Goal: Task Accomplishment & Management: Use online tool/utility

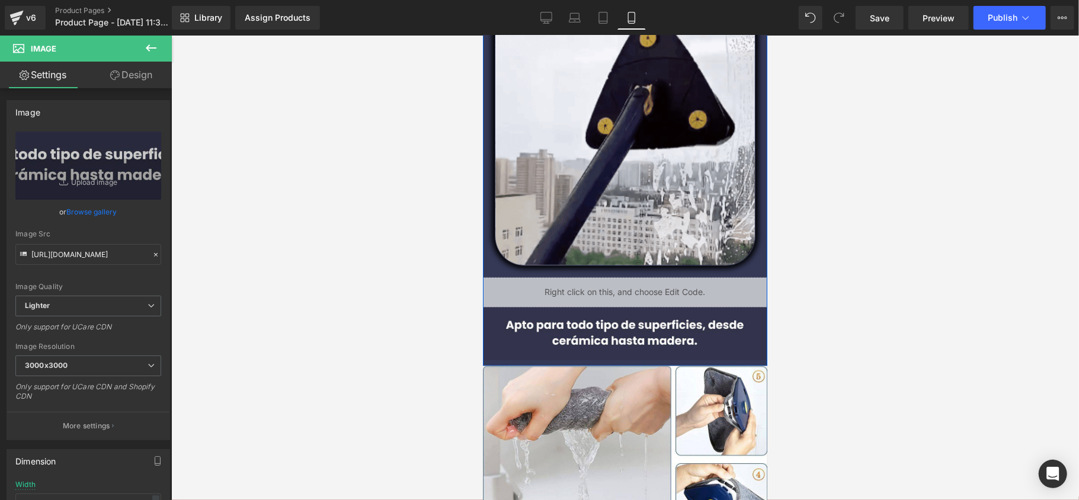
scroll to position [1106, 0]
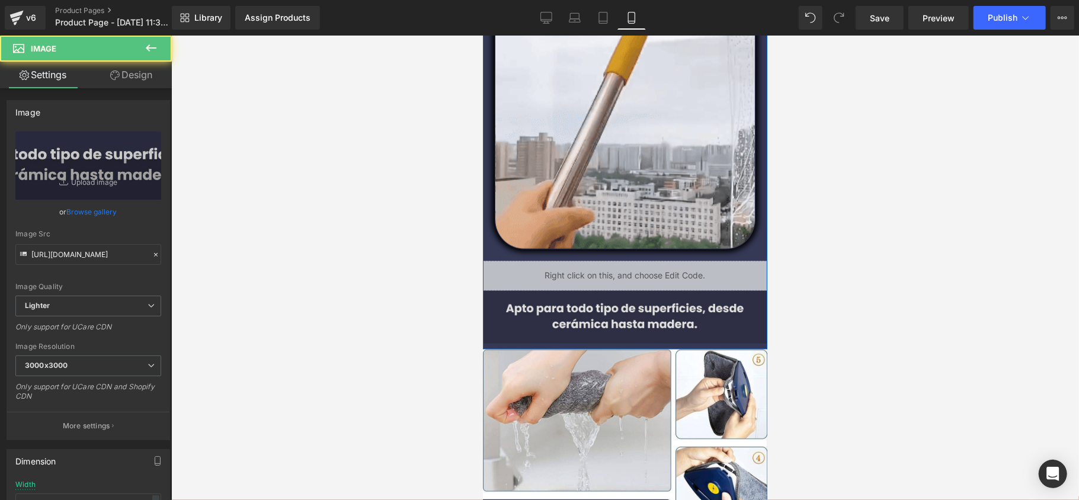
click at [622, 311] on div "Image" at bounding box center [624, 316] width 284 height 53
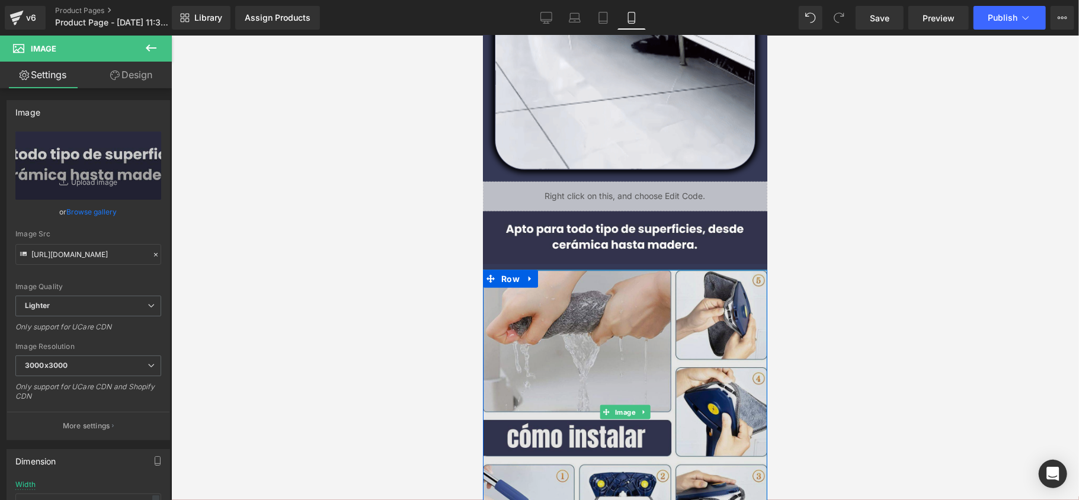
scroll to position [1264, 0]
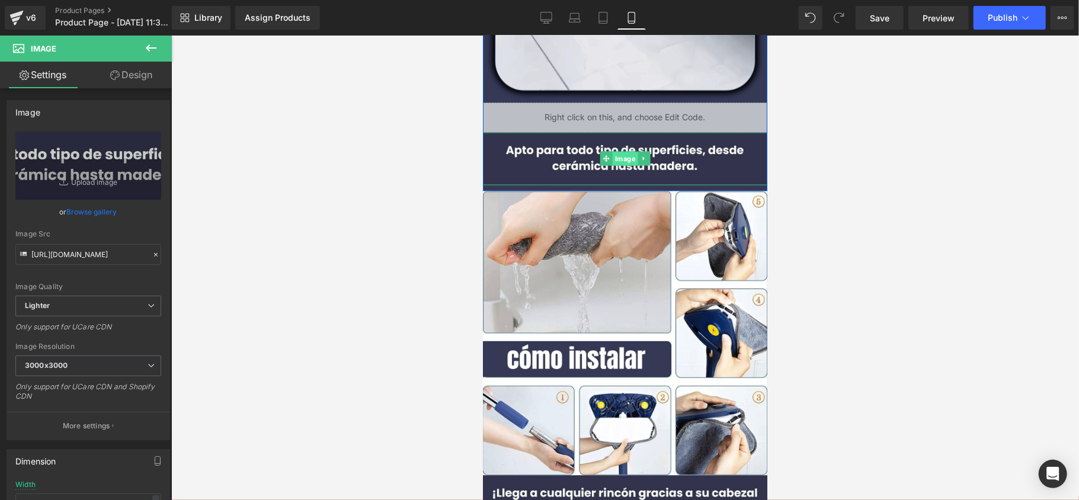
click at [623, 162] on span "Image" at bounding box center [624, 159] width 25 height 14
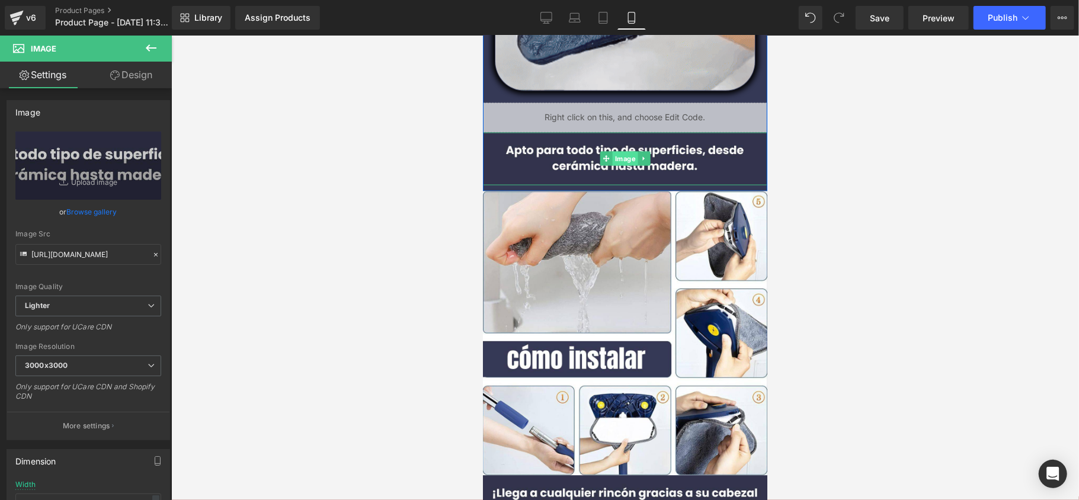
click at [622, 161] on span "Image" at bounding box center [624, 158] width 25 height 14
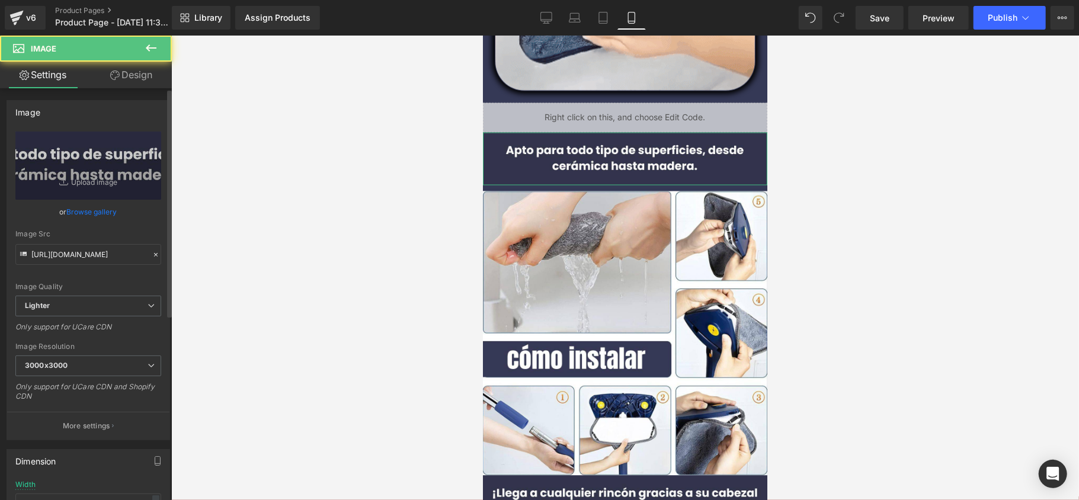
click at [91, 203] on link "Browse gallery" at bounding box center [92, 212] width 50 height 21
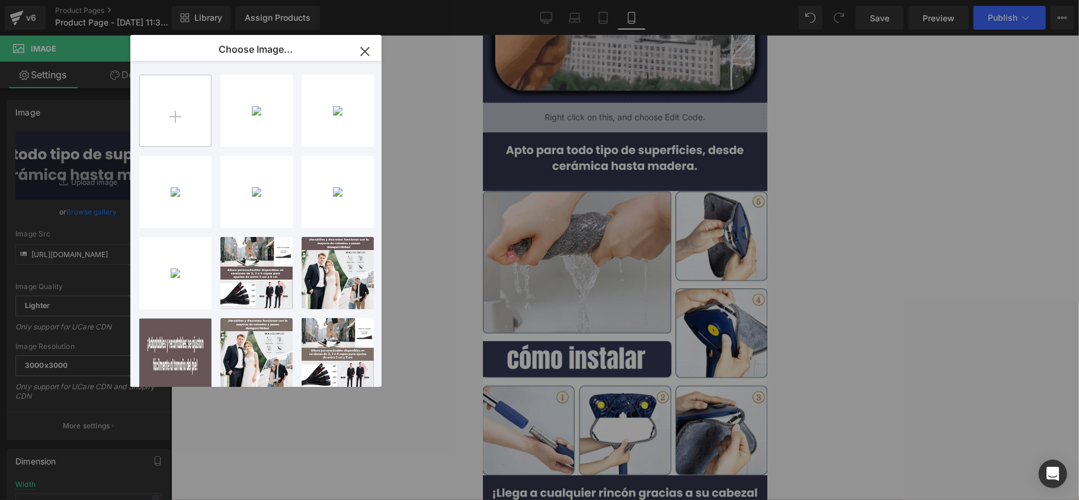
click at [207, 107] on input "file" at bounding box center [175, 110] width 71 height 71
type input "C:\fakepath\Sé más alto sin que nadie lo note. Elige entre 2, 3 o 4 capas de el…"
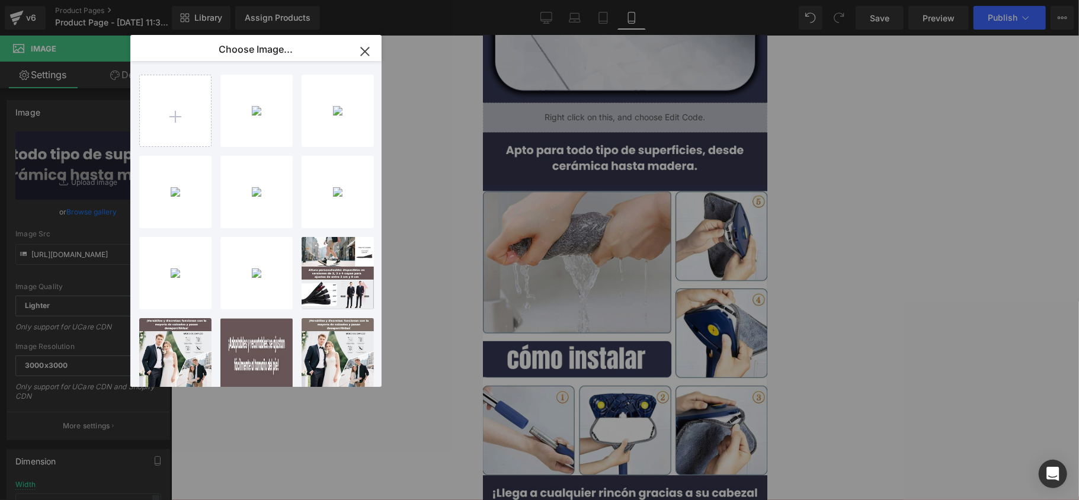
click at [0, 0] on div "Sé más ..._3_.jpg 24.82 KB" at bounding box center [0, 0] width 0 height 0
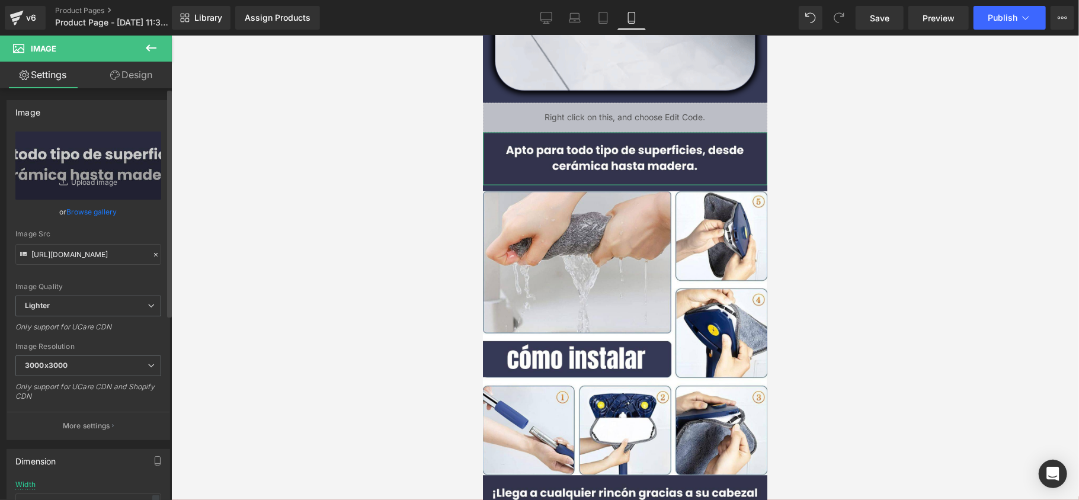
click at [96, 211] on link "Browse gallery" at bounding box center [92, 212] width 50 height 21
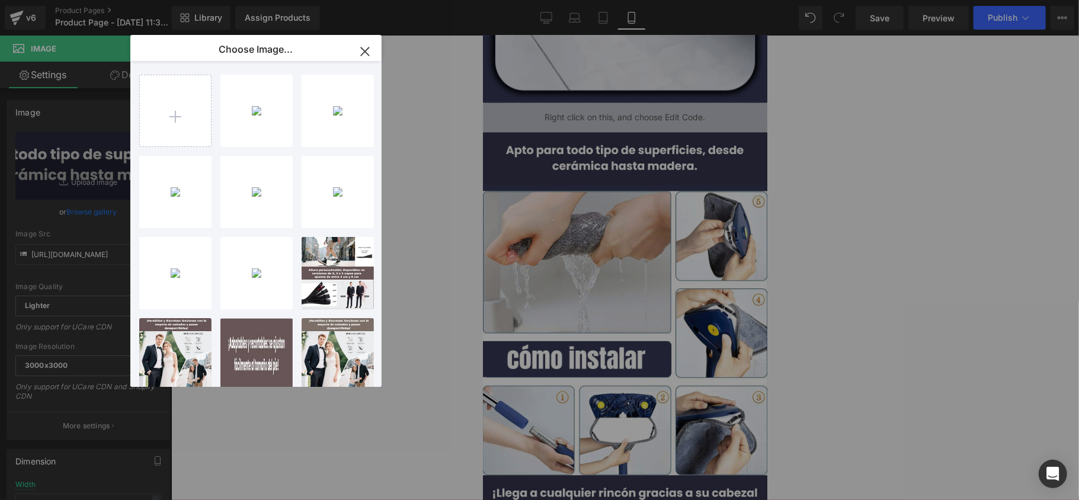
click at [0, 0] on div "Sé más ..._3_.jpg 24.82 KB" at bounding box center [0, 0] width 0 height 0
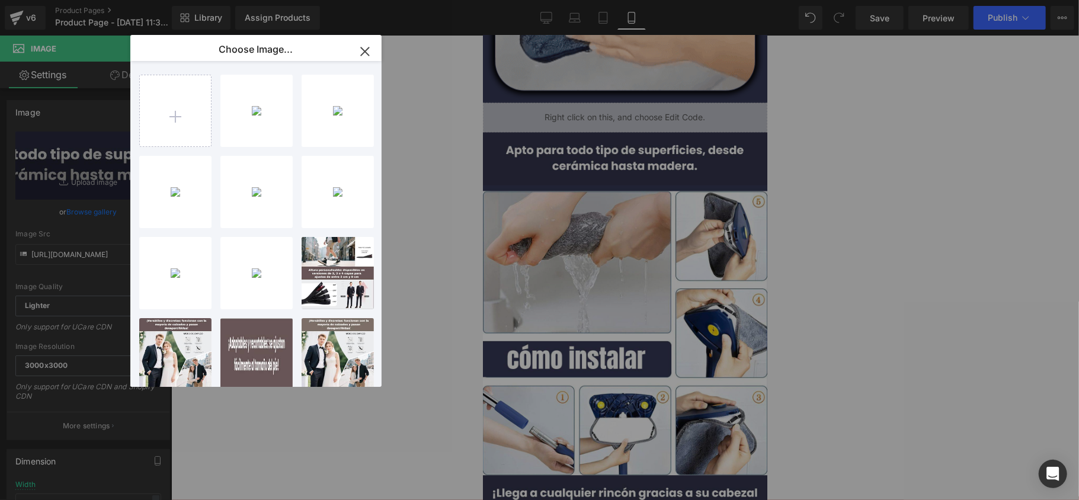
type input "[URL][DOMAIN_NAME]"
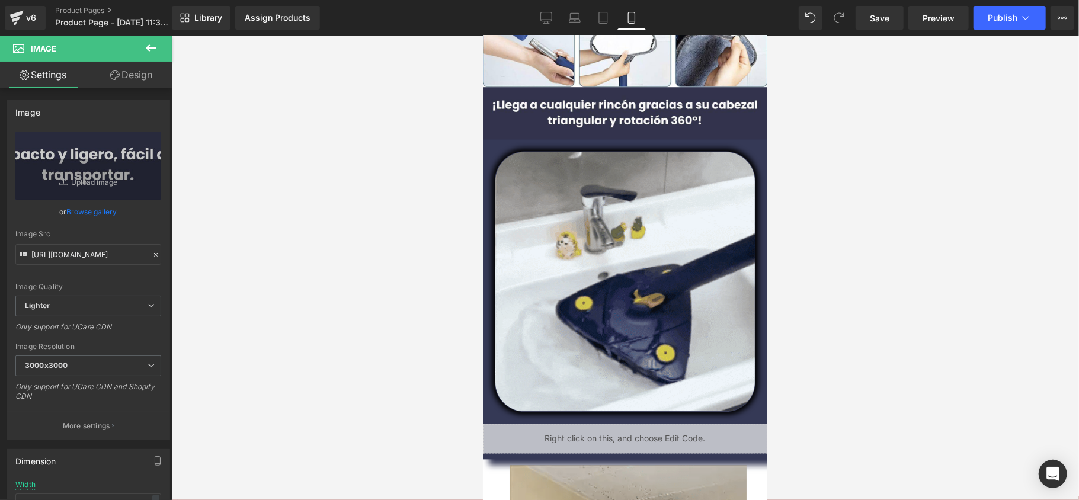
scroll to position [1641, 0]
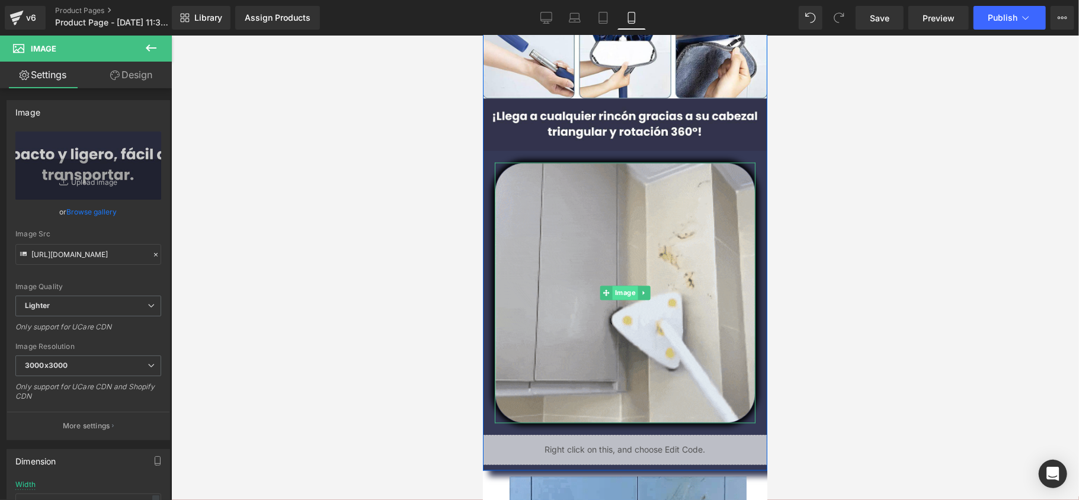
click at [615, 294] on span "Image" at bounding box center [624, 293] width 25 height 14
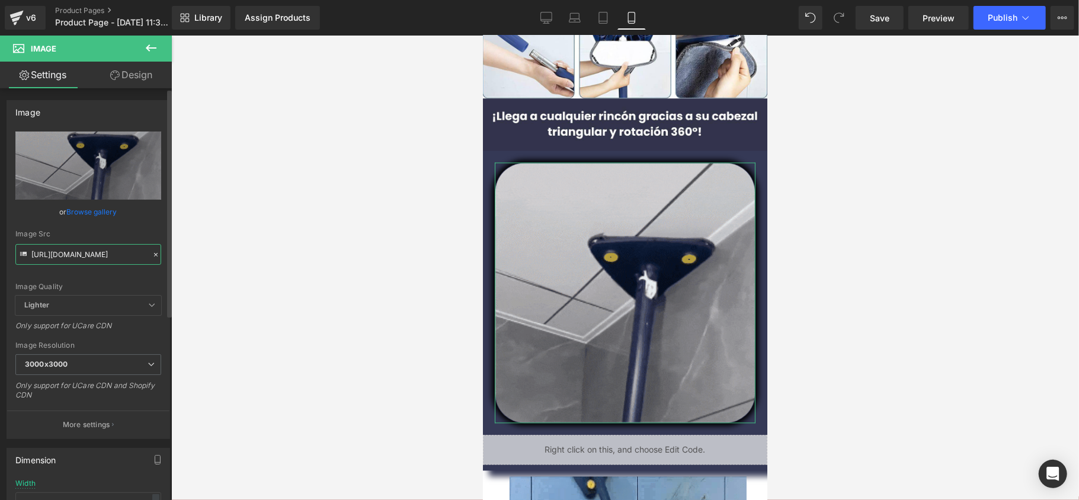
click at [72, 245] on input "[URL][DOMAIN_NAME]" at bounding box center [88, 254] width 146 height 21
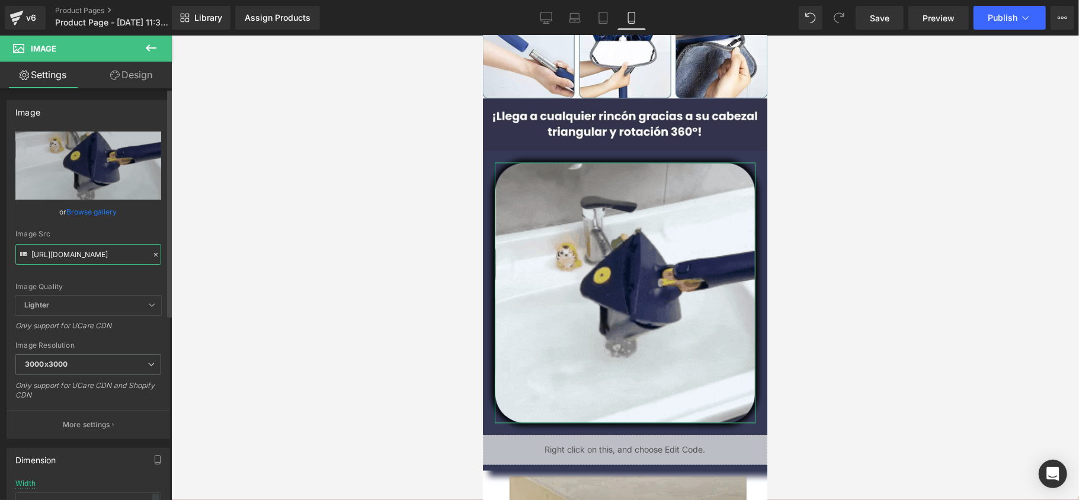
click at [72, 245] on input "[URL][DOMAIN_NAME]" at bounding box center [88, 254] width 146 height 21
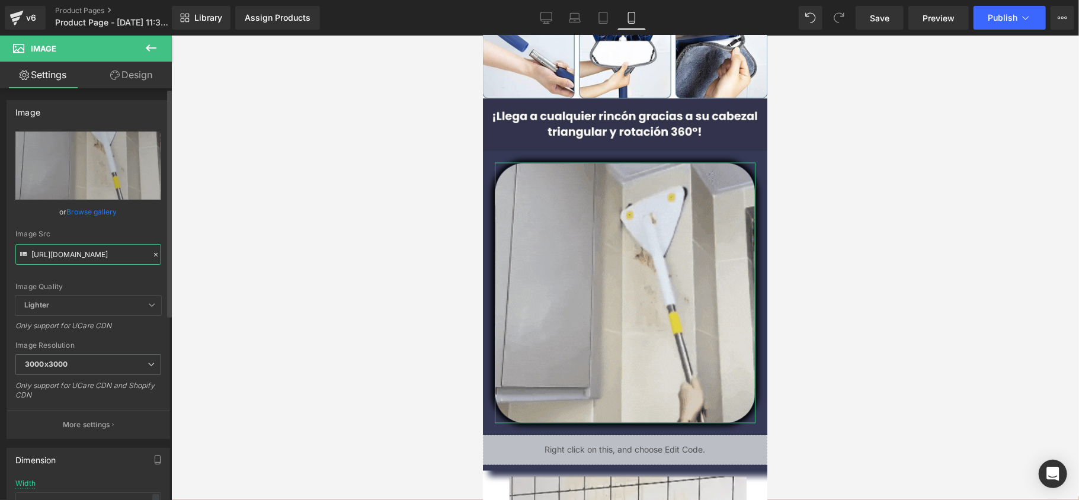
click at [72, 248] on input "[URL][DOMAIN_NAME]" at bounding box center [88, 254] width 146 height 21
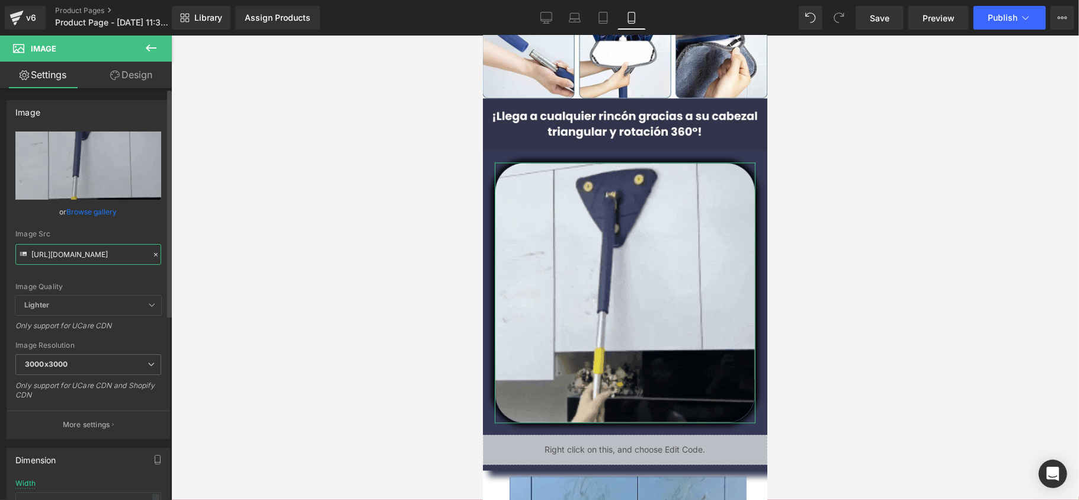
click at [72, 248] on input "[URL][DOMAIN_NAME]" at bounding box center [88, 254] width 146 height 21
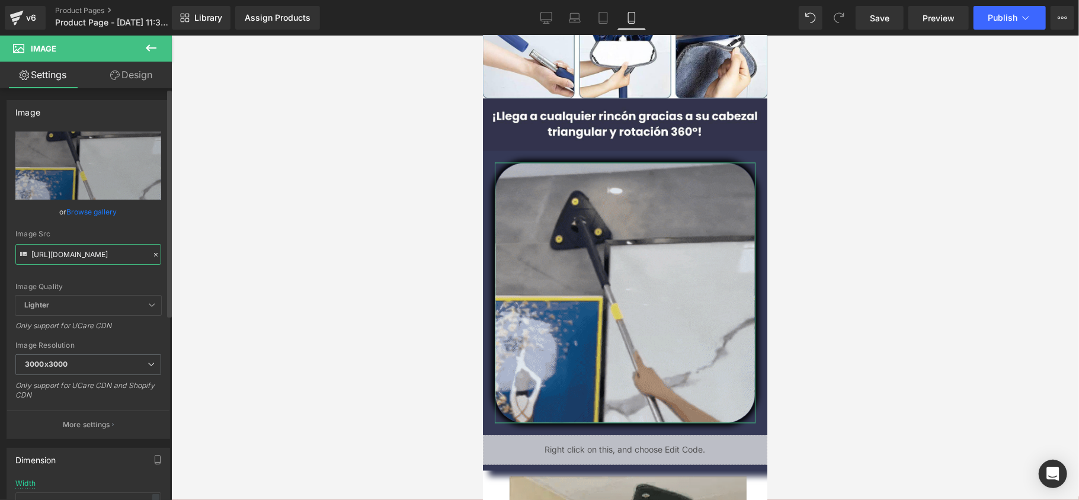
click at [71, 248] on input "[URL][DOMAIN_NAME]" at bounding box center [88, 254] width 146 height 21
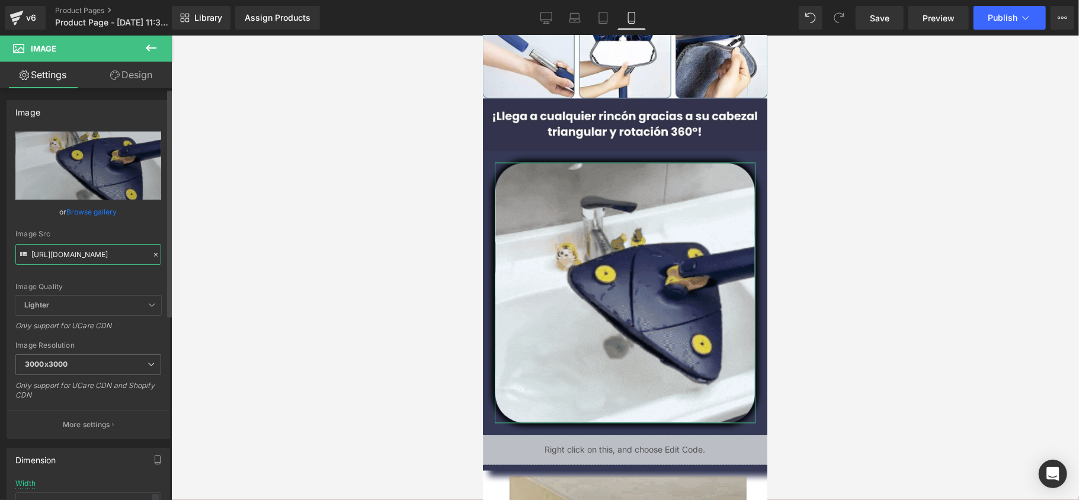
paste input "[DOMAIN_NAME][URL]"
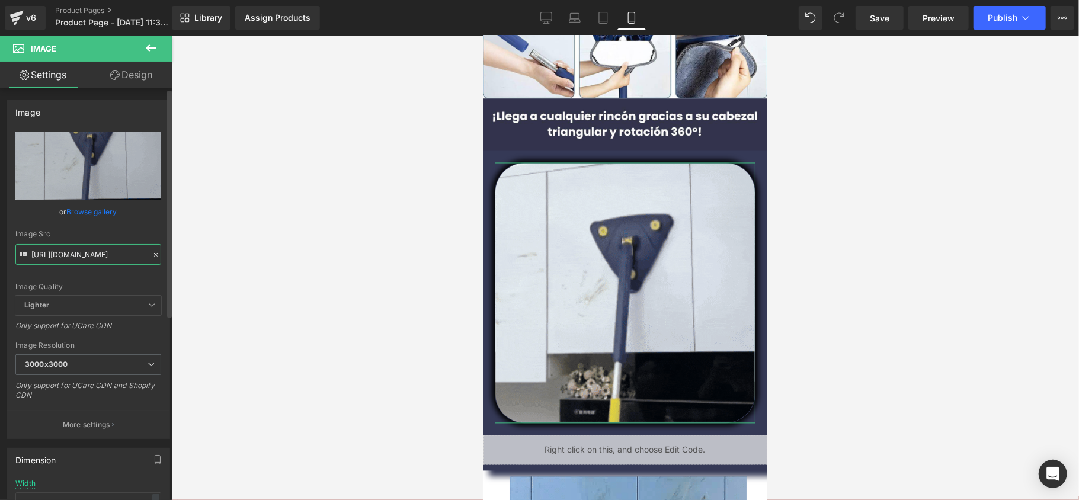
scroll to position [0, 600]
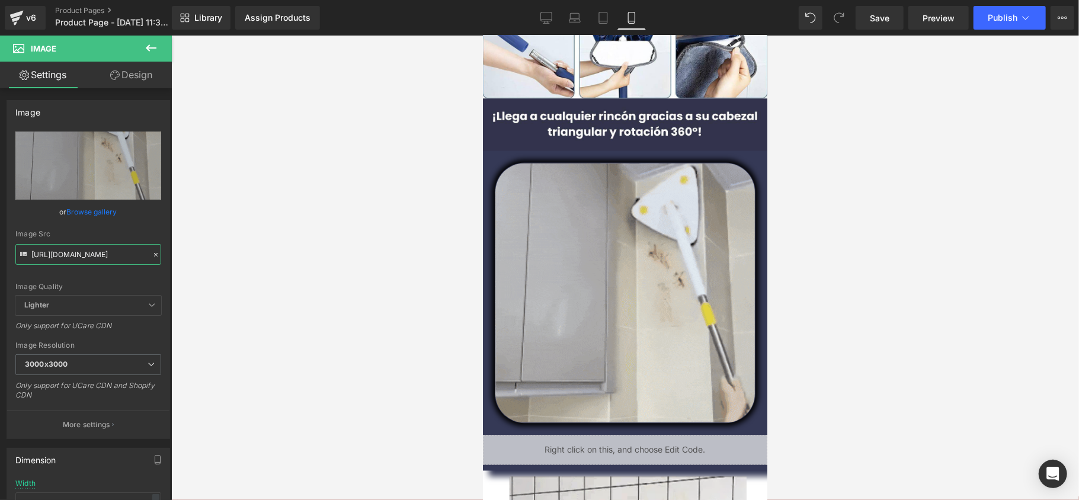
type input "[URL][DOMAIN_NAME]"
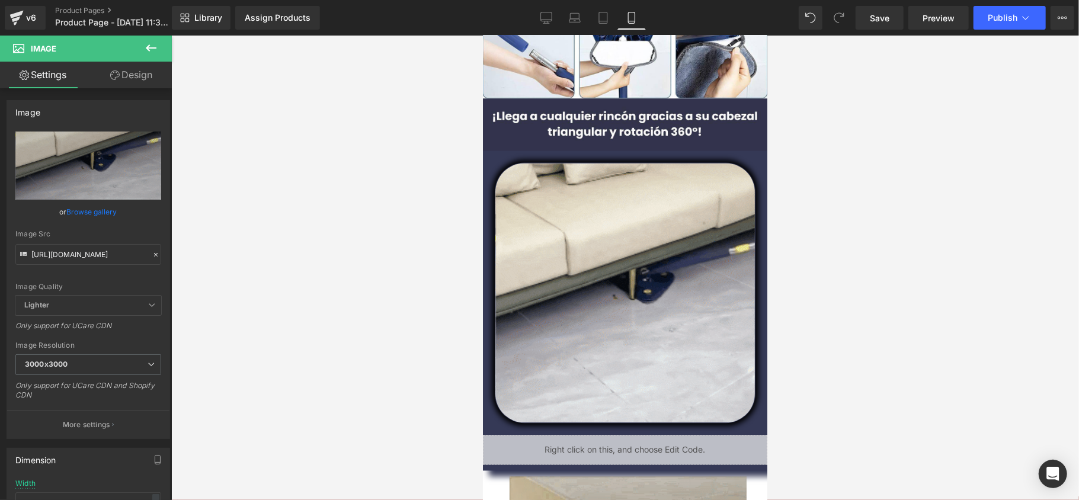
click at [338, 206] on div at bounding box center [625, 268] width 908 height 465
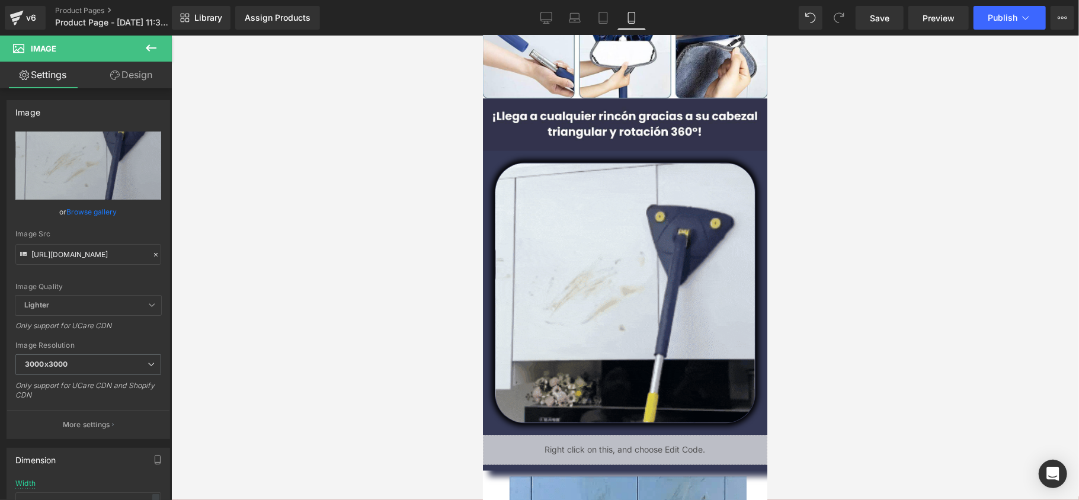
scroll to position [0, 0]
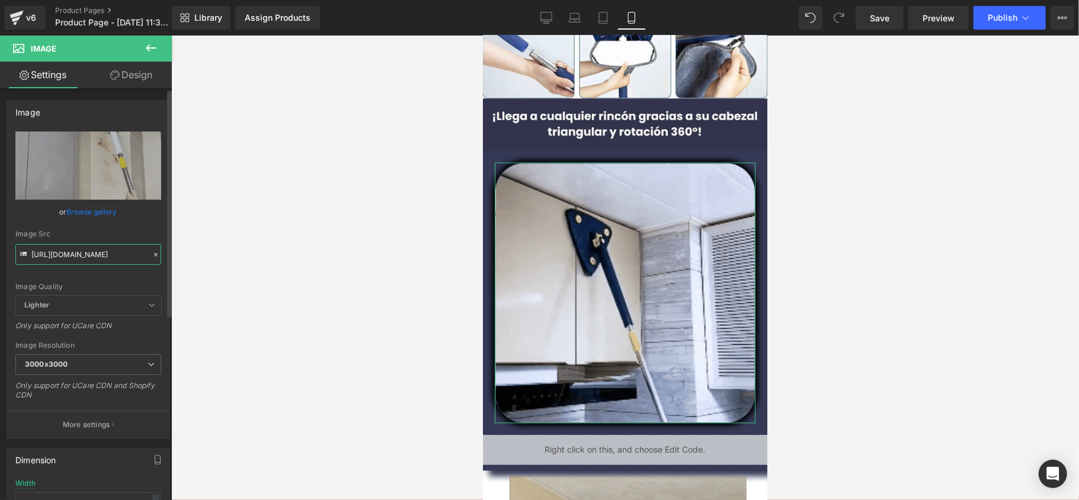
click at [128, 264] on input "[URL][DOMAIN_NAME]" at bounding box center [88, 254] width 146 height 21
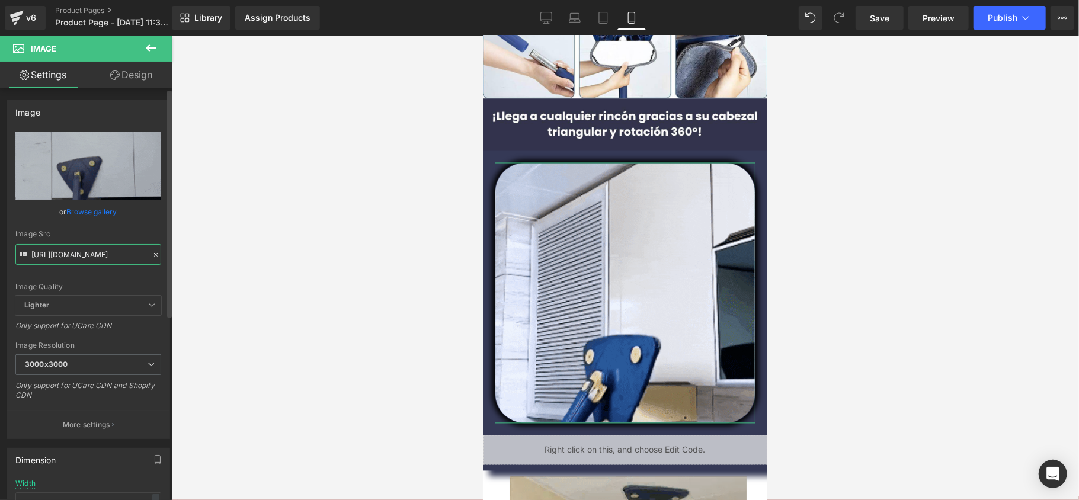
click at [127, 262] on input "[URL][DOMAIN_NAME]" at bounding box center [88, 254] width 146 height 21
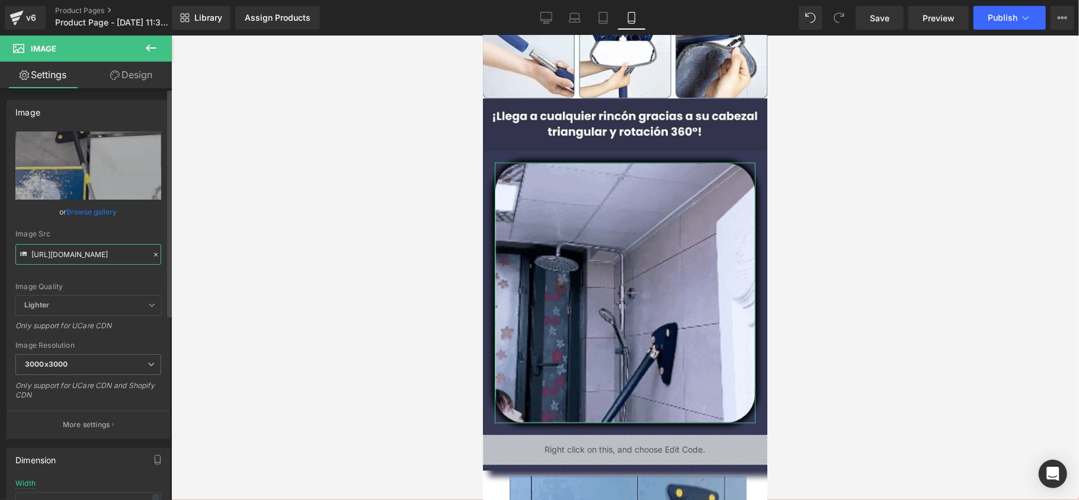
click at [127, 262] on input "[URL][DOMAIN_NAME]" at bounding box center [88, 254] width 146 height 21
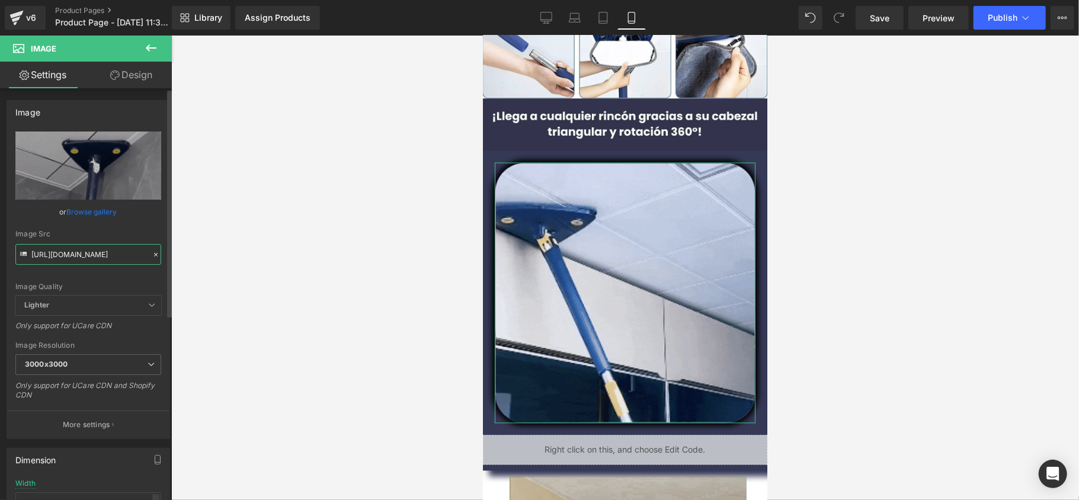
click at [127, 262] on input "[URL][DOMAIN_NAME]" at bounding box center [88, 254] width 146 height 21
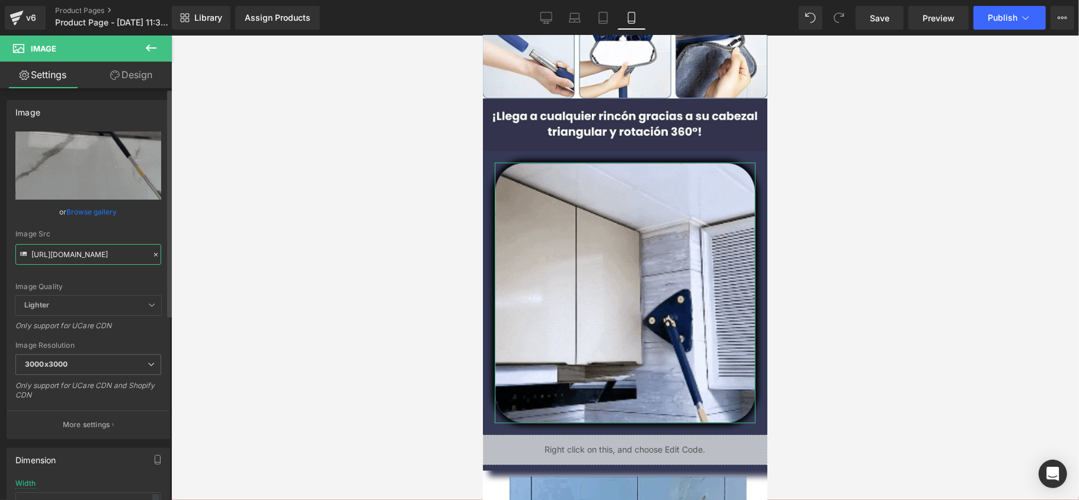
scroll to position [0, 600]
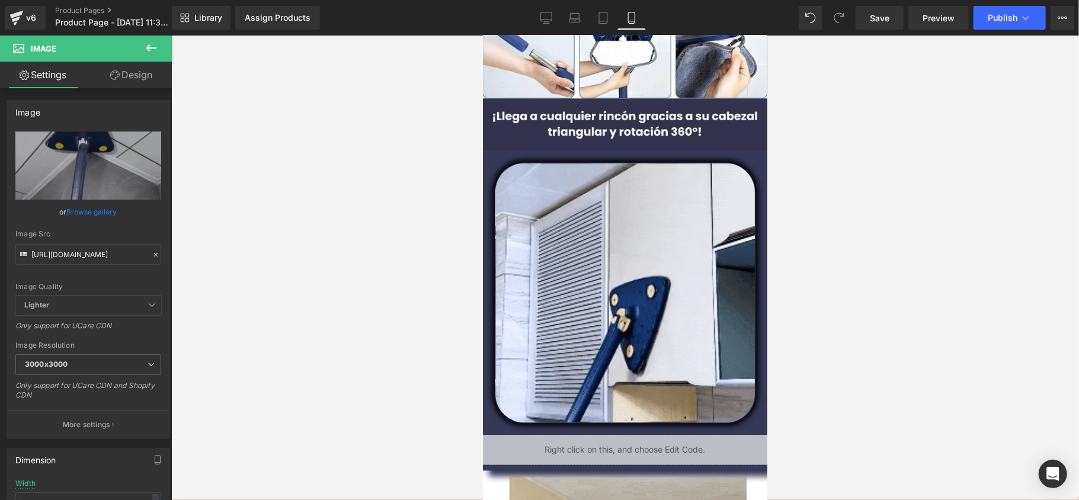
click at [202, 231] on div at bounding box center [625, 268] width 908 height 465
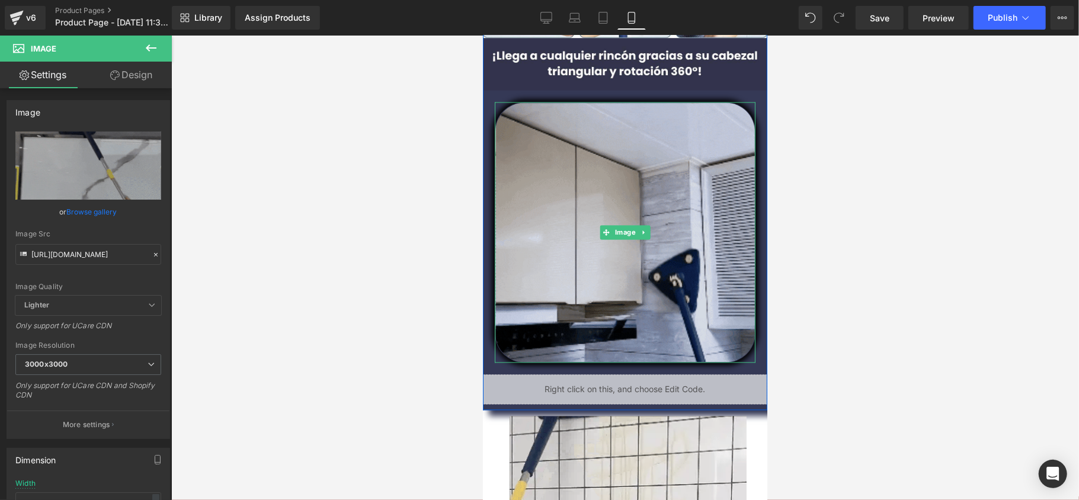
scroll to position [1720, 0]
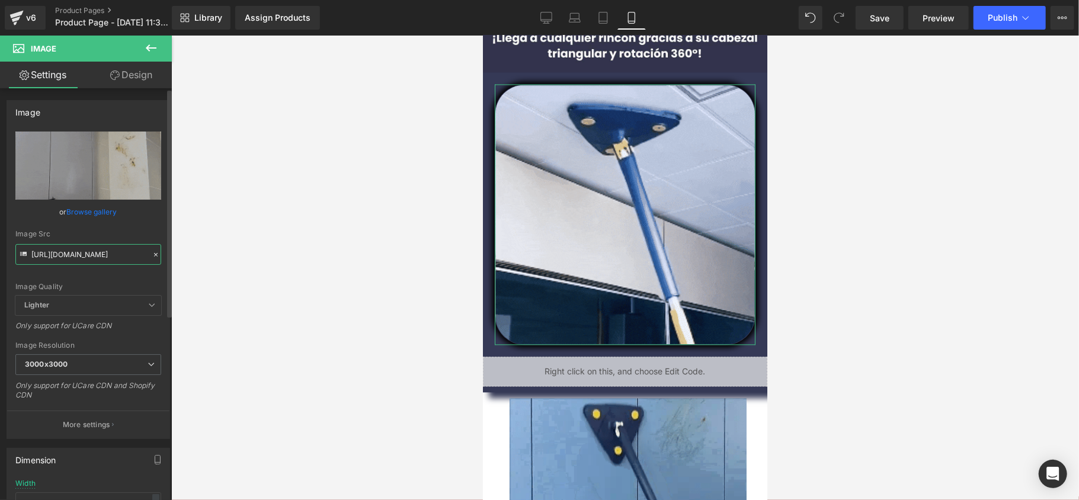
click at [107, 262] on input "[URL][DOMAIN_NAME]" at bounding box center [88, 254] width 146 height 21
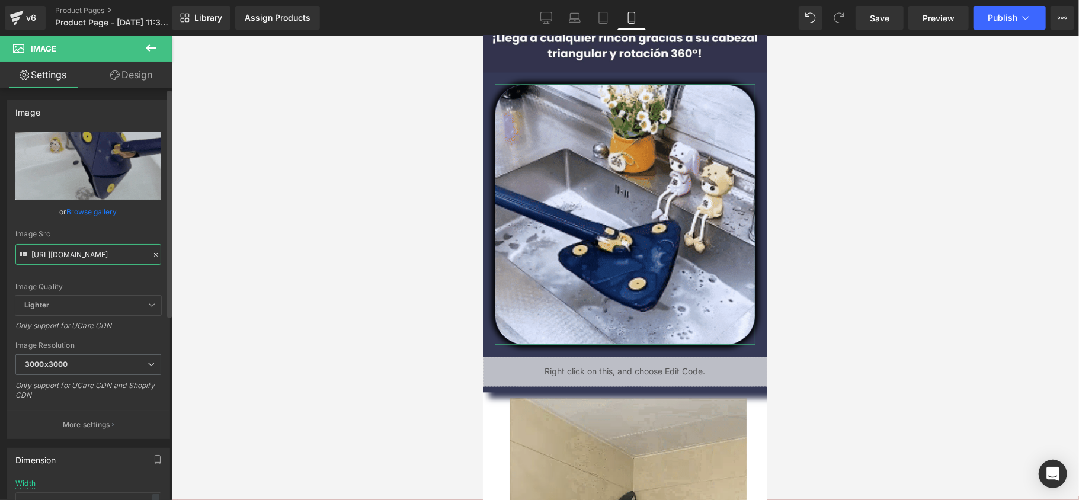
click at [107, 262] on input "[URL][DOMAIN_NAME]" at bounding box center [88, 254] width 146 height 21
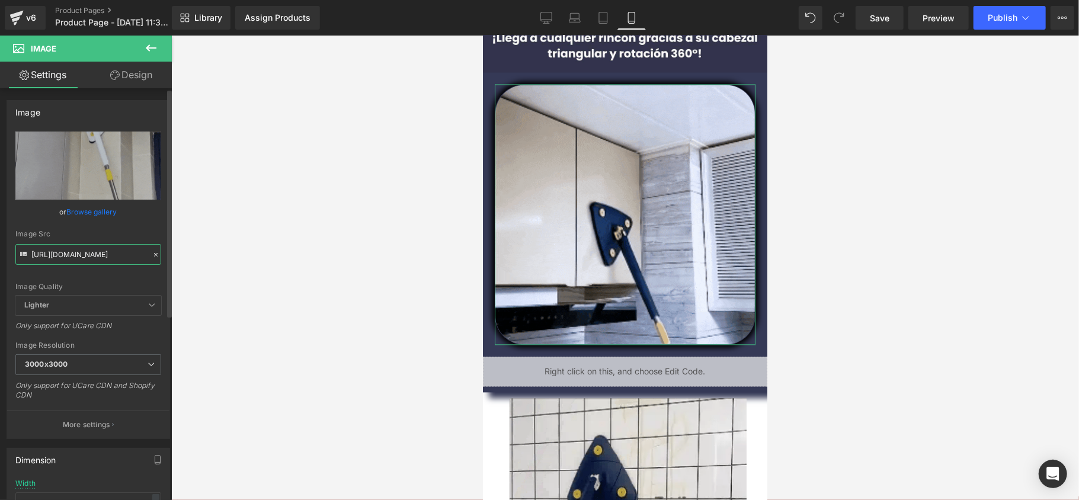
click at [107, 262] on input "[URL][DOMAIN_NAME]" at bounding box center [88, 254] width 146 height 21
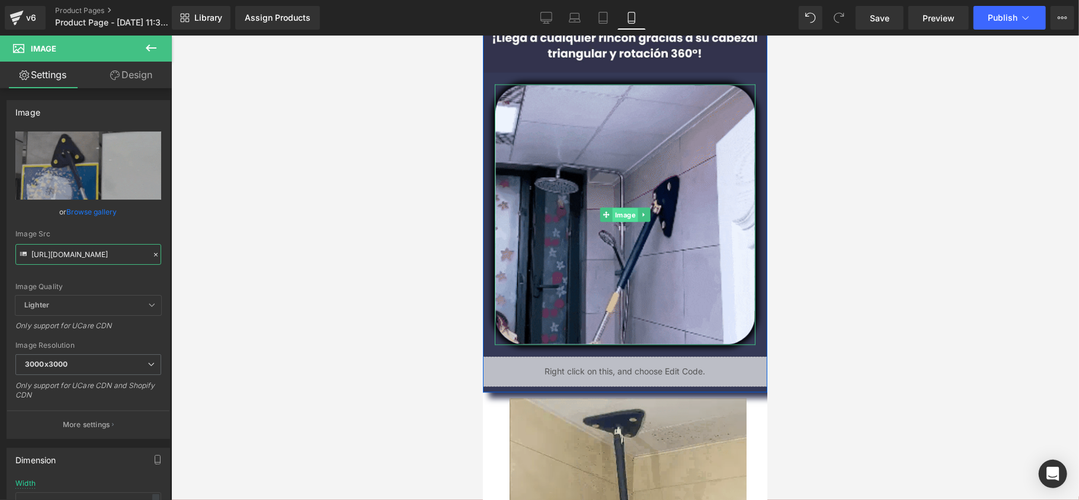
click at [615, 207] on span "Image" at bounding box center [624, 214] width 25 height 14
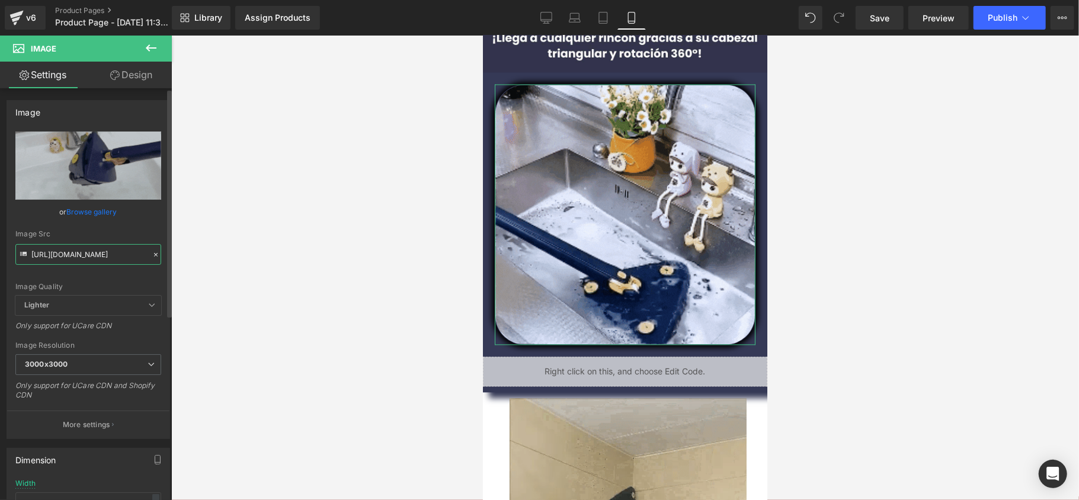
scroll to position [0, 600]
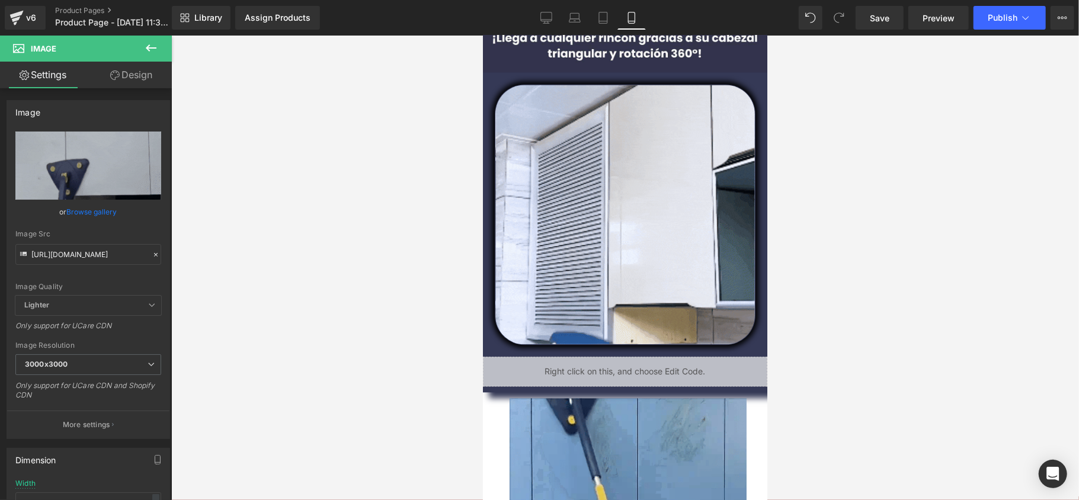
click at [283, 228] on div at bounding box center [625, 268] width 908 height 465
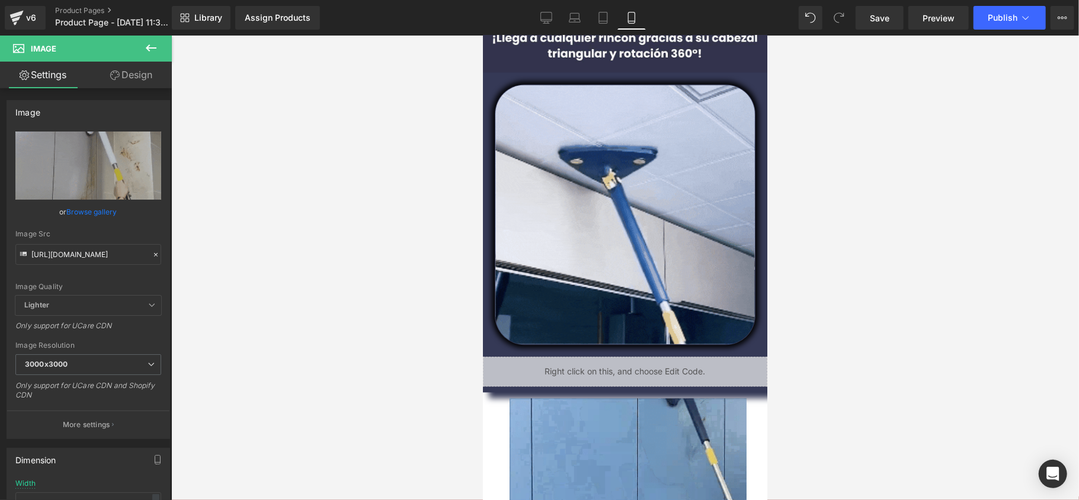
scroll to position [0, 0]
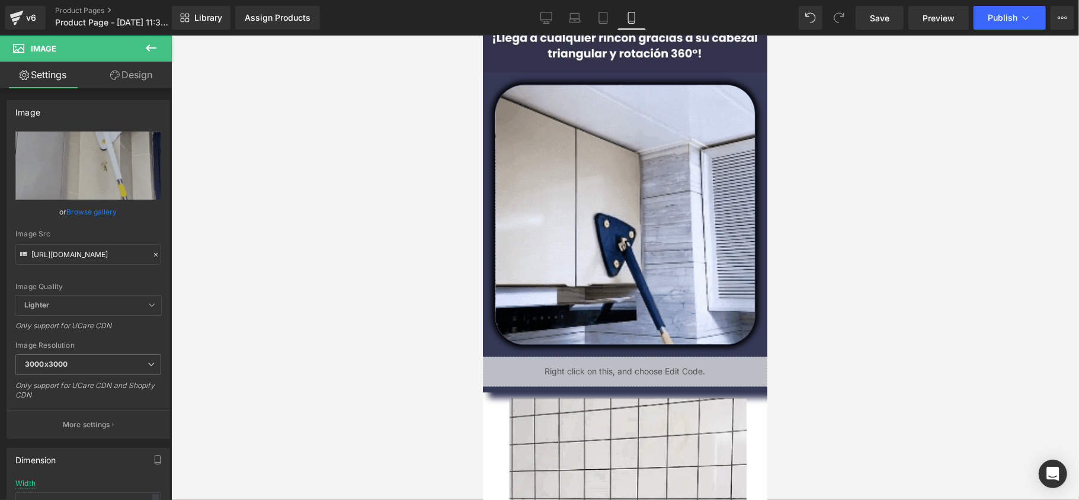
click at [283, 228] on div at bounding box center [625, 268] width 908 height 465
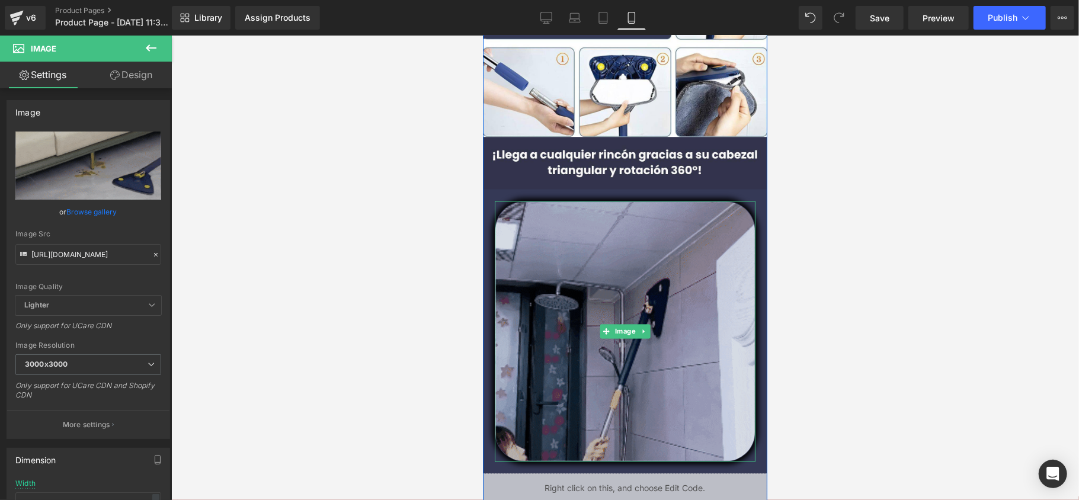
scroll to position [1641, 0]
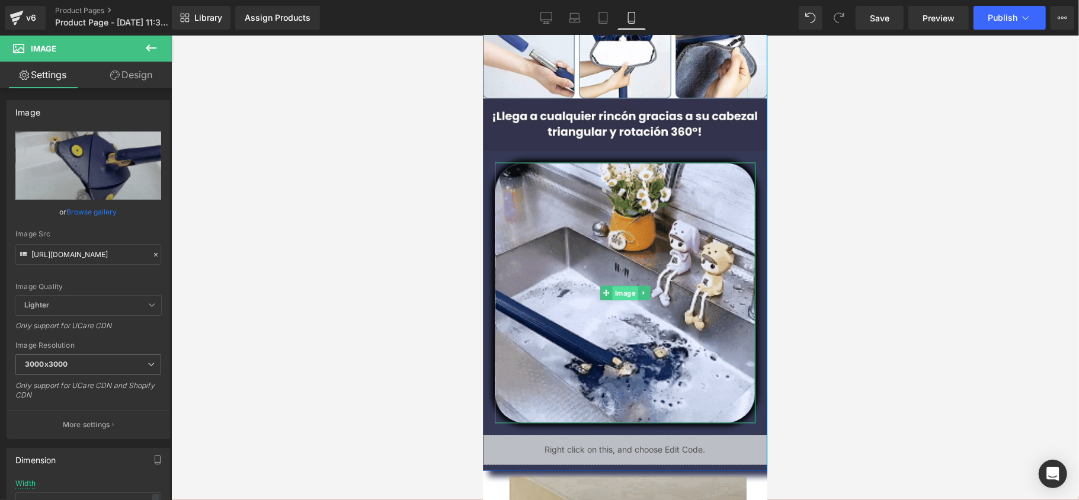
click at [622, 292] on span "Image" at bounding box center [624, 293] width 25 height 14
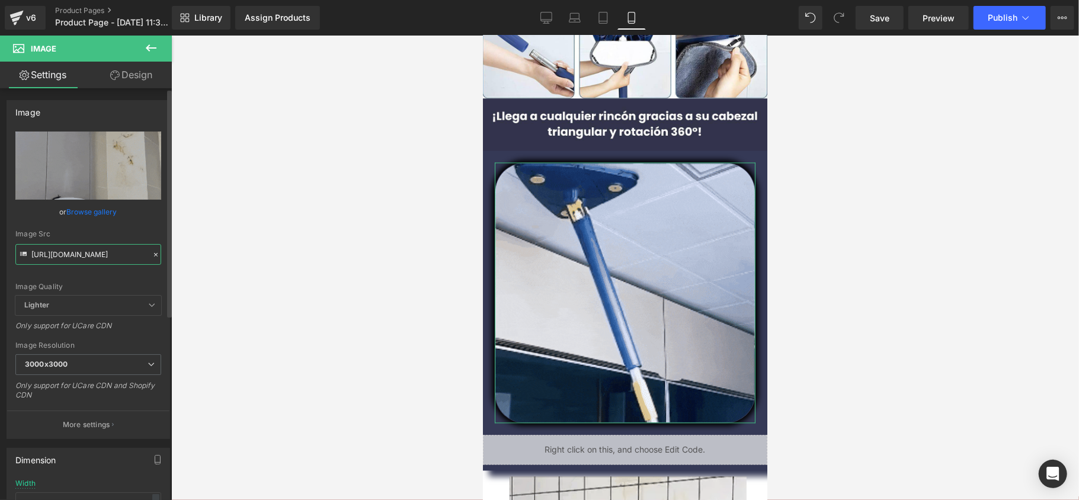
click at [96, 256] on input "[URL][DOMAIN_NAME]" at bounding box center [88, 254] width 146 height 21
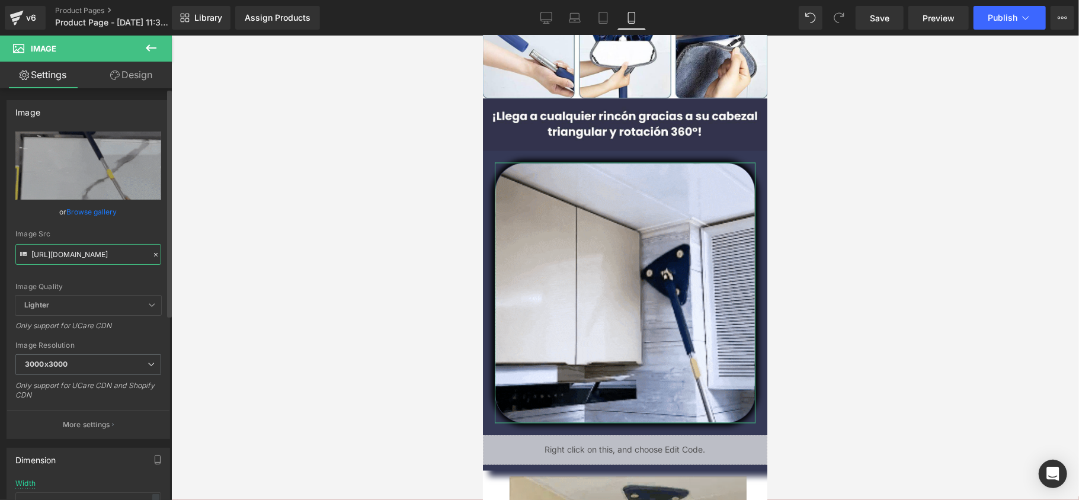
click at [96, 256] on input "[URL][DOMAIN_NAME]" at bounding box center [88, 254] width 146 height 21
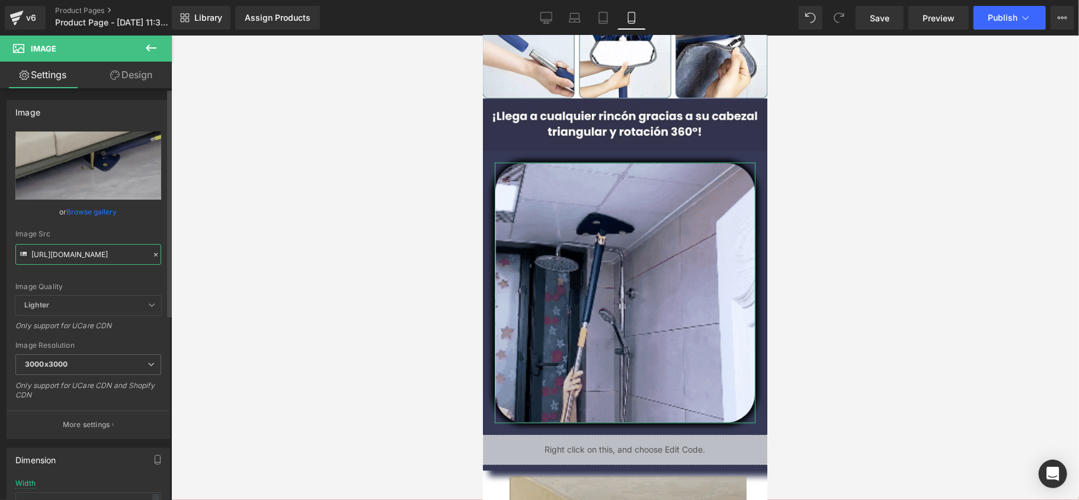
click at [96, 256] on input "[URL][DOMAIN_NAME]" at bounding box center [88, 254] width 146 height 21
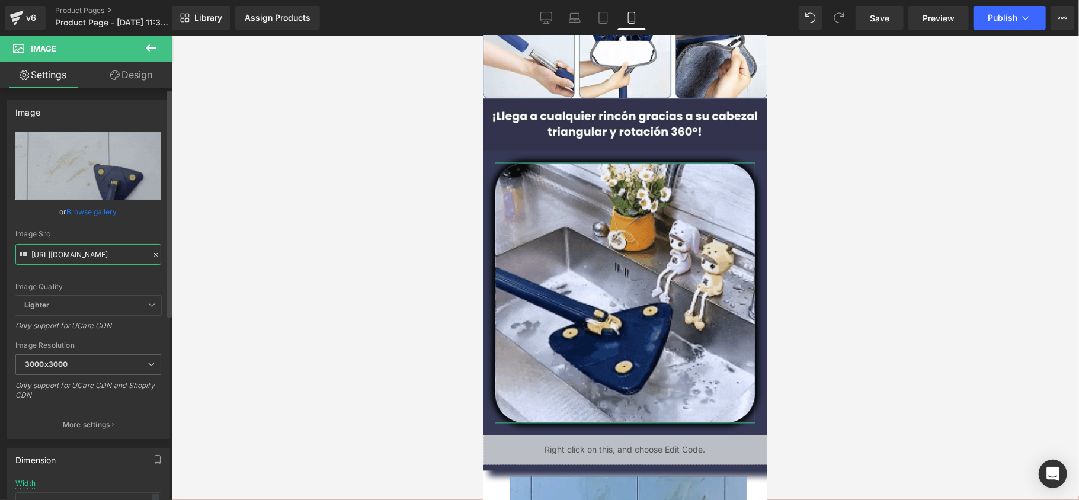
click at [96, 256] on input "[URL][DOMAIN_NAME]" at bounding box center [88, 254] width 146 height 21
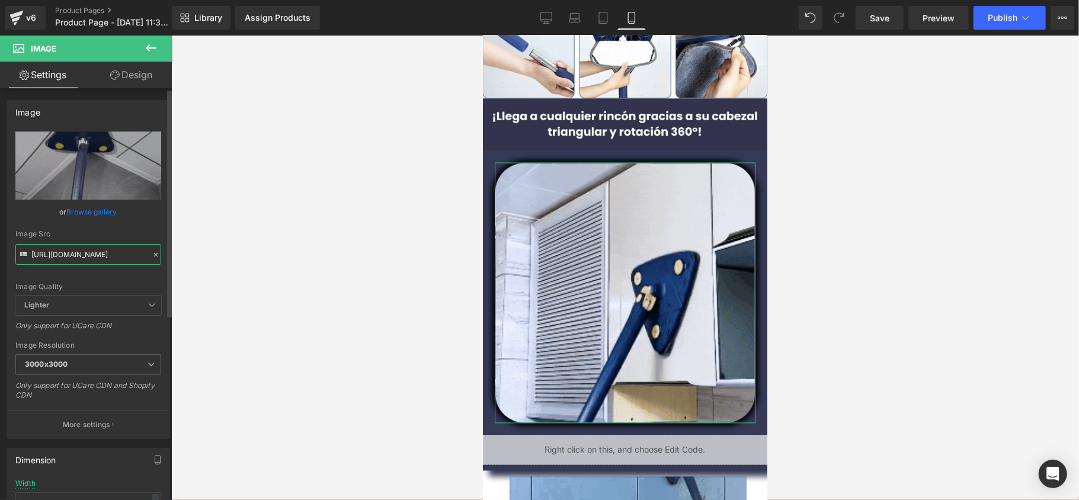
scroll to position [0, 600]
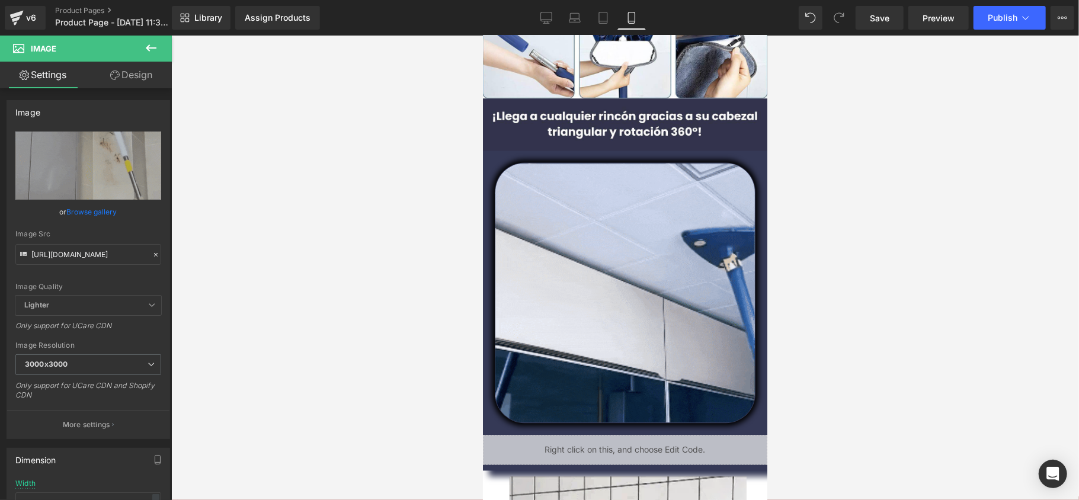
click at [264, 238] on div at bounding box center [625, 268] width 908 height 465
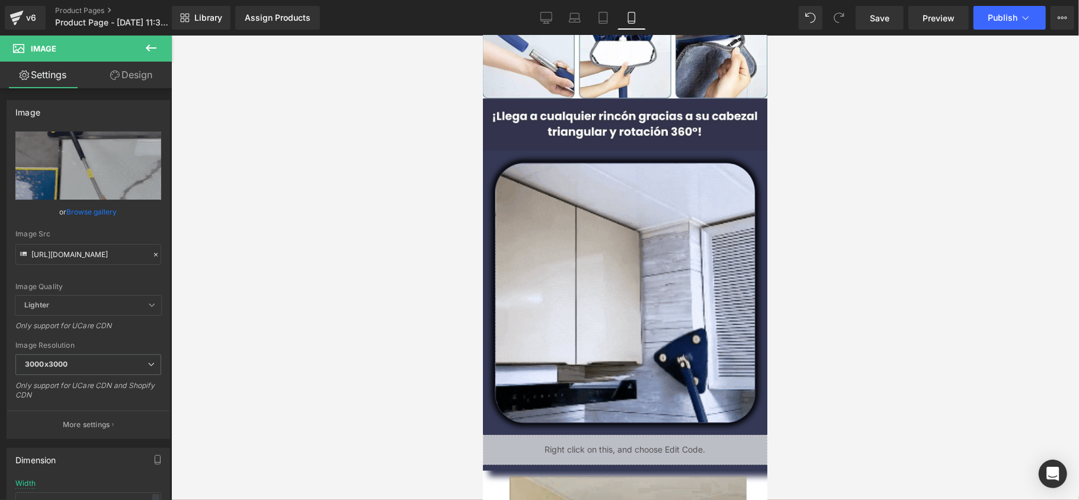
scroll to position [0, 0]
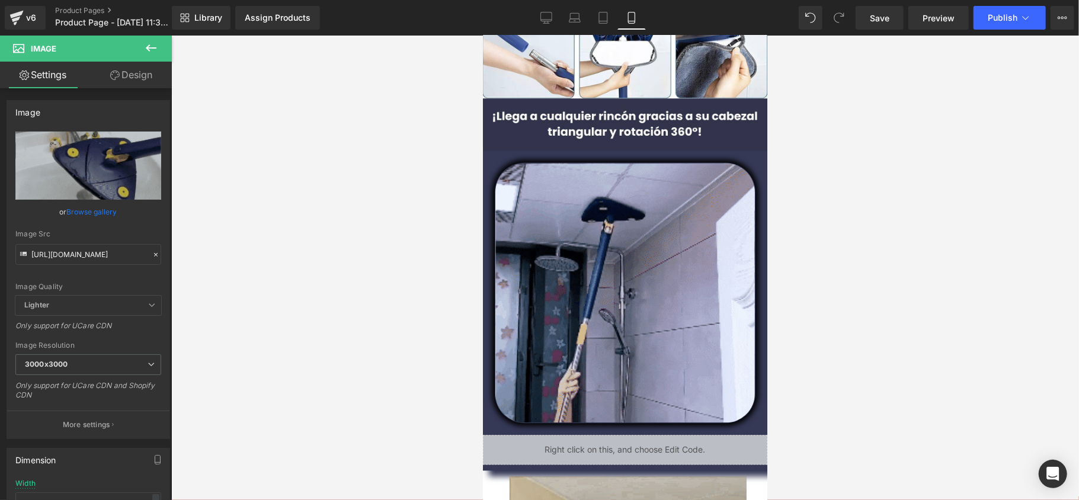
click at [264, 238] on div at bounding box center [625, 268] width 908 height 465
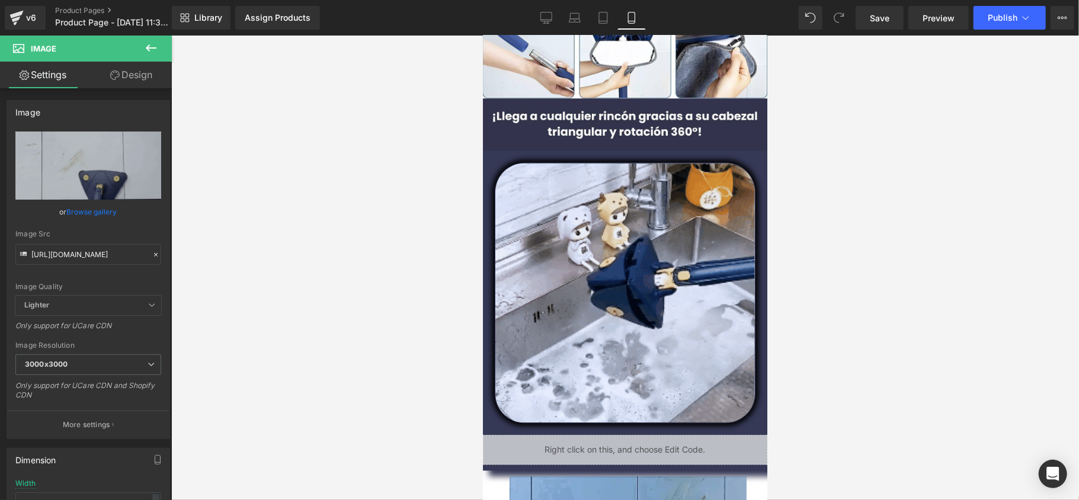
click at [264, 238] on div at bounding box center [625, 268] width 908 height 465
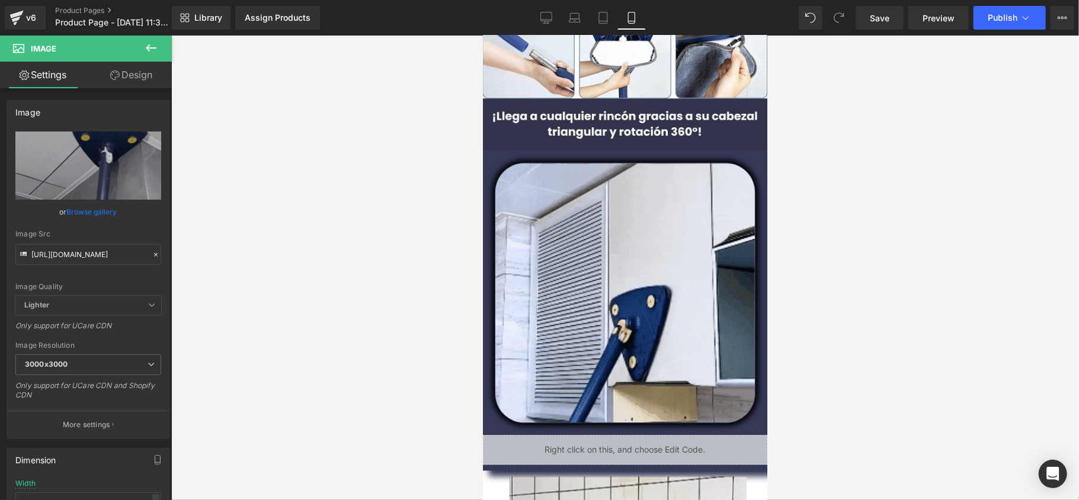
click at [264, 238] on div at bounding box center [625, 268] width 908 height 465
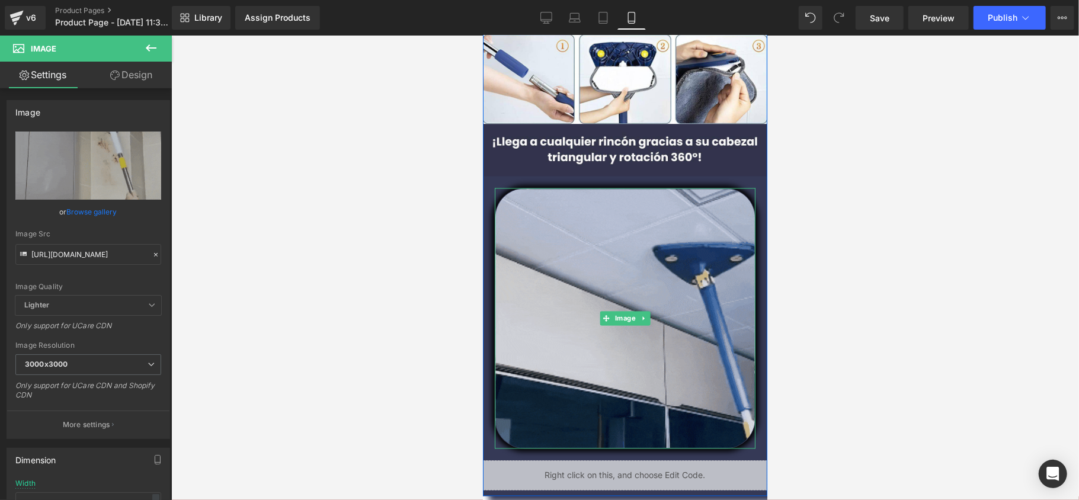
scroll to position [1641, 0]
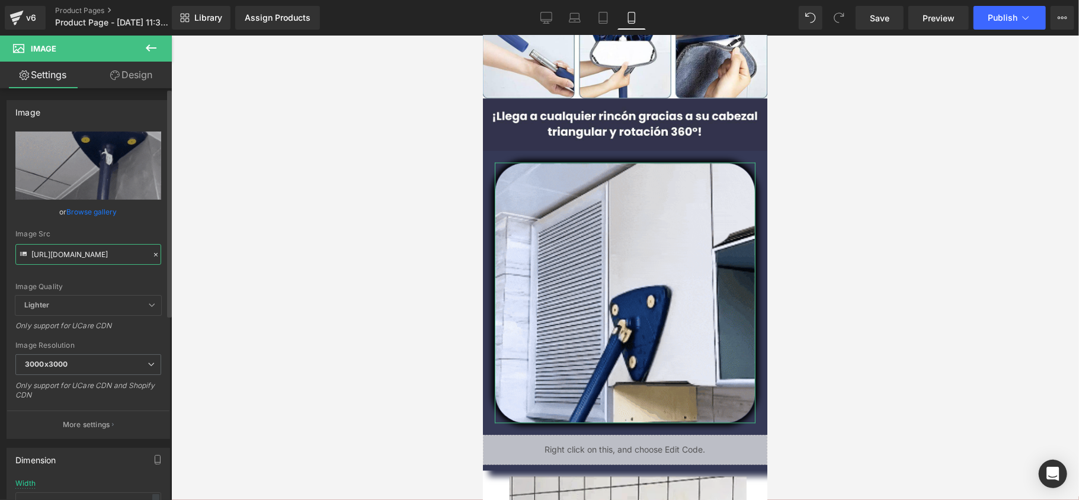
click at [108, 250] on input "[URL][DOMAIN_NAME]" at bounding box center [88, 254] width 146 height 21
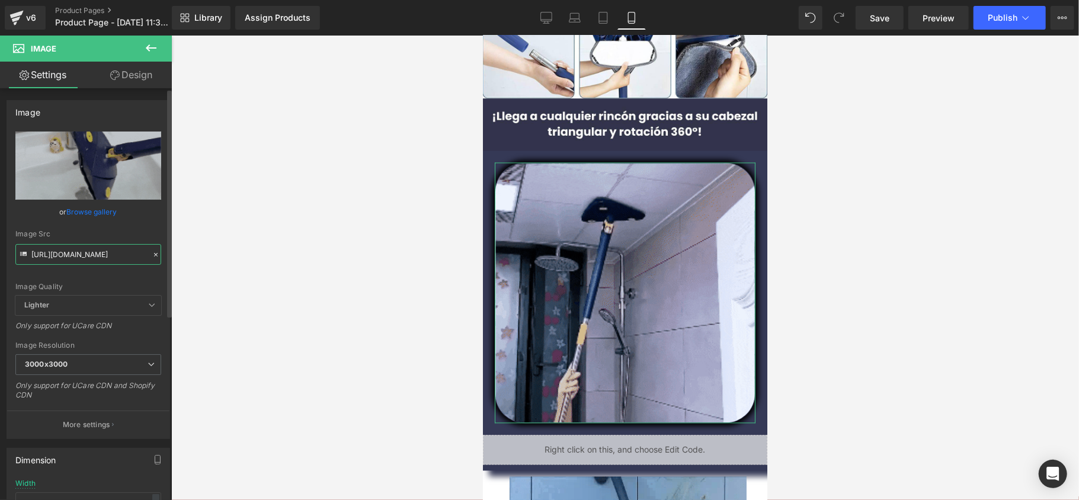
click at [108, 250] on input "[URL][DOMAIN_NAME]" at bounding box center [88, 254] width 146 height 21
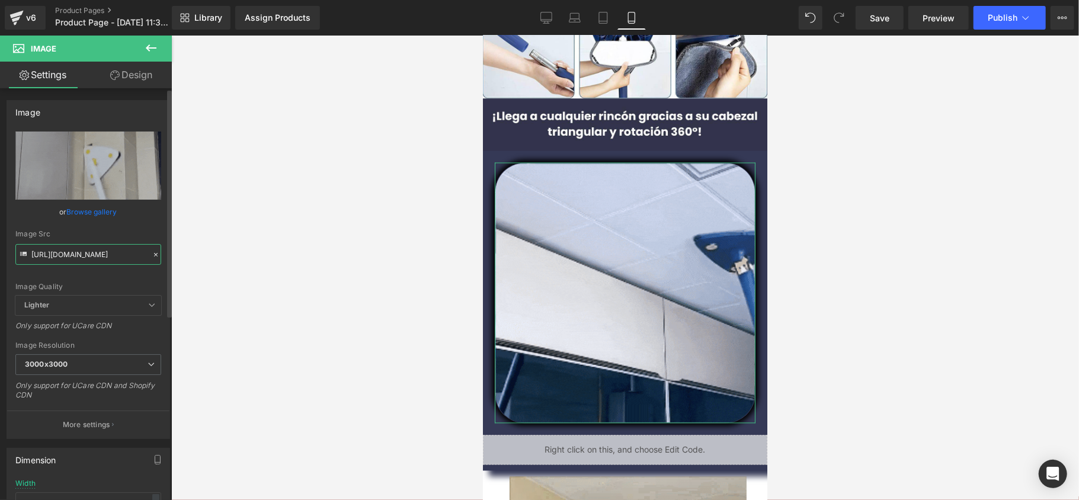
click at [108, 250] on input "[URL][DOMAIN_NAME]" at bounding box center [88, 254] width 146 height 21
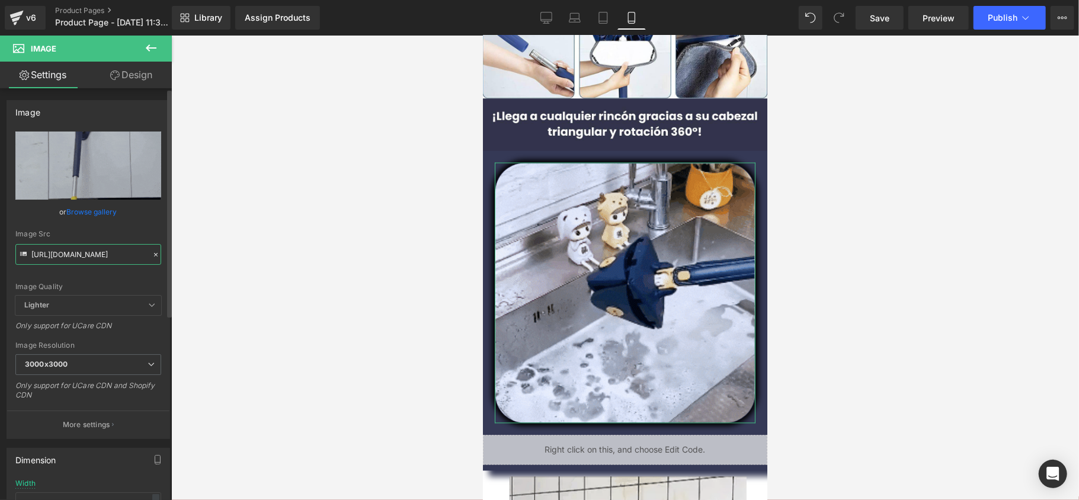
click at [108, 250] on input "[URL][DOMAIN_NAME]" at bounding box center [88, 254] width 146 height 21
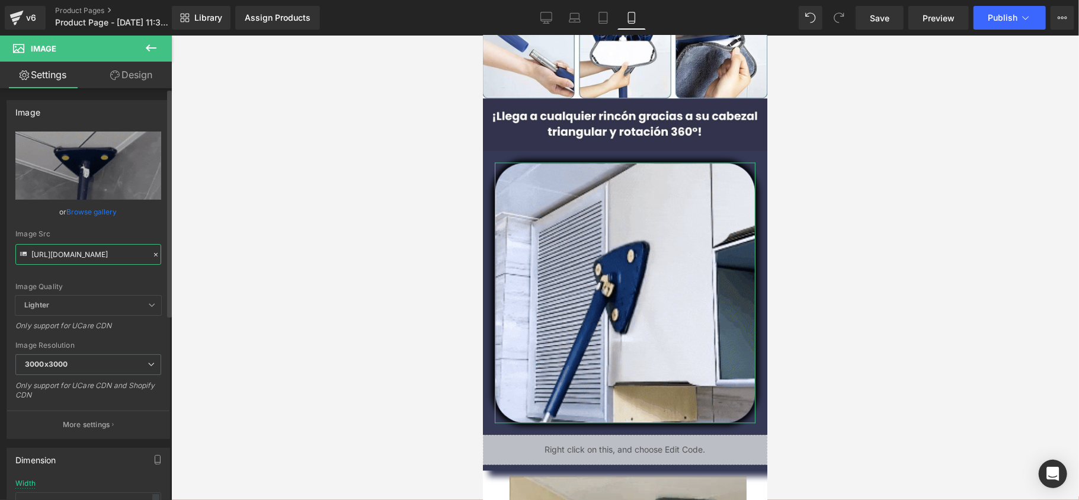
scroll to position [0, 600]
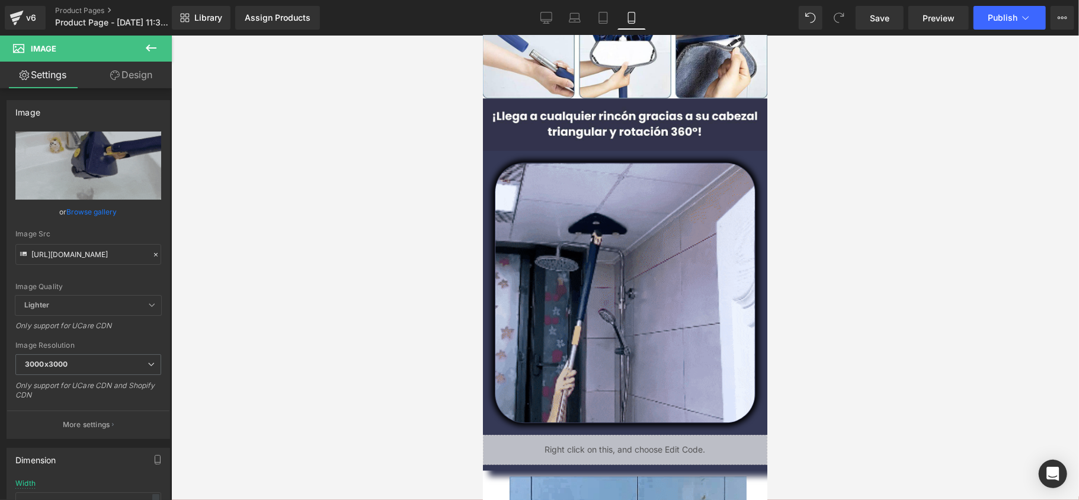
click at [308, 232] on div at bounding box center [625, 268] width 908 height 465
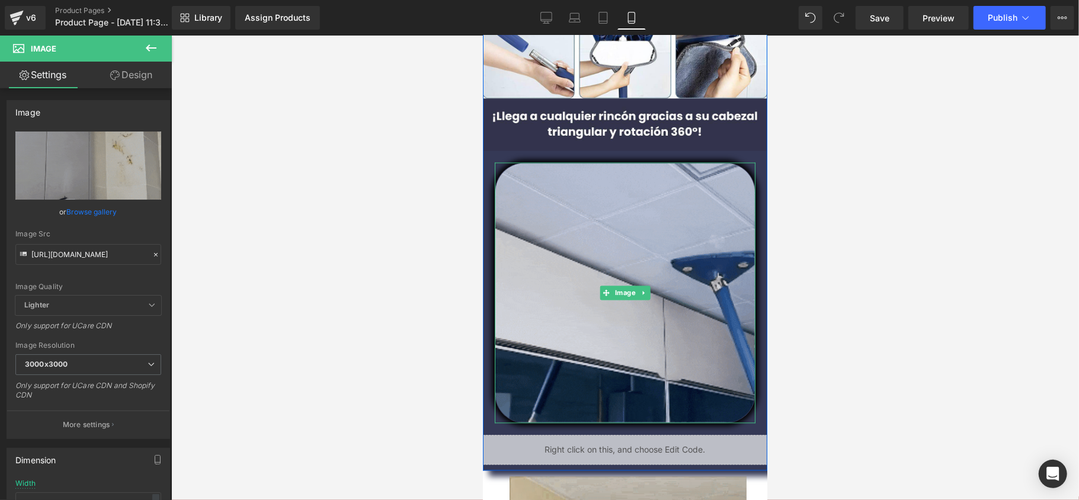
scroll to position [1720, 0]
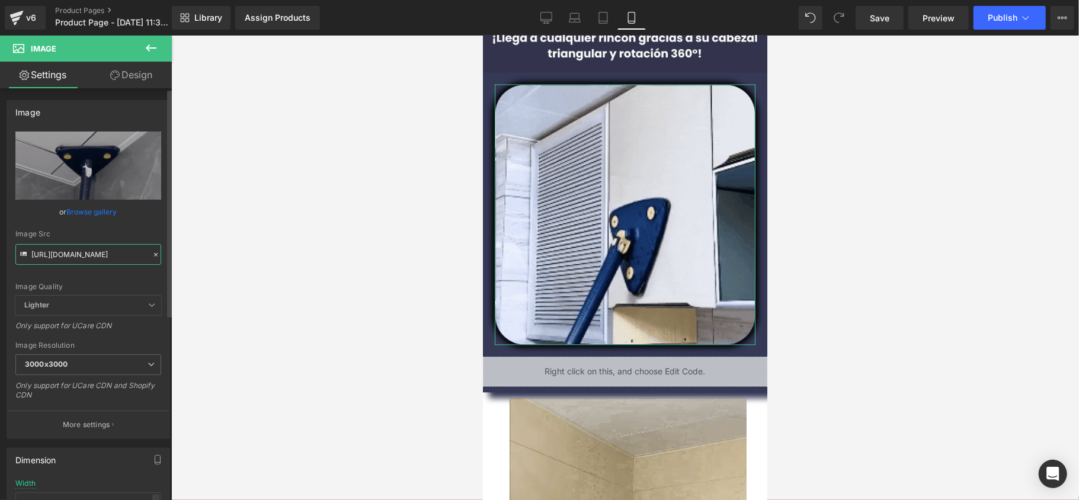
click at [110, 257] on input "[URL][DOMAIN_NAME]" at bounding box center [88, 254] width 146 height 21
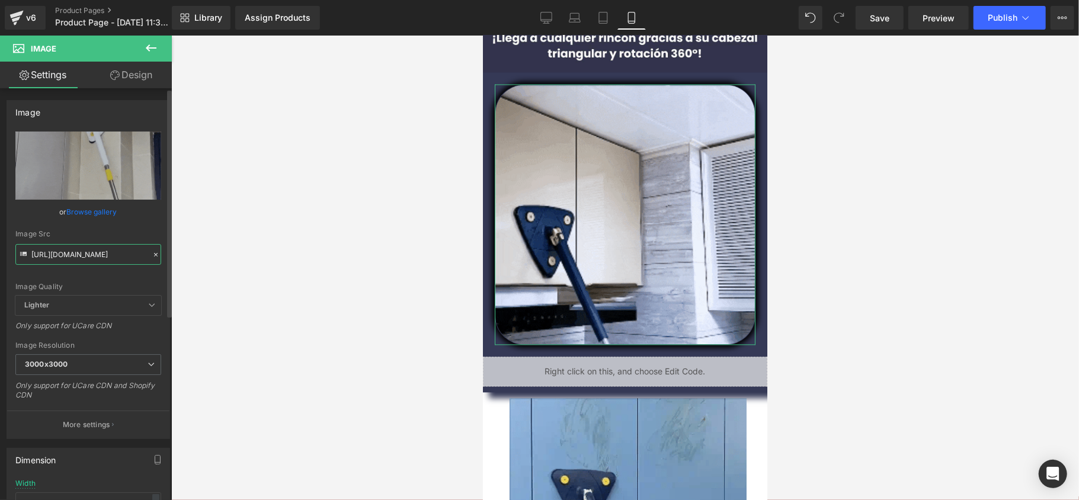
click at [110, 257] on input "[URL][DOMAIN_NAME]" at bounding box center [88, 254] width 146 height 21
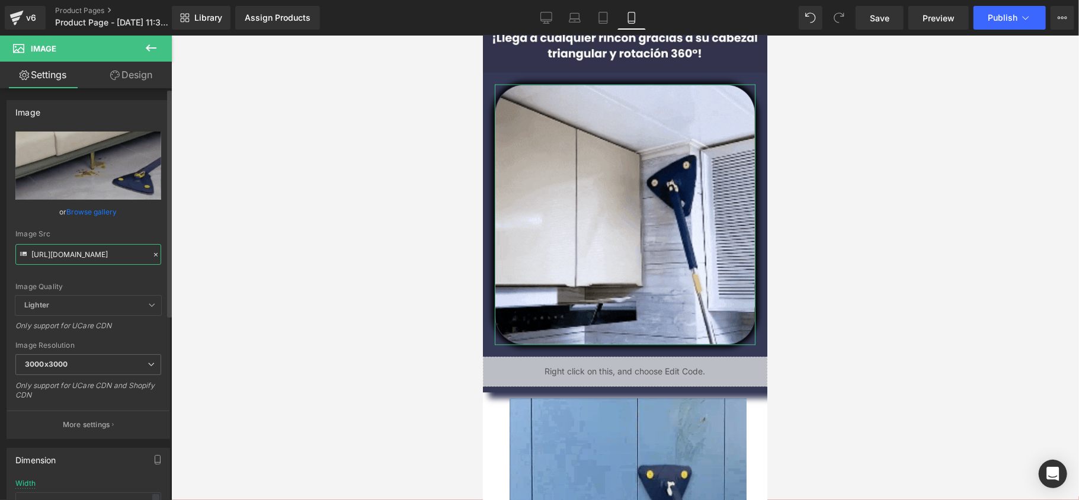
click at [110, 257] on input "[URL][DOMAIN_NAME]" at bounding box center [88, 254] width 146 height 21
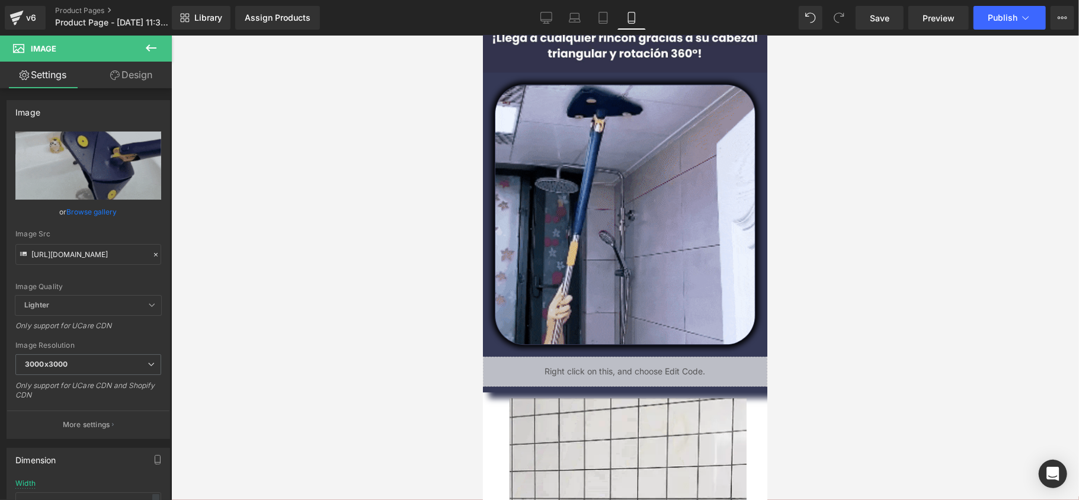
scroll to position [0, 0]
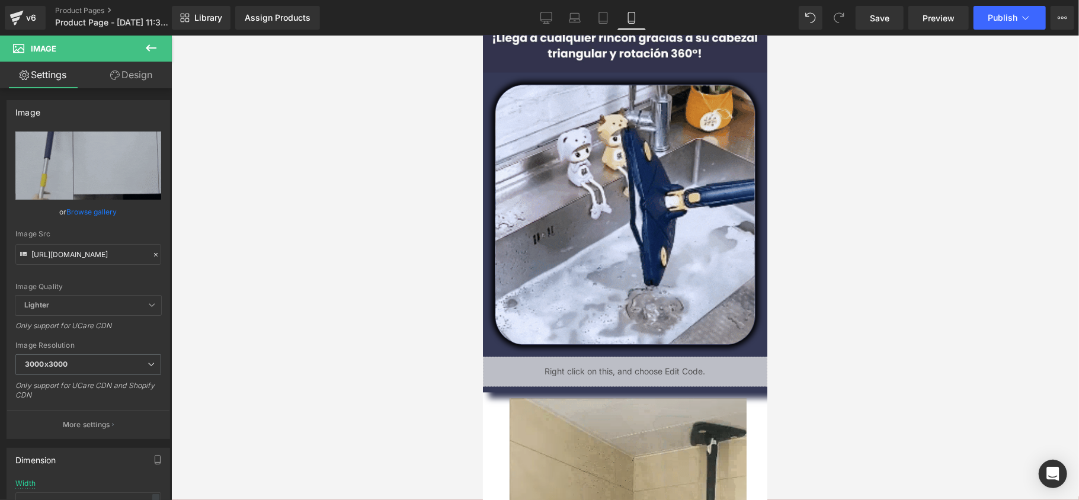
click at [235, 232] on div at bounding box center [625, 268] width 908 height 465
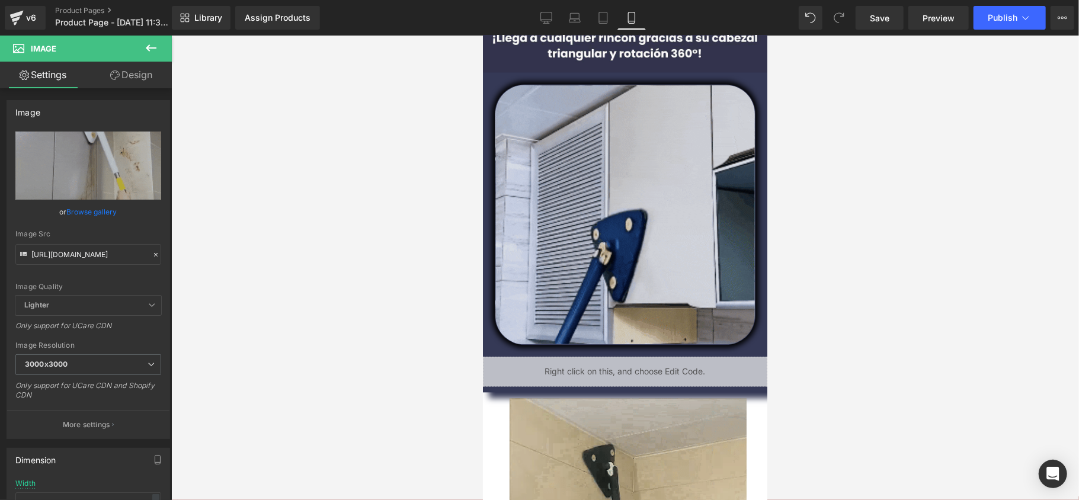
scroll to position [1641, 0]
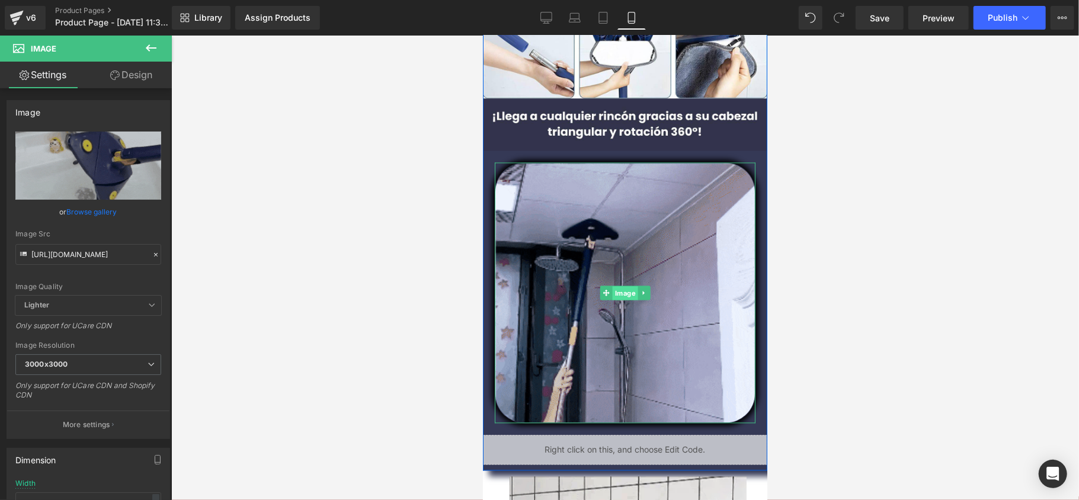
click at [625, 287] on span "Image" at bounding box center [624, 293] width 25 height 14
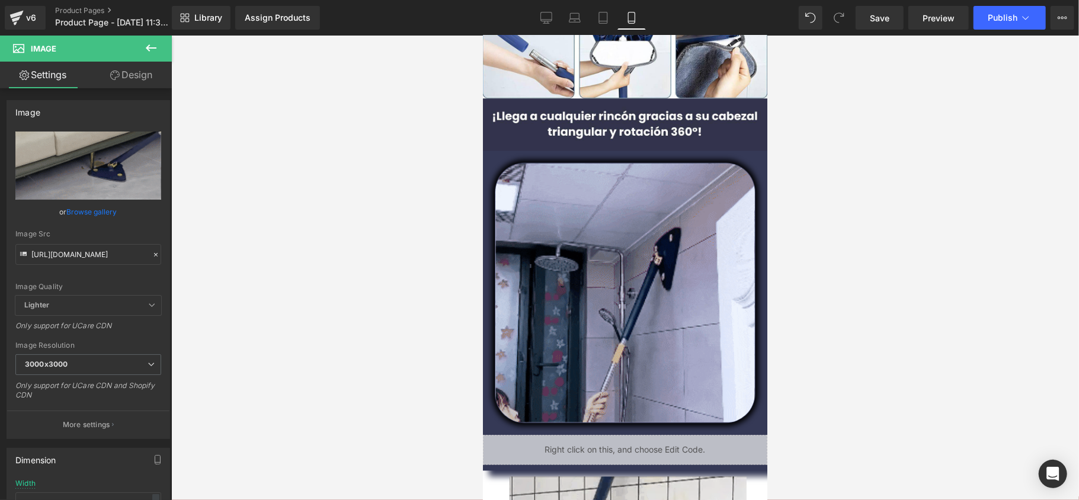
click at [142, 49] on button at bounding box center [150, 49] width 41 height 26
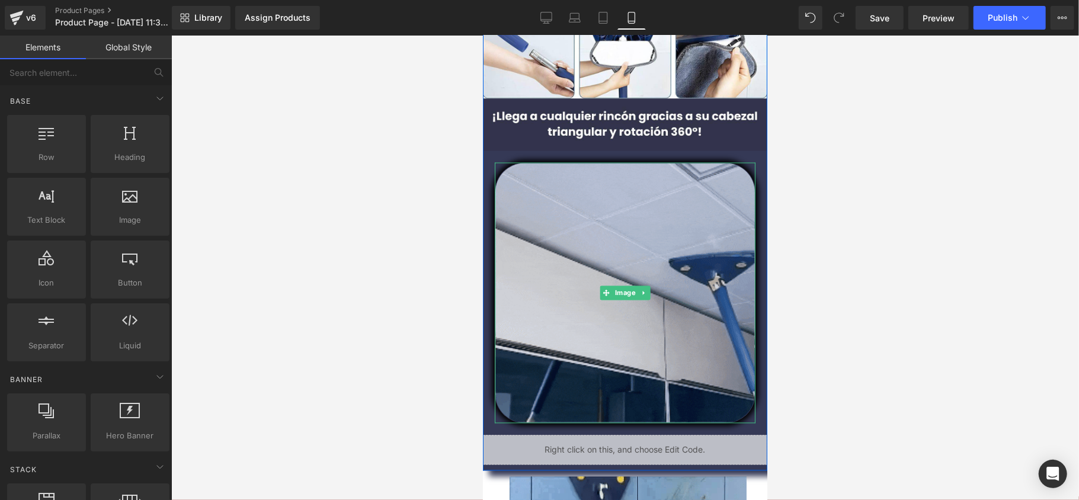
click at [651, 270] on img at bounding box center [624, 292] width 261 height 261
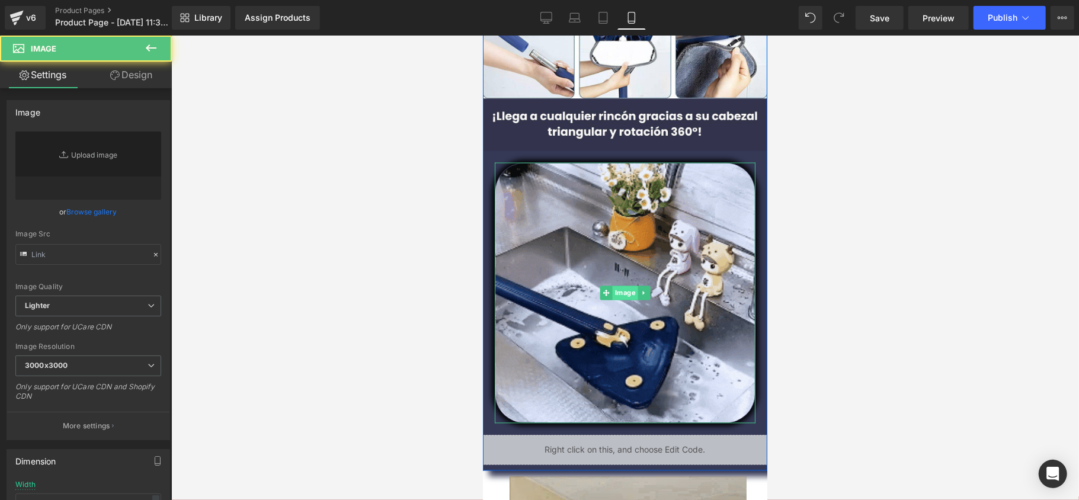
click at [626, 293] on span "Image" at bounding box center [624, 293] width 25 height 14
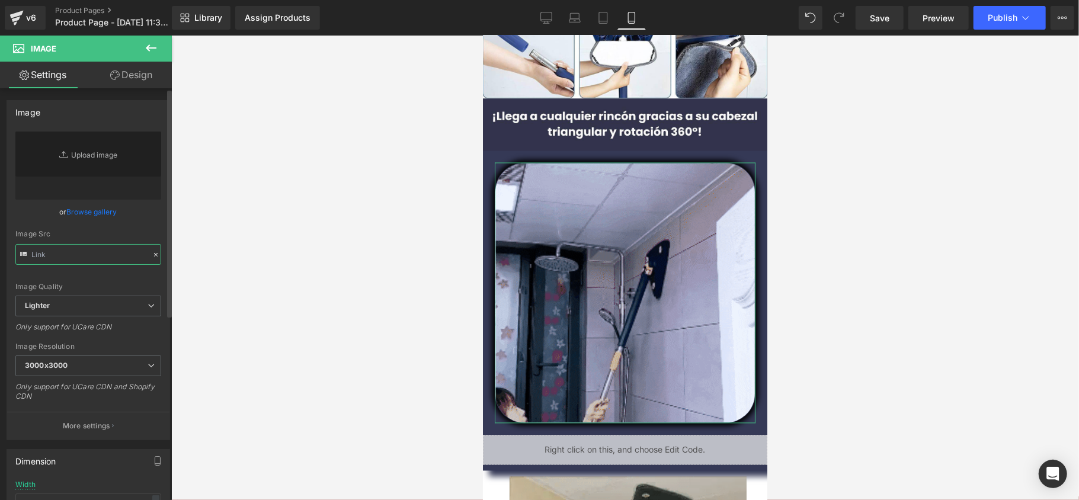
click at [78, 251] on input "text" at bounding box center [88, 254] width 146 height 21
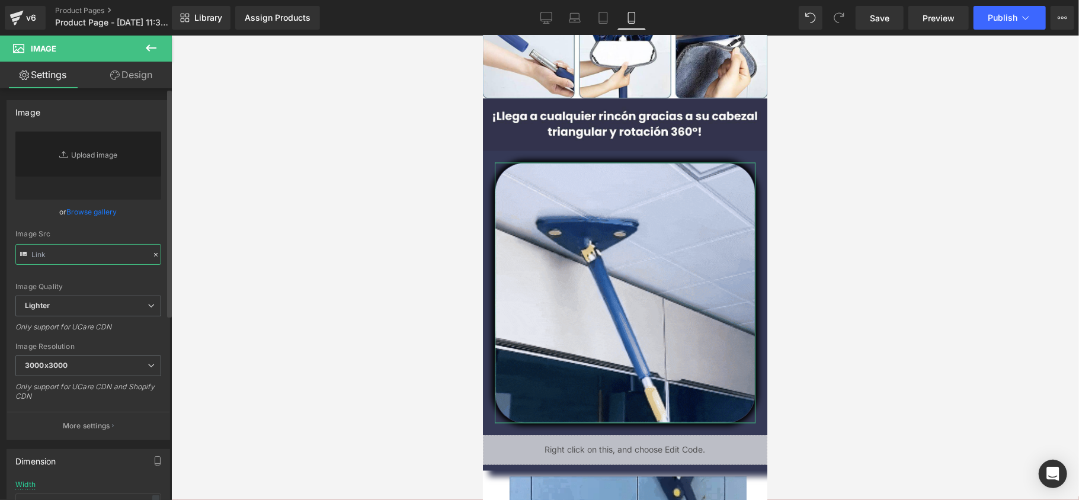
click at [78, 251] on input "text" at bounding box center [88, 254] width 146 height 21
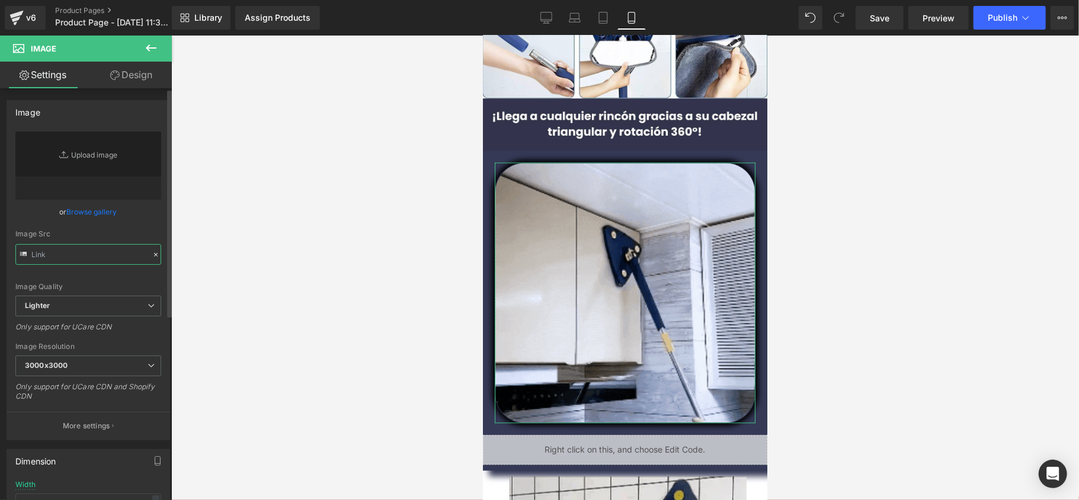
paste input "[URL][DOMAIN_NAME]"
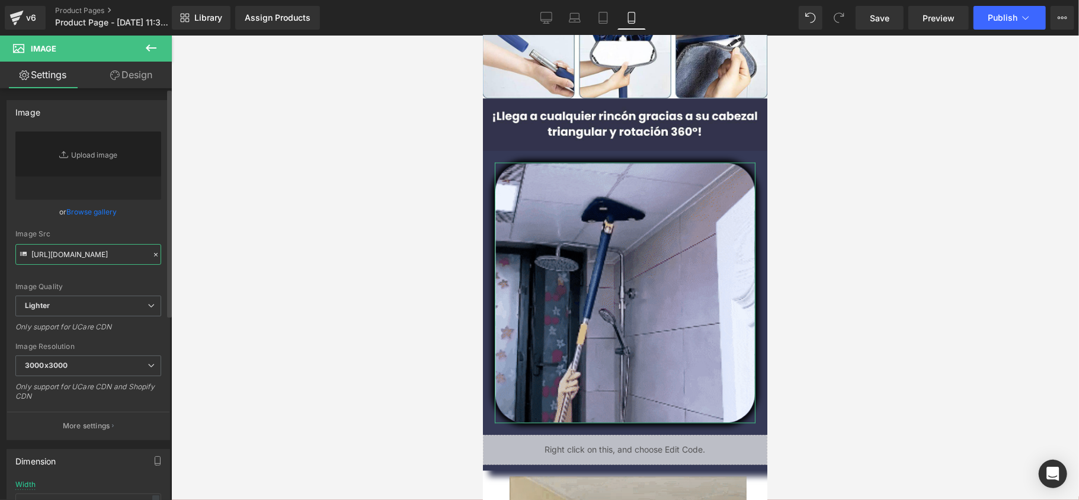
scroll to position [0, 600]
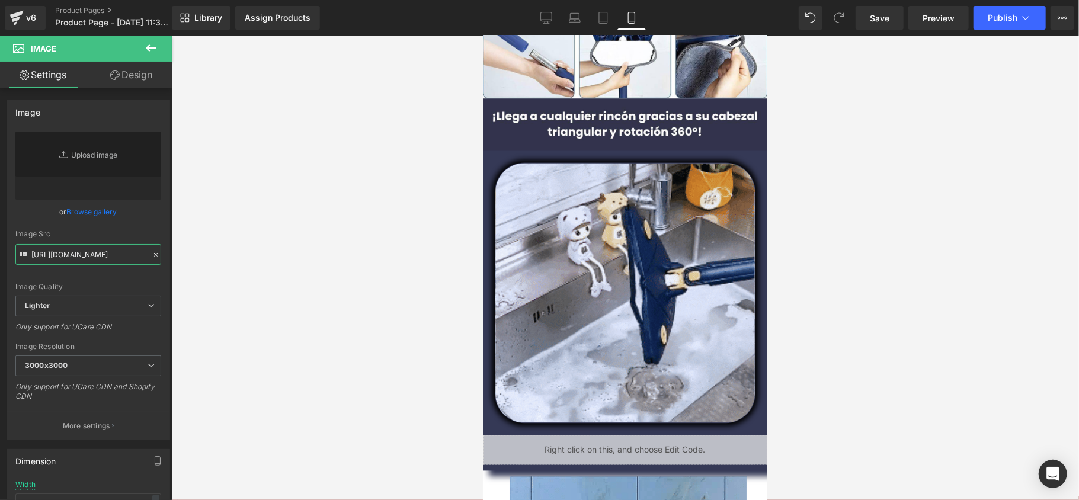
type input "[URL][DOMAIN_NAME]"
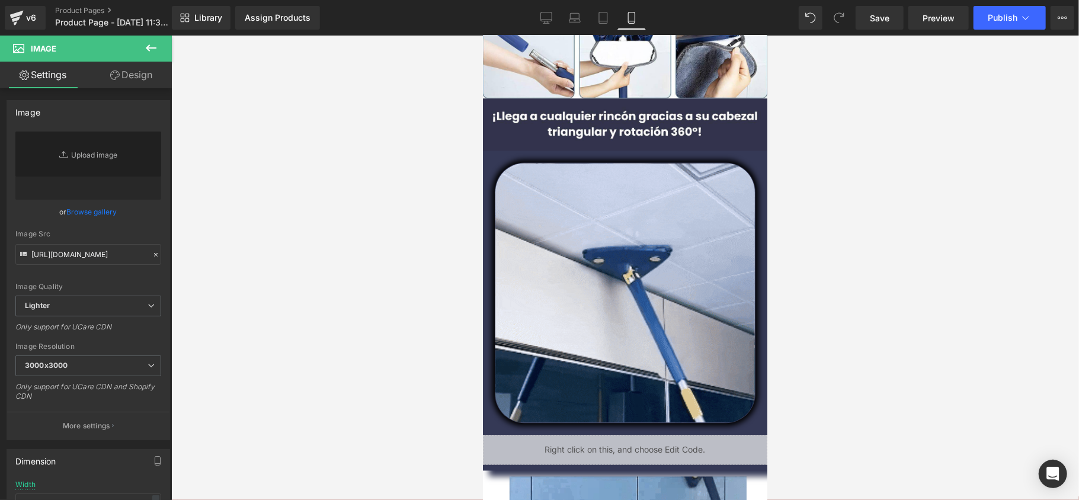
click at [219, 242] on div at bounding box center [625, 268] width 908 height 465
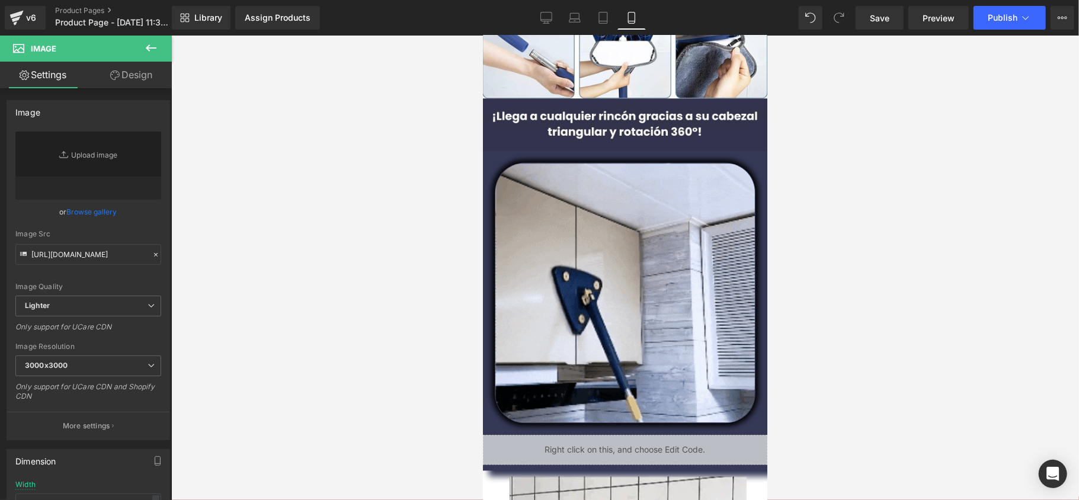
scroll to position [0, 0]
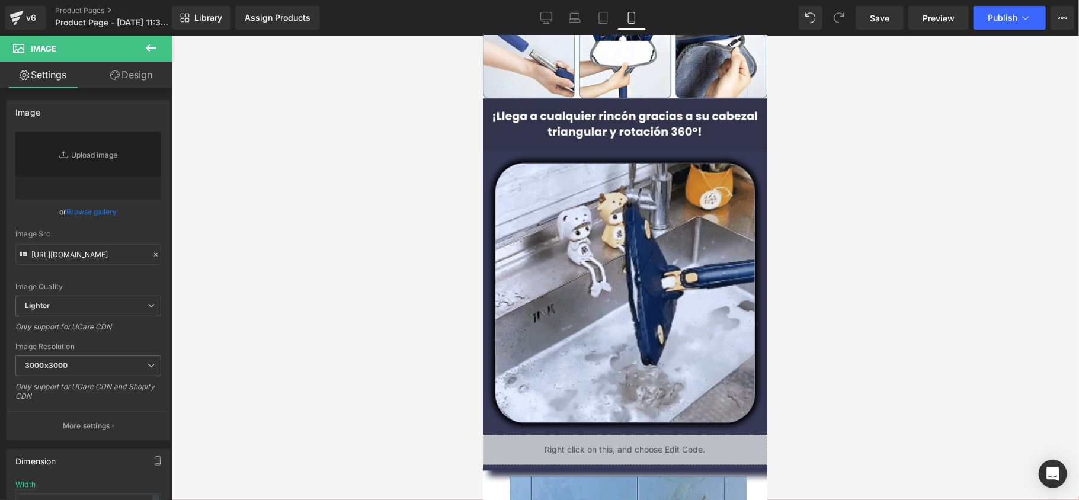
click at [212, 247] on div at bounding box center [625, 268] width 908 height 465
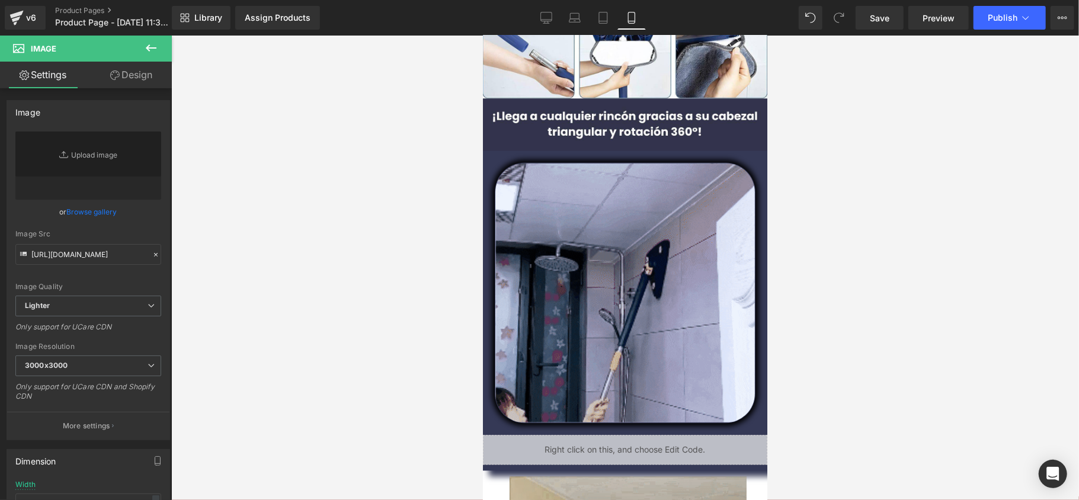
click at [212, 247] on div at bounding box center [625, 268] width 908 height 465
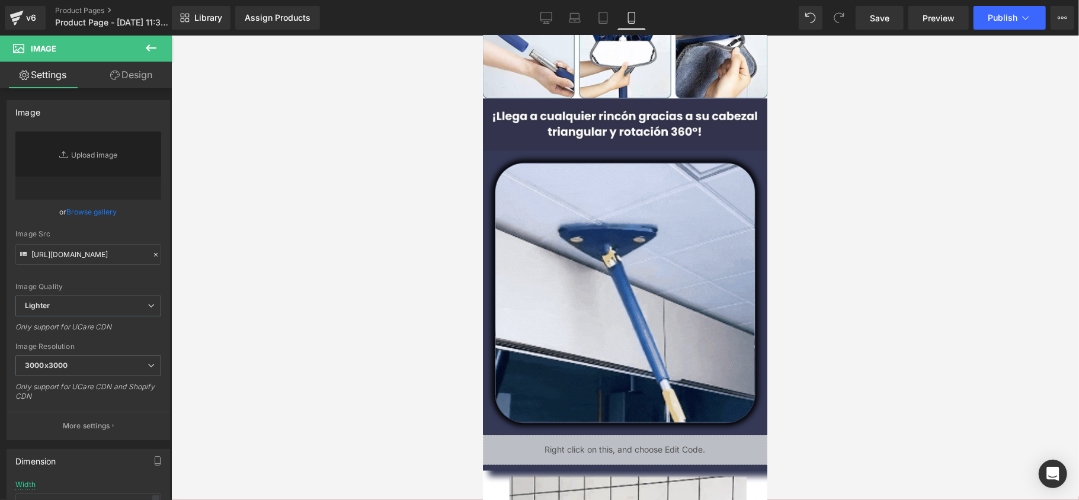
click at [212, 247] on div at bounding box center [625, 268] width 908 height 465
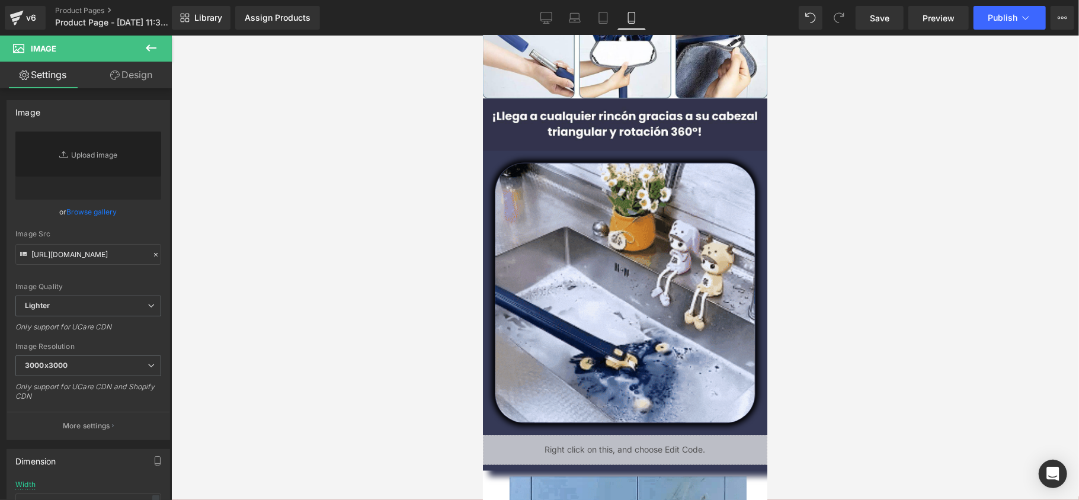
click at [304, 264] on div at bounding box center [625, 268] width 908 height 465
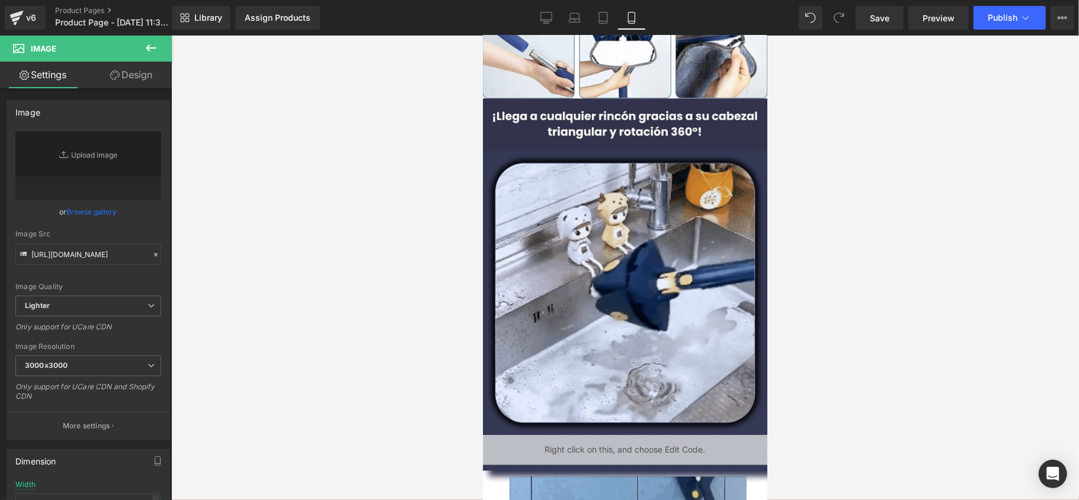
click at [304, 264] on div at bounding box center [625, 268] width 908 height 465
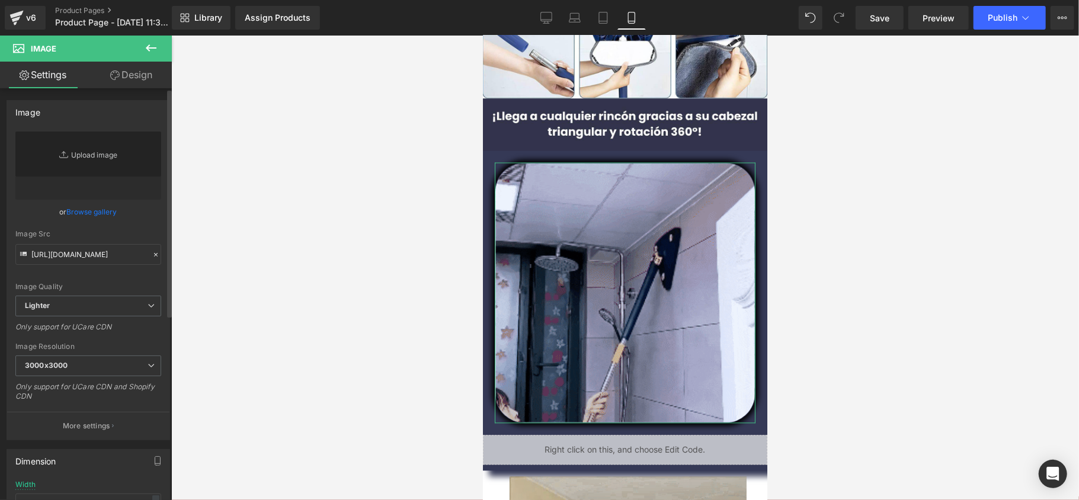
click at [97, 165] on link "Replace Image" at bounding box center [88, 166] width 146 height 68
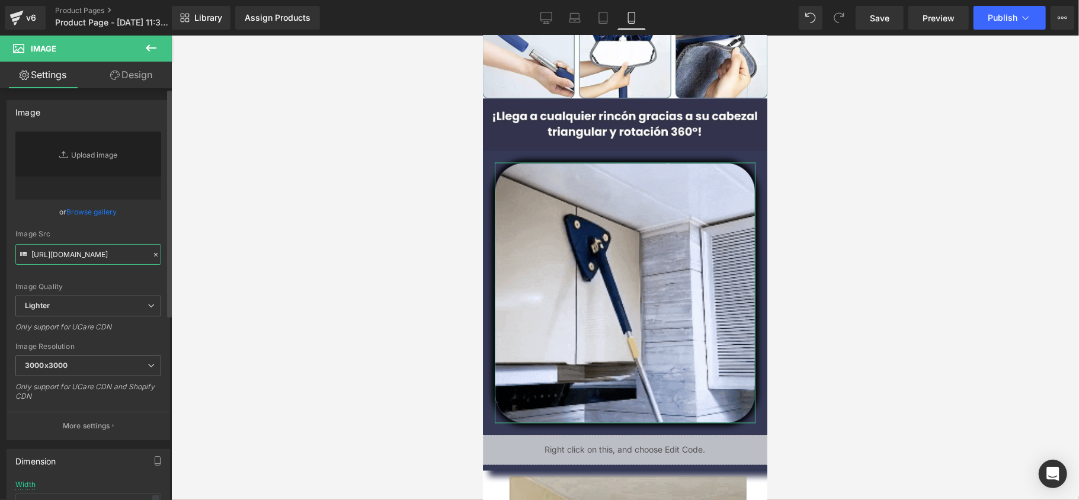
click at [111, 244] on input "[URL][DOMAIN_NAME]" at bounding box center [88, 254] width 146 height 21
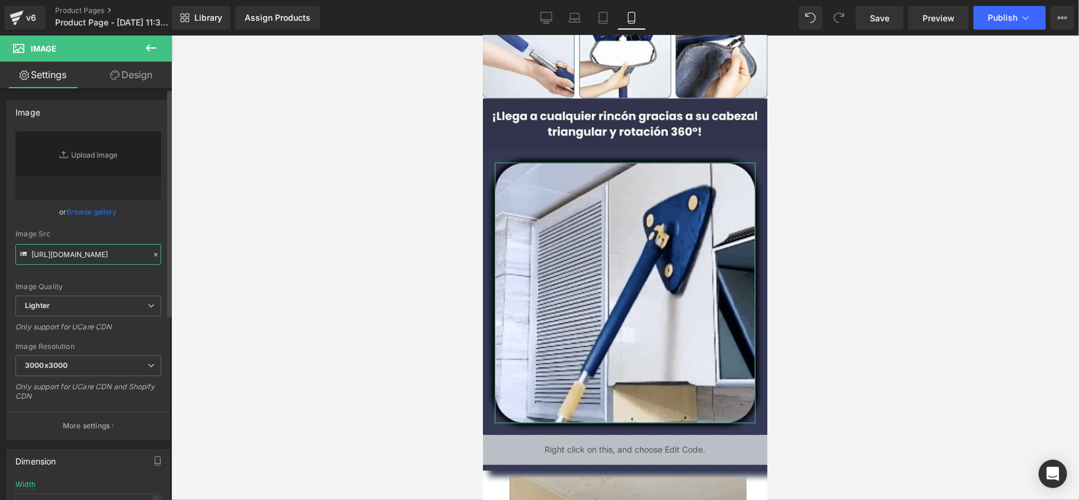
click at [111, 247] on input "[URL][DOMAIN_NAME]" at bounding box center [88, 254] width 146 height 21
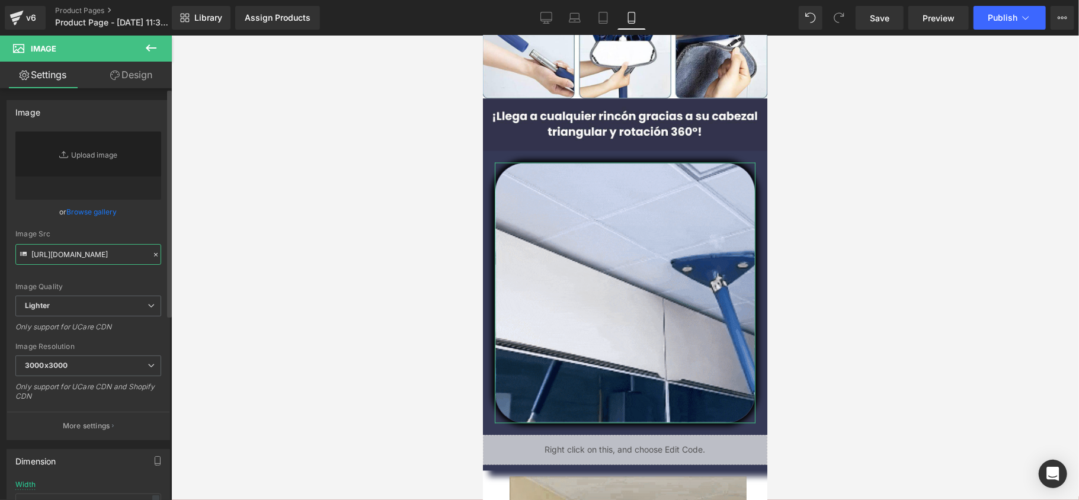
click at [111, 247] on input "[URL][DOMAIN_NAME]" at bounding box center [88, 254] width 146 height 21
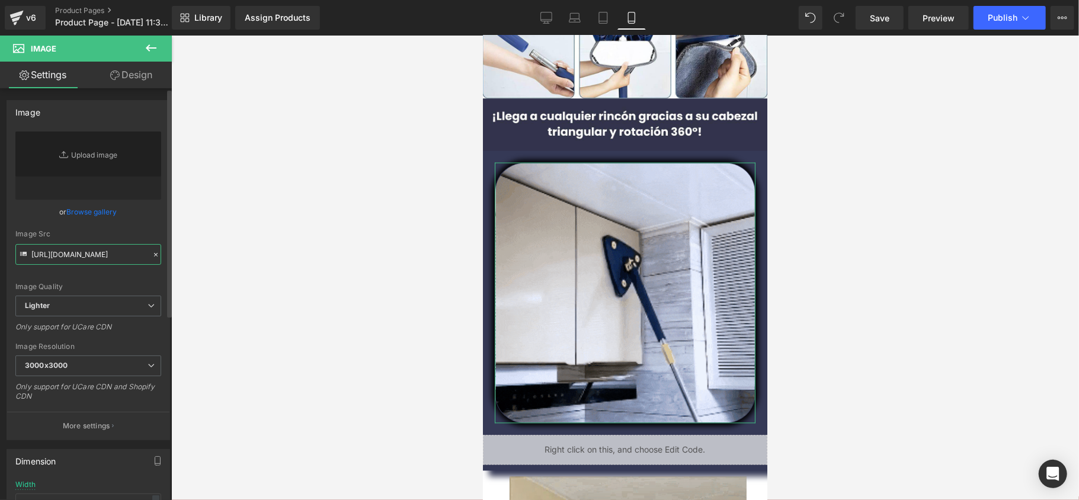
click at [111, 247] on input "[URL][DOMAIN_NAME]" at bounding box center [88, 254] width 146 height 21
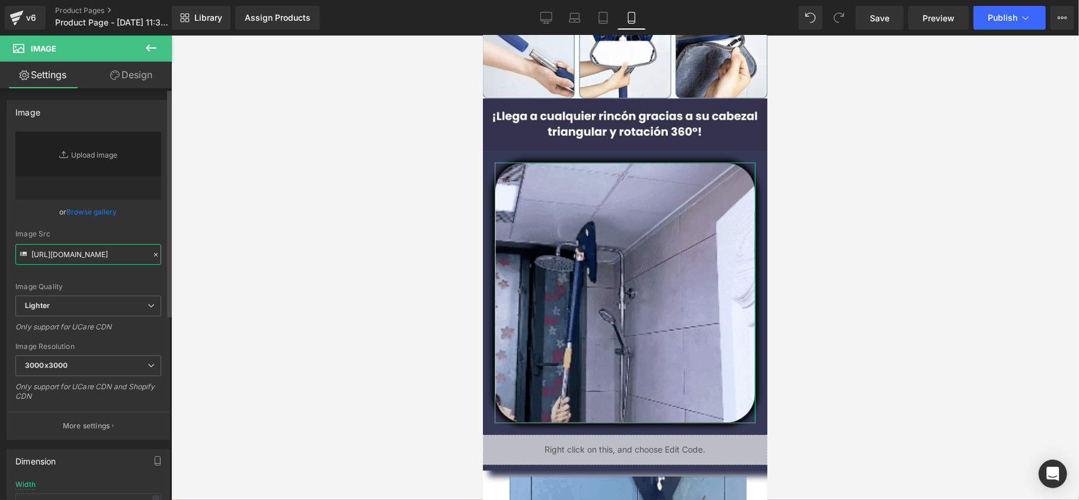
click at [111, 247] on input "[URL][DOMAIN_NAME]" at bounding box center [88, 254] width 146 height 21
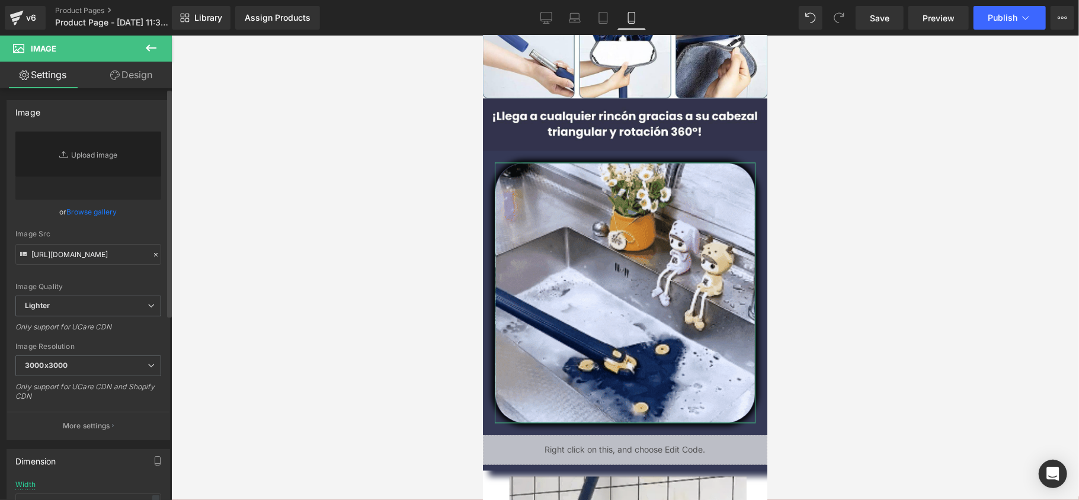
click at [152, 252] on icon at bounding box center [156, 255] width 8 height 8
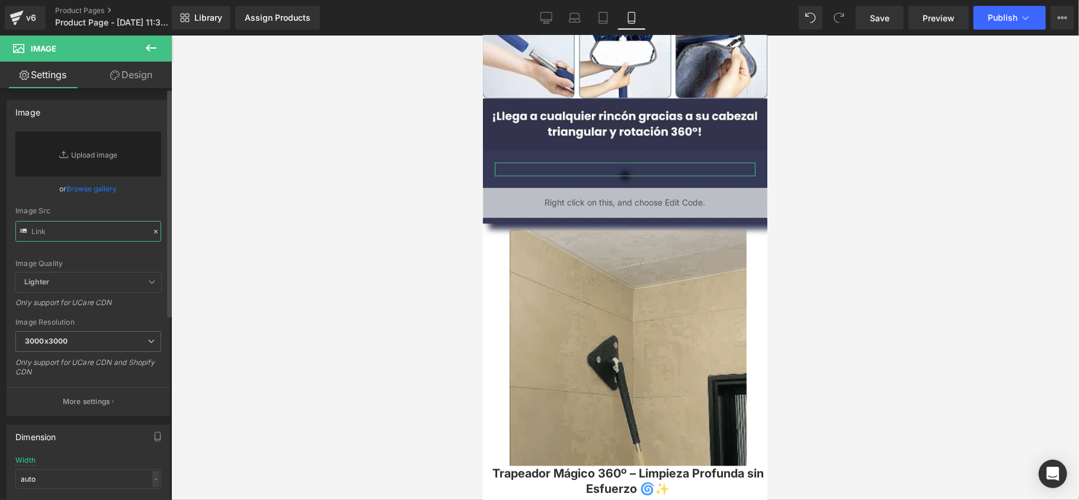
click at [88, 234] on input "text" at bounding box center [88, 231] width 146 height 21
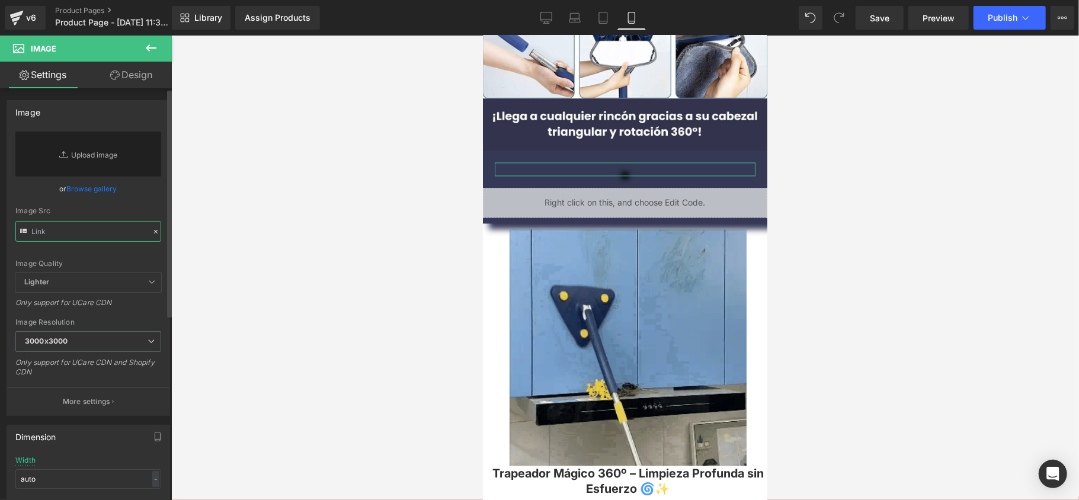
paste input "[URL][DOMAIN_NAME]"
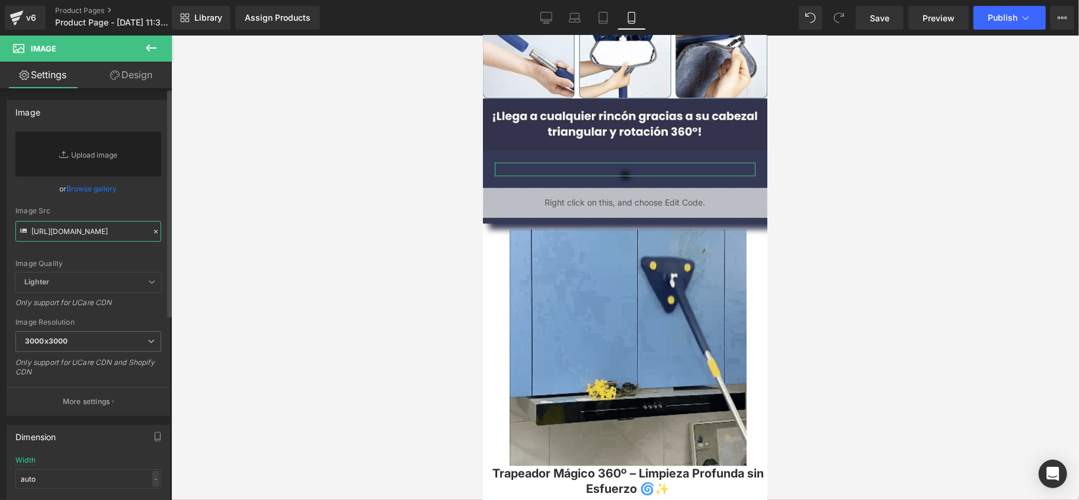
scroll to position [0, 600]
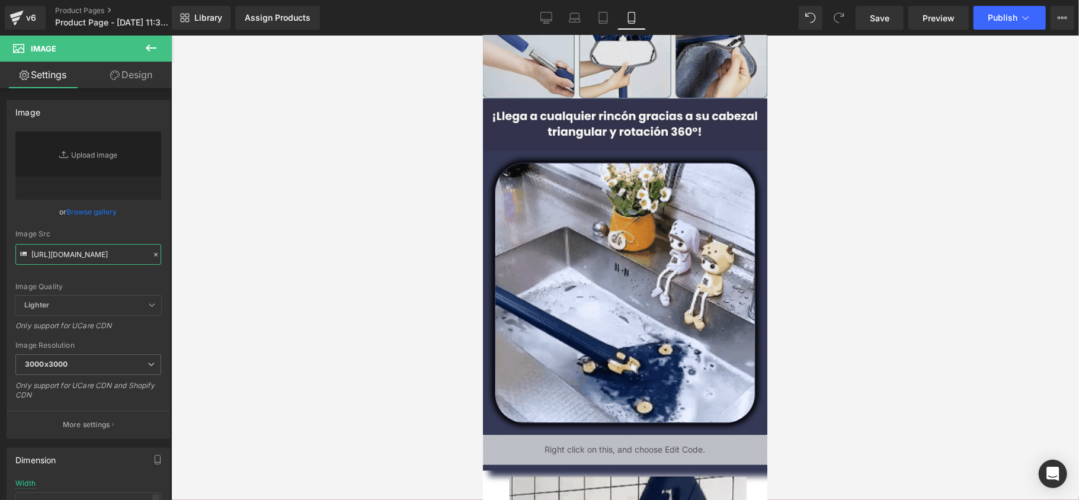
type input "[URL][DOMAIN_NAME]"
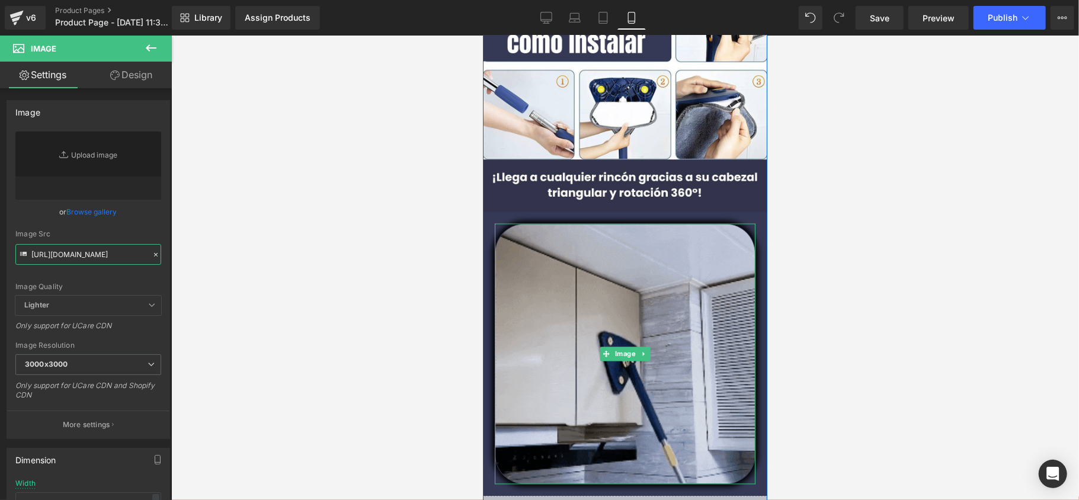
scroll to position [1422, 0]
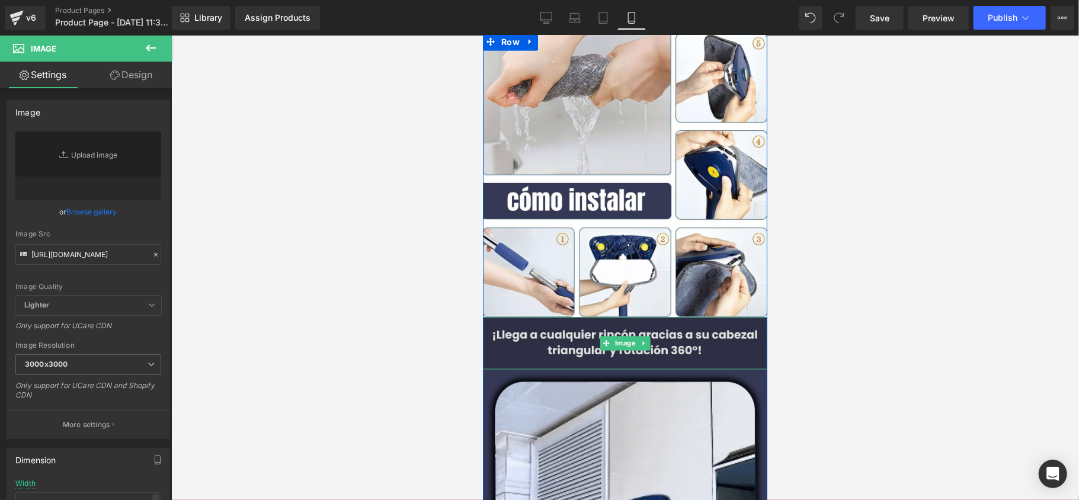
click at [627, 330] on img at bounding box center [624, 343] width 284 height 53
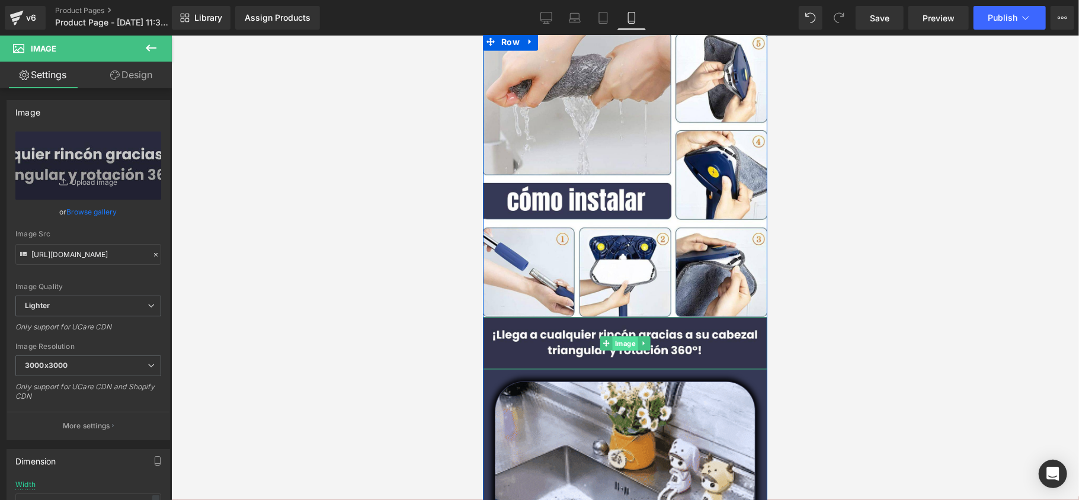
click at [621, 344] on span "Image" at bounding box center [624, 344] width 25 height 14
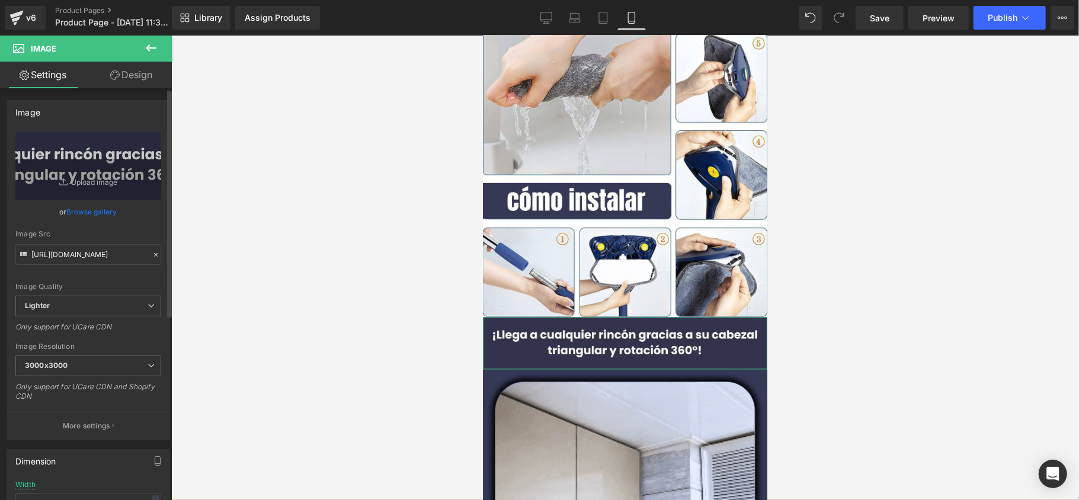
click at [86, 204] on link "Browse gallery" at bounding box center [92, 212] width 50 height 21
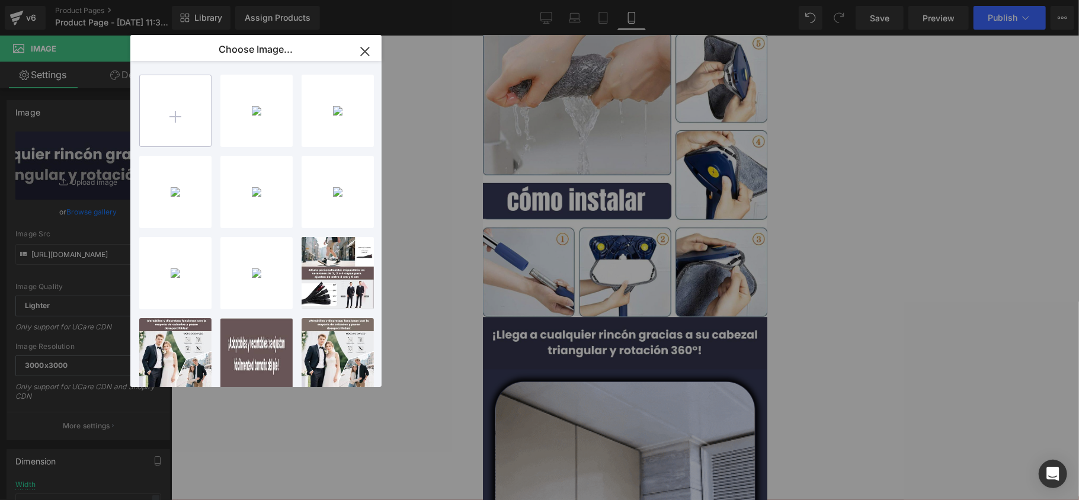
click at [184, 123] on input "file" at bounding box center [175, 110] width 71 height 71
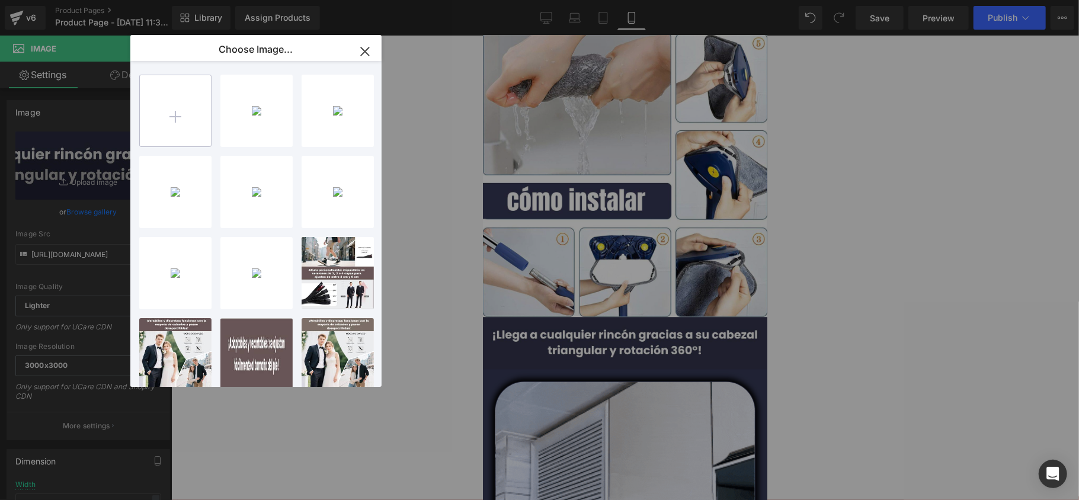
type input "C:\fakepath\Sé más alto sin que nadie lo note. Elige entre 2, 3 o 4 capas de el…"
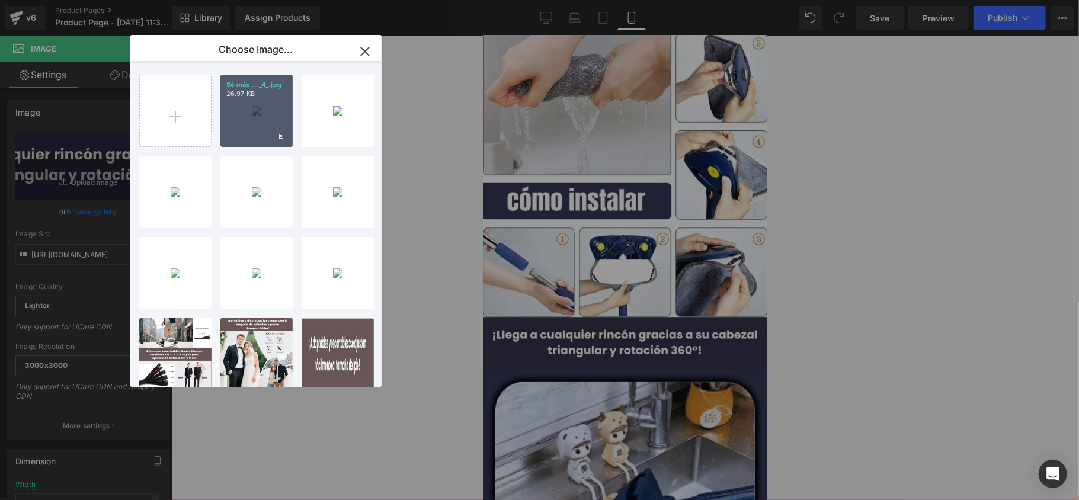
click at [255, 126] on div "Sé más ..._4_.jpg 26.97 KB" at bounding box center [256, 111] width 72 height 72
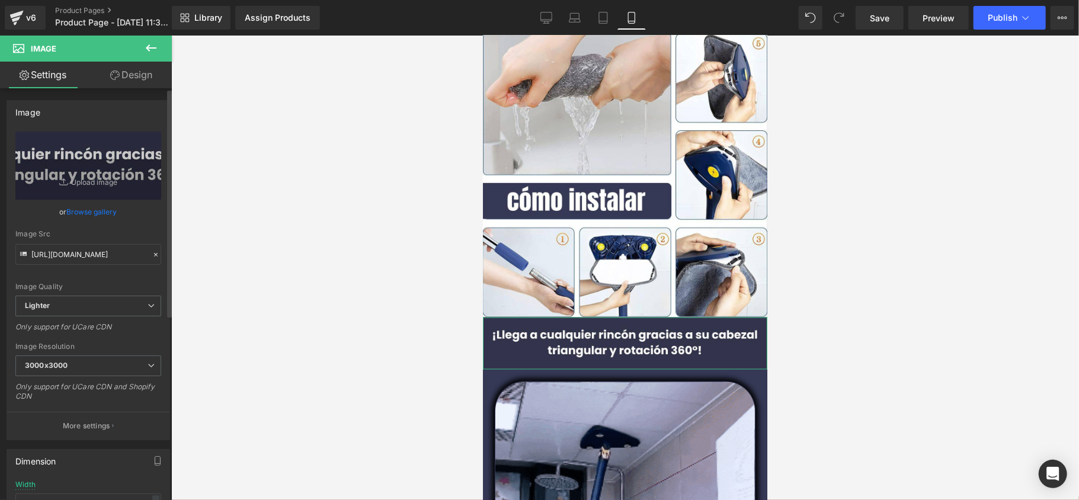
click at [91, 214] on link "Browse gallery" at bounding box center [92, 212] width 50 height 21
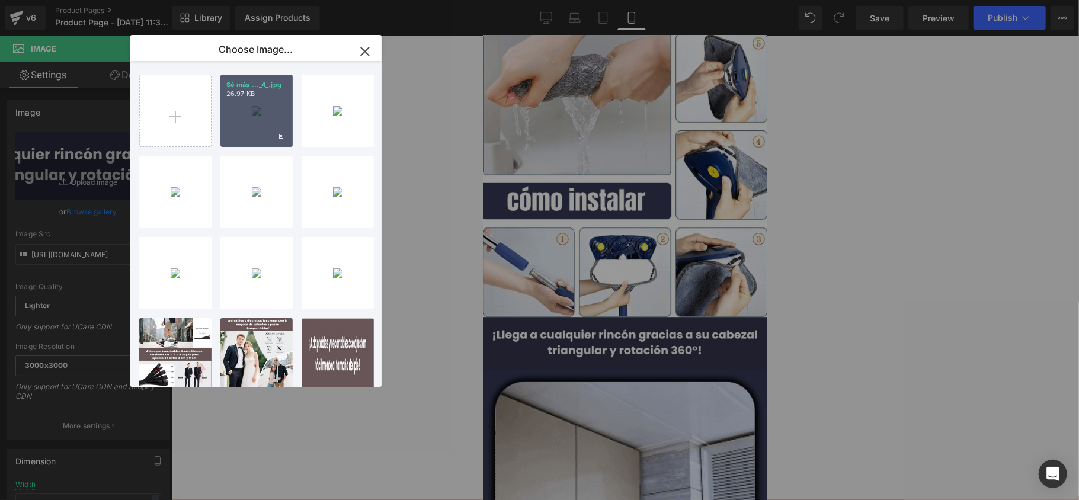
click at [255, 115] on div "Sé más ..._4_.jpg 26.97 KB" at bounding box center [256, 111] width 72 height 72
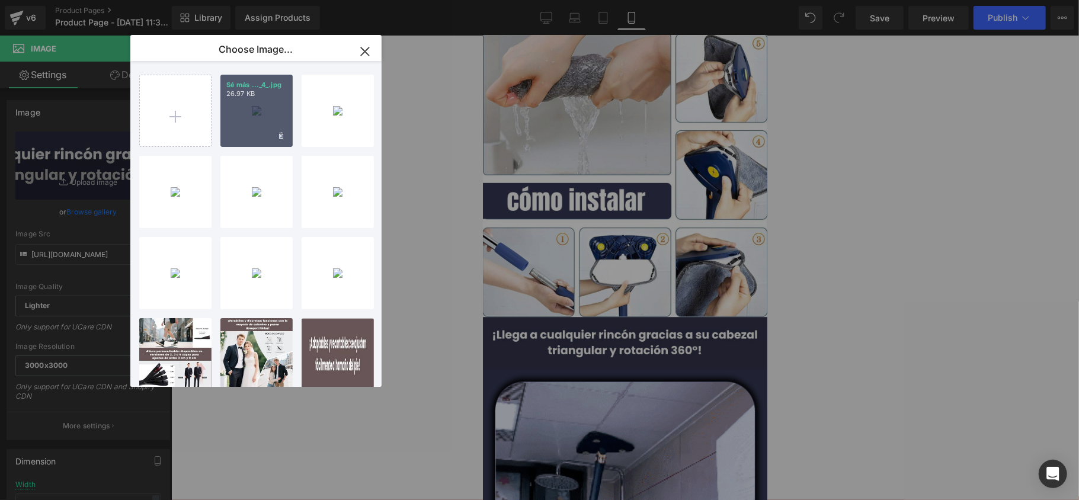
type input "[URL][DOMAIN_NAME]"
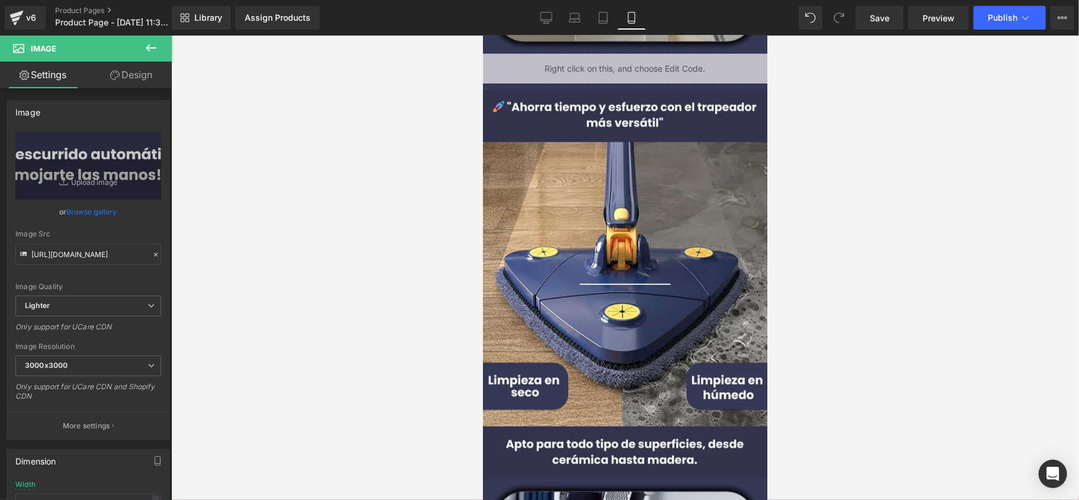
scroll to position [869, 0]
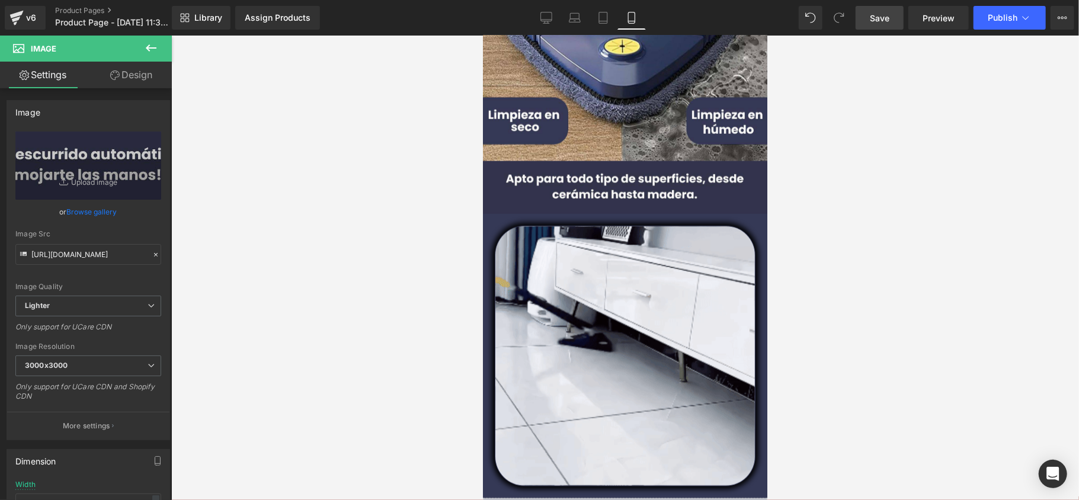
click at [891, 20] on link "Save" at bounding box center [880, 18] width 48 height 24
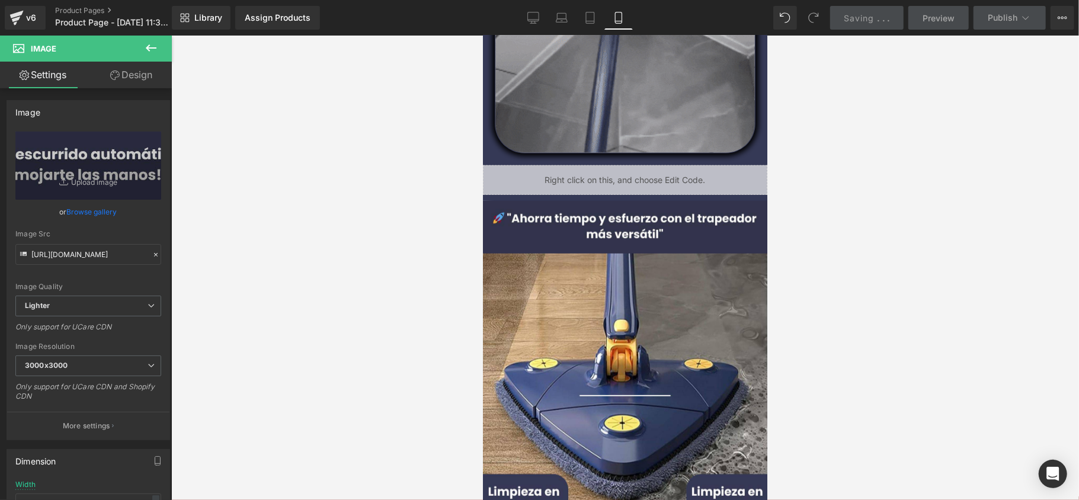
scroll to position [474, 0]
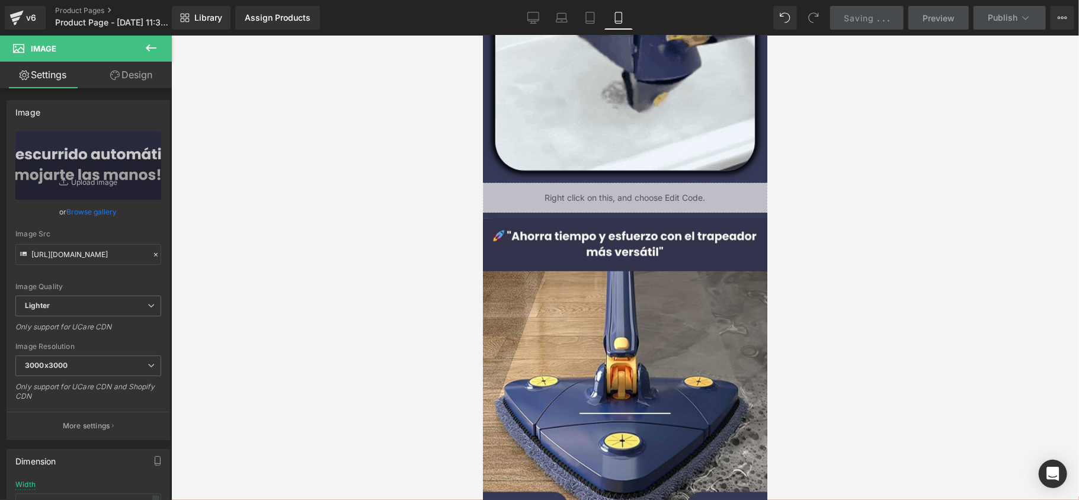
click at [882, 23] on div "Saving . . ." at bounding box center [868, 18] width 46 height 12
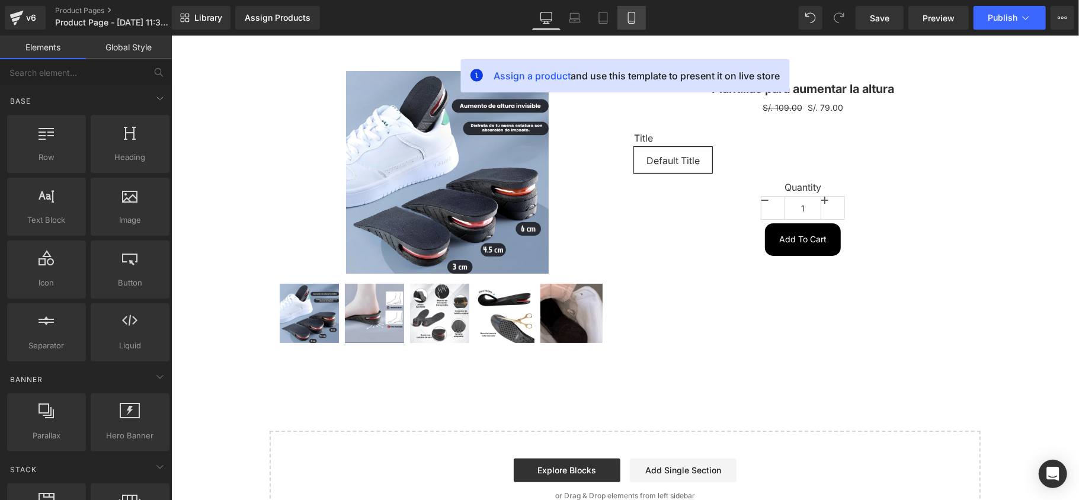
click at [619, 12] on link "Mobile" at bounding box center [632, 18] width 28 height 24
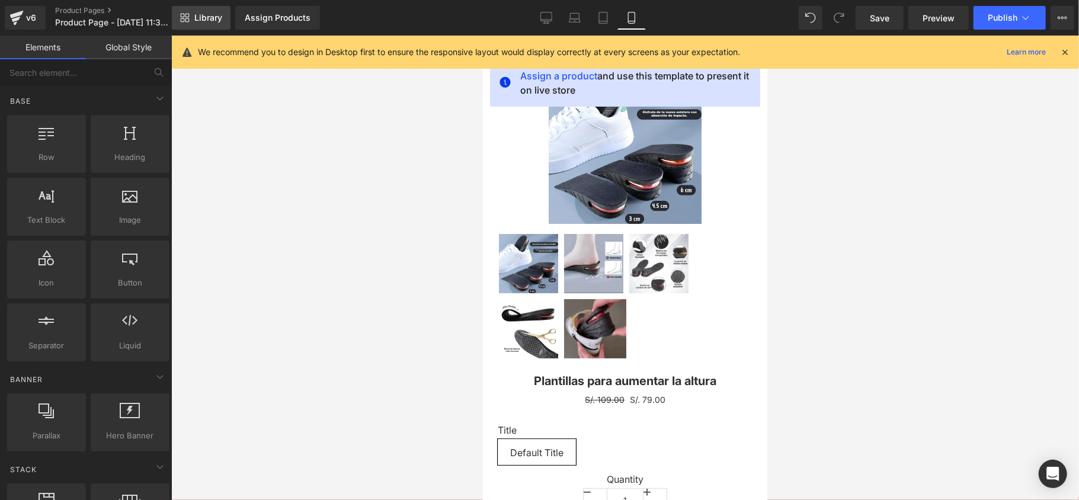
click at [220, 12] on span "Library" at bounding box center [208, 17] width 28 height 11
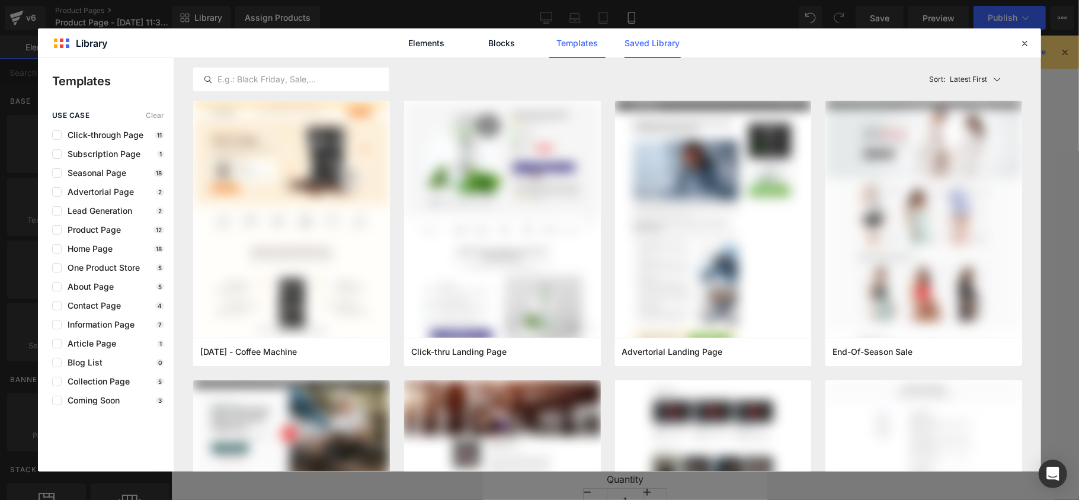
click at [645, 50] on link "Saved Library" at bounding box center [653, 43] width 56 height 30
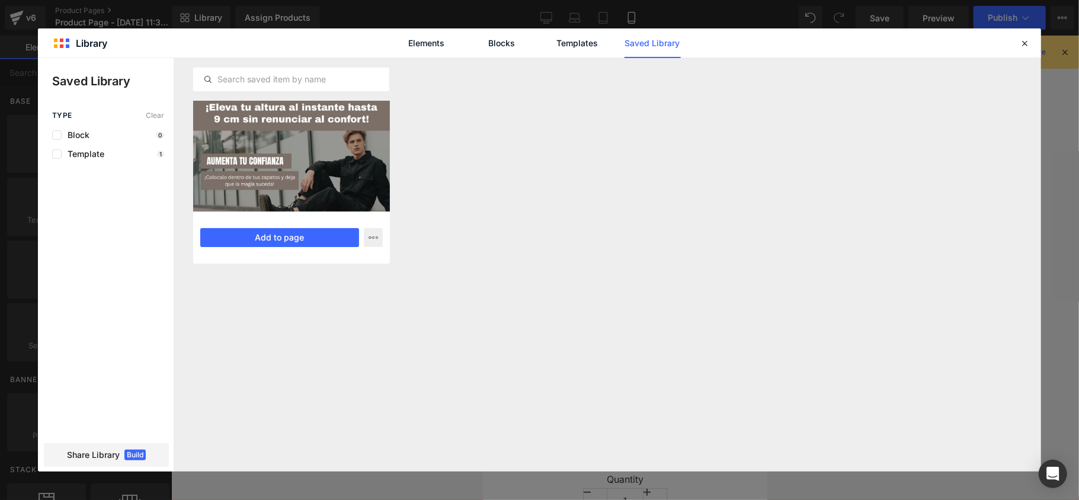
click at [224, 142] on div at bounding box center [291, 156] width 197 height 111
click at [277, 240] on button "Add to page" at bounding box center [279, 237] width 159 height 19
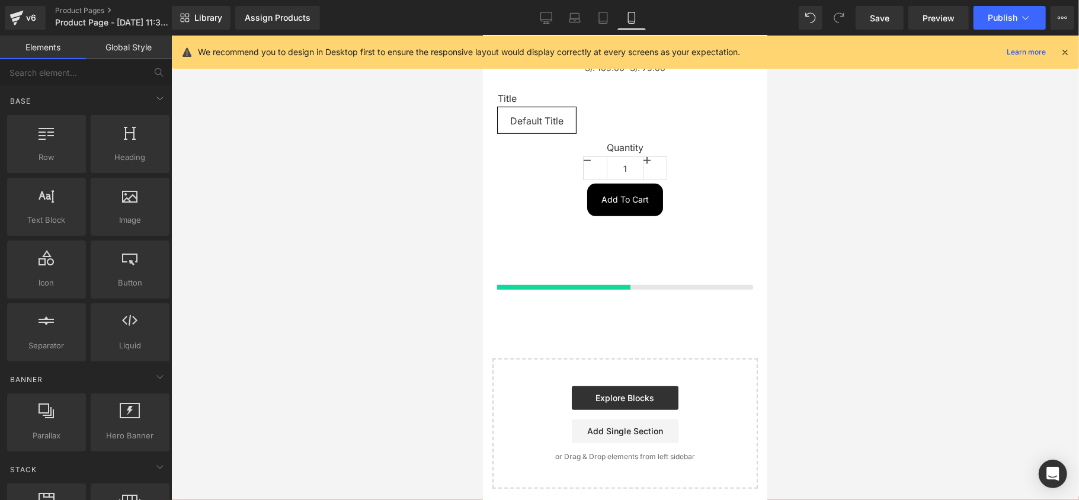
scroll to position [332, 0]
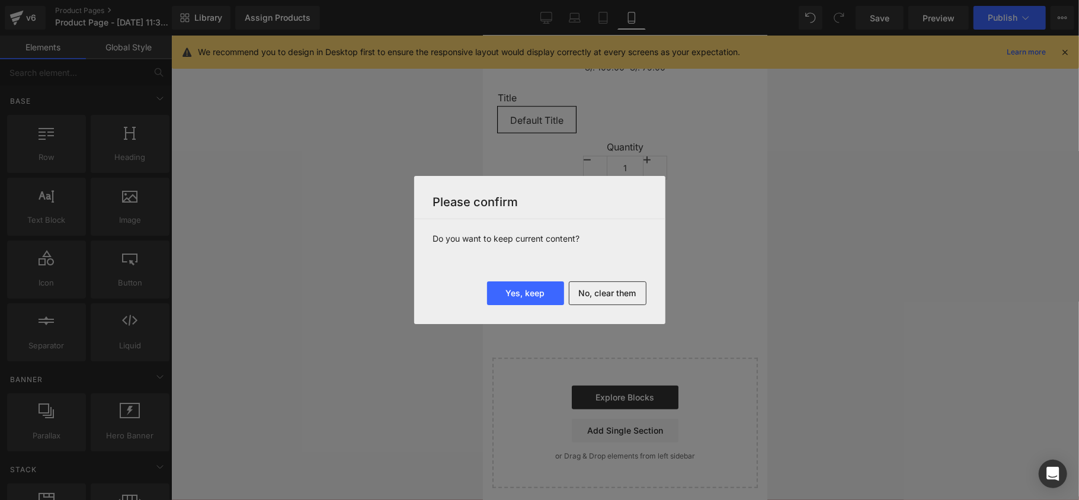
click at [593, 300] on button "No, clear them" at bounding box center [608, 294] width 78 height 24
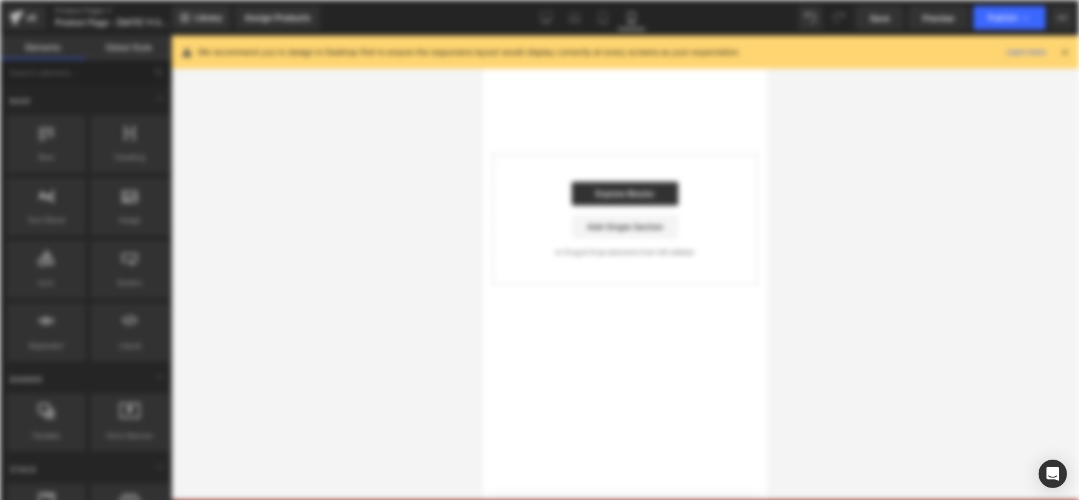
scroll to position [0, 0]
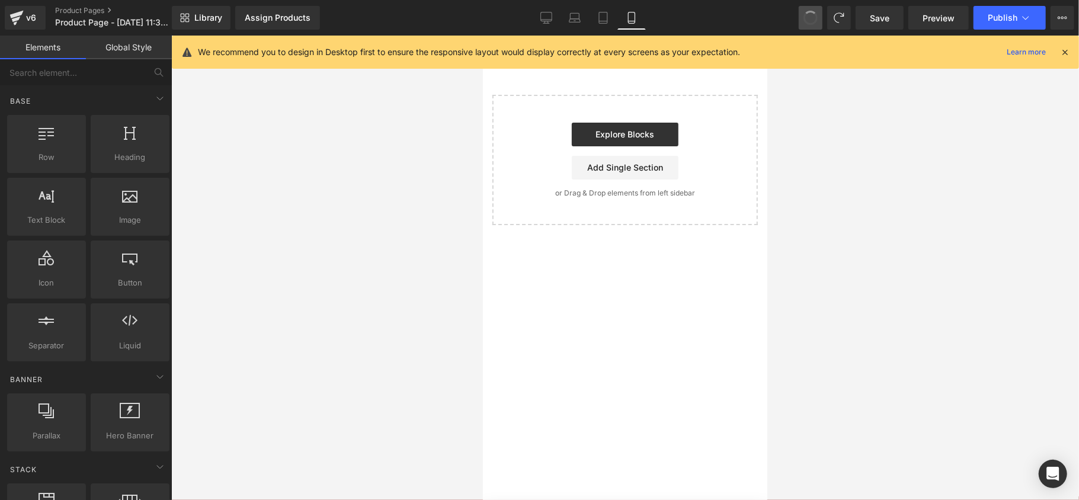
click at [809, 8] on button at bounding box center [811, 18] width 24 height 24
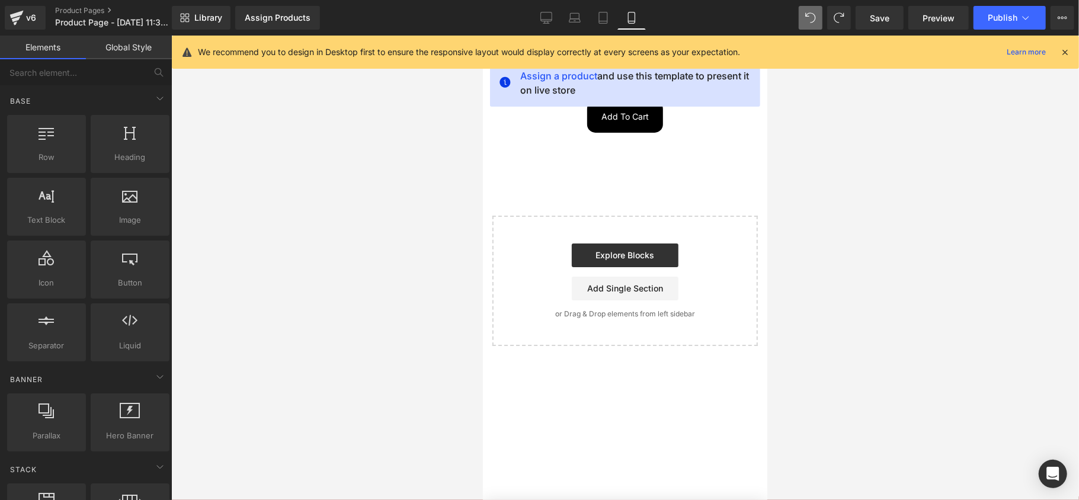
click at [1062, 52] on icon at bounding box center [1065, 52] width 11 height 11
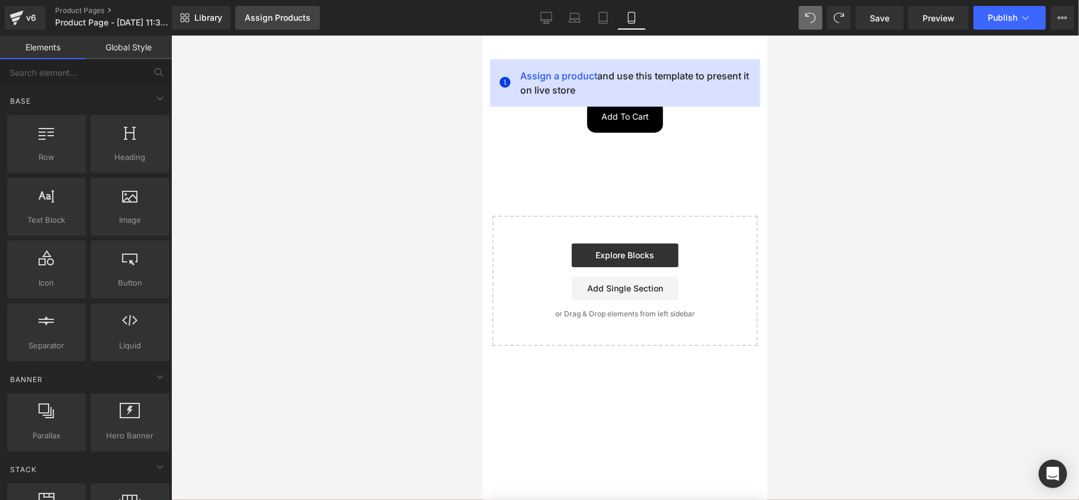
click at [278, 15] on div "Assign Products" at bounding box center [278, 17] width 66 height 9
click at [207, 24] on link "Library" at bounding box center [201, 18] width 59 height 24
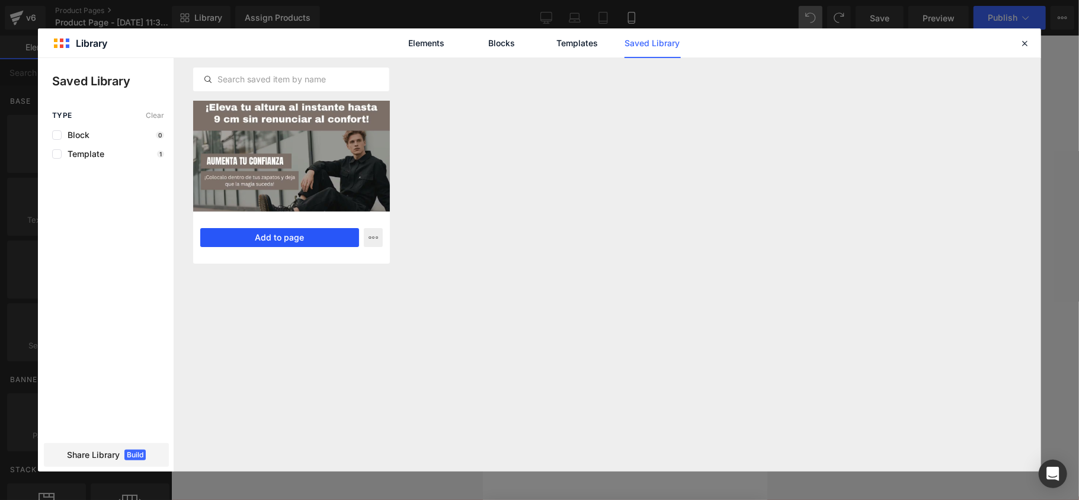
click at [284, 236] on button "Add to page" at bounding box center [279, 237] width 159 height 19
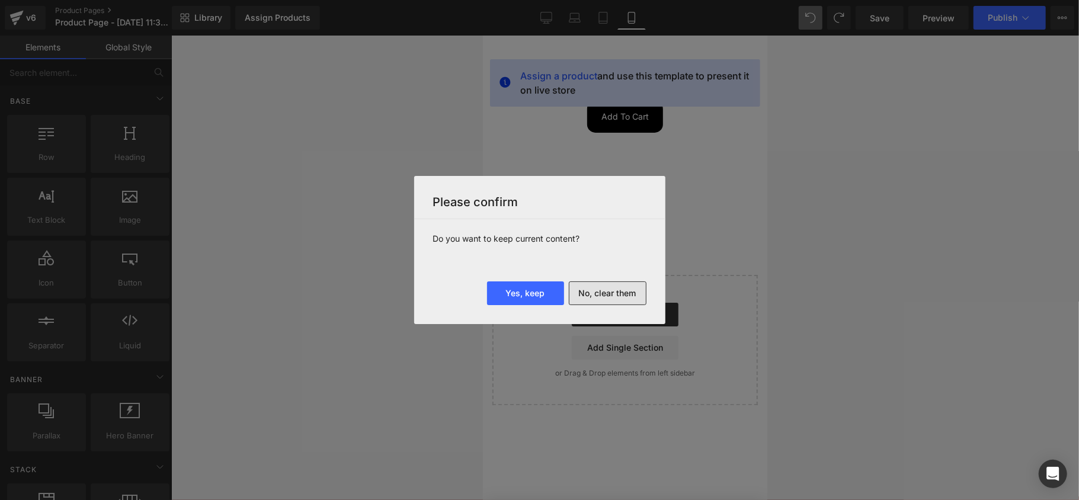
click at [616, 295] on button "No, clear them" at bounding box center [608, 294] width 78 height 24
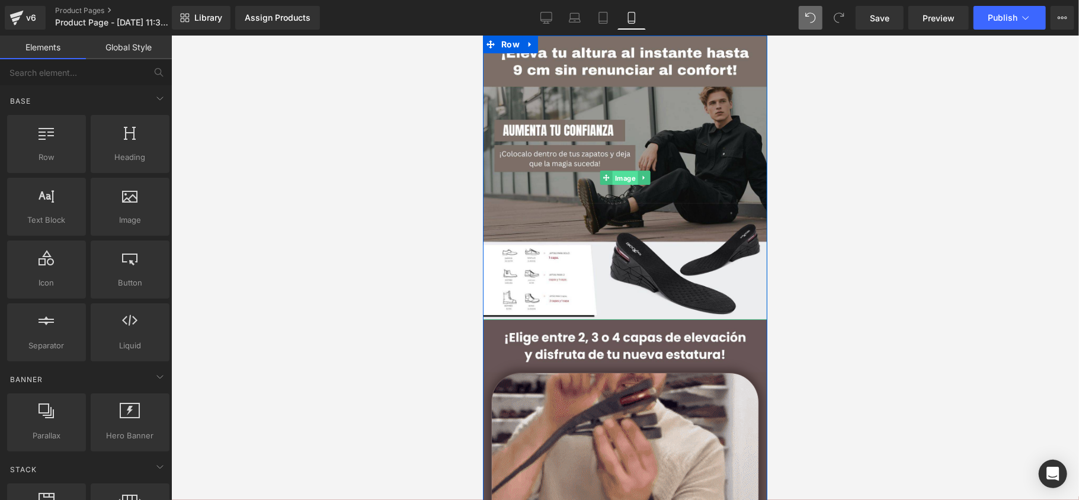
click at [624, 181] on span "Image" at bounding box center [624, 178] width 25 height 14
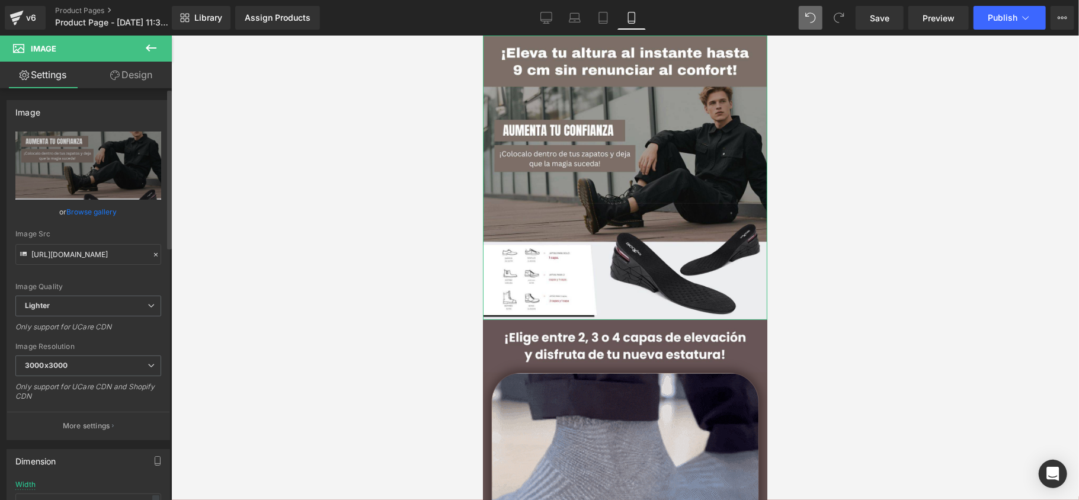
click at [95, 209] on link "Browse gallery" at bounding box center [92, 212] width 50 height 21
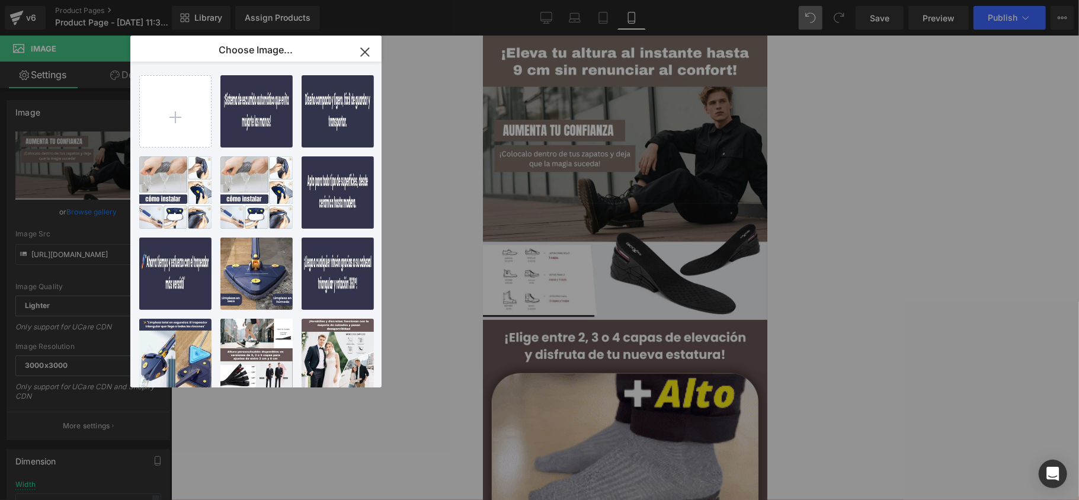
click at [361, 59] on icon "button" at bounding box center [365, 52] width 19 height 19
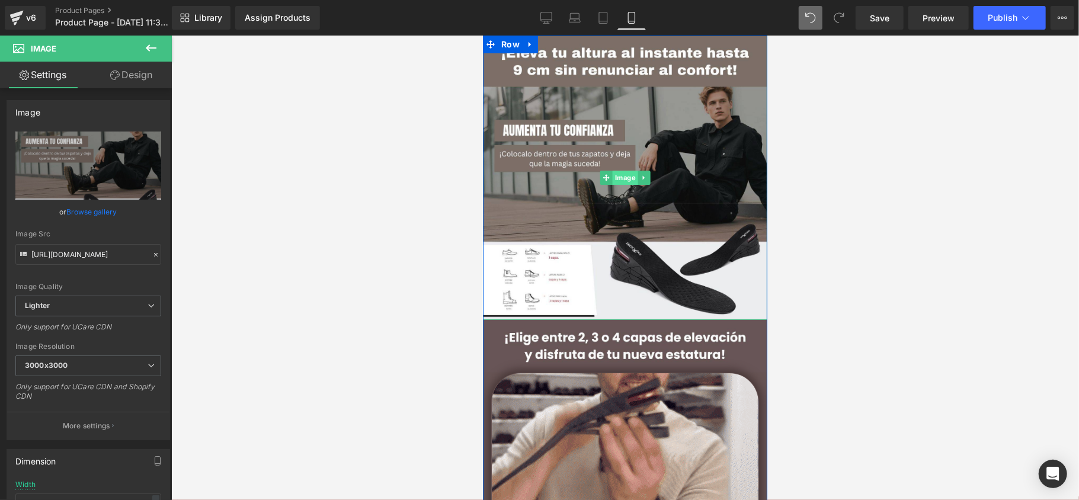
click at [626, 181] on span "Image" at bounding box center [624, 177] width 25 height 14
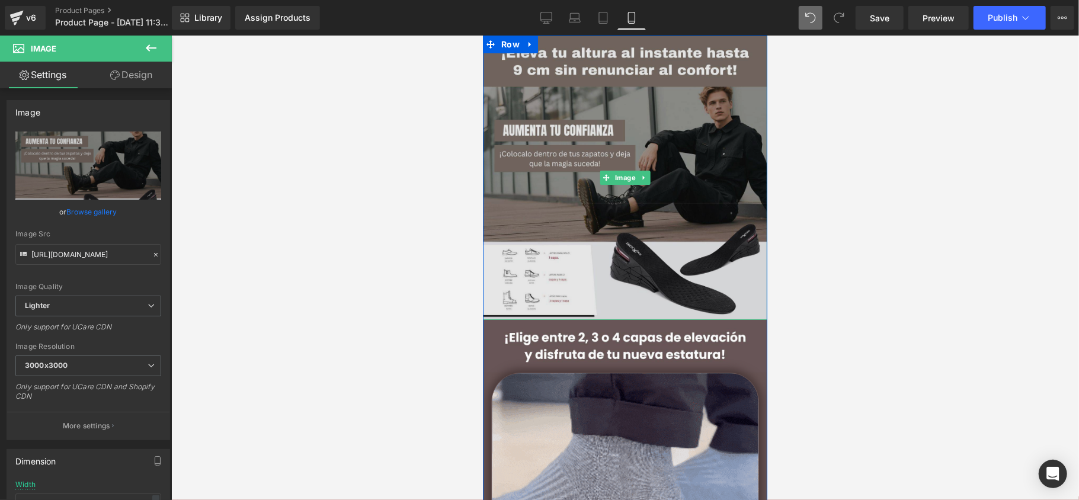
click at [610, 57] on img at bounding box center [624, 177] width 284 height 284
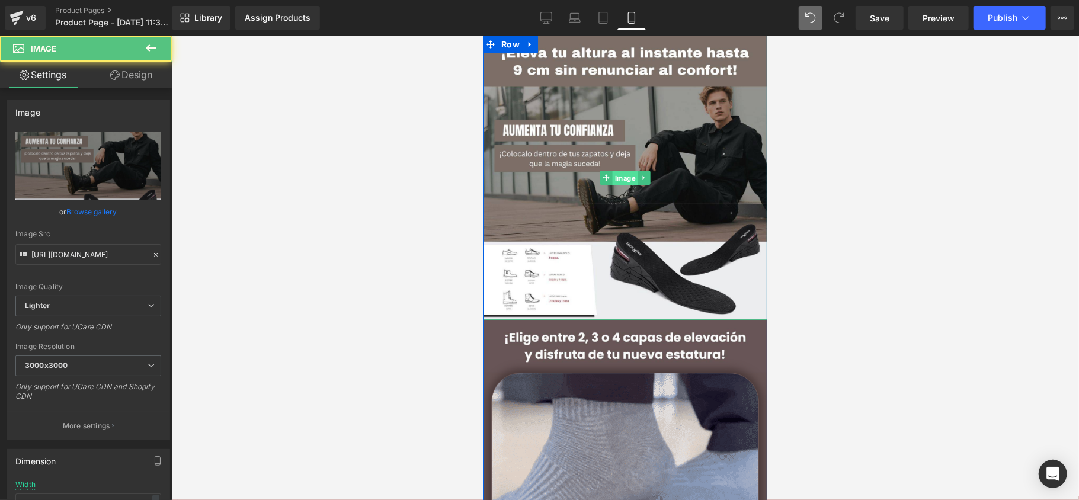
click at [628, 182] on span "Image" at bounding box center [624, 178] width 25 height 14
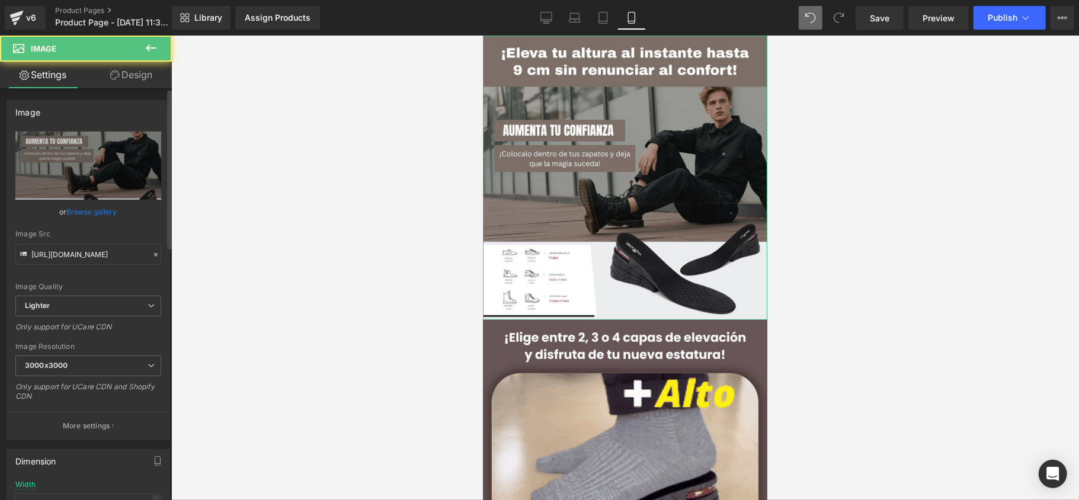
click at [107, 213] on link "Browse gallery" at bounding box center [92, 212] width 50 height 21
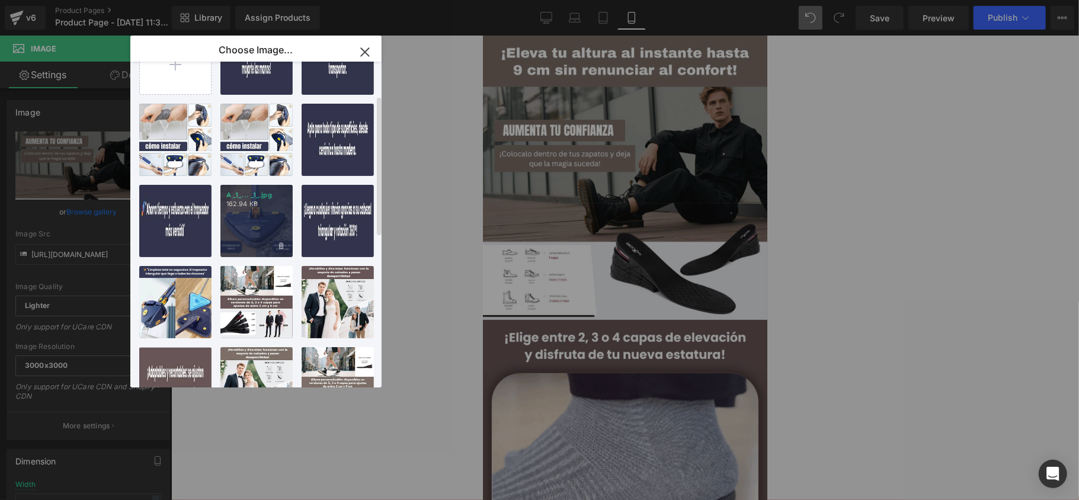
scroll to position [79, 0]
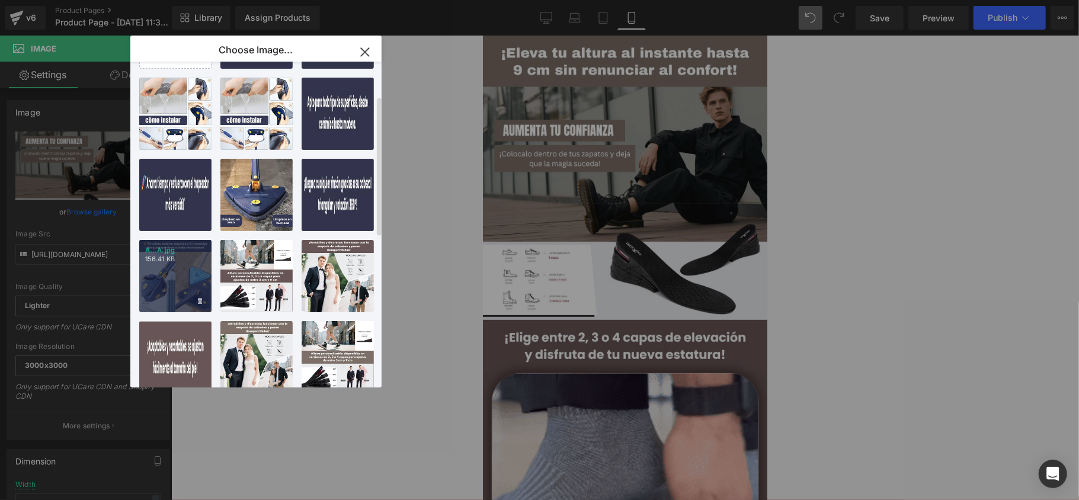
click at [188, 282] on div "A...A.jpg 156.41 KB" at bounding box center [175, 276] width 72 height 72
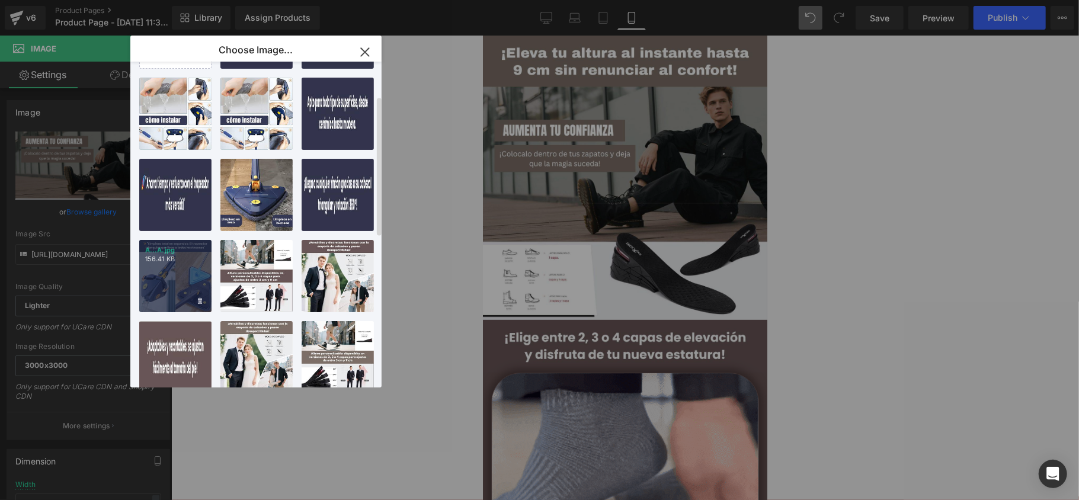
type input "https://ucarecdn.com/ac53b483-c71b-4808-bed9-1c73060660f0/-/format/auto/-/previ…"
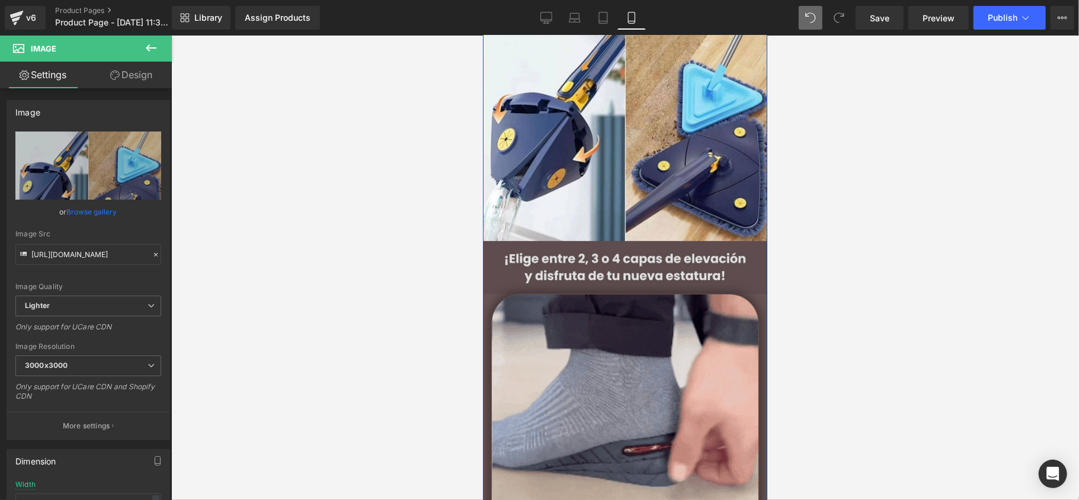
click at [637, 274] on img at bounding box center [624, 267] width 284 height 53
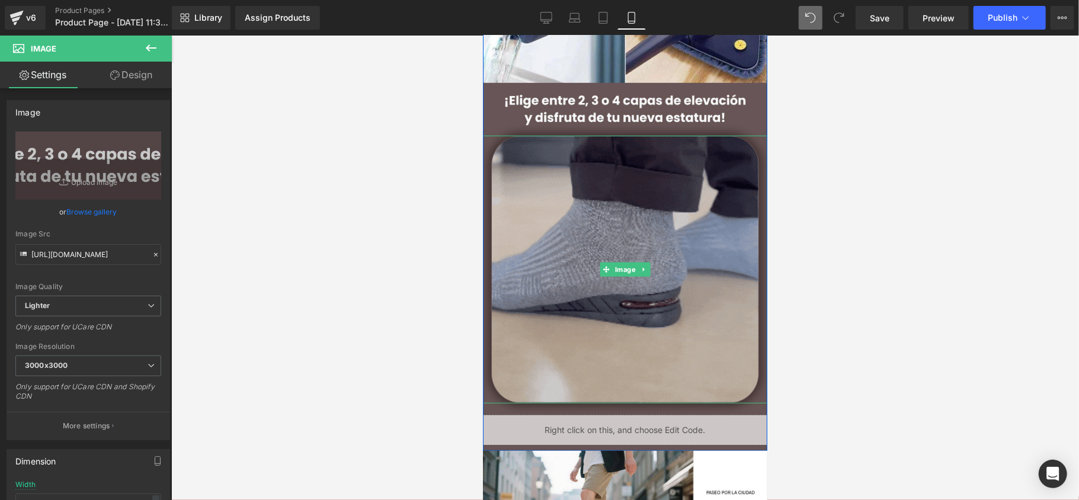
scroll to position [0, 0]
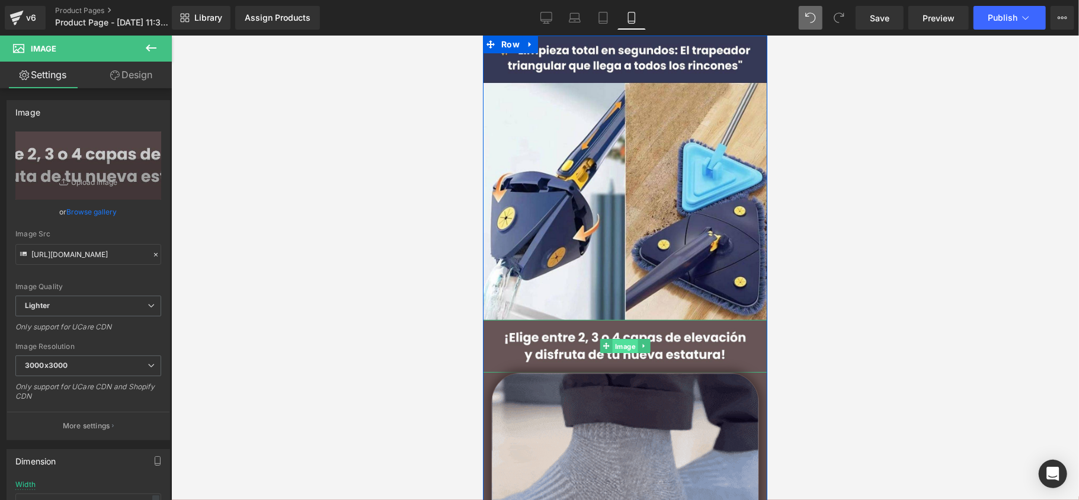
click at [628, 347] on span "Image" at bounding box center [624, 346] width 25 height 14
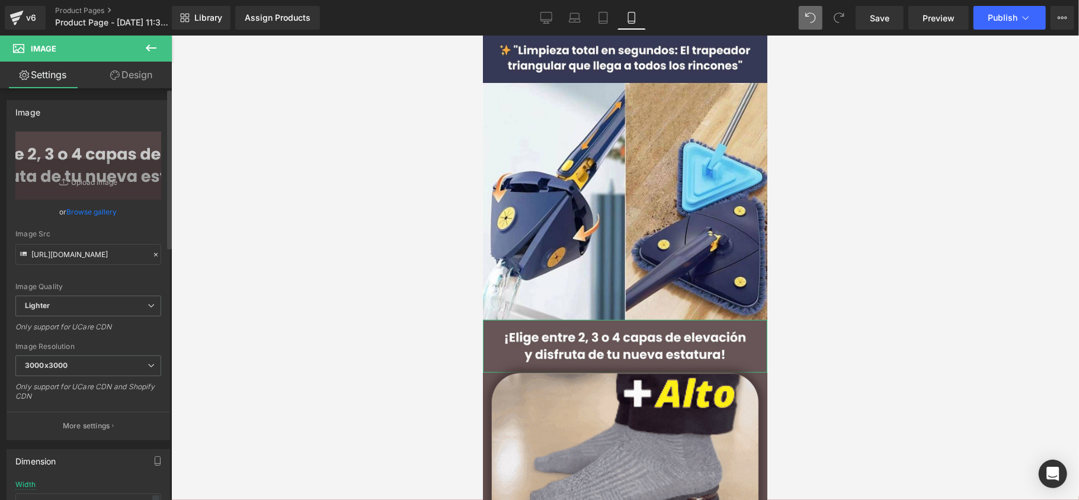
click at [95, 211] on link "Browse gallery" at bounding box center [92, 212] width 50 height 21
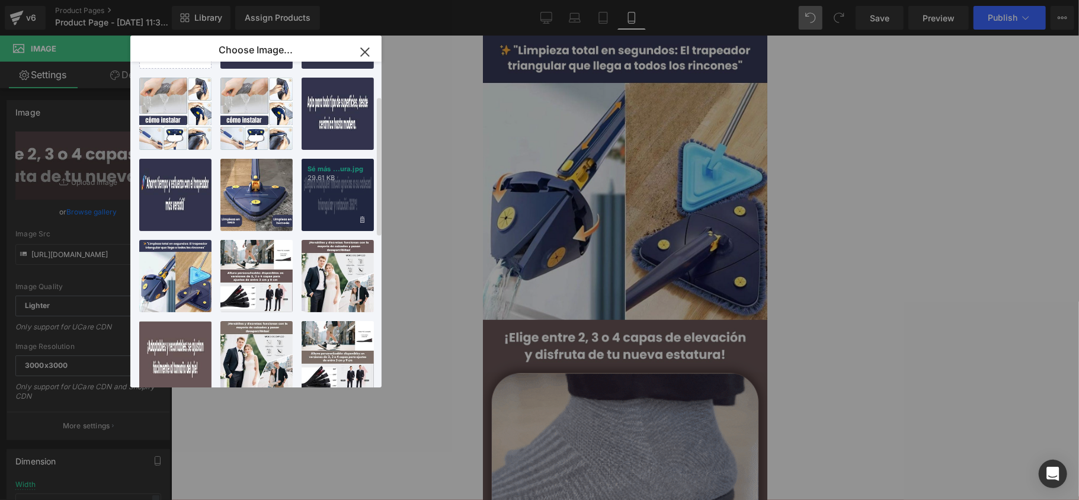
click at [333, 205] on div "Sé más ...ura.jpg 29.61 KB" at bounding box center [338, 195] width 72 height 72
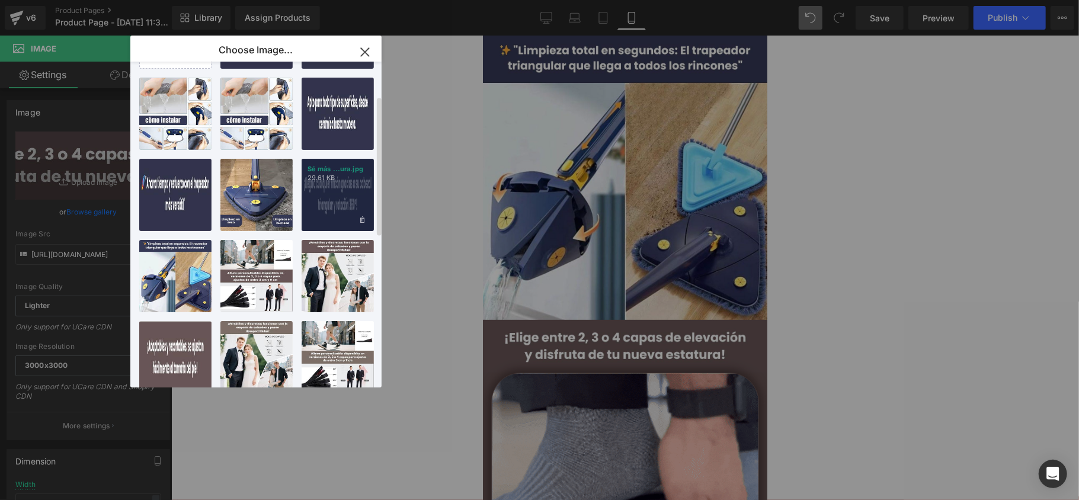
type input "[URL][DOMAIN_NAME]"
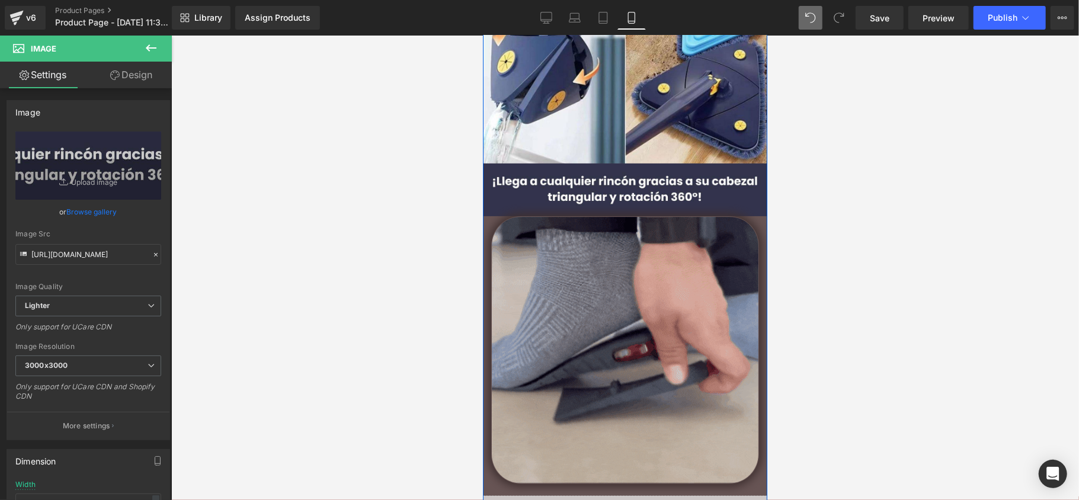
scroll to position [158, 0]
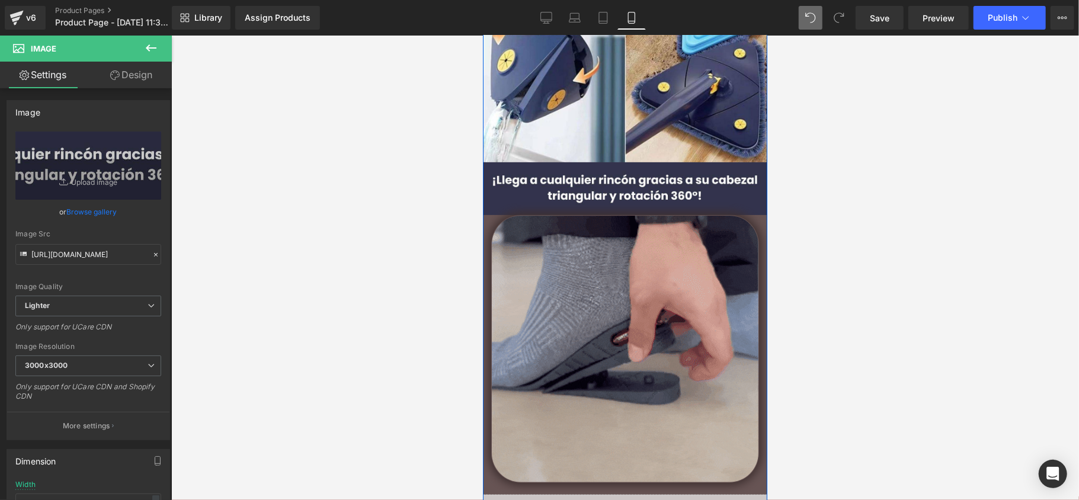
click at [620, 334] on img at bounding box center [625, 349] width 268 height 268
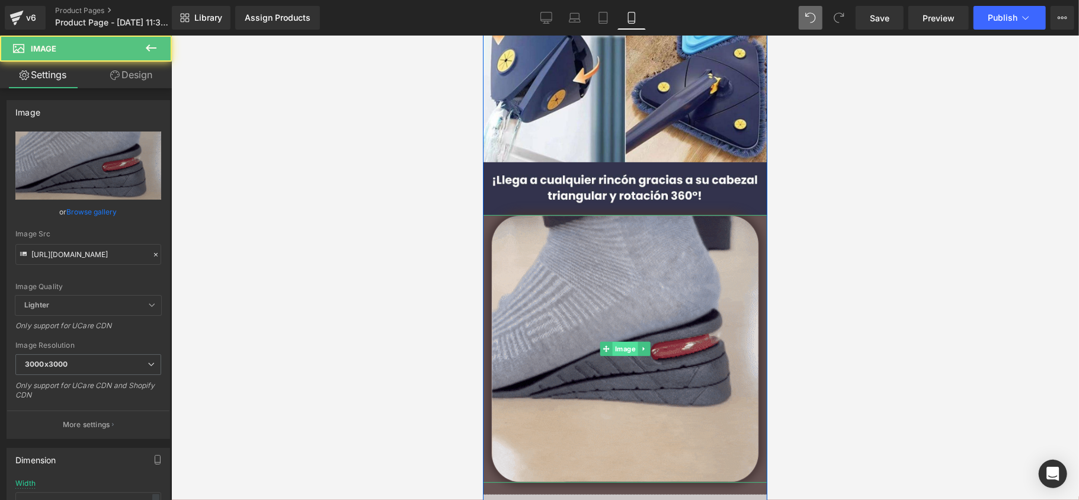
click at [620, 343] on span "Image" at bounding box center [624, 348] width 25 height 14
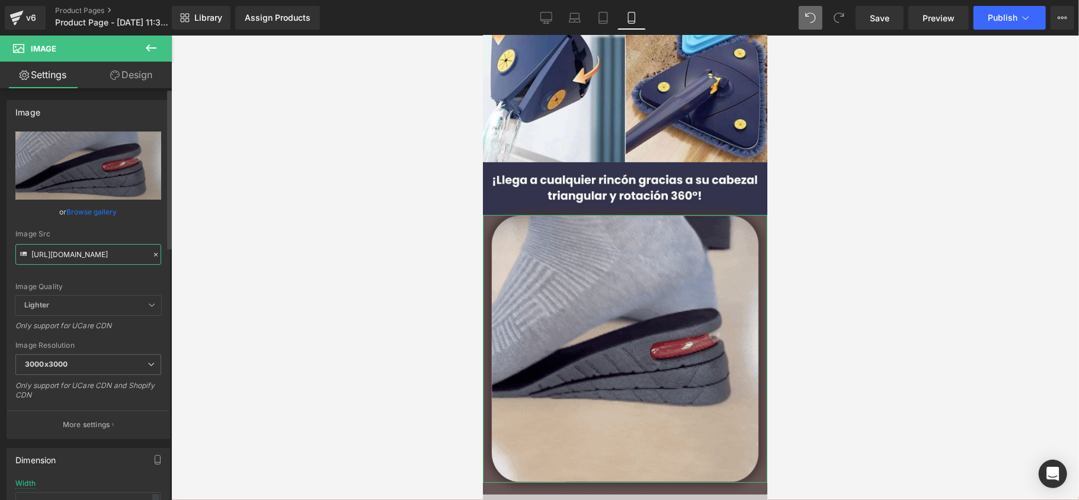
click at [98, 263] on input "https://media4.giphy.com/media/v1.Y2lkPTc5MGI3NjExdjEyOHd5MWk2ZGZwb2V0MXNmdHEzM…" at bounding box center [88, 254] width 146 height 21
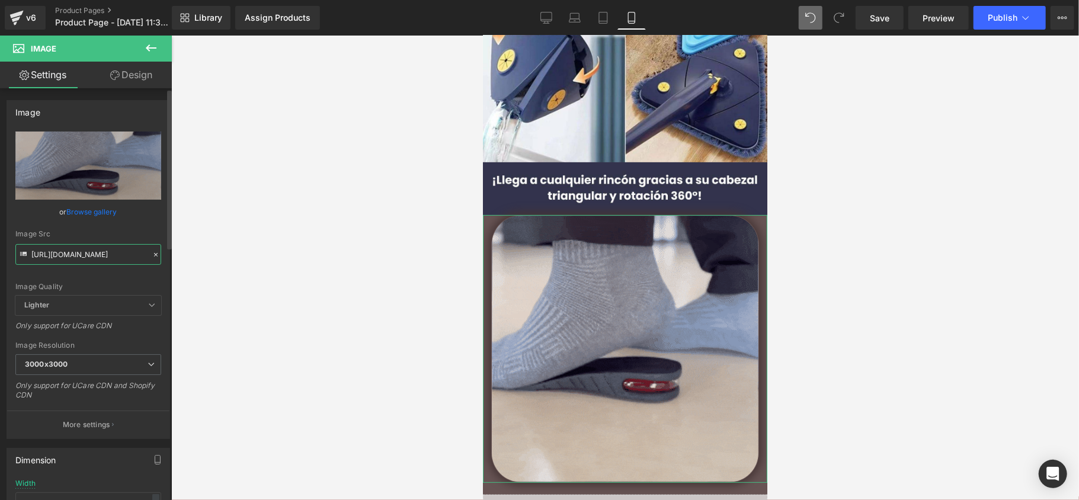
click at [98, 262] on input "https://media4.giphy.com/media/v1.Y2lkPTc5MGI3NjExdjEyOHd5MWk2ZGZwb2V0MXNmdHEzM…" at bounding box center [88, 254] width 146 height 21
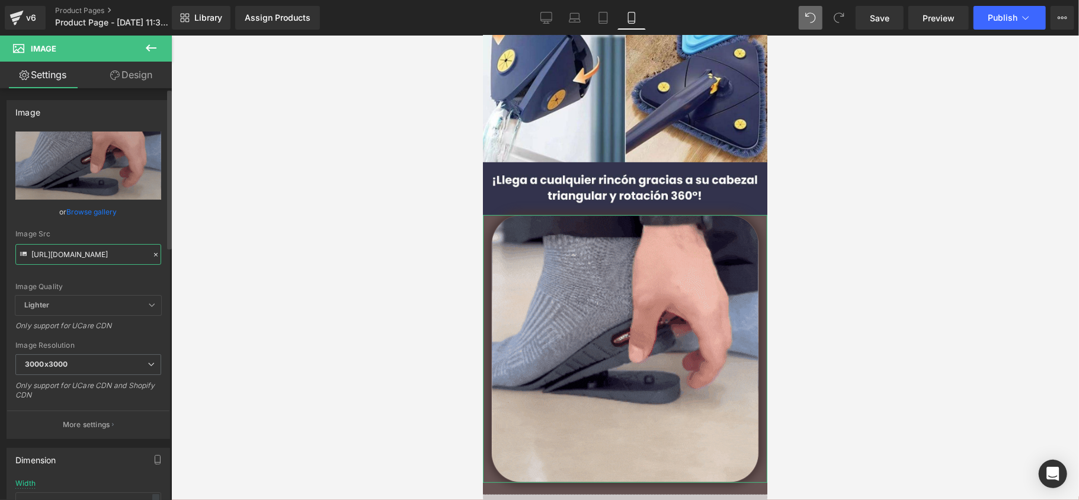
click at [98, 262] on input "https://media4.giphy.com/media/v1.Y2lkPTc5MGI3NjExdjEyOHd5MWk2ZGZwb2V0MXNmdHEzM…" at bounding box center [88, 254] width 146 height 21
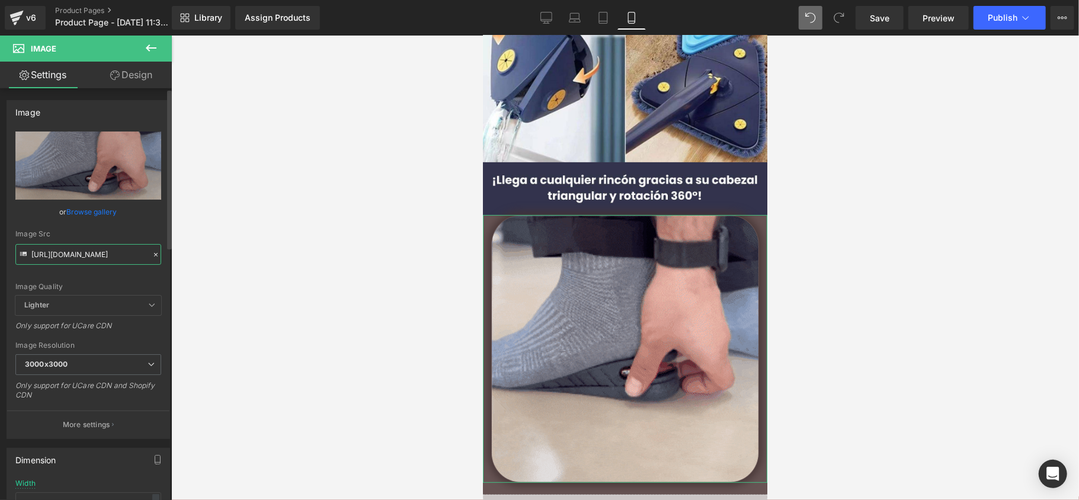
paste input "ZGt2cG54MGp0ZHloNXF6c2I1ZXBzaDJjaTlleXlwcWY3YzFtcDUyMSZlcD12MV9pbnRlcm5hbF9naWZ…"
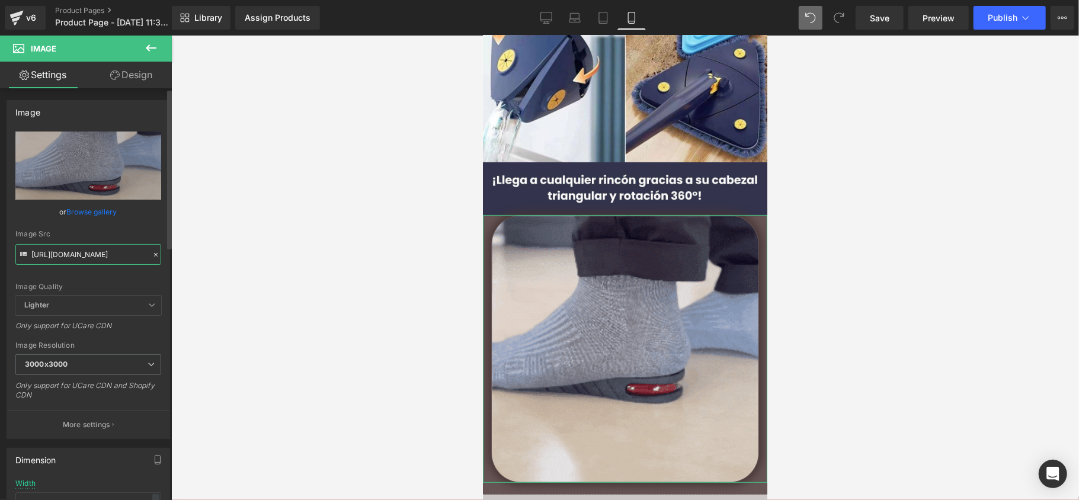
type input "https://media4.giphy.com/media/v1.Y2lkPTc5MGI3NjExZGt2cG54MGp0ZHloNXF6c2I1ZXBza…"
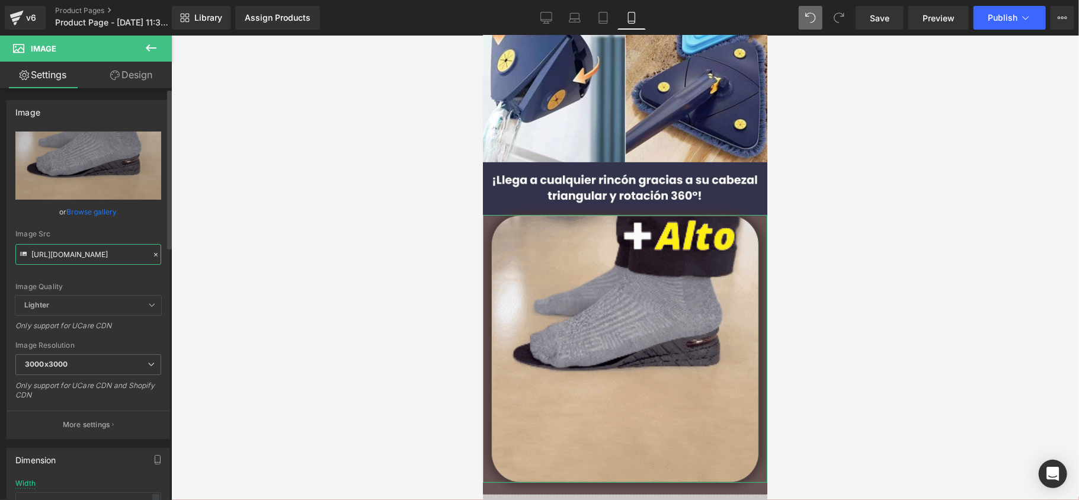
scroll to position [0, 588]
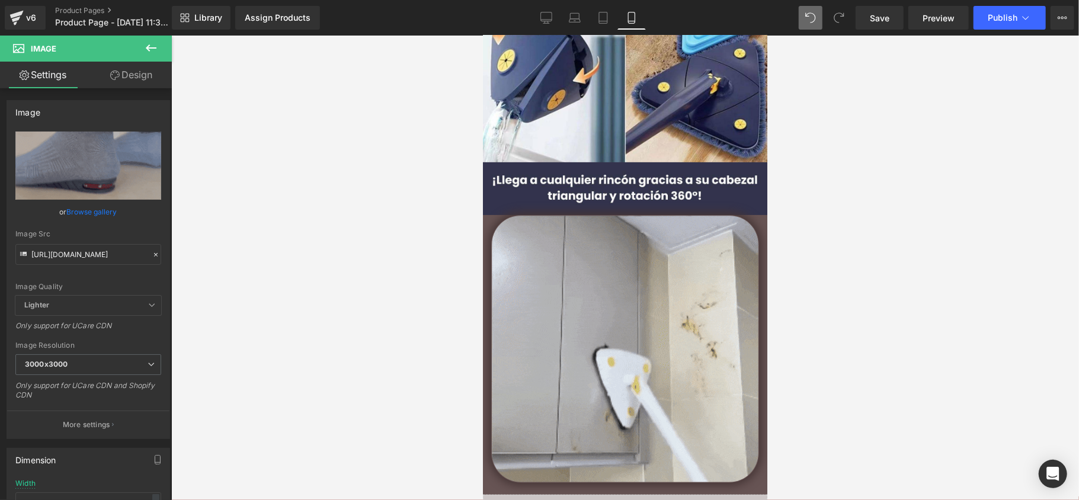
click at [220, 286] on div at bounding box center [625, 268] width 908 height 465
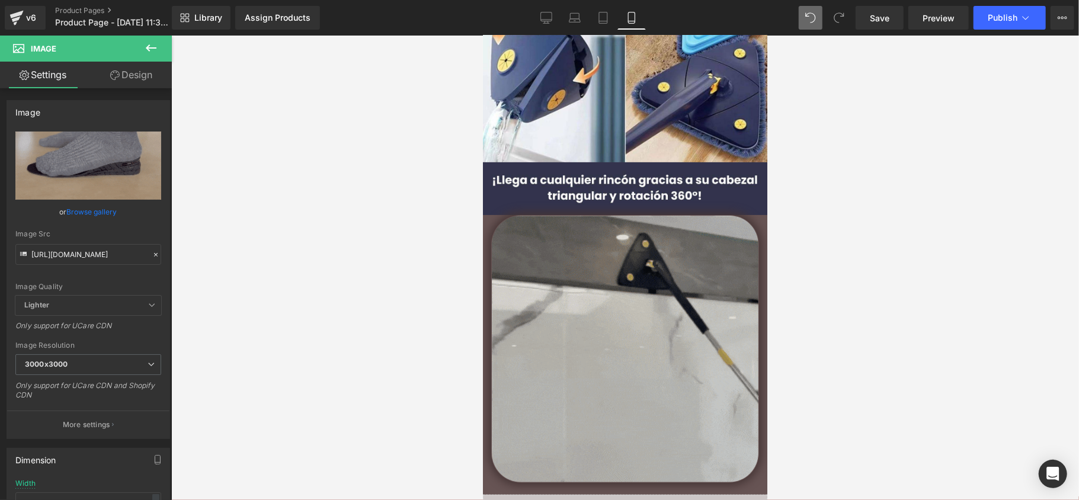
scroll to position [0, 0]
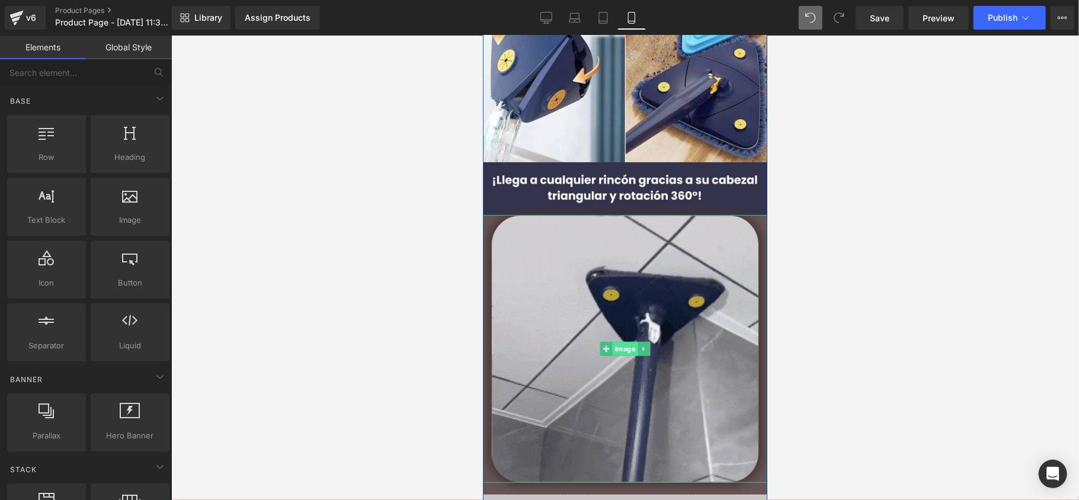
click at [612, 349] on span "Image" at bounding box center [624, 348] width 25 height 14
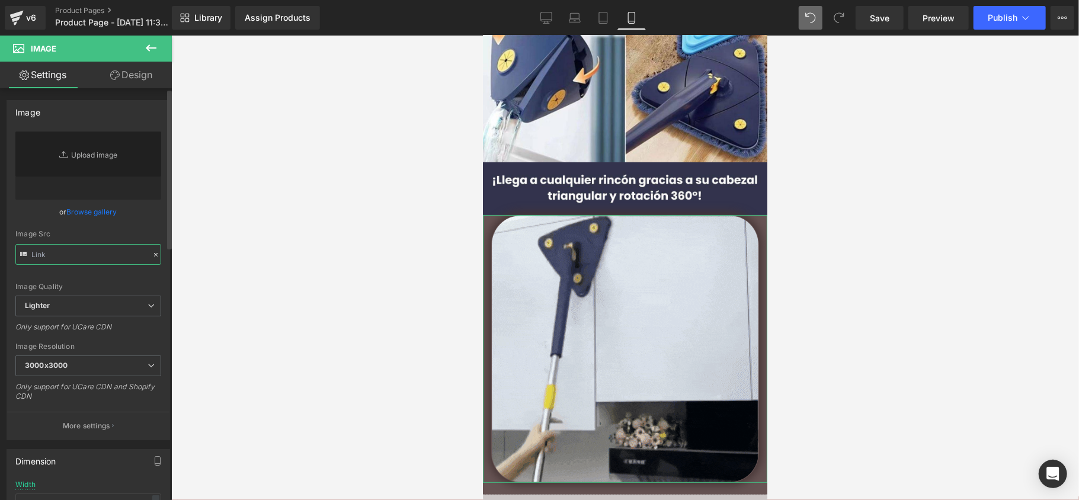
click at [70, 254] on input "text" at bounding box center [88, 254] width 146 height 21
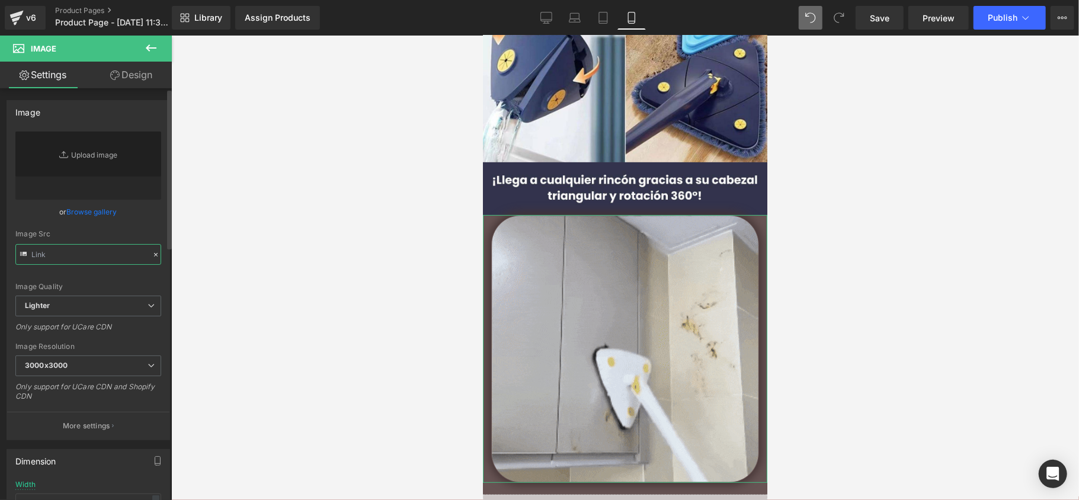
paste input "https://media4.giphy.com/media/v1.Y2lkPTc5MGI3NjExZGt2cG54MGp0ZHloNXF6c2I1ZXBza…"
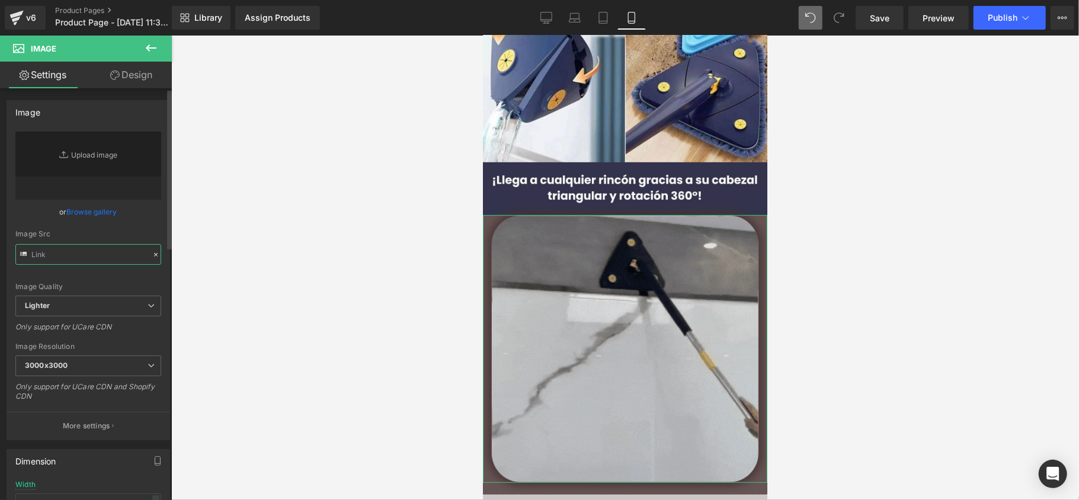
type input "https://media4.giphy.com/media/v1.Y2lkPTc5MGI3NjExZGt2cG54MGp0ZHloNXF6c2I1ZXBza…"
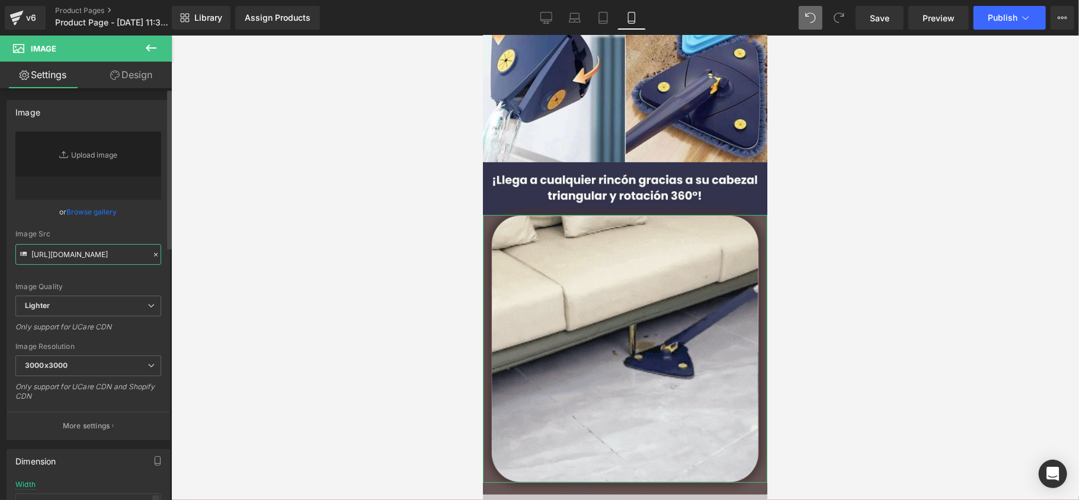
scroll to position [0, 588]
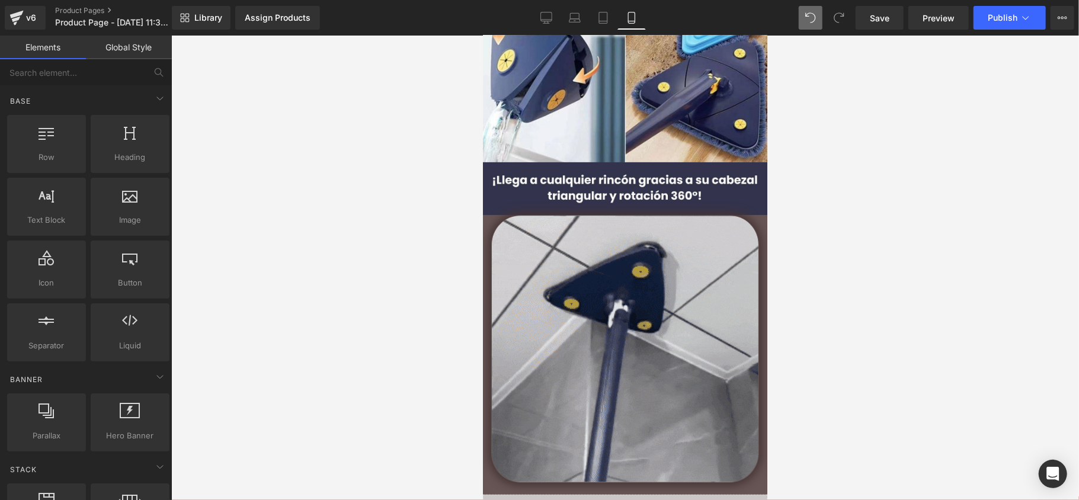
drag, startPoint x: 396, startPoint y: 271, endPoint x: 384, endPoint y: 267, distance: 13.3
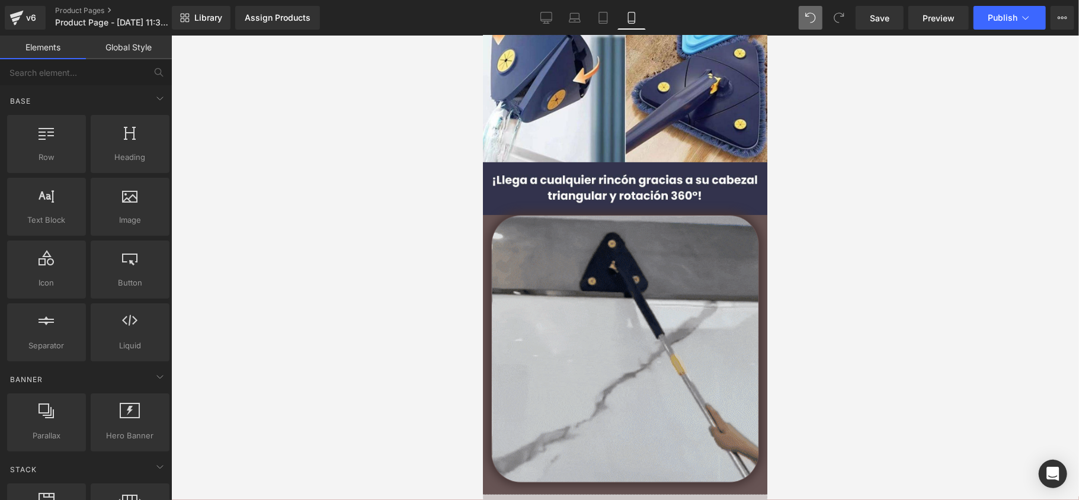
click at [396, 271] on div at bounding box center [625, 268] width 908 height 465
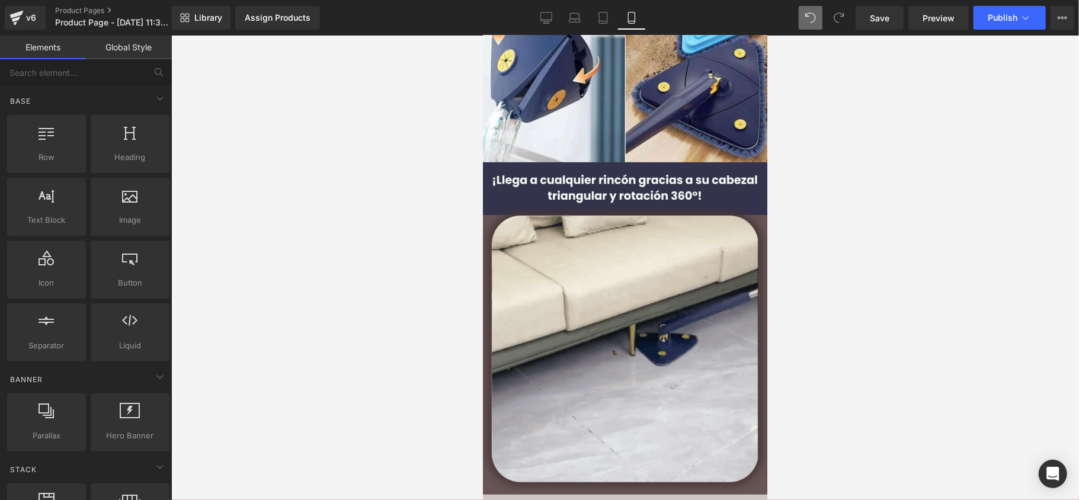
scroll to position [0, 0]
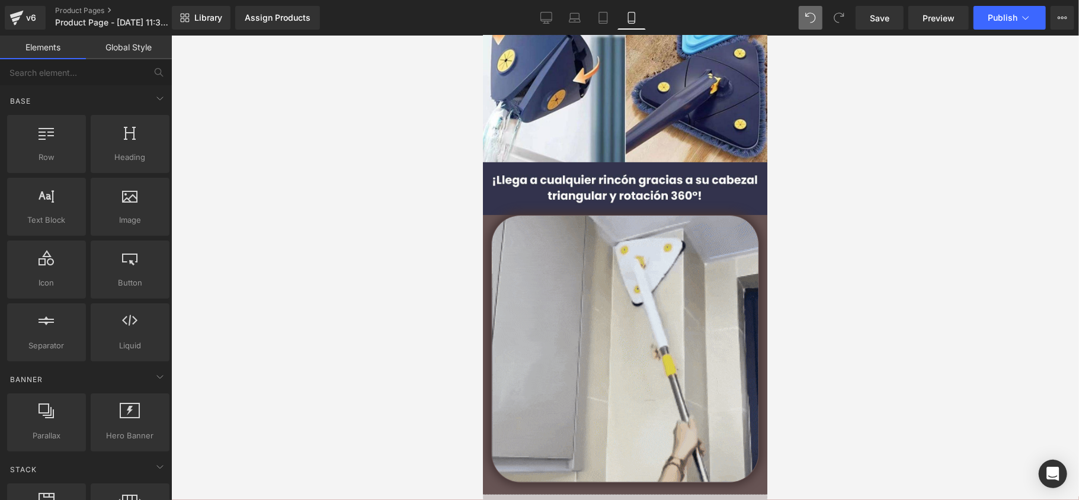
click at [340, 279] on div at bounding box center [625, 268] width 908 height 465
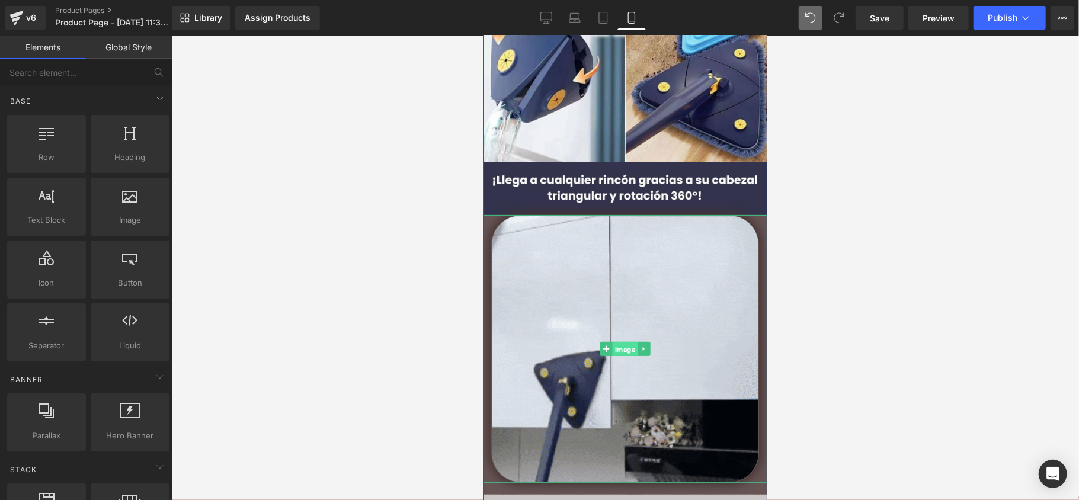
click at [625, 342] on span "Image" at bounding box center [624, 349] width 25 height 14
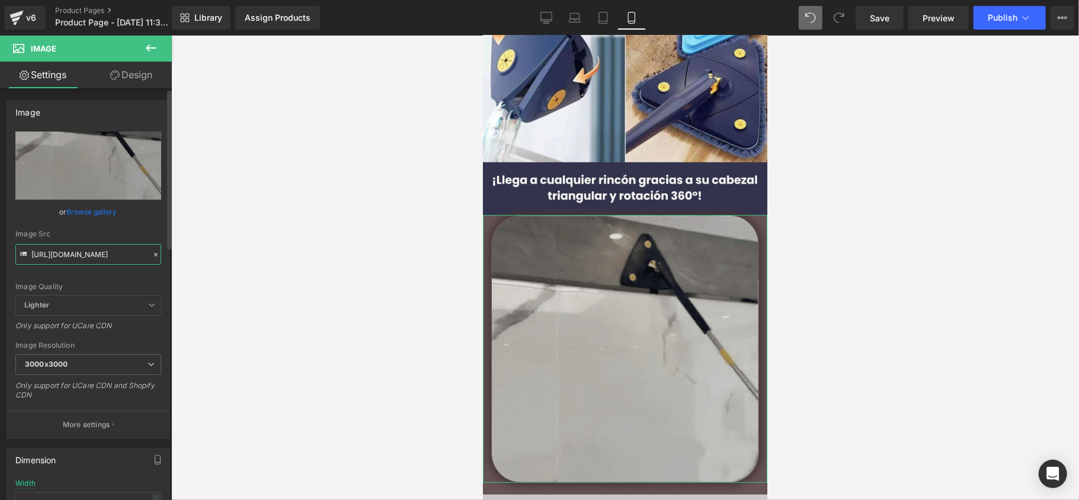
click at [79, 260] on input "https://media4.giphy.com/media/v1.Y2lkPTc5MGI3NjExZGt2cG54MGp0ZHloNXF6c2I1ZXBza…" at bounding box center [88, 254] width 146 height 21
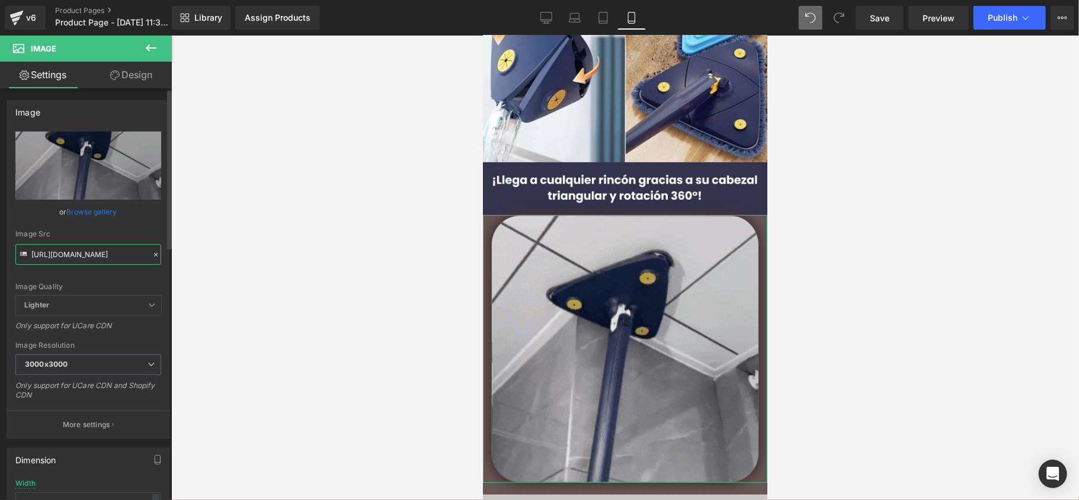
click at [79, 260] on input "https://media4.giphy.com/media/v1.Y2lkPTc5MGI3NjExZGt2cG54MGp0ZHloNXF6c2I1ZXBza…" at bounding box center [88, 254] width 146 height 21
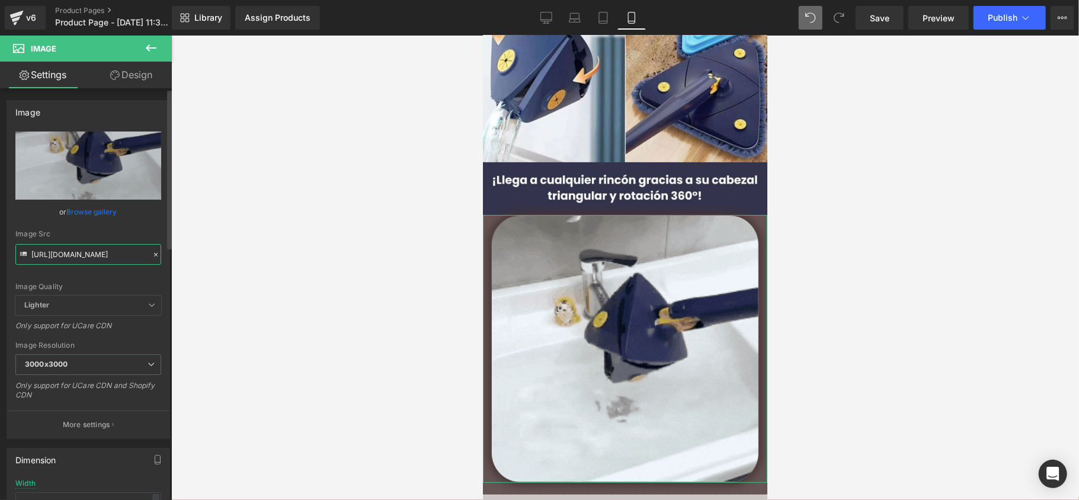
click at [79, 260] on input "https://media4.giphy.com/media/v1.Y2lkPTc5MGI3NjExZGt2cG54MGp0ZHloNXF6c2I1ZXBza…" at bounding box center [88, 254] width 146 height 21
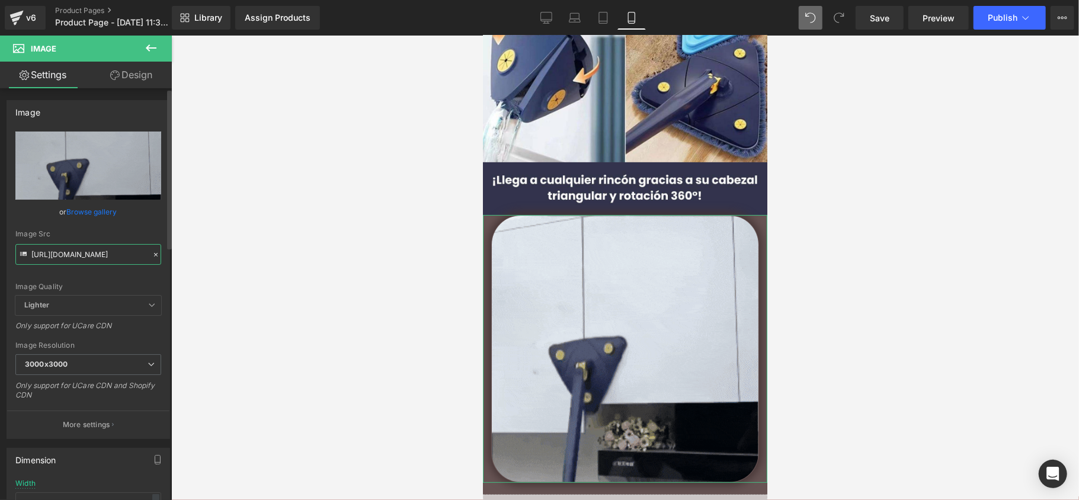
scroll to position [0, 588]
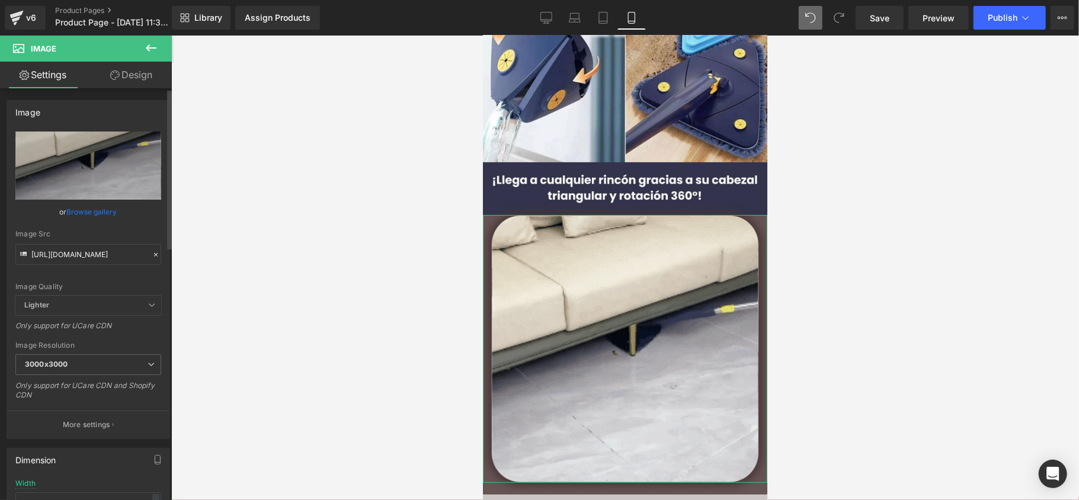
click at [117, 230] on div "Image Src" at bounding box center [88, 234] width 146 height 8
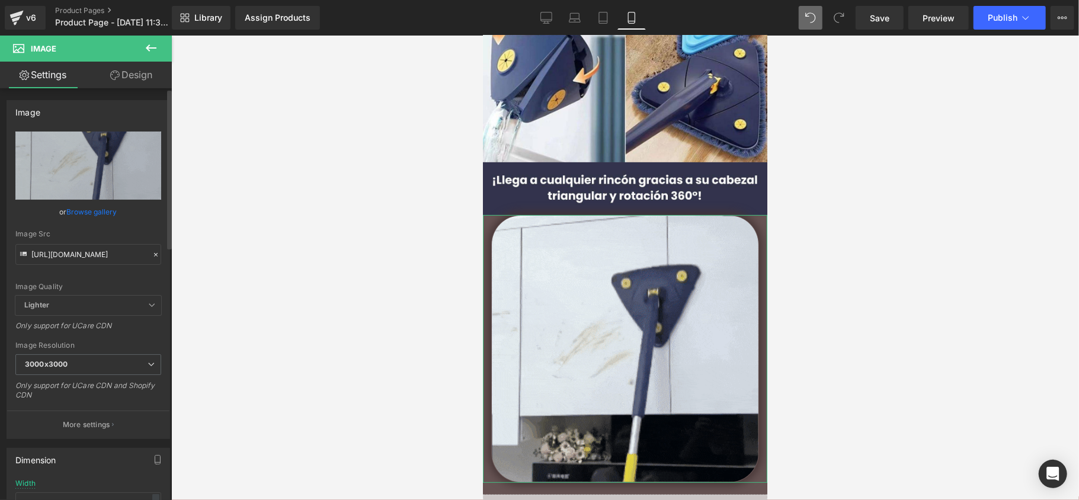
scroll to position [0, 0]
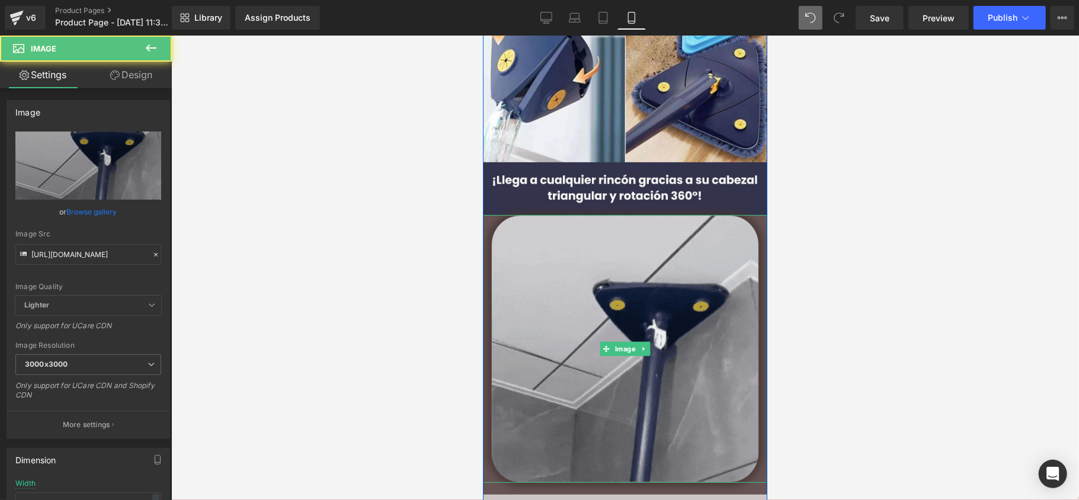
click at [486, 218] on div at bounding box center [624, 349] width 284 height 268
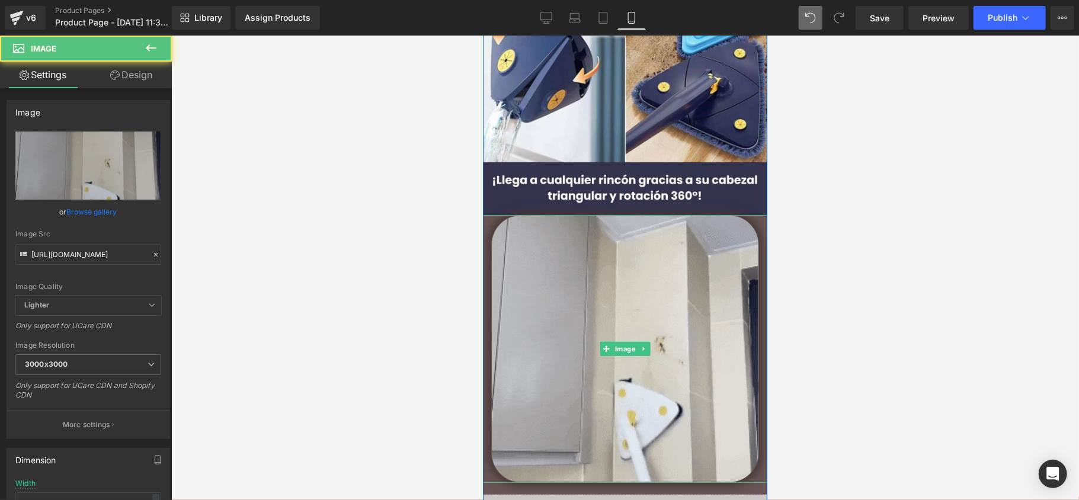
click at [491, 222] on div at bounding box center [624, 349] width 284 height 268
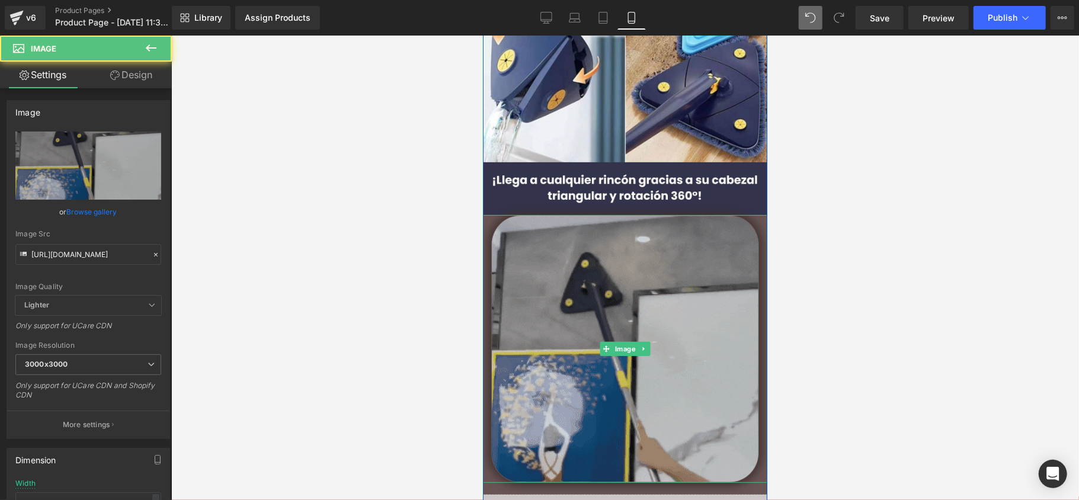
click at [597, 274] on img at bounding box center [625, 349] width 268 height 268
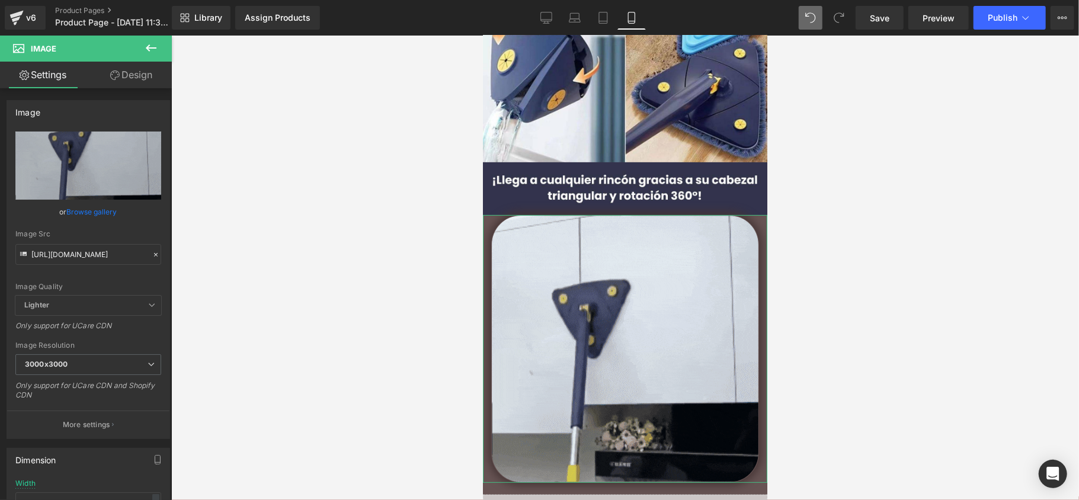
click at [133, 84] on link "Design" at bounding box center [131, 75] width 86 height 27
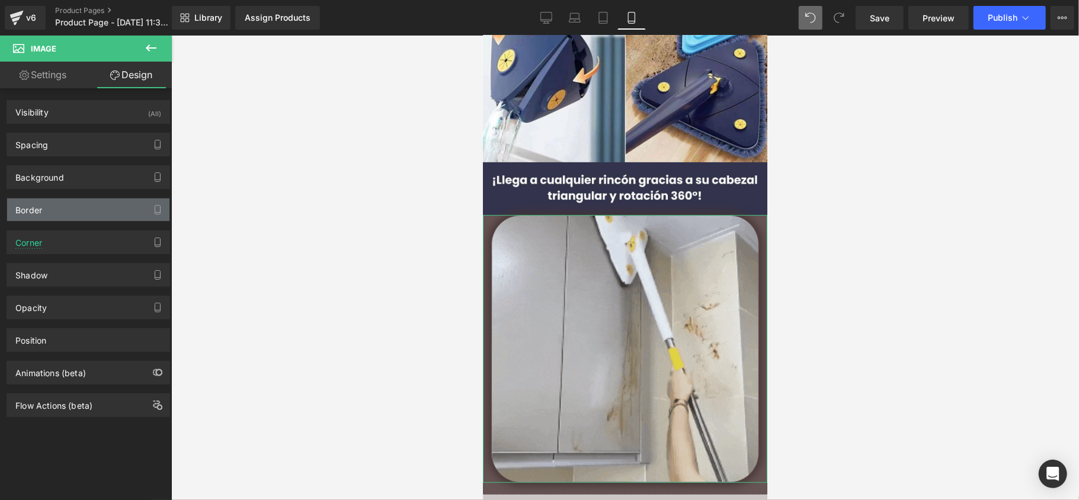
click at [96, 218] on div "Border" at bounding box center [88, 210] width 162 height 23
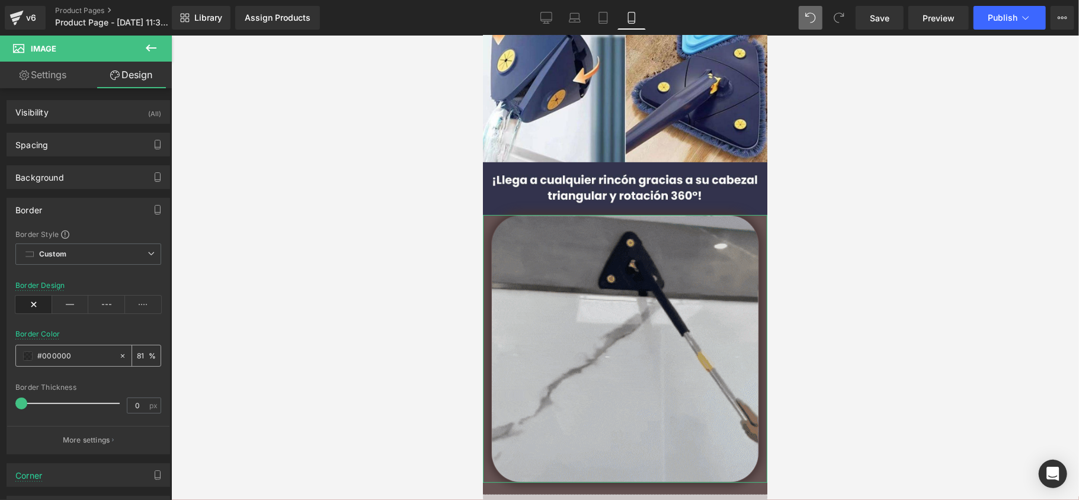
click at [24, 358] on span at bounding box center [27, 355] width 9 height 9
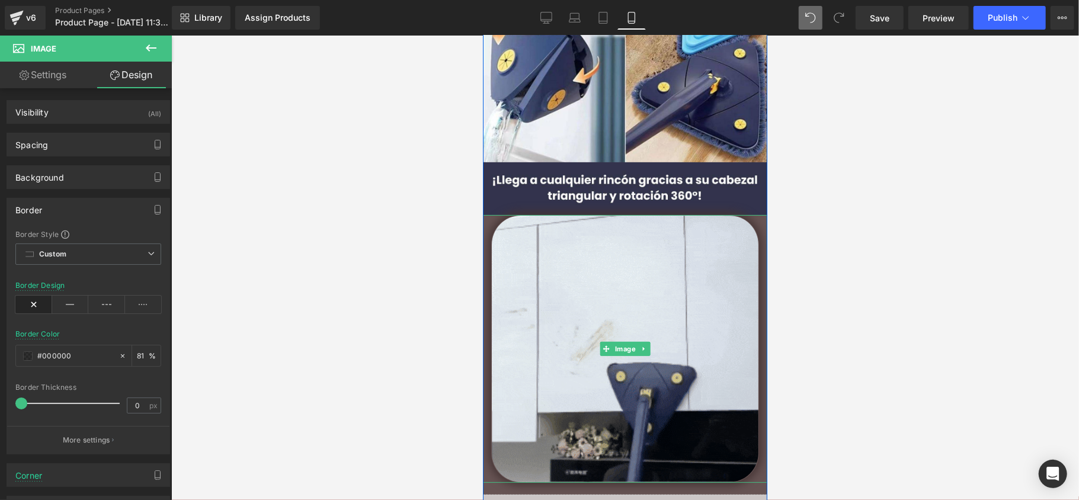
click at [495, 219] on div at bounding box center [624, 349] width 284 height 268
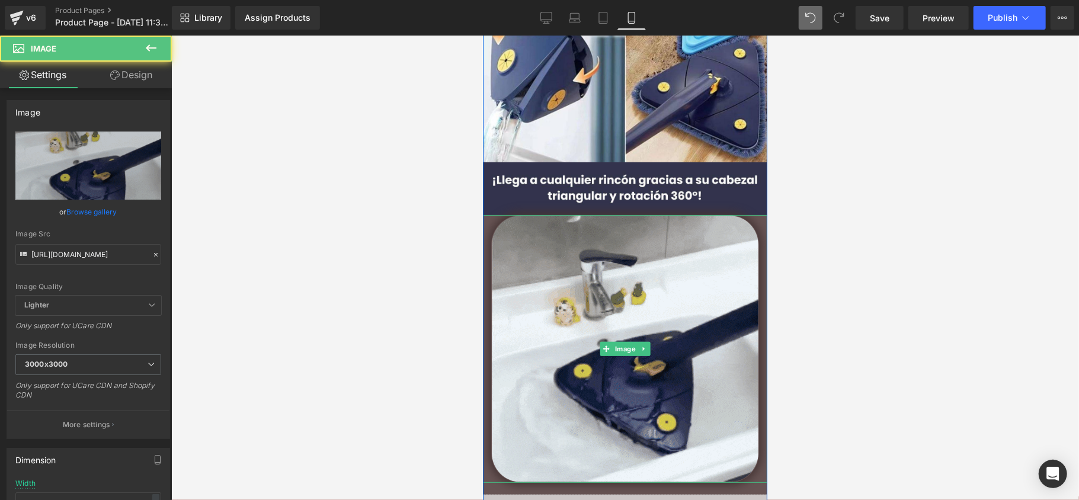
click at [493, 219] on div at bounding box center [624, 349] width 284 height 268
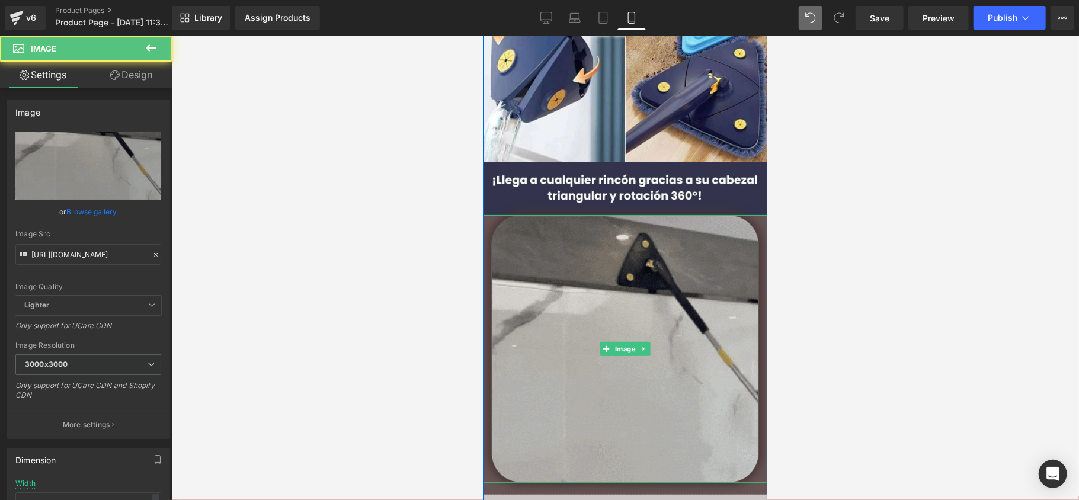
click at [493, 219] on div at bounding box center [624, 349] width 284 height 268
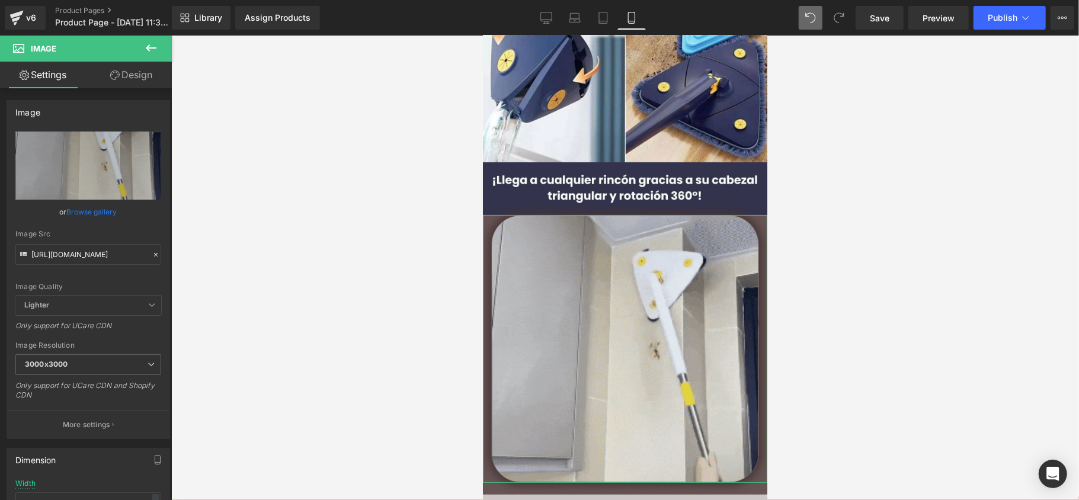
click at [141, 73] on link "Design" at bounding box center [131, 75] width 86 height 27
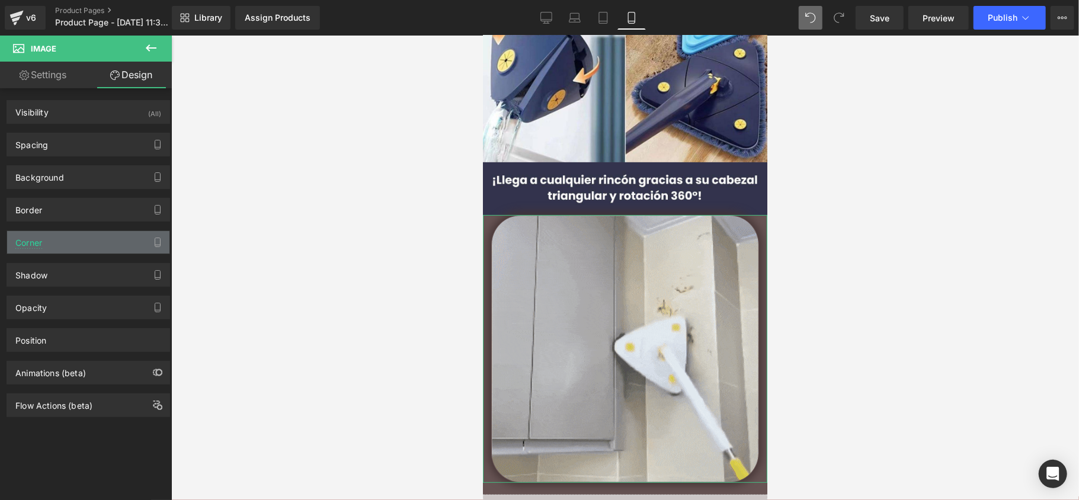
click at [57, 242] on div "Corner" at bounding box center [88, 242] width 162 height 23
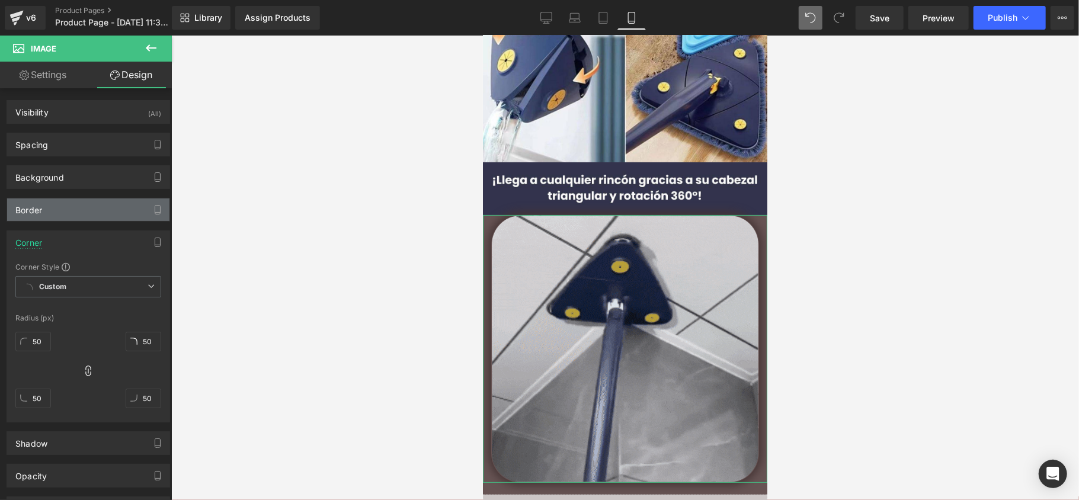
click at [66, 221] on div "Border" at bounding box center [88, 210] width 162 height 23
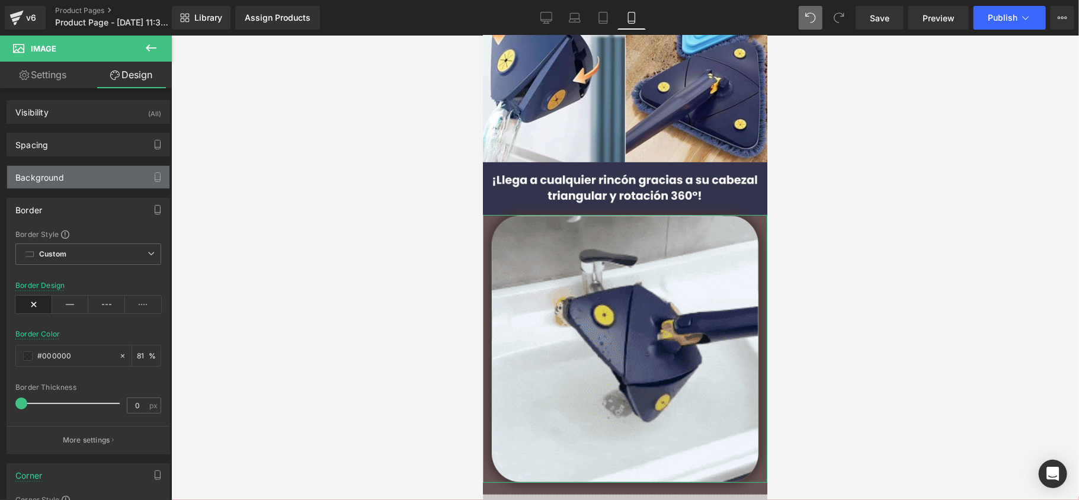
click at [72, 181] on div "Background" at bounding box center [88, 177] width 162 height 23
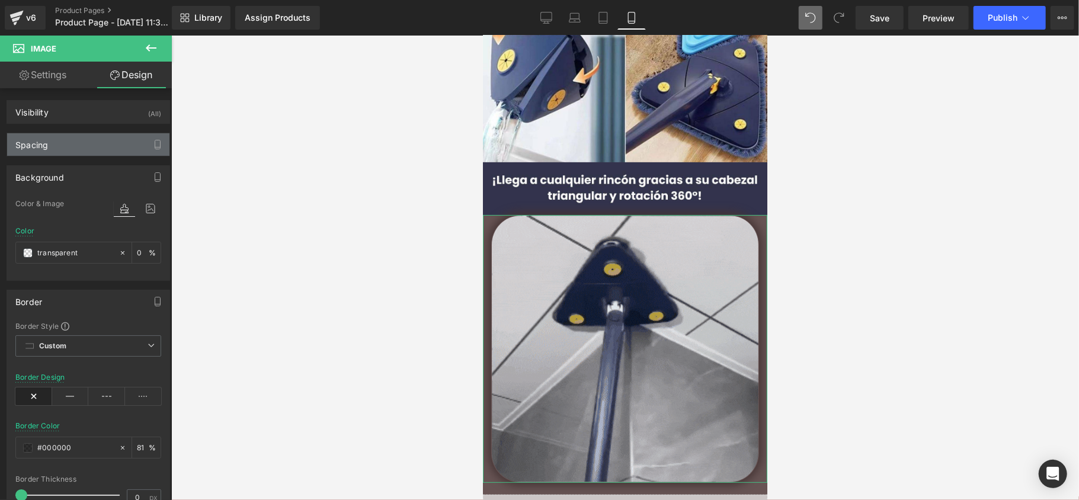
click at [79, 142] on div "Spacing" at bounding box center [88, 144] width 162 height 23
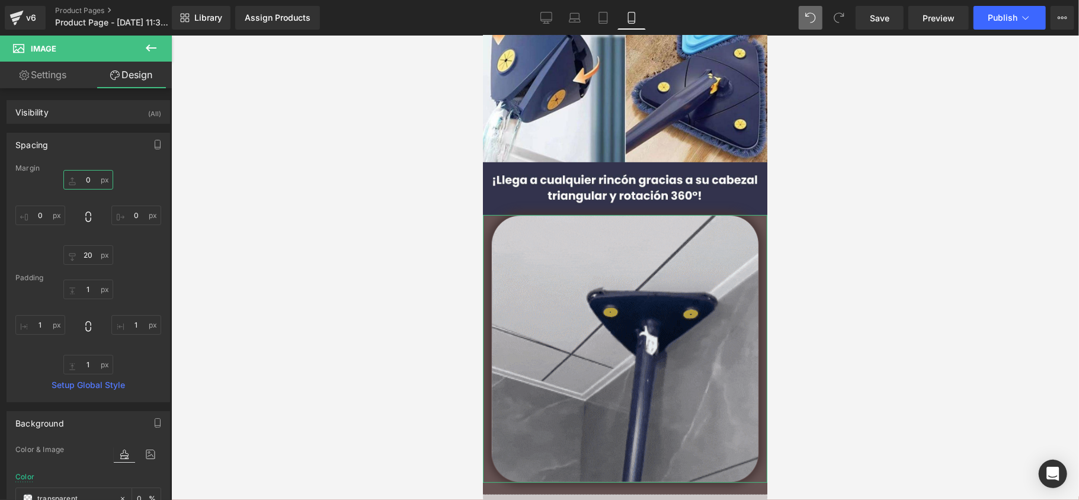
click at [85, 181] on input "0" at bounding box center [88, 180] width 50 height 20
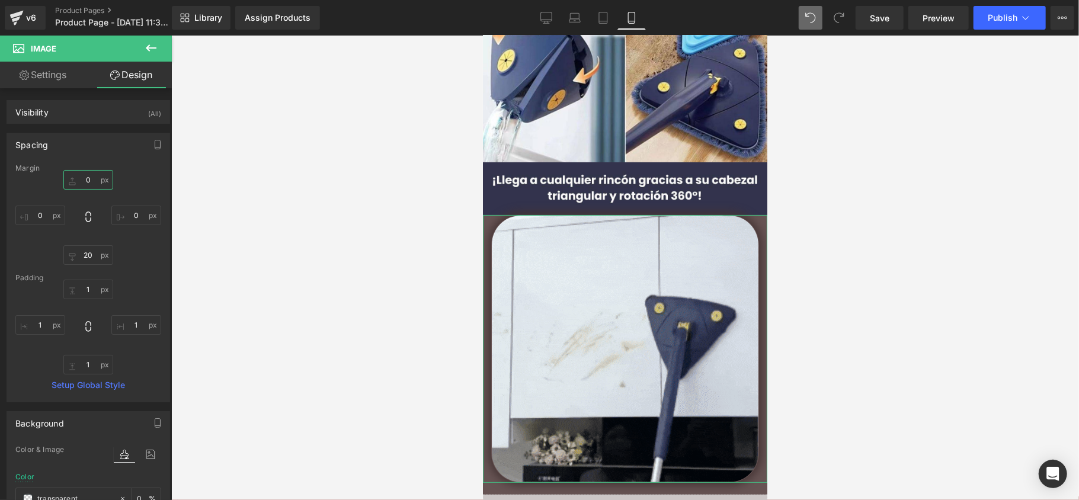
click at [85, 181] on input "0" at bounding box center [88, 180] width 50 height 20
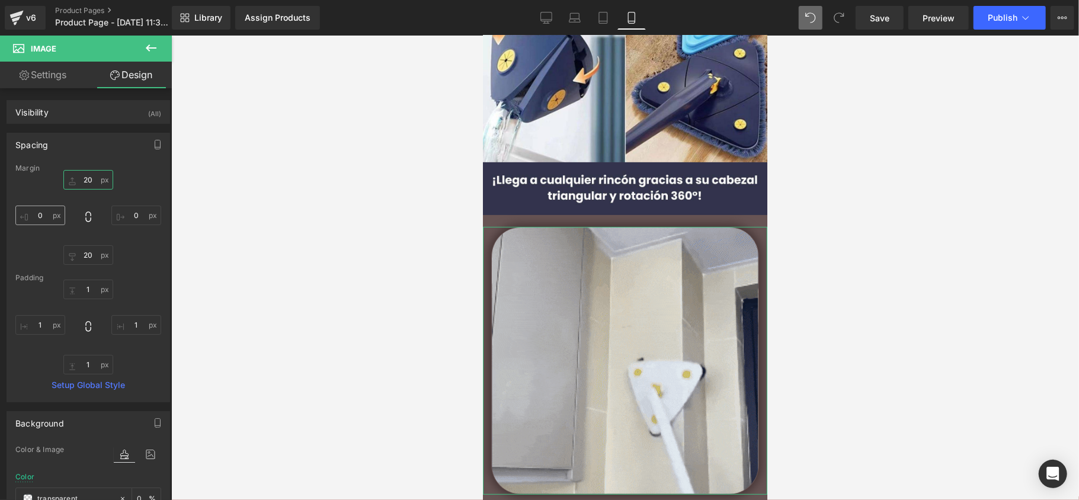
type input "20"
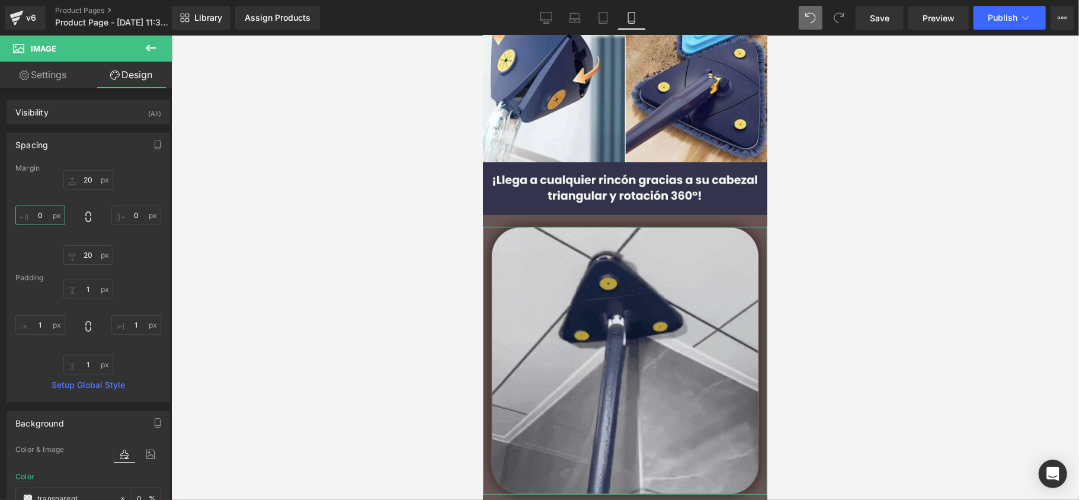
click at [43, 218] on input "0" at bounding box center [40, 216] width 50 height 20
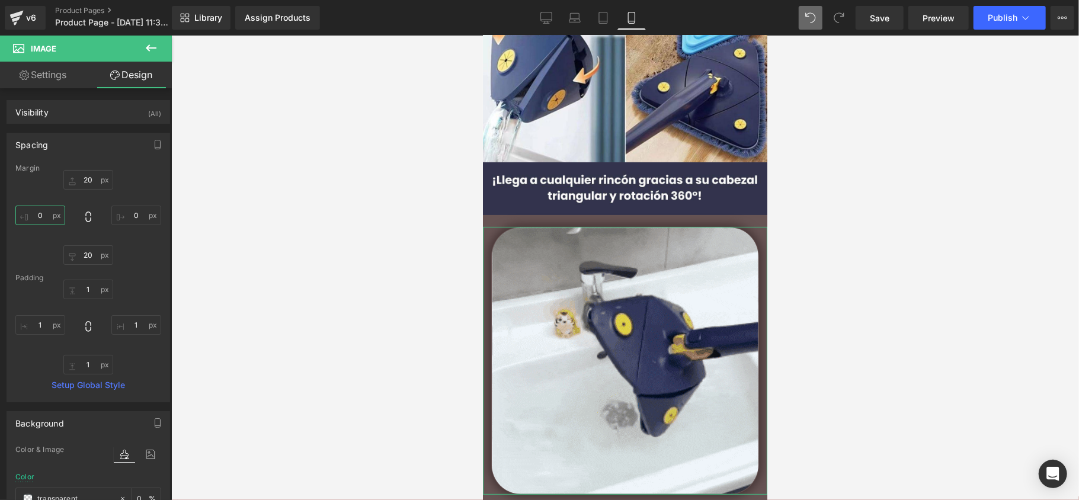
click at [43, 218] on input "0" at bounding box center [40, 216] width 50 height 20
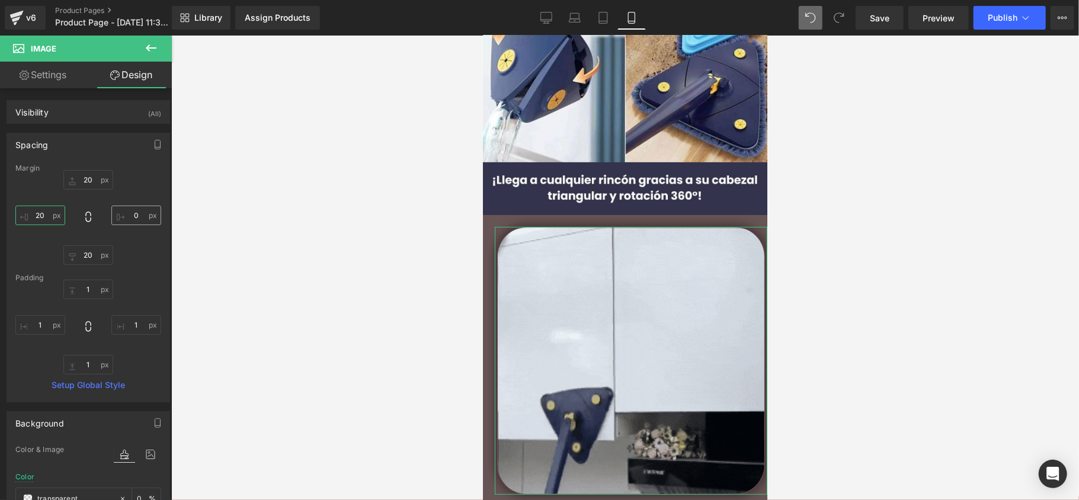
type input "20"
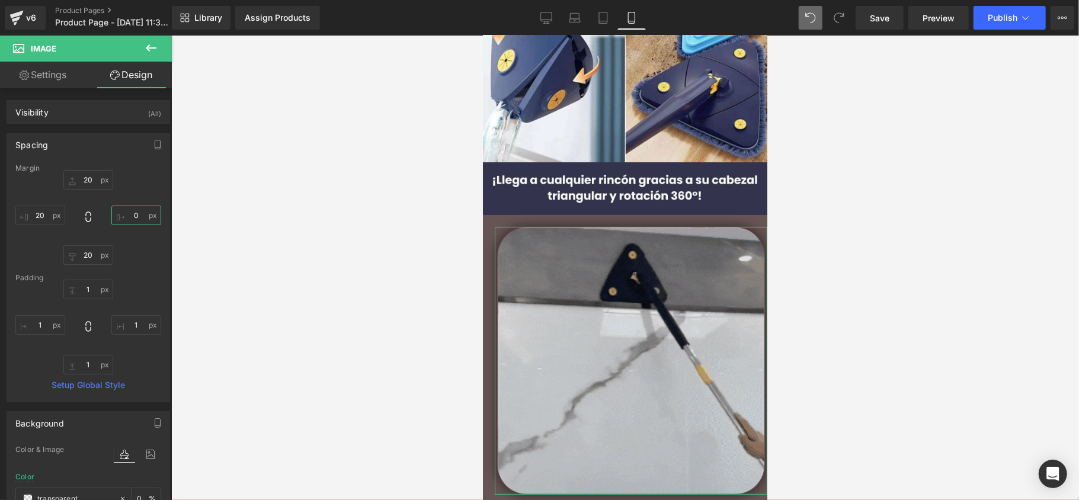
click at [140, 222] on input "0" at bounding box center [136, 216] width 50 height 20
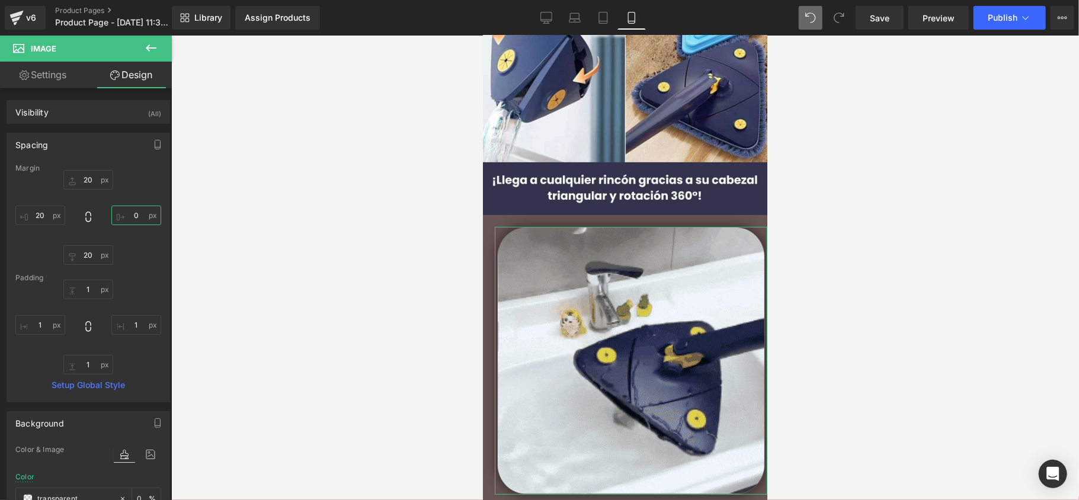
click at [140, 222] on input "0" at bounding box center [136, 216] width 50 height 20
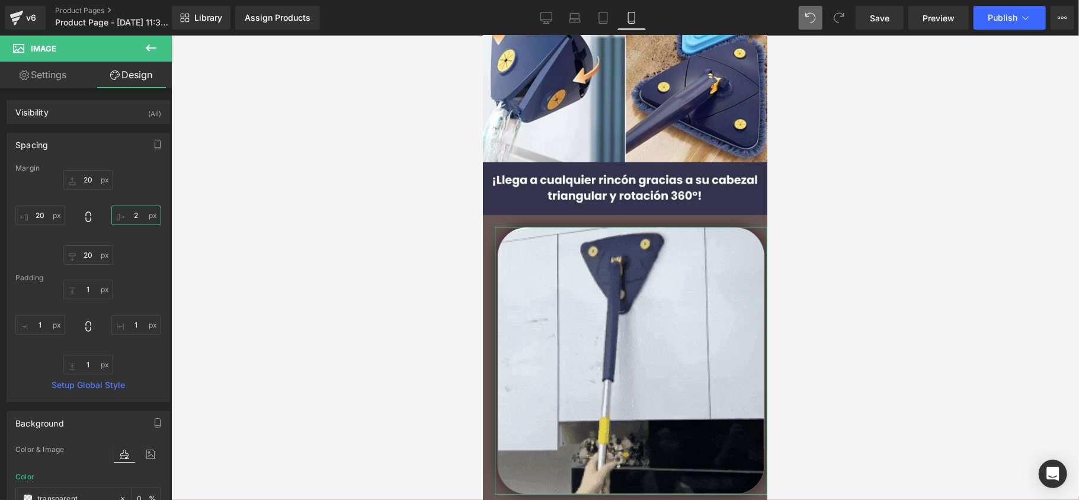
type input "20"
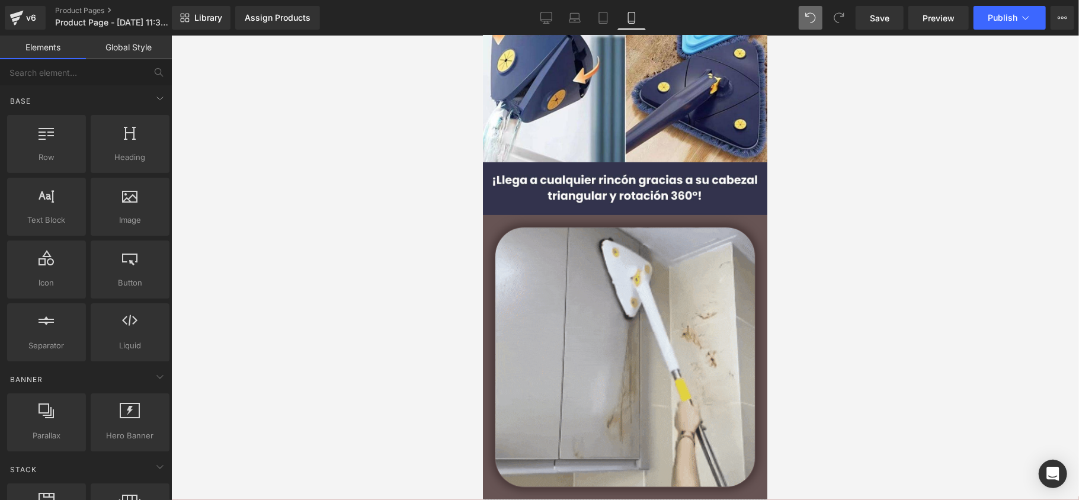
click at [341, 300] on div at bounding box center [625, 268] width 908 height 465
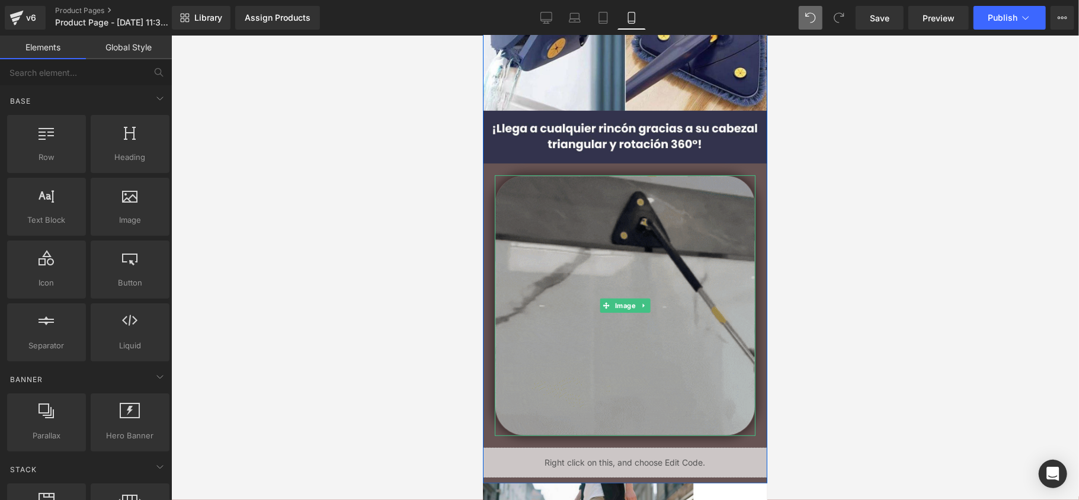
scroll to position [237, 0]
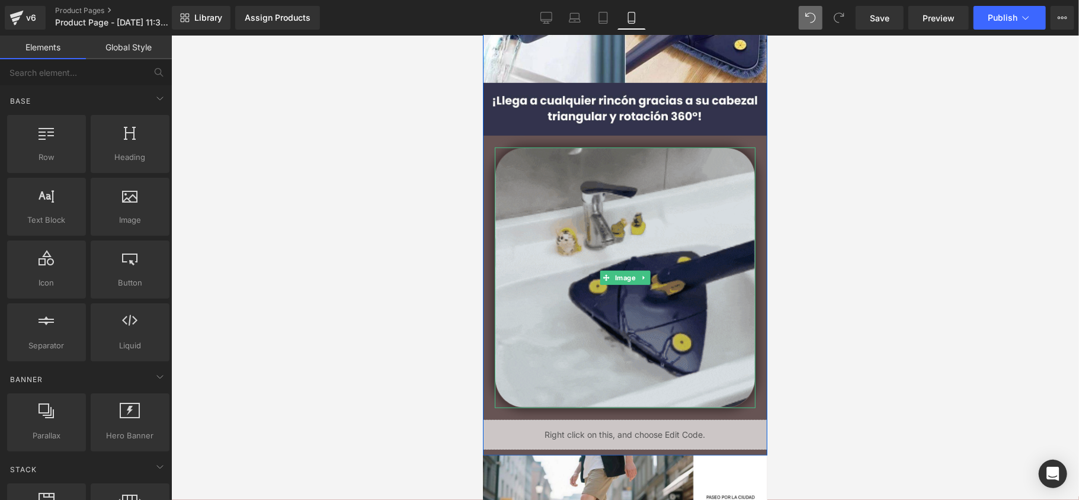
click at [546, 184] on img at bounding box center [624, 277] width 261 height 261
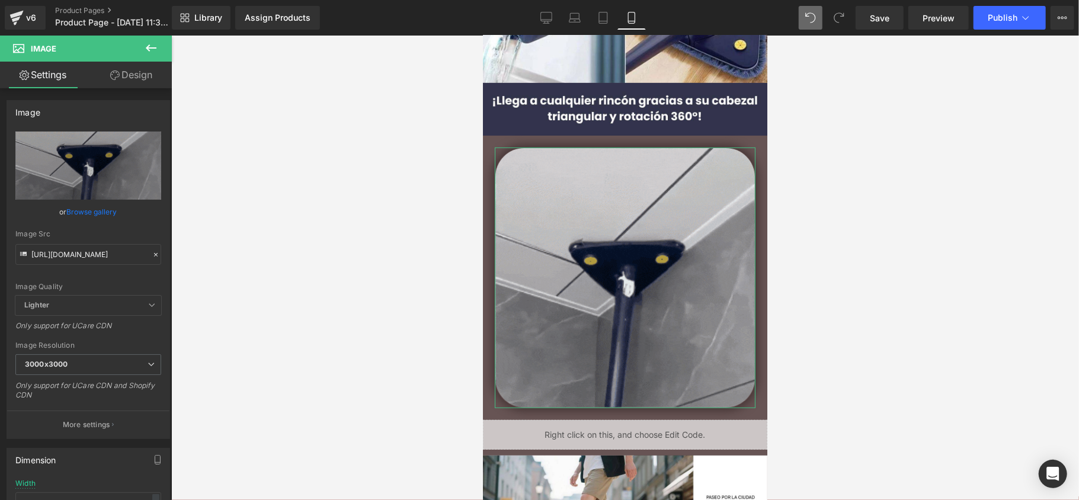
click at [112, 86] on link "Design" at bounding box center [131, 75] width 86 height 27
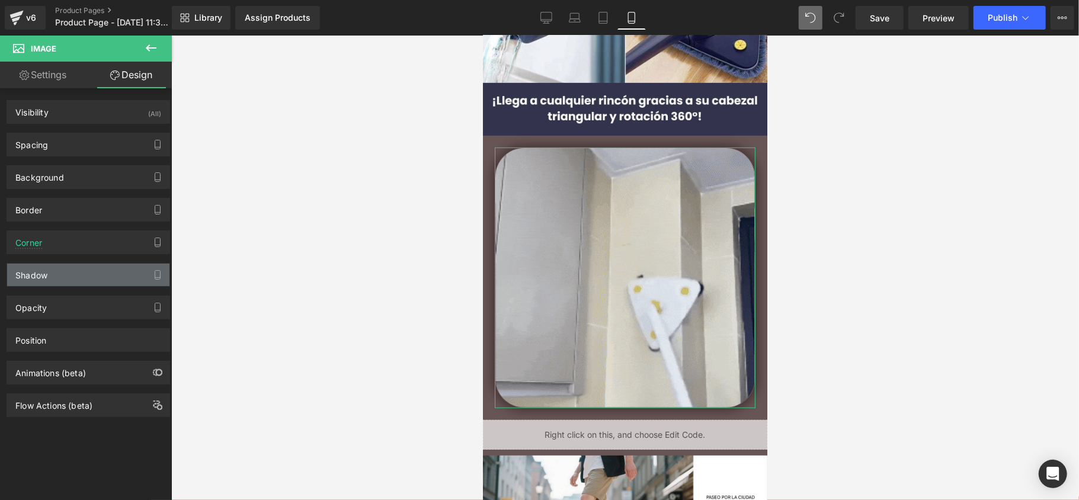
click at [69, 273] on div "Shadow" at bounding box center [88, 275] width 162 height 23
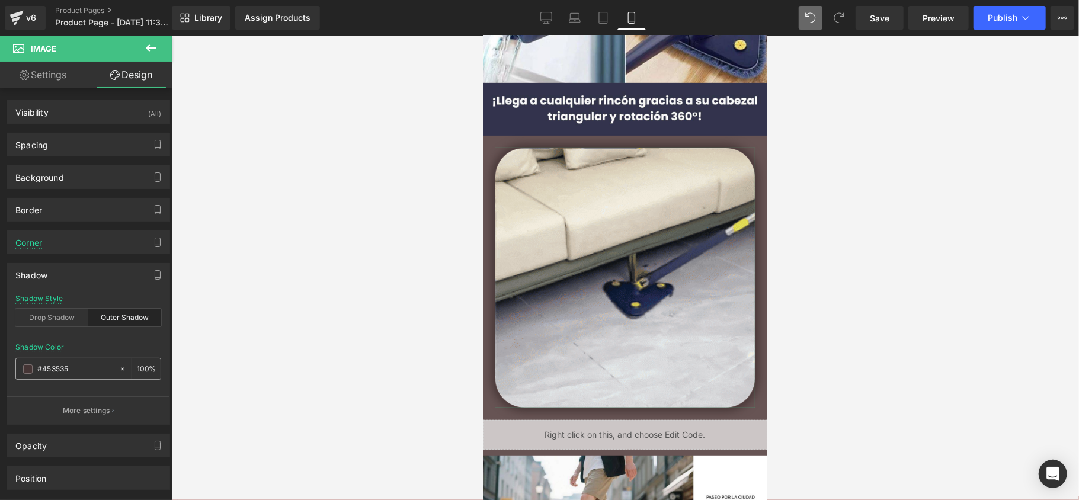
click at [31, 372] on span at bounding box center [27, 368] width 9 height 9
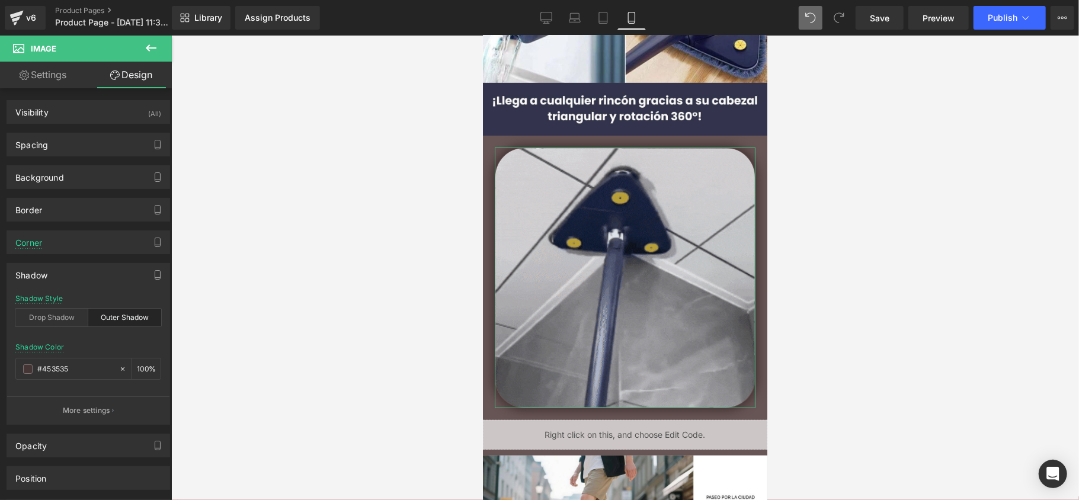
click at [68, 368] on input "#453535" at bounding box center [75, 369] width 76 height 13
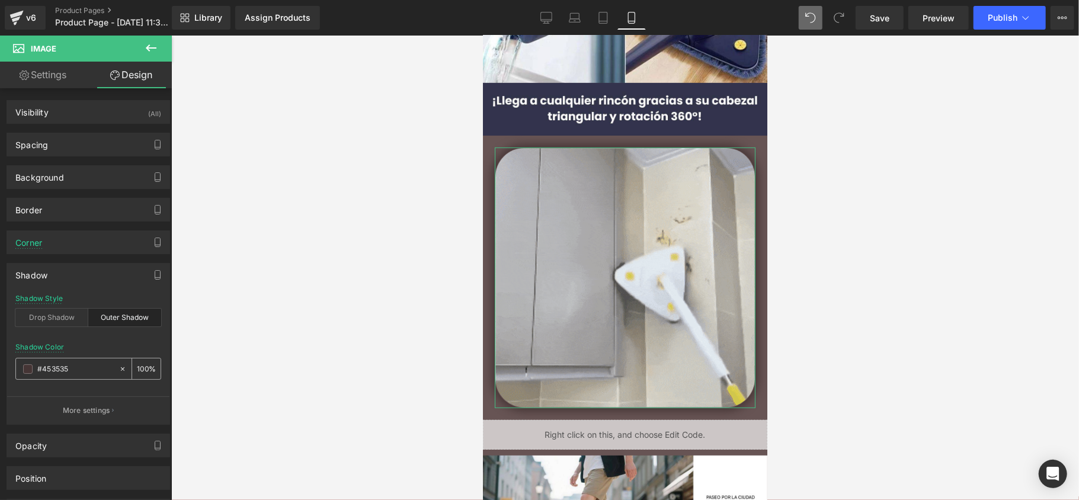
click at [83, 373] on input "#453535" at bounding box center [75, 369] width 76 height 13
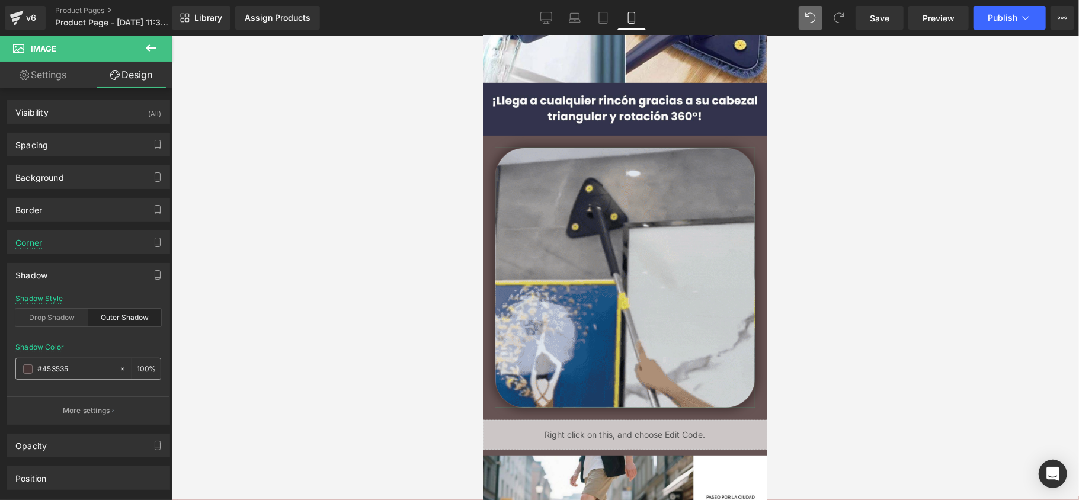
type input "#45353"
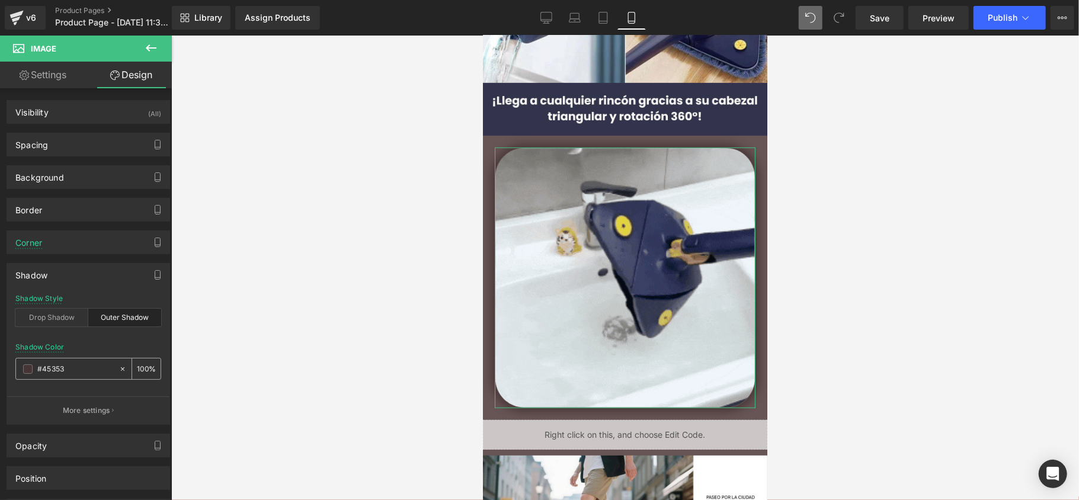
type input "0"
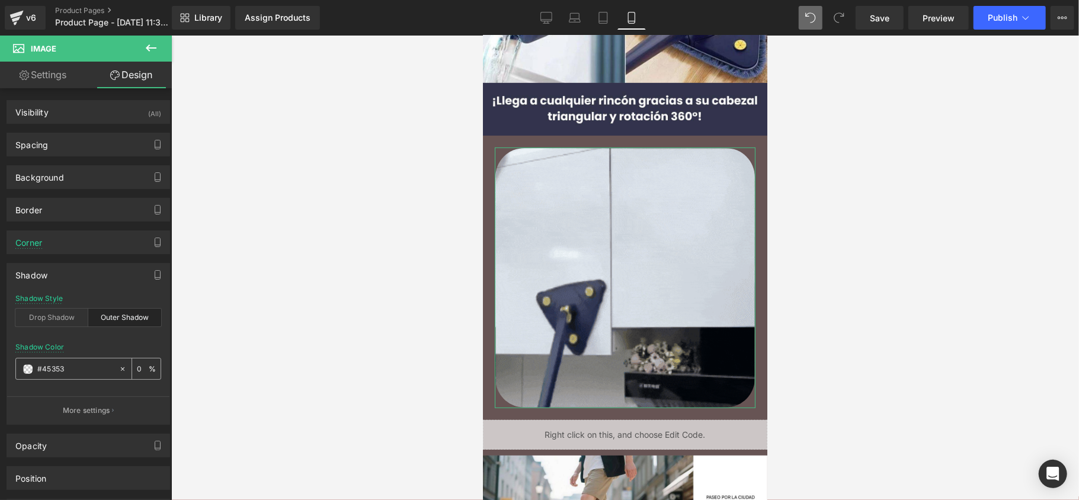
type input "#4535"
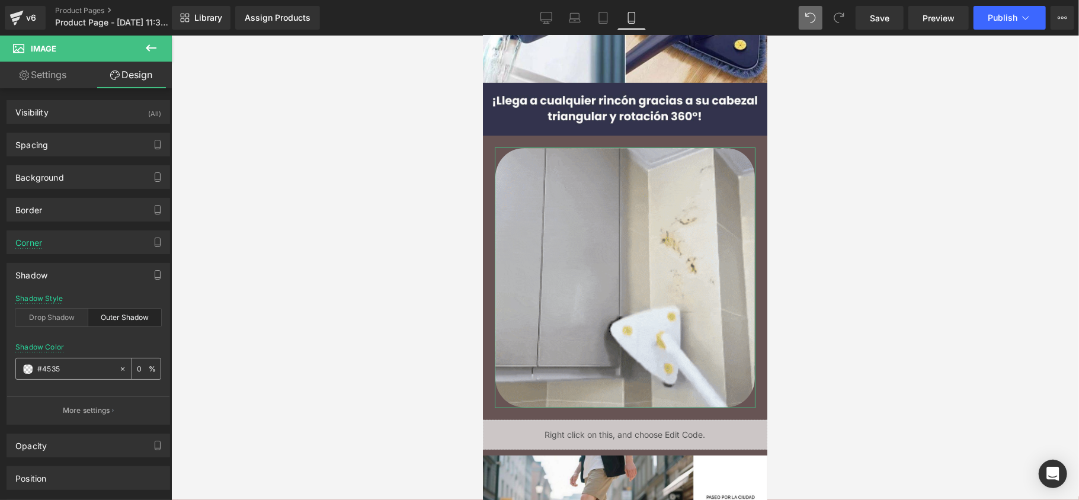
type input "33"
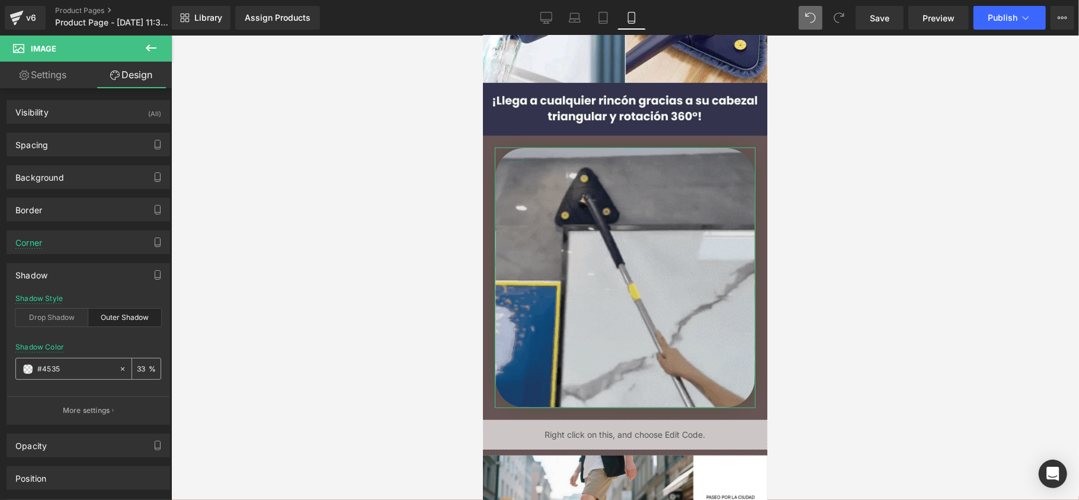
type input "#453"
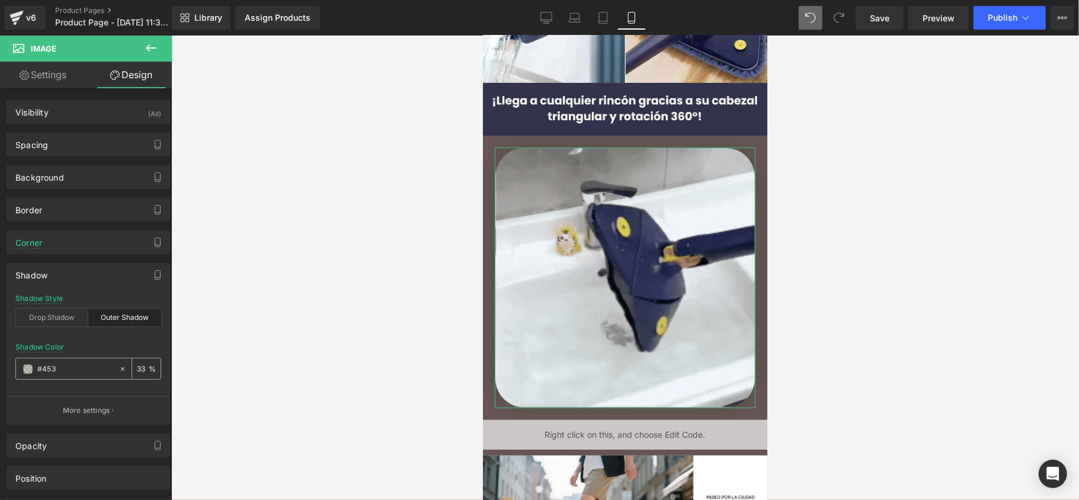
type input "100"
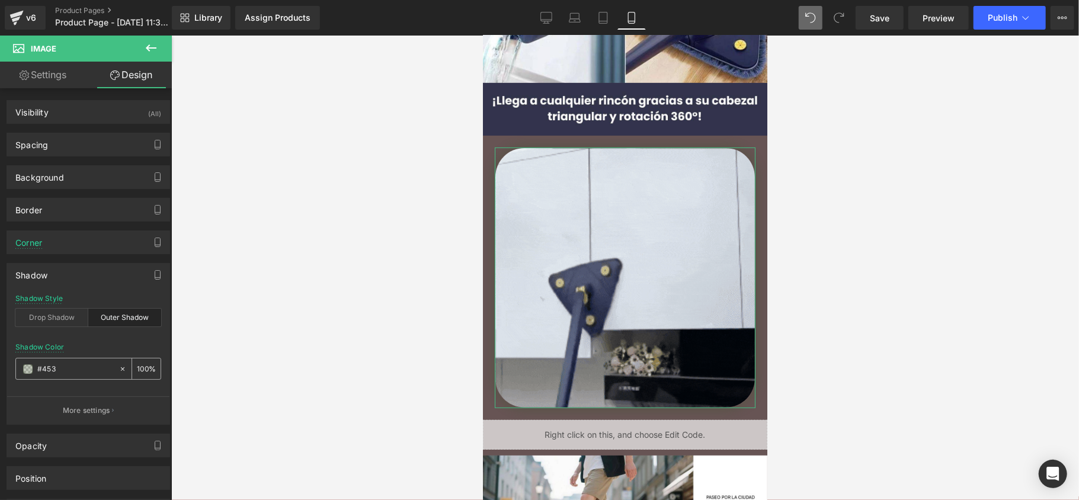
type input "#45"
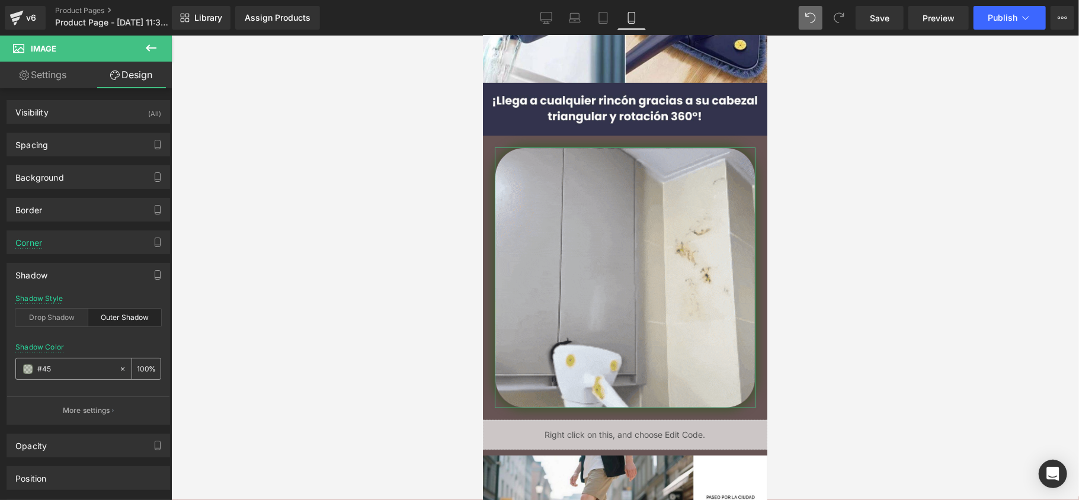
type input "0"
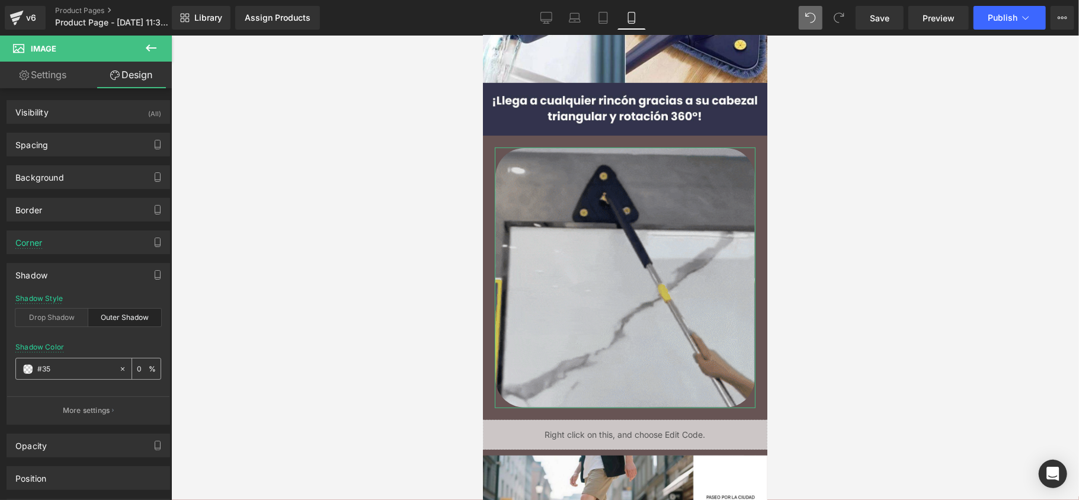
type input "#353"
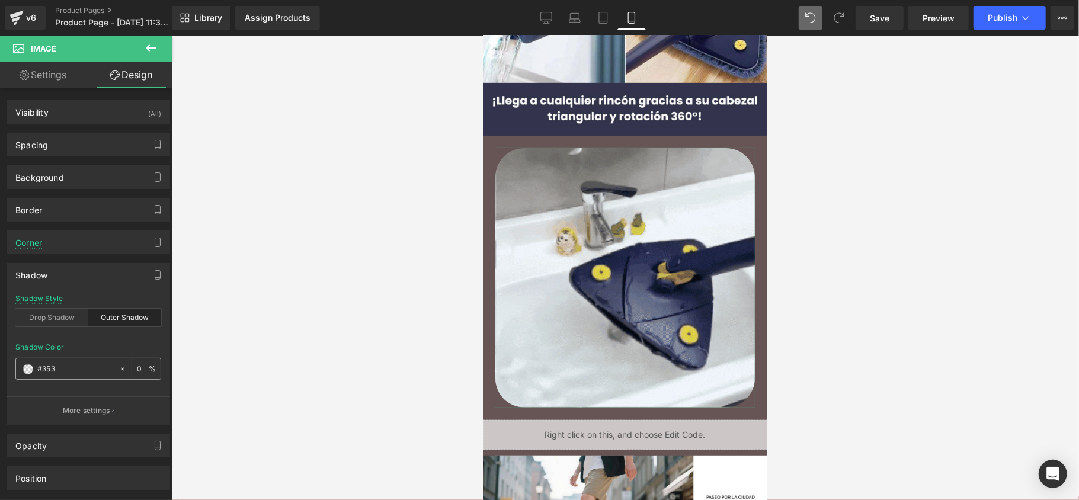
type input "100"
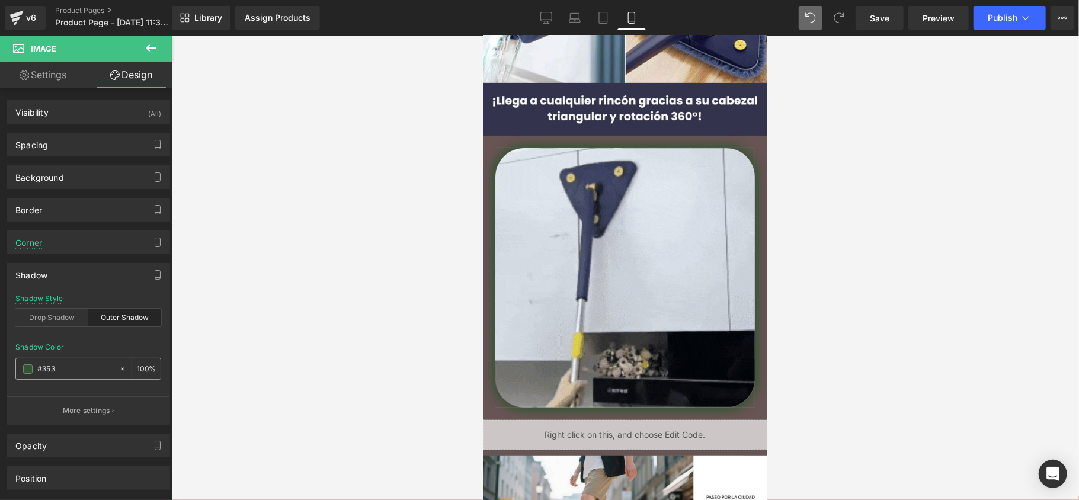
type input "#3539"
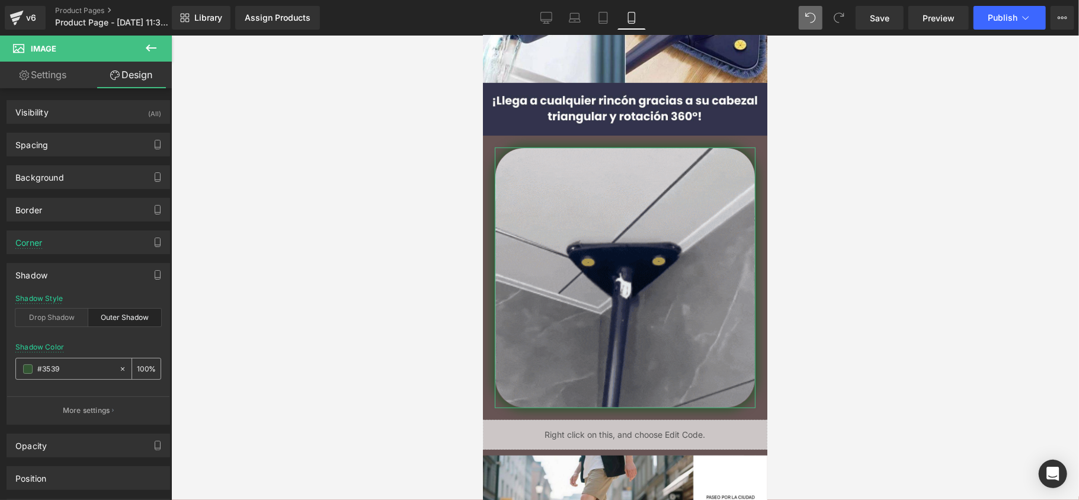
type input "60"
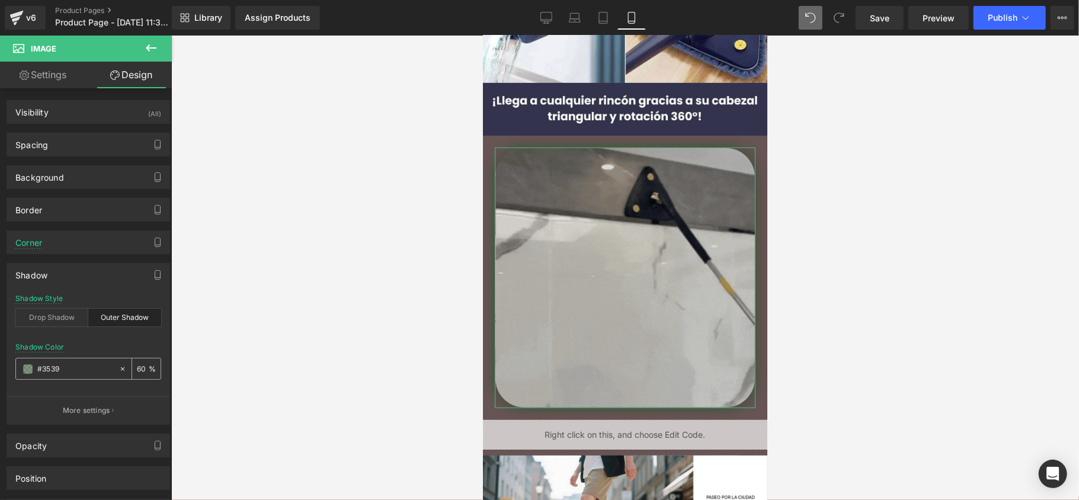
type input "#35395"
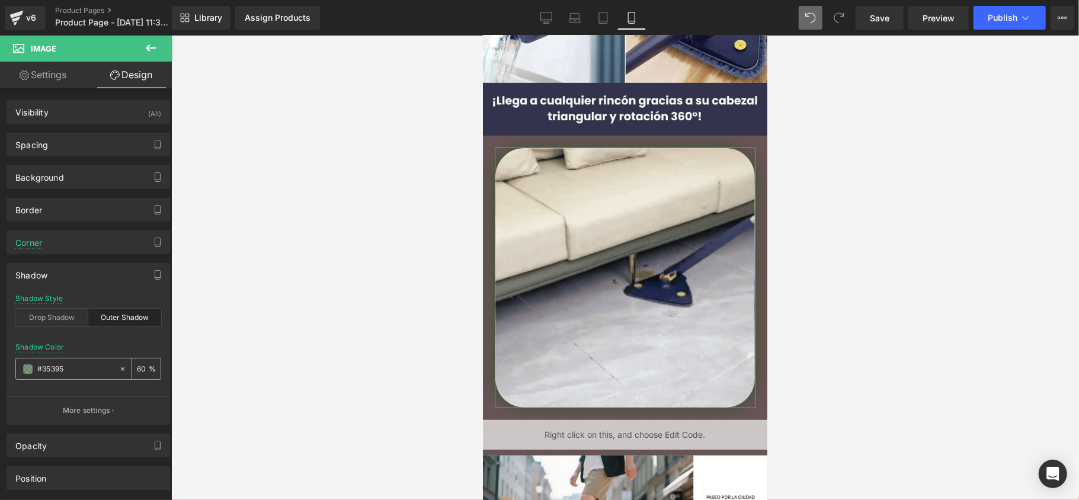
type input "0"
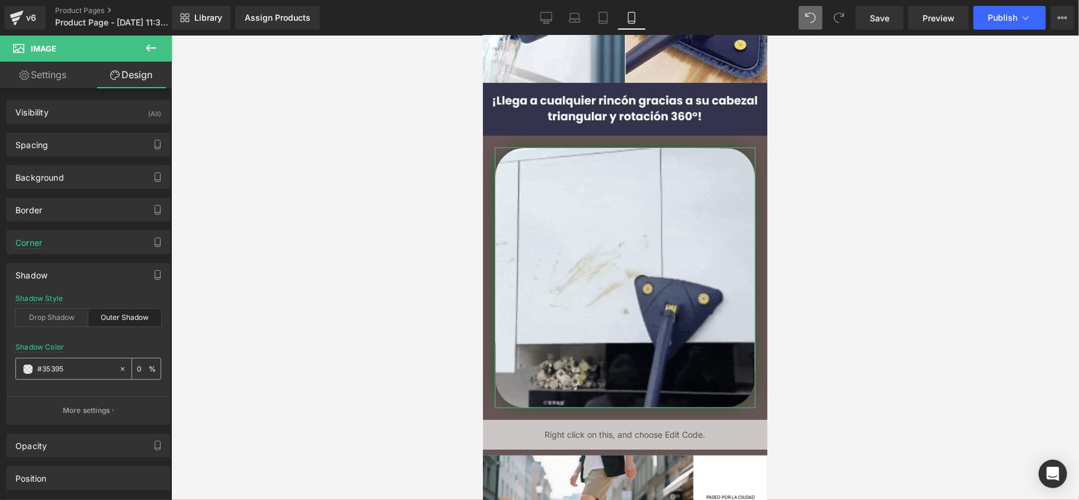
type input "#353956"
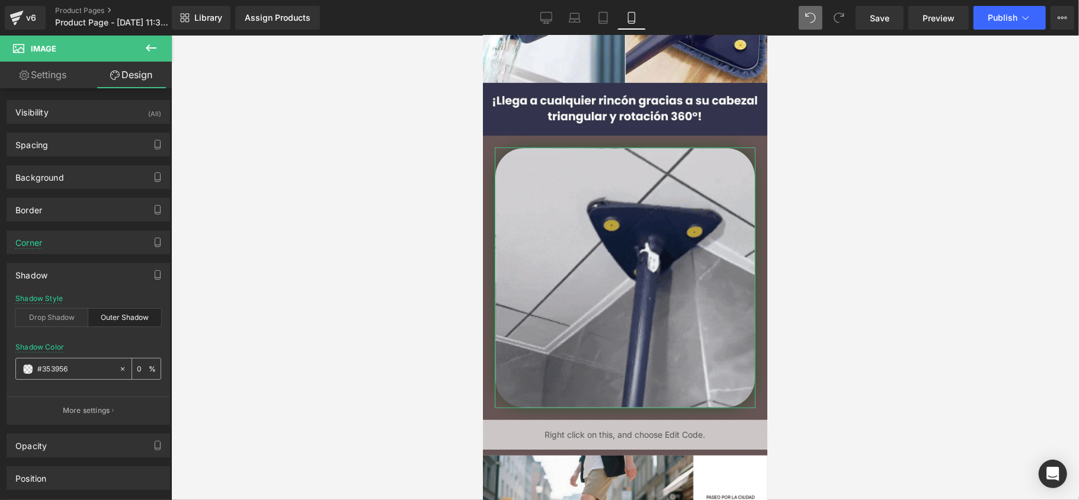
type input "100"
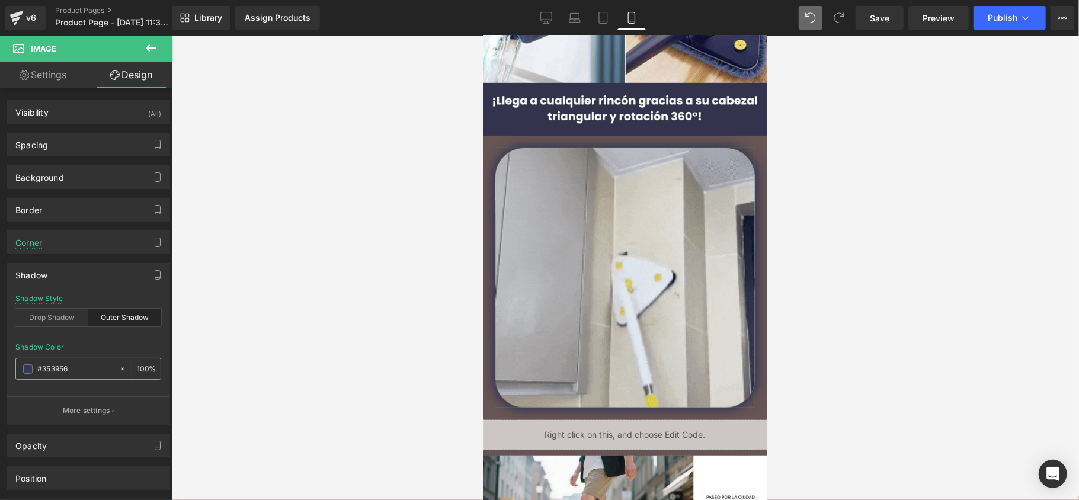
type input "#353956"
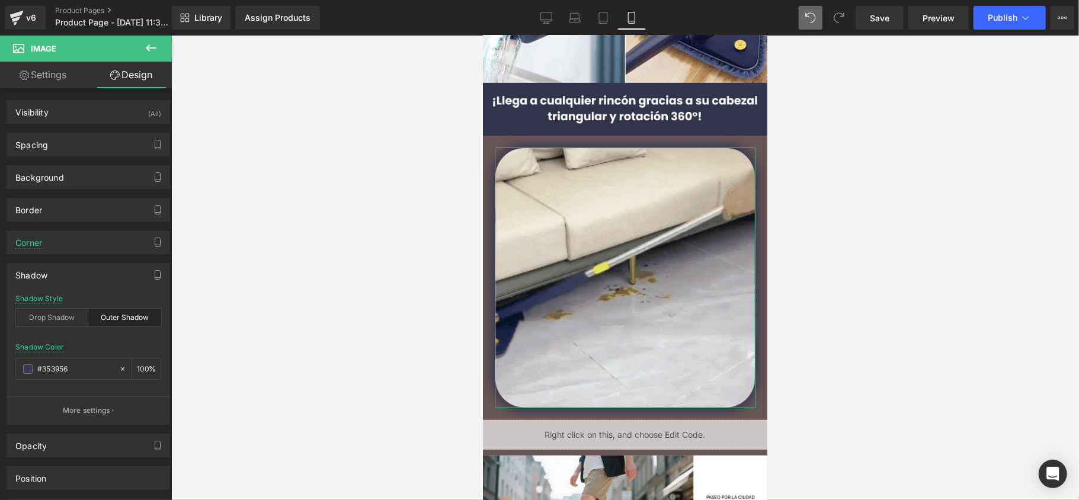
drag, startPoint x: 77, startPoint y: 363, endPoint x: 51, endPoint y: 384, distance: 33.3
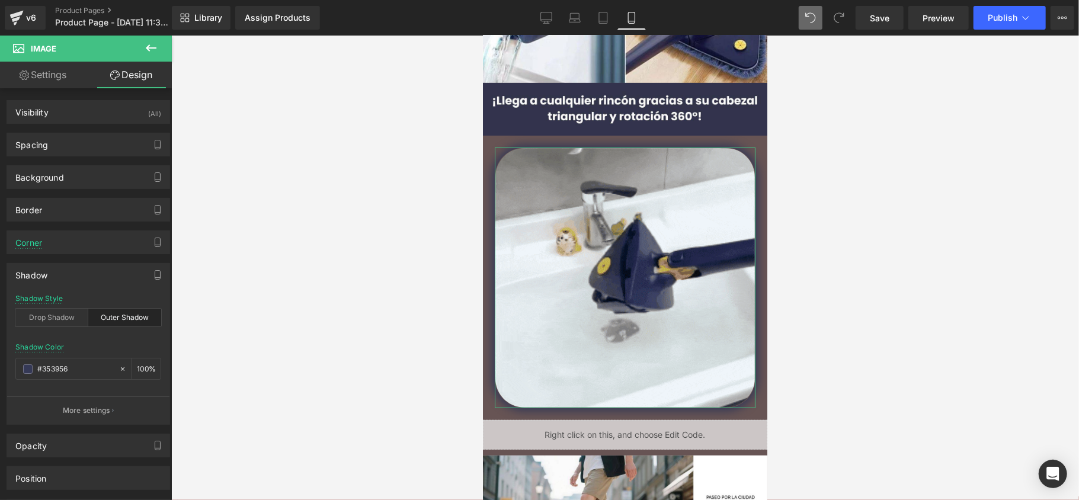
click at [51, 384] on div "Shadow Color #353956 100 %" at bounding box center [88, 368] width 146 height 50
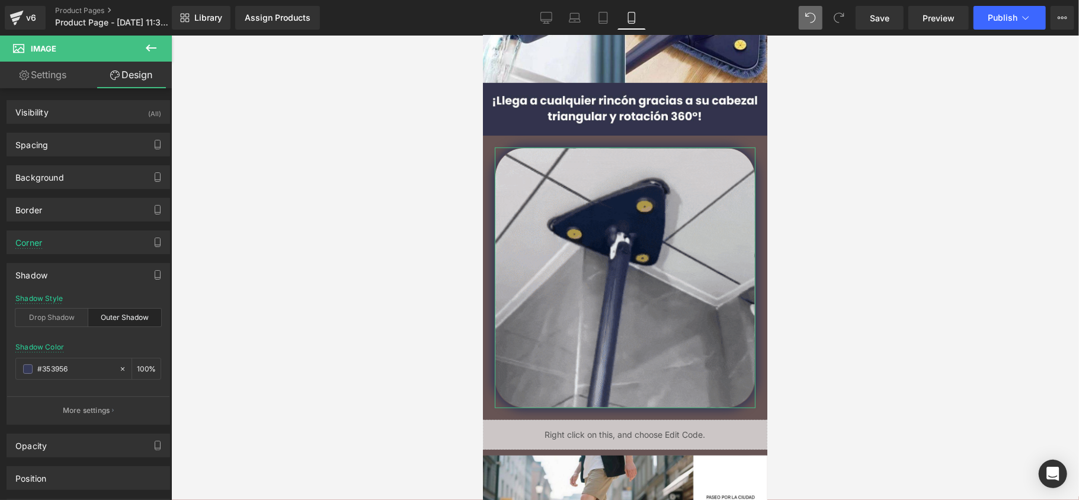
copy input "hidden"
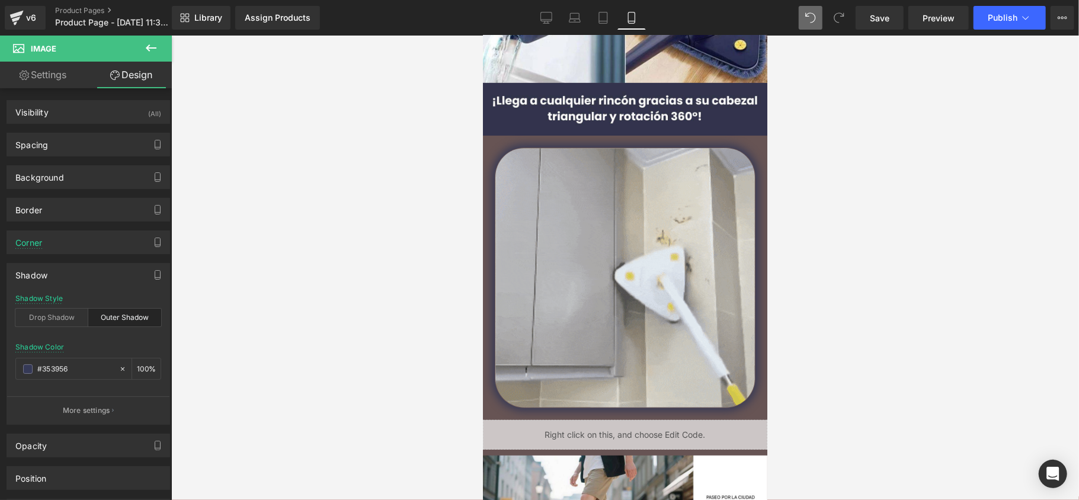
click at [196, 286] on div at bounding box center [625, 268] width 908 height 465
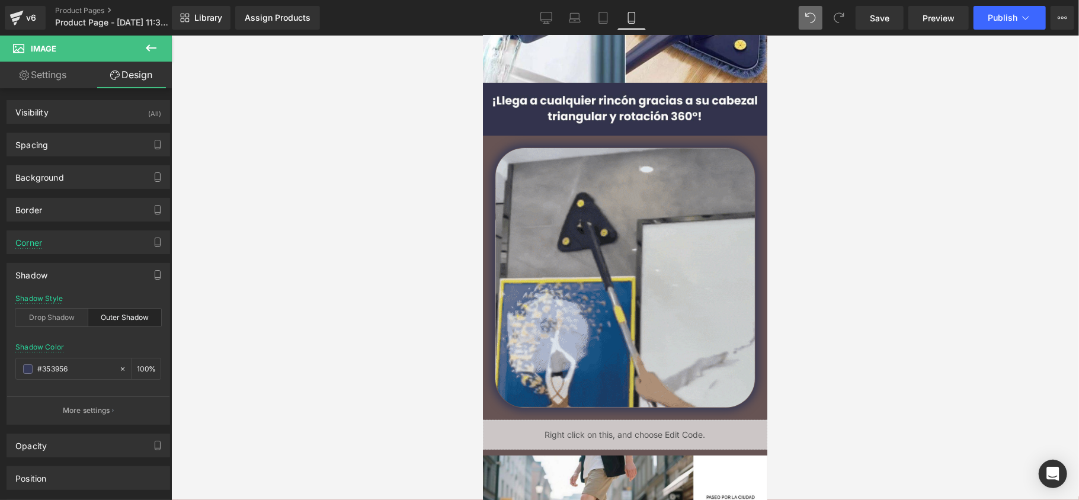
click at [230, 209] on div at bounding box center [625, 268] width 908 height 465
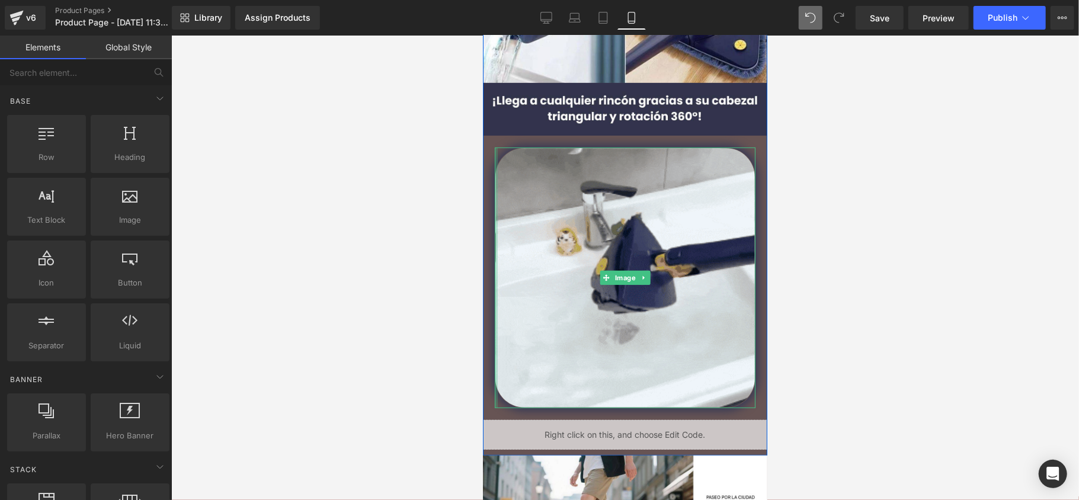
click at [493, 145] on div "Image Image Image Liquid" at bounding box center [624, 123] width 284 height 651
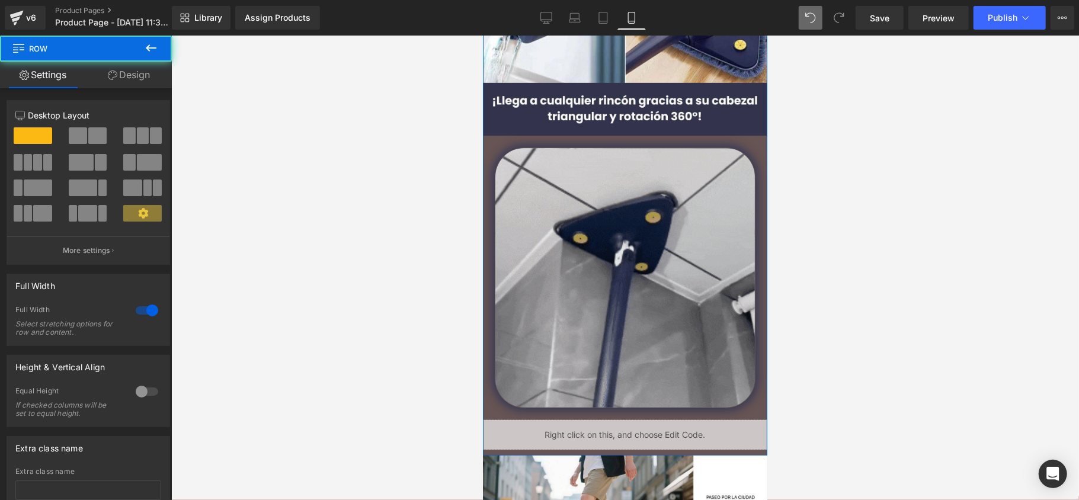
click at [493, 144] on div "Image Image Image Liquid" at bounding box center [624, 123] width 284 height 651
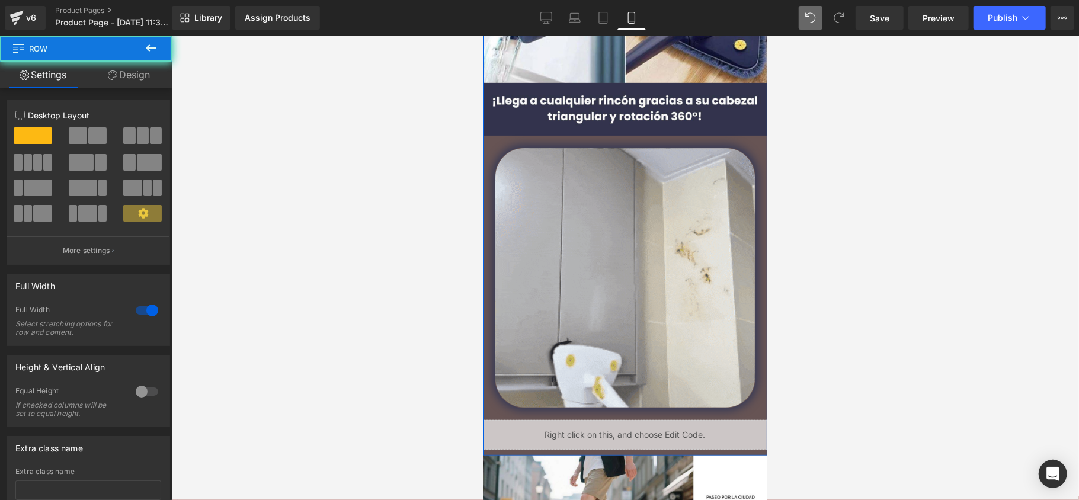
click at [491, 140] on div "Image Image Image Liquid" at bounding box center [624, 123] width 284 height 651
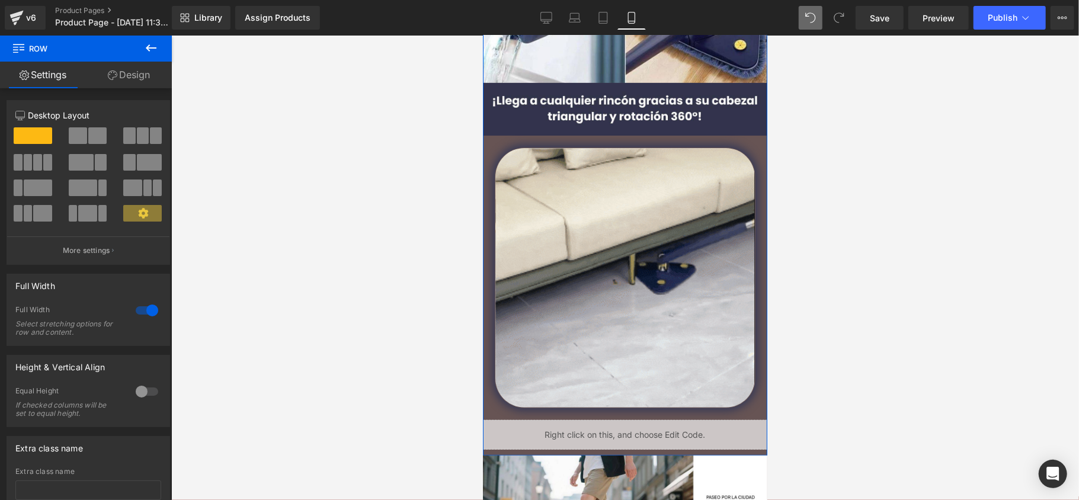
click at [117, 71] on link "Design" at bounding box center [129, 75] width 86 height 27
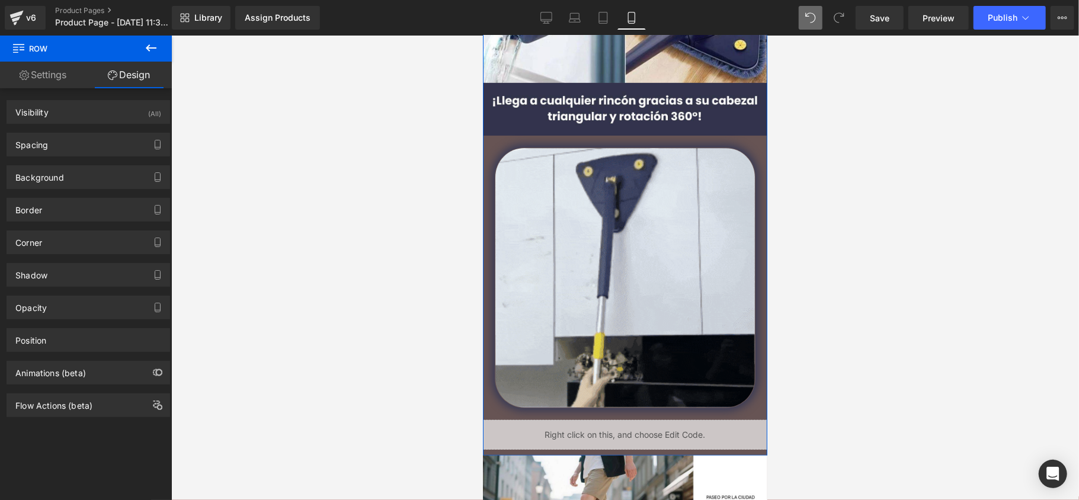
type input "#333333"
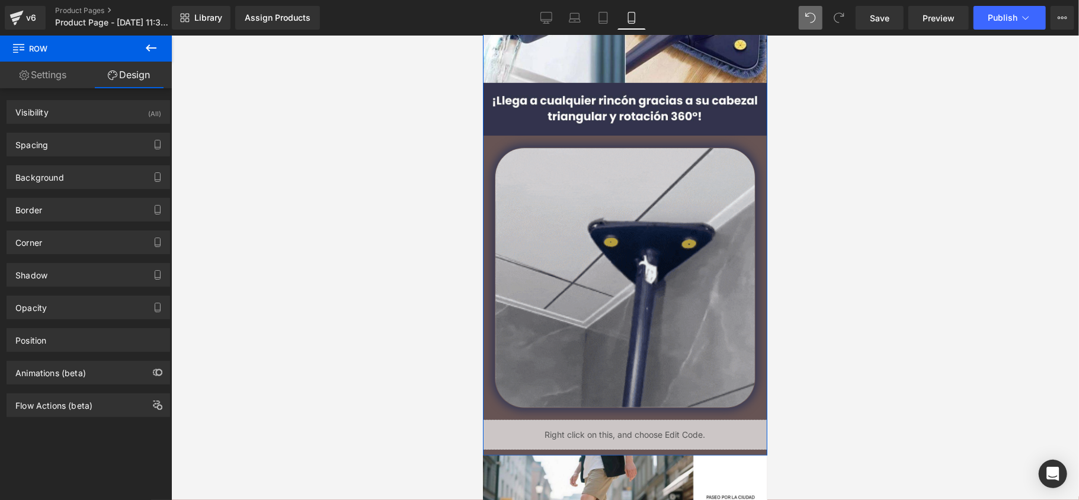
type input "100"
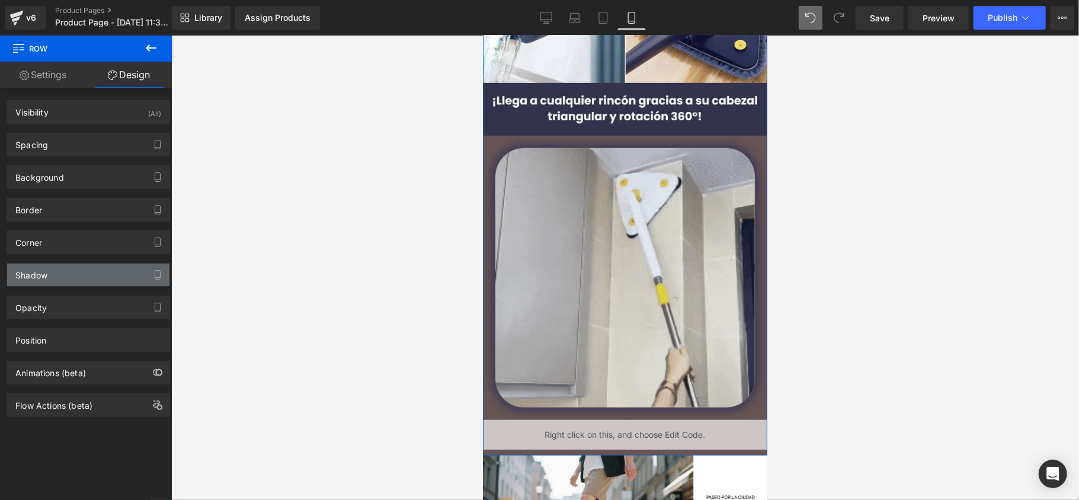
click at [53, 275] on div "Shadow" at bounding box center [88, 275] width 162 height 23
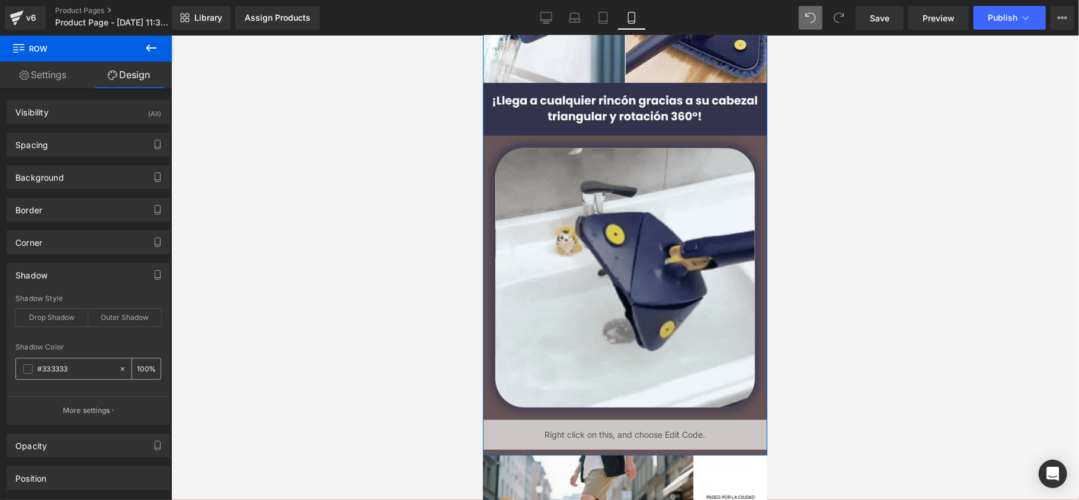
paste input "#353956"
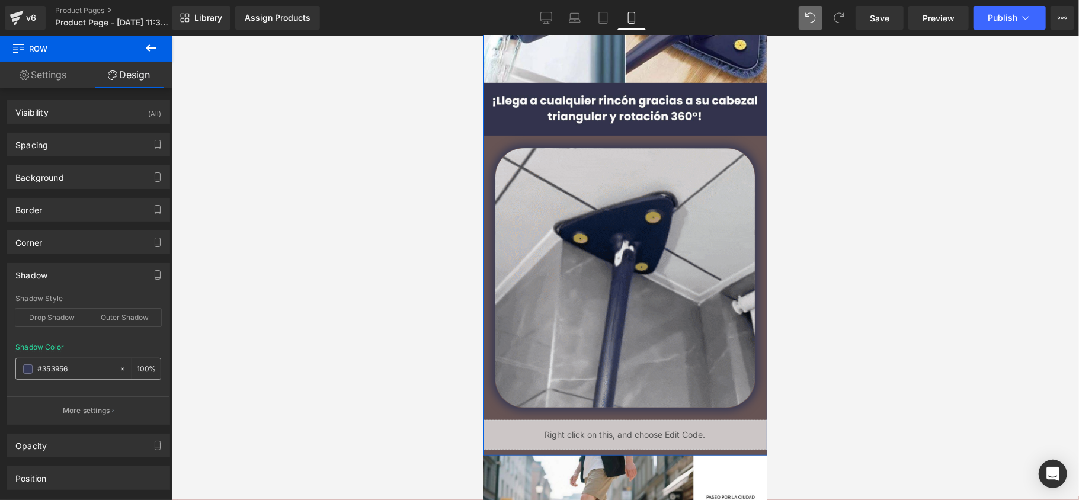
paste input "#353956"
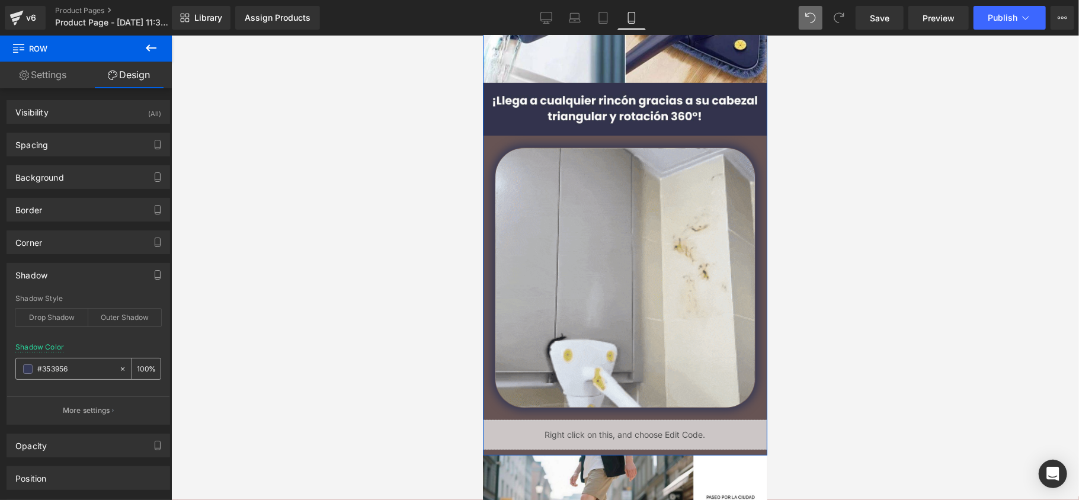
type input "#353956 #353956"
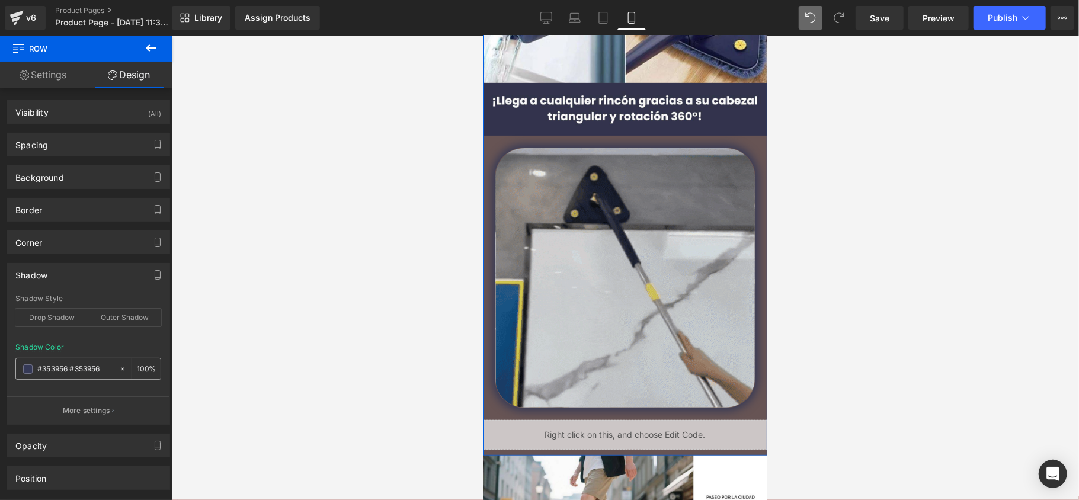
type input "0"
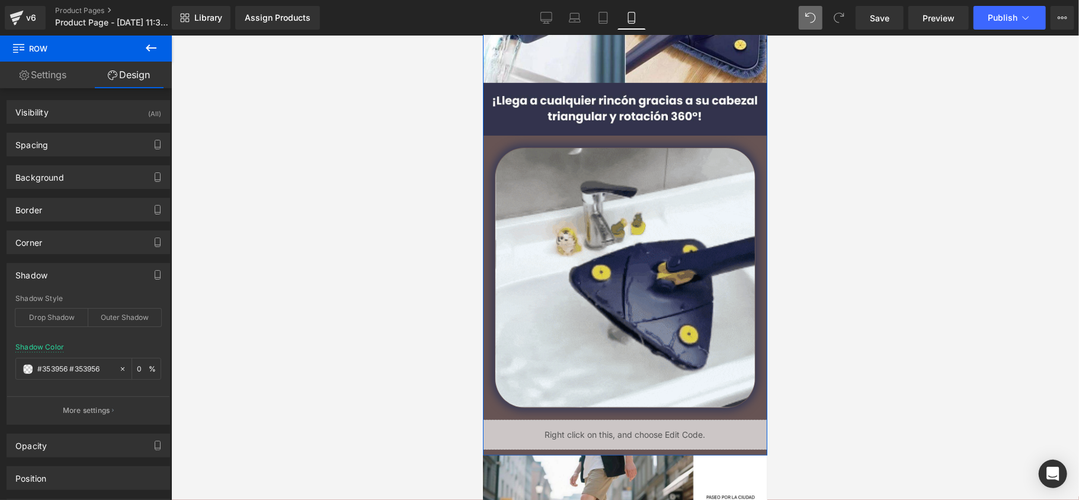
type input "#353956 #353956"
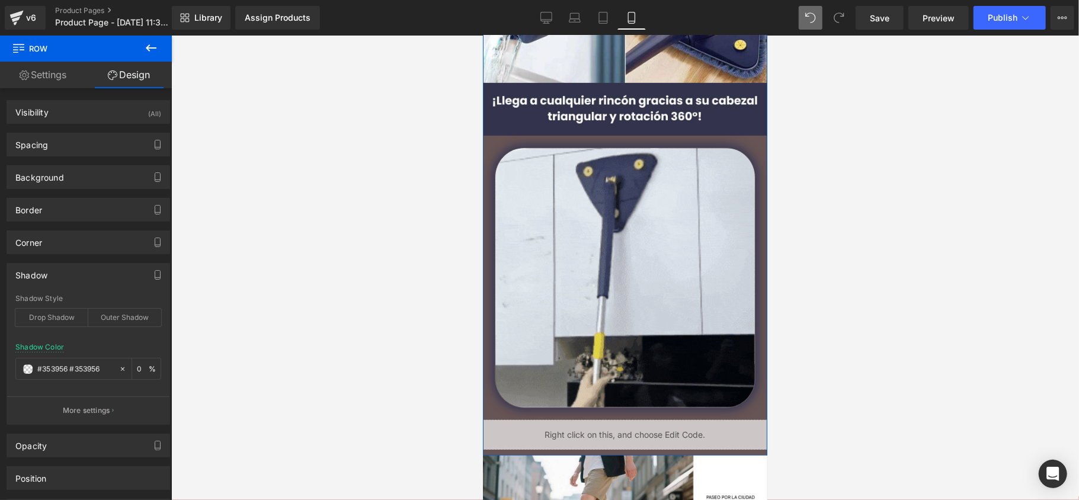
click at [82, 226] on div "Corner Corner Style Custom Custom Setup Global Style Custom Setup Global Style …" at bounding box center [88, 238] width 177 height 33
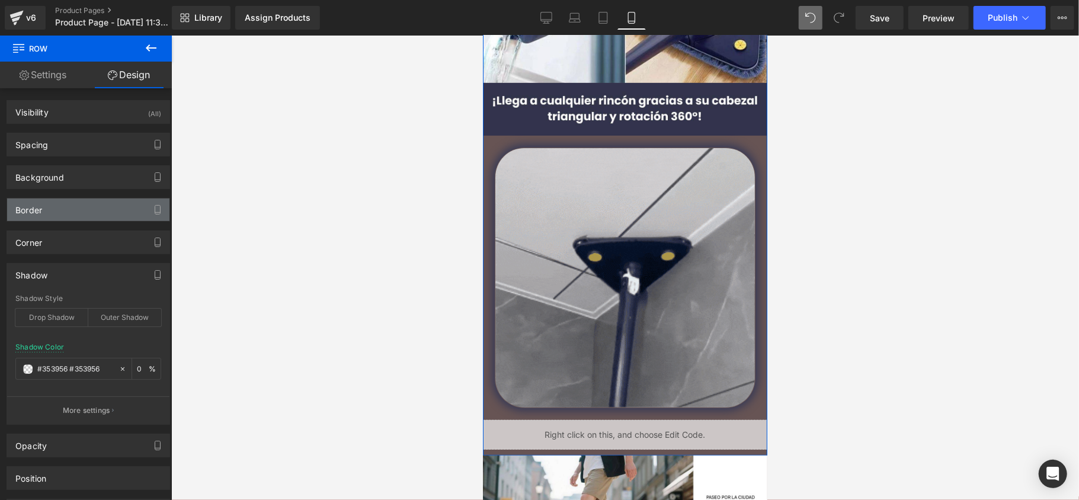
click at [81, 210] on div "Border" at bounding box center [88, 210] width 162 height 23
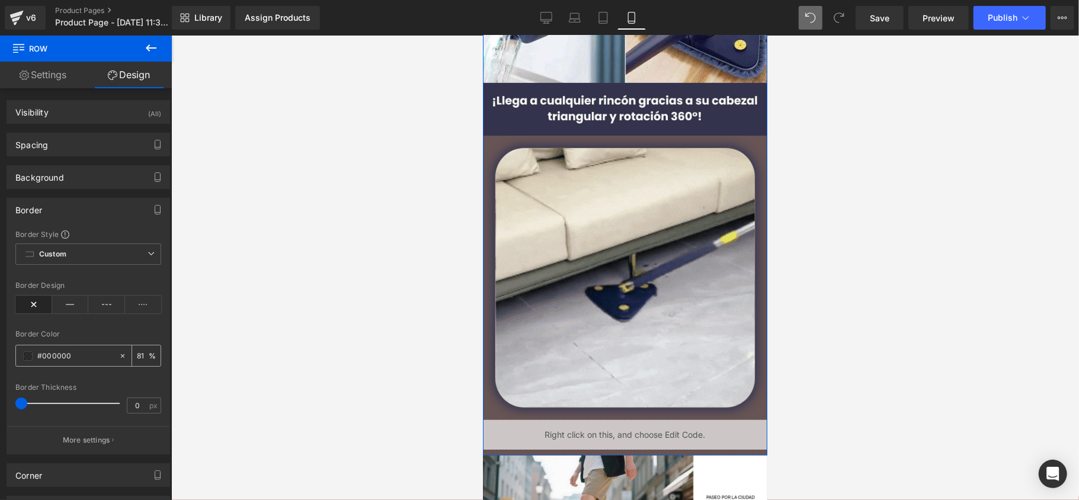
click at [43, 357] on input "#000000" at bounding box center [75, 356] width 76 height 13
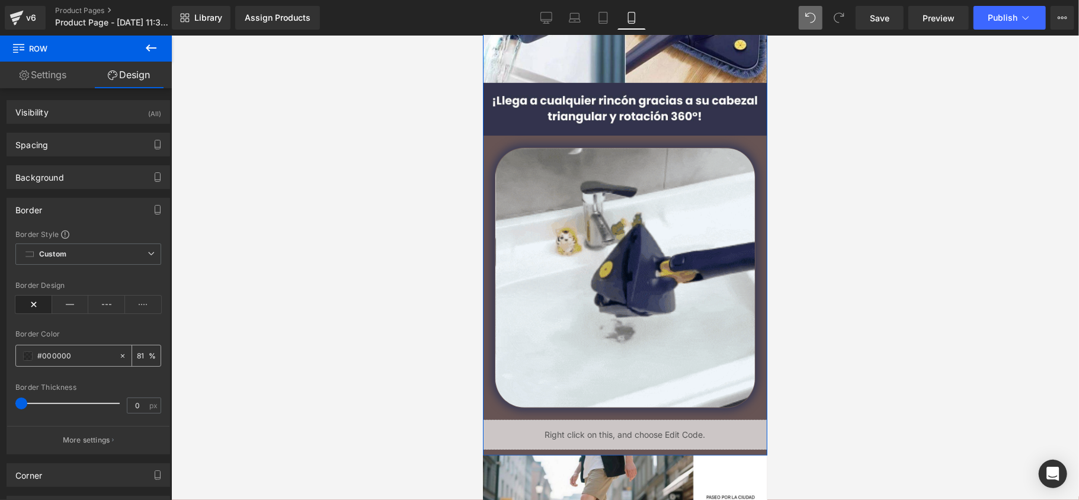
paste input "#353956"
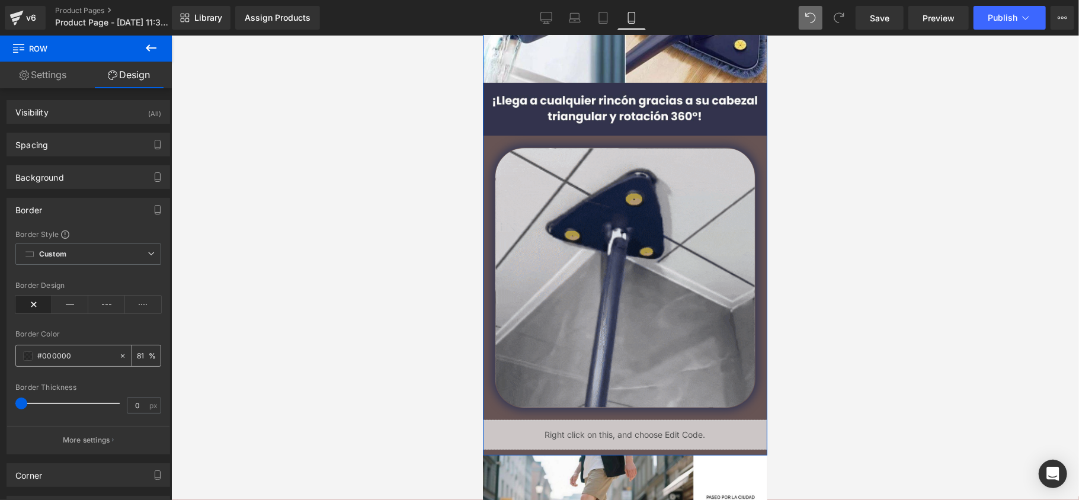
type input "#353956"
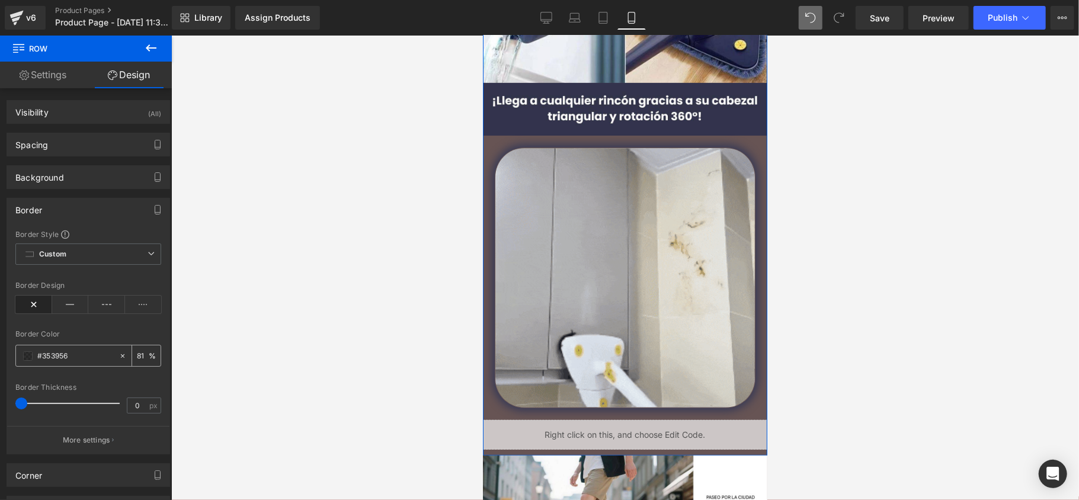
type input "100"
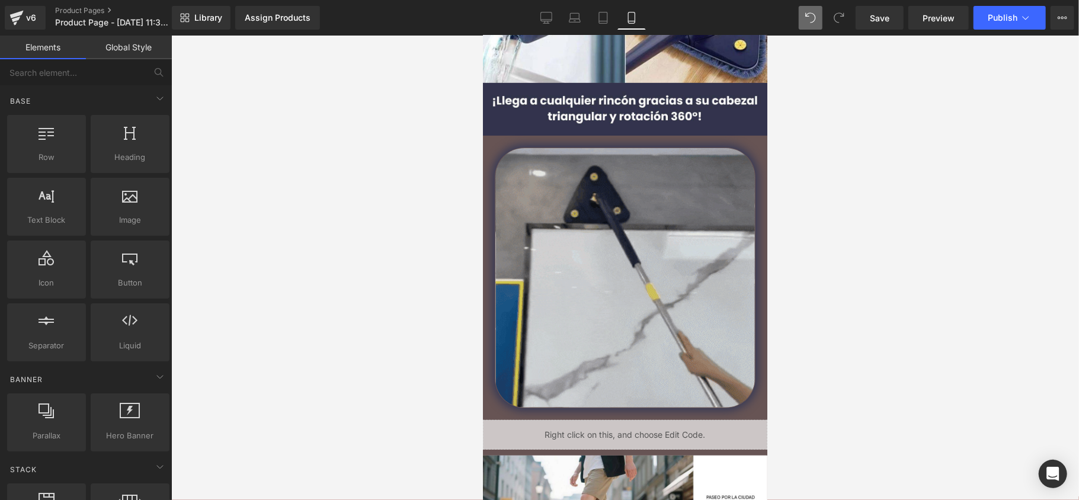
click at [252, 269] on div at bounding box center [625, 268] width 908 height 465
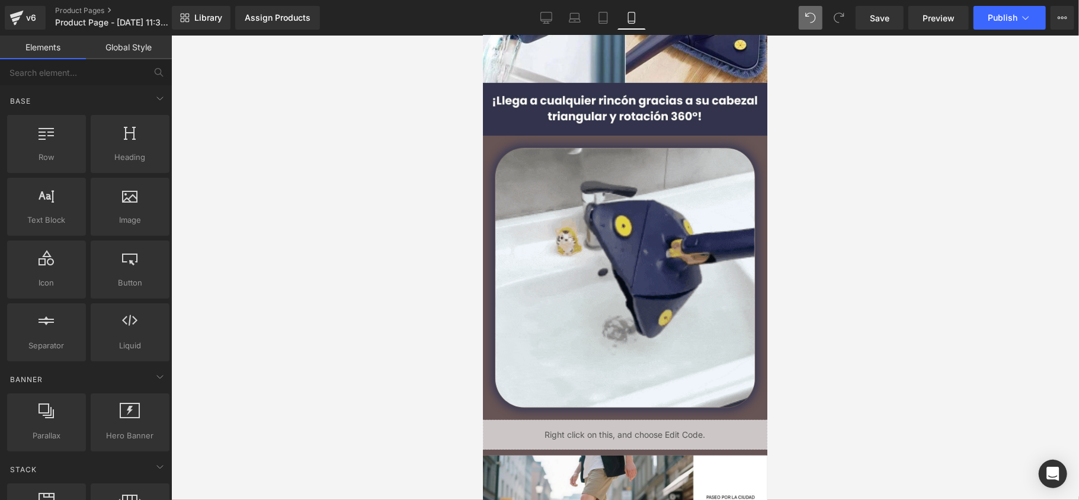
drag, startPoint x: 332, startPoint y: 243, endPoint x: 479, endPoint y: 154, distance: 172.3
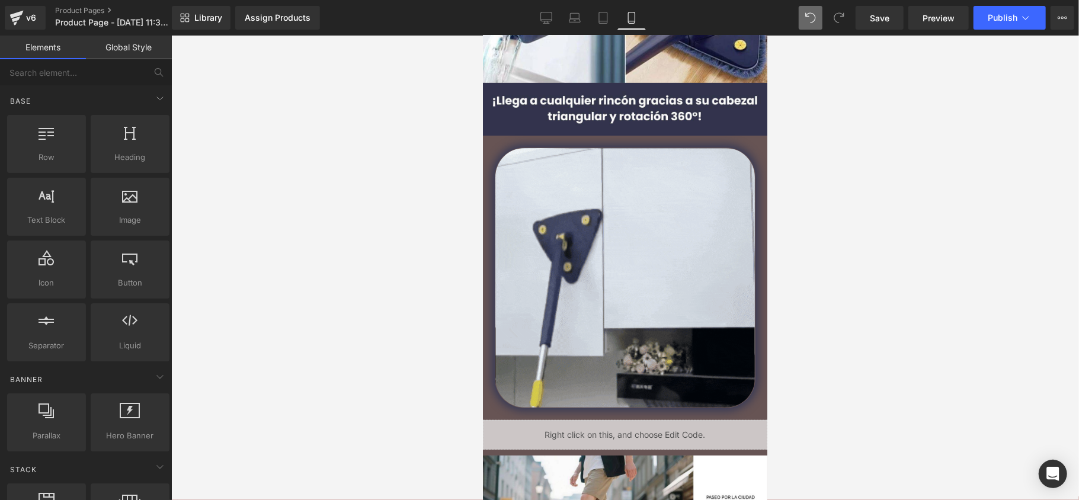
click at [454, 178] on div at bounding box center [625, 268] width 908 height 465
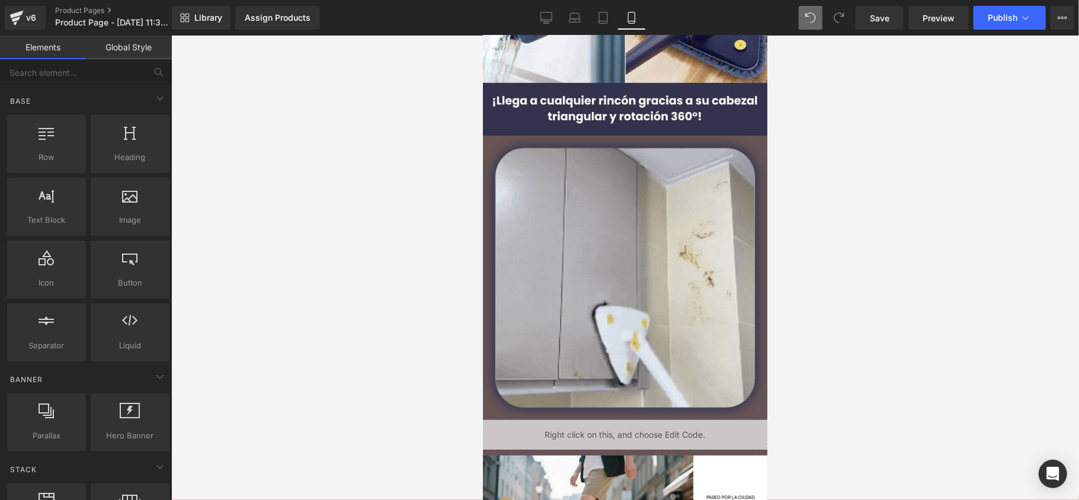
click at [501, 143] on div "Image Image Image Liquid" at bounding box center [624, 123] width 284 height 651
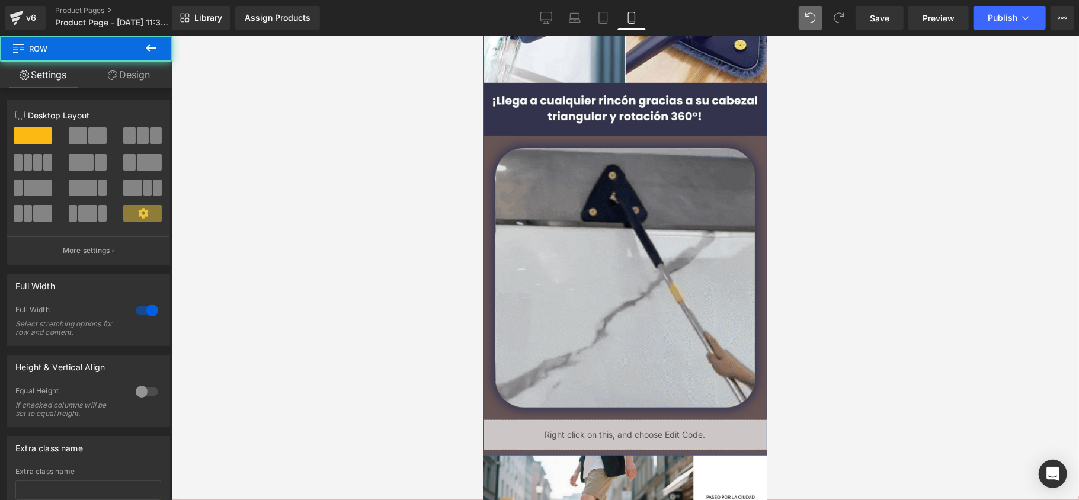
click at [499, 143] on div "Image Image Image Liquid" at bounding box center [624, 123] width 284 height 651
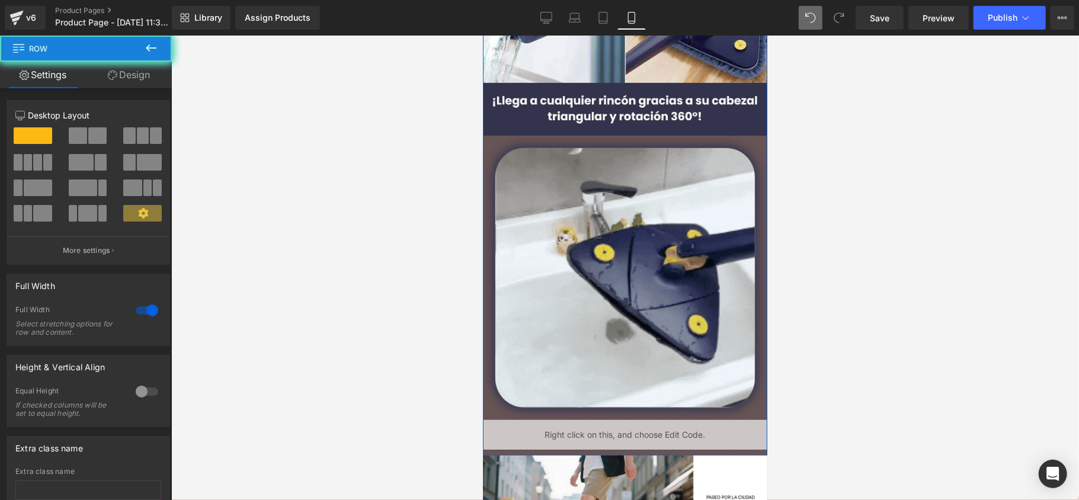
click at [499, 143] on div "Image Image Image Liquid" at bounding box center [624, 123] width 284 height 651
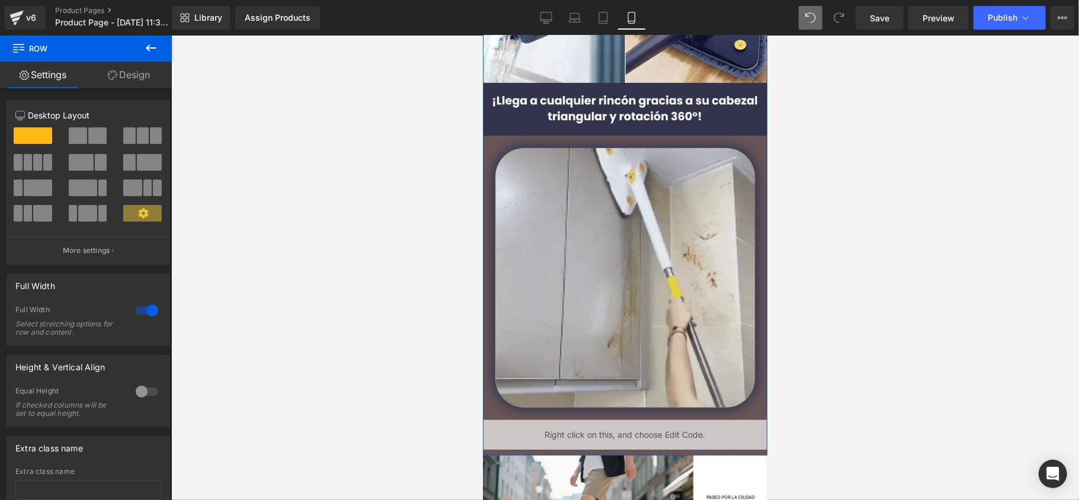
click at [140, 76] on link "Design" at bounding box center [129, 75] width 86 height 27
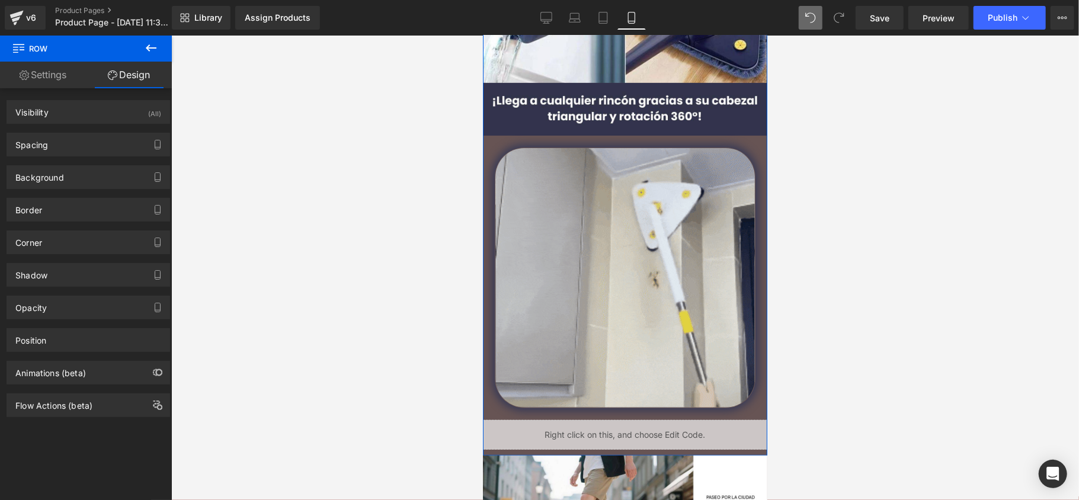
click at [104, 199] on div "Border Border Style Custom Custom Setup Global Style Custom Setup Global Style …" at bounding box center [89, 210] width 164 height 24
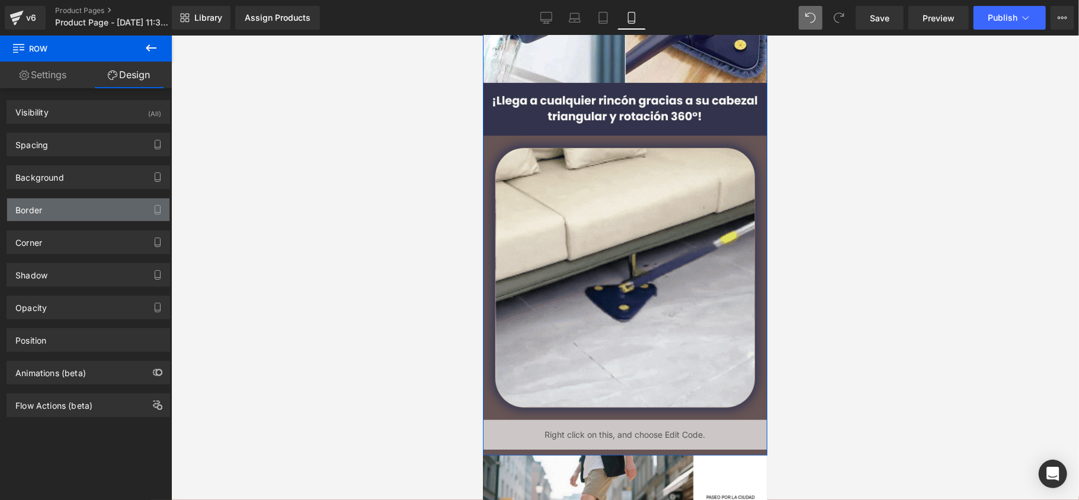
click at [104, 210] on div "Border" at bounding box center [88, 210] width 162 height 23
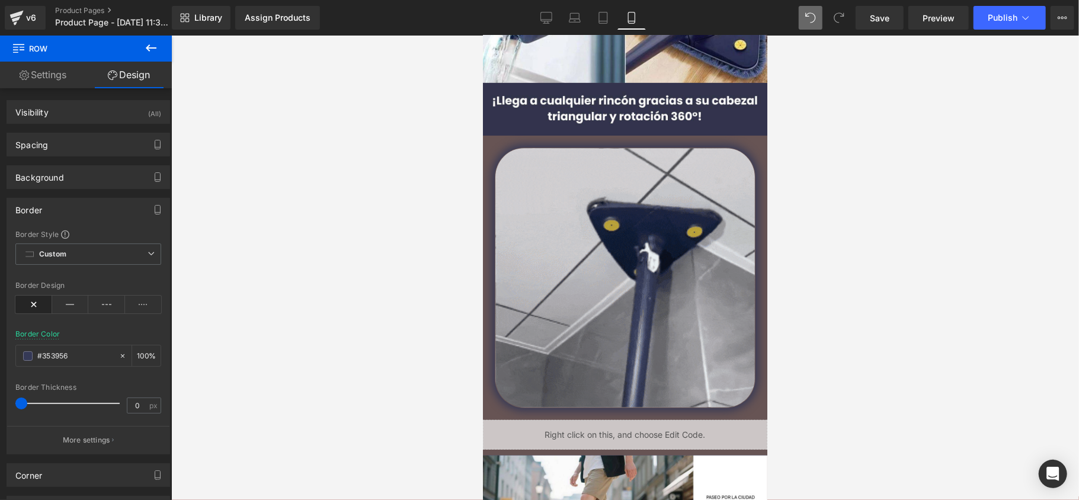
click at [394, 207] on div at bounding box center [625, 268] width 908 height 465
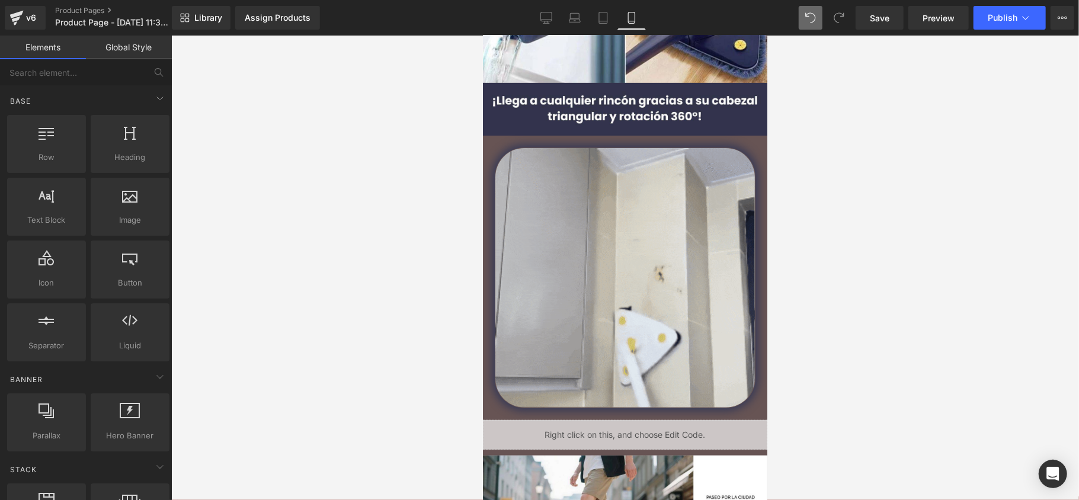
click at [346, 219] on div at bounding box center [625, 268] width 908 height 465
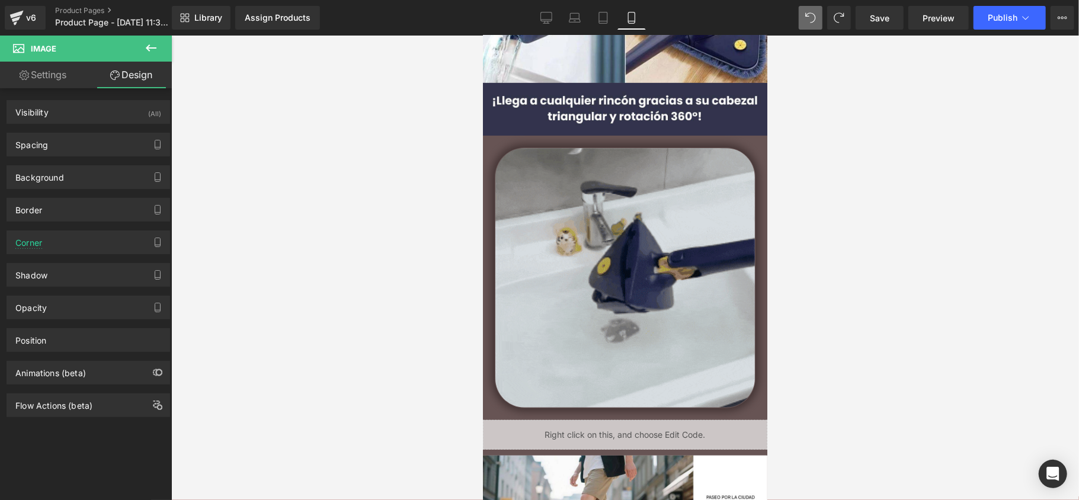
click at [697, 190] on img at bounding box center [624, 277] width 261 height 261
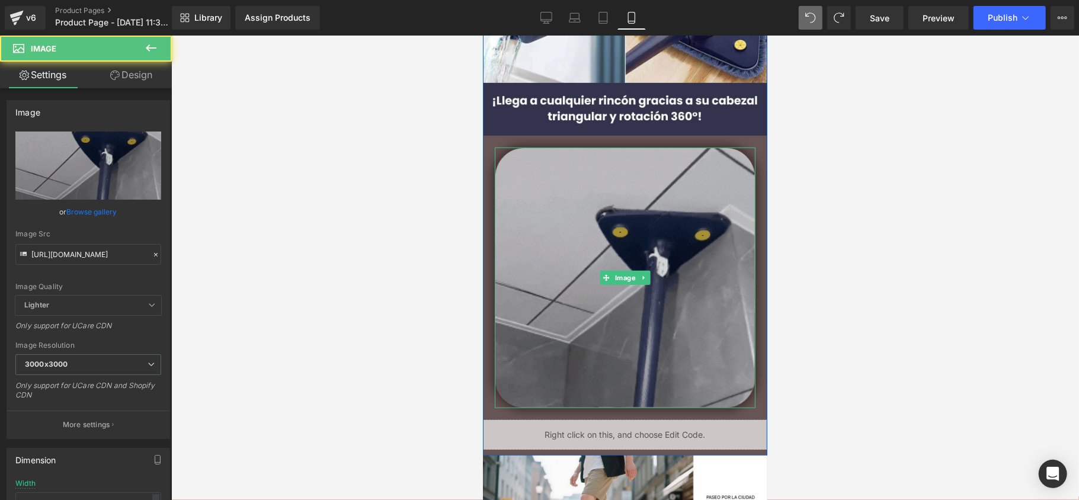
click at [663, 220] on img at bounding box center [624, 277] width 261 height 261
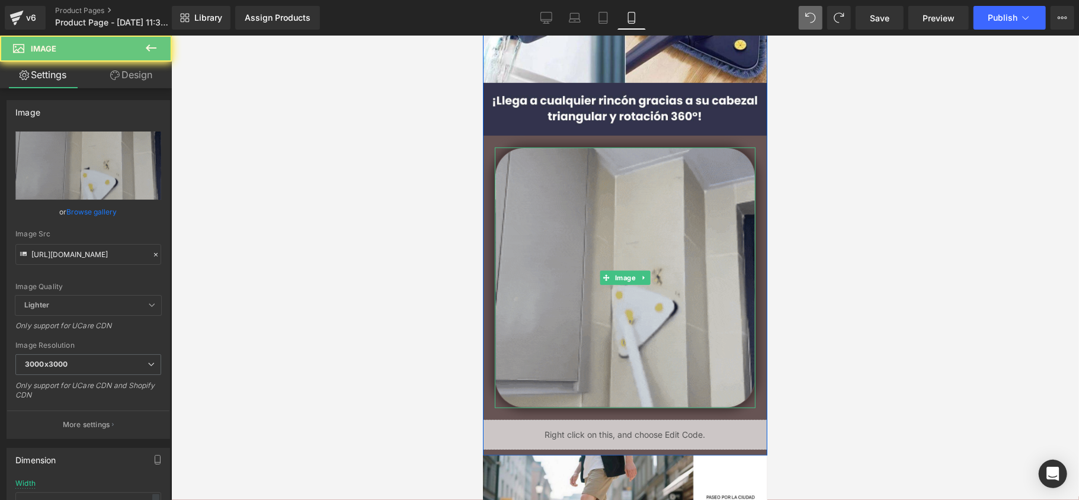
click at [662, 220] on img at bounding box center [624, 277] width 261 height 261
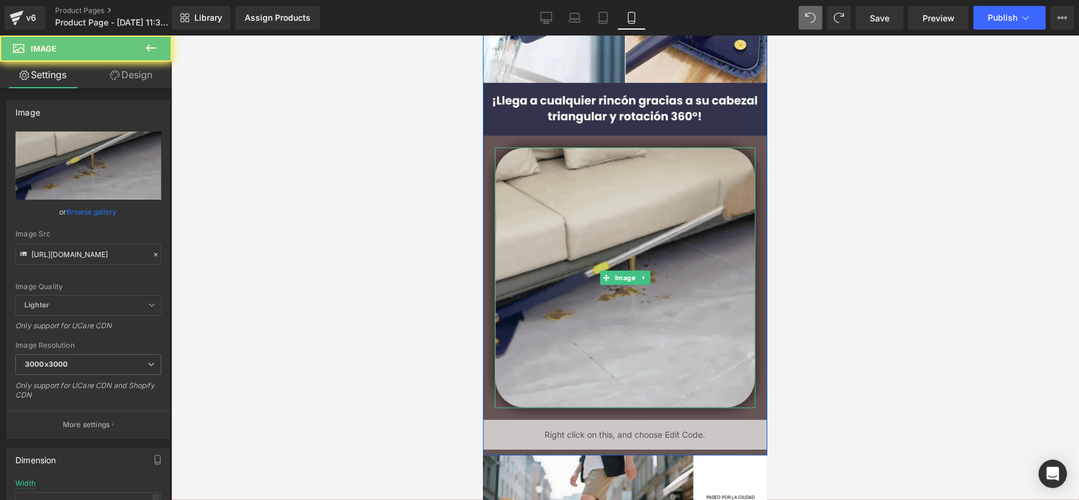
click at [662, 220] on img at bounding box center [624, 277] width 261 height 261
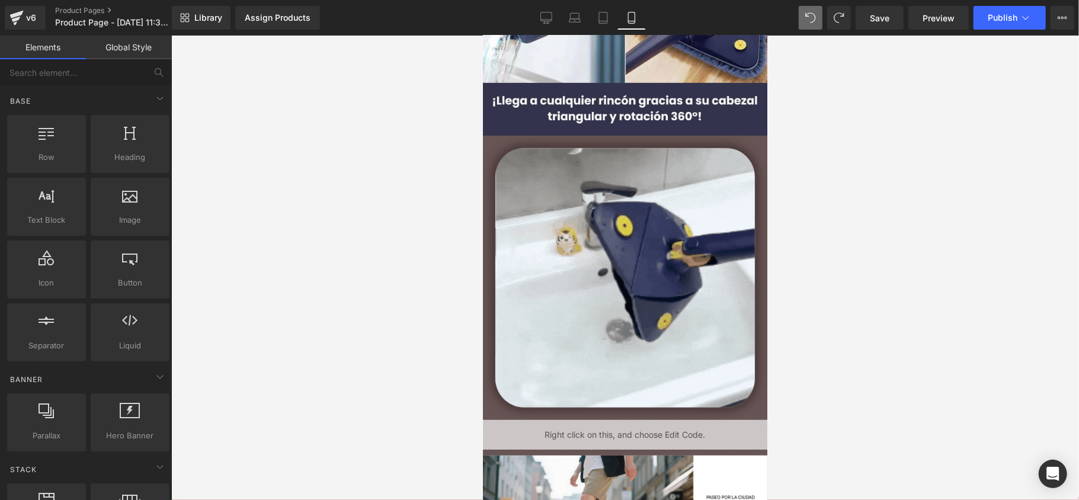
click at [784, 241] on div at bounding box center [625, 268] width 908 height 465
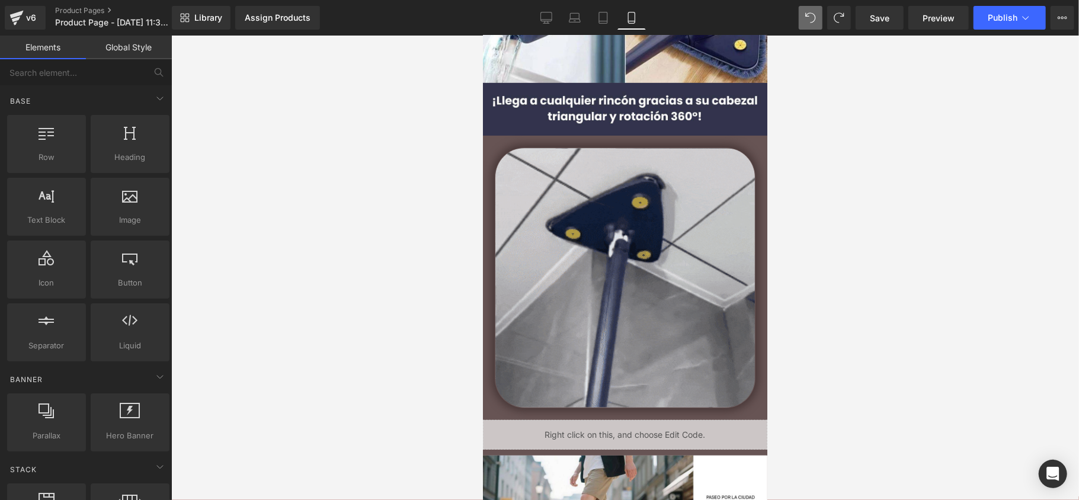
click at [482, 35] on div at bounding box center [482, 35] width 0 height 0
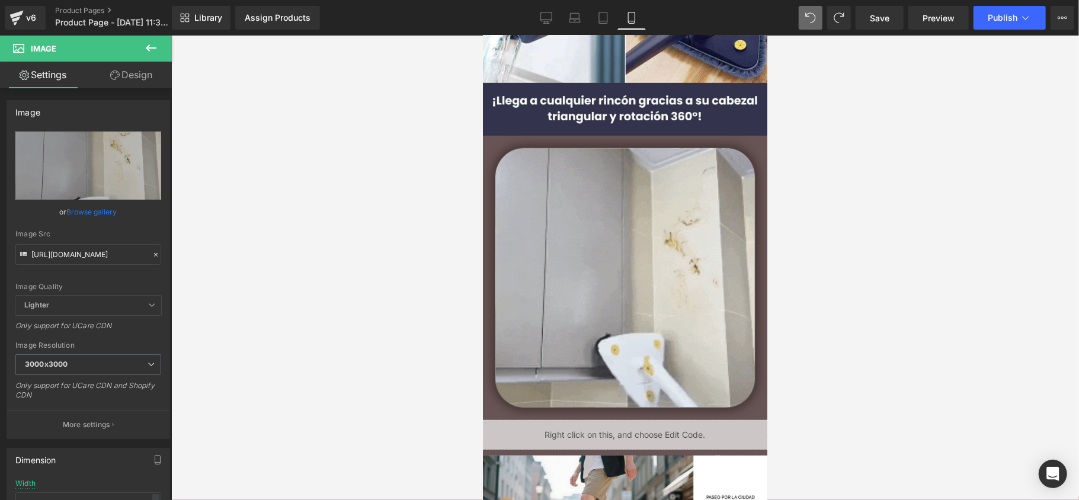
click at [836, 113] on div at bounding box center [625, 268] width 908 height 465
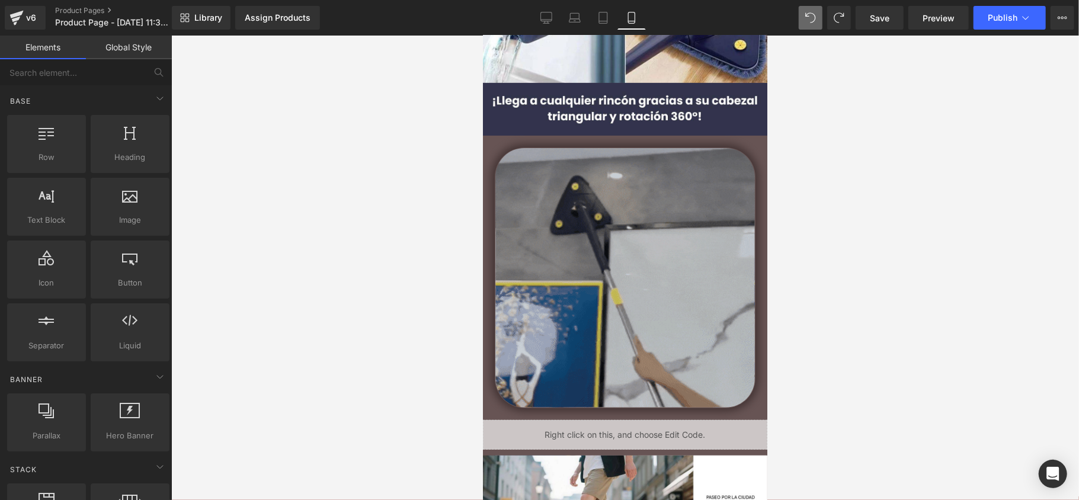
click at [697, 248] on img at bounding box center [624, 277] width 261 height 261
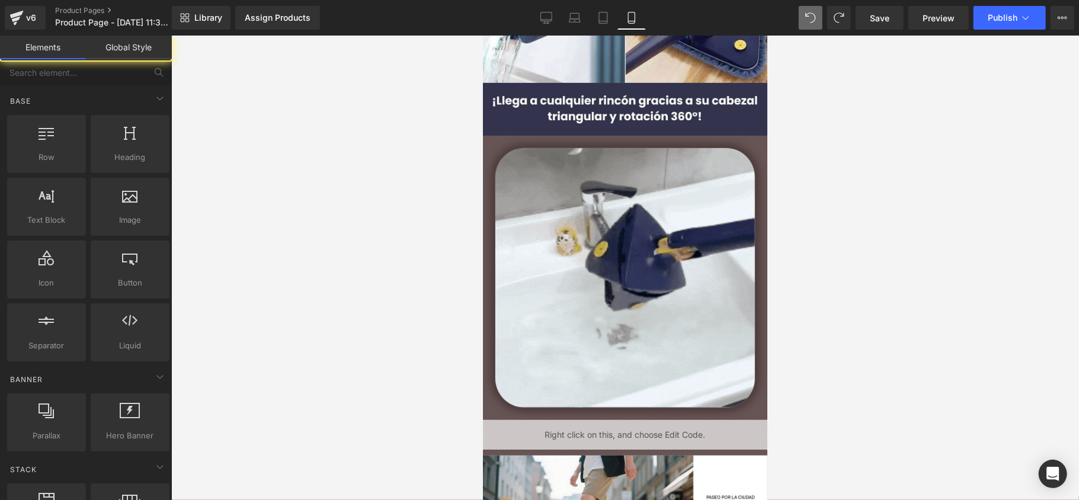
click at [1008, 264] on div at bounding box center [625, 268] width 908 height 465
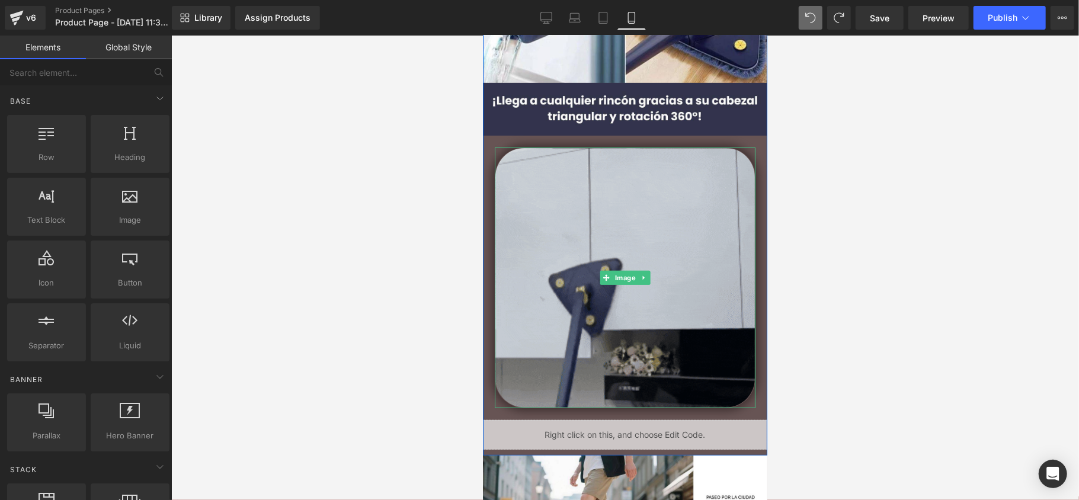
click at [653, 292] on img at bounding box center [624, 277] width 261 height 261
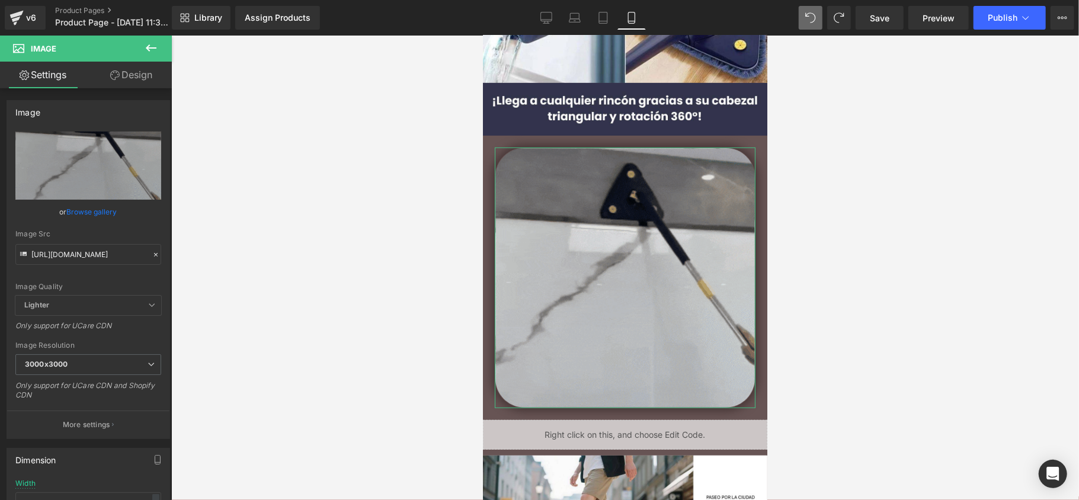
click at [124, 77] on link "Design" at bounding box center [131, 75] width 86 height 27
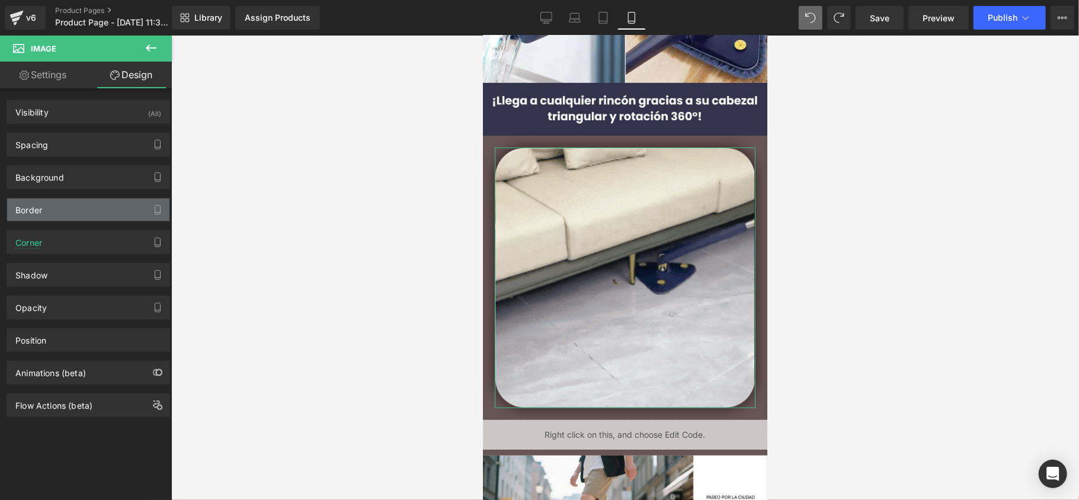
click at [76, 204] on div "Border" at bounding box center [88, 210] width 162 height 23
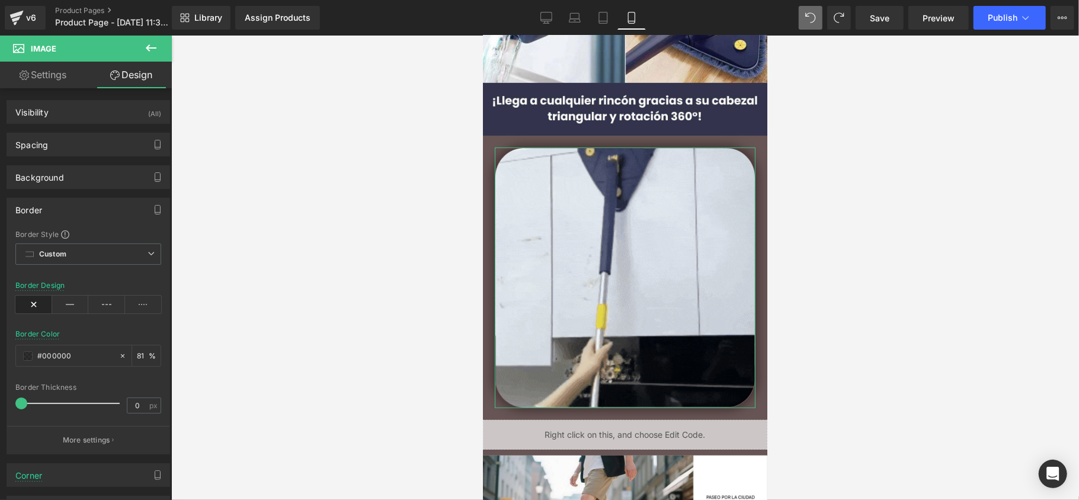
click at [81, 211] on div "Border" at bounding box center [88, 210] width 162 height 23
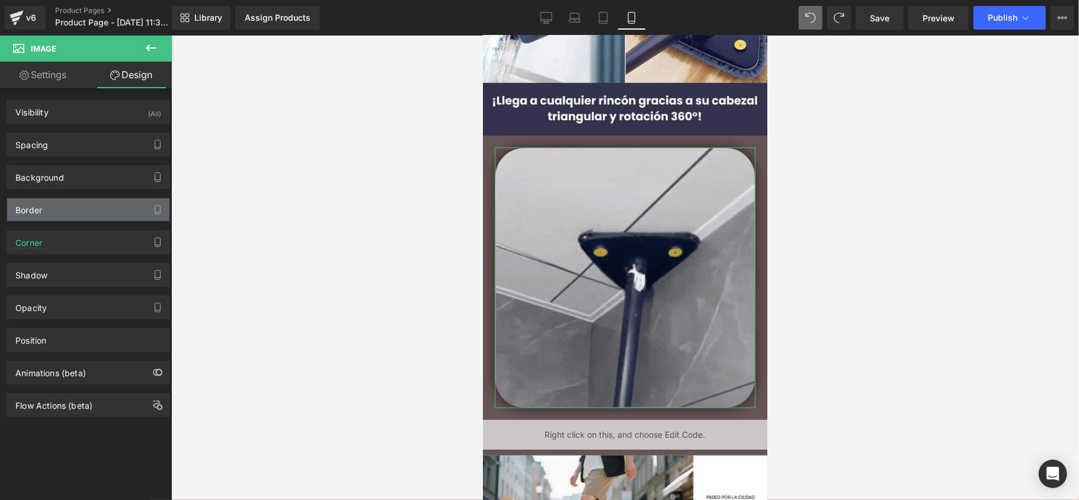
click at [81, 210] on div "Border" at bounding box center [88, 210] width 162 height 23
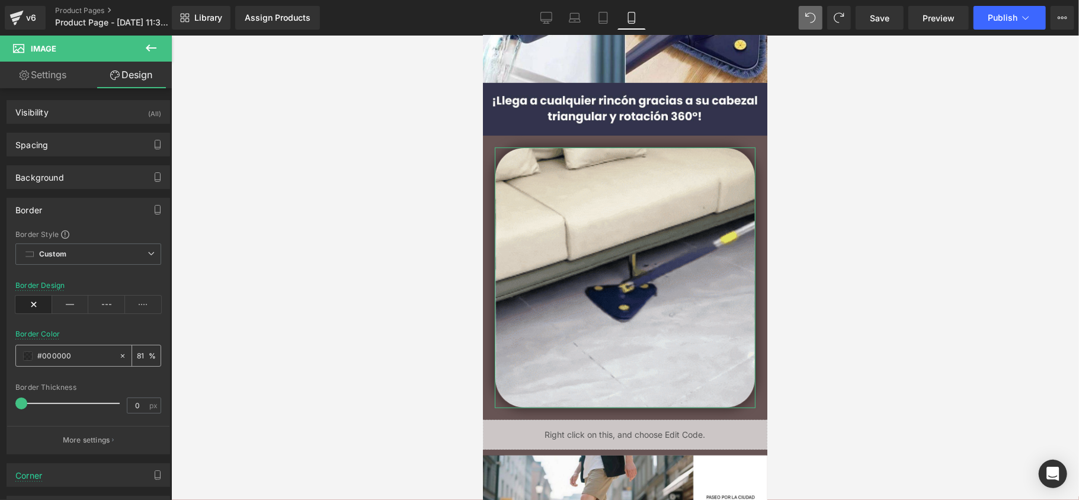
paste input "#353956"
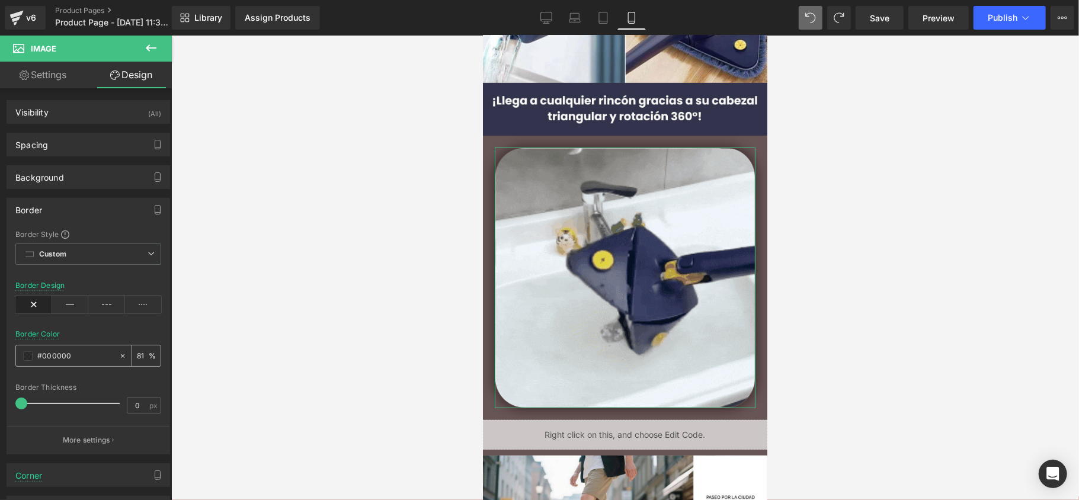
type input "#353956"
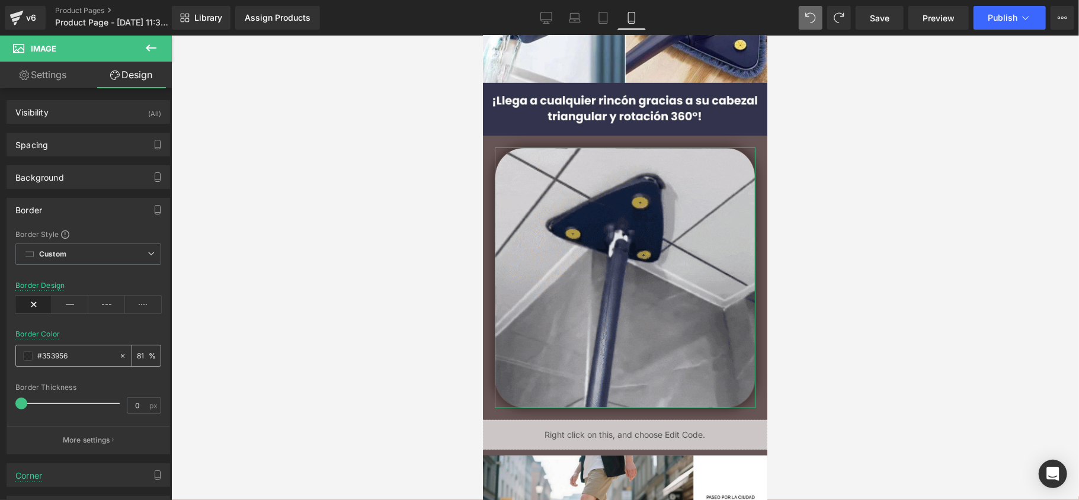
type input "100"
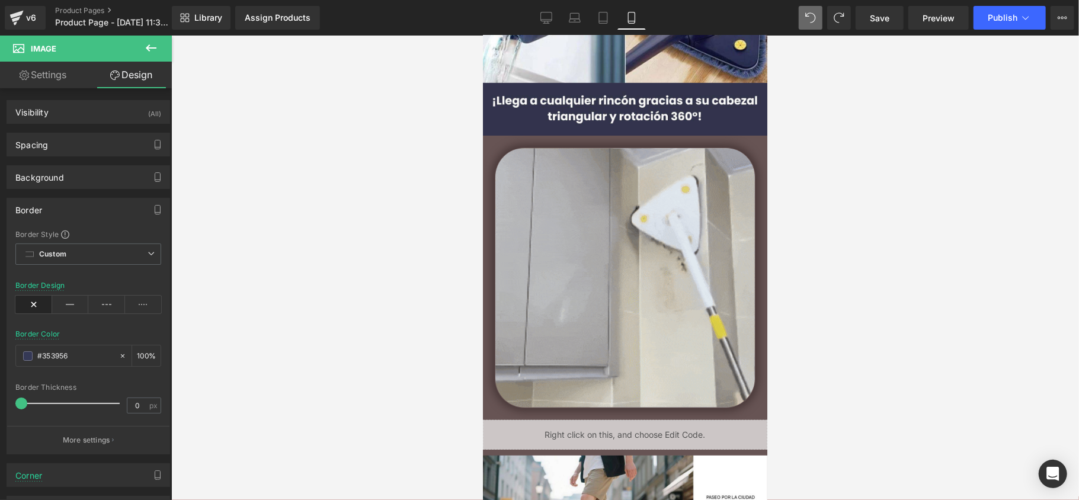
click at [437, 226] on div at bounding box center [625, 268] width 908 height 465
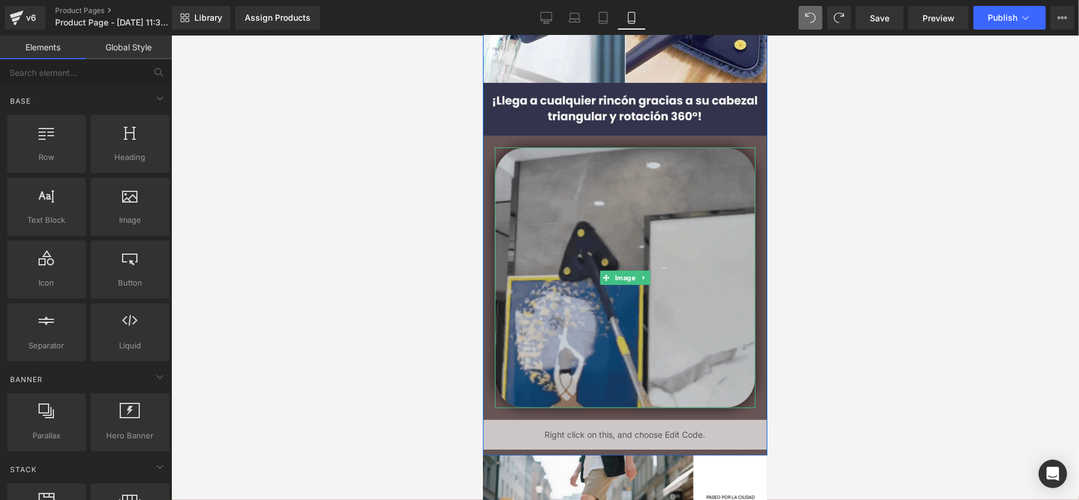
click at [514, 151] on img at bounding box center [624, 277] width 261 height 261
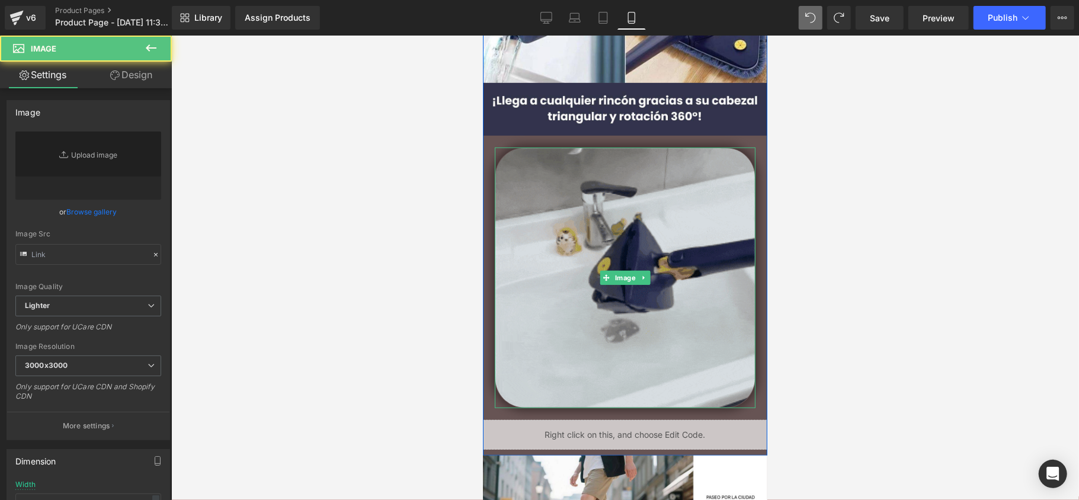
type input "https://media4.giphy.com/media/v1.Y2lkPTc5MGI3NjExZGt2cG54MGp0ZHloNXF6c2I1ZXBza…"
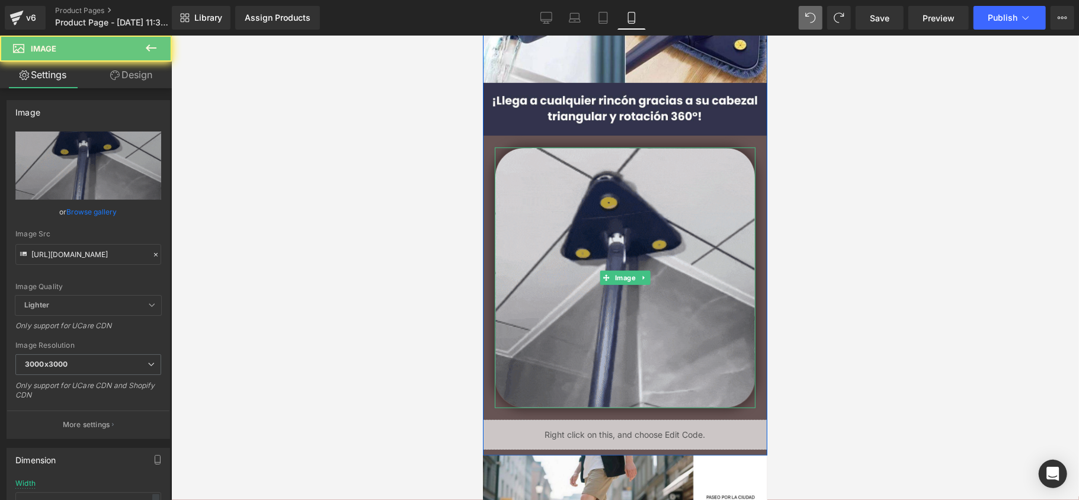
click at [495, 157] on div at bounding box center [624, 277] width 261 height 261
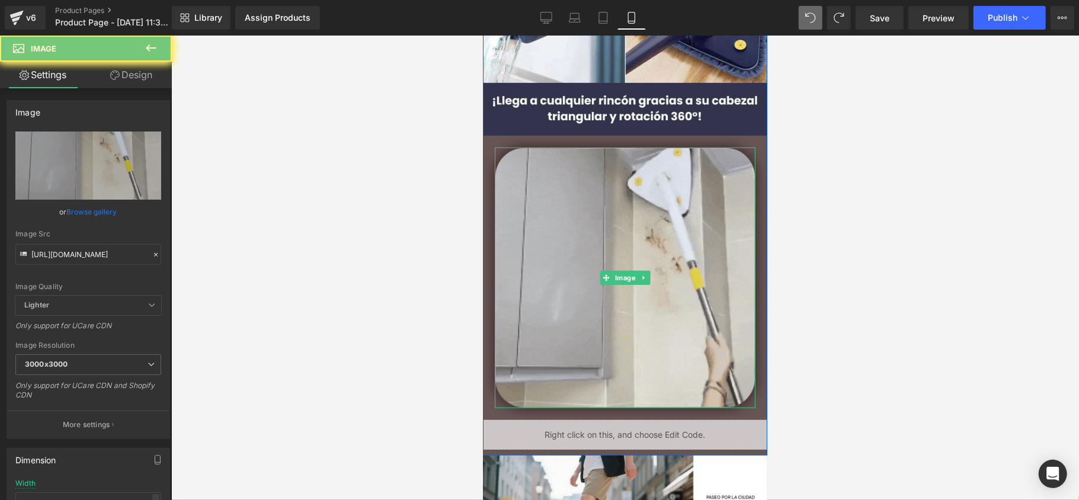
click at [494, 156] on div at bounding box center [624, 277] width 261 height 261
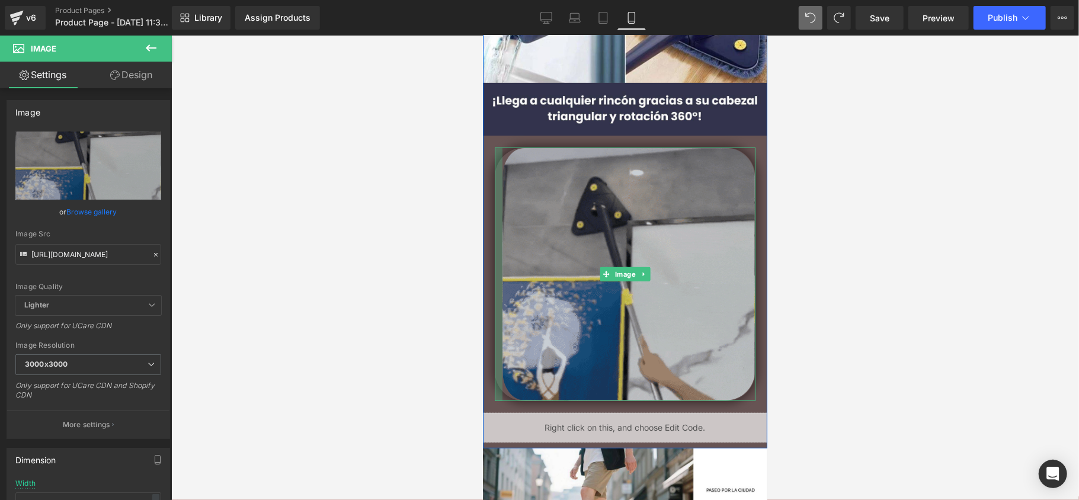
drag, startPoint x: 493, startPoint y: 152, endPoint x: 500, endPoint y: 164, distance: 13.8
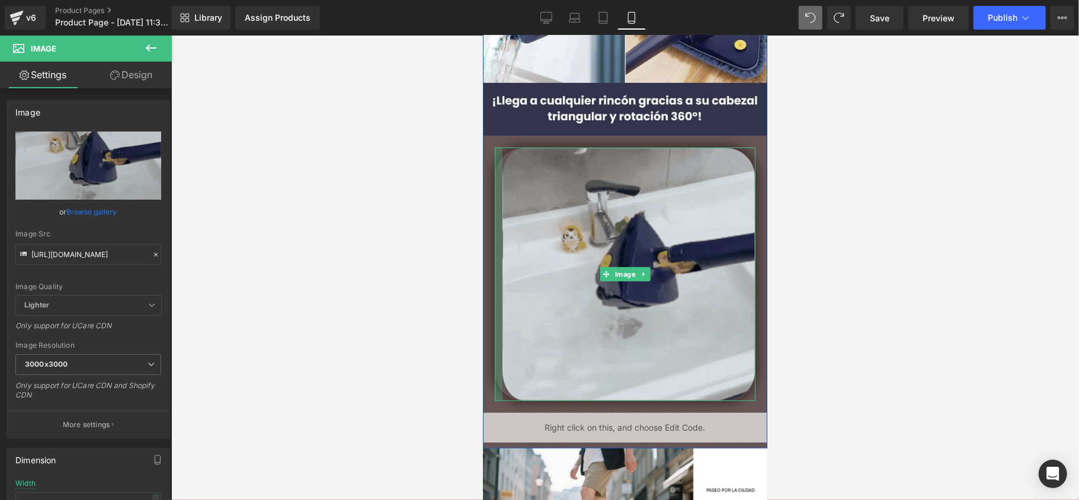
click at [500, 164] on div "Image" at bounding box center [624, 274] width 261 height 254
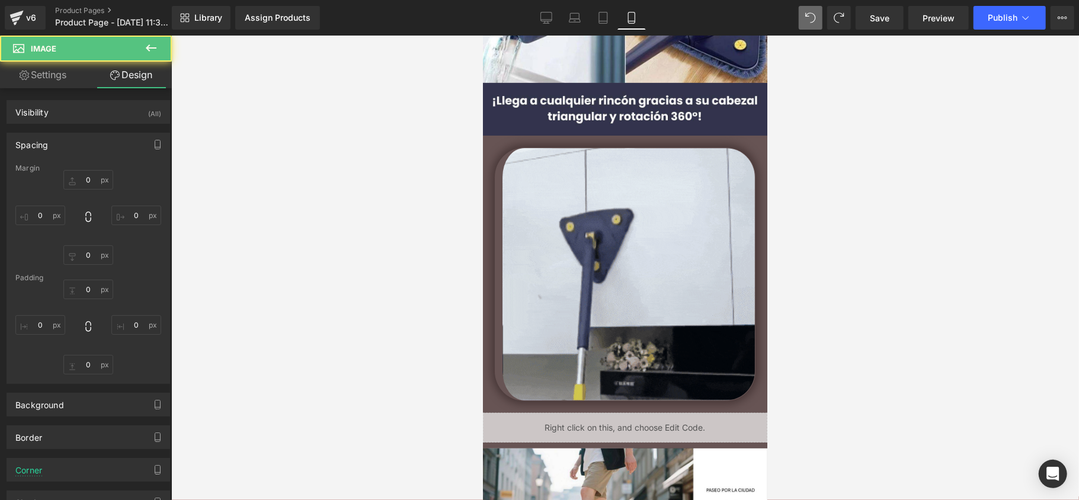
type input "20"
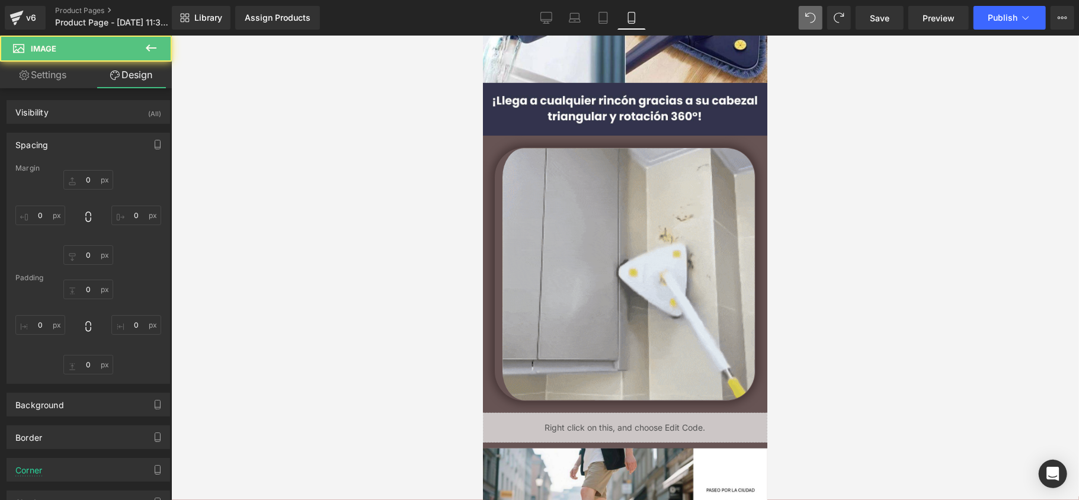
type input "20"
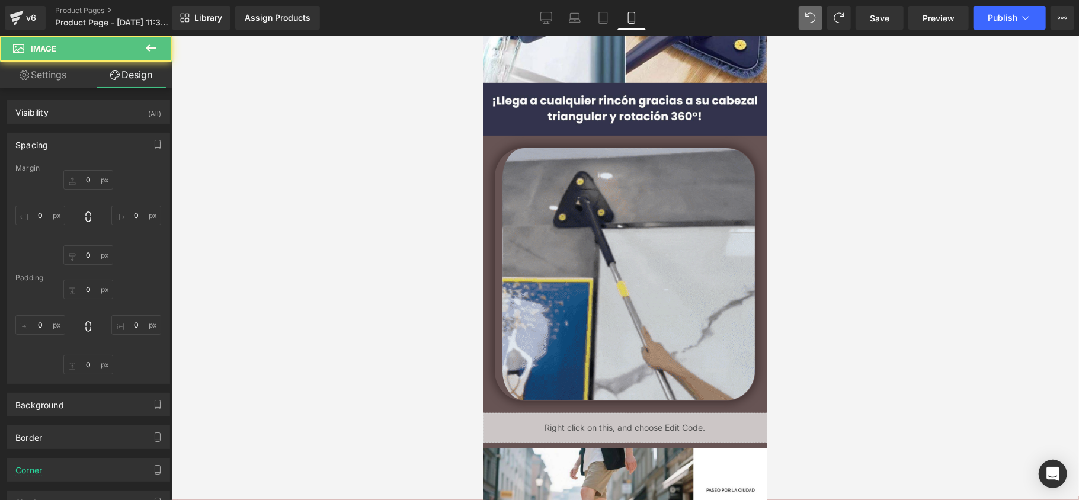
type input "20"
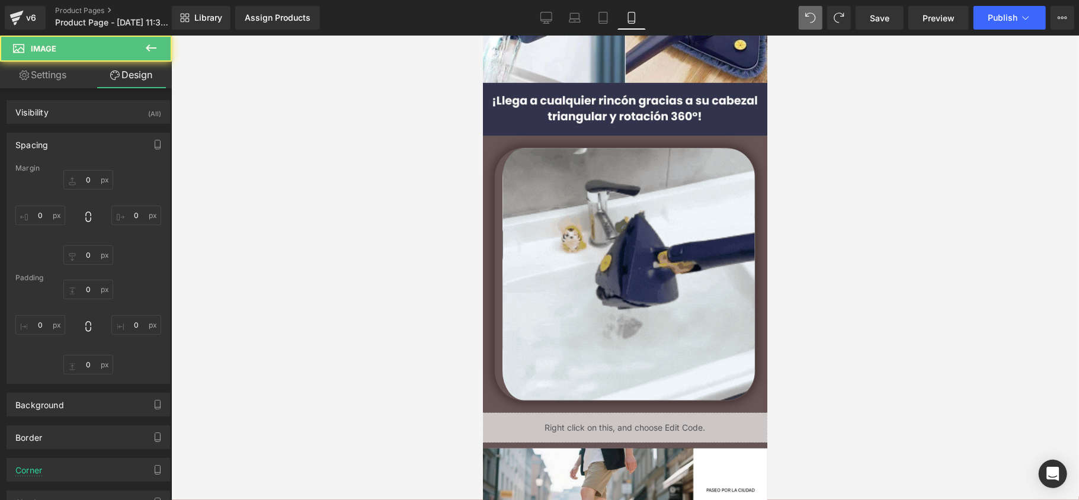
type input "20"
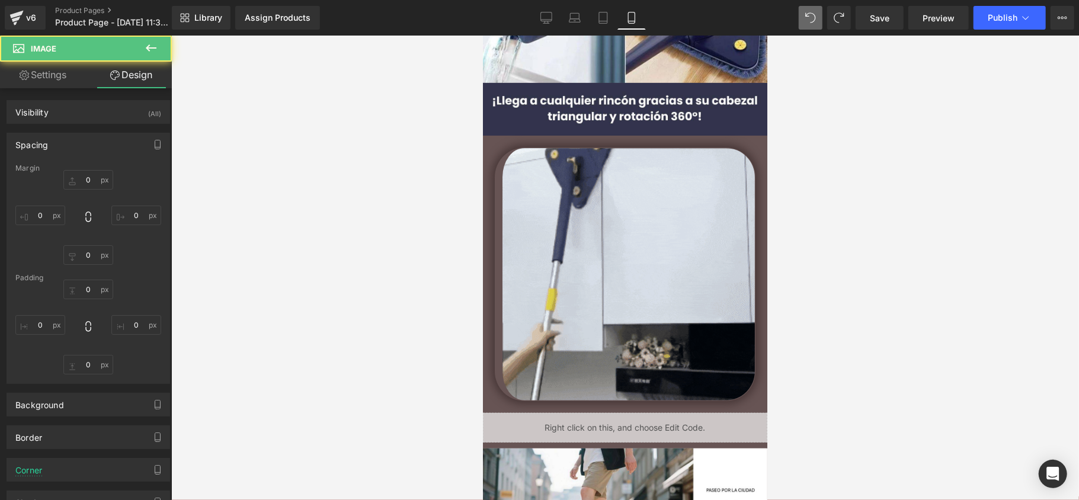
type input "1"
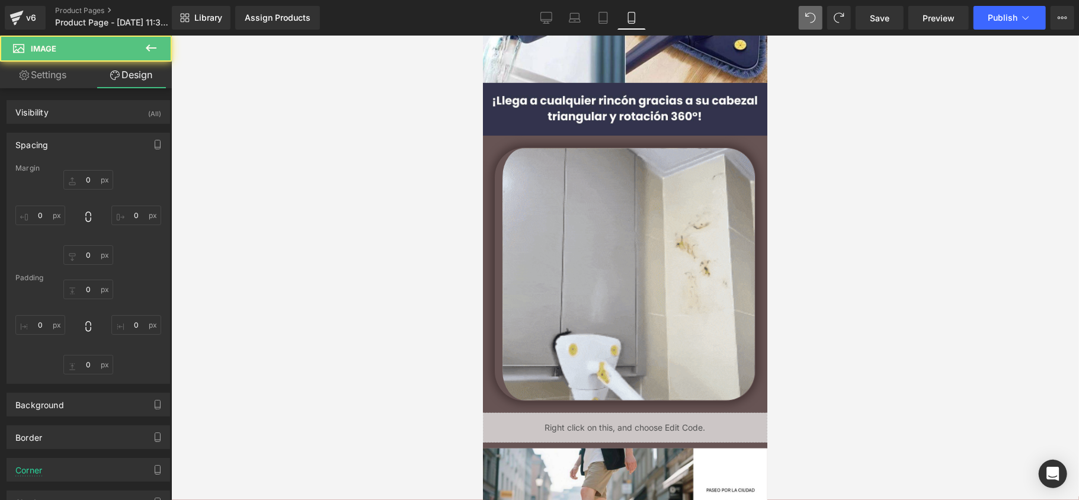
type input "1"
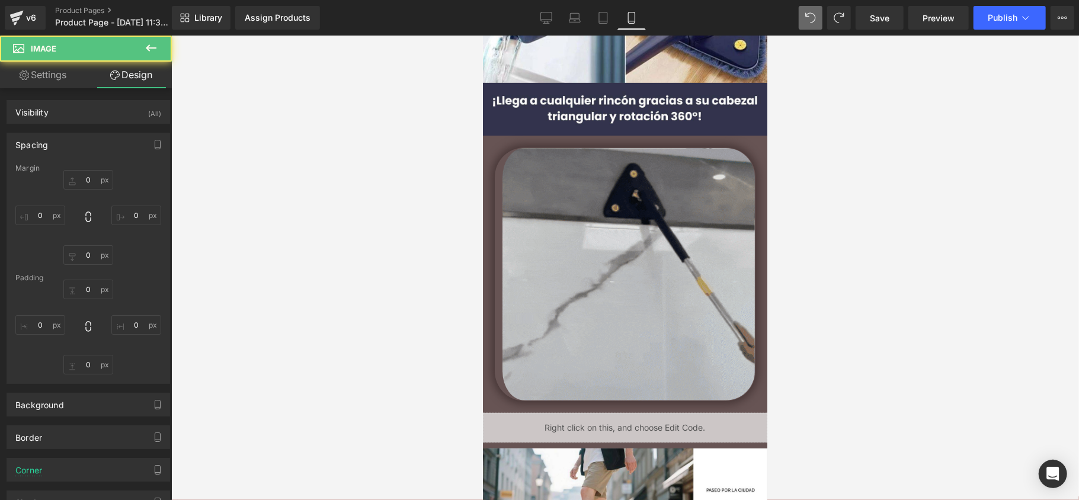
type input "1"
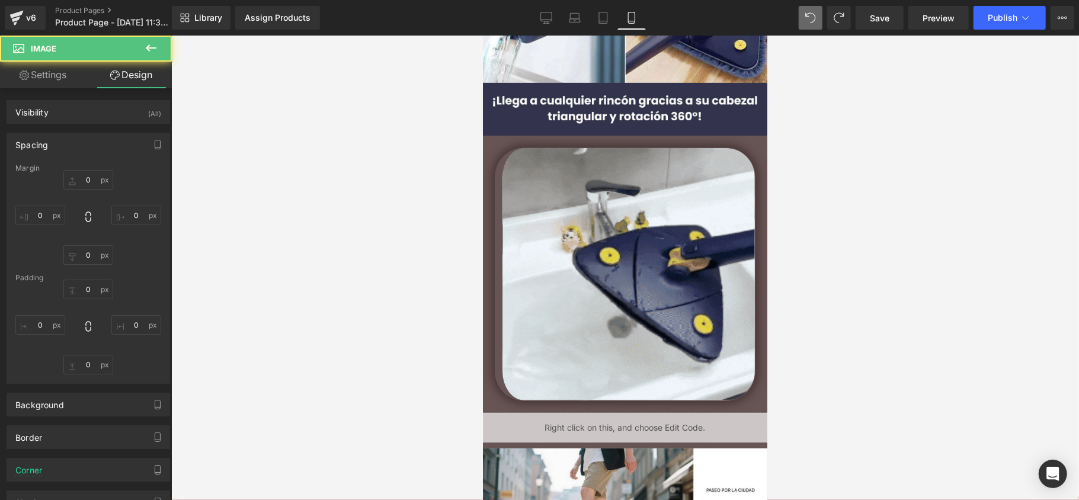
type input "13"
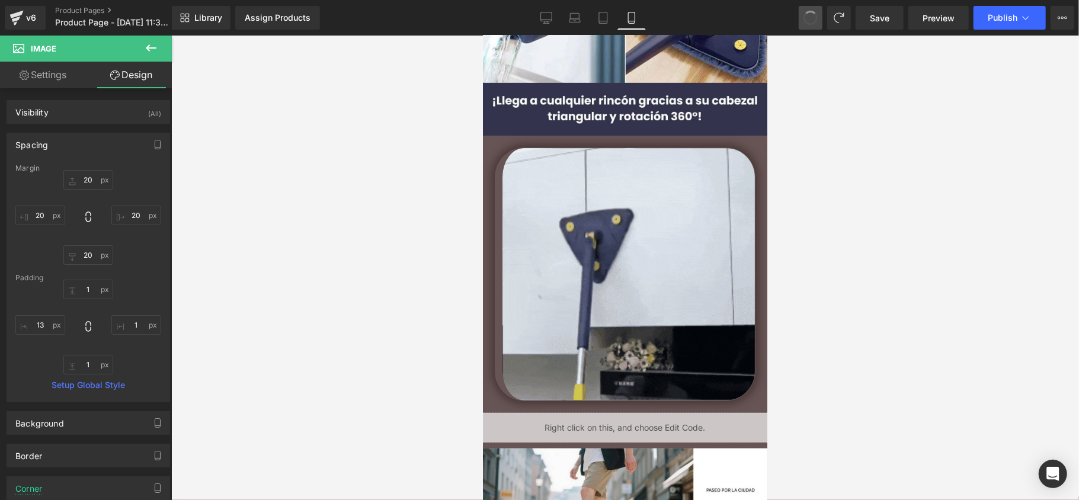
type input "20"
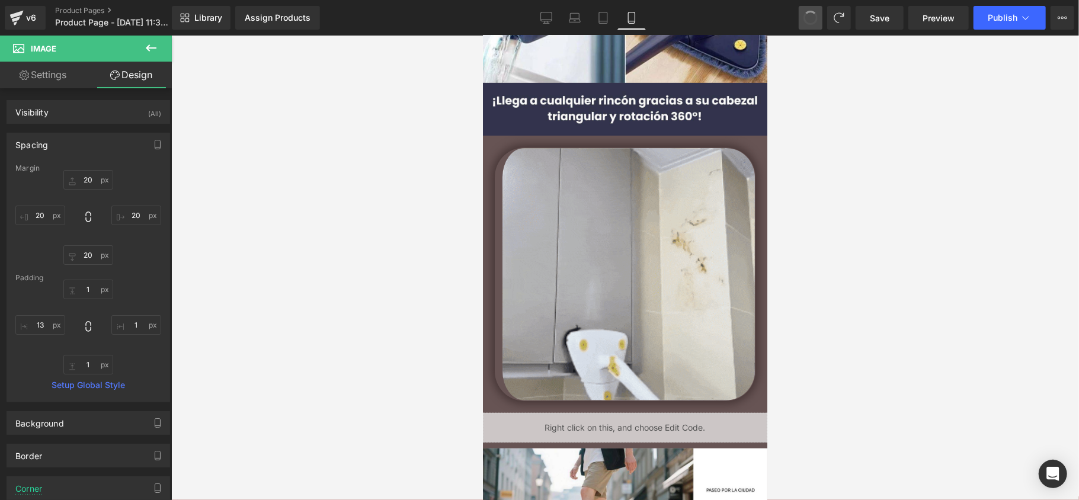
type input "20"
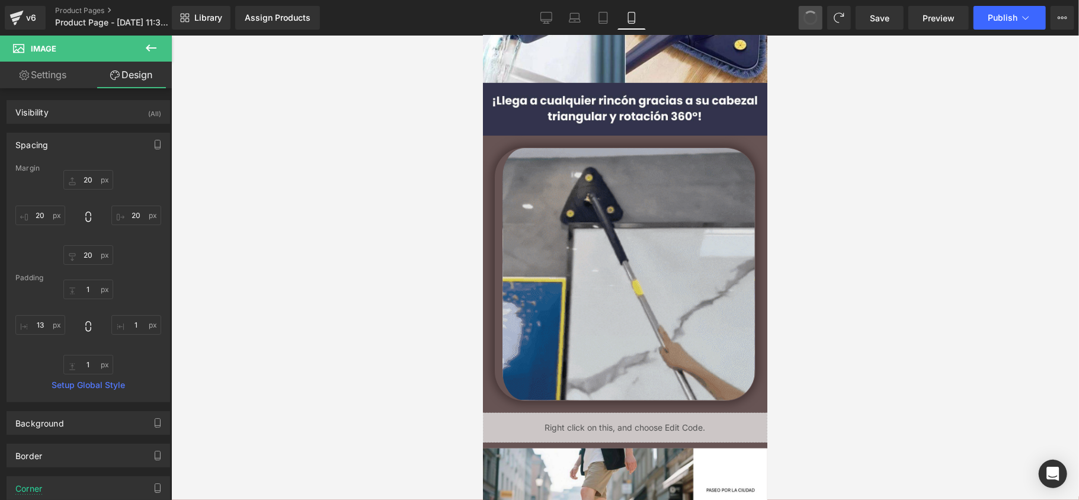
type input "20"
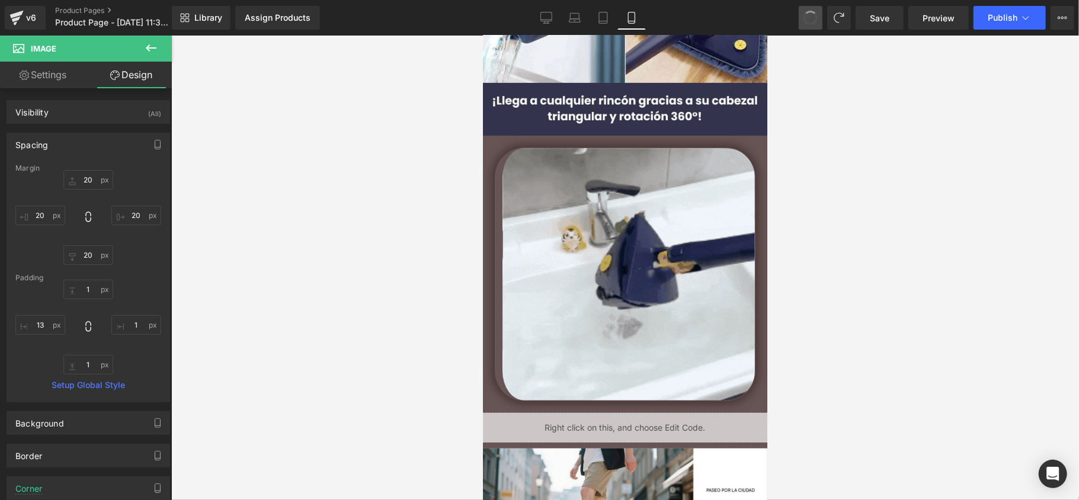
type input "20"
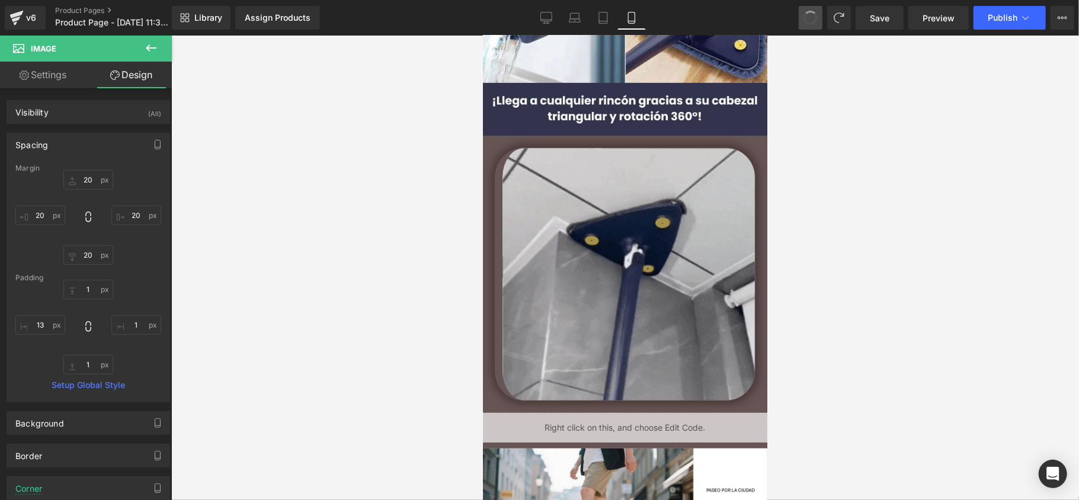
type input "1"
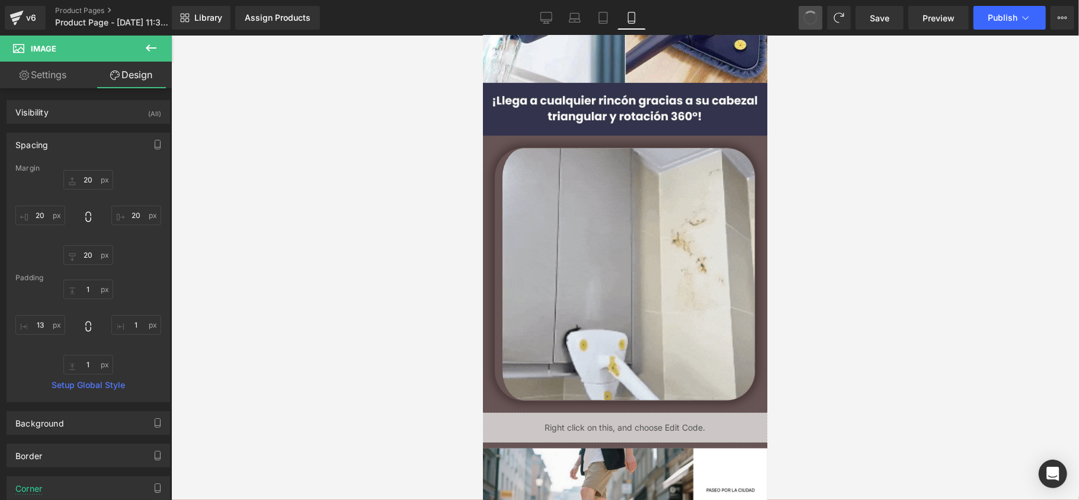
type input "1"
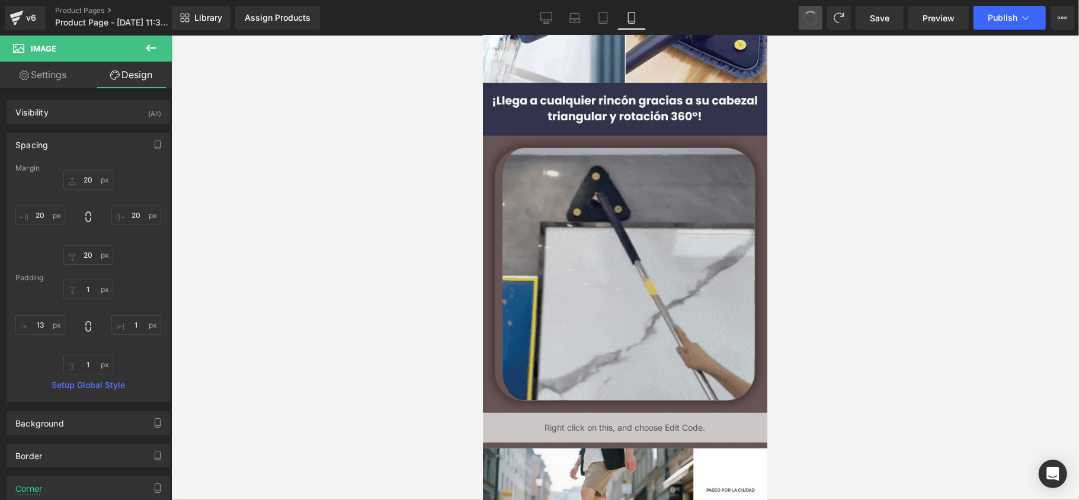
type input "1"
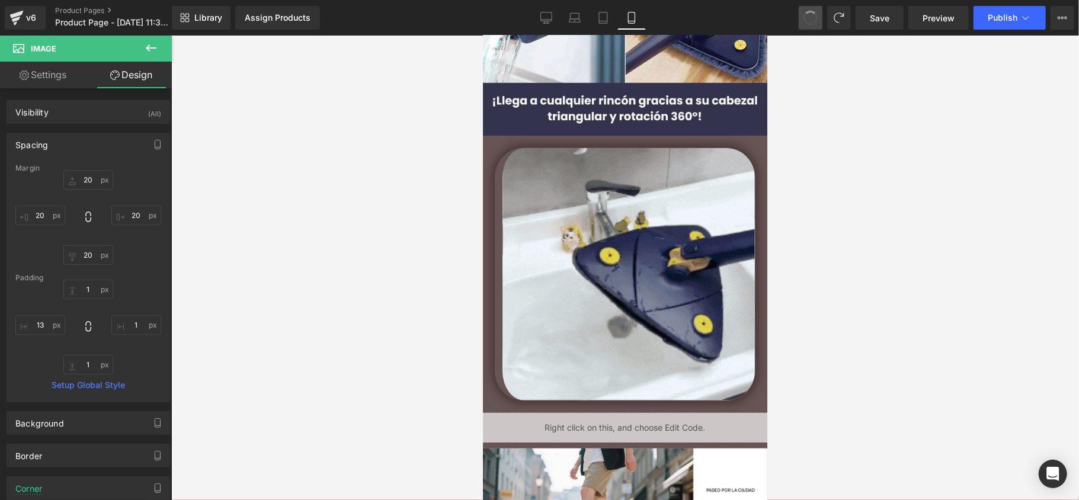
type input "7.37563"
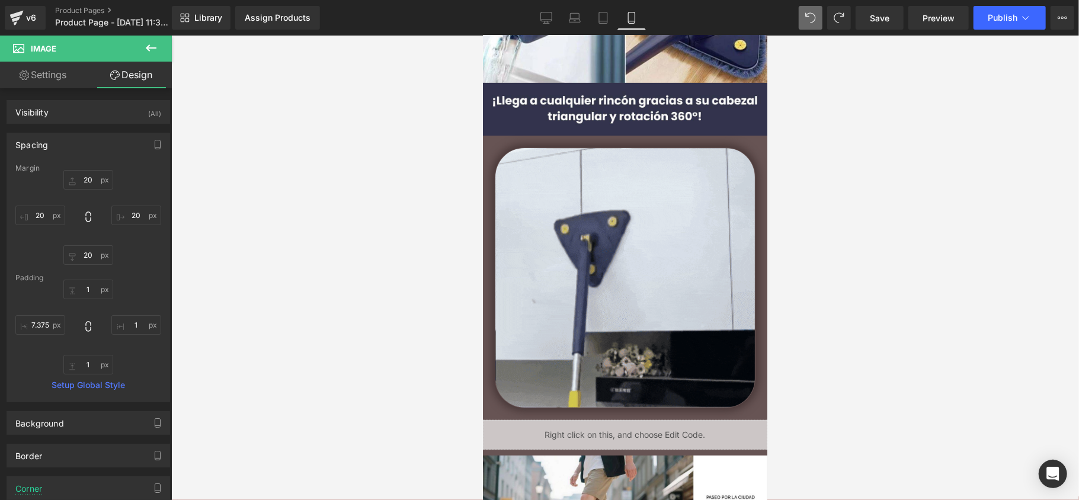
click at [332, 190] on div at bounding box center [625, 268] width 908 height 465
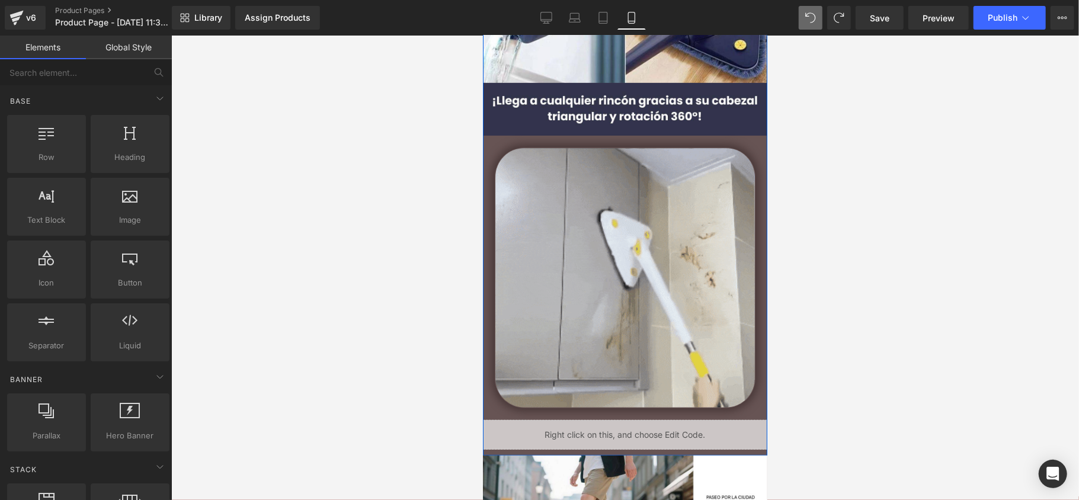
click at [496, 137] on div "Image Image Image Liquid" at bounding box center [624, 123] width 284 height 651
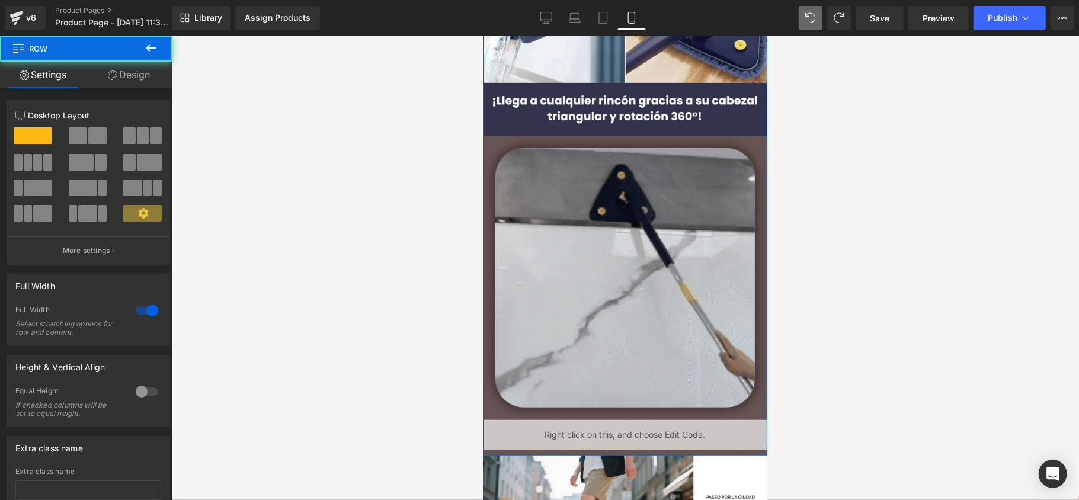
click at [496, 137] on div "Image Image Image Liquid" at bounding box center [624, 123] width 284 height 651
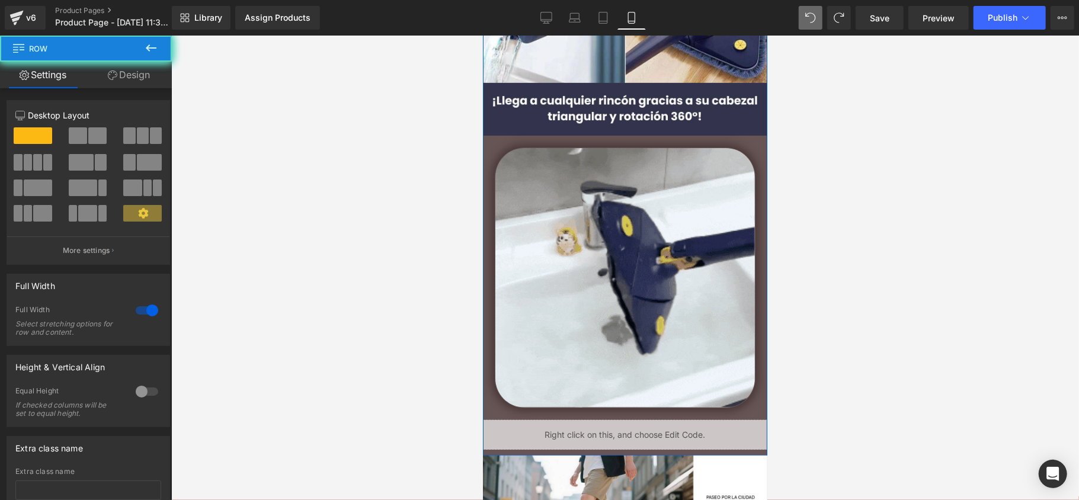
click at [496, 137] on div "Image Image Image Liquid" at bounding box center [624, 123] width 284 height 651
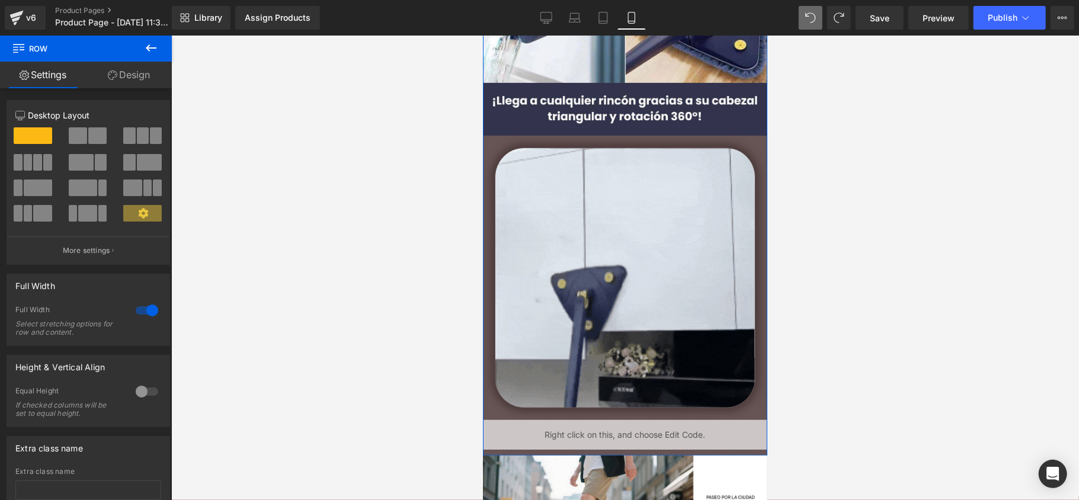
click at [496, 137] on div "Image Image Image Liquid" at bounding box center [624, 123] width 284 height 651
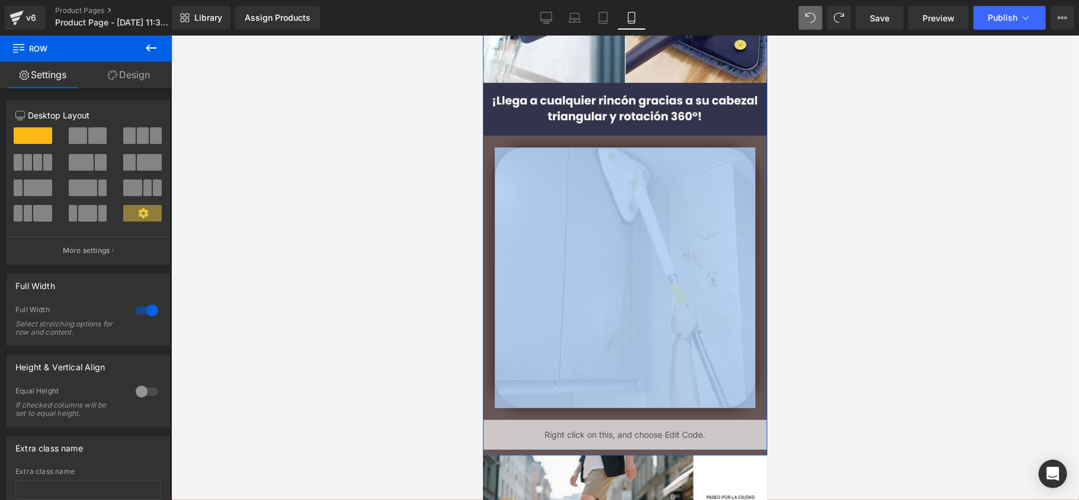
click at [496, 137] on div "Image Image Image Liquid" at bounding box center [624, 123] width 284 height 651
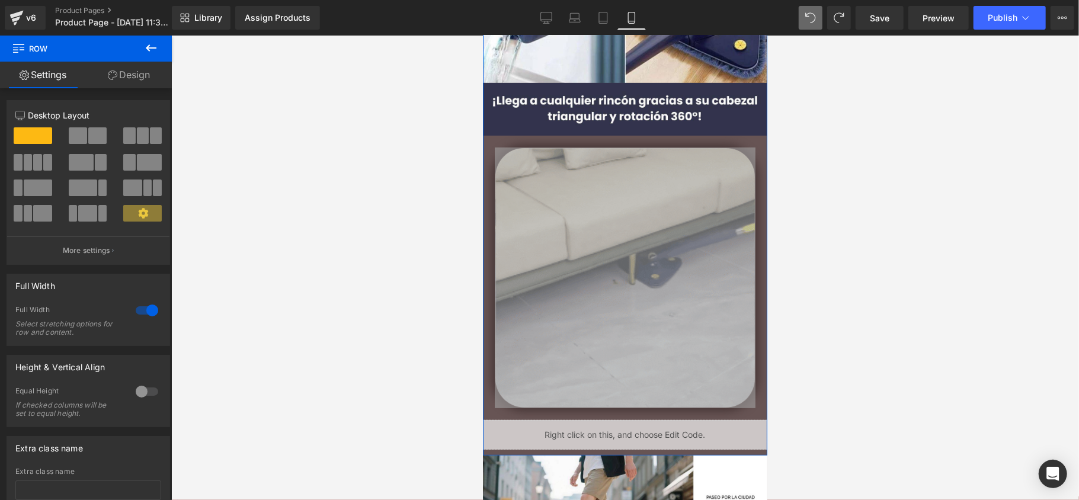
click at [114, 76] on icon at bounding box center [112, 75] width 9 height 9
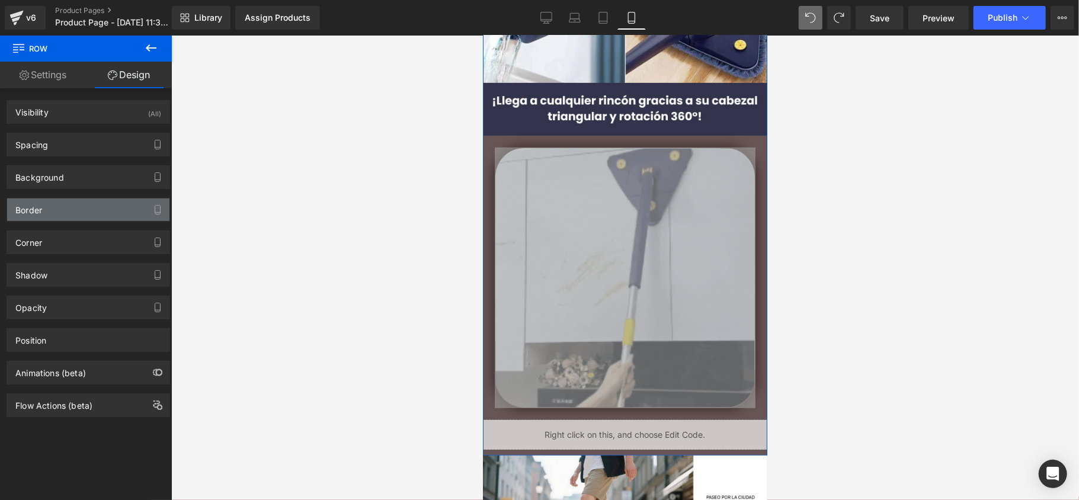
click at [78, 213] on div "Border" at bounding box center [88, 210] width 162 height 23
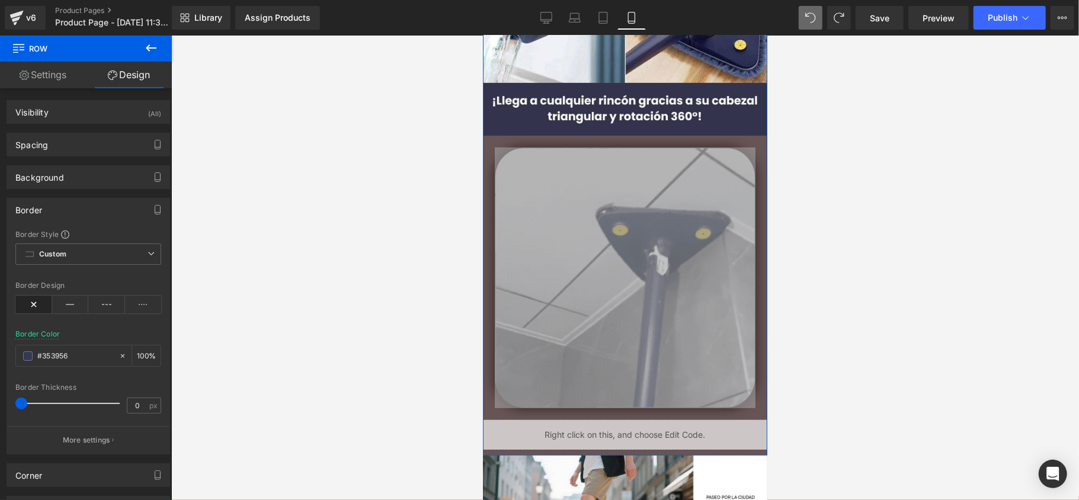
click at [69, 199] on div "Border Border Style Custom Custom Setup Global Style Custom Setup Global Style …" at bounding box center [89, 326] width 164 height 257
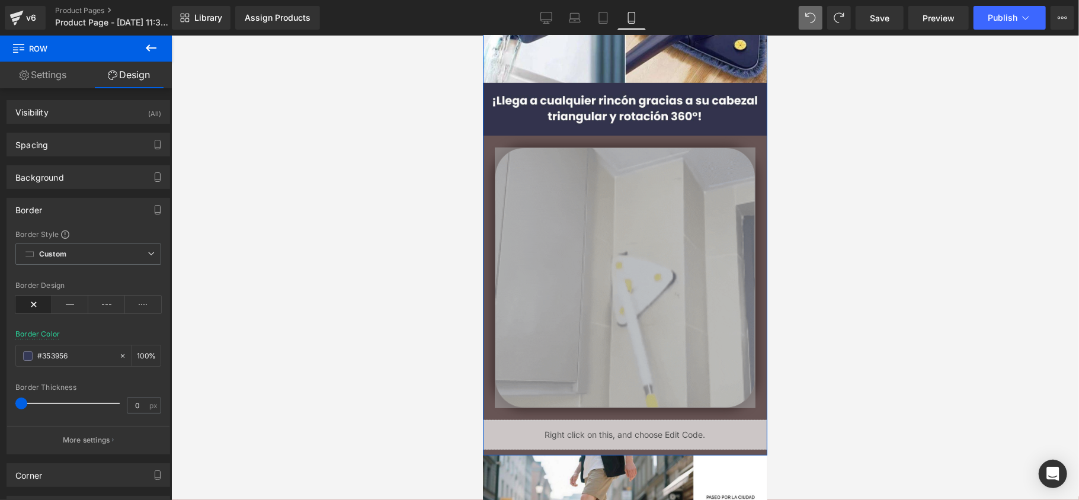
click at [67, 200] on div "Border" at bounding box center [88, 210] width 162 height 23
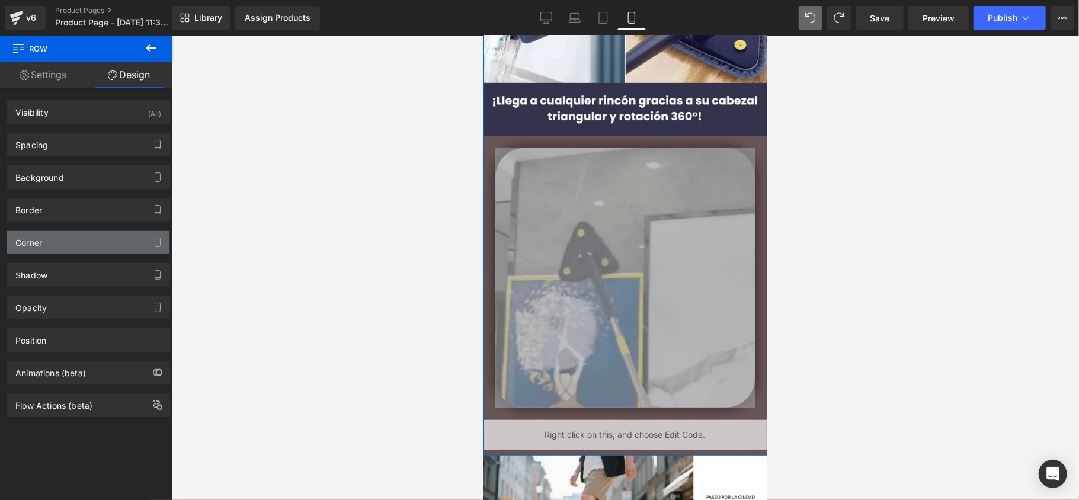
click at [60, 236] on div "Corner" at bounding box center [88, 242] width 162 height 23
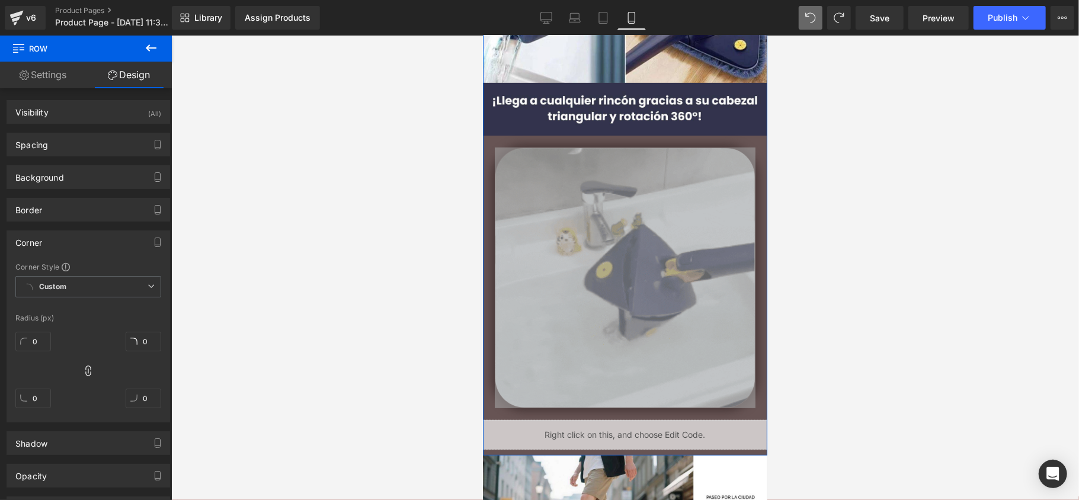
click at [60, 239] on div "Corner" at bounding box center [88, 242] width 162 height 23
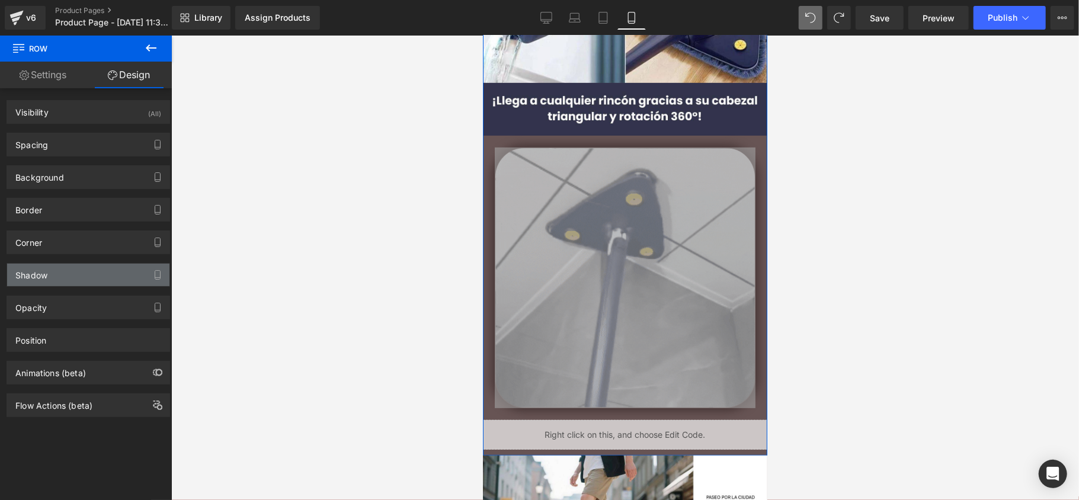
click at [57, 273] on div "Shadow" at bounding box center [88, 275] width 162 height 23
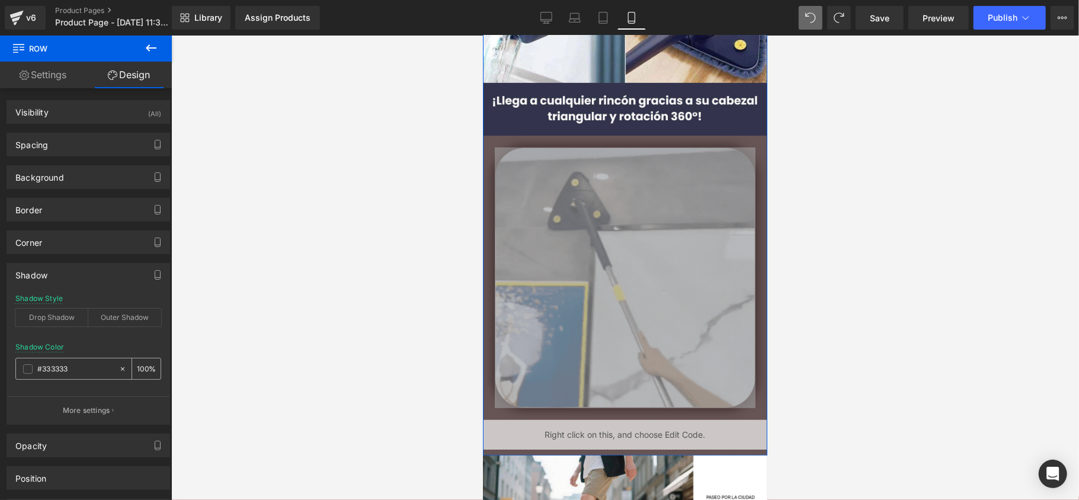
paste input "#353956"
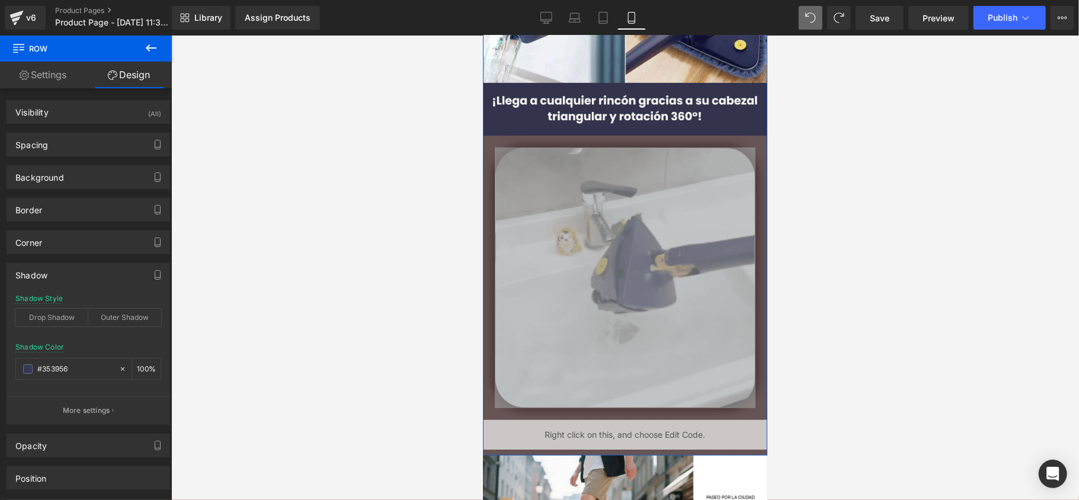
type input "#353956"
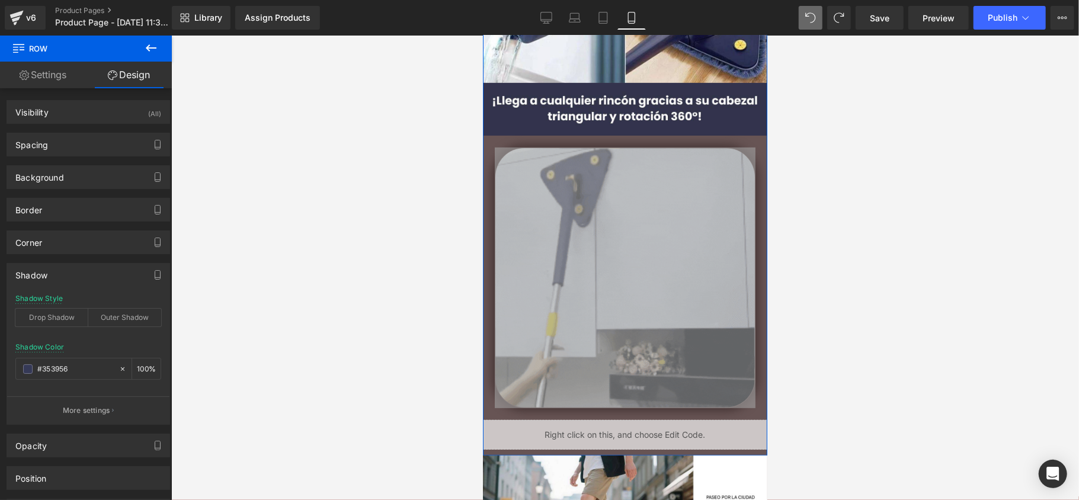
click at [79, 282] on div "Shadow" at bounding box center [88, 275] width 162 height 23
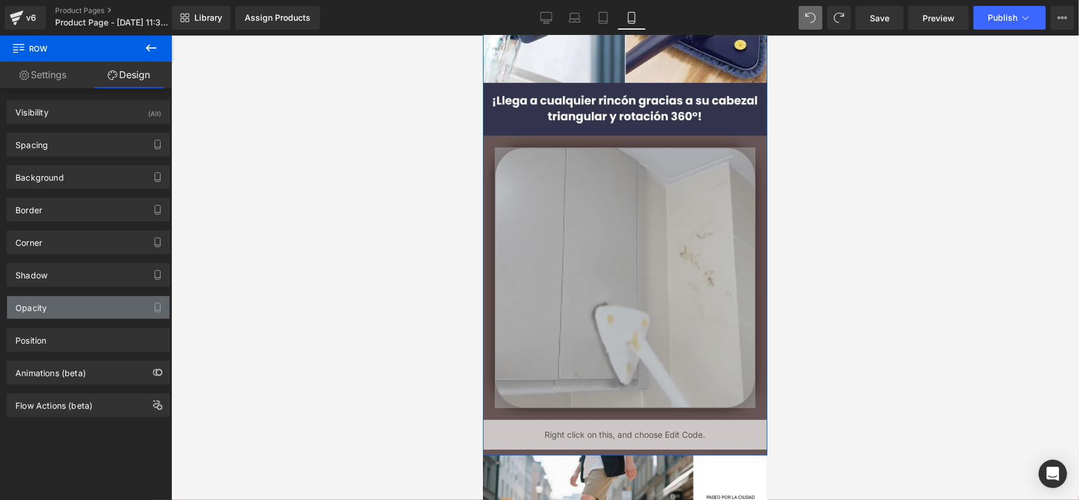
click at [66, 316] on div "Opacity" at bounding box center [88, 307] width 162 height 23
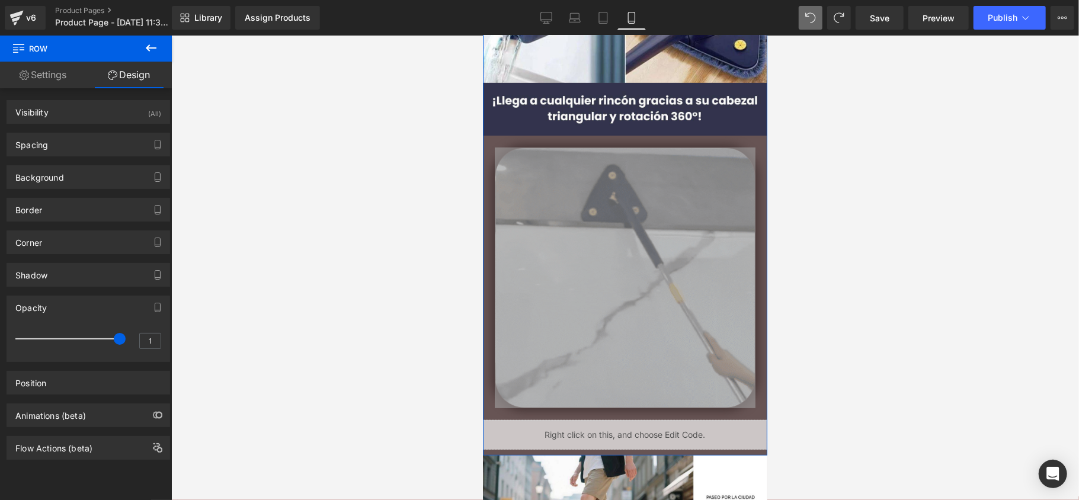
click at [69, 306] on div "Opacity" at bounding box center [88, 307] width 162 height 23
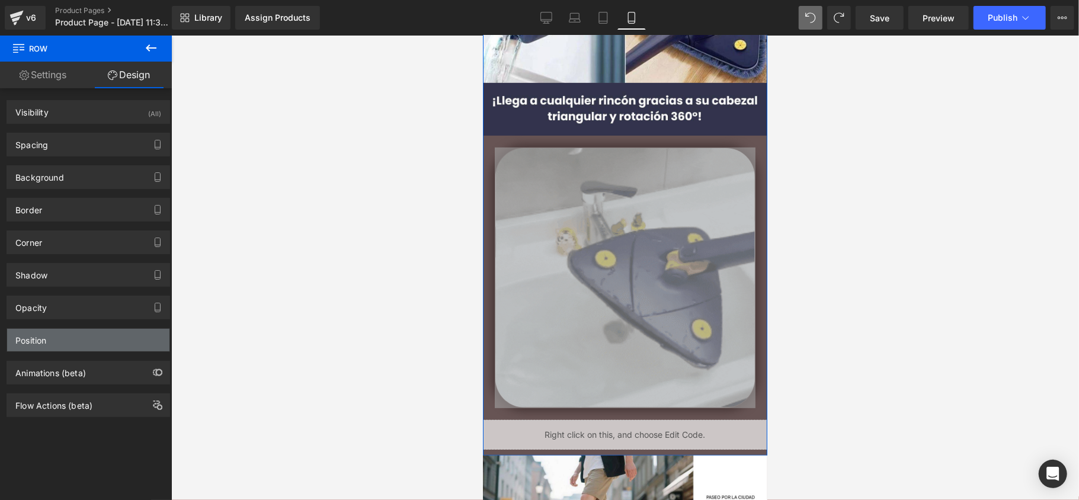
click at [66, 339] on div "Position" at bounding box center [88, 340] width 162 height 23
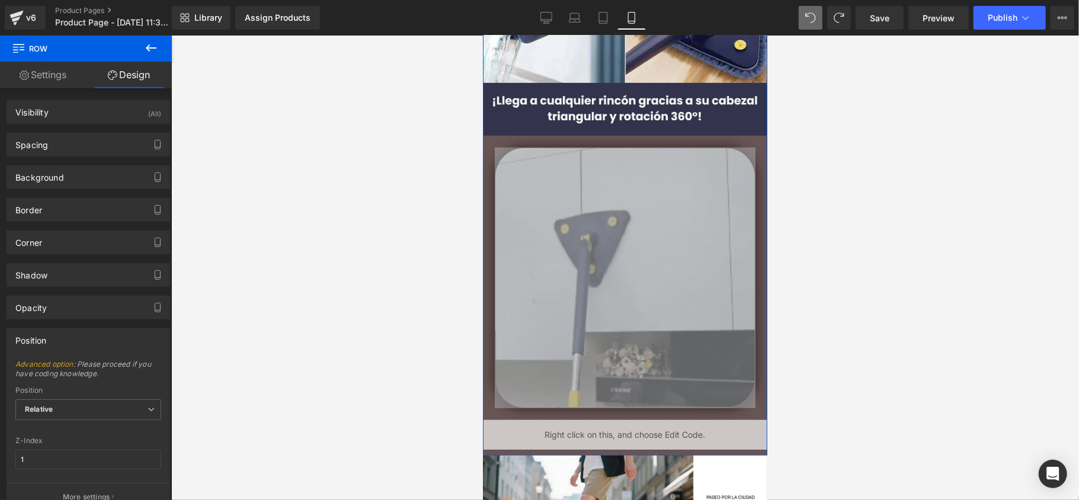
drag, startPoint x: 66, startPoint y: 339, endPoint x: 60, endPoint y: 322, distance: 17.6
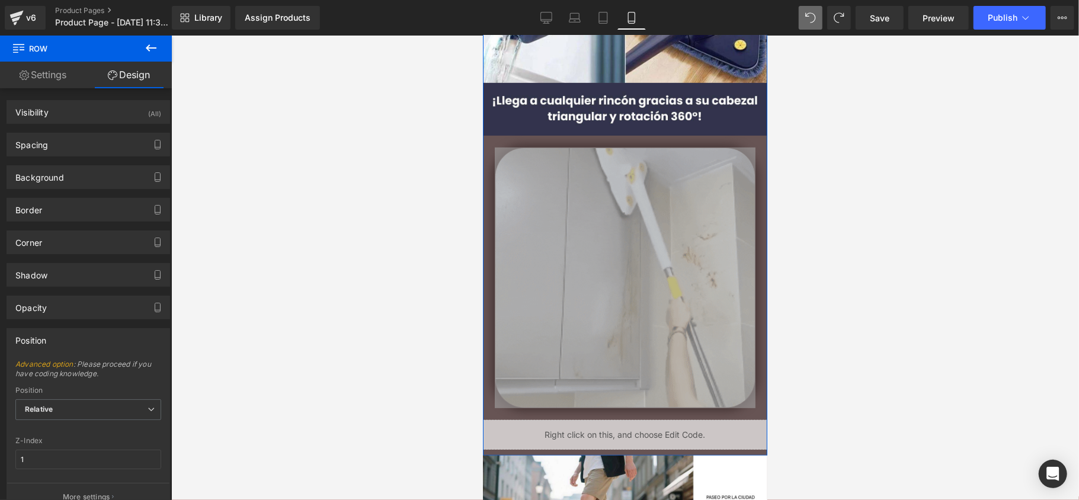
click at [65, 340] on div "Position" at bounding box center [88, 340] width 162 height 23
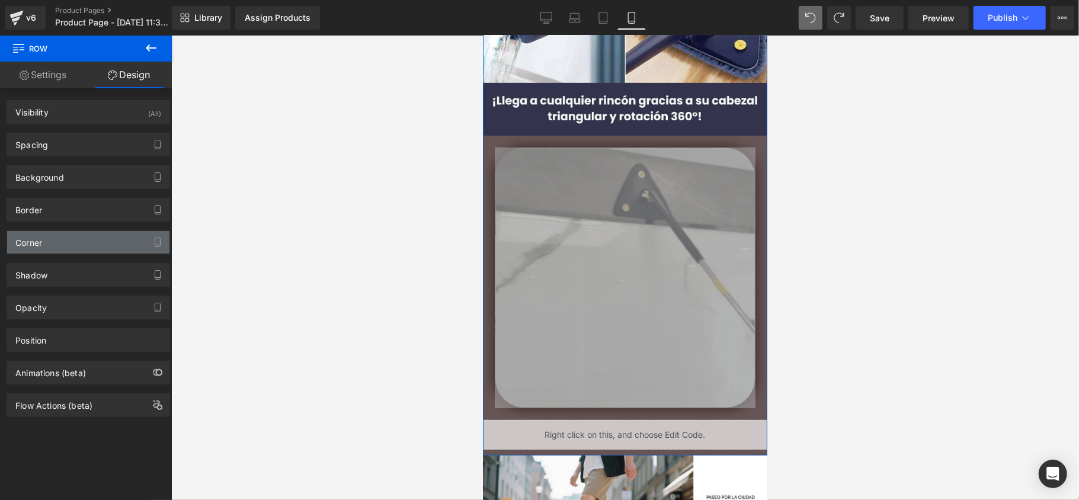
click at [57, 242] on div "Corner" at bounding box center [88, 242] width 162 height 23
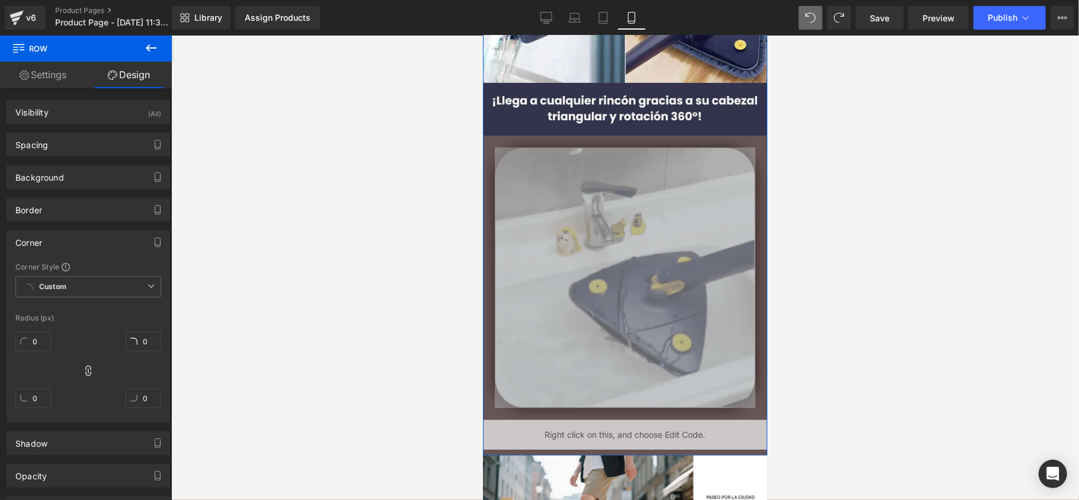
click at [57, 242] on div "Corner" at bounding box center [88, 242] width 162 height 23
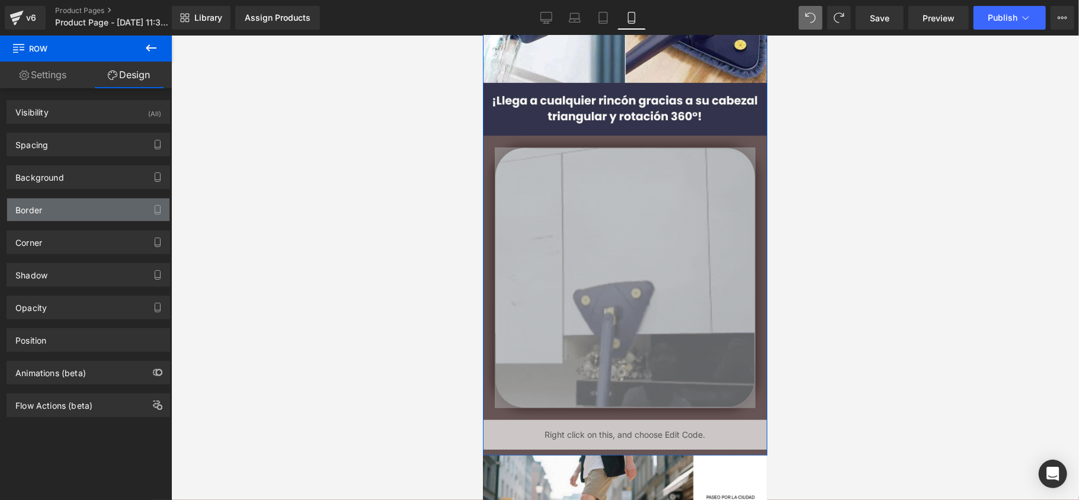
click at [57, 207] on div "Border" at bounding box center [88, 210] width 162 height 23
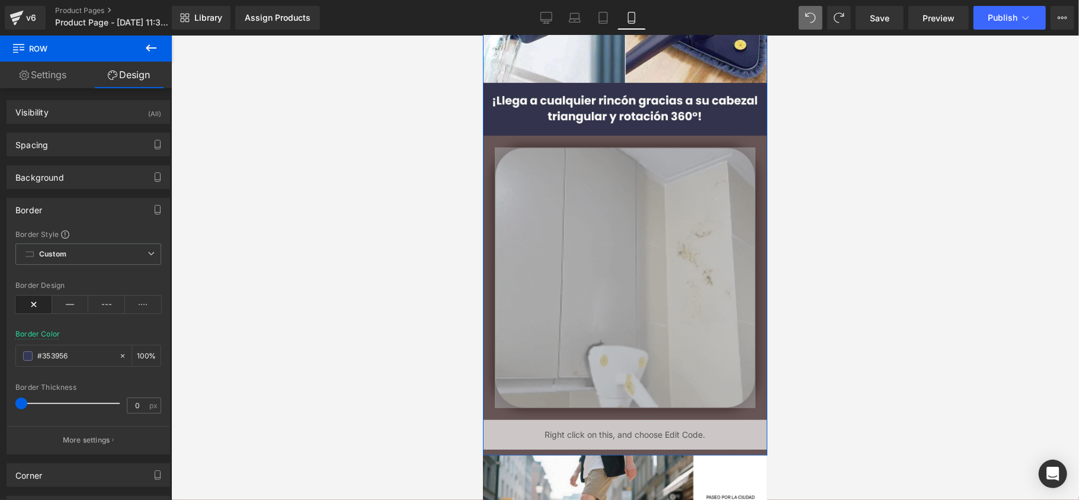
click at [57, 207] on div "Border" at bounding box center [88, 210] width 162 height 23
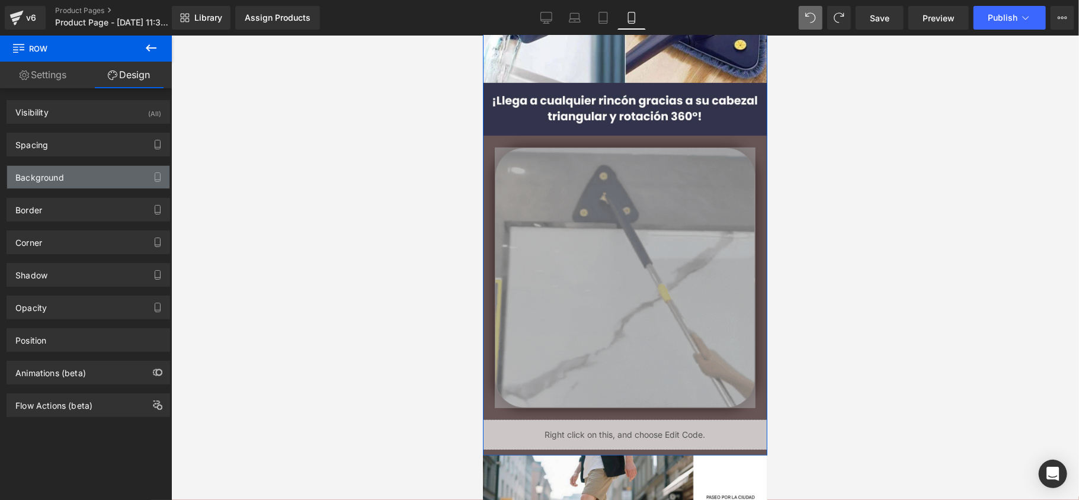
click at [59, 181] on div "Background" at bounding box center [39, 174] width 49 height 17
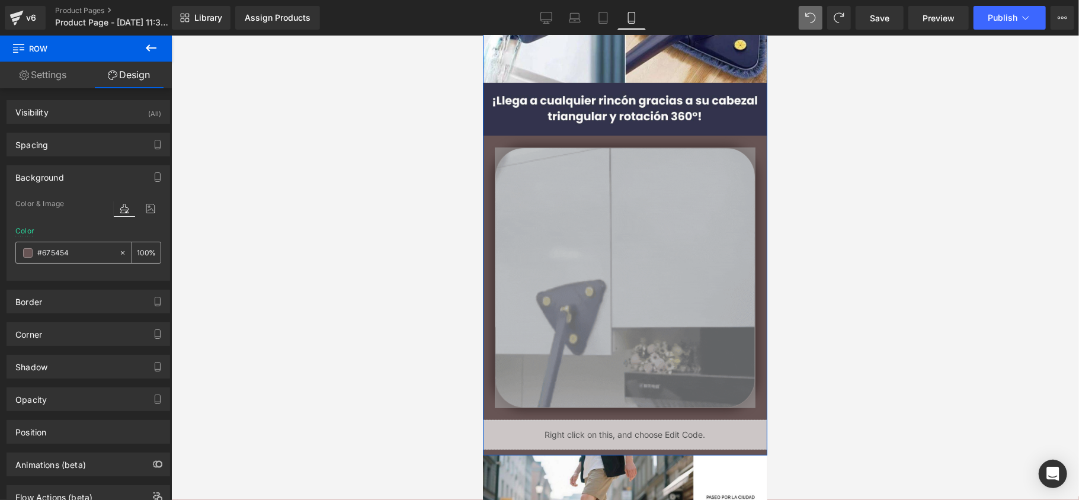
click at [71, 256] on input "#675454" at bounding box center [75, 253] width 76 height 13
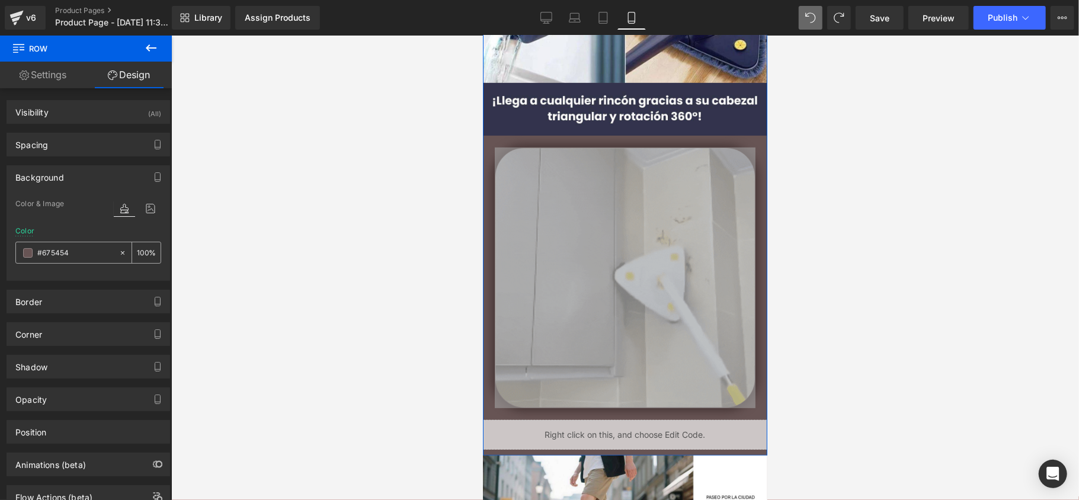
click at [71, 256] on input "#675454" at bounding box center [75, 253] width 76 height 13
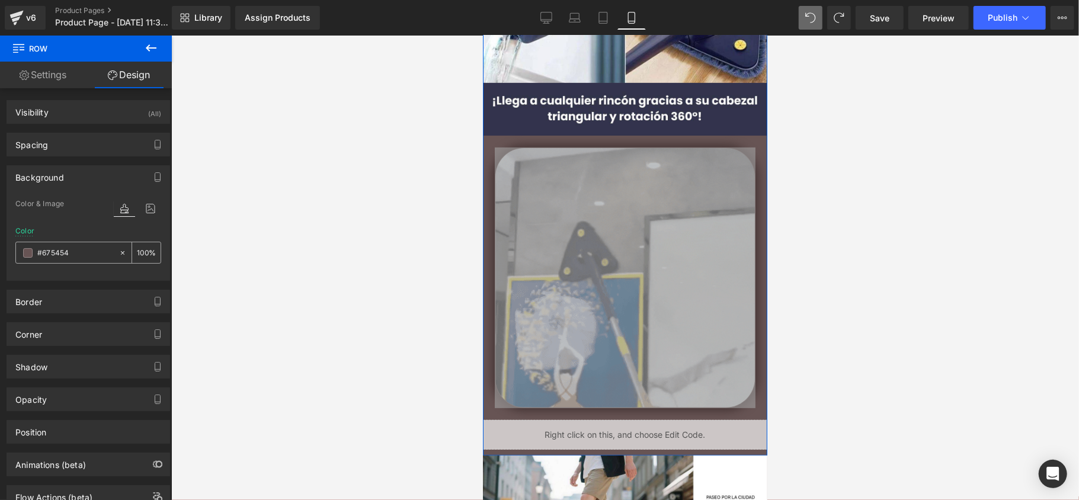
paste input "#353956"
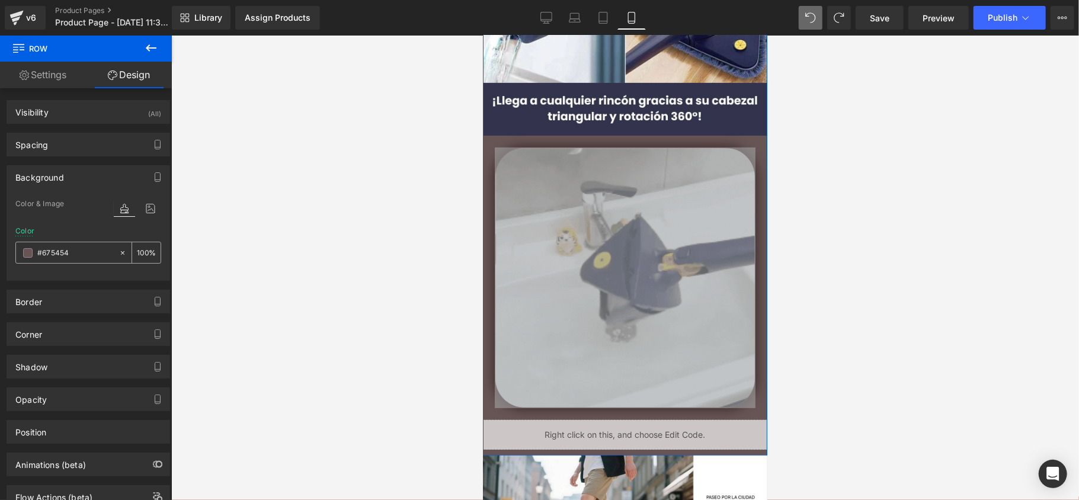
type input "#353956"
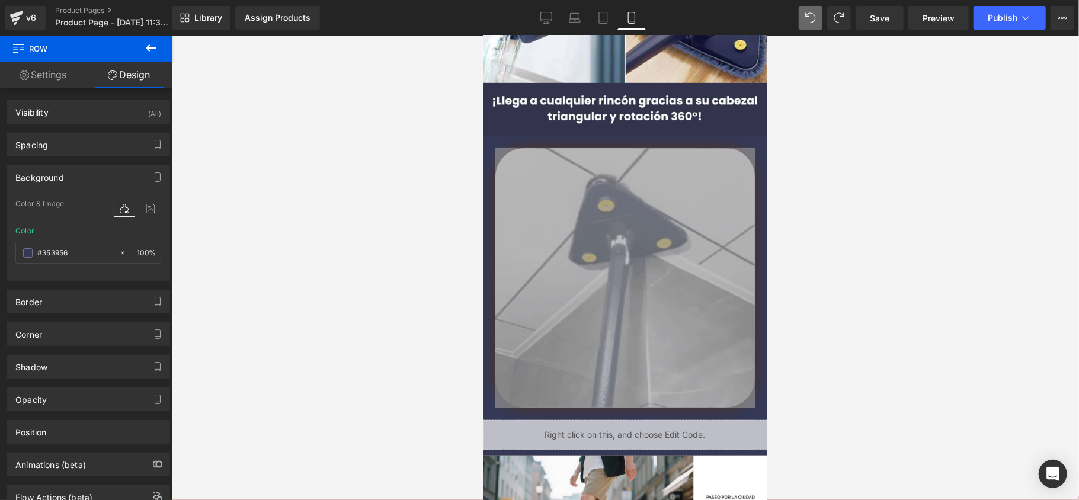
click at [332, 231] on div at bounding box center [625, 268] width 908 height 465
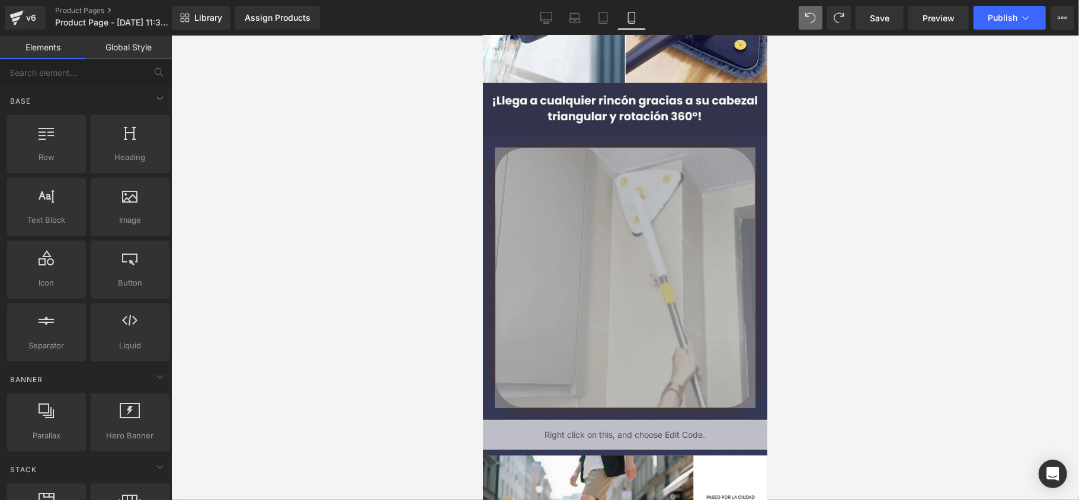
click at [330, 233] on div at bounding box center [625, 268] width 908 height 465
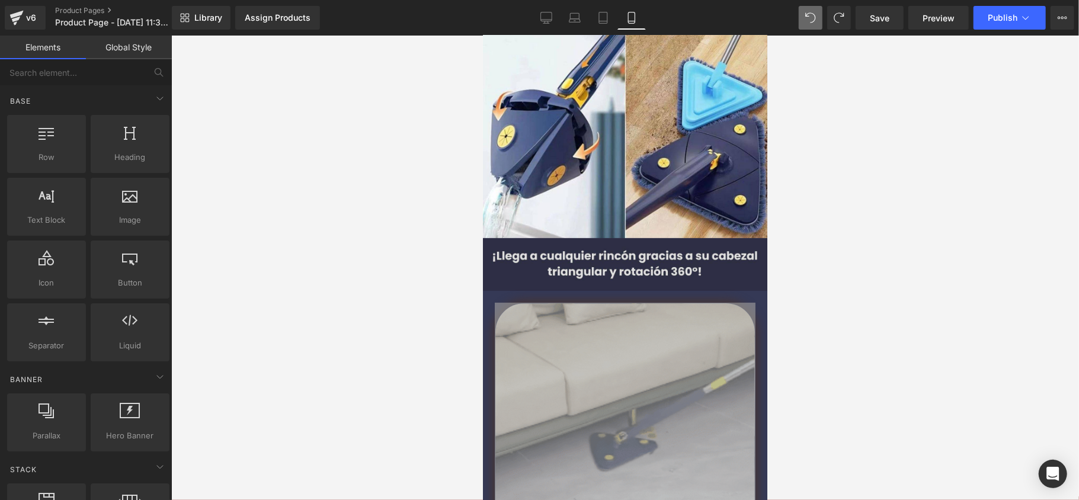
scroll to position [79, 0]
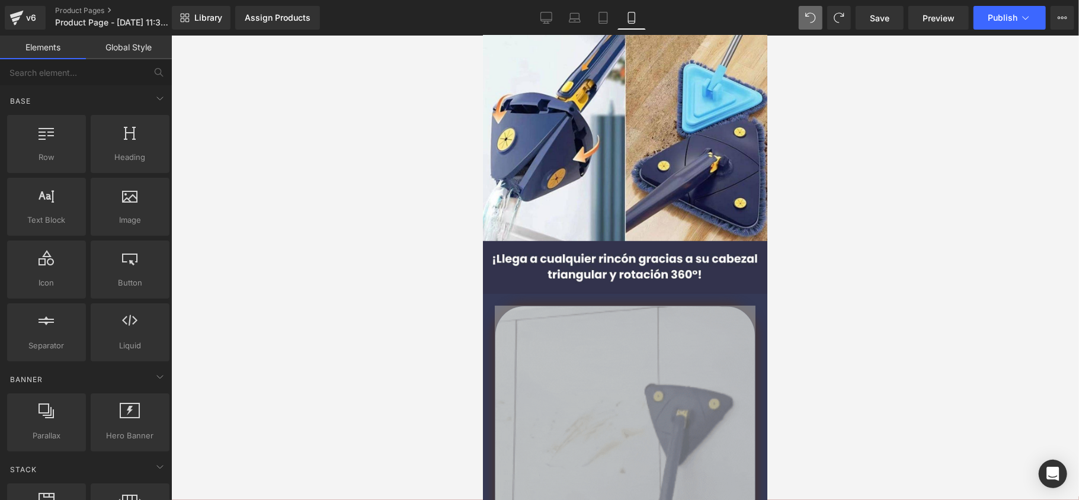
click at [845, 299] on div at bounding box center [625, 268] width 908 height 465
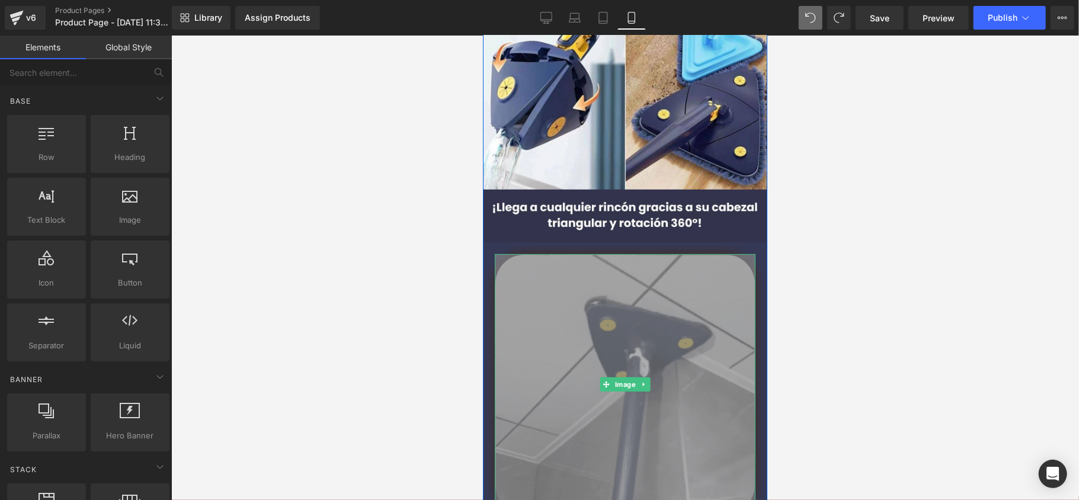
scroll to position [158, 0]
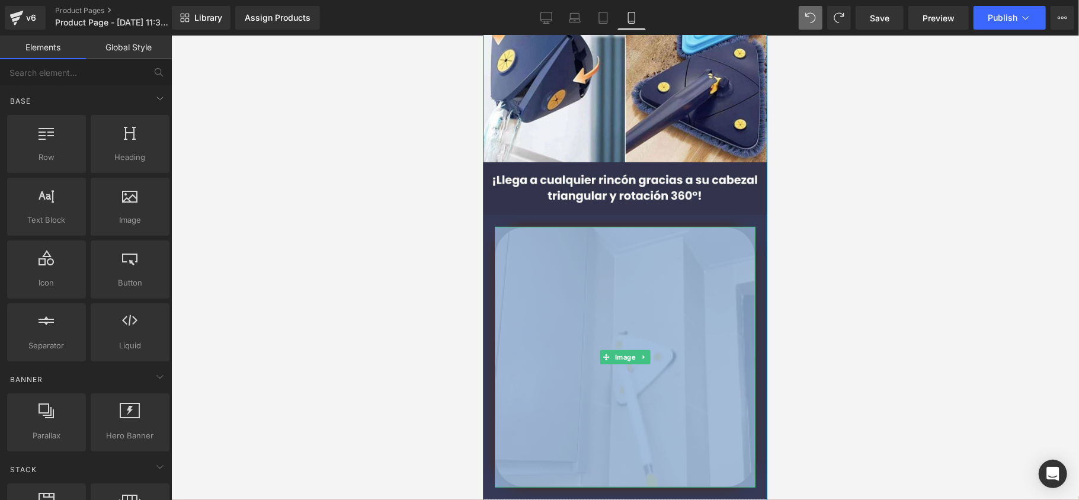
click at [549, 279] on img at bounding box center [624, 356] width 261 height 261
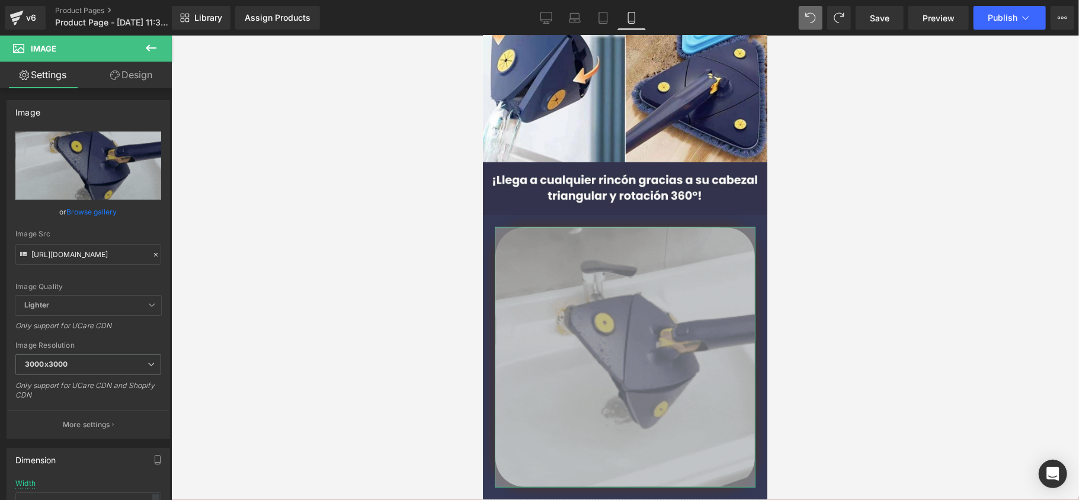
click at [128, 86] on link "Design" at bounding box center [131, 75] width 86 height 27
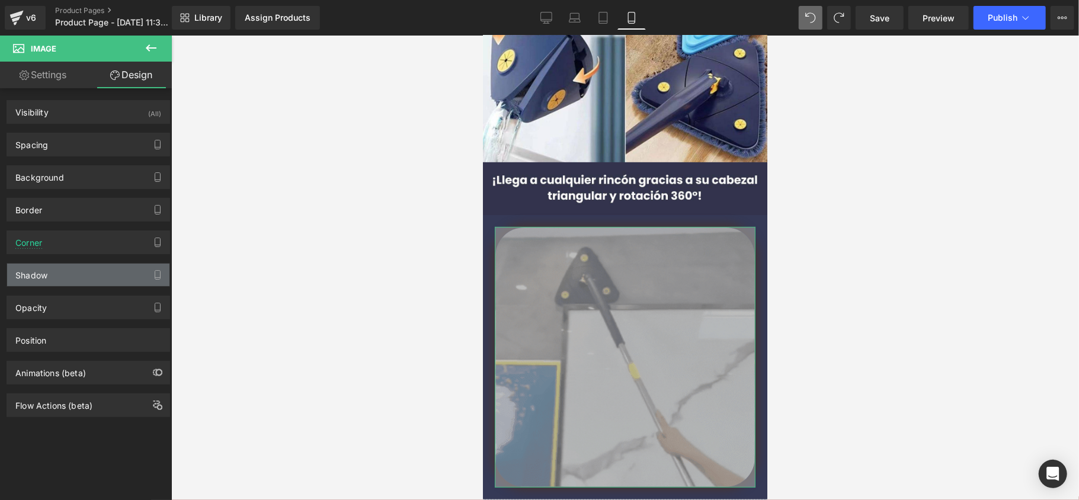
click at [69, 279] on div "Shadow" at bounding box center [88, 275] width 162 height 23
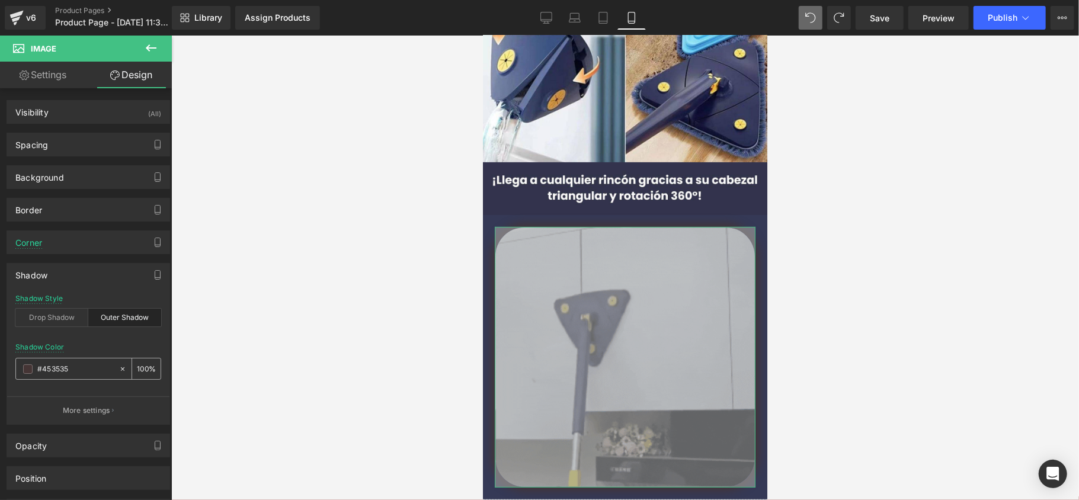
click at [72, 368] on input "#453535" at bounding box center [75, 369] width 76 height 13
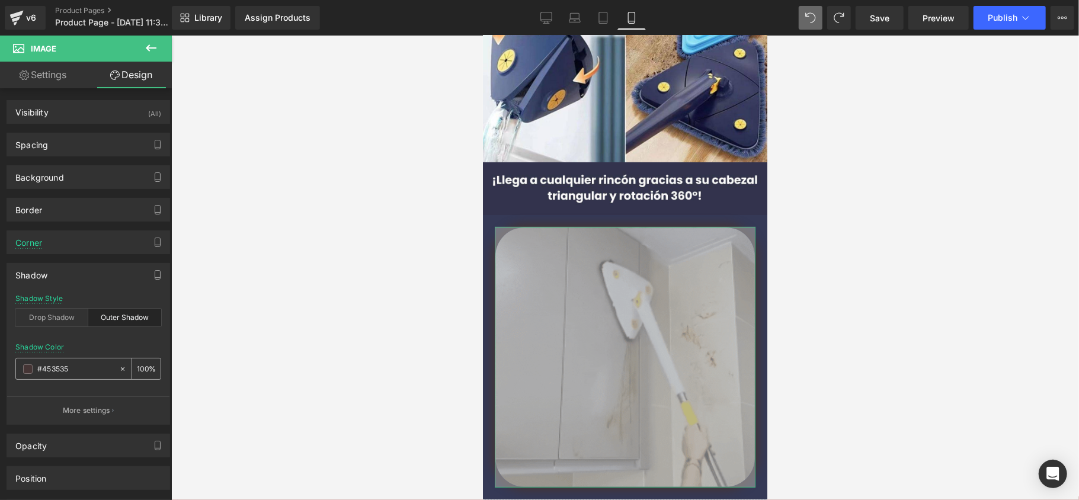
click at [72, 368] on input "#453535" at bounding box center [75, 369] width 76 height 13
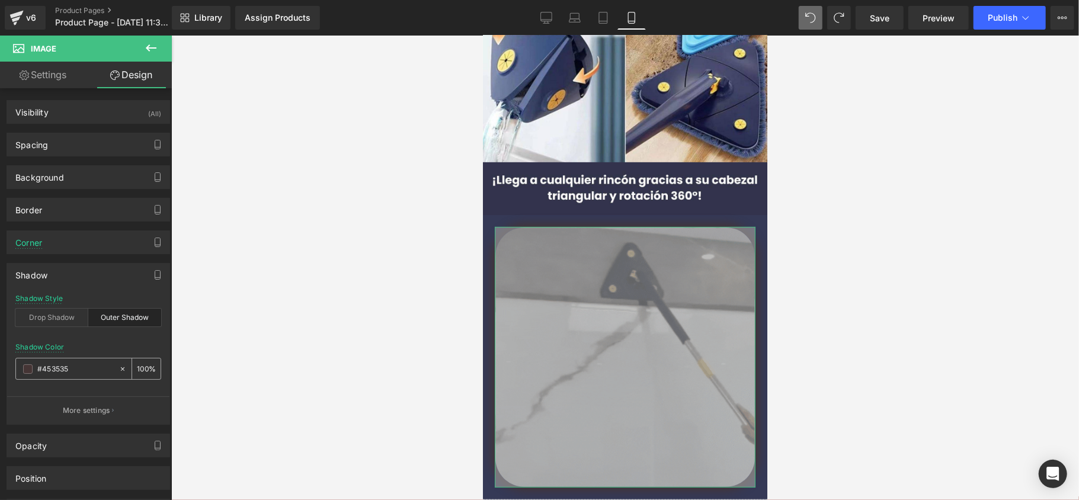
paste input "#353956"
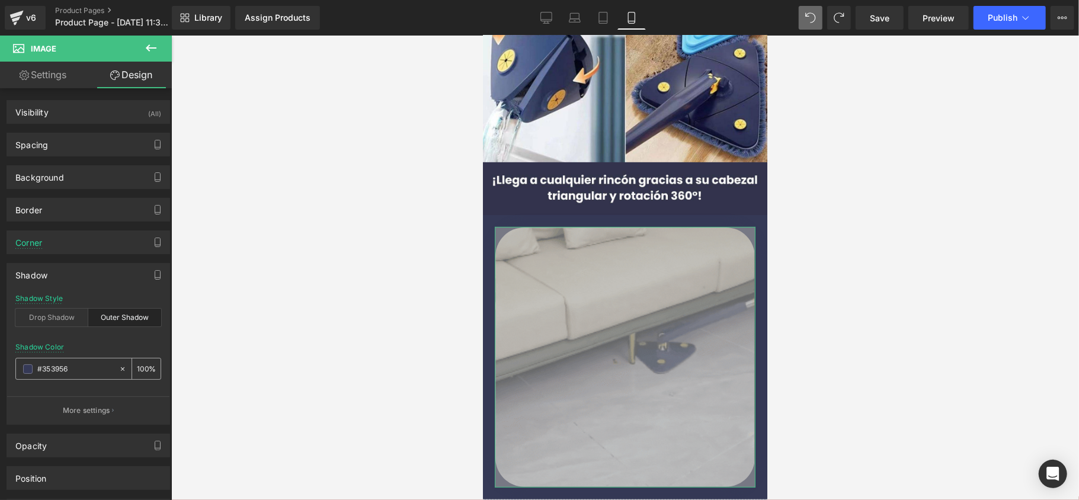
click at [24, 373] on span at bounding box center [27, 368] width 9 height 9
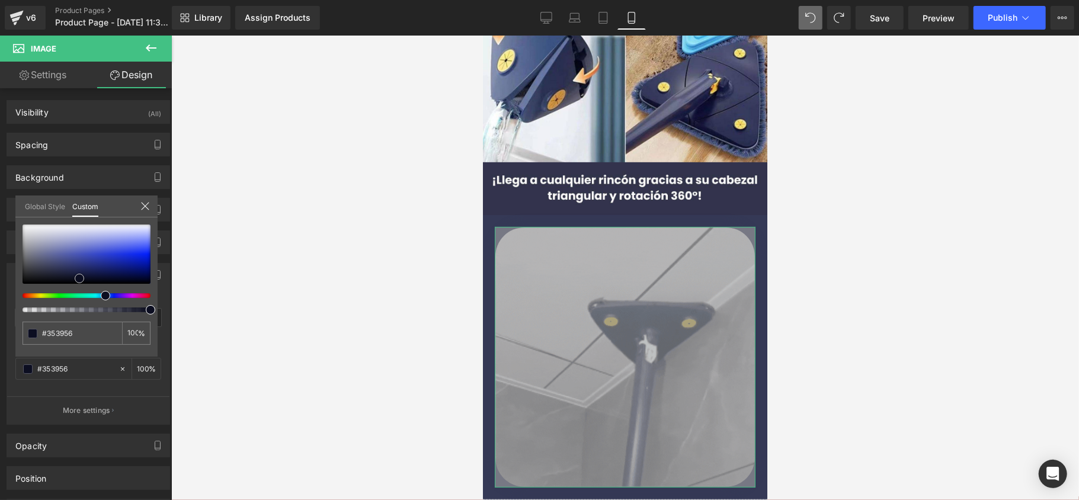
click at [79, 279] on div at bounding box center [87, 254] width 128 height 59
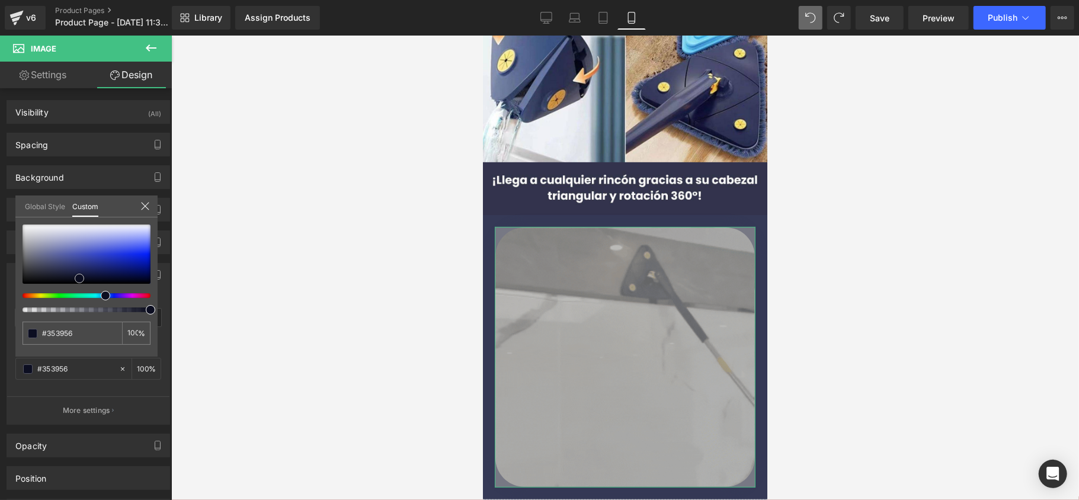
type input "#0c0e21"
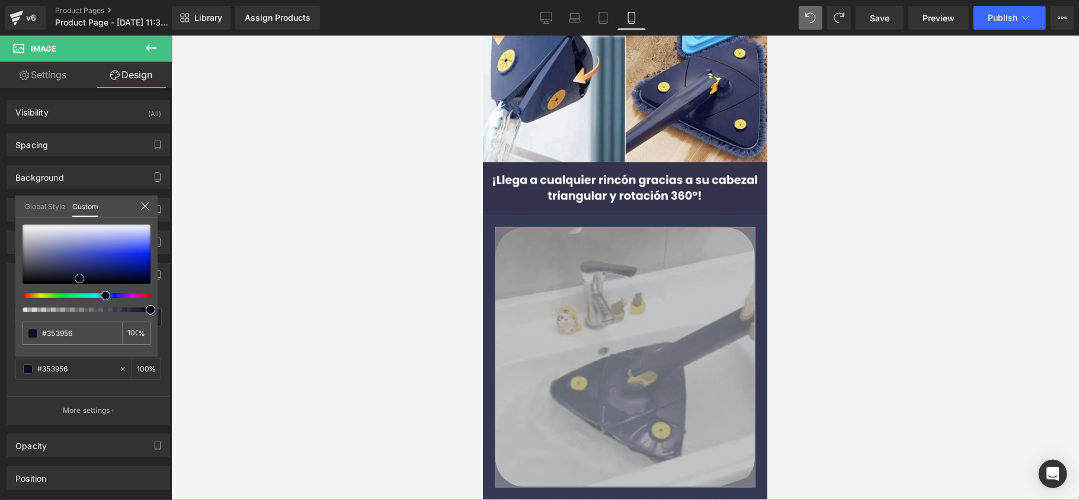
type input "#0c0e21"
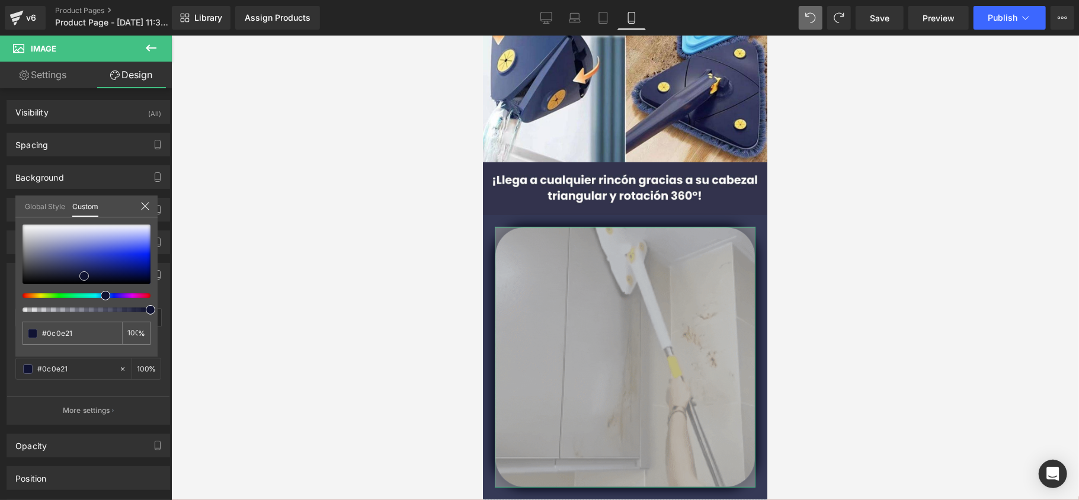
type input "#101332"
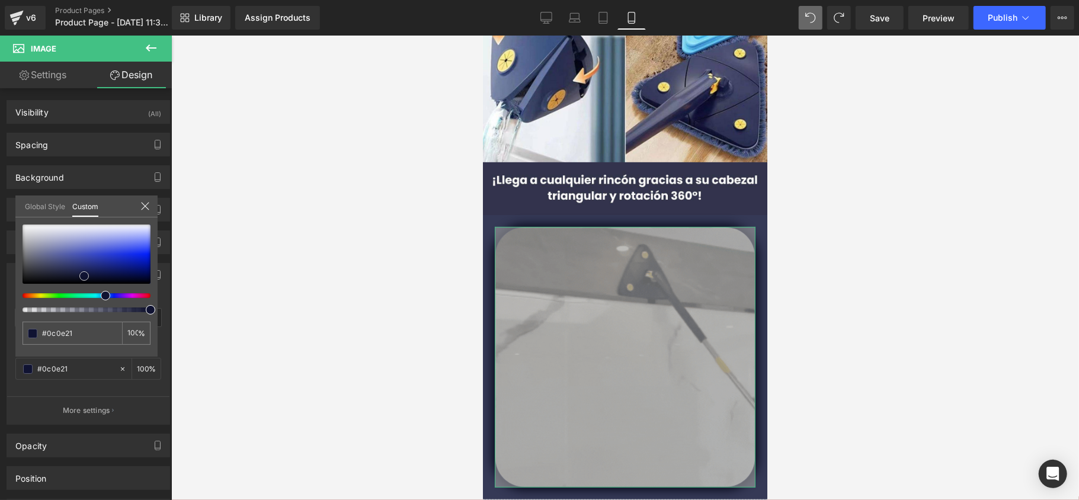
type input "#101332"
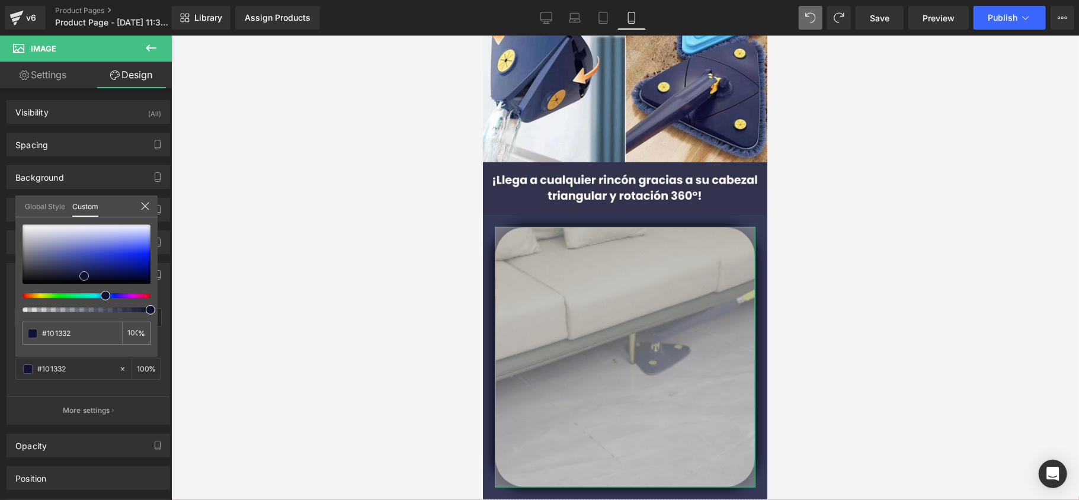
click at [84, 276] on div at bounding box center [87, 254] width 128 height 59
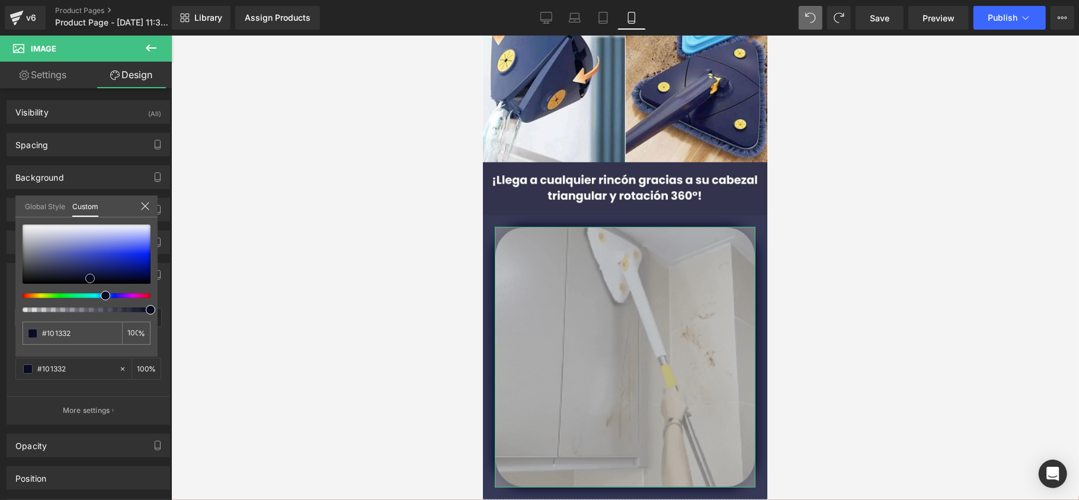
type input "#0a0c23"
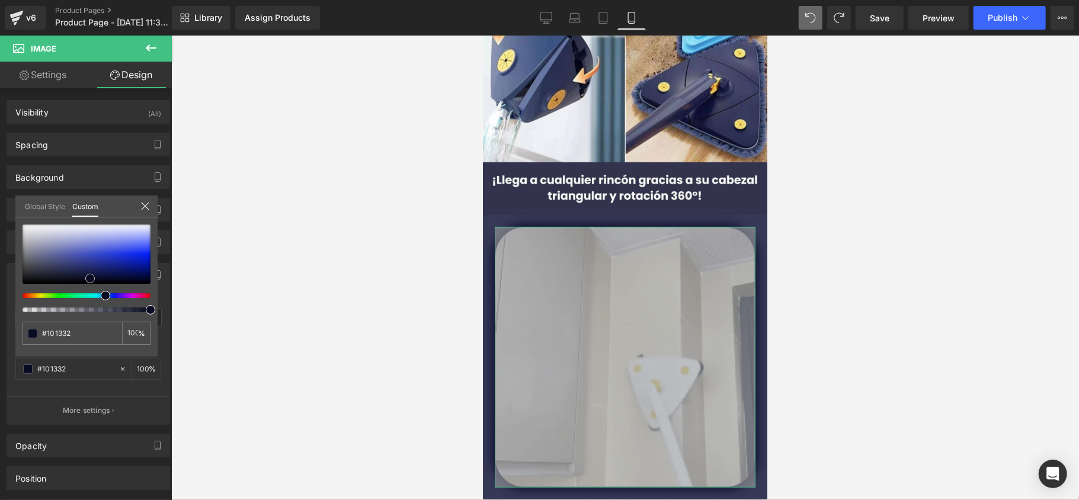
type input "#0a0c23"
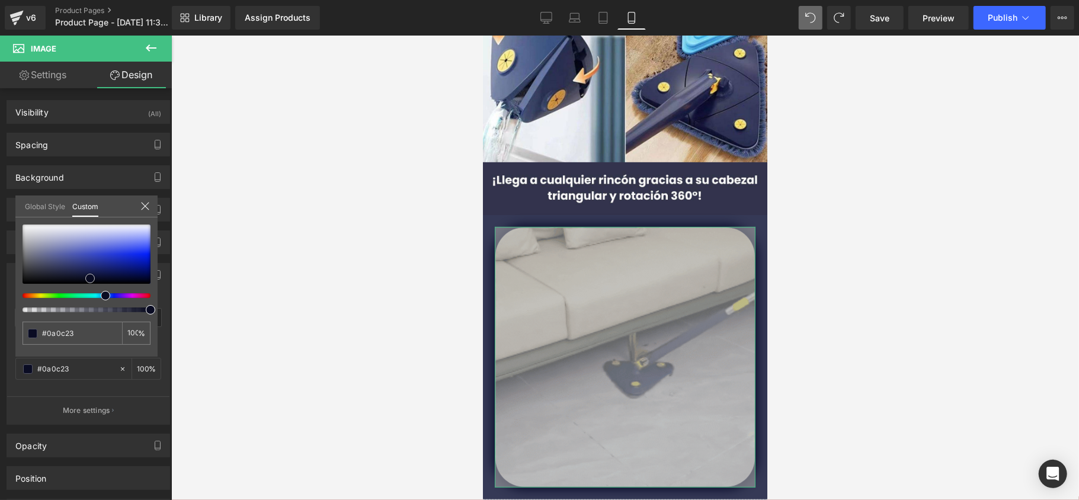
click at [90, 279] on div at bounding box center [87, 254] width 128 height 59
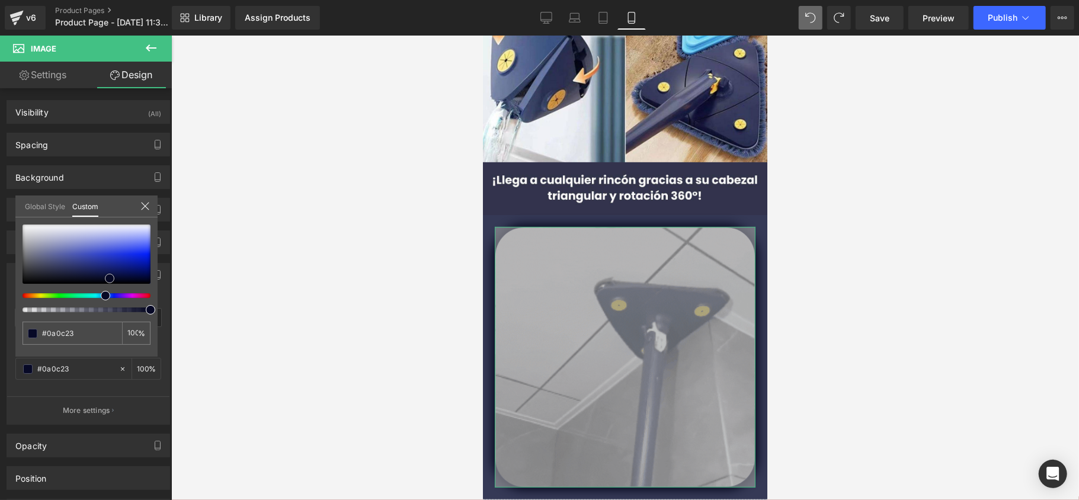
type input "#090b24"
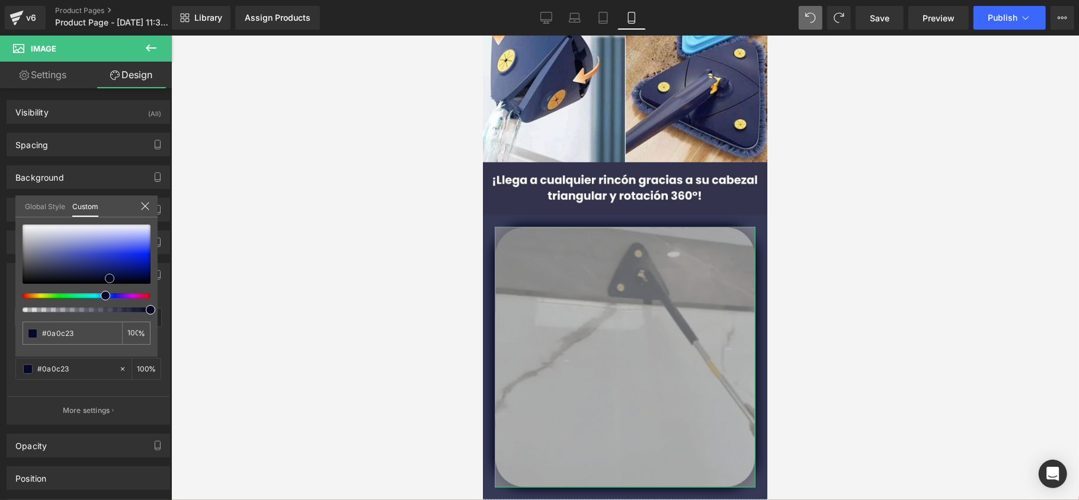
type input "#090b24"
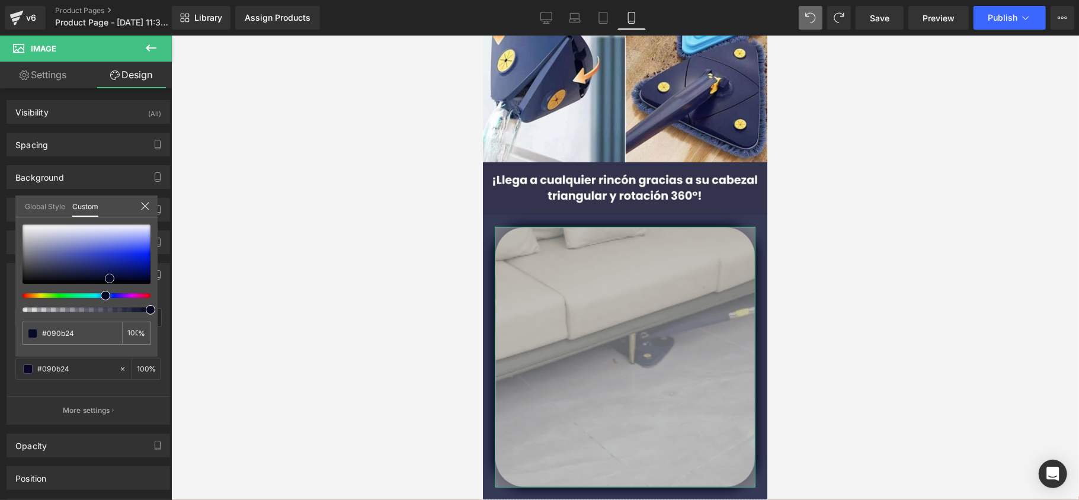
type input "#060827"
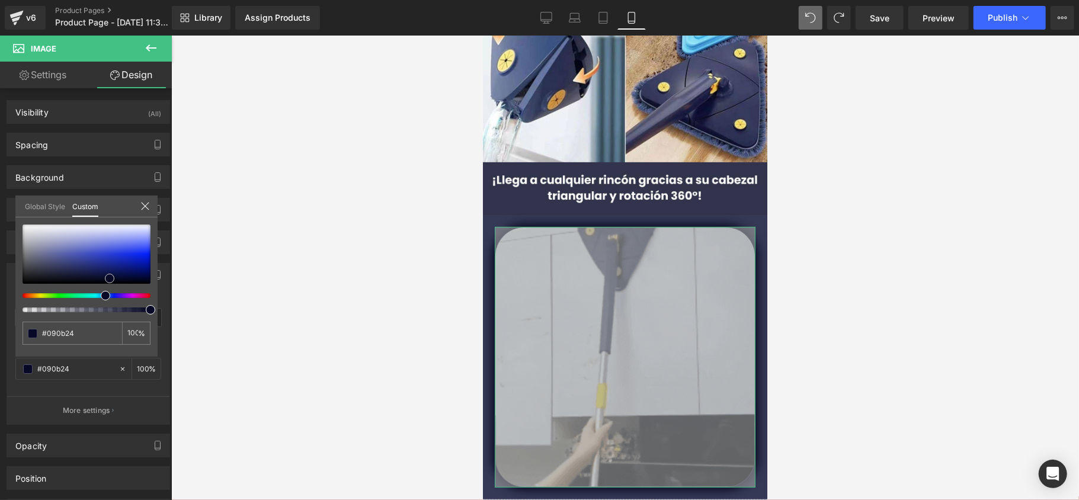
type input "#060827"
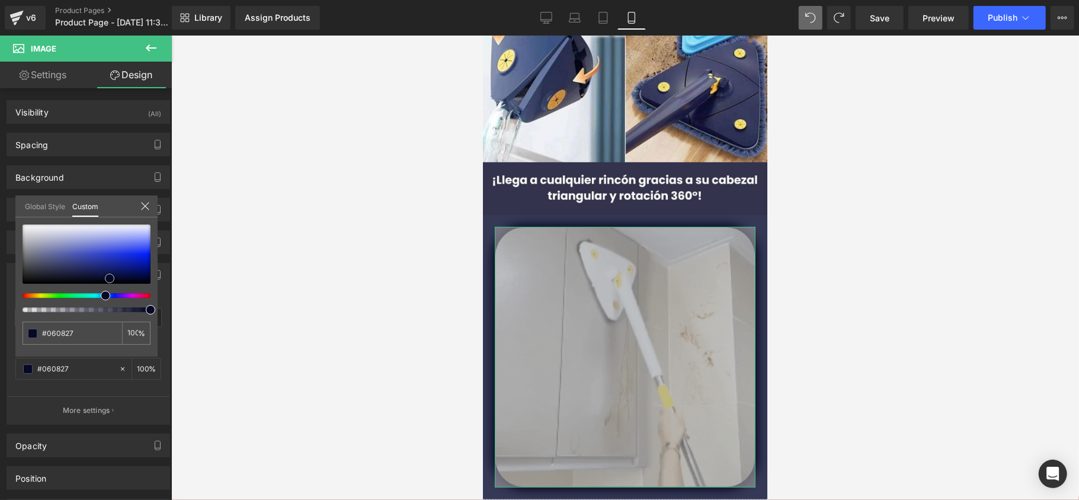
type input "#040629"
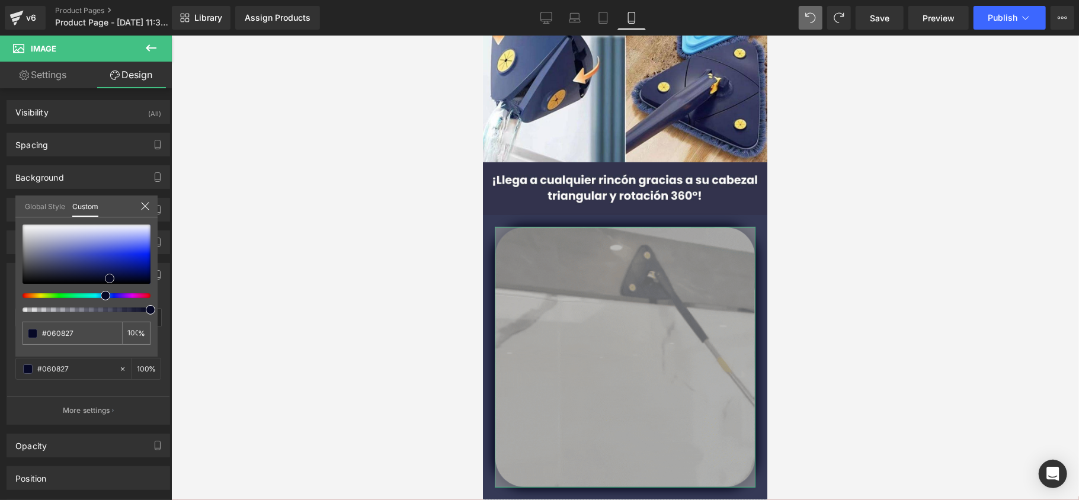
type input "#040629"
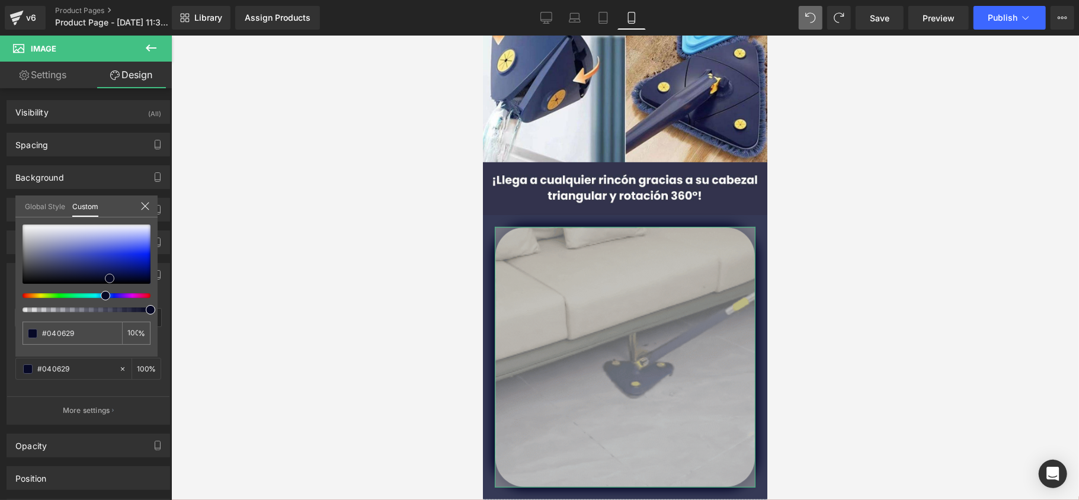
type input "#03052a"
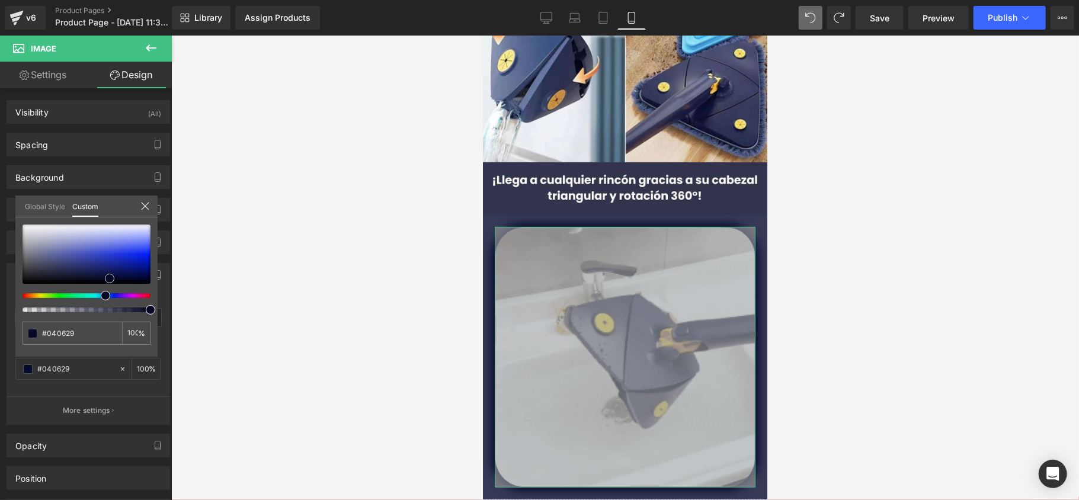
type input "#03052a"
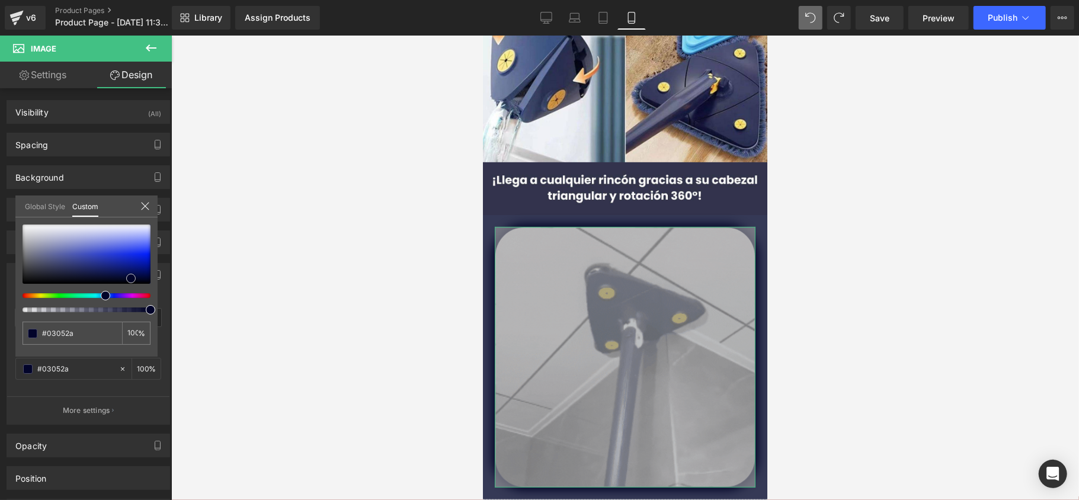
type input "#02042a"
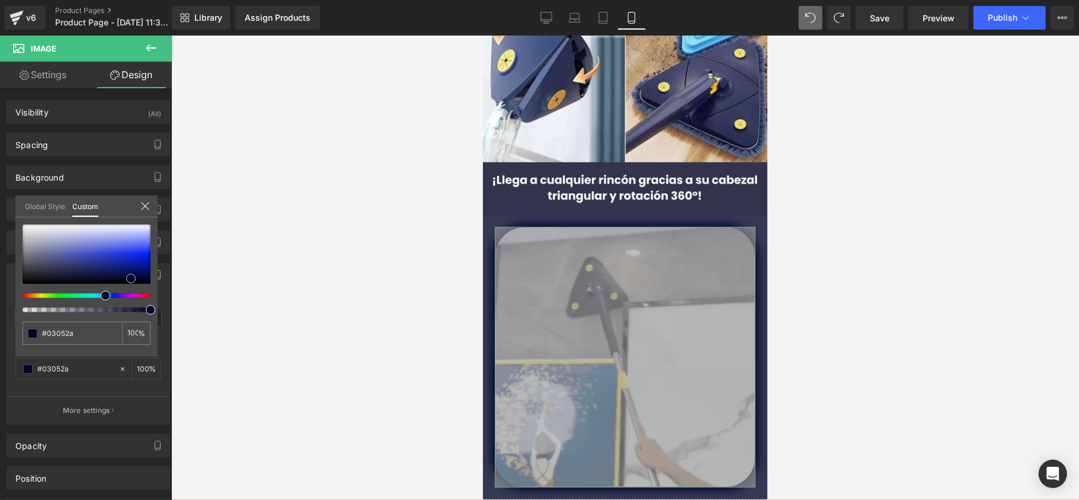
type input "#02042a"
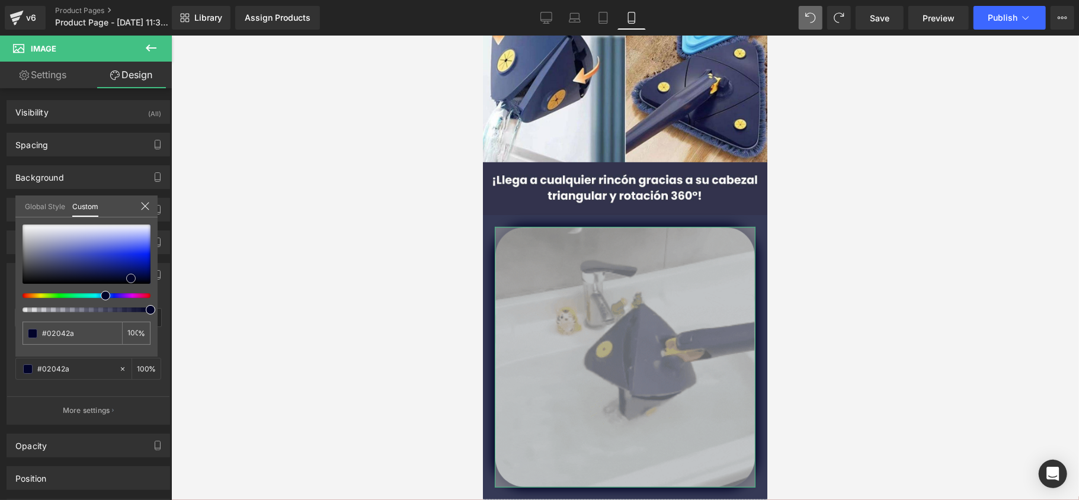
type input "#010321"
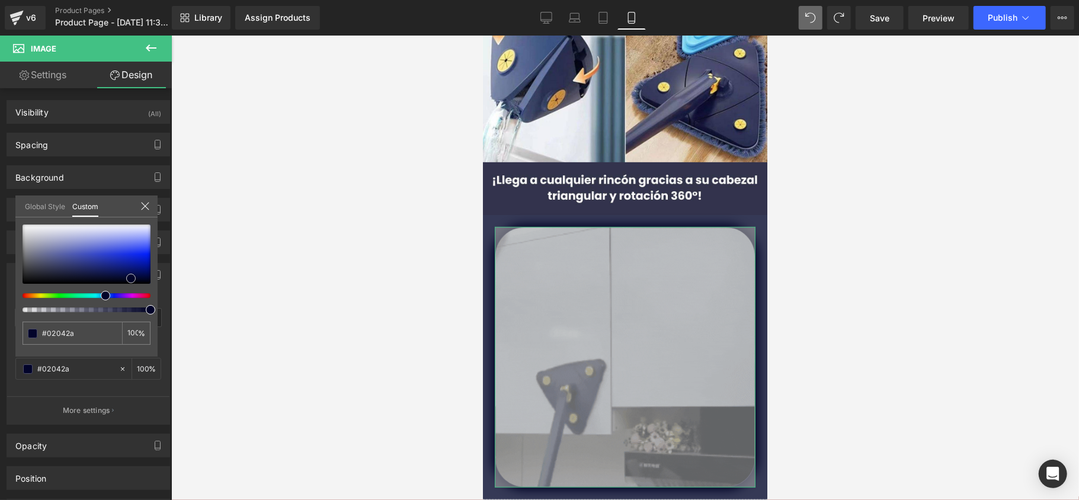
type input "#010321"
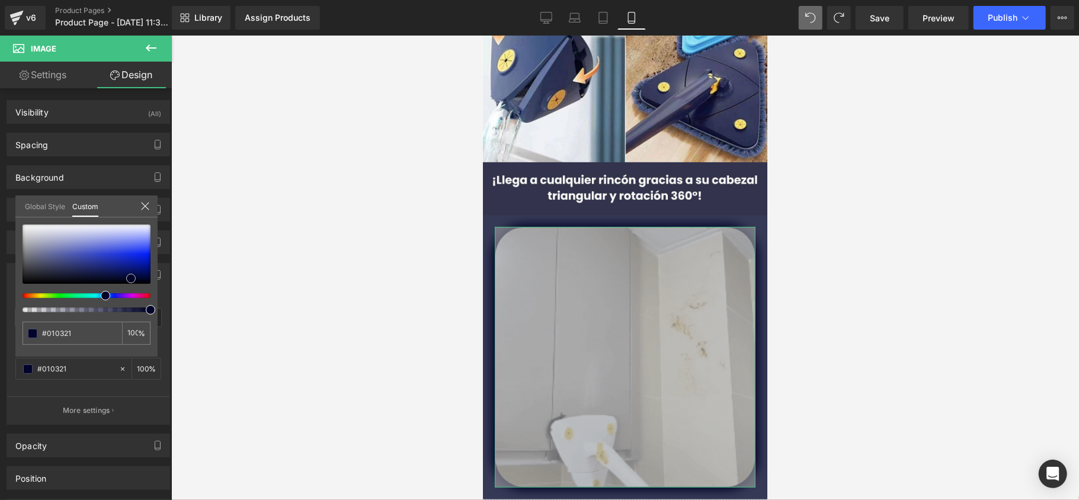
type input "#000119"
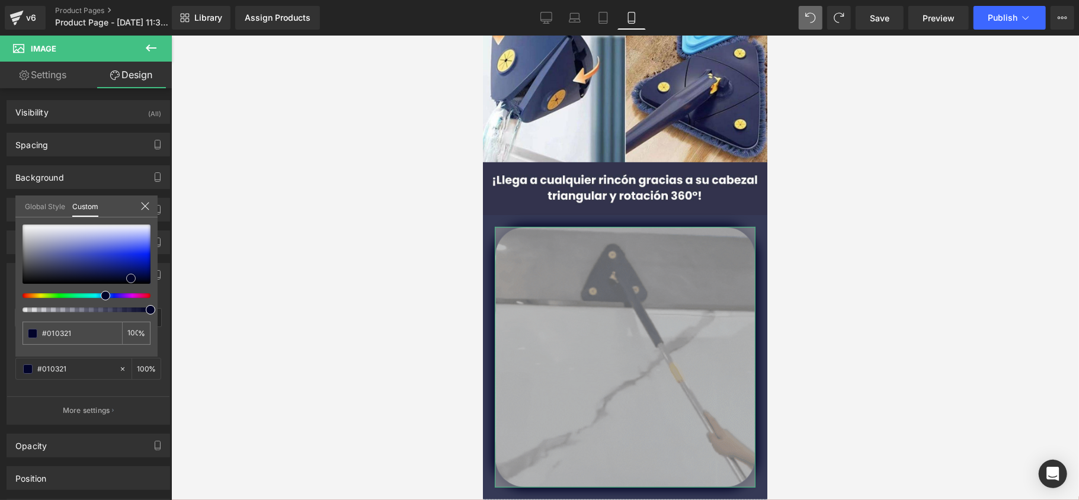
type input "#000119"
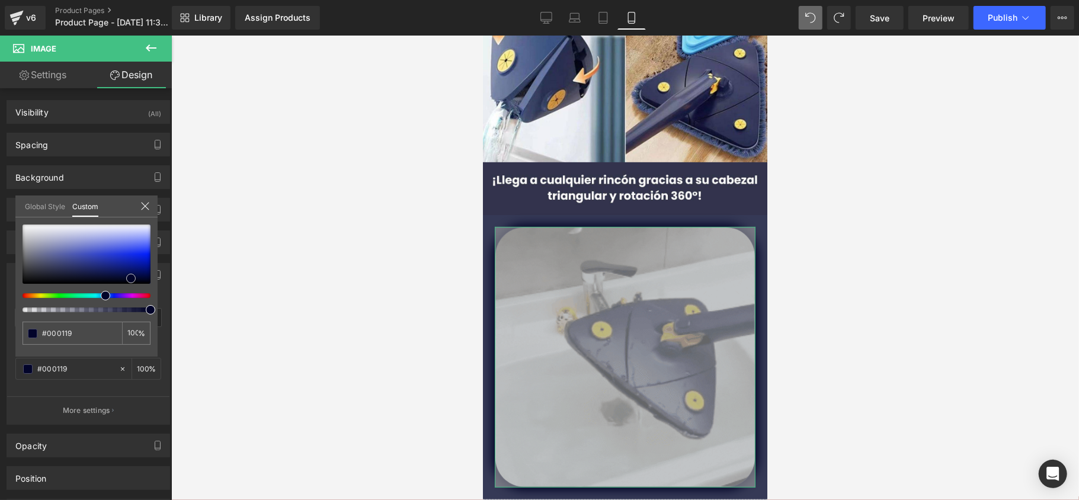
type input "#00000e"
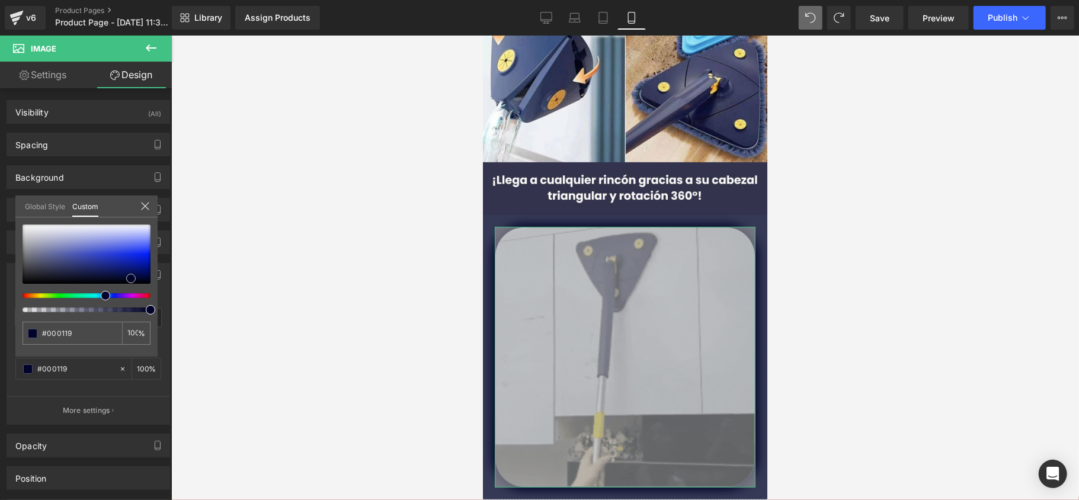
type input "#00000e"
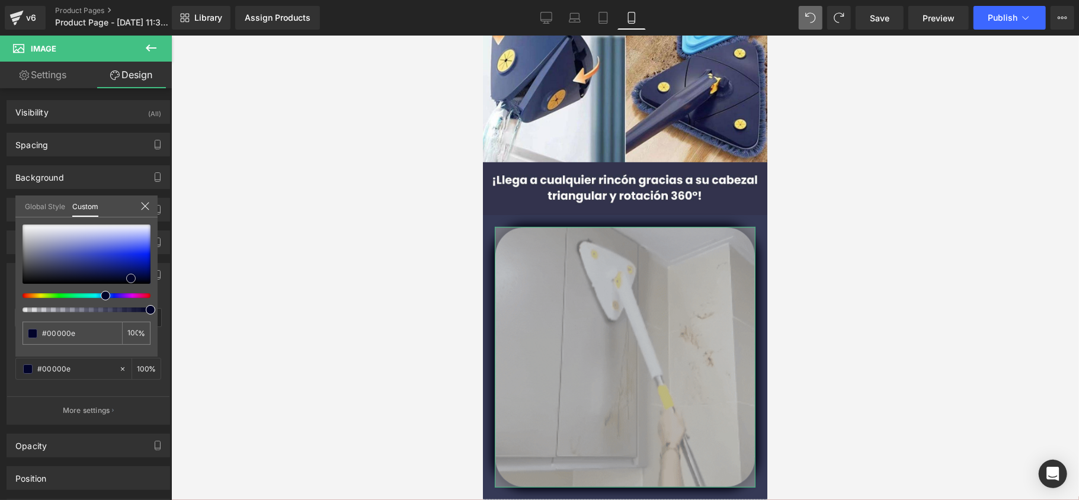
type input "#00000f"
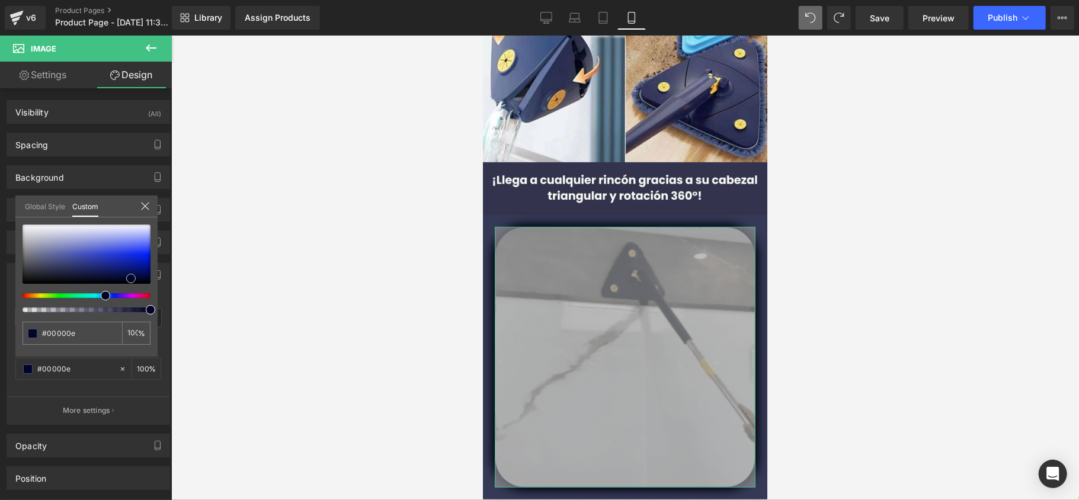
type input "#00000f"
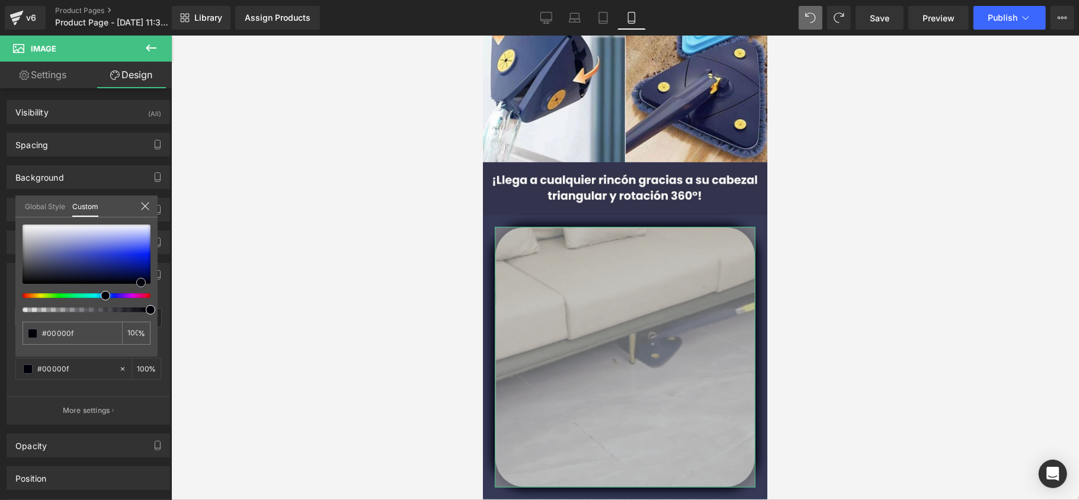
type input "#00000a"
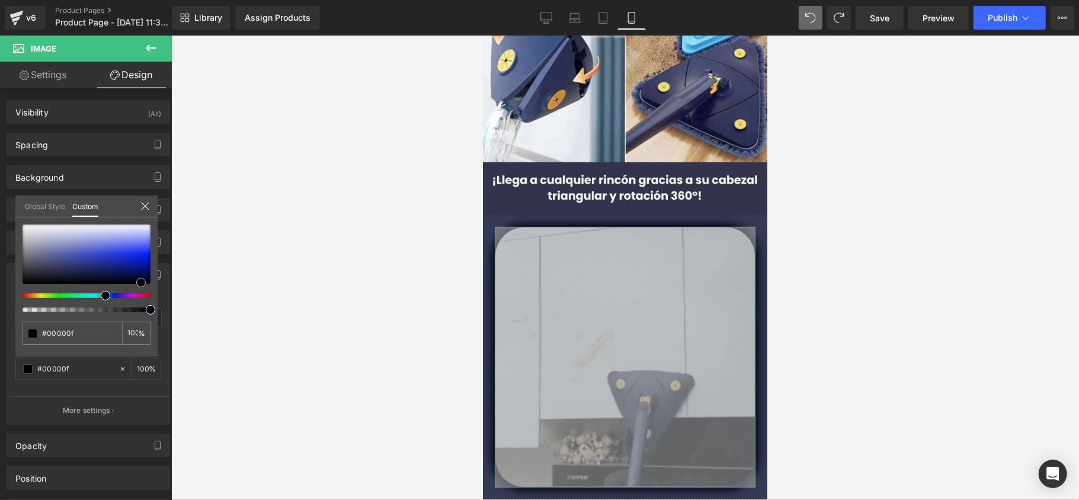
type input "#00000a"
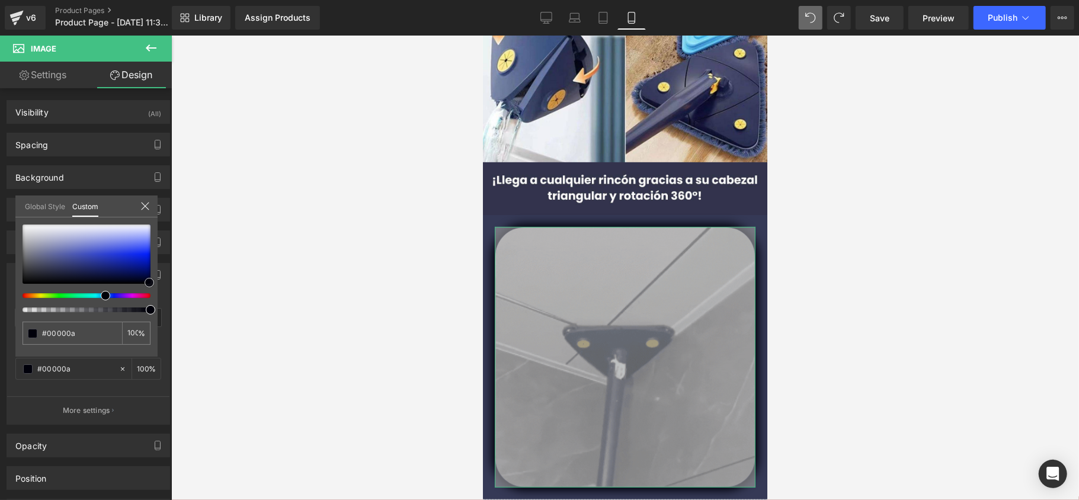
type input "#00000f"
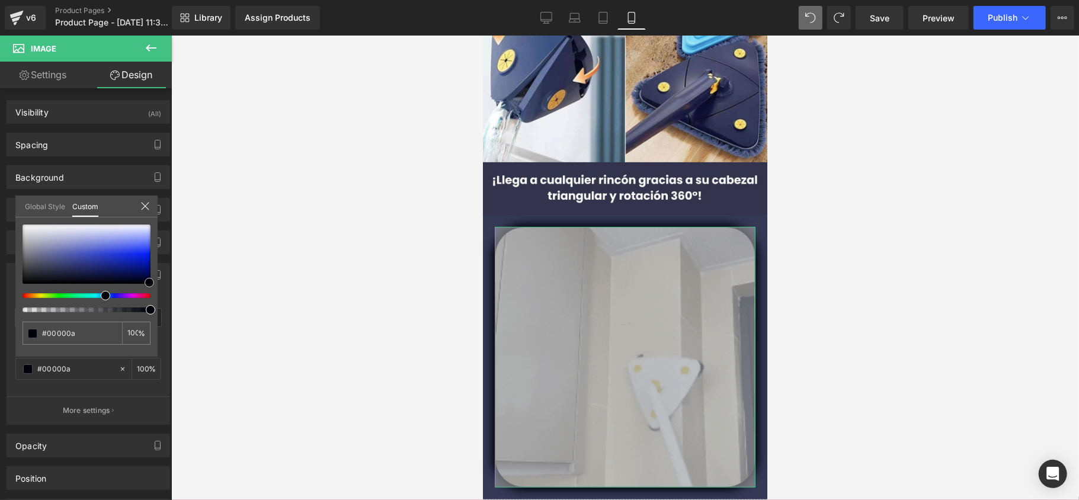
type input "#00000f"
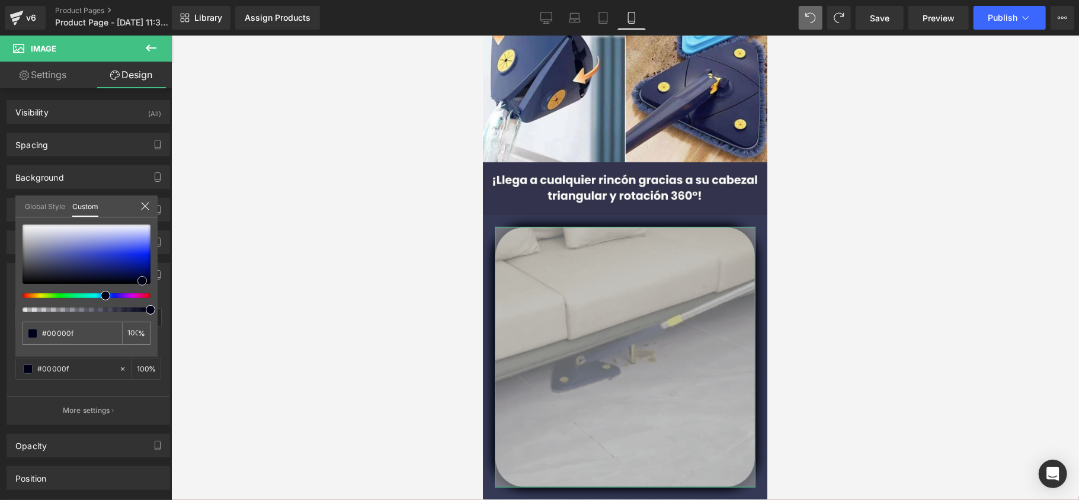
type input "#000019"
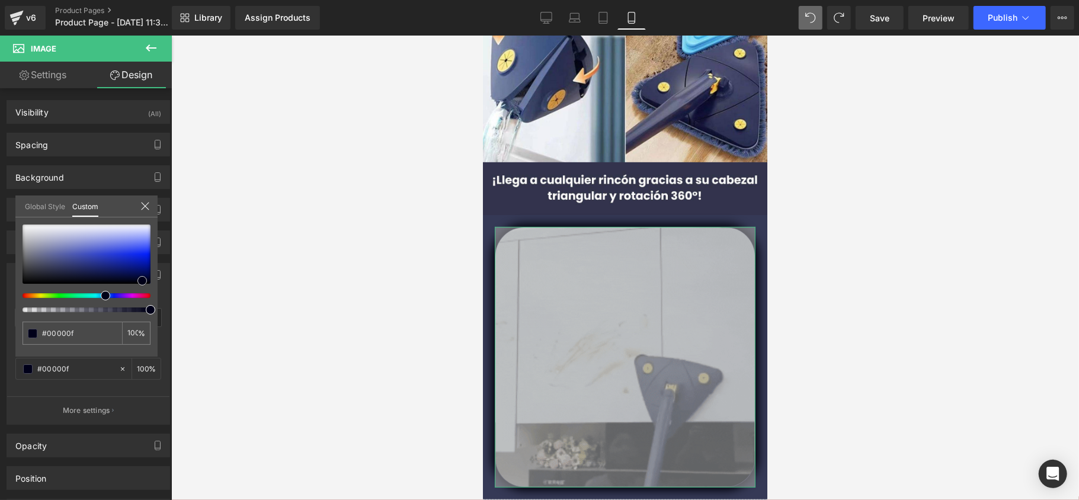
type input "#000019"
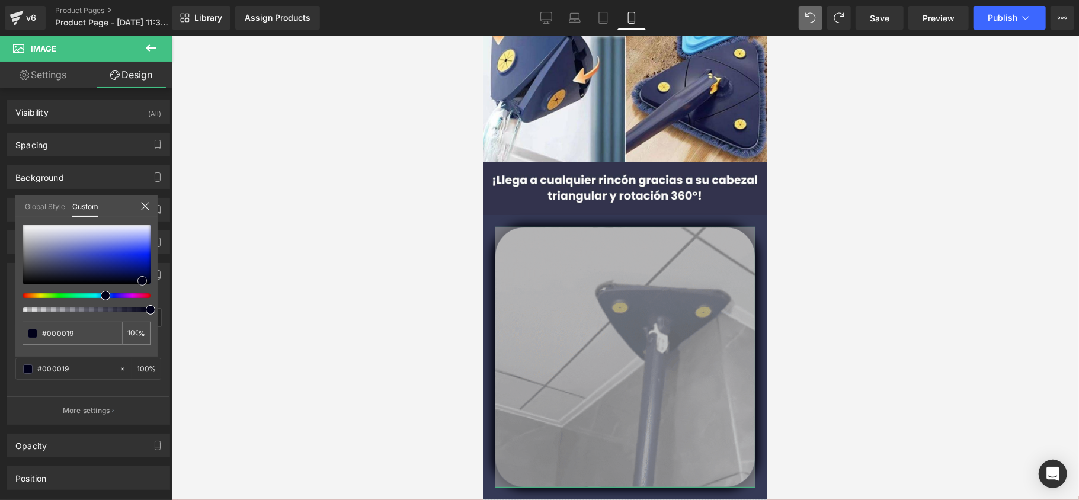
type input "#00001e"
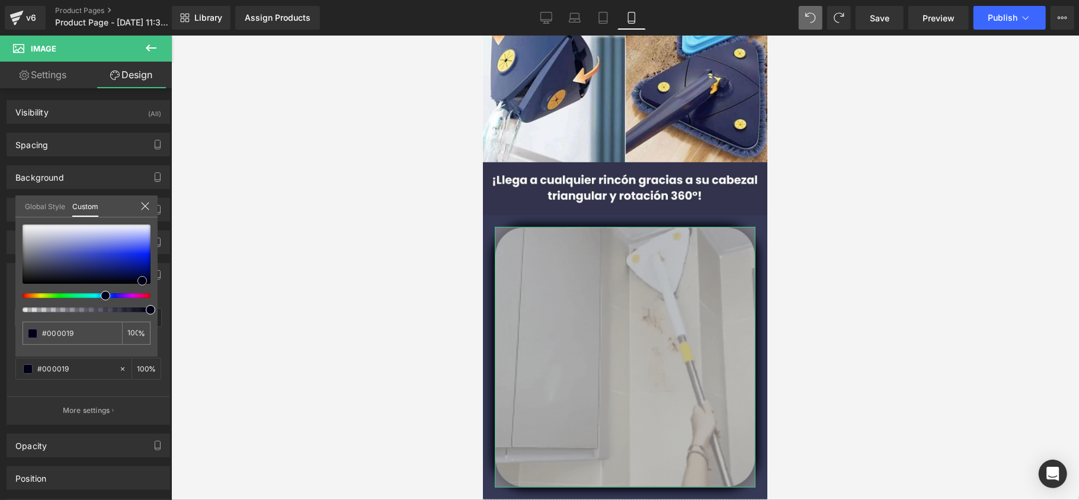
type input "#00001e"
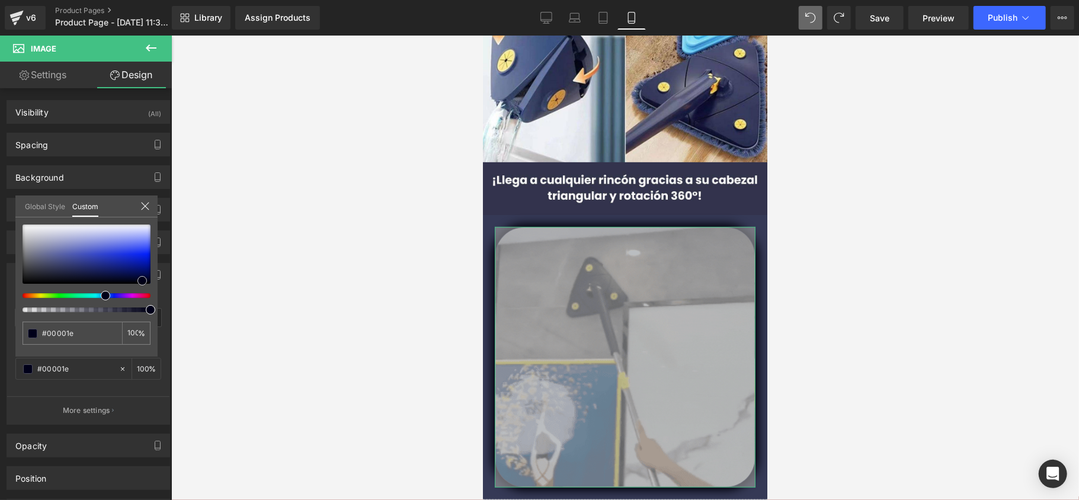
type input "#01011d"
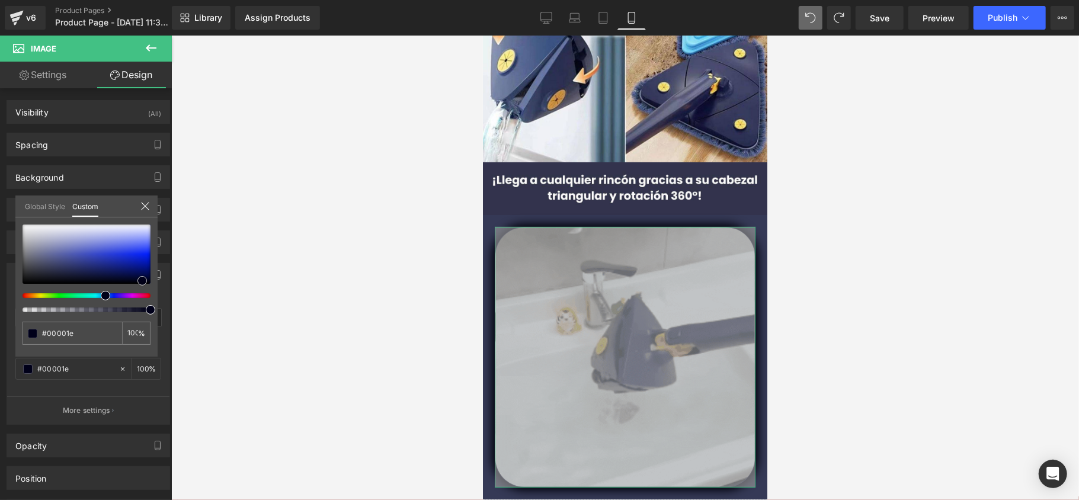
type input "#01011d"
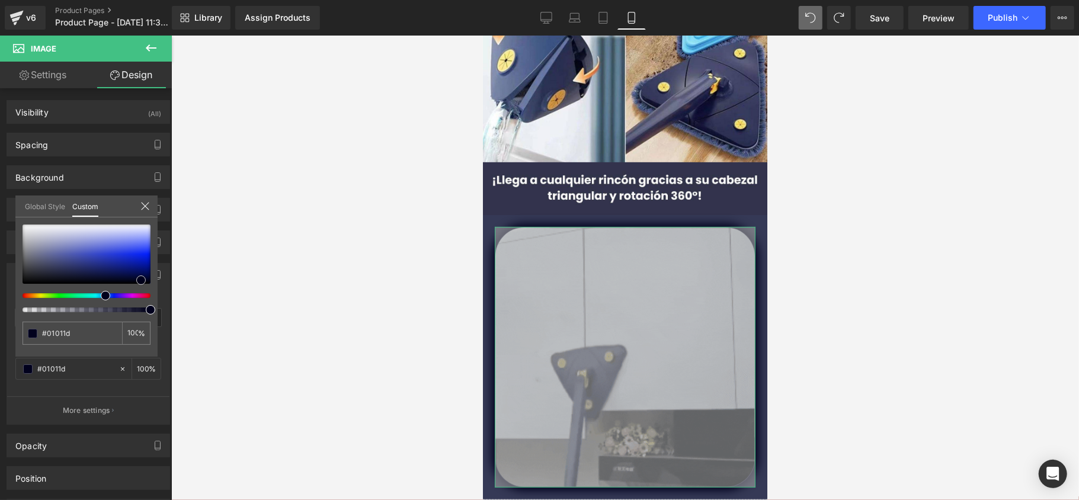
type input "#01012c"
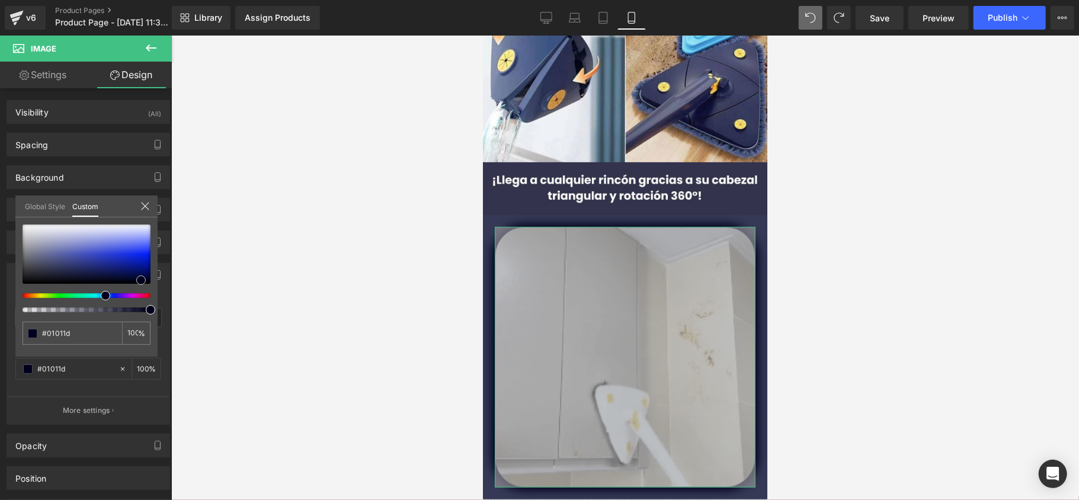
type input "#01012c"
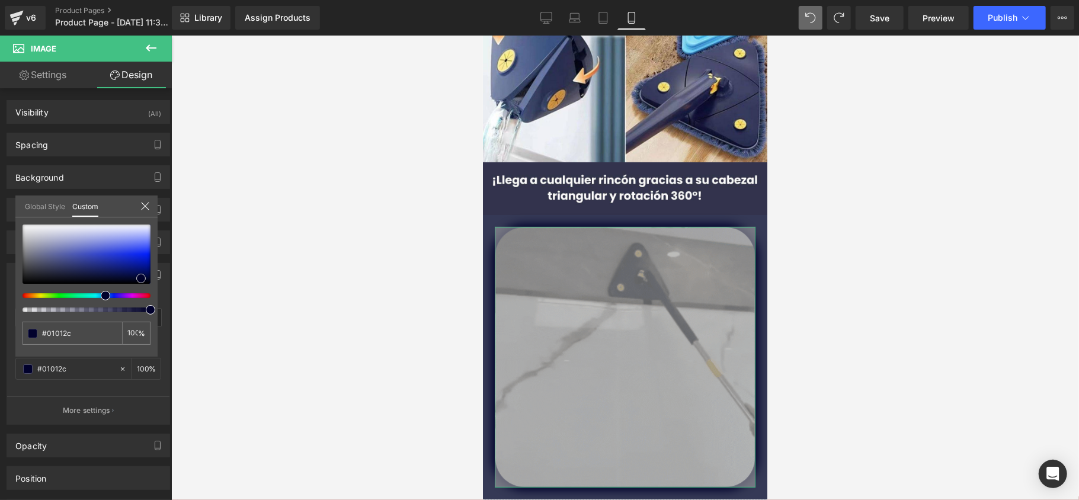
type input "#010131"
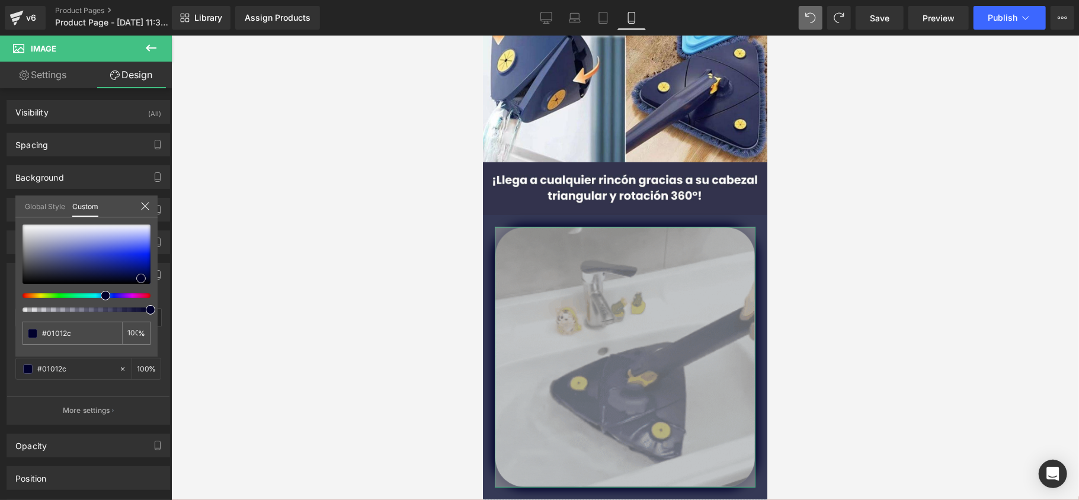
type input "#010131"
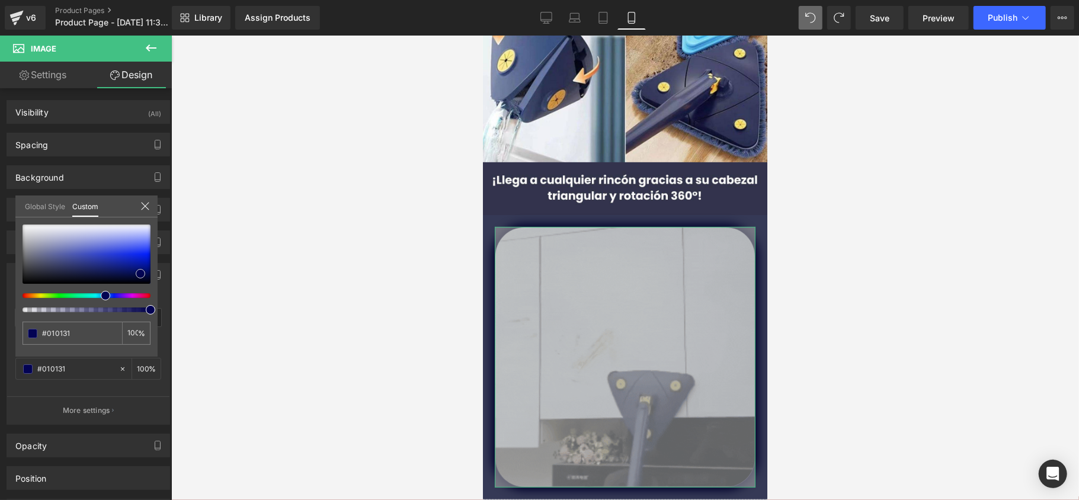
type input "#020249"
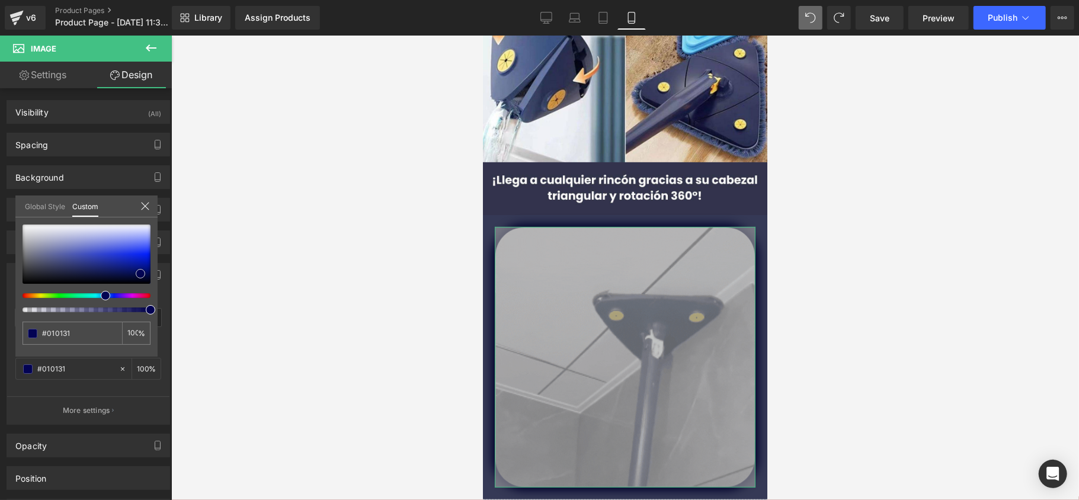
type input "#020249"
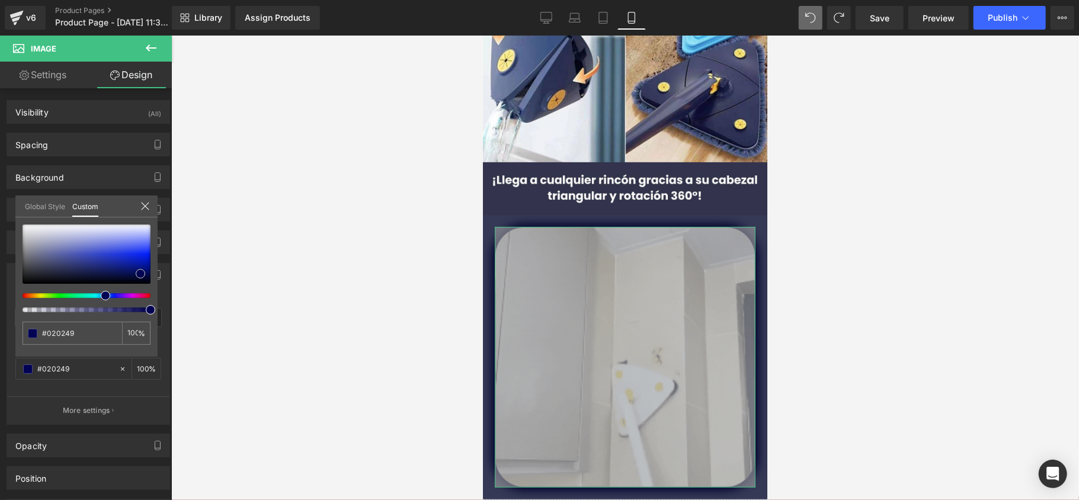
type input "#030353"
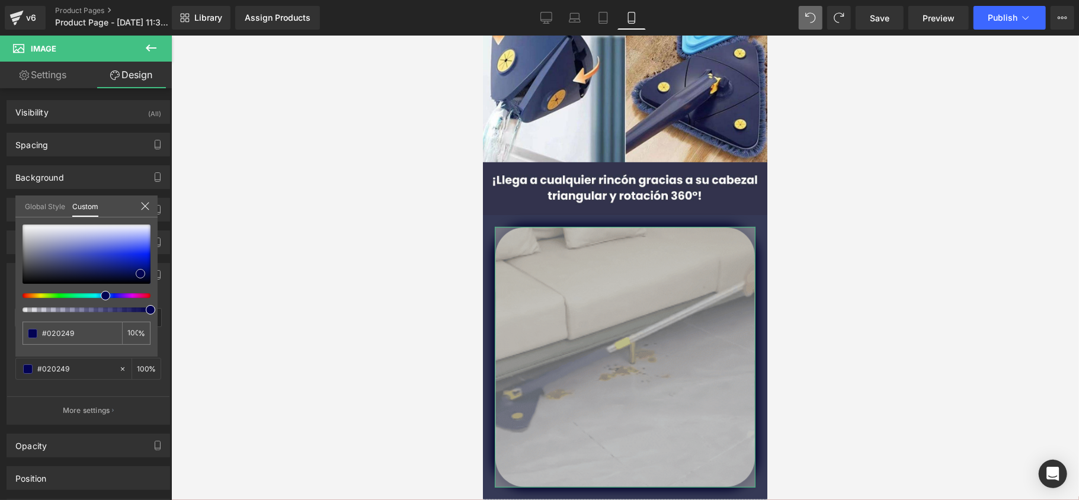
type input "#030353"
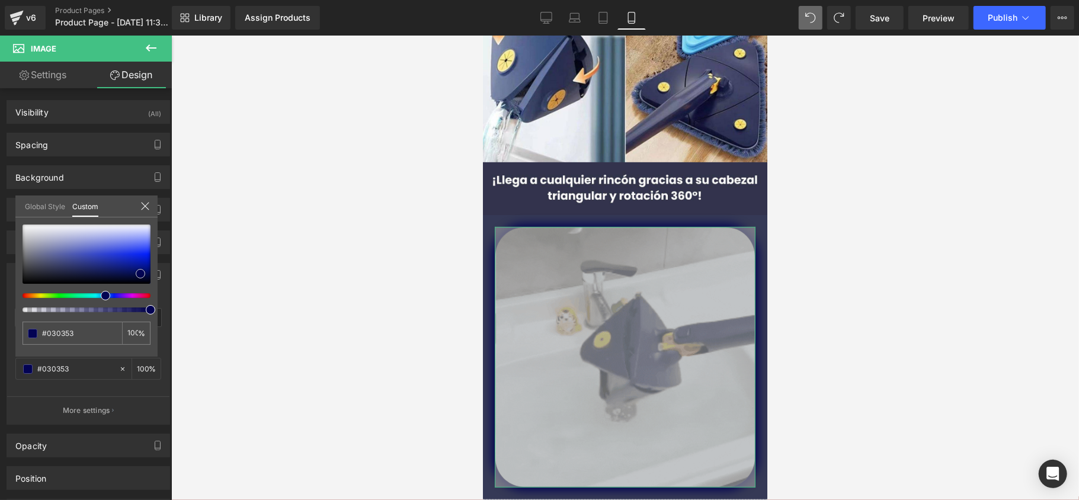
drag, startPoint x: 110, startPoint y: 279, endPoint x: 140, endPoint y: 274, distance: 31.2
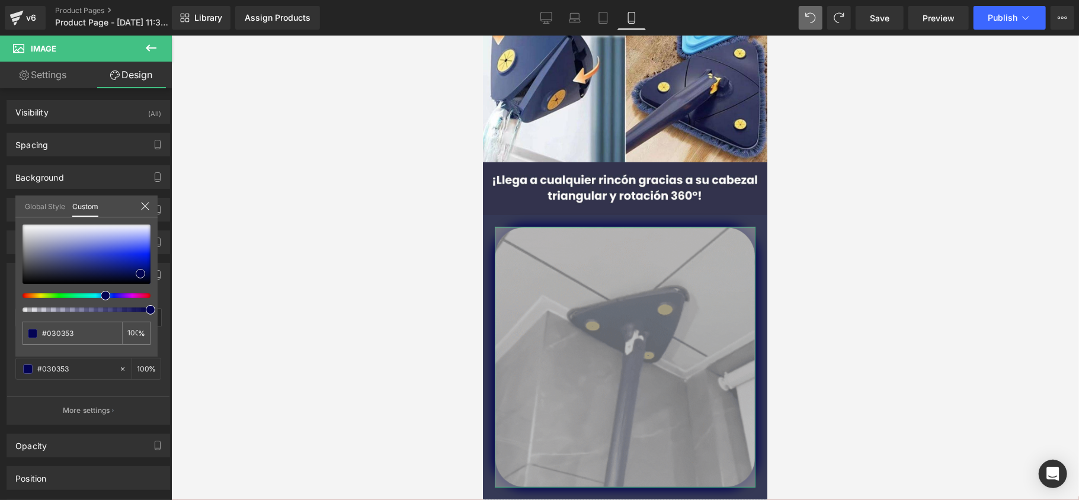
click at [140, 274] on div at bounding box center [87, 254] width 128 height 59
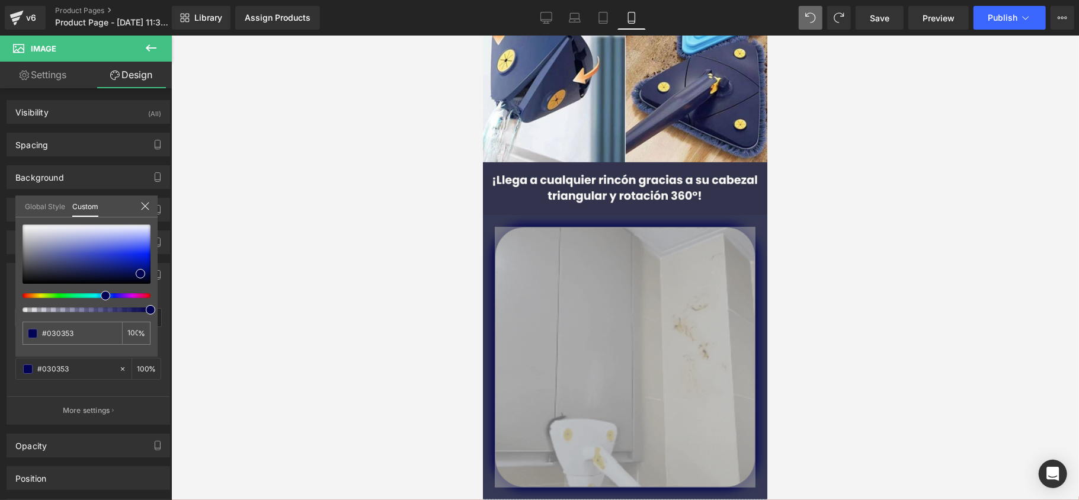
click at [238, 248] on div at bounding box center [625, 268] width 908 height 465
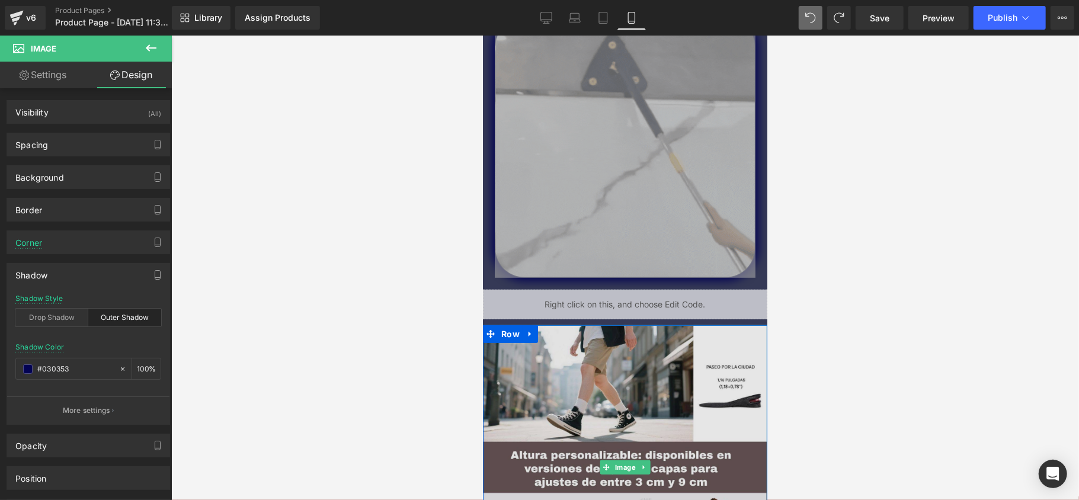
scroll to position [395, 0]
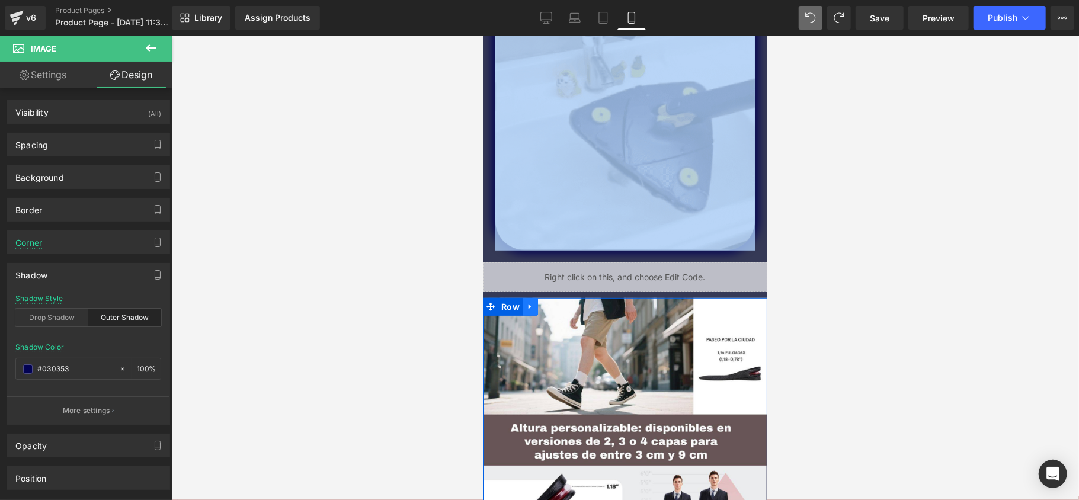
click at [531, 308] on link at bounding box center [529, 307] width 15 height 18
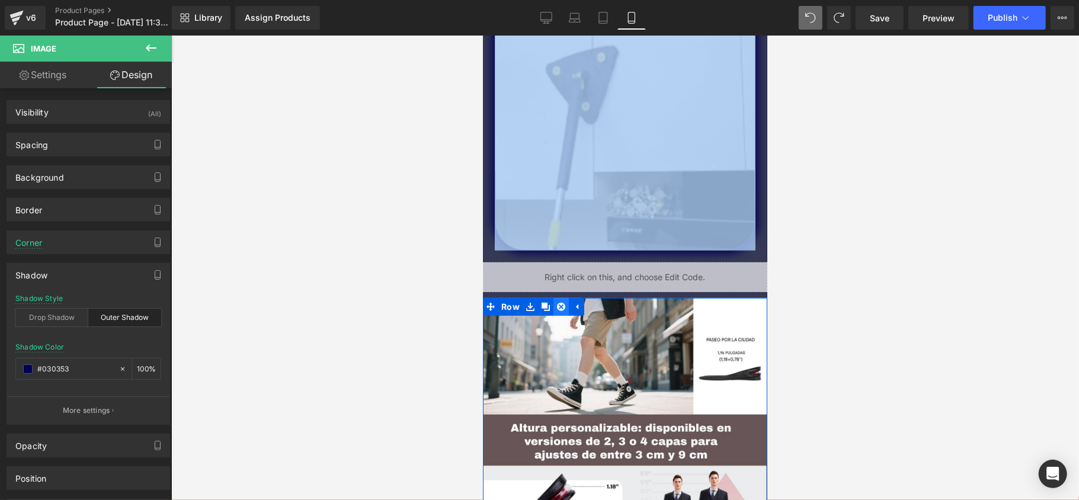
click at [553, 308] on link at bounding box center [560, 307] width 15 height 18
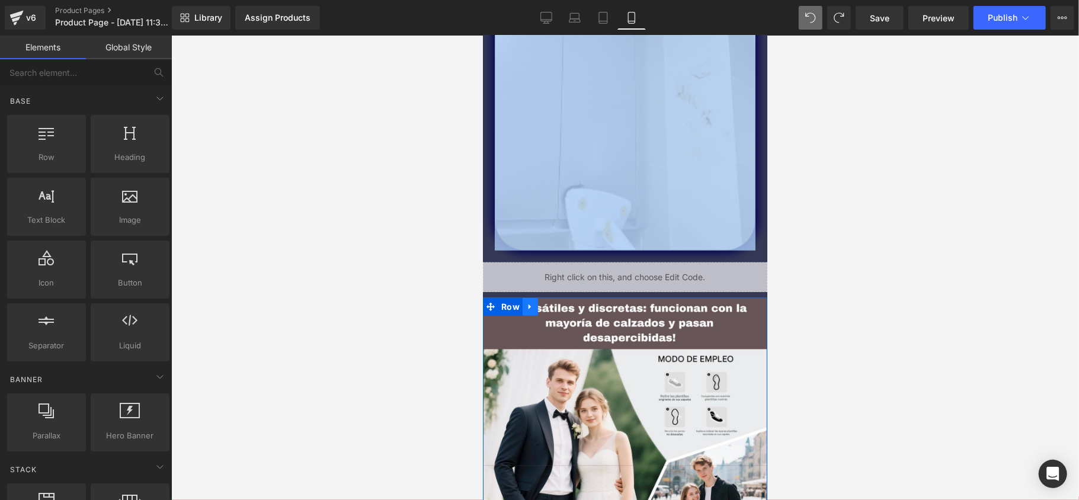
click at [531, 306] on link at bounding box center [529, 307] width 15 height 18
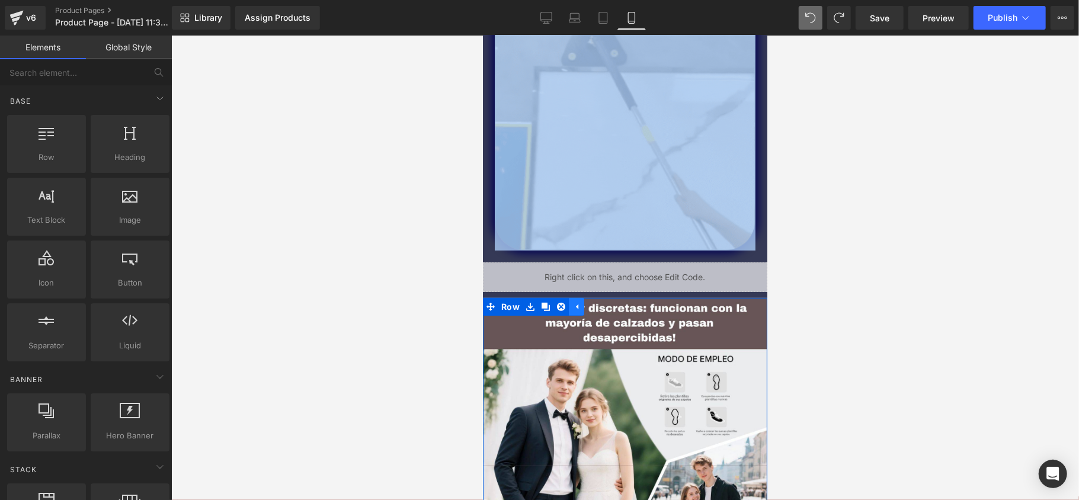
click at [568, 306] on link at bounding box center [575, 307] width 15 height 18
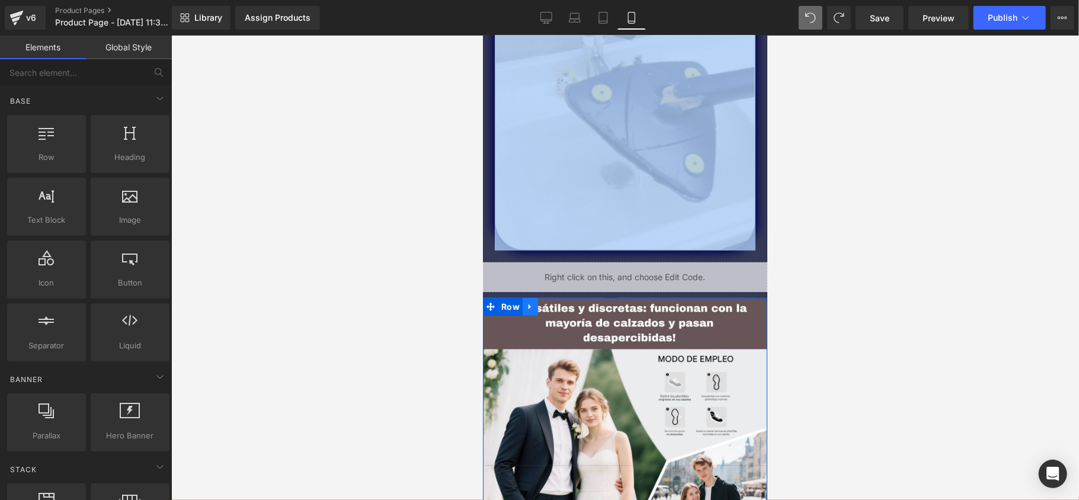
click at [531, 304] on link at bounding box center [529, 307] width 15 height 18
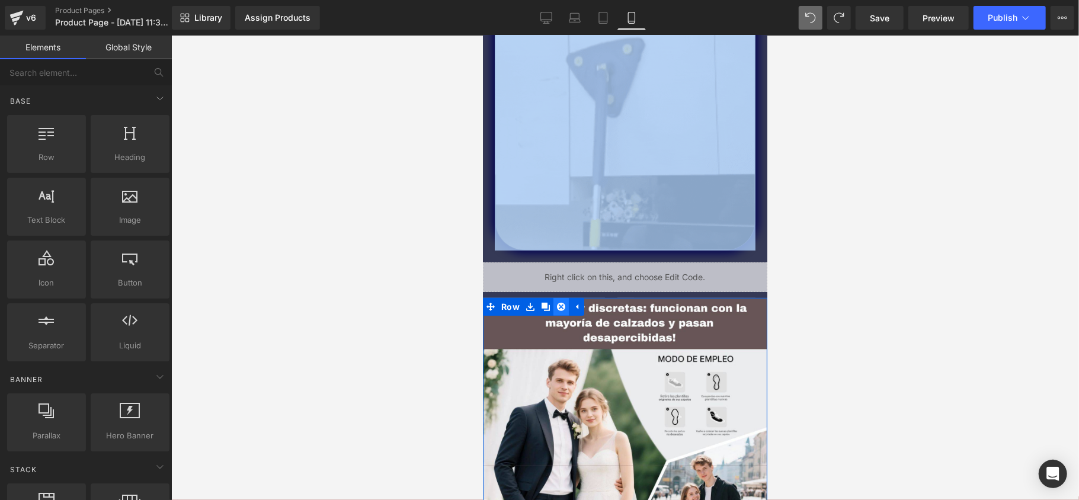
click at [557, 305] on icon at bounding box center [561, 306] width 8 height 9
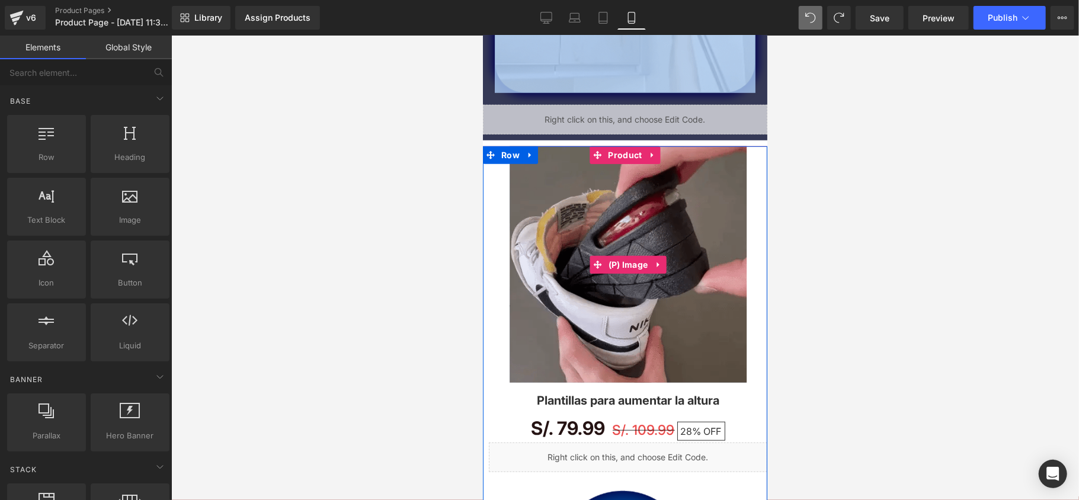
scroll to position [553, 0]
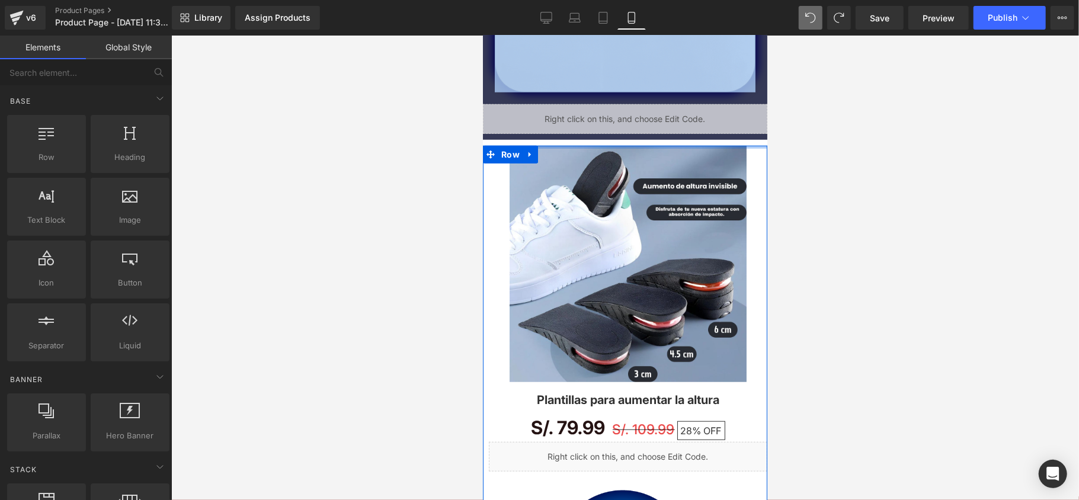
click at [609, 145] on div at bounding box center [624, 146] width 284 height 3
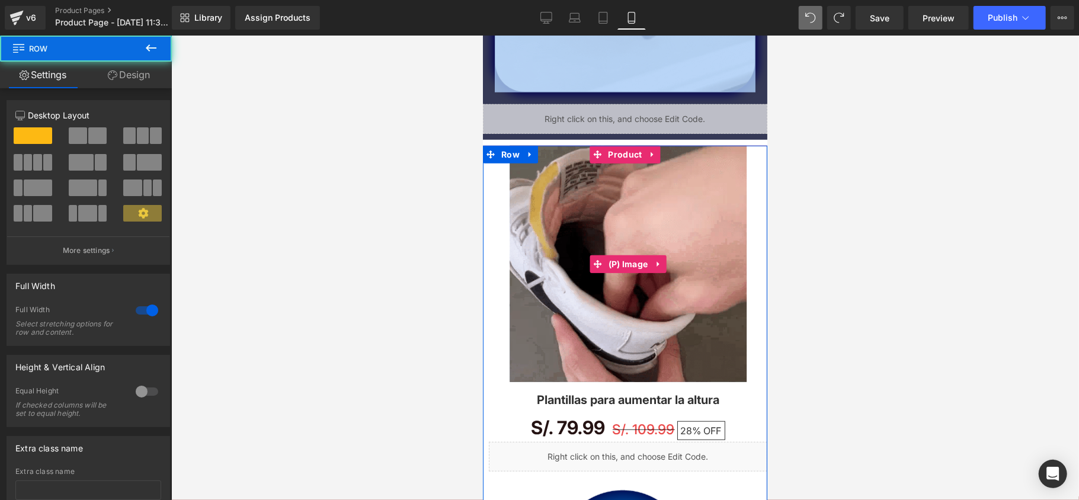
click at [616, 168] on img at bounding box center [627, 263] width 237 height 237
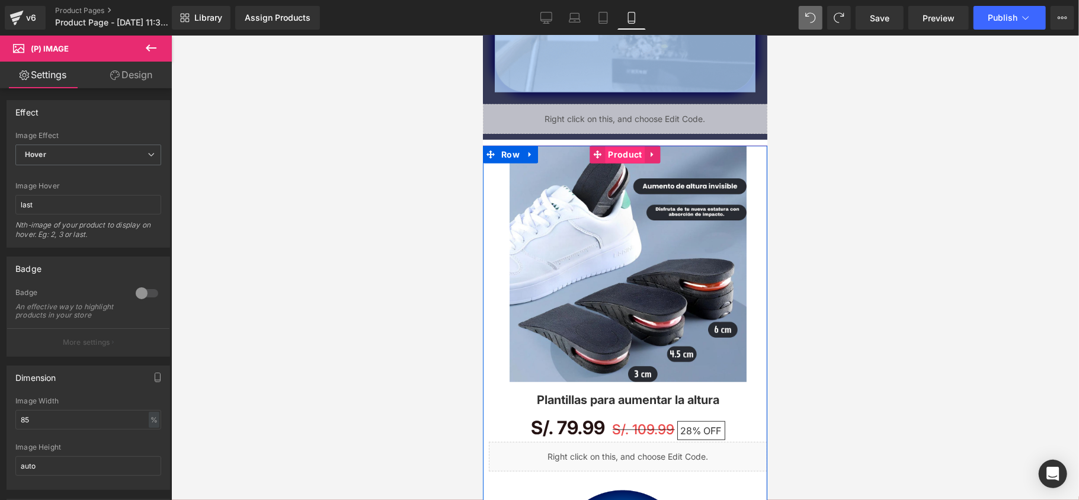
click at [614, 154] on span "Product" at bounding box center [625, 154] width 40 height 18
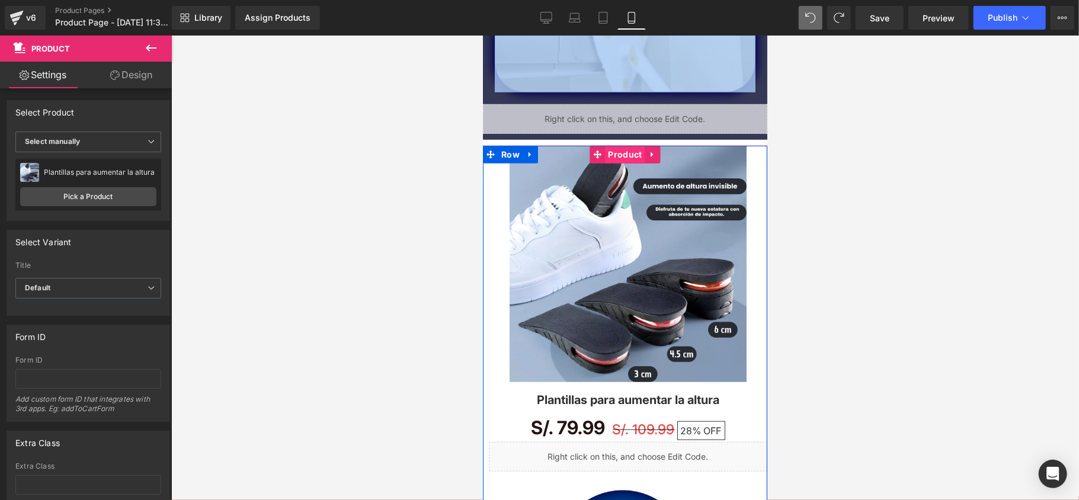
click at [621, 158] on span "Product" at bounding box center [625, 154] width 40 height 18
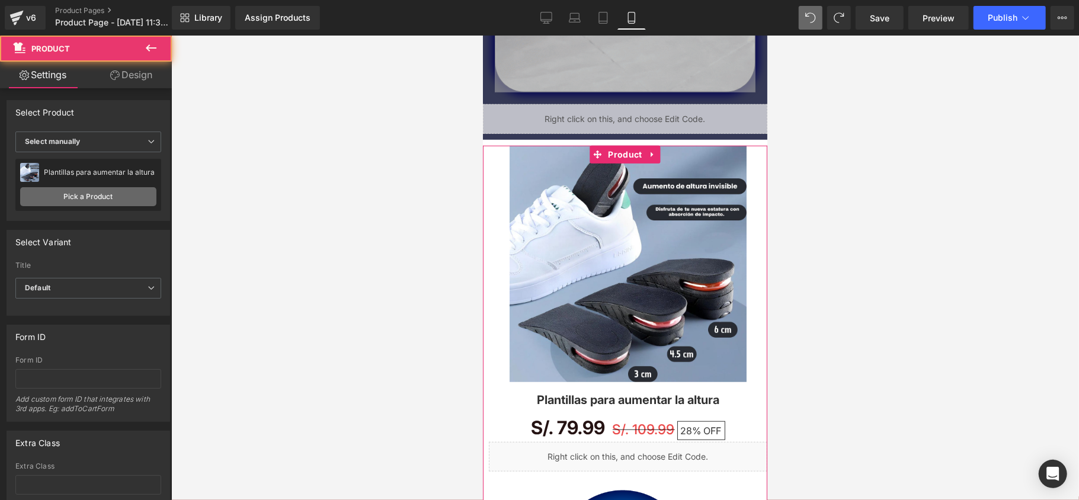
click at [69, 191] on link "Pick a Product" at bounding box center [88, 196] width 136 height 19
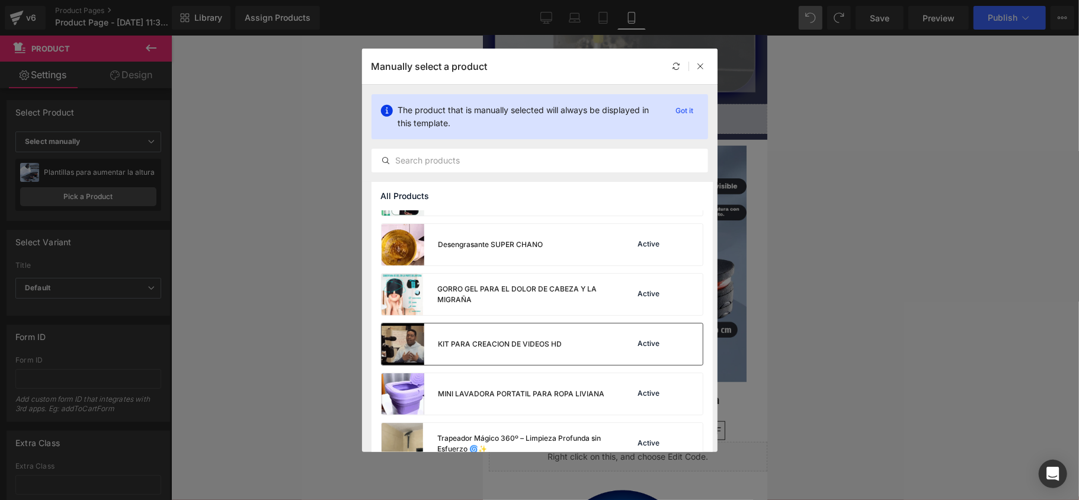
scroll to position [109, 0]
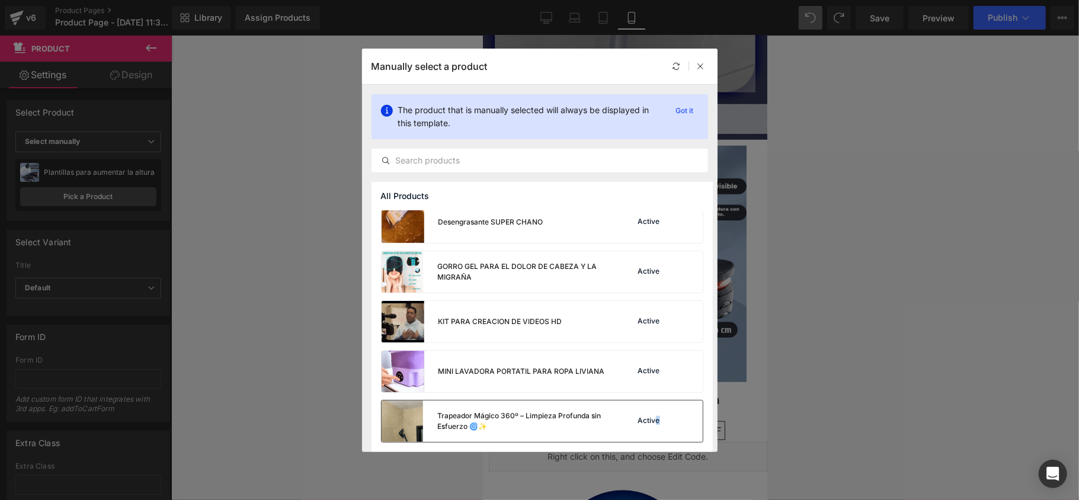
click at [653, 421] on div "Active" at bounding box center [649, 421] width 27 height 9
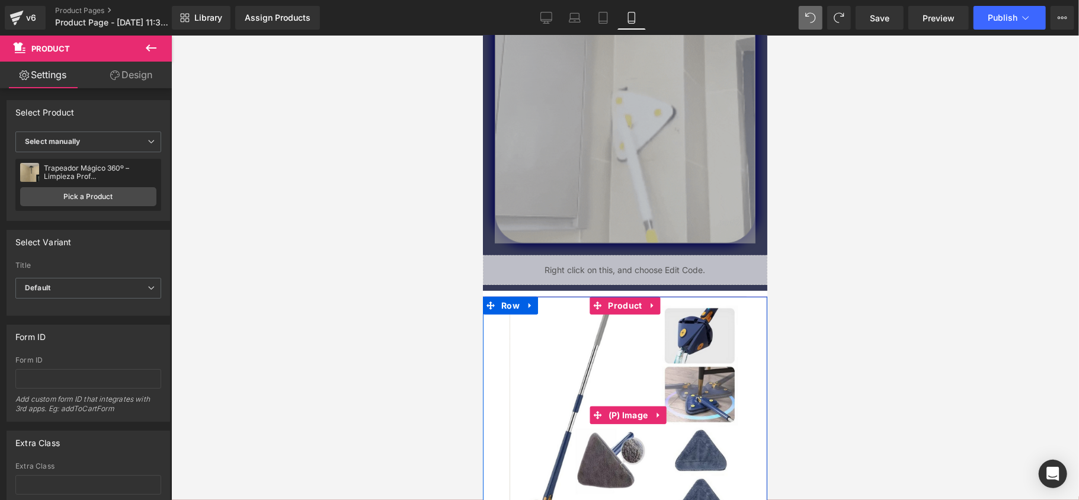
scroll to position [316, 0]
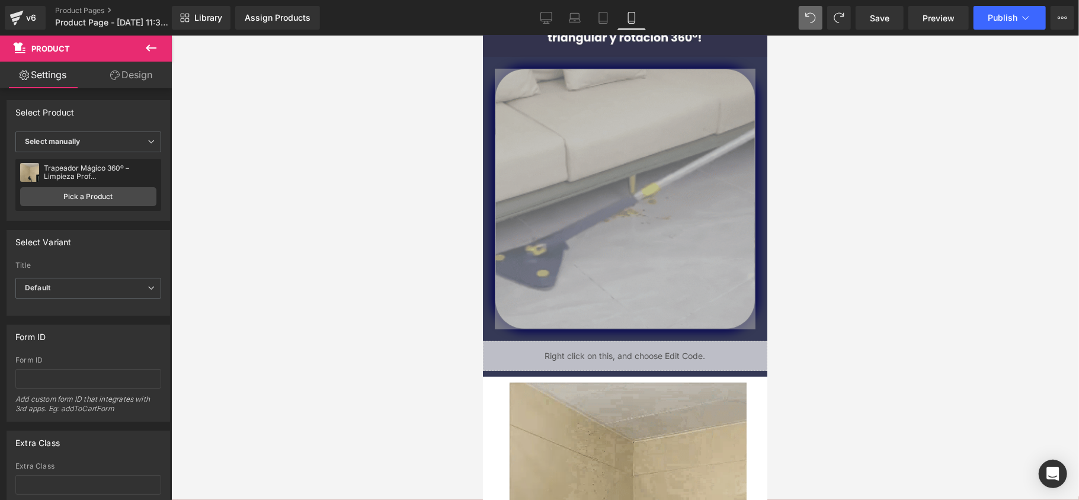
click at [842, 255] on div at bounding box center [625, 268] width 908 height 465
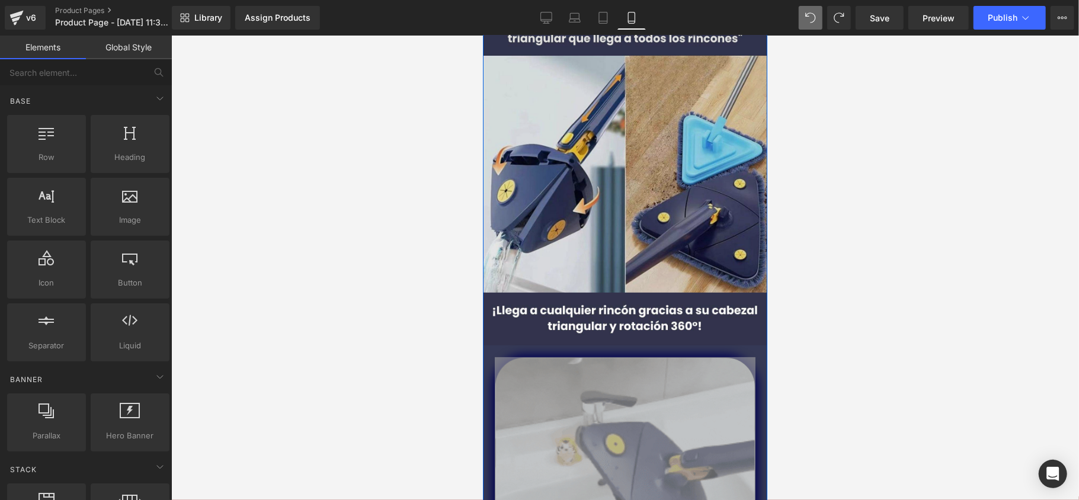
scroll to position [0, 0]
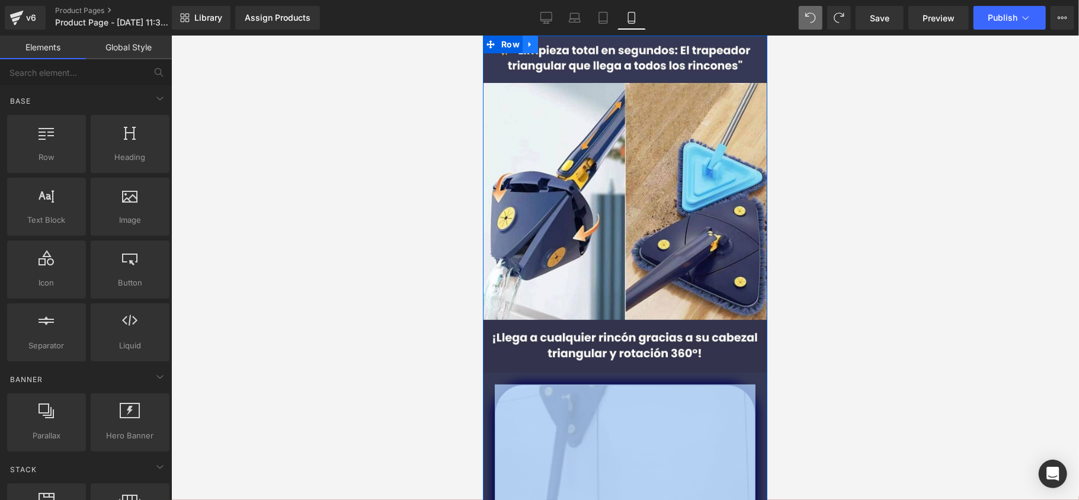
click at [522, 46] on link at bounding box center [529, 44] width 15 height 18
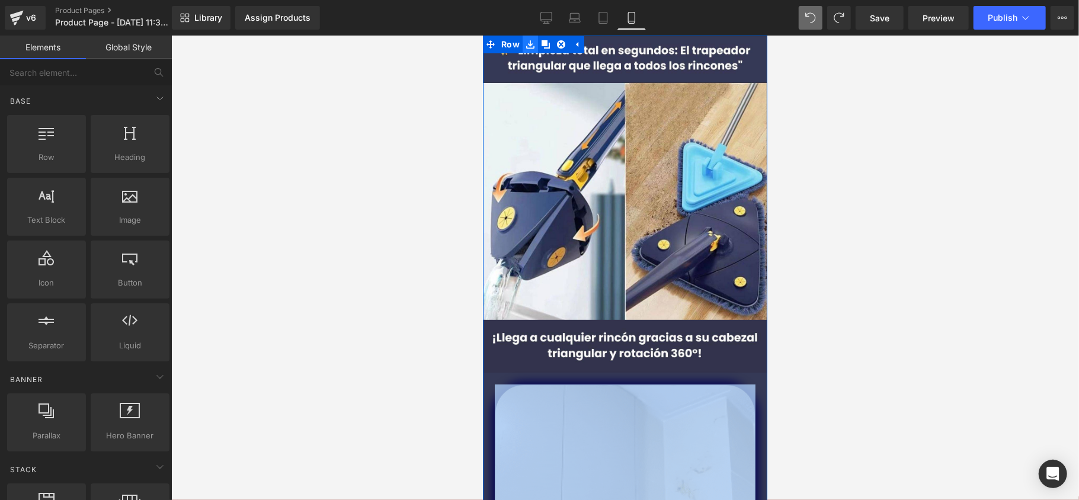
click at [530, 48] on link at bounding box center [529, 44] width 15 height 18
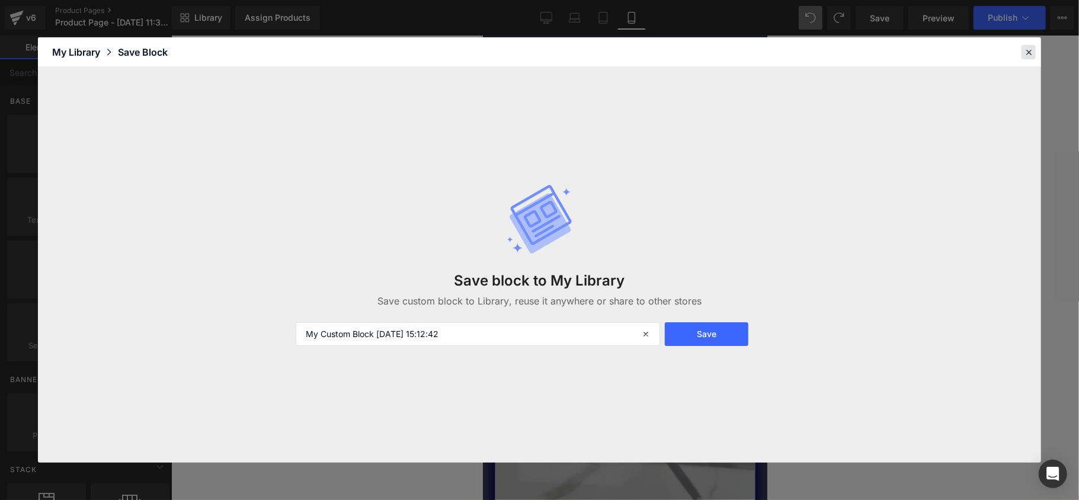
click at [1024, 50] on icon at bounding box center [1029, 52] width 11 height 11
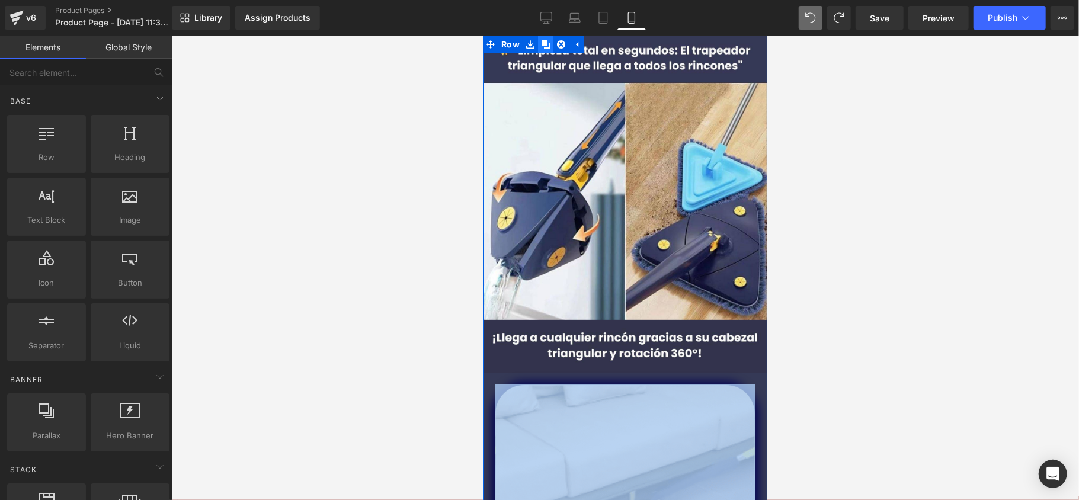
click at [538, 44] on link at bounding box center [545, 44] width 15 height 18
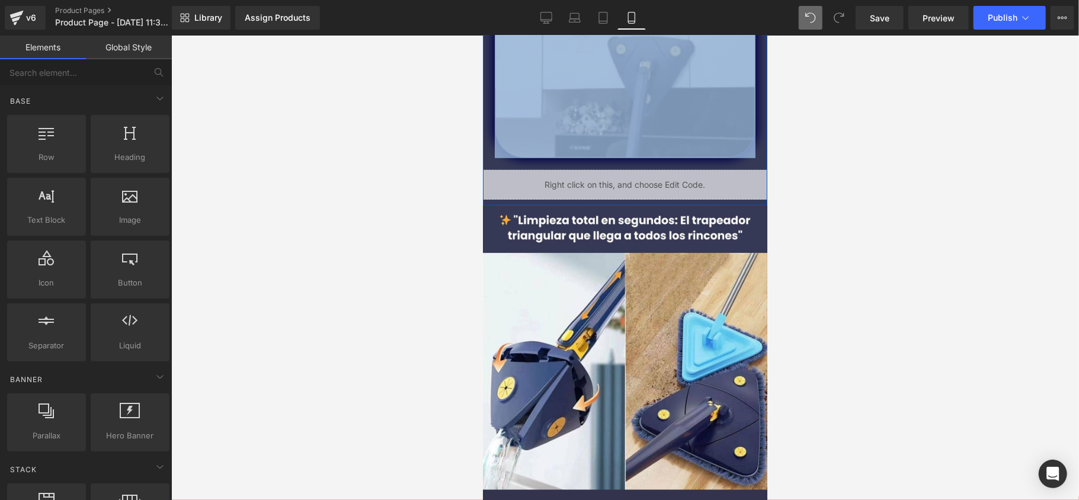
click at [534, 43] on img at bounding box center [624, 27] width 261 height 261
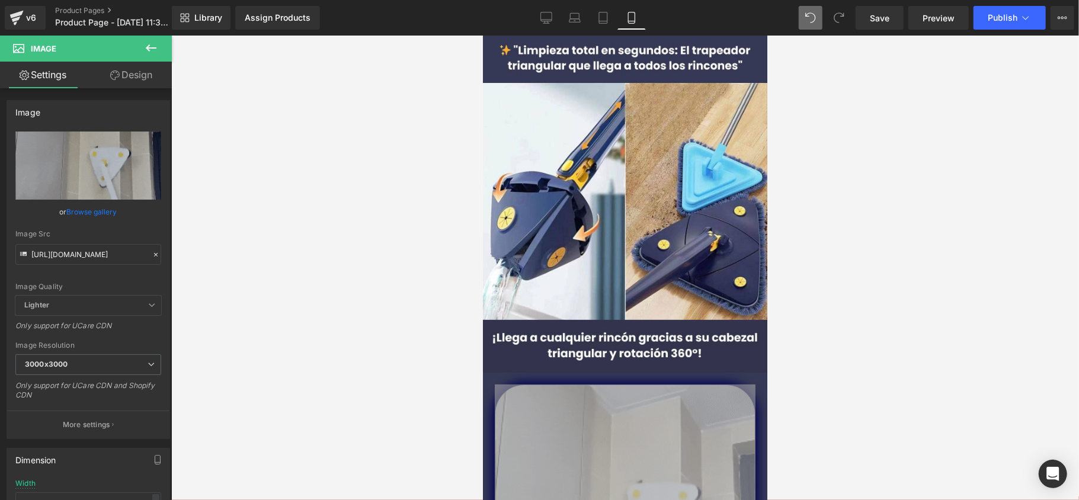
click at [435, 136] on div at bounding box center [625, 268] width 908 height 465
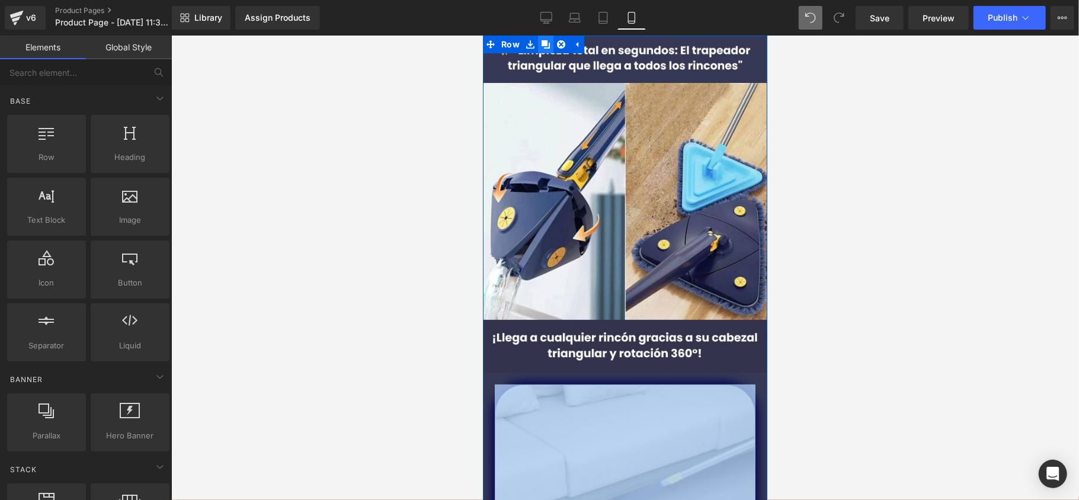
click at [541, 42] on icon at bounding box center [545, 44] width 8 height 8
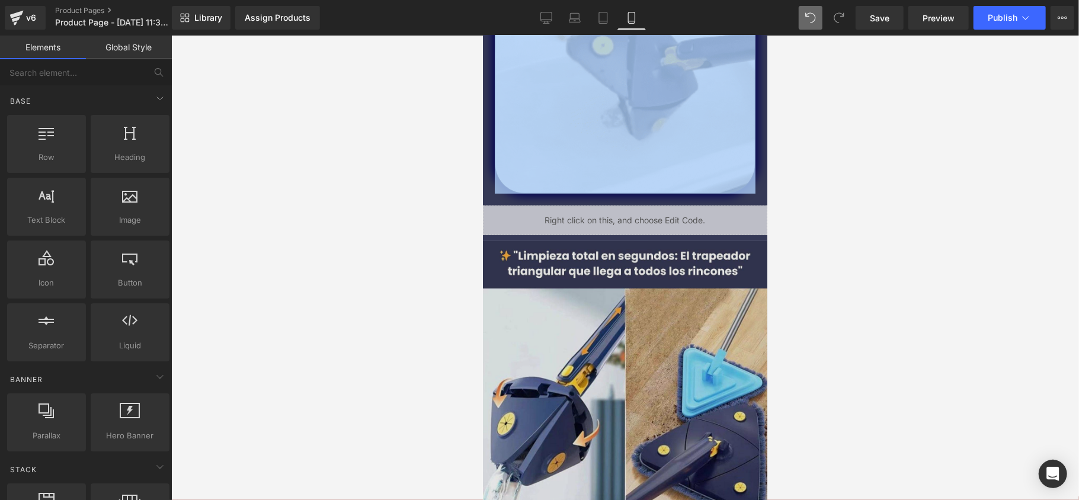
scroll to position [215, 0]
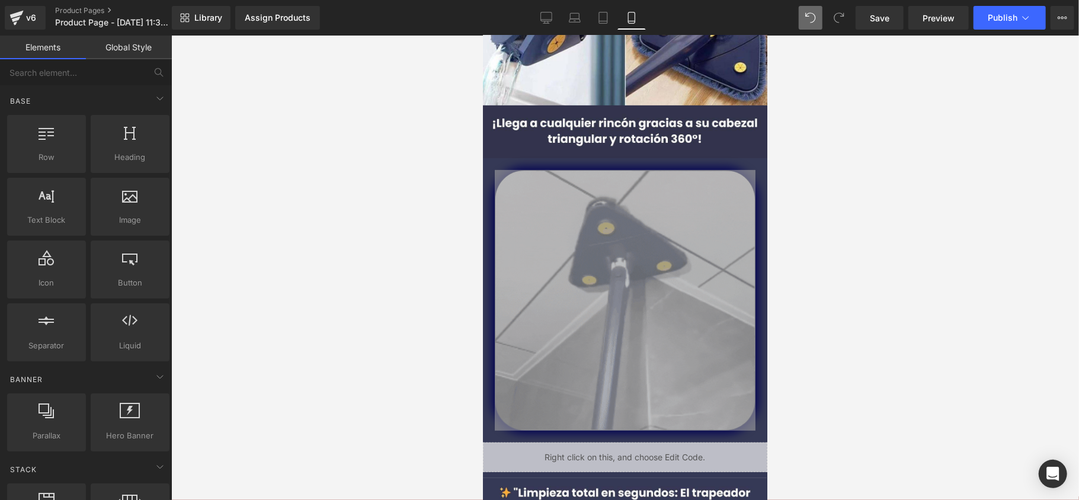
click at [955, 254] on div at bounding box center [625, 268] width 908 height 465
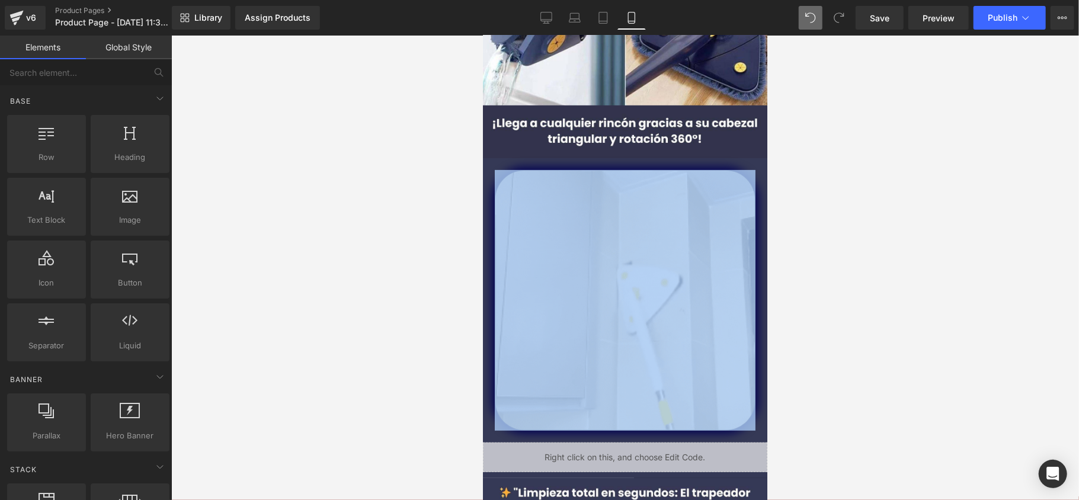
click at [757, 266] on div "Image Image Image Liquid" at bounding box center [624, 145] width 284 height 651
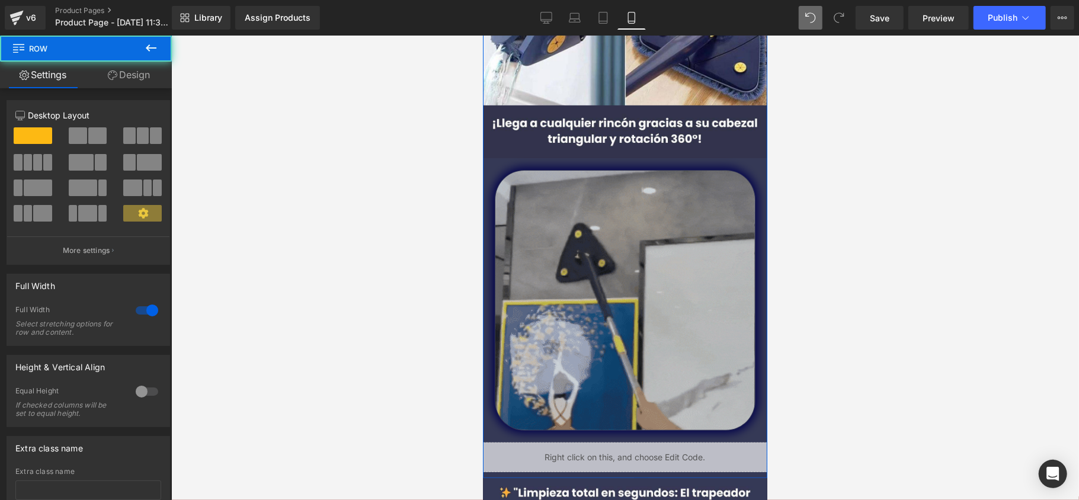
click at [718, 267] on img at bounding box center [624, 300] width 261 height 261
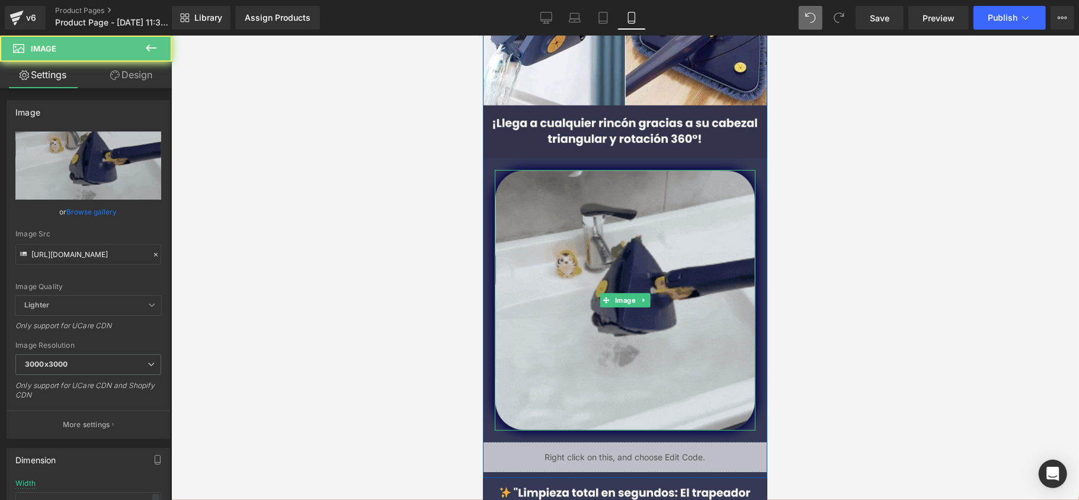
click at [718, 267] on img at bounding box center [624, 300] width 261 height 261
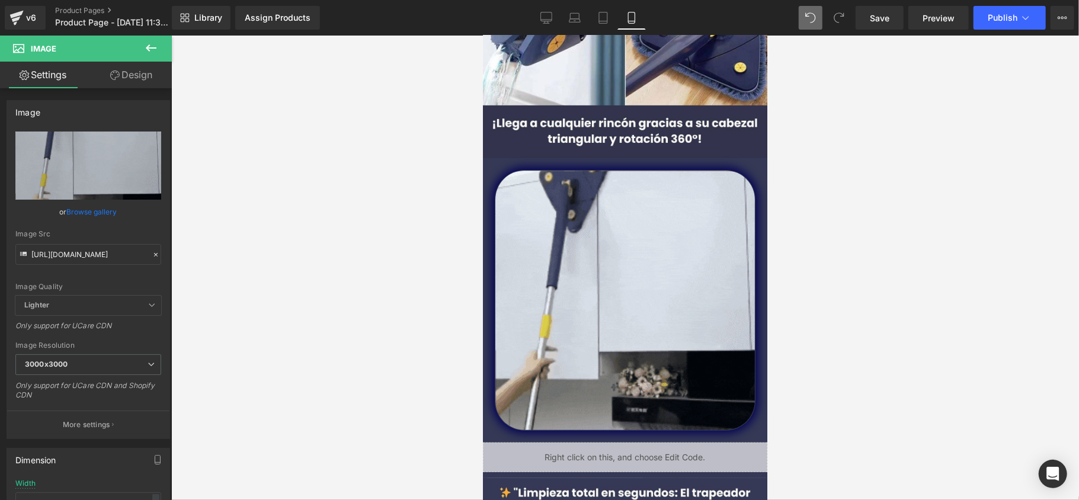
click at [868, 239] on div at bounding box center [625, 268] width 908 height 465
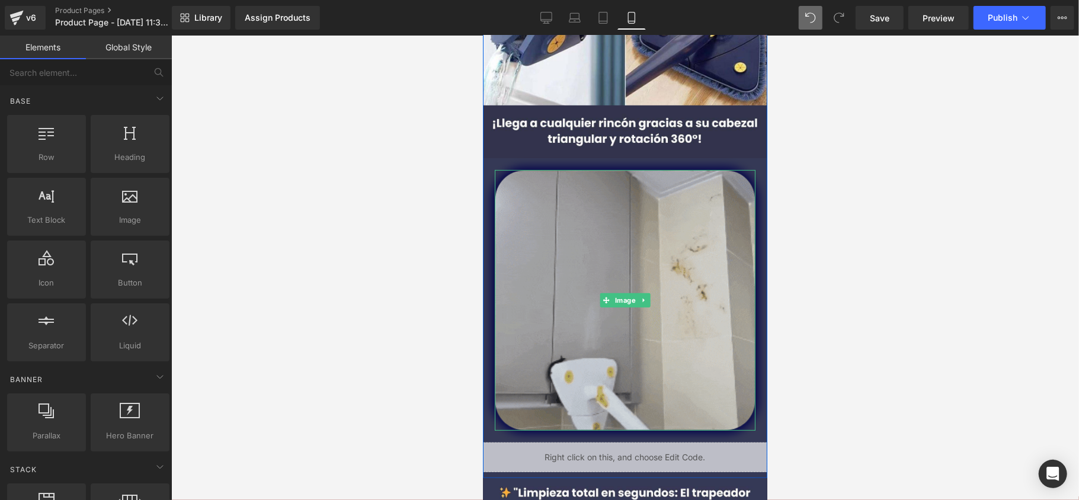
click at [655, 273] on img at bounding box center [624, 300] width 261 height 261
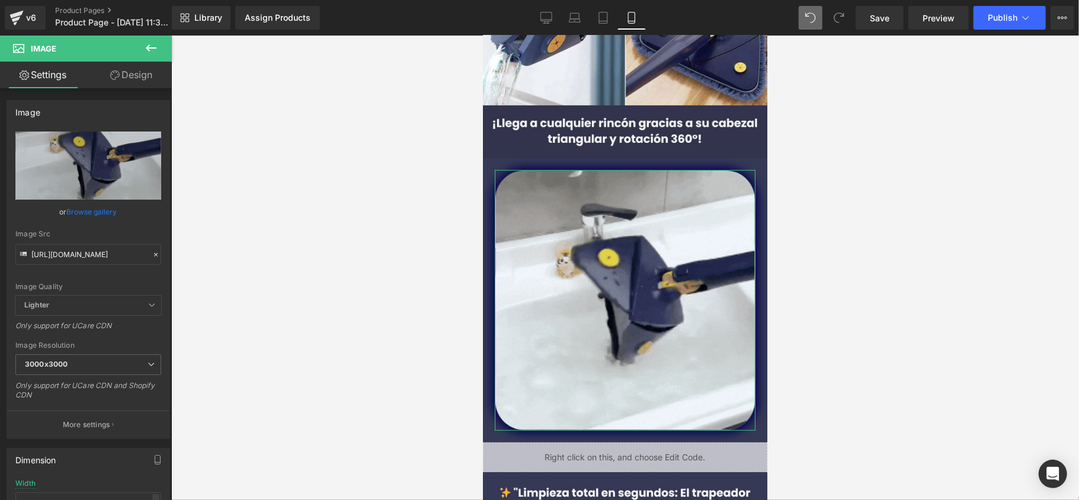
click at [136, 76] on link "Design" at bounding box center [131, 75] width 86 height 27
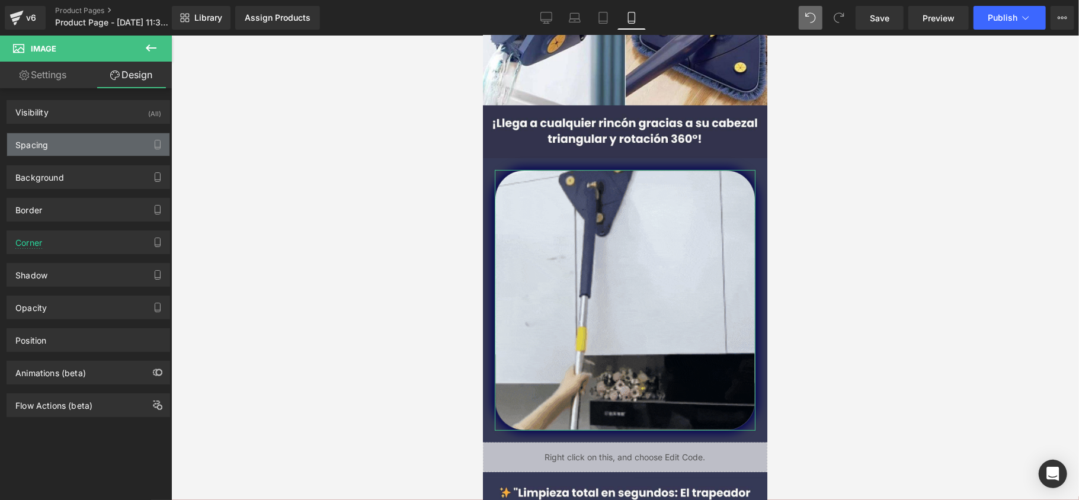
click at [95, 140] on div "Spacing" at bounding box center [88, 144] width 162 height 23
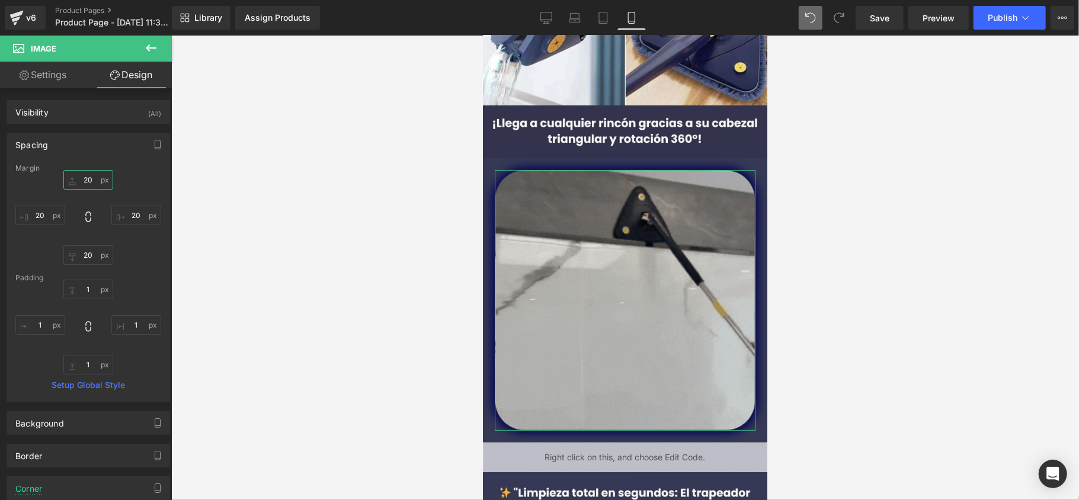
click at [89, 176] on input "20" at bounding box center [88, 180] width 50 height 20
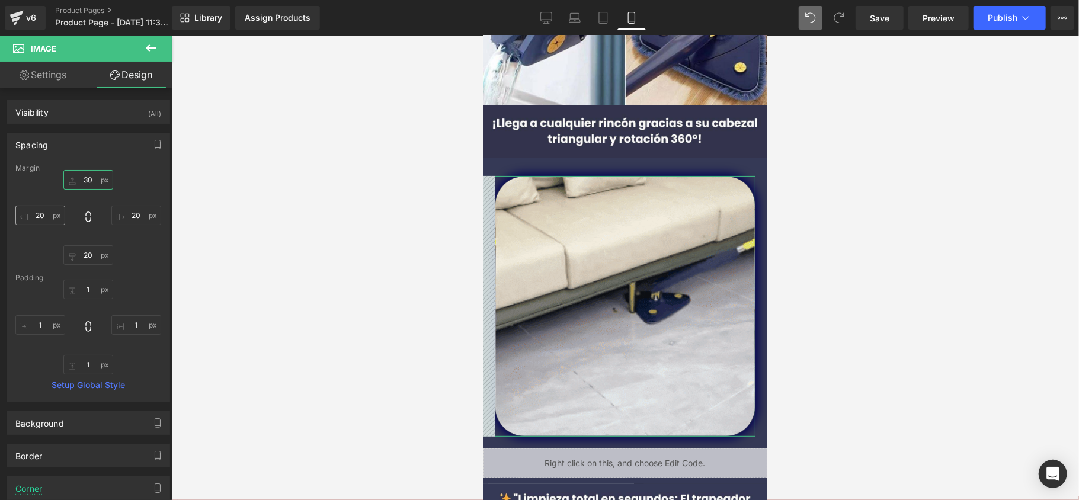
type input "30"
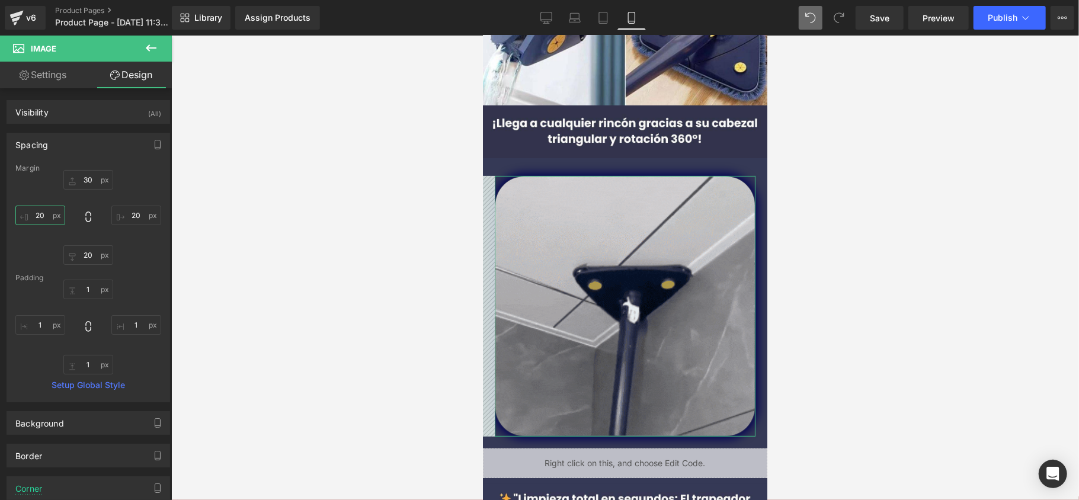
click at [52, 221] on input "20" at bounding box center [40, 216] width 50 height 20
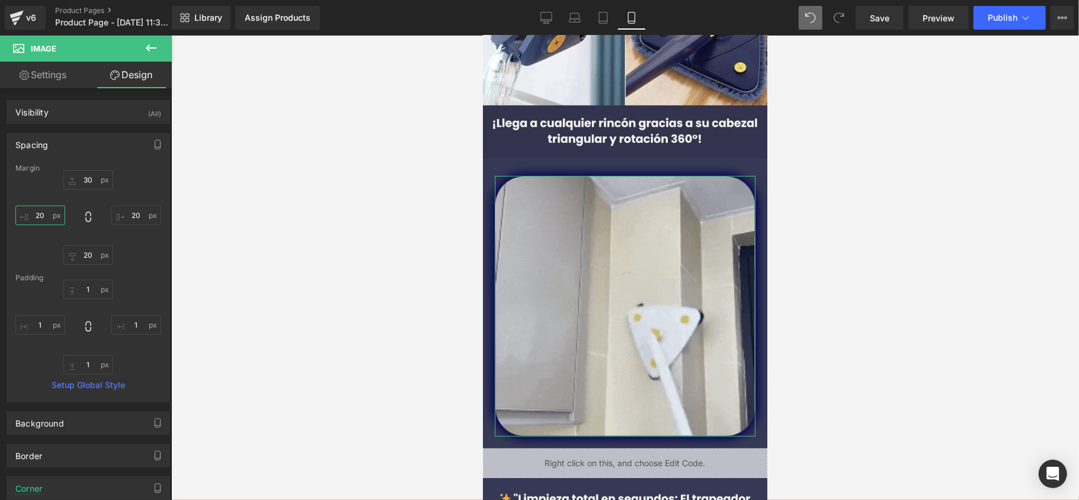
click at [52, 221] on input "20" at bounding box center [40, 216] width 50 height 20
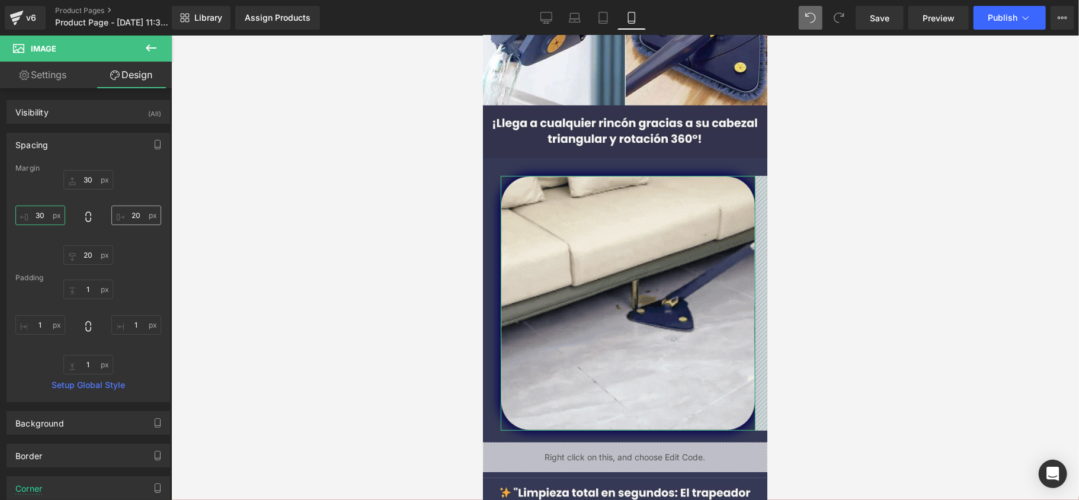
type input "30"
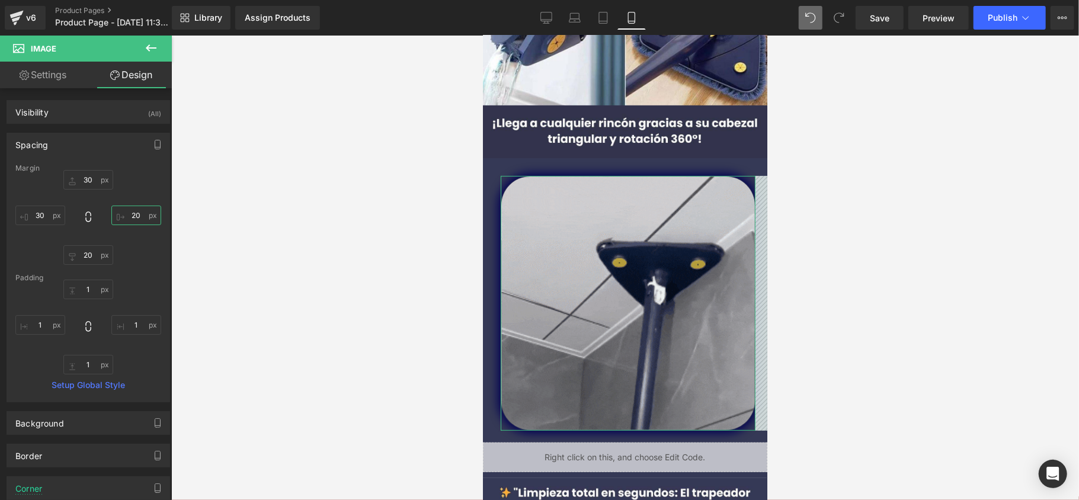
click at [133, 216] on input "20" at bounding box center [136, 216] width 50 height 20
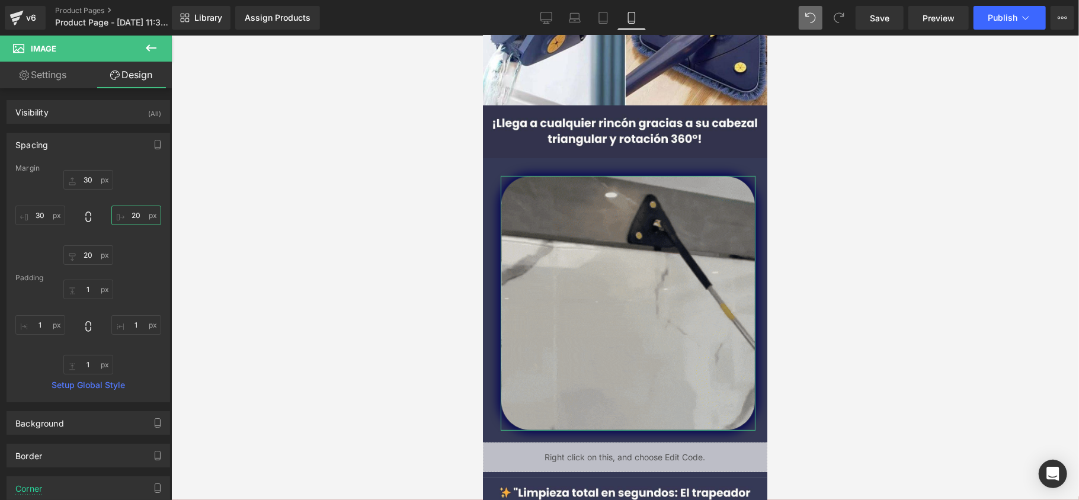
click at [133, 216] on input "20" at bounding box center [136, 216] width 50 height 20
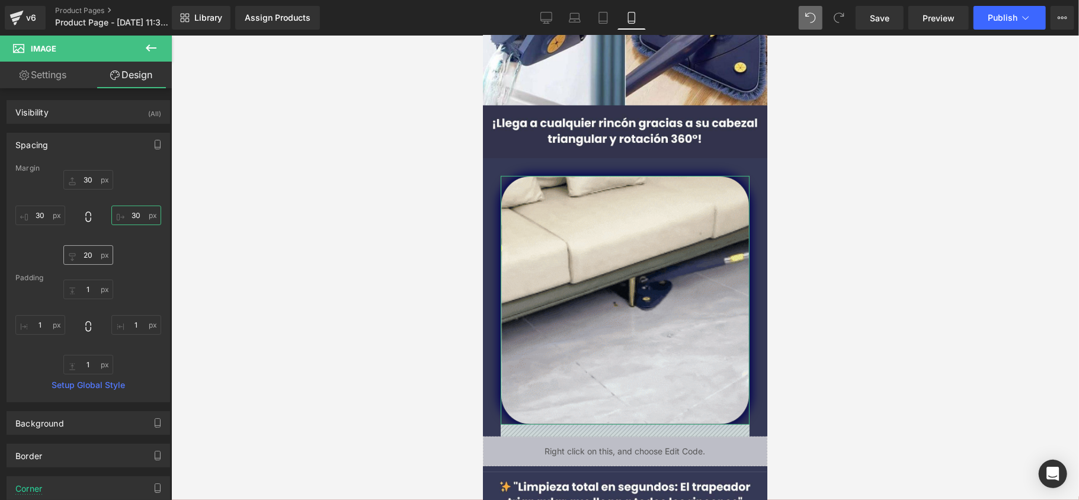
type input "30"
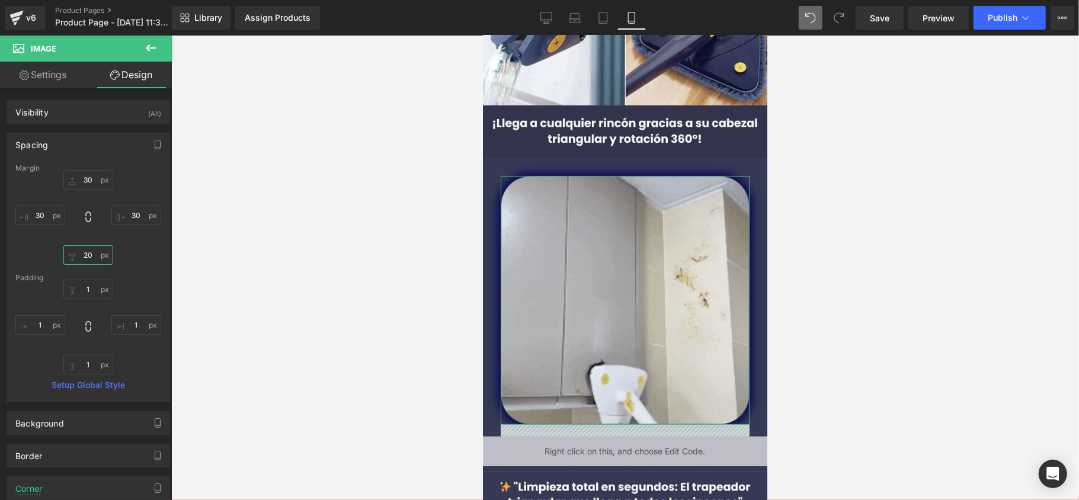
click at [86, 260] on input "20" at bounding box center [88, 255] width 50 height 20
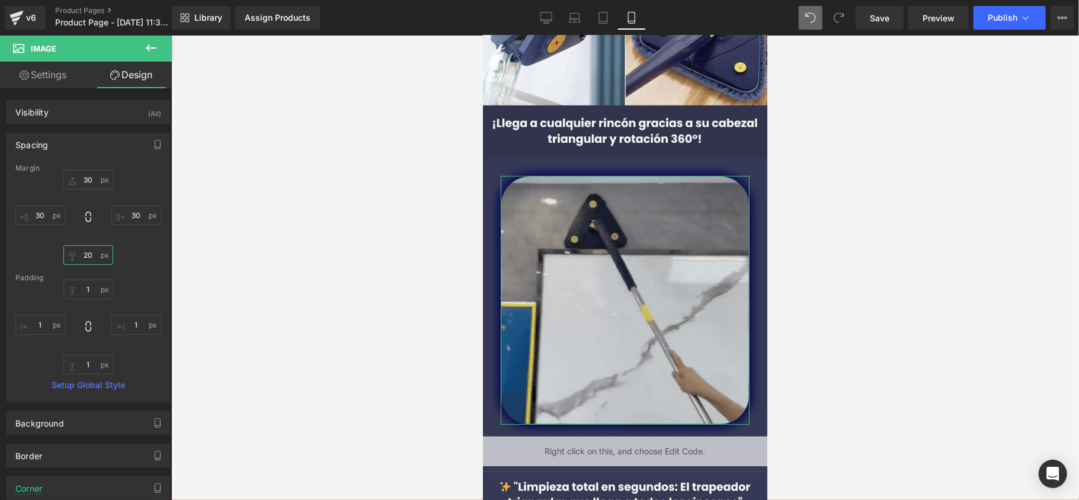
click at [86, 260] on input "20" at bounding box center [88, 255] width 50 height 20
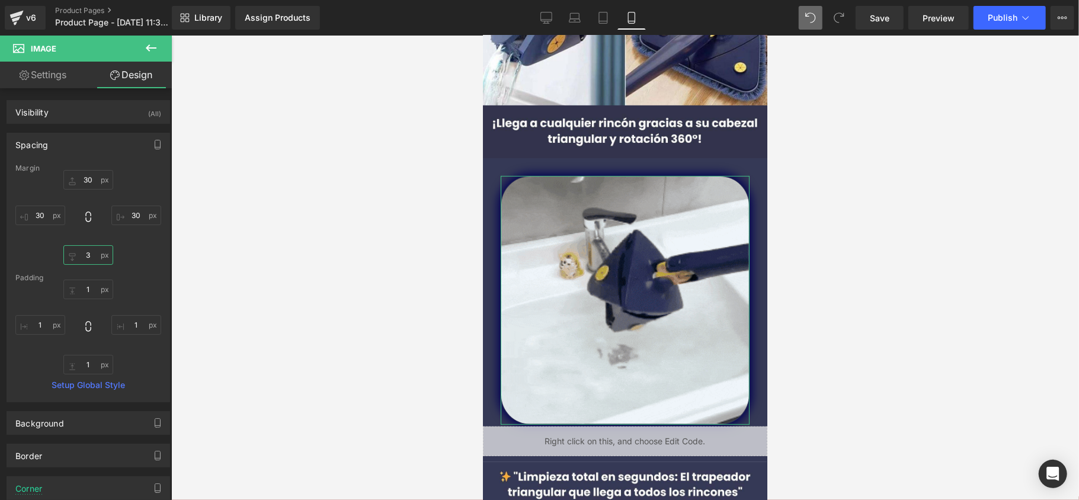
type input "30"
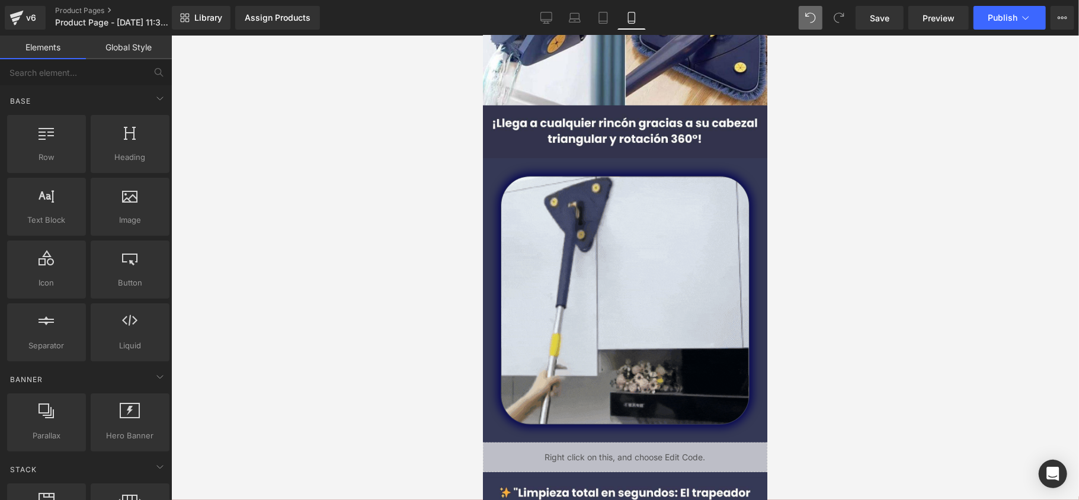
click at [235, 251] on div at bounding box center [625, 268] width 908 height 465
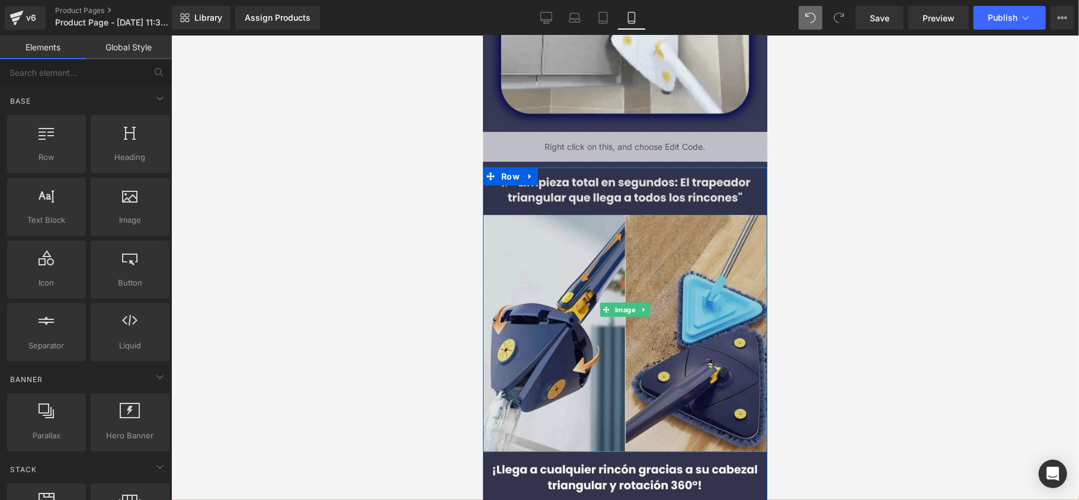
scroll to position [553, 0]
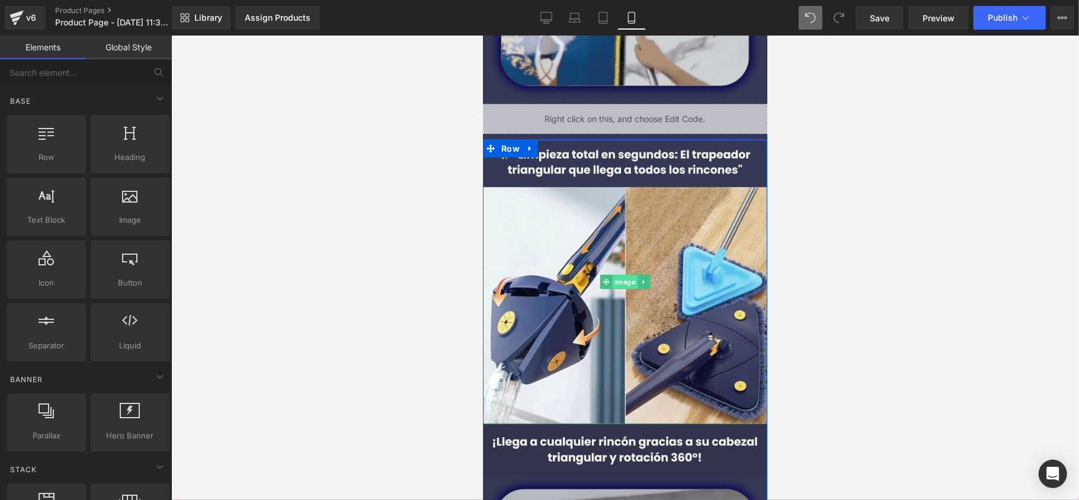
click at [631, 280] on span "Image" at bounding box center [624, 281] width 25 height 14
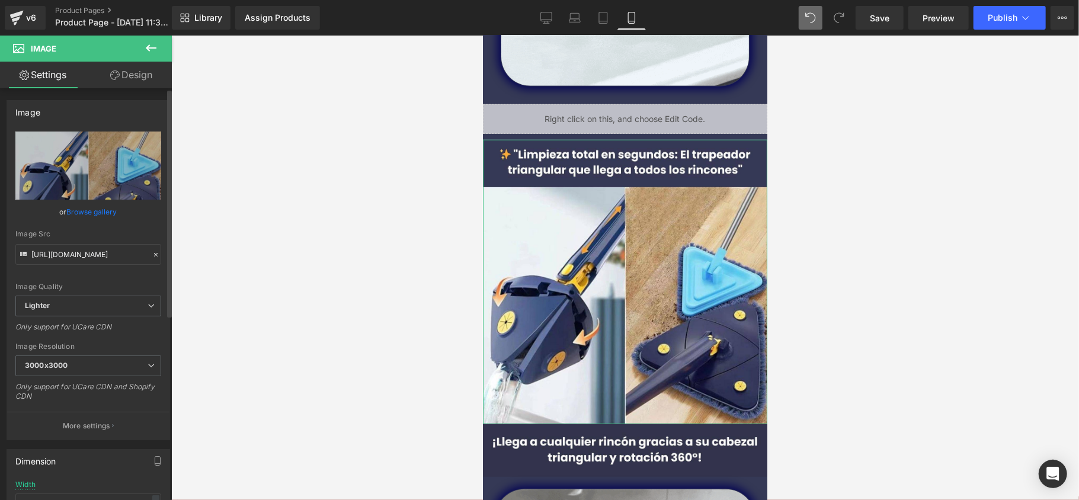
click at [84, 211] on link "Browse gallery" at bounding box center [92, 212] width 50 height 21
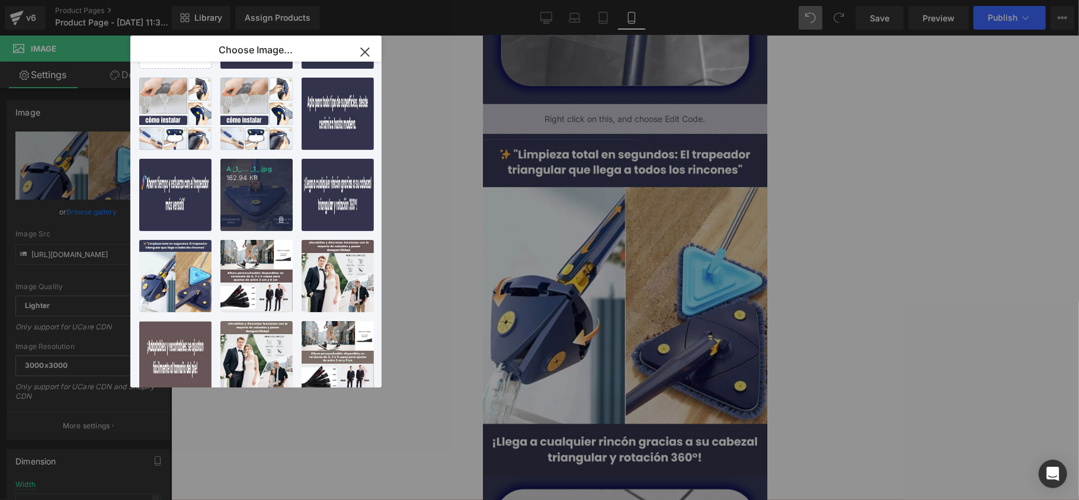
click at [254, 209] on div "A _1_... _1_.jpg 162.94 KB" at bounding box center [256, 195] width 72 height 72
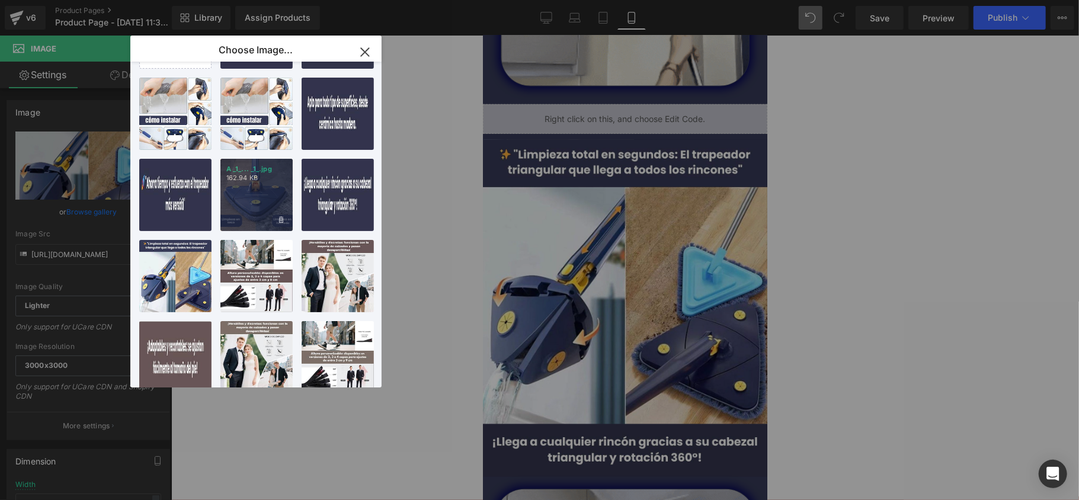
type input "https://ucarecdn.com/7799ca55-9e66-4f2b-ab93-52c95bdf9f65/-/format/auto/-/previ…"
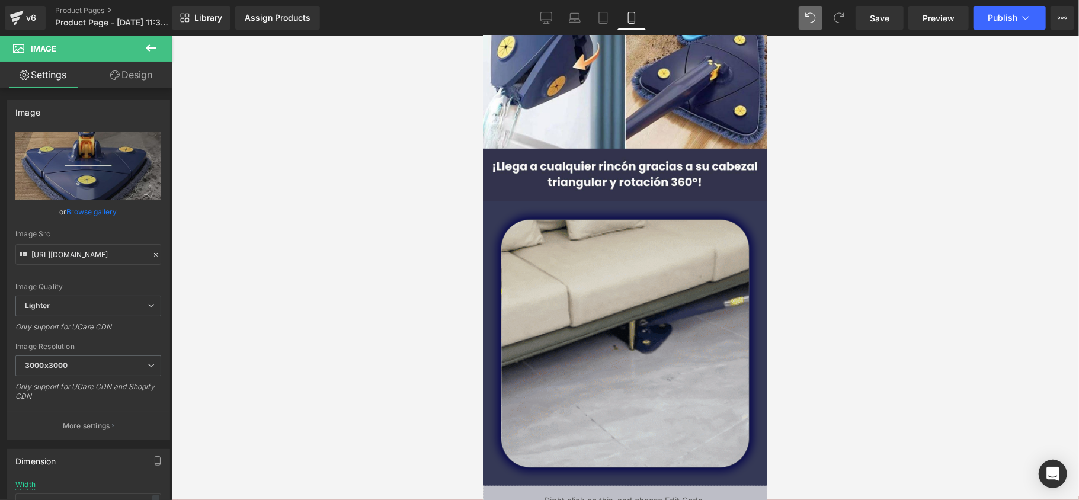
scroll to position [158, 0]
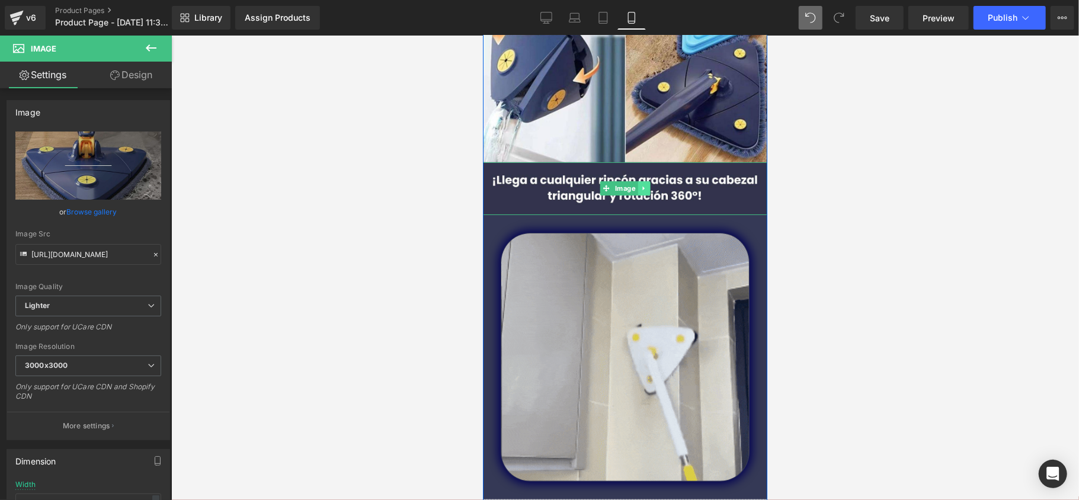
click at [640, 190] on icon at bounding box center [643, 187] width 7 height 7
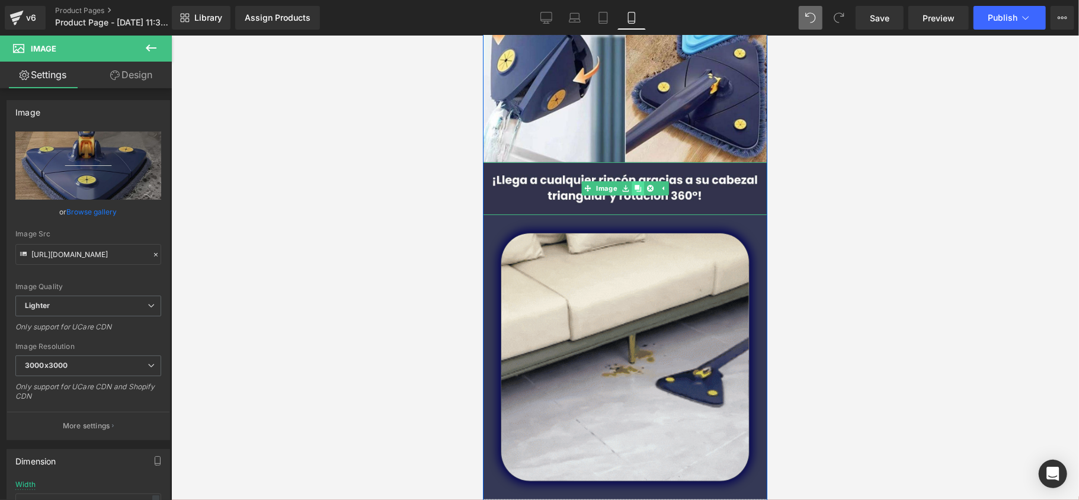
click at [638, 194] on link at bounding box center [637, 188] width 12 height 14
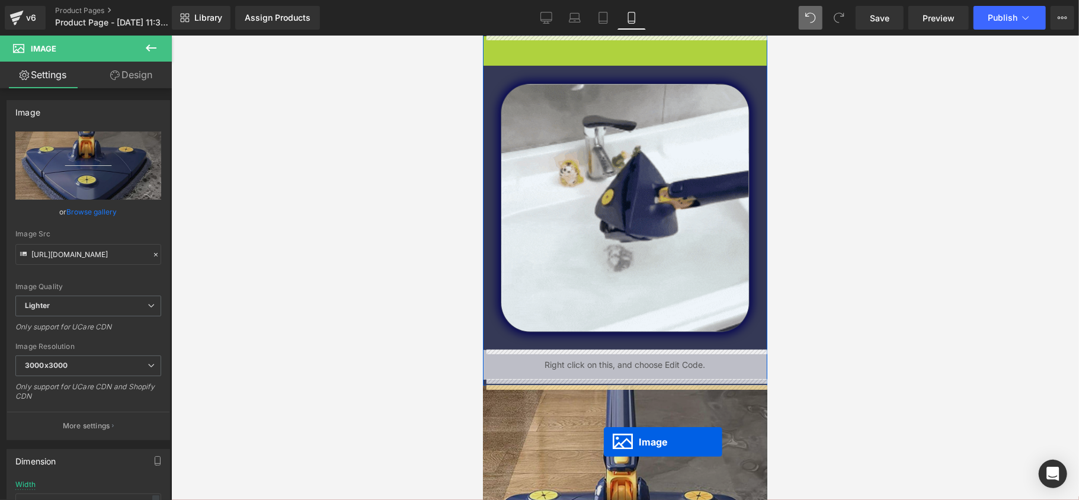
scroll to position [348, 0]
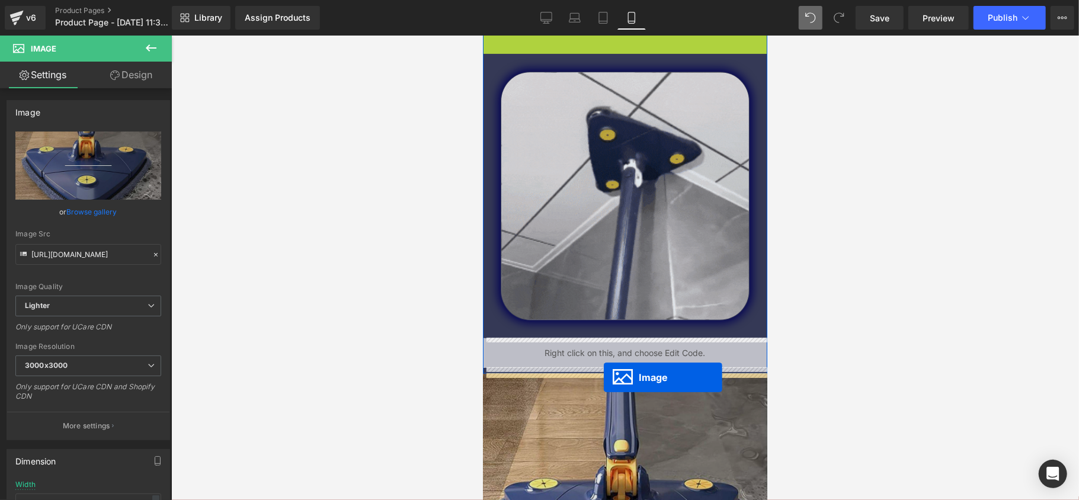
drag, startPoint x: 616, startPoint y: 244, endPoint x: 603, endPoint y: 377, distance: 134.0
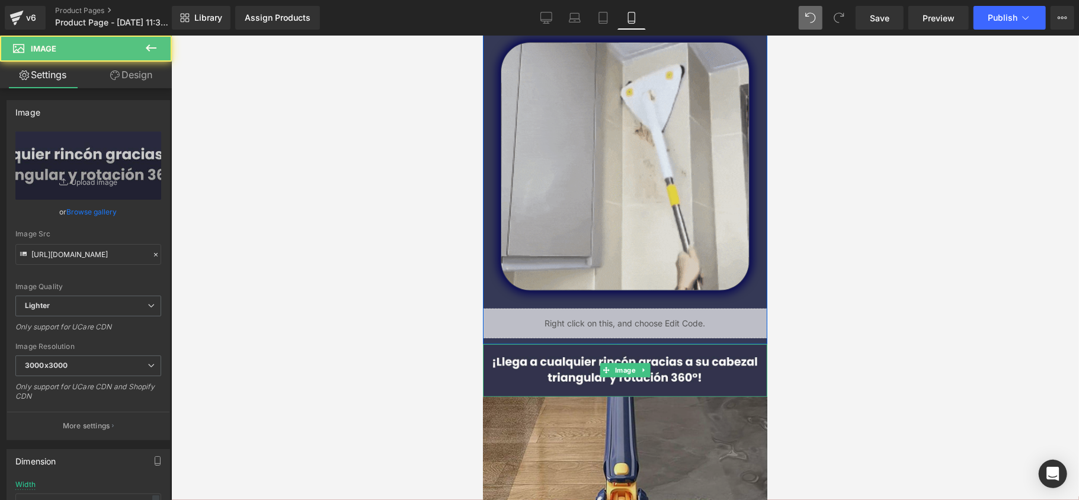
scroll to position [318, 0]
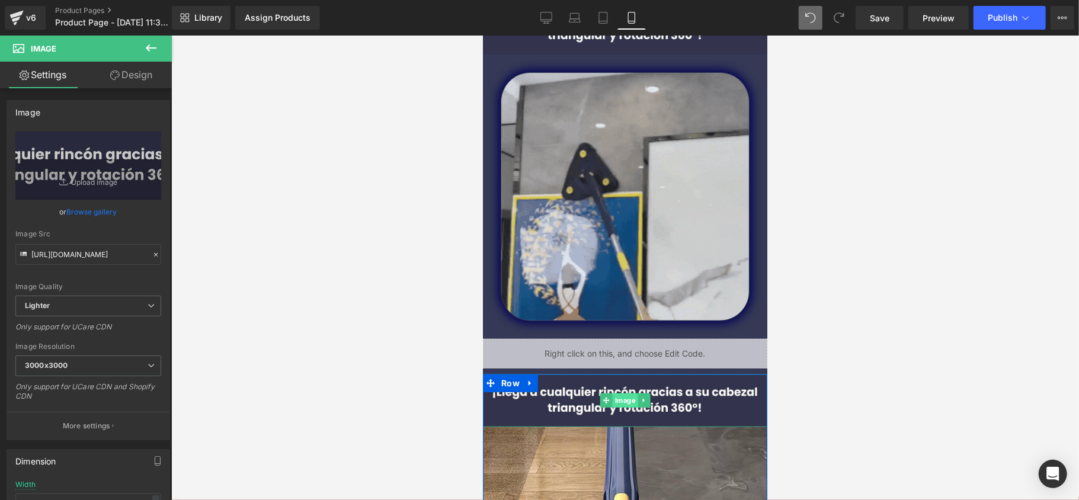
click at [625, 401] on span "Image" at bounding box center [624, 400] width 25 height 14
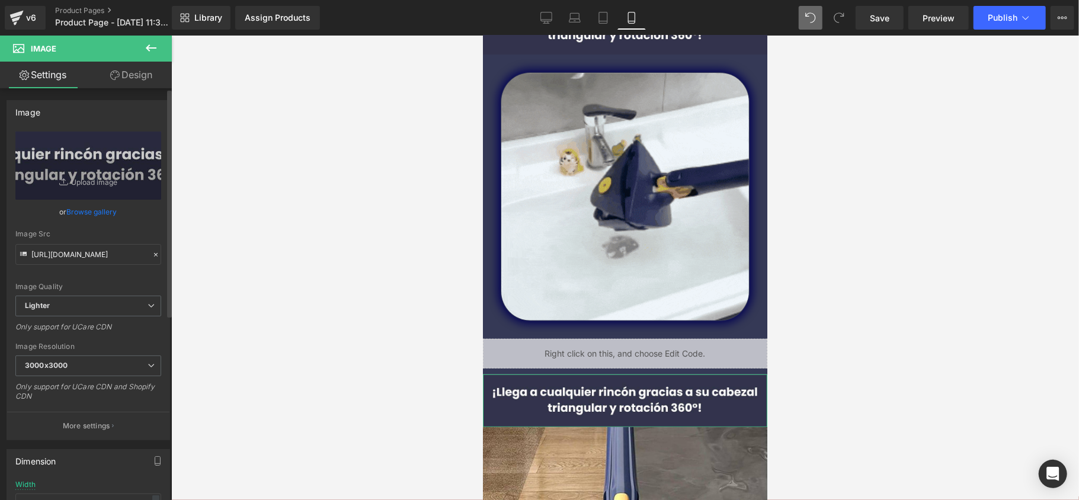
click at [94, 206] on link "Browse gallery" at bounding box center [92, 212] width 50 height 21
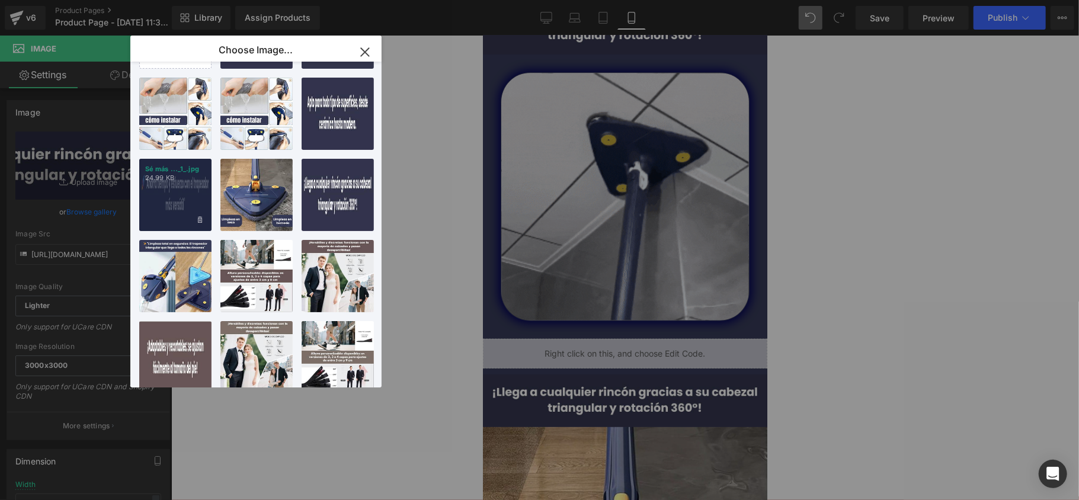
click at [185, 193] on div "Sé más ..._1_.jpg 24.99 KB" at bounding box center [175, 195] width 72 height 72
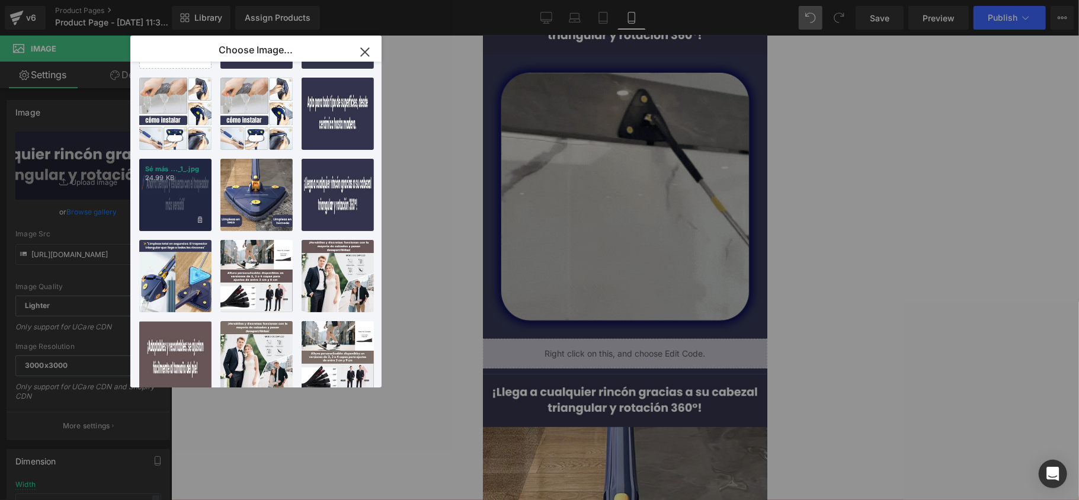
type input "https://ucarecdn.com/463748cf-bedc-44bf-bf98-47773aa7bb26/-/format/auto/-/previ…"
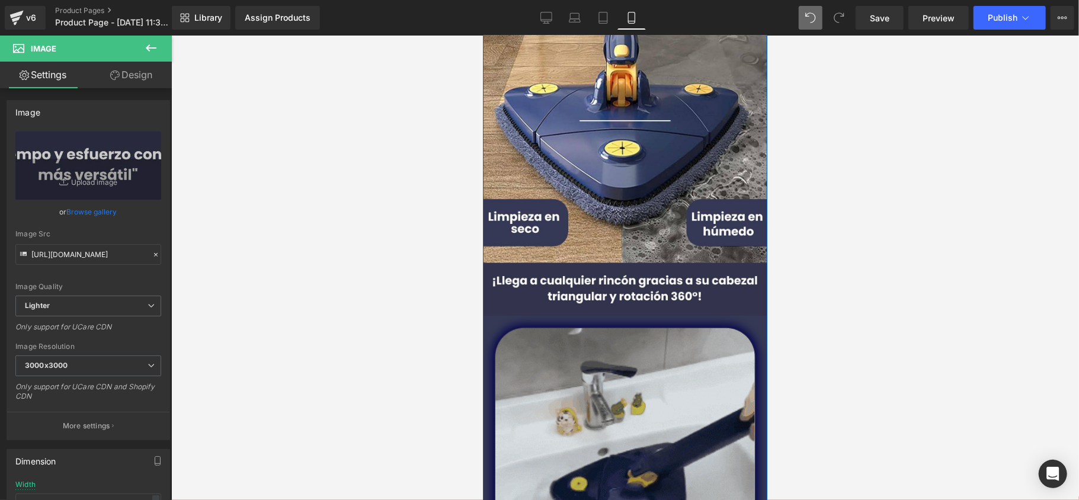
scroll to position [871, 0]
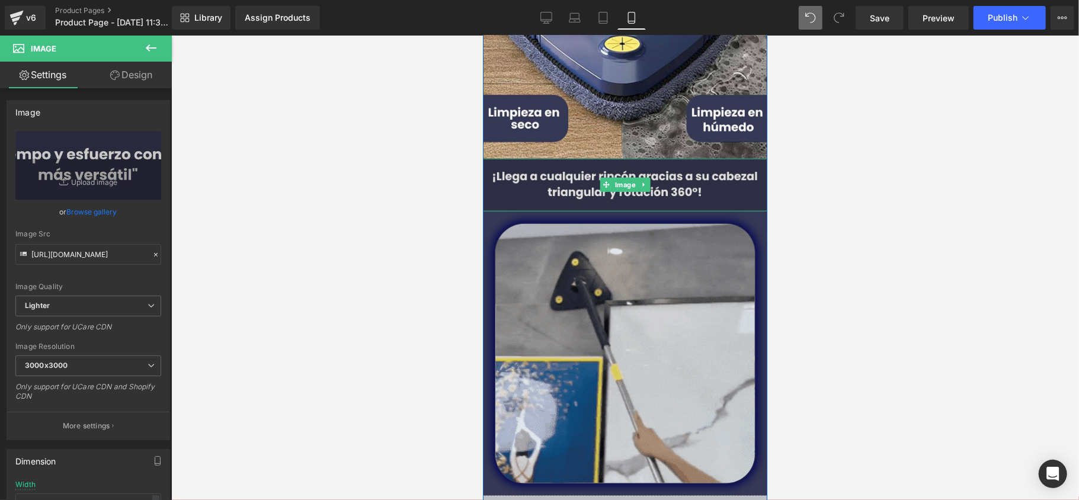
click at [622, 191] on img at bounding box center [624, 184] width 284 height 53
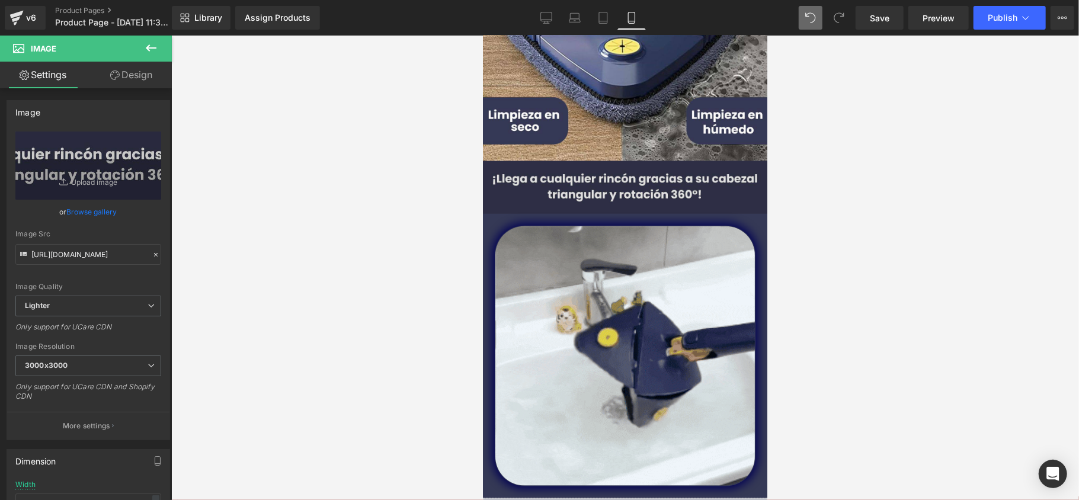
scroll to position [948, 0]
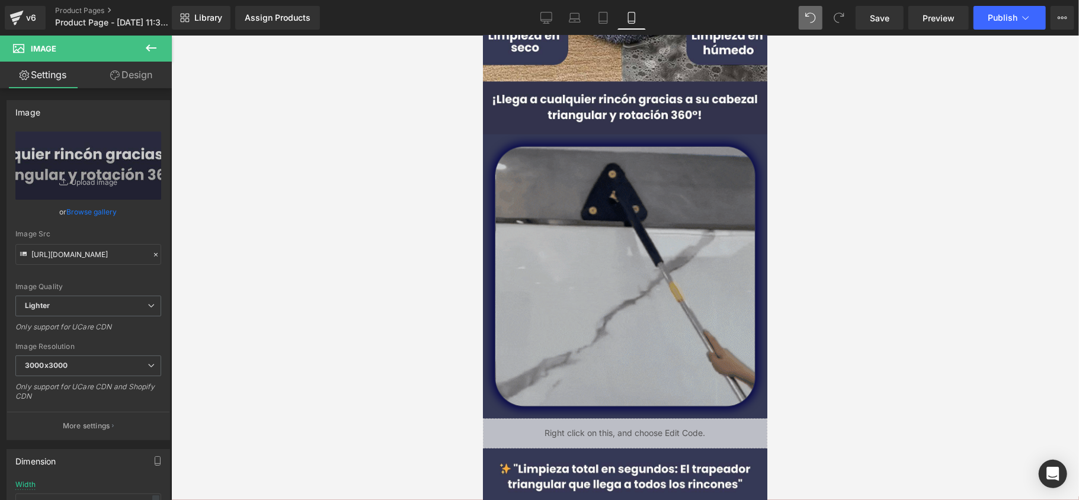
click at [618, 277] on div "Image" at bounding box center [624, 276] width 261 height 261
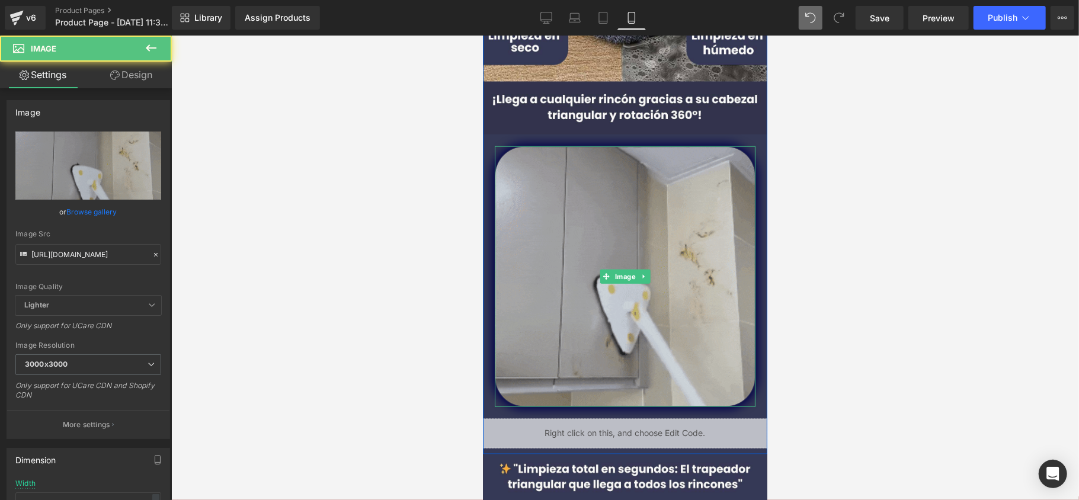
click at [618, 277] on span "Image" at bounding box center [624, 276] width 25 height 14
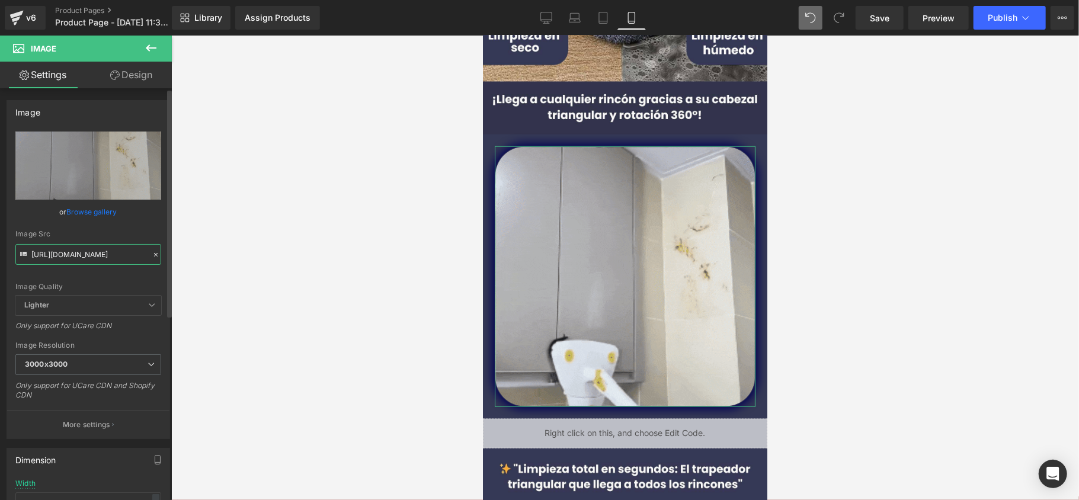
click at [79, 257] on input "https://media4.giphy.com/media/v1.Y2lkPTc5MGI3NjExZGt2cG54MGp0ZHloNXF6c2I1ZXBza…" at bounding box center [88, 254] width 146 height 21
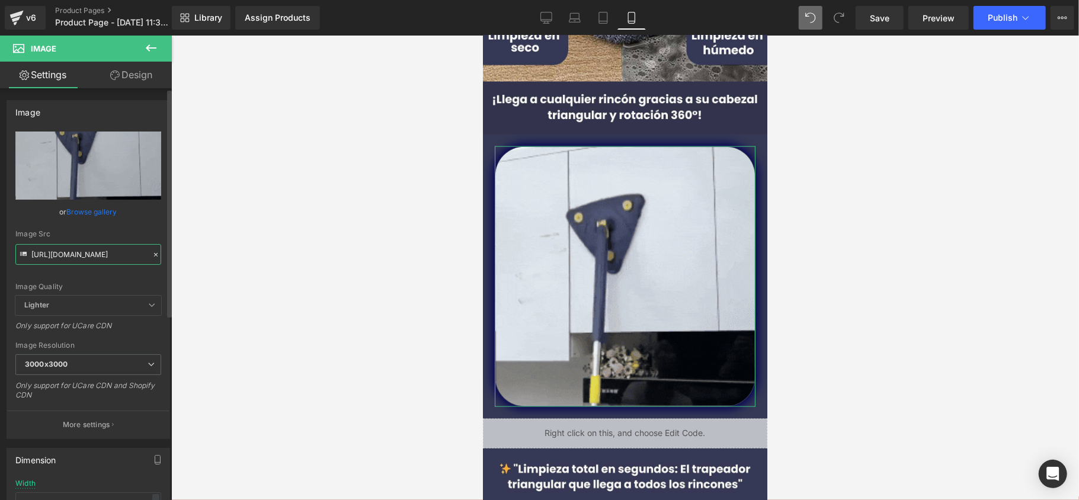
click at [79, 257] on input "https://media4.giphy.com/media/v1.Y2lkPTc5MGI3NjExZGt2cG54MGp0ZHloNXF6c2I1ZXBza…" at bounding box center [88, 254] width 146 height 21
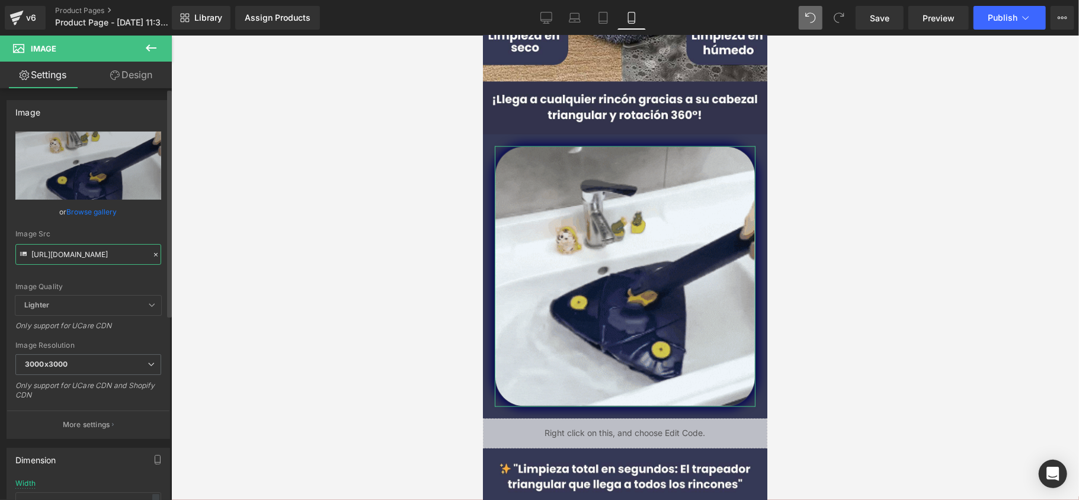
click at [79, 257] on input "https://media4.giphy.com/media/v1.Y2lkPTc5MGI3NjExZGt2cG54MGp0ZHloNXF6c2I1ZXBza…" at bounding box center [88, 254] width 146 height 21
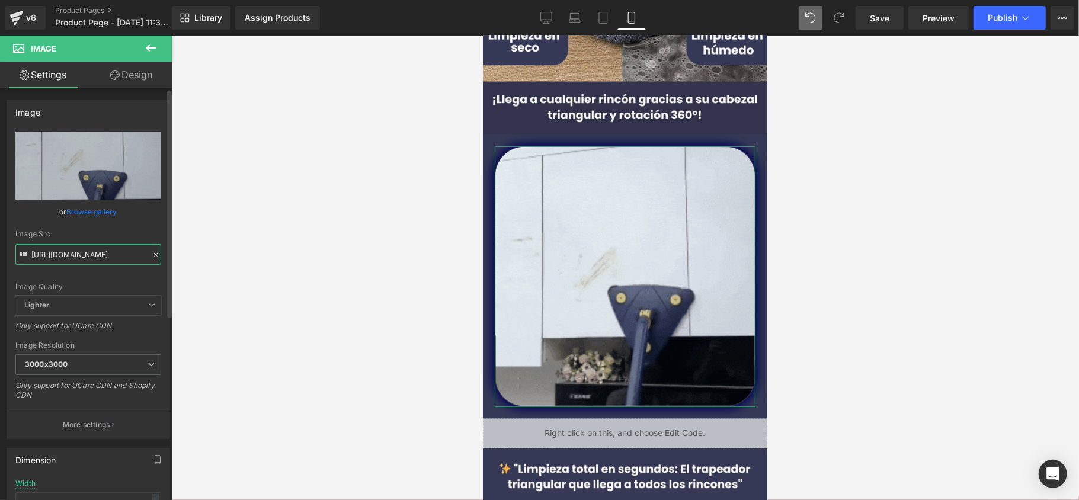
paste input "1.giphy.com/media/v1.Y2lkPTc5MGI3NjExbzdxYXQ3ZHU1amhnajQxaG1oMWdsdmlzaDJ4endjNm…"
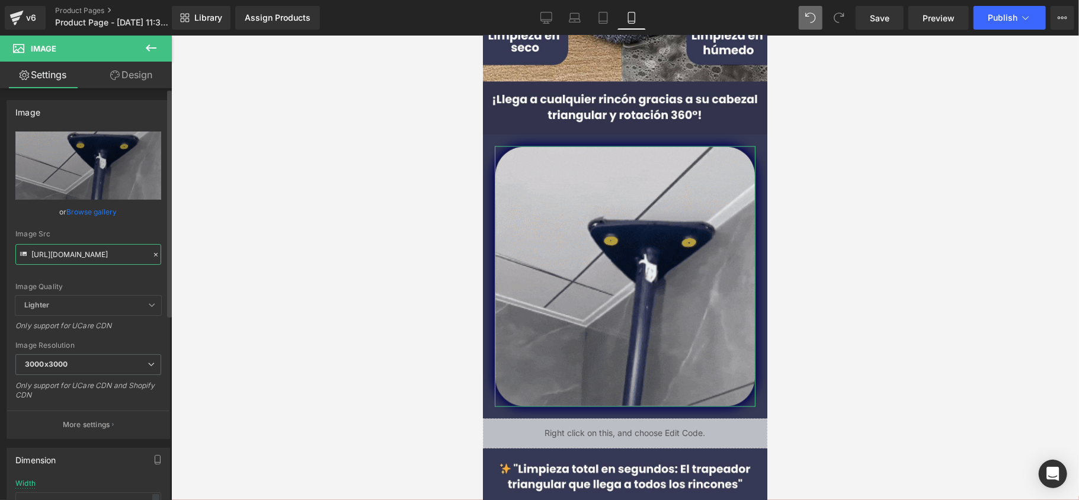
type input "https://media1.giphy.com/media/v1.Y2lkPTc5MGI3NjExbzdxYXQ3ZHU1amhnajQxaG1oMWdsd…"
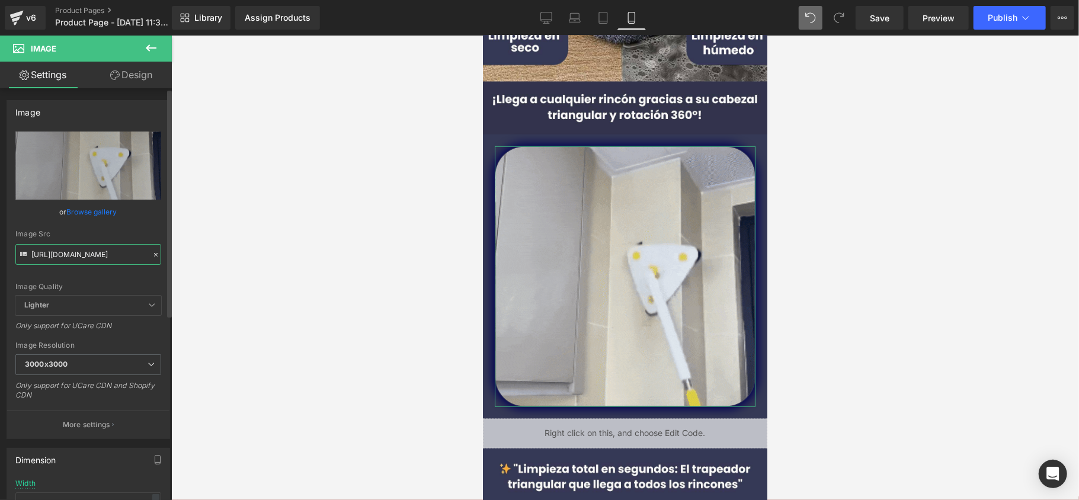
scroll to position [0, 599]
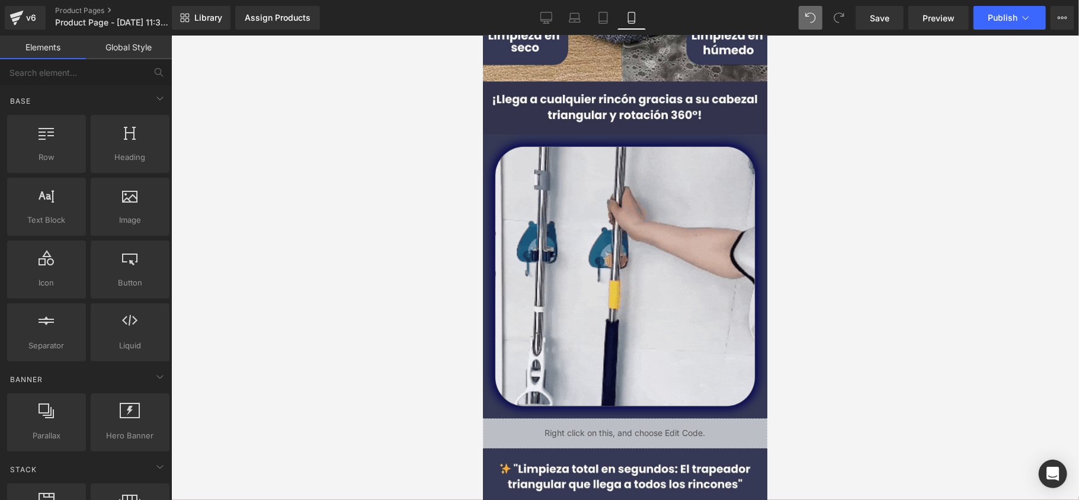
click at [205, 239] on div at bounding box center [625, 268] width 908 height 465
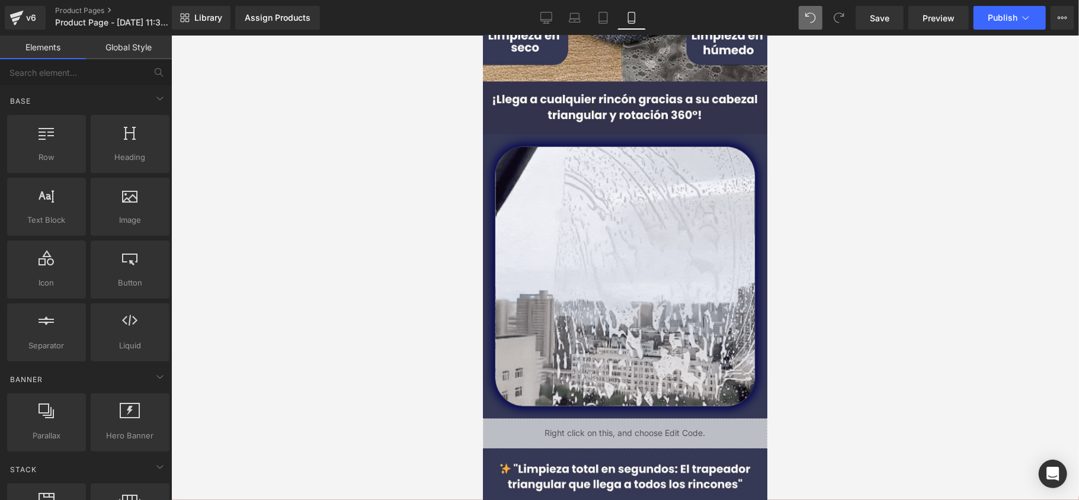
scroll to position [0, 0]
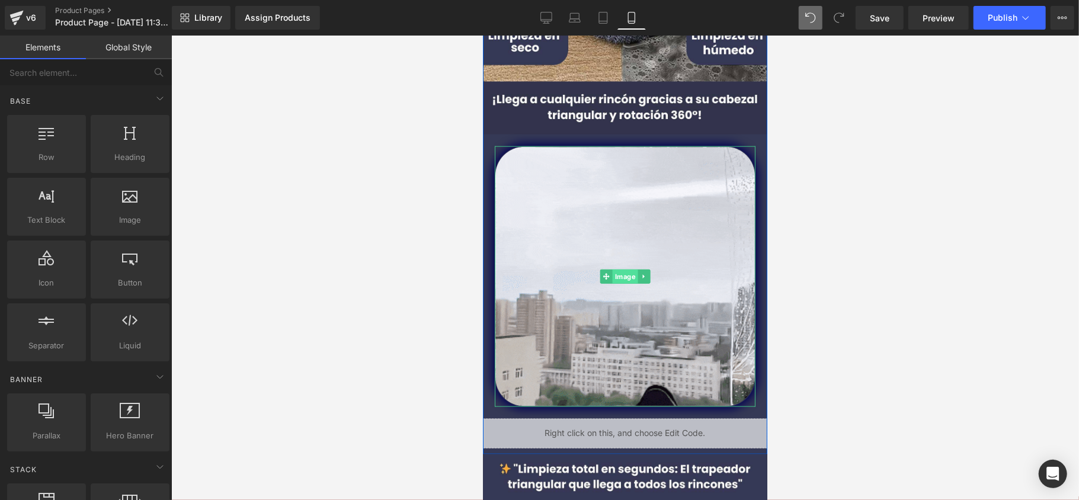
click at [626, 274] on span "Image" at bounding box center [624, 276] width 25 height 14
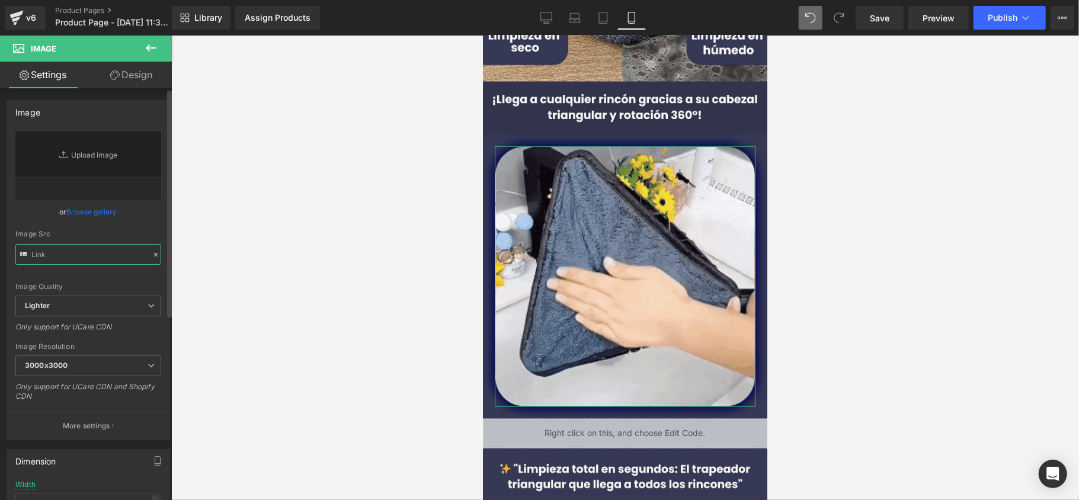
click at [68, 254] on input "text" at bounding box center [88, 254] width 146 height 21
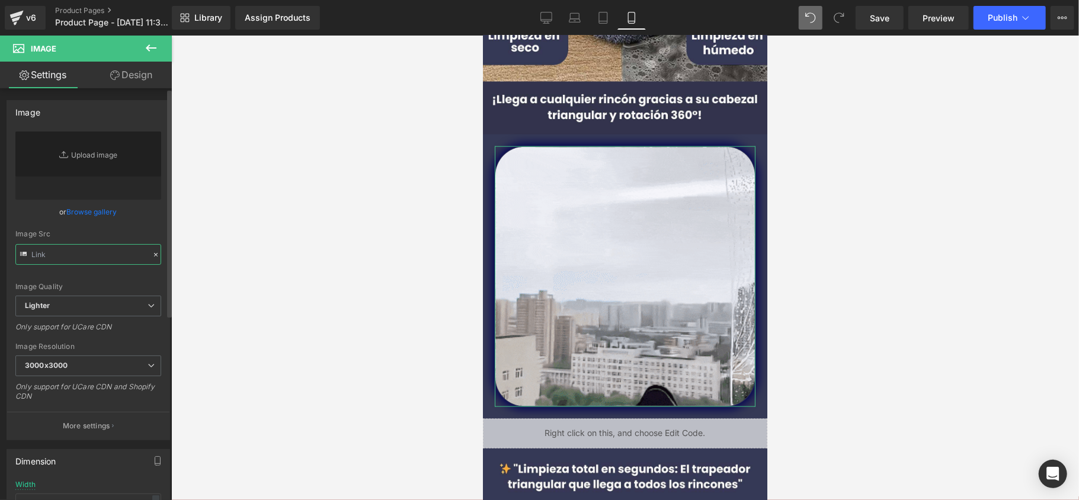
paste input "https://media1.giphy.com/media/v1.Y2lkPTc5MGI3NjExbzdxYXQ3ZHU1amhnajQxaG1oMWdsd…"
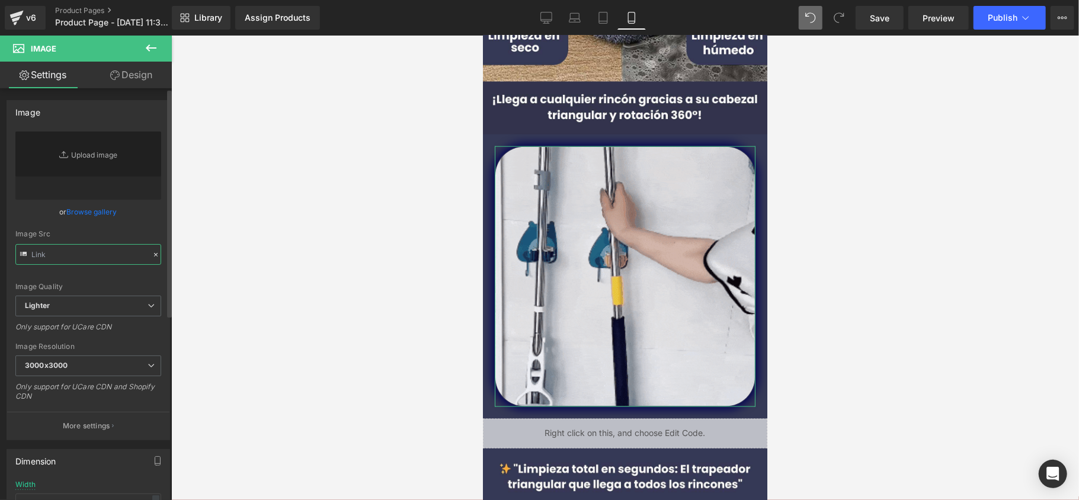
type input "https://media1.giphy.com/media/v1.Y2lkPTc5MGI3NjExbzdxYXQ3ZHU1amhnajQxaG1oMWdsd…"
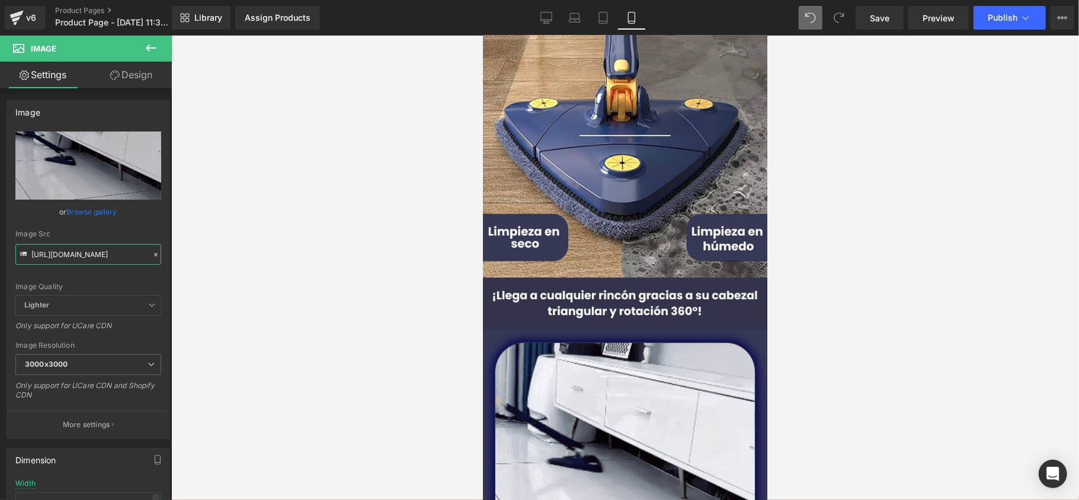
scroll to position [790, 0]
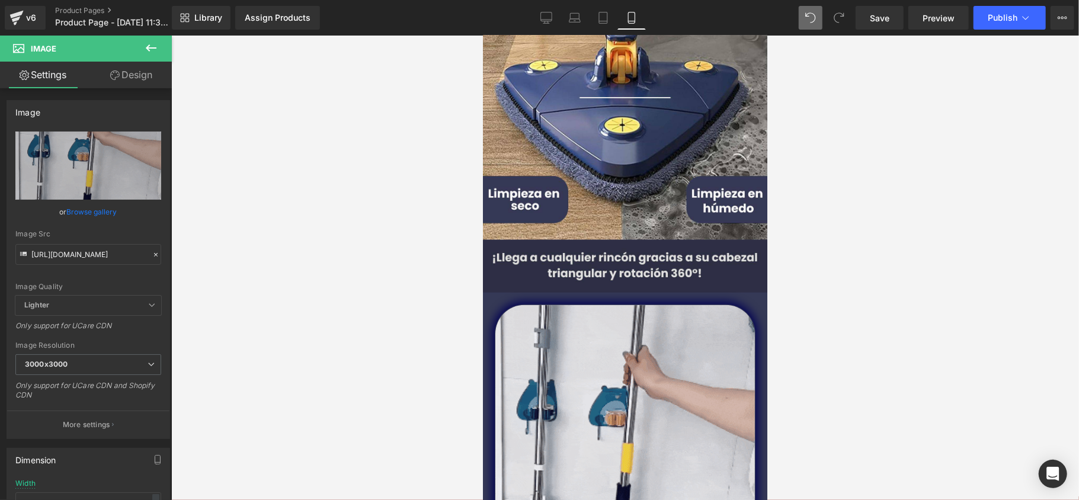
click at [609, 265] on div "Image" at bounding box center [624, 265] width 284 height 53
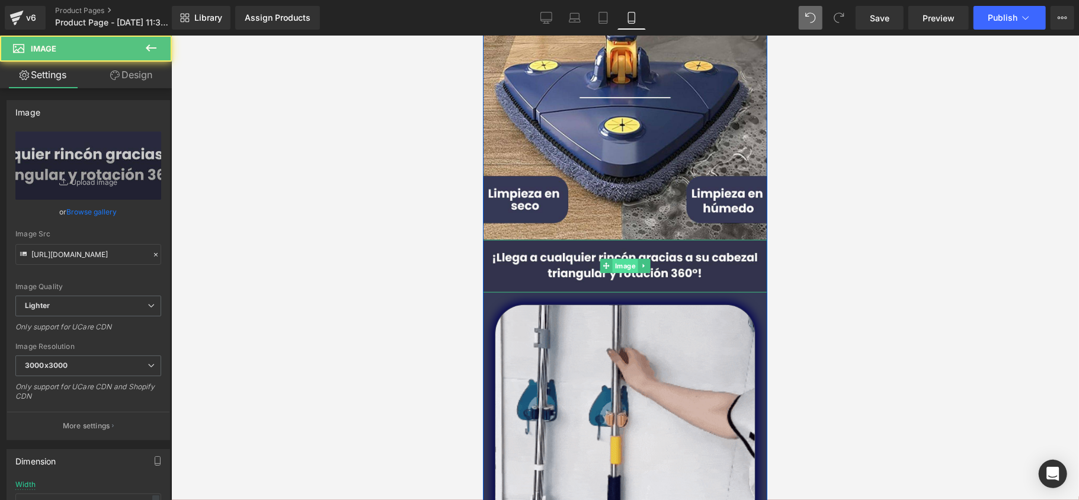
click at [612, 261] on span "Image" at bounding box center [624, 265] width 25 height 14
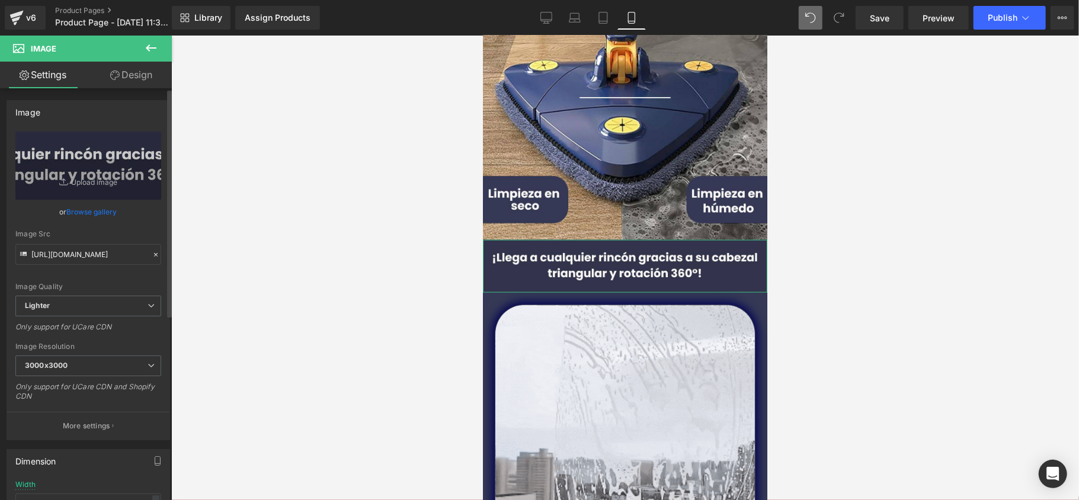
click at [67, 207] on link "Browse gallery" at bounding box center [92, 212] width 50 height 21
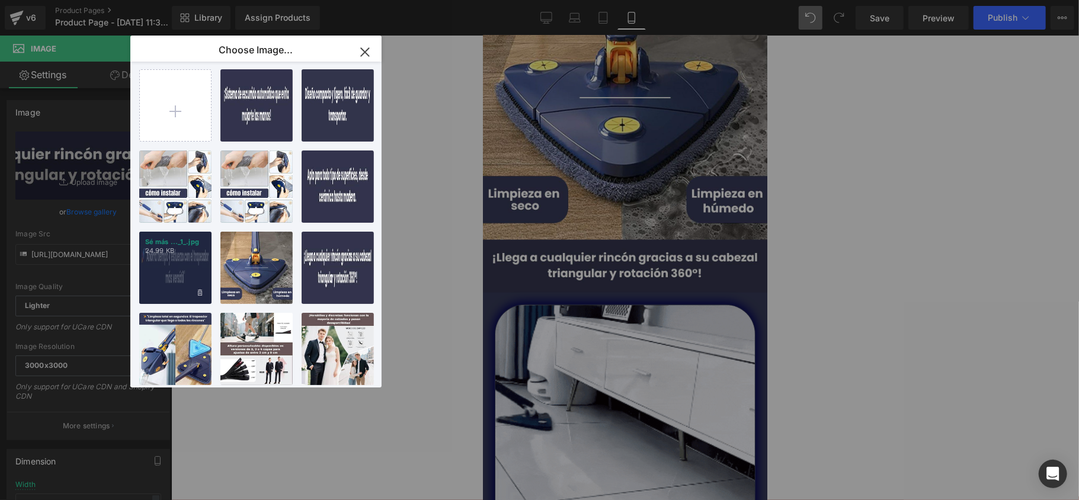
scroll to position [0, 0]
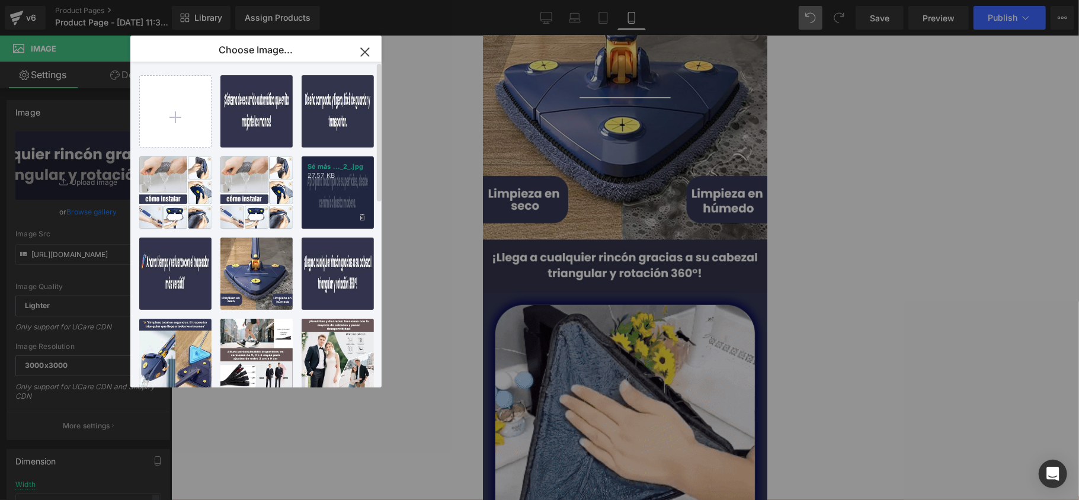
click at [319, 209] on div "Sé más ..._2_.jpg 27.57 KB" at bounding box center [338, 192] width 72 height 72
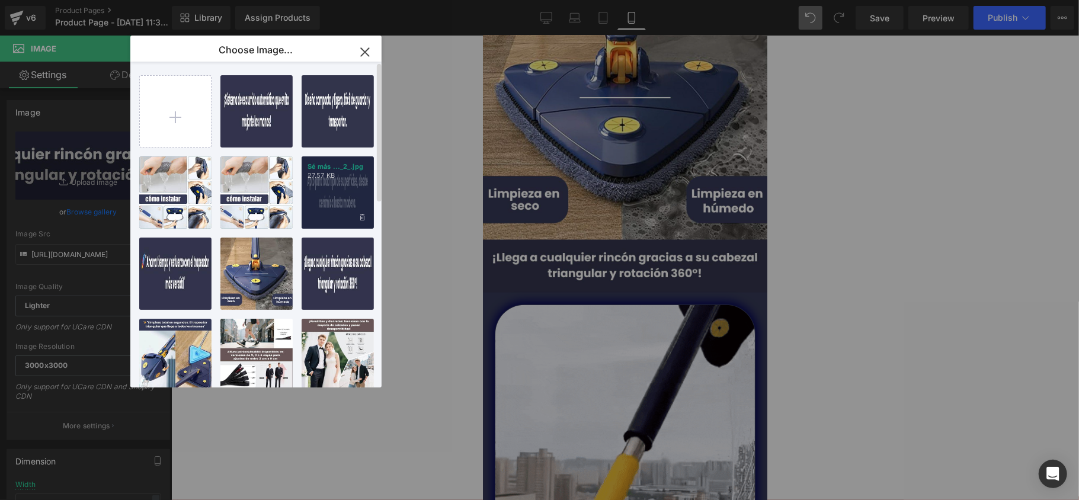
type input "[URL][DOMAIN_NAME]"
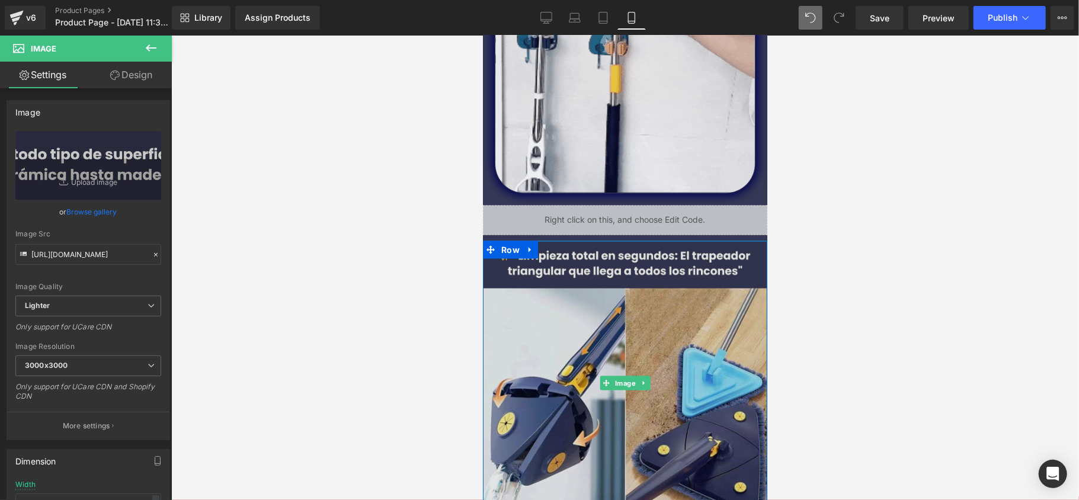
scroll to position [1185, 0]
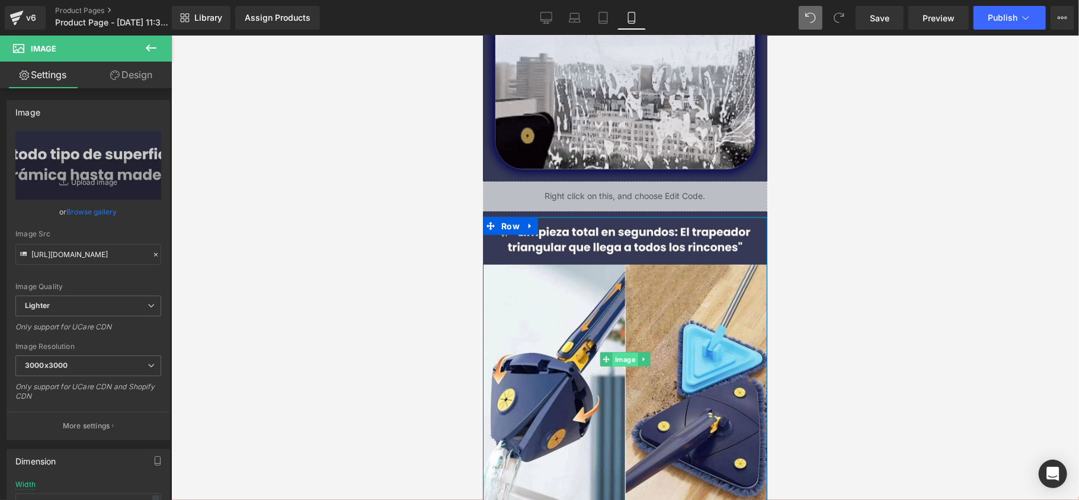
click at [621, 354] on span "Image" at bounding box center [624, 359] width 25 height 14
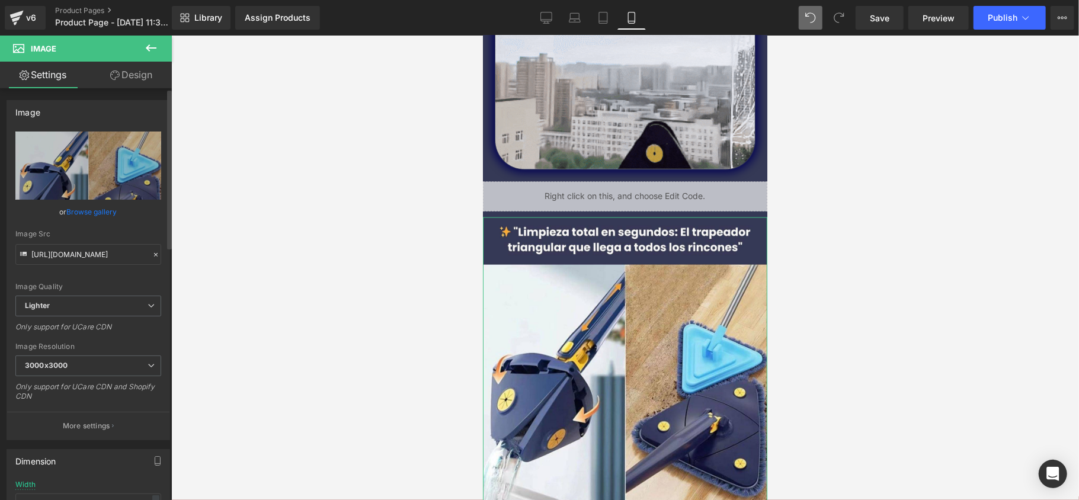
click at [69, 222] on div "Image Quality Lighter Lightest Lighter Lighter Lightest Only support for UCare …" at bounding box center [88, 214] width 146 height 164
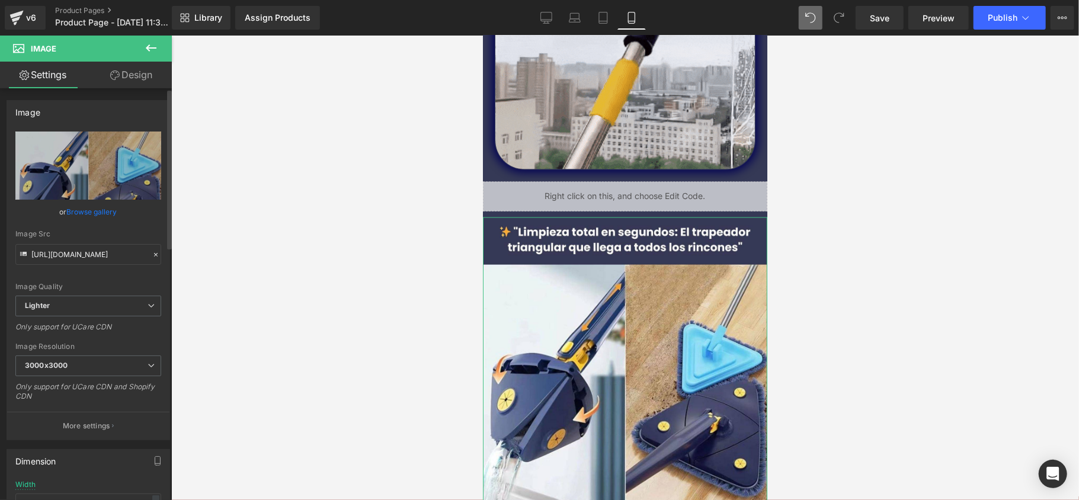
click at [70, 219] on link "Browse gallery" at bounding box center [92, 212] width 50 height 21
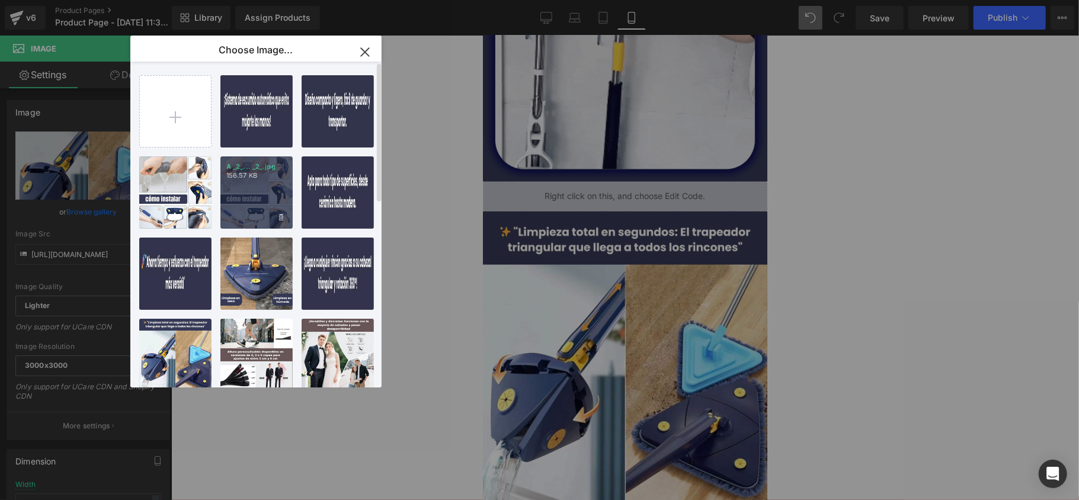
click at [243, 198] on div "A _2_... _2_.jpg 156.57 KB" at bounding box center [256, 192] width 72 height 72
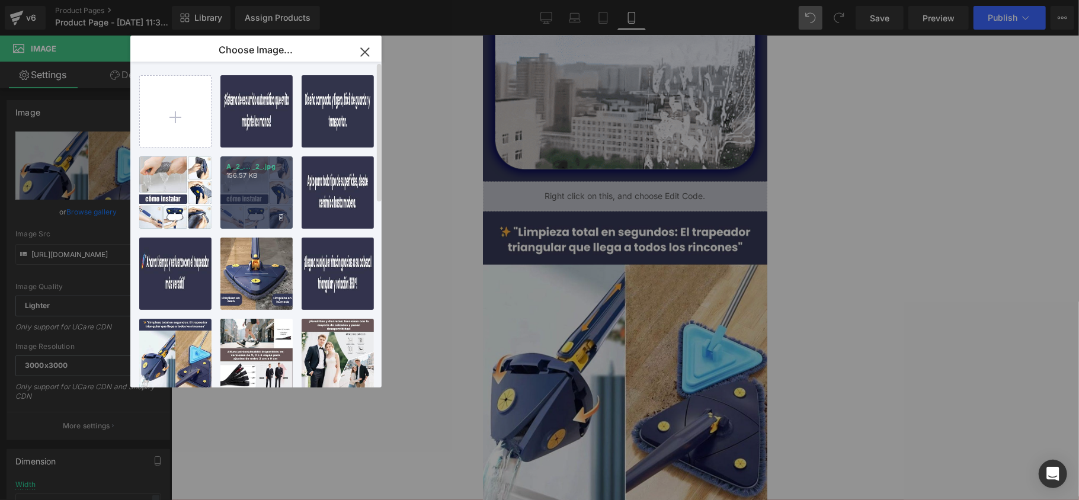
type input "https://ucarecdn.com/b9c68544-6c59-4d51-ae29-67c7b80522d0/-/format/auto/-/previ…"
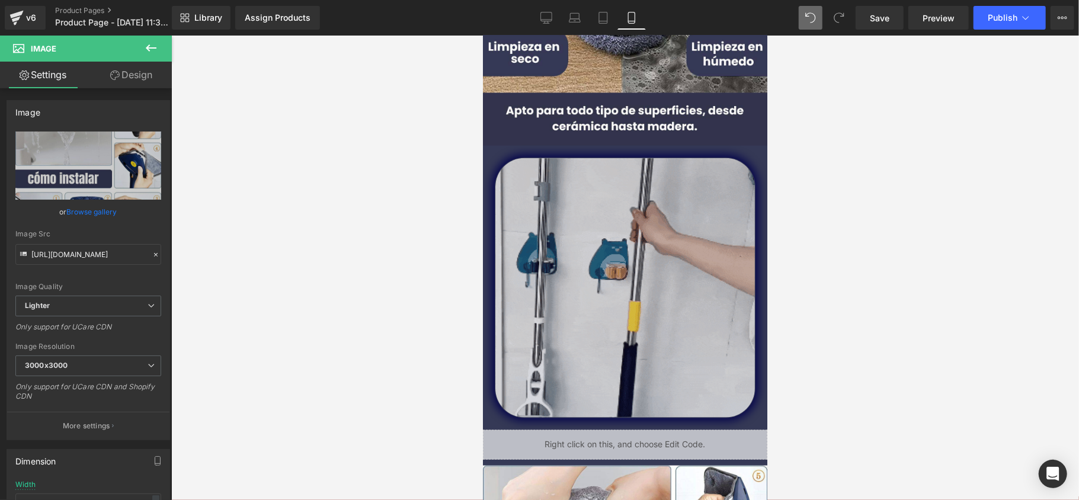
scroll to position [948, 0]
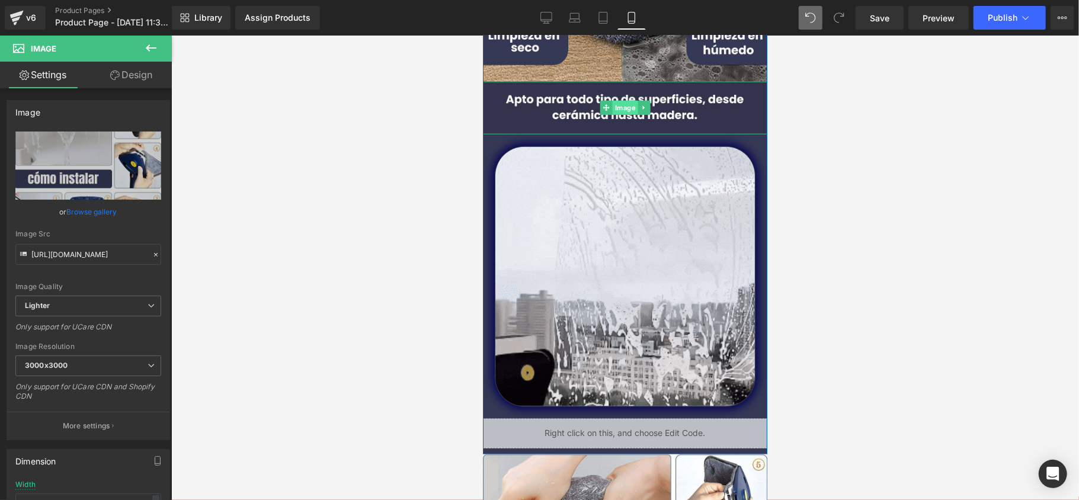
click at [620, 107] on span "Image" at bounding box center [624, 107] width 25 height 14
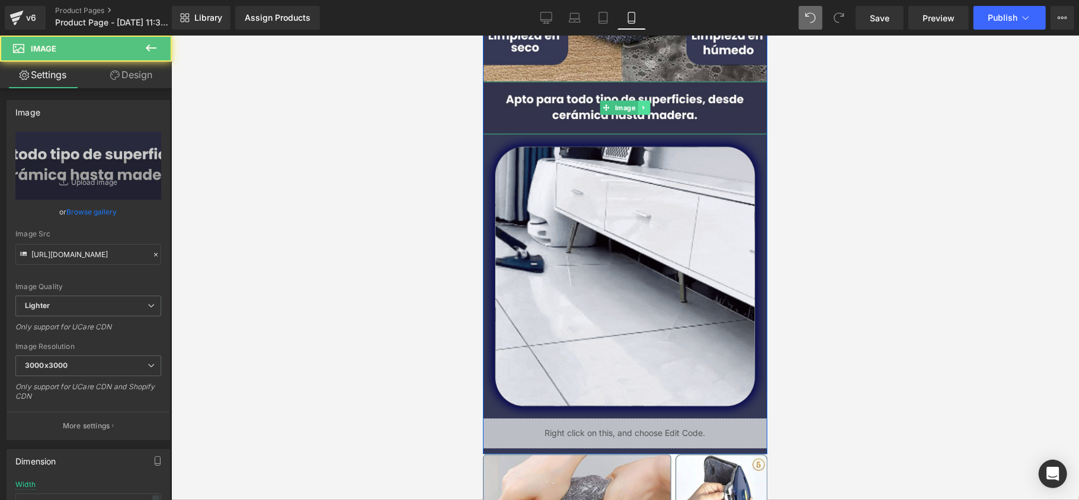
click at [637, 111] on link at bounding box center [643, 107] width 12 height 14
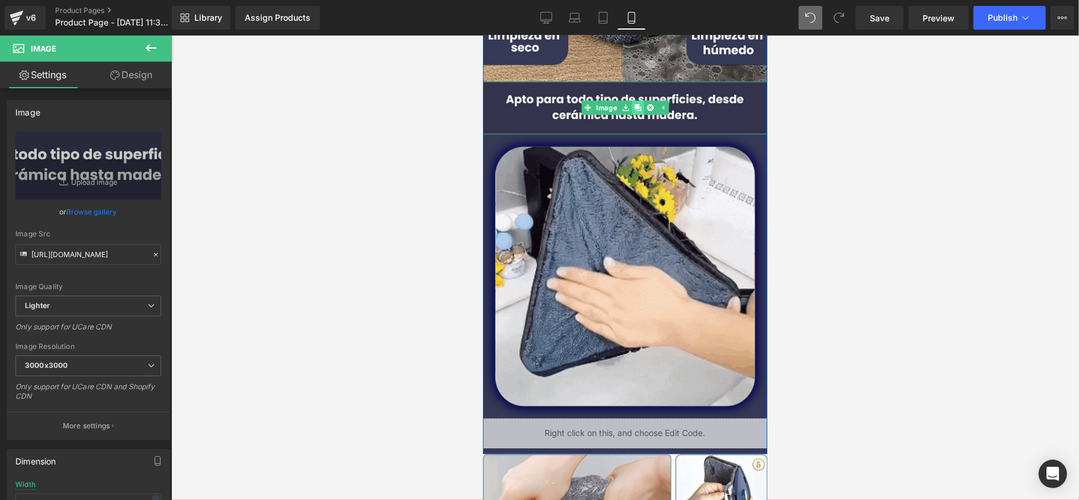
click at [638, 112] on link at bounding box center [637, 107] width 12 height 14
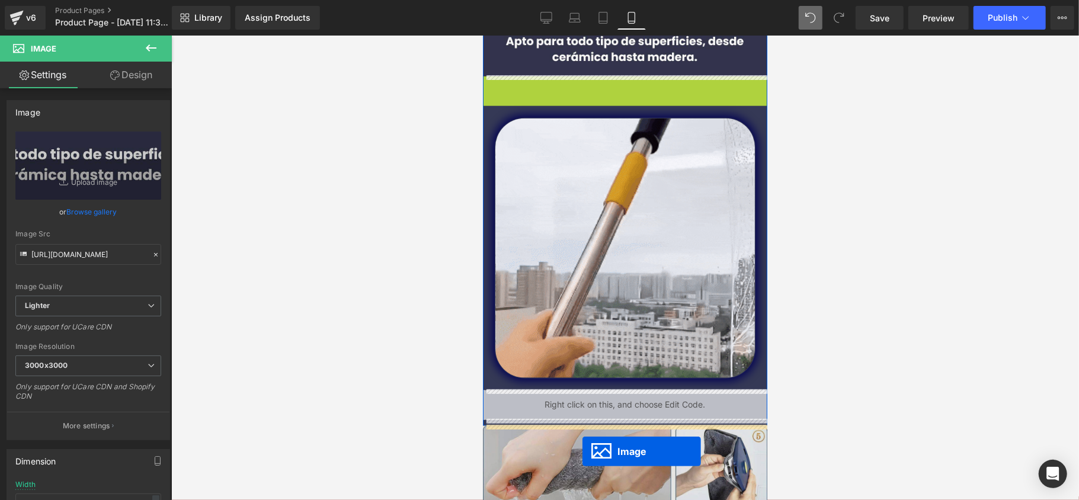
scroll to position [1023, 0]
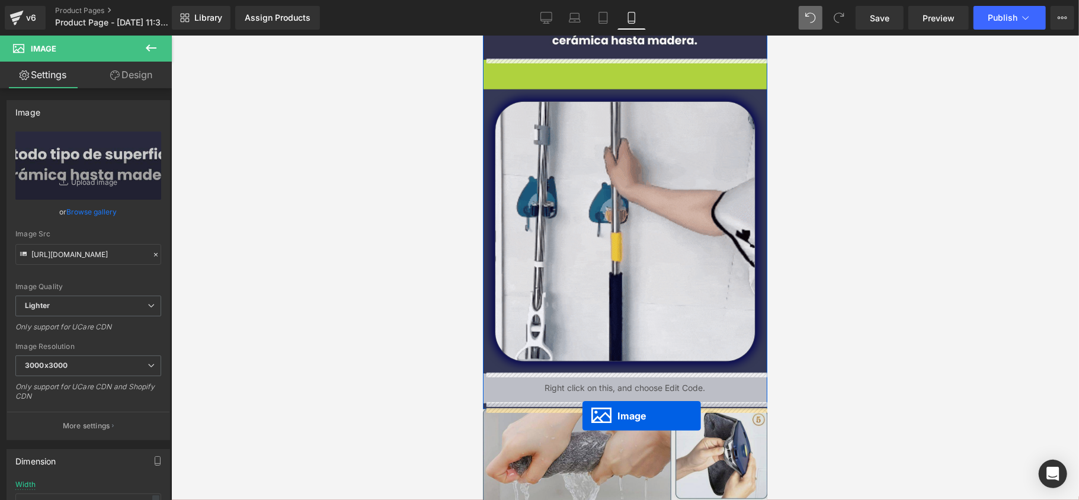
drag, startPoint x: 617, startPoint y: 161, endPoint x: 582, endPoint y: 415, distance: 256.6
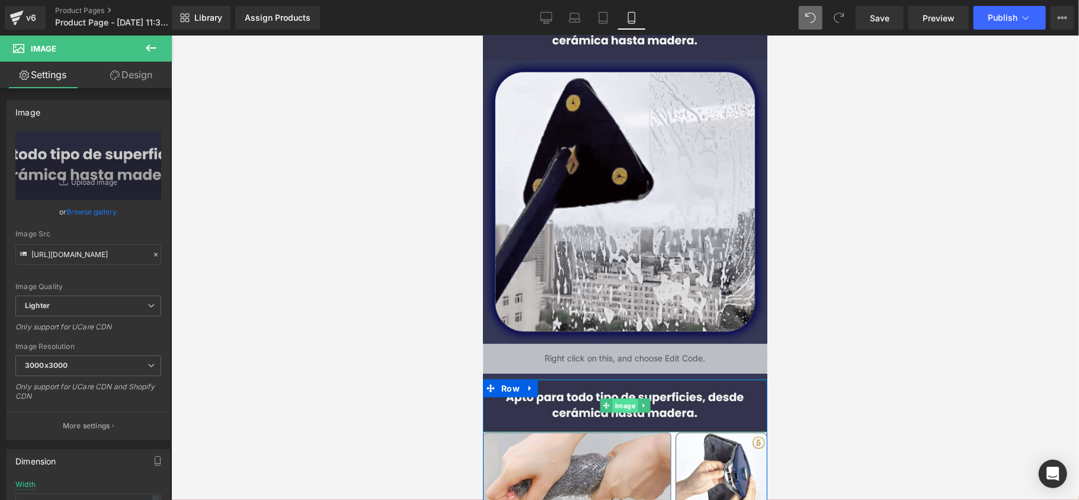
click at [619, 401] on span "Image" at bounding box center [624, 406] width 25 height 14
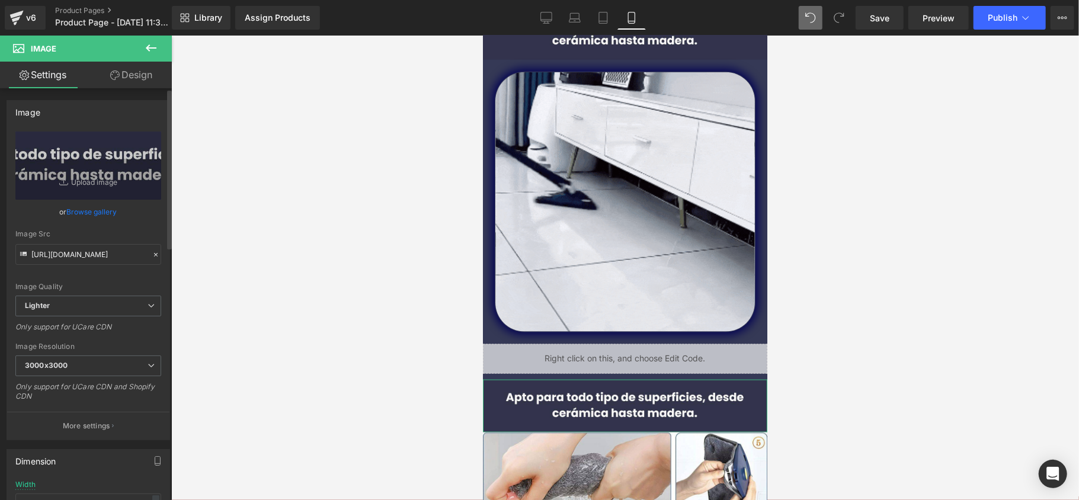
click at [91, 216] on link "Browse gallery" at bounding box center [92, 212] width 50 height 21
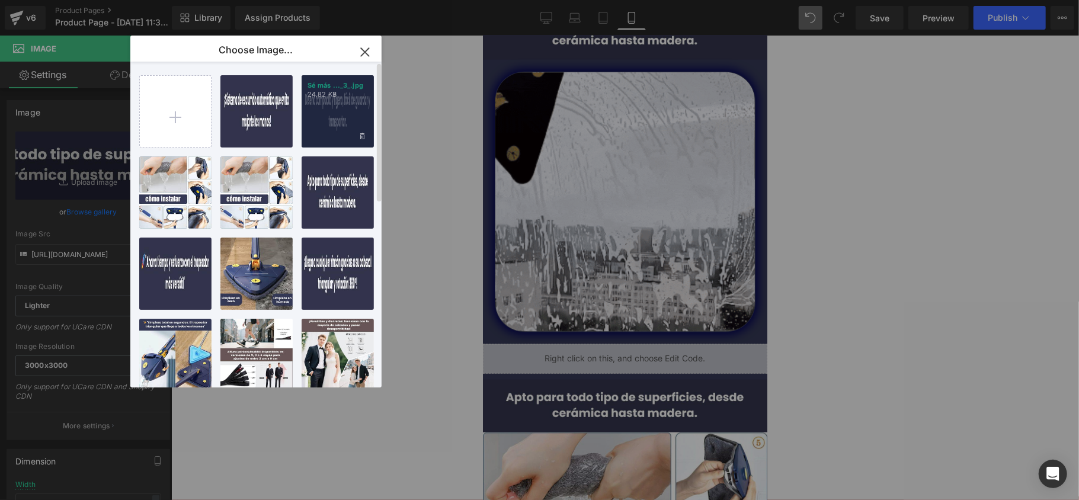
click at [334, 122] on div "Sé más ..._3_.jpg 24.82 KB" at bounding box center [338, 111] width 72 height 72
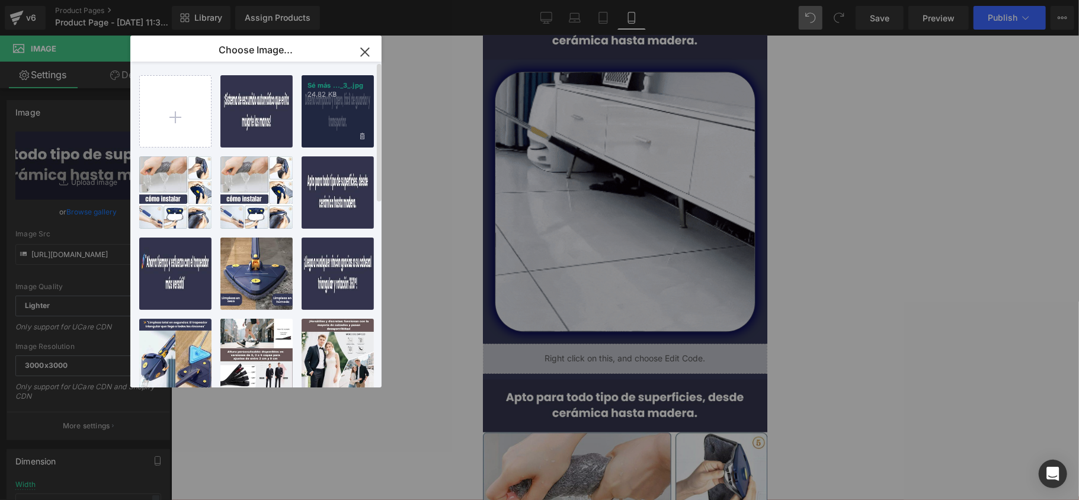
type input "[URL][DOMAIN_NAME]"
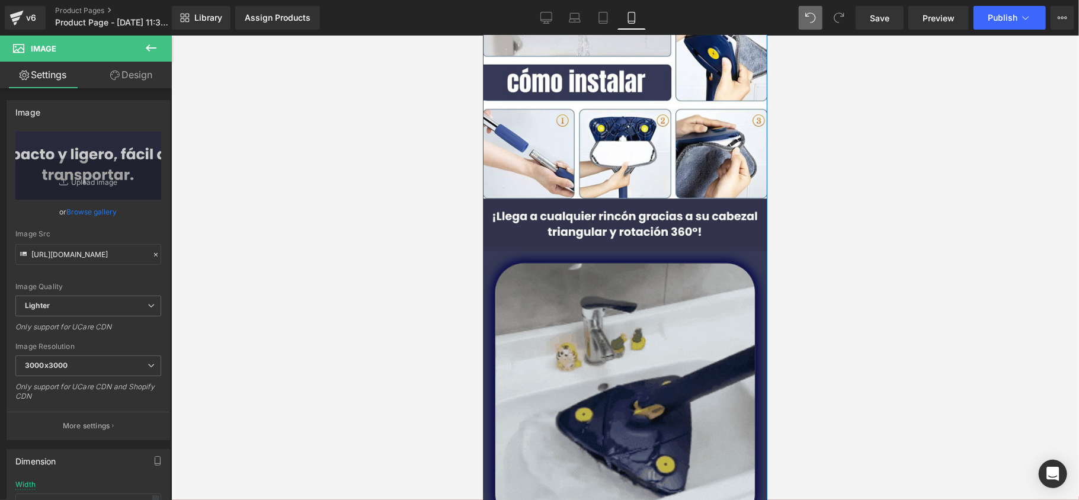
scroll to position [1576, 0]
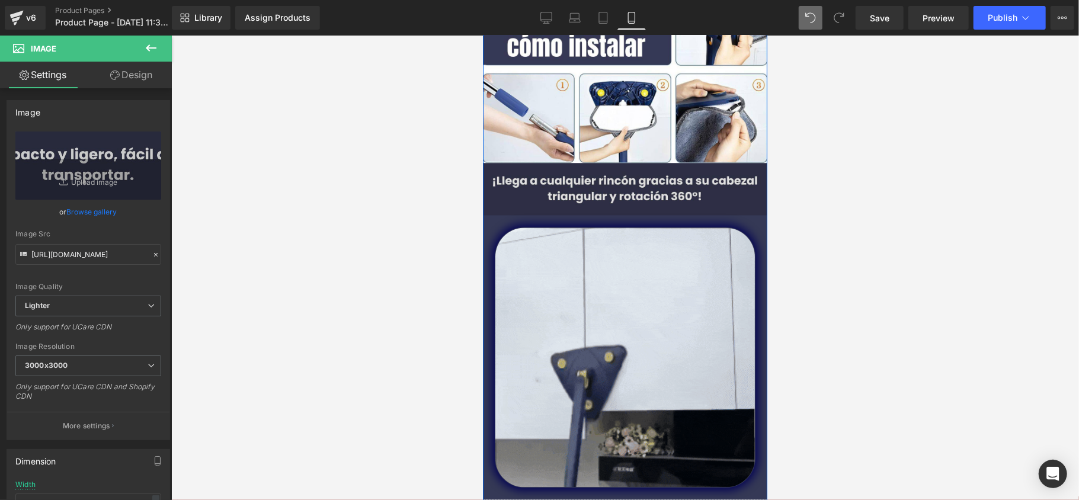
click at [615, 190] on div "Image" at bounding box center [624, 189] width 284 height 53
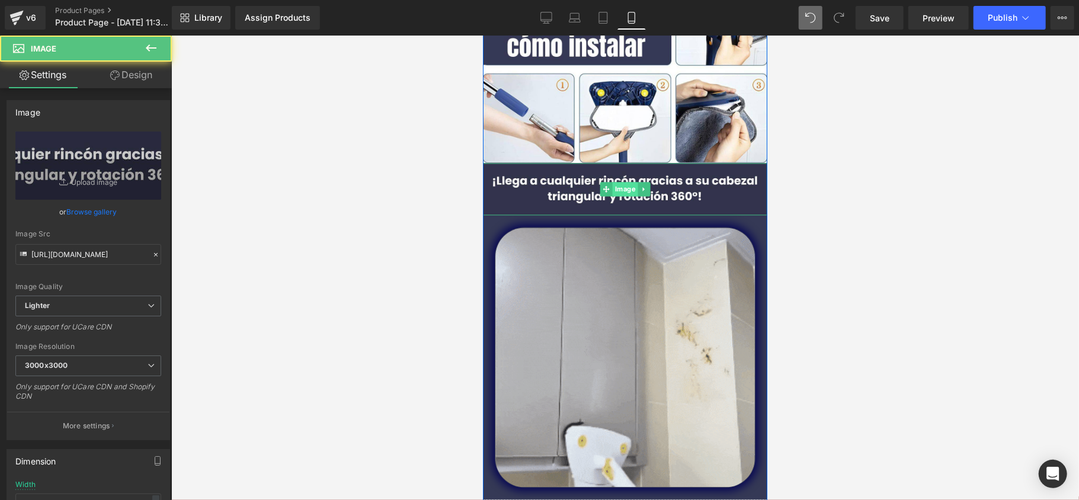
click at [615, 187] on span "Image" at bounding box center [624, 189] width 25 height 14
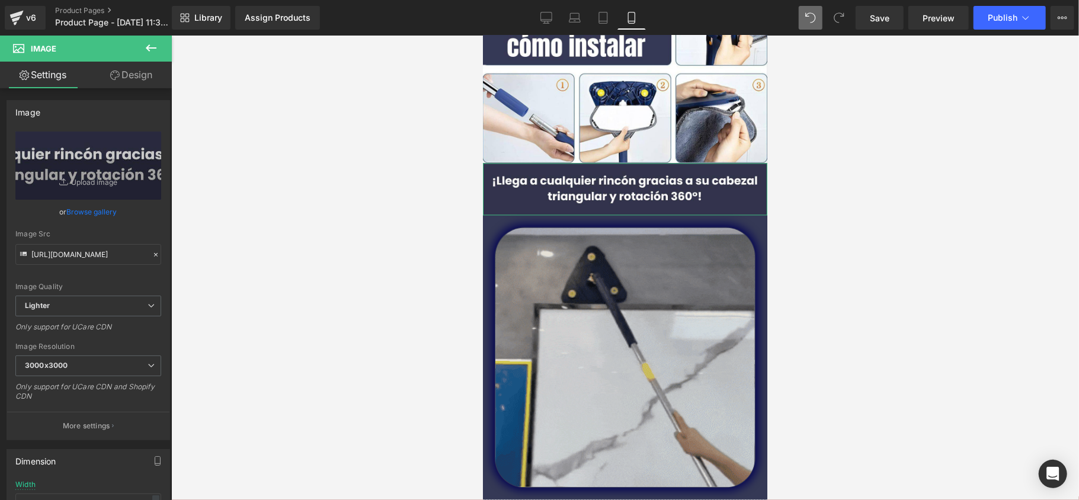
click at [74, 210] on link "Browse gallery" at bounding box center [92, 212] width 50 height 21
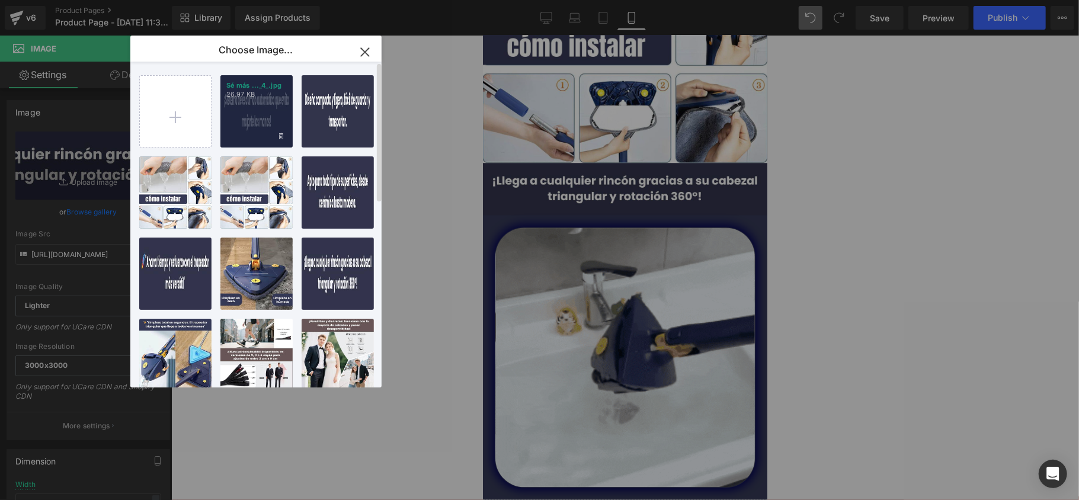
click at [237, 111] on div "Sé más ..._4_.jpg 26.97 KB" at bounding box center [256, 111] width 72 height 72
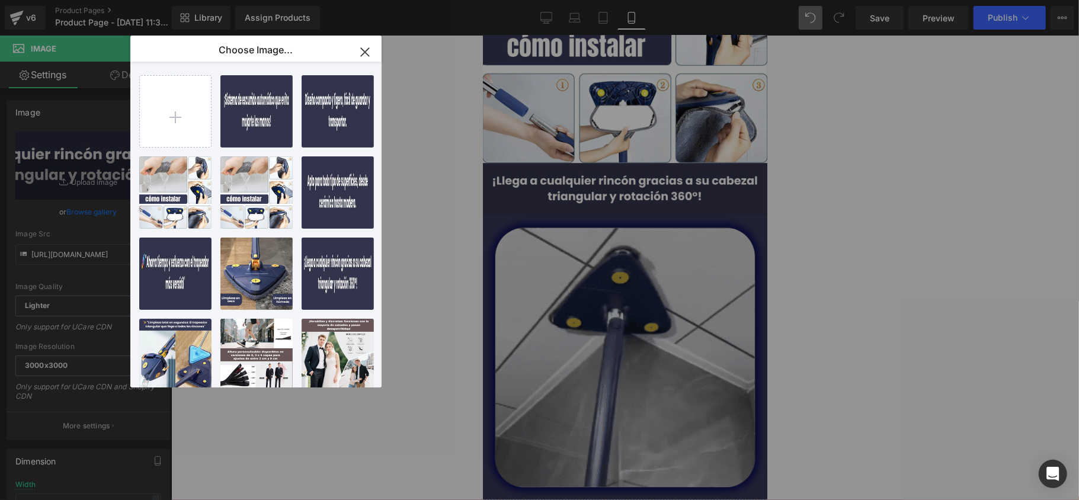
type input "[URL][DOMAIN_NAME]"
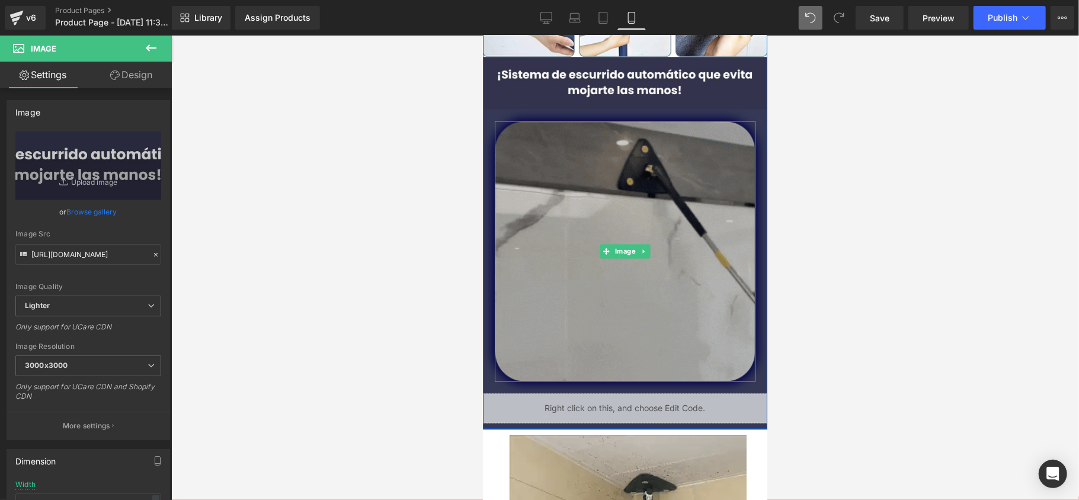
scroll to position [1655, 0]
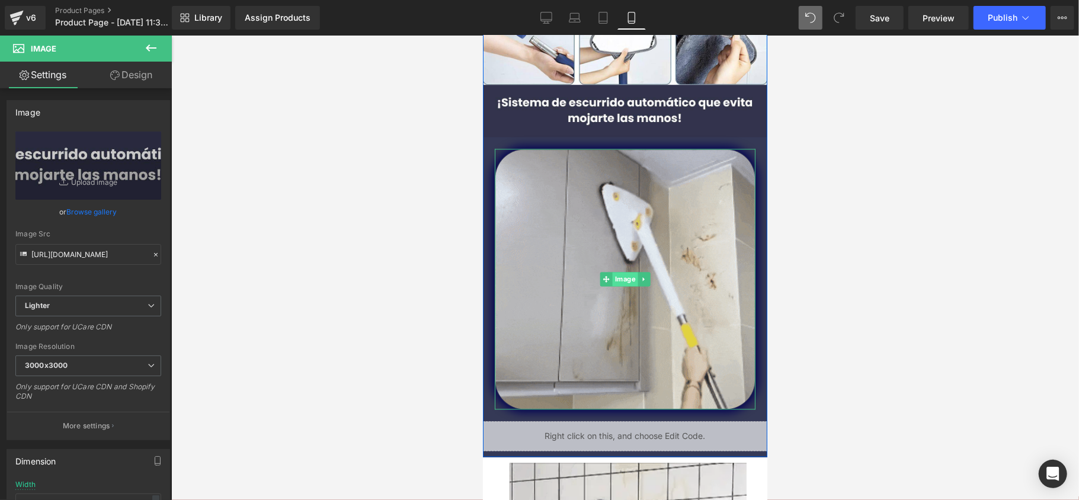
click at [619, 277] on span "Image" at bounding box center [624, 278] width 25 height 14
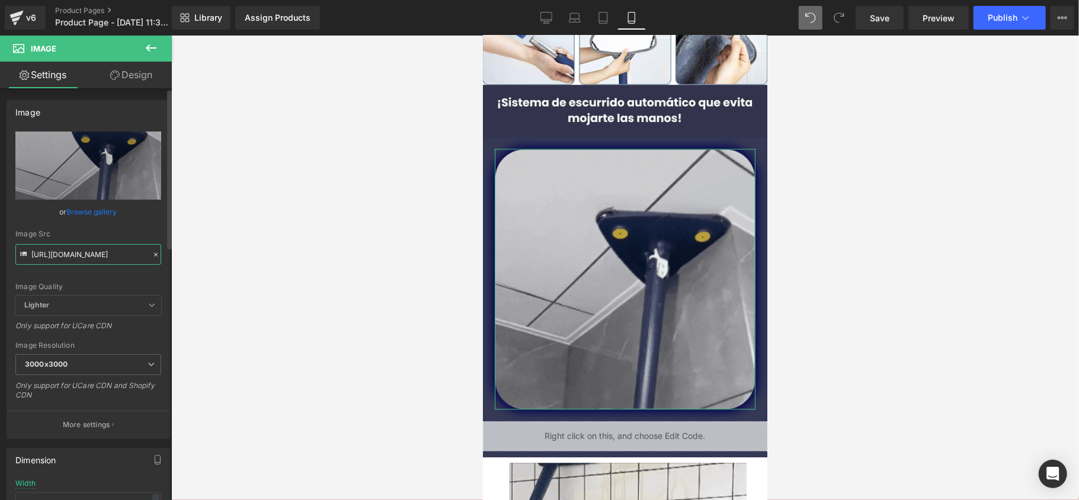
click at [126, 259] on input "https://media4.giphy.com/media/v1.Y2lkPTc5MGI3NjExZGt2cG54MGp0ZHloNXF6c2I1ZXBza…" at bounding box center [88, 254] width 146 height 21
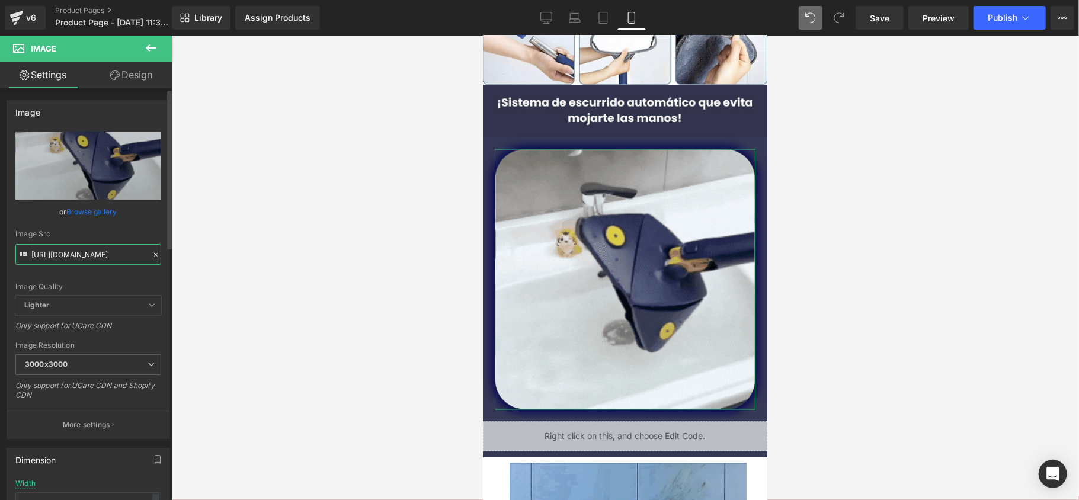
click at [126, 259] on input "https://media4.giphy.com/media/v1.Y2lkPTc5MGI3NjExZGt2cG54MGp0ZHloNXF6c2I1ZXBza…" at bounding box center [88, 254] width 146 height 21
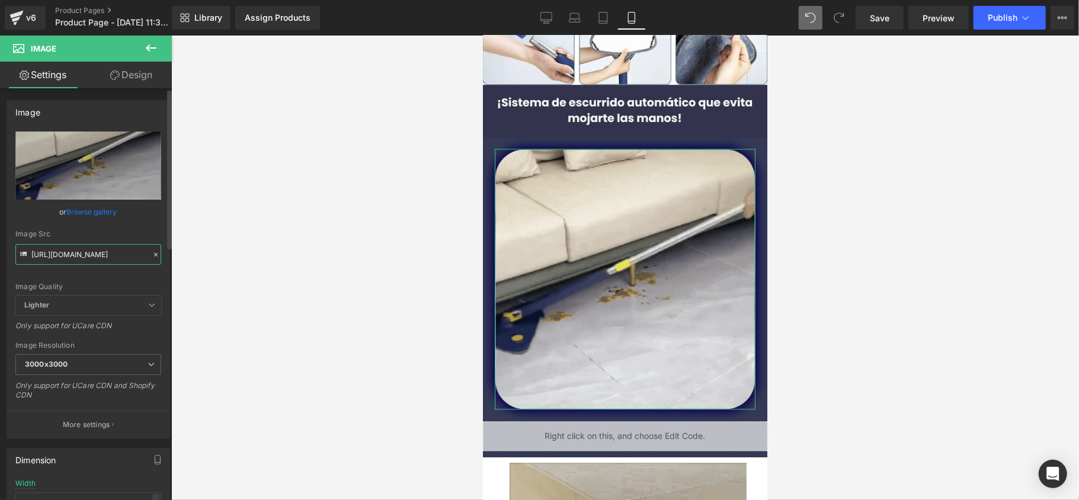
click at [126, 258] on input "https://media4.giphy.com/media/v1.Y2lkPTc5MGI3NjExZGt2cG54MGp0ZHloNXF6c2I1ZXBza…" at bounding box center [88, 254] width 146 height 21
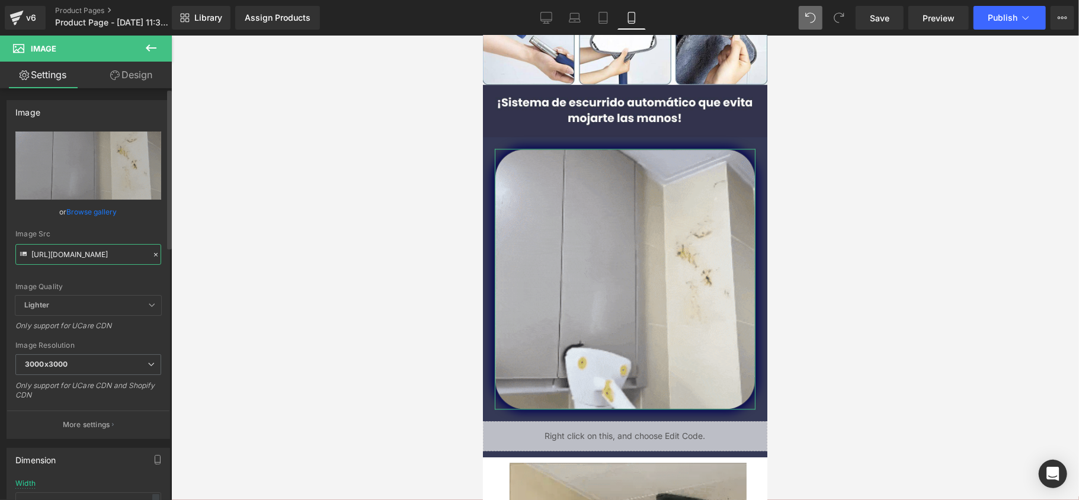
click at [126, 258] on input "https://media4.giphy.com/media/v1.Y2lkPTc5MGI3NjExZGt2cG54MGp0ZHloNXF6c2I1ZXBza…" at bounding box center [88, 254] width 146 height 21
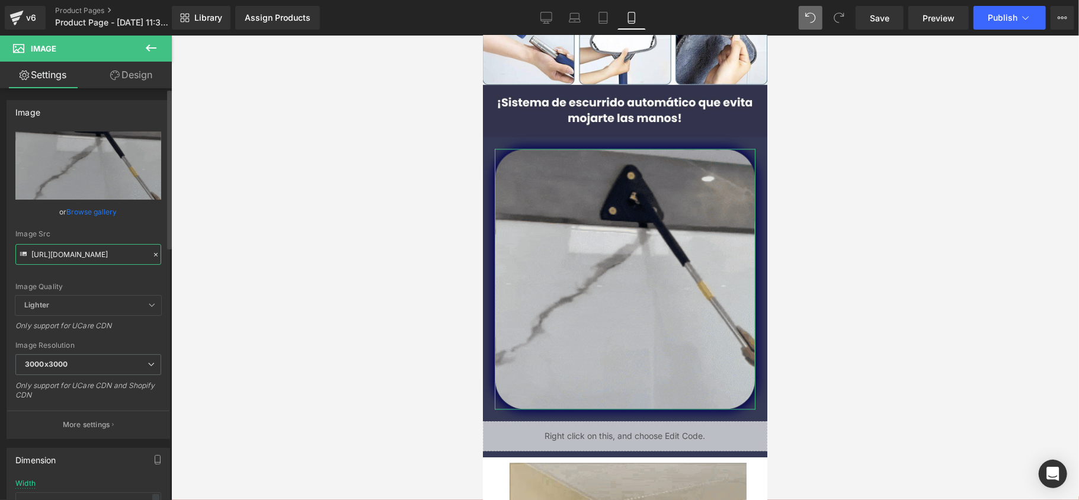
paste input "0.giphy.com/media/v1.Y2lkPTc5MGI3NjExbDVkZnNhdmhsZ3BuOTlmd3o1cmRkeTZhdDJ5M3Zjem…"
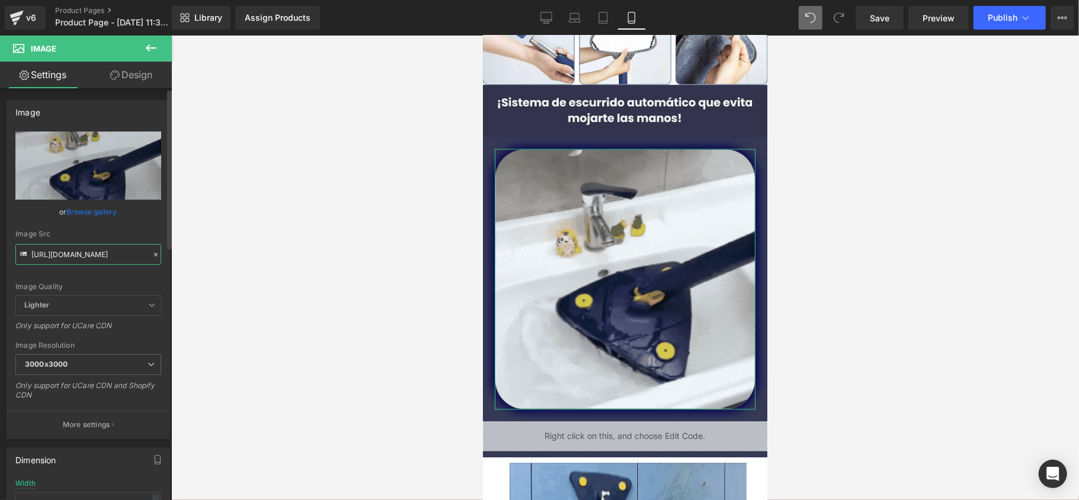
type input "https://media0.giphy.com/media/v1.Y2lkPTc5MGI3NjExbDVkZnNhdmhsZ3BuOTlmd3o1cmRke…"
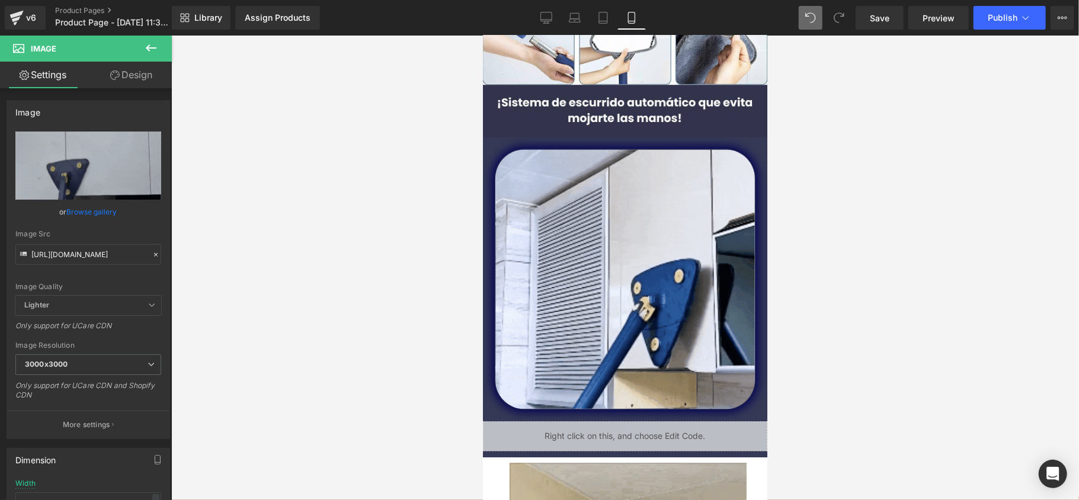
scroll to position [0, 0]
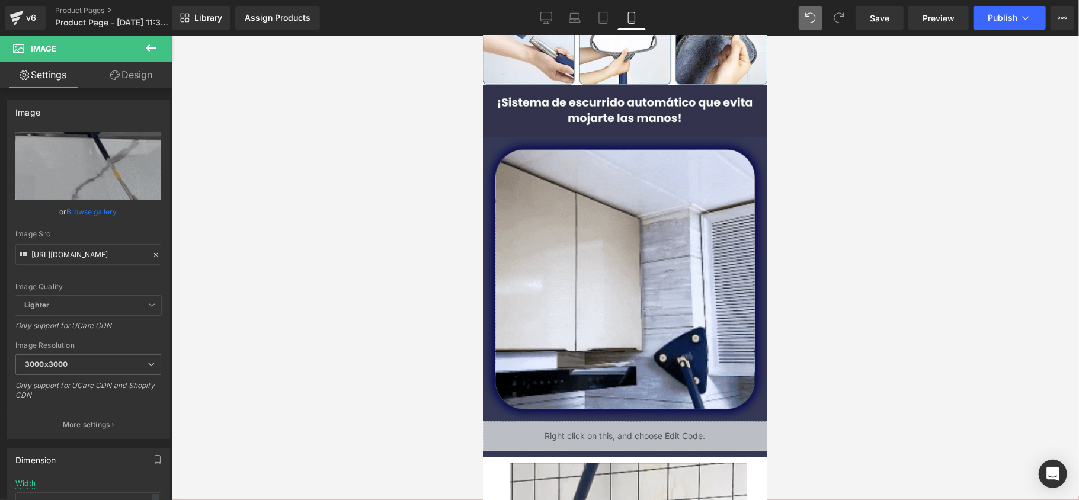
click at [250, 216] on div at bounding box center [625, 268] width 908 height 465
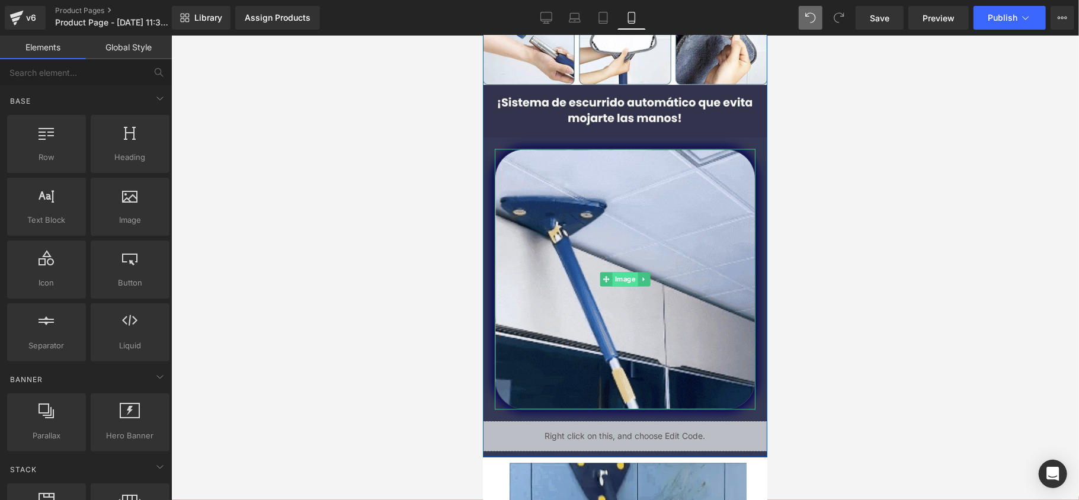
click at [629, 279] on span "Image" at bounding box center [624, 278] width 25 height 14
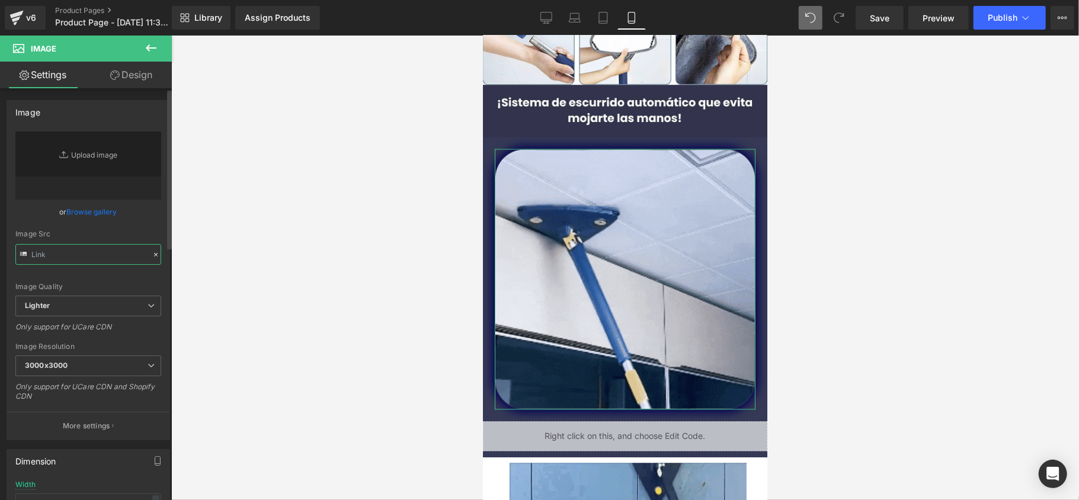
click at [117, 256] on input "text" at bounding box center [88, 254] width 146 height 21
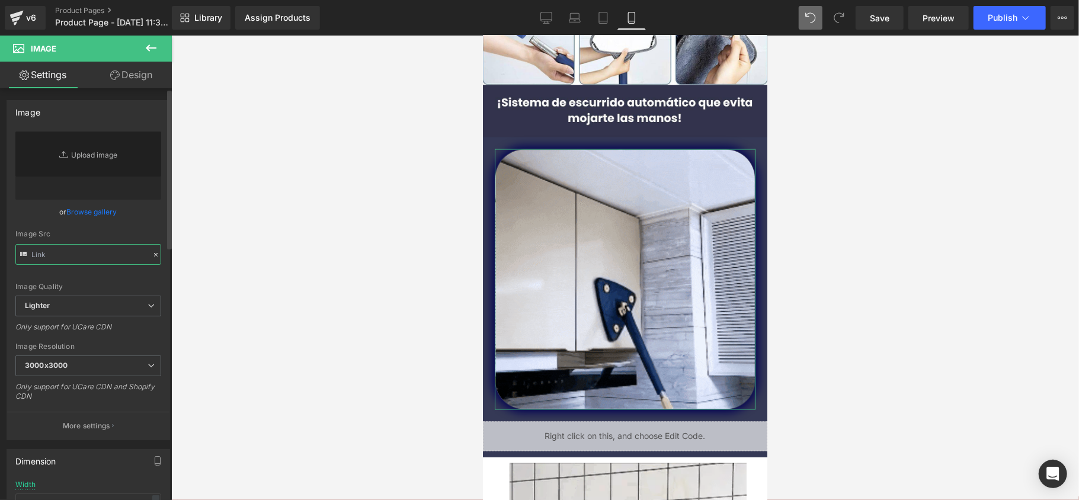
paste input "https://media0.giphy.com/media/v1.Y2lkPTc5MGI3NjExbDVkZnNhdmhsZ3BuOTlmd3o1cmRke…"
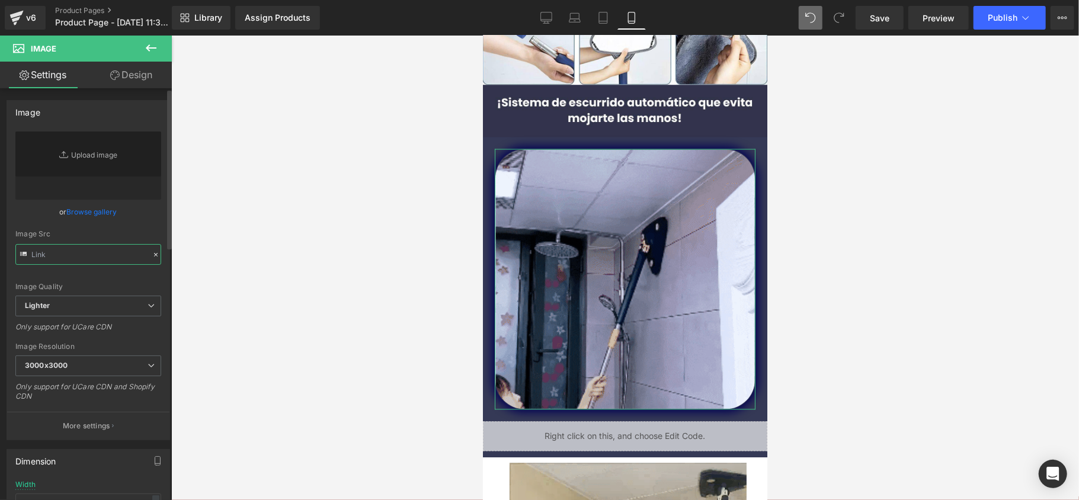
type input "https://media0.giphy.com/media/v1.Y2lkPTc5MGI3NjExbDVkZnNhdmhsZ3BuOTlmd3o1cmRke…"
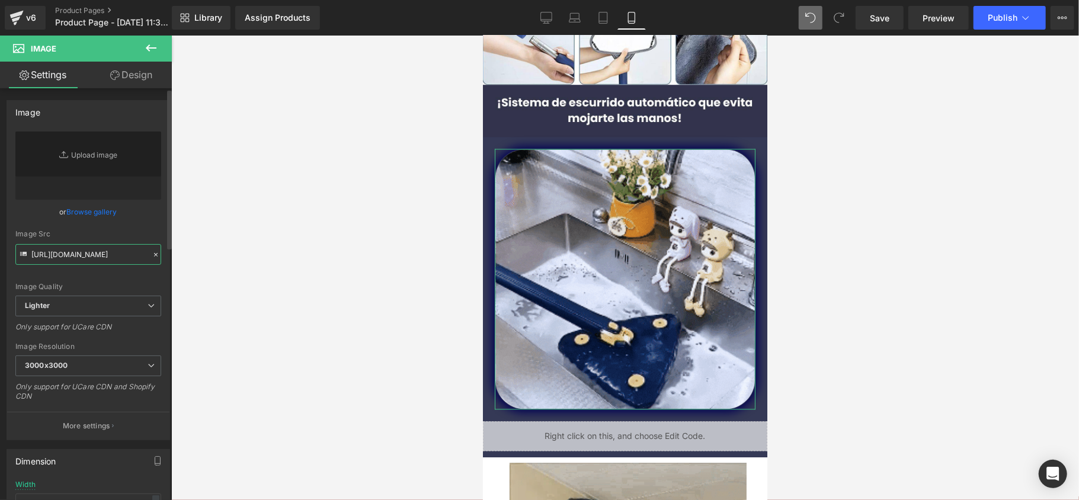
scroll to position [0, 616]
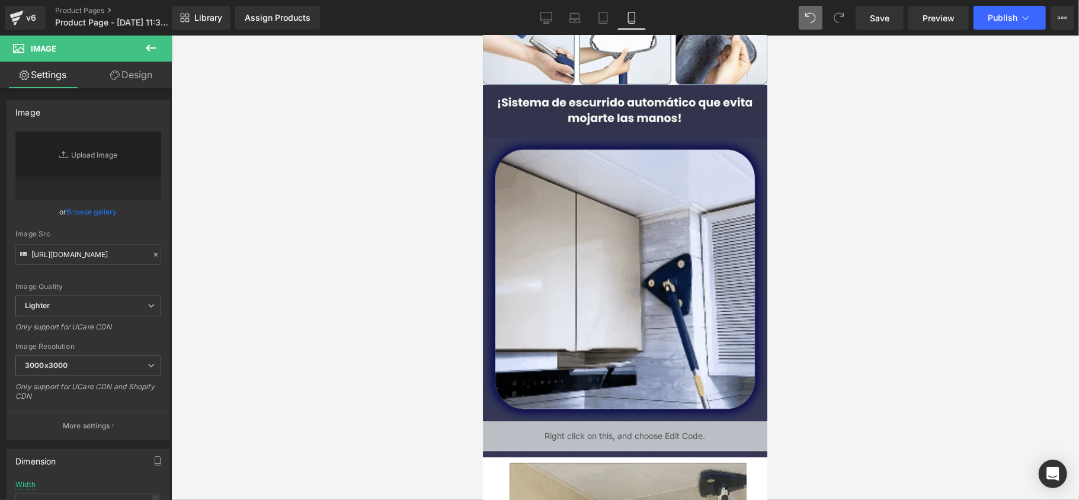
click at [236, 232] on div at bounding box center [625, 268] width 908 height 465
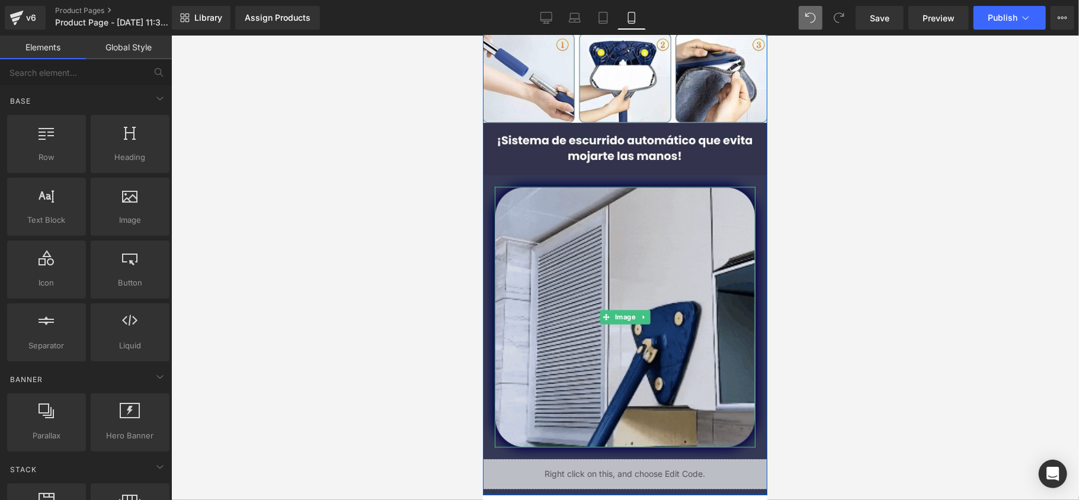
scroll to position [1655, 0]
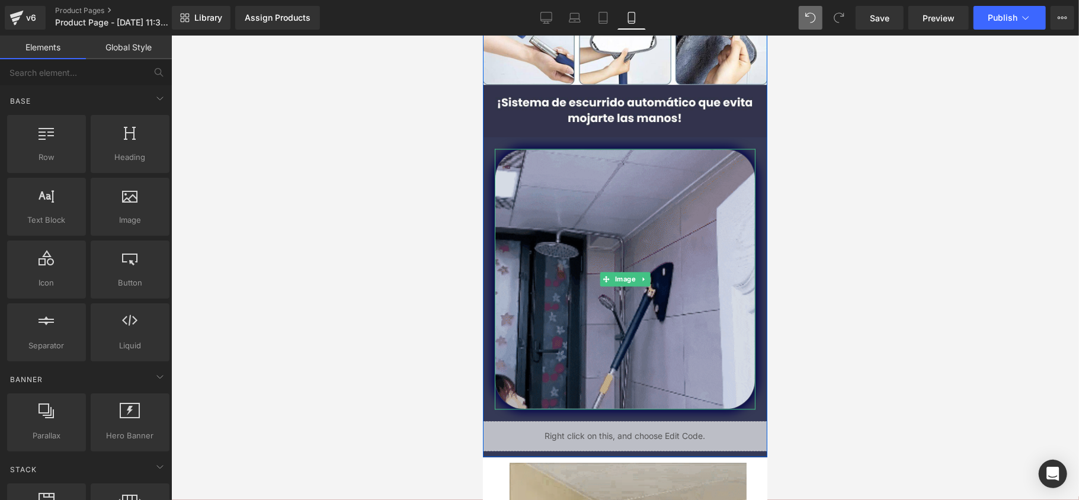
drag, startPoint x: 620, startPoint y: 277, endPoint x: 621, endPoint y: 295, distance: 17.8
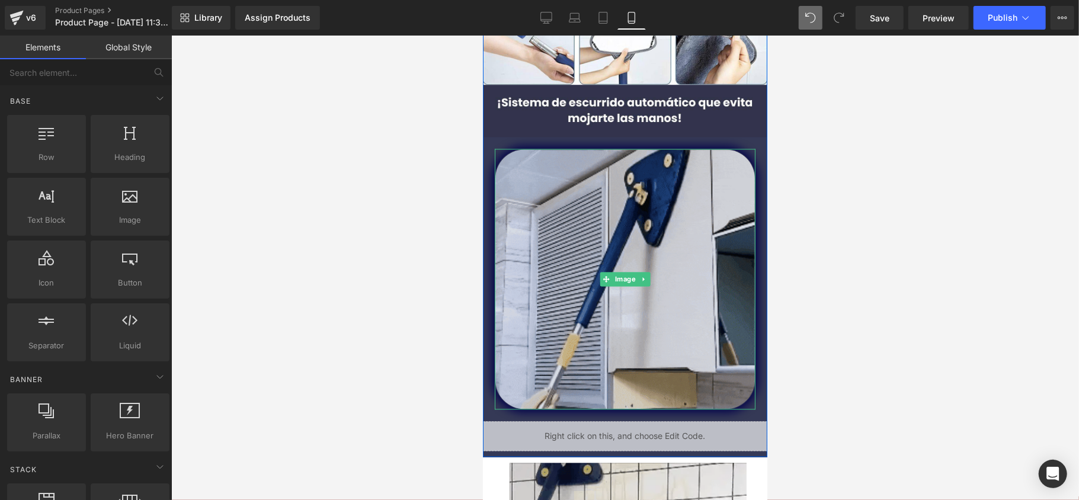
click at [619, 276] on span "Image" at bounding box center [624, 278] width 25 height 14
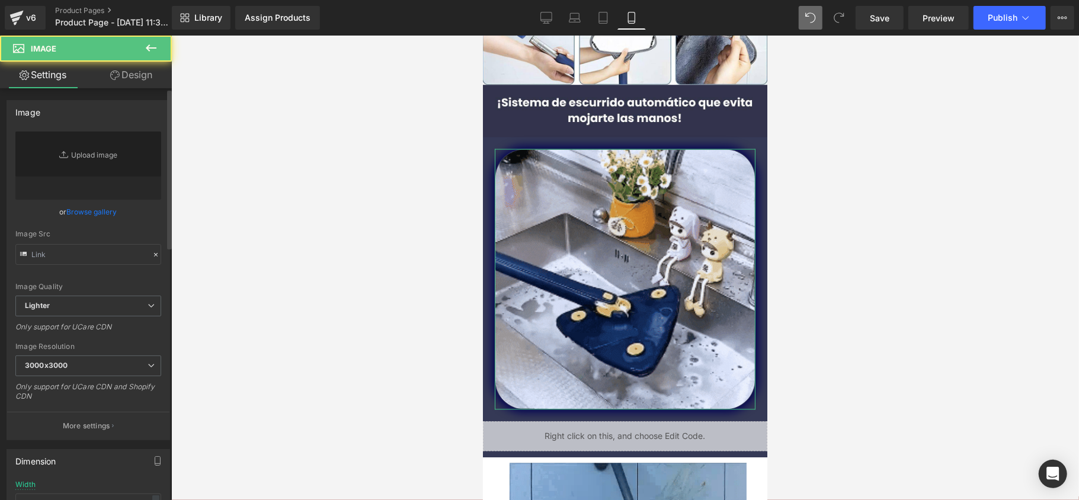
click at [69, 266] on div "Image Quality Lighter Lightest Lighter Lighter Lightest Only support for UCare …" at bounding box center [88, 214] width 146 height 164
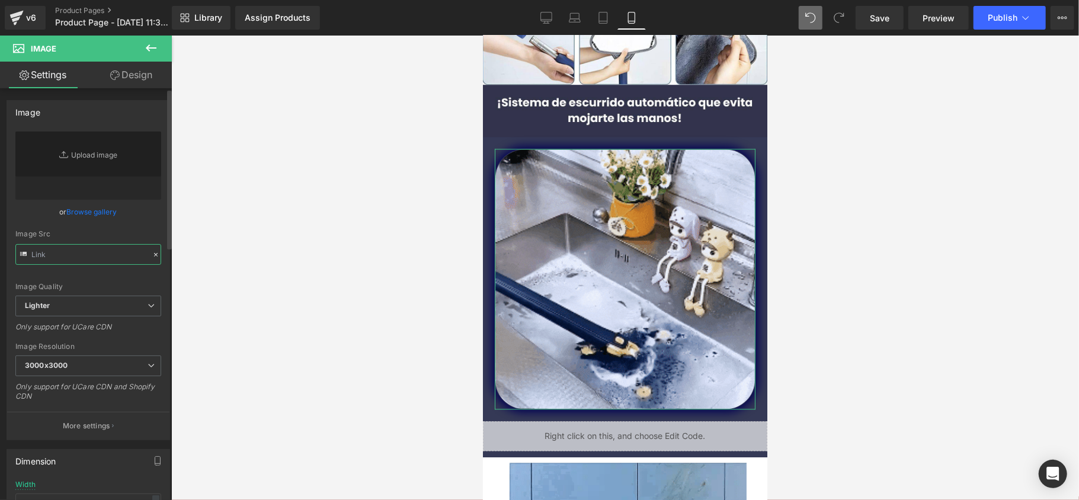
click at [69, 259] on input "text" at bounding box center [88, 254] width 146 height 21
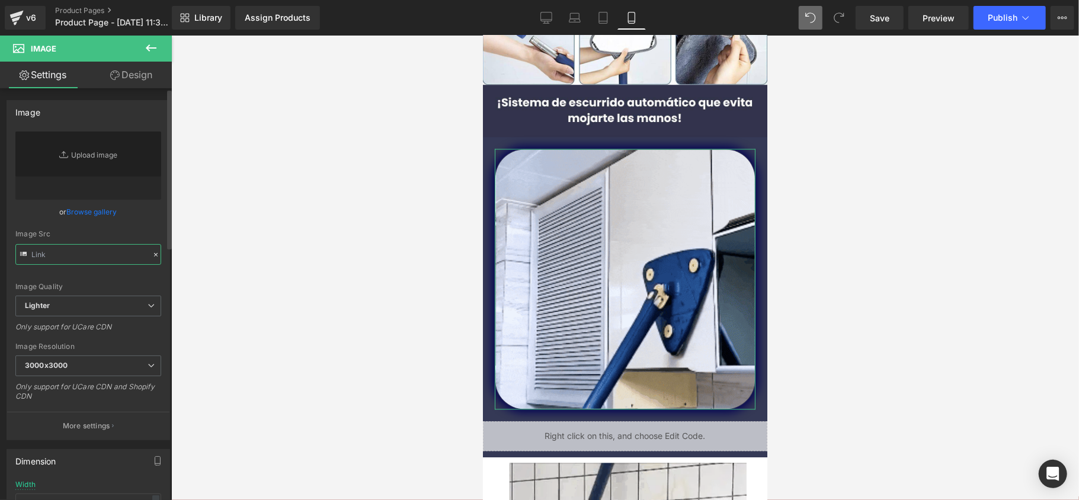
paste input "https://media0.giphy.com/media/v1.Y2lkPTc5MGI3NjExbDVkZnNhdmhsZ3BuOTlmd3o1cmRke…"
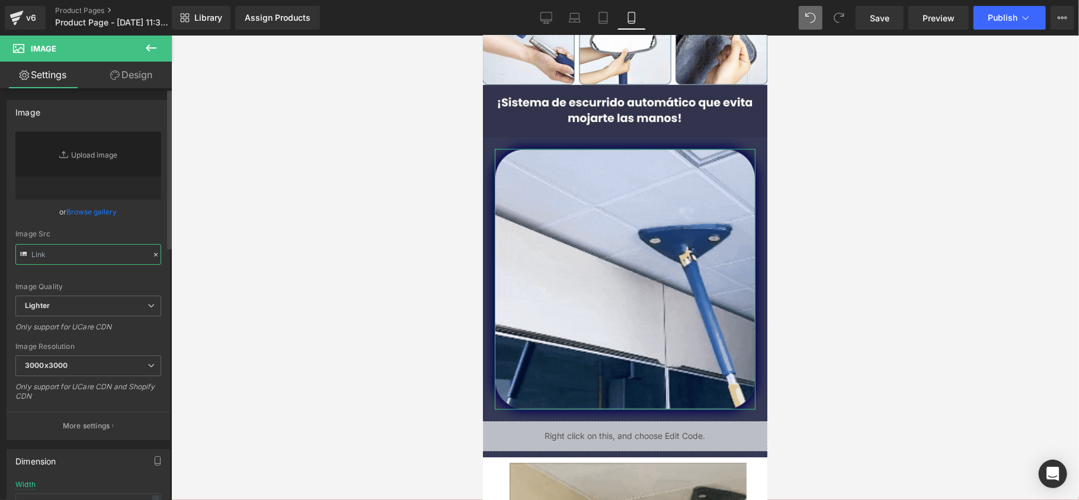
type input "https://media0.giphy.com/media/v1.Y2lkPTc5MGI3NjExbDVkZnNhdmhsZ3BuOTlmd3o1cmRke…"
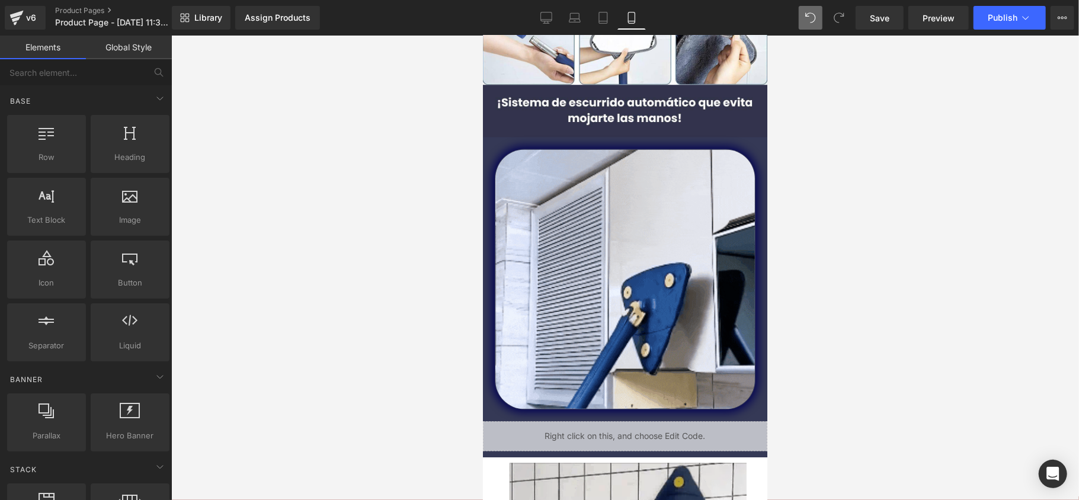
scroll to position [0, 0]
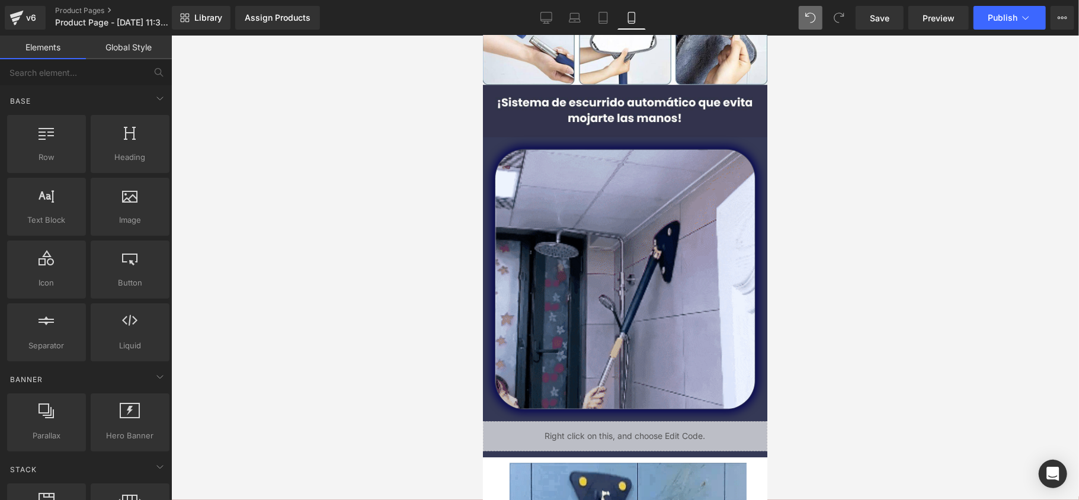
click at [375, 183] on div at bounding box center [625, 268] width 908 height 465
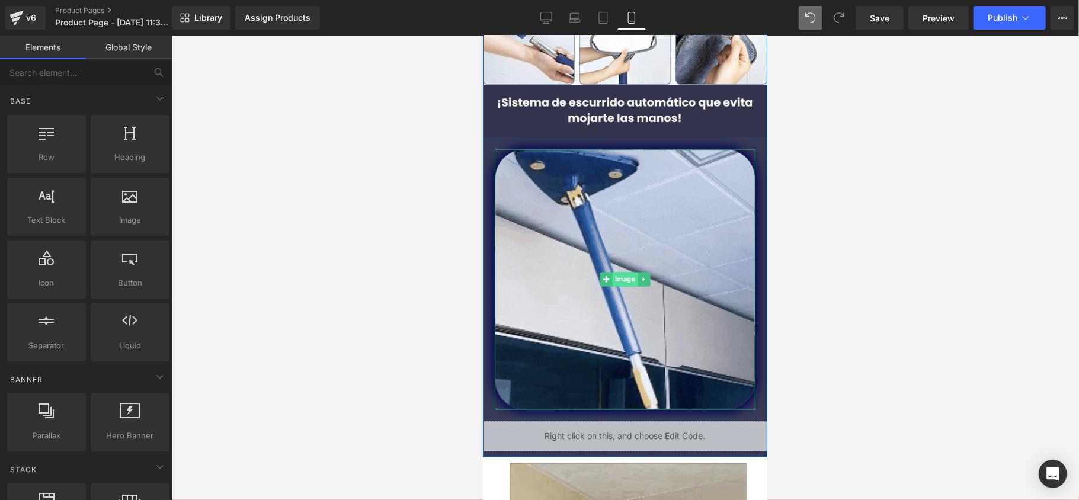
click at [625, 278] on span "Image" at bounding box center [624, 278] width 25 height 14
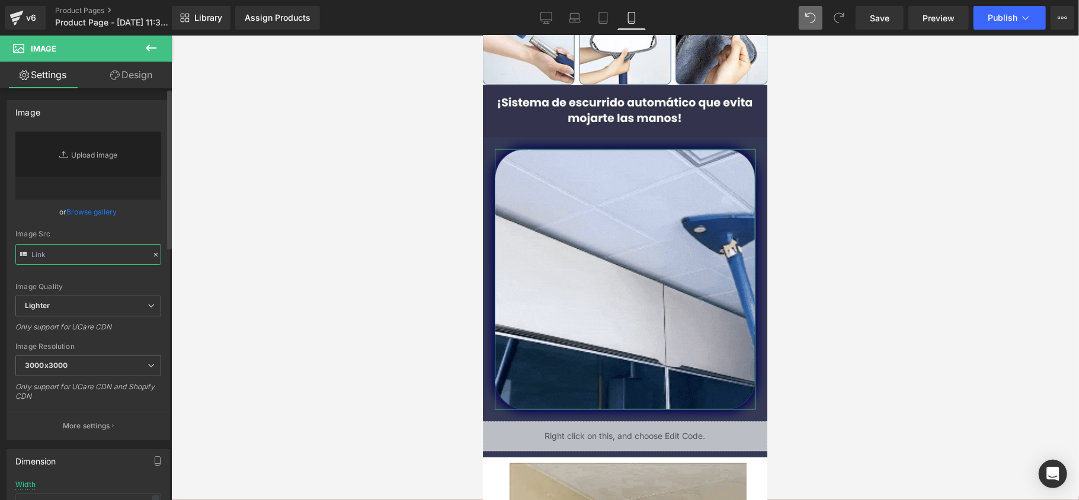
click at [107, 258] on input "text" at bounding box center [88, 254] width 146 height 21
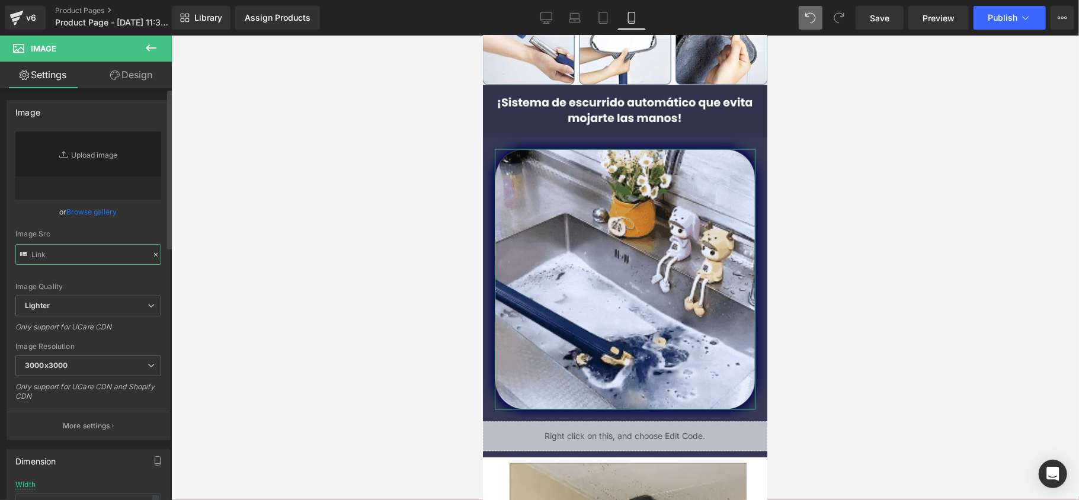
paste input "https://media0.giphy.com/media/v1.Y2lkPTc5MGI3NjExbDVkZnNhdmhsZ3BuOTlmd3o1cmRke…"
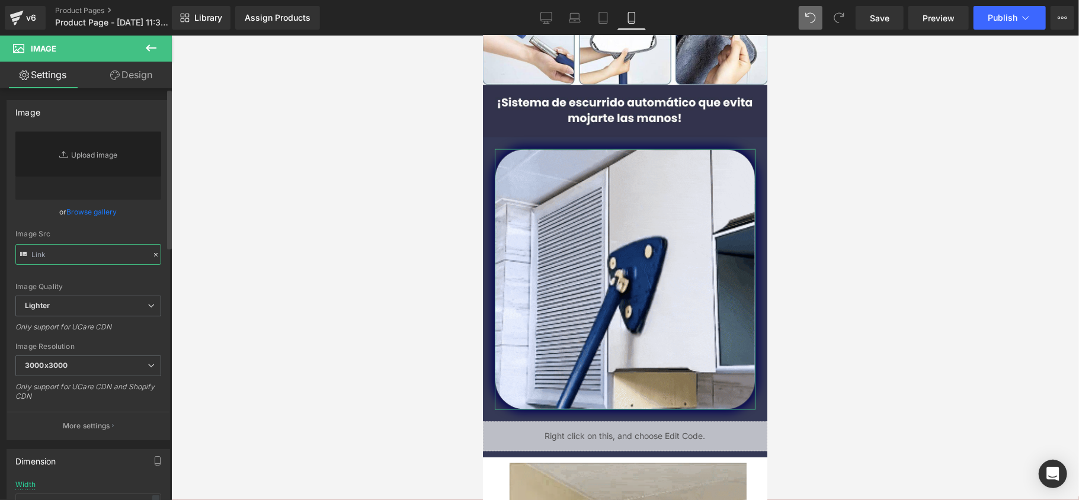
type input "https://media0.giphy.com/media/v1.Y2lkPTc5MGI3NjExbDVkZnNhdmhsZ3BuOTlmd3o1cmRke…"
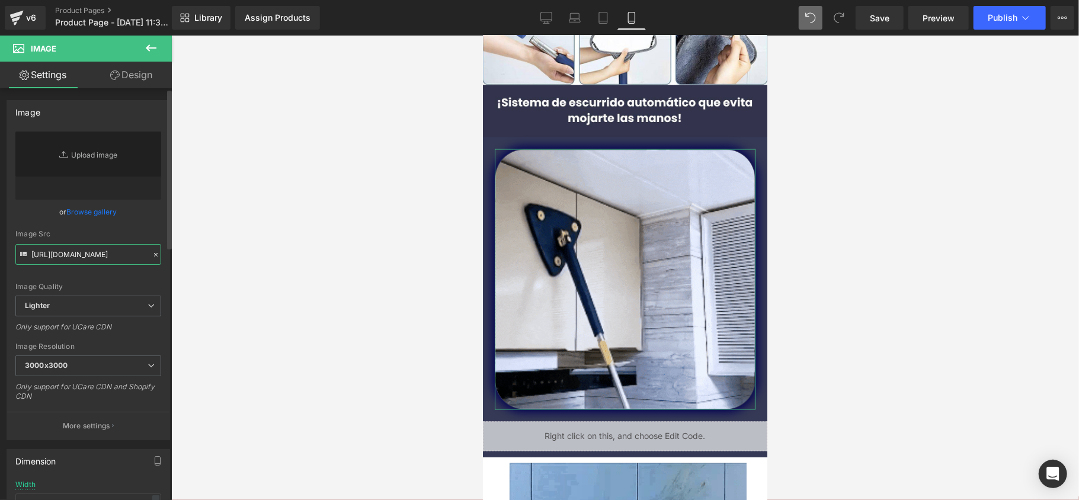
scroll to position [0, 616]
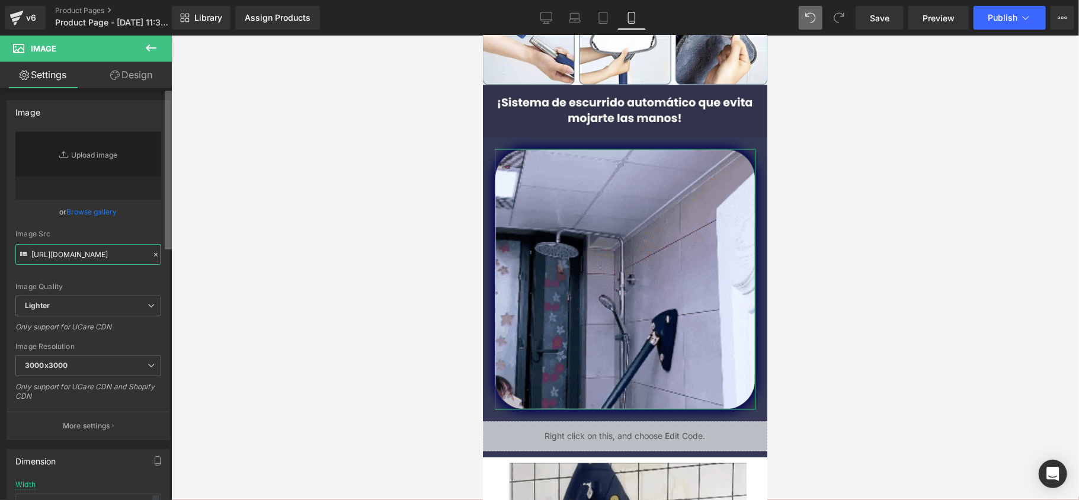
click at [167, 232] on b at bounding box center [168, 170] width 7 height 159
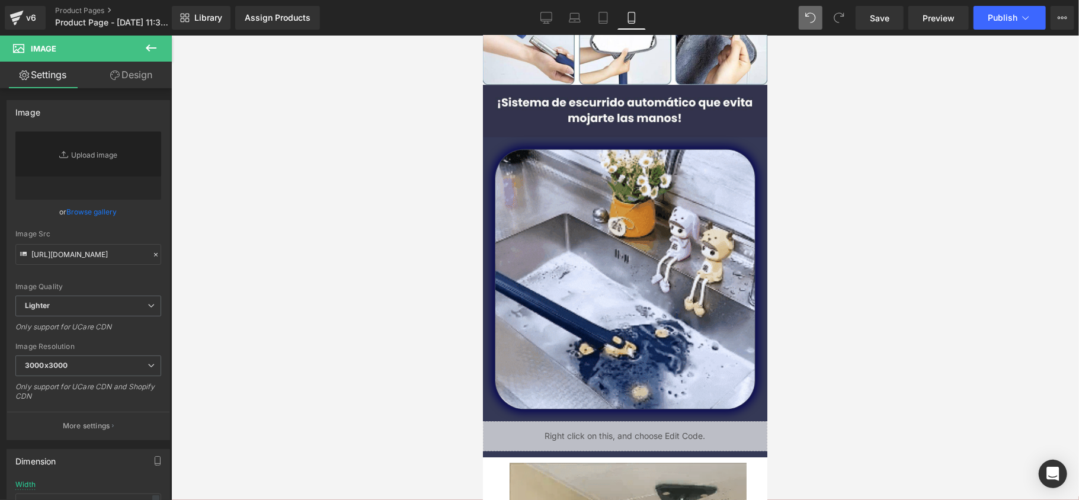
click at [180, 238] on div at bounding box center [625, 268] width 908 height 465
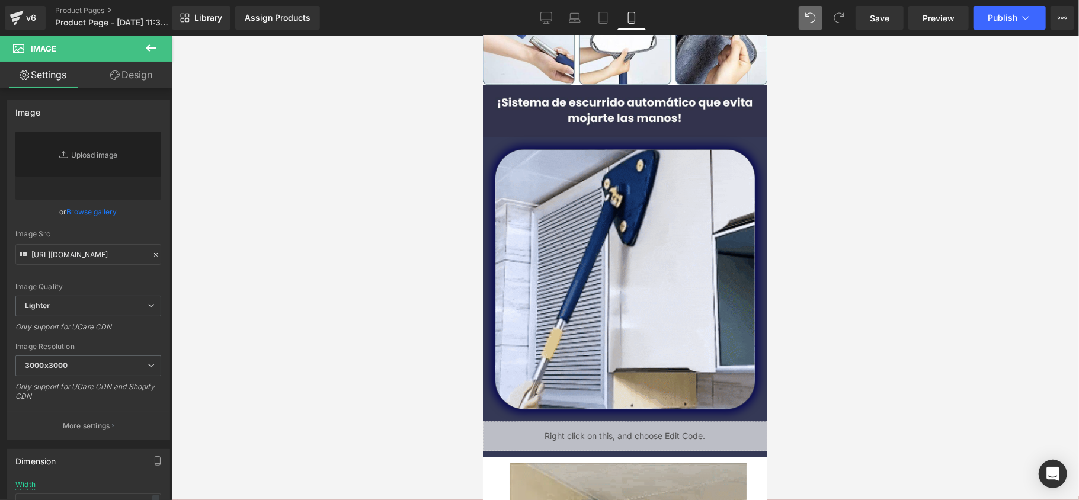
scroll to position [0, 0]
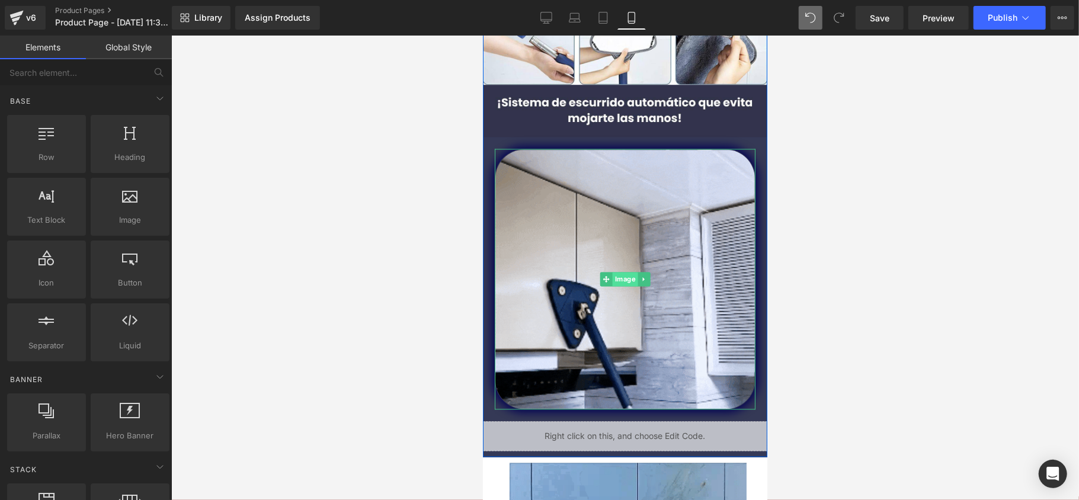
click at [618, 276] on span "Image" at bounding box center [624, 278] width 25 height 14
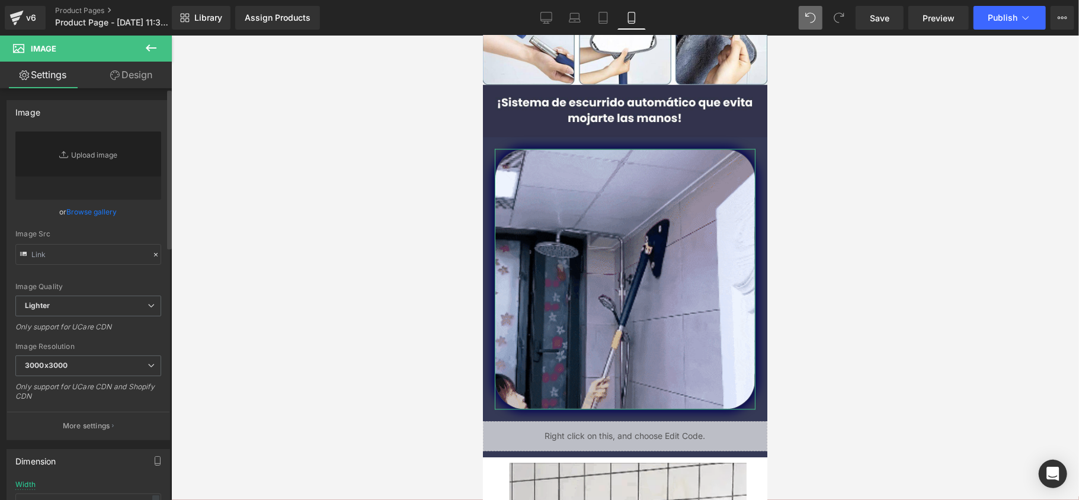
click at [76, 242] on div "Image Src" at bounding box center [88, 247] width 146 height 35
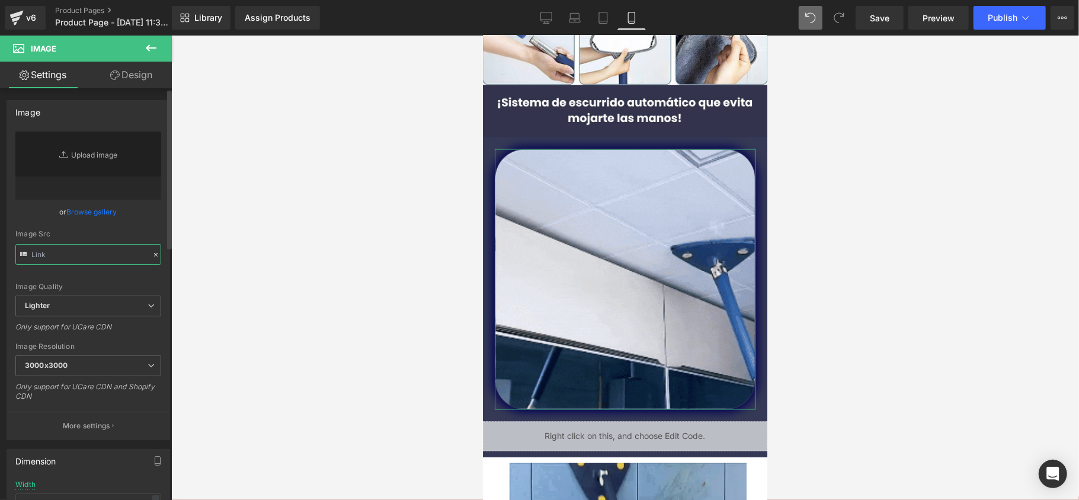
click at [75, 255] on input "text" at bounding box center [88, 254] width 146 height 21
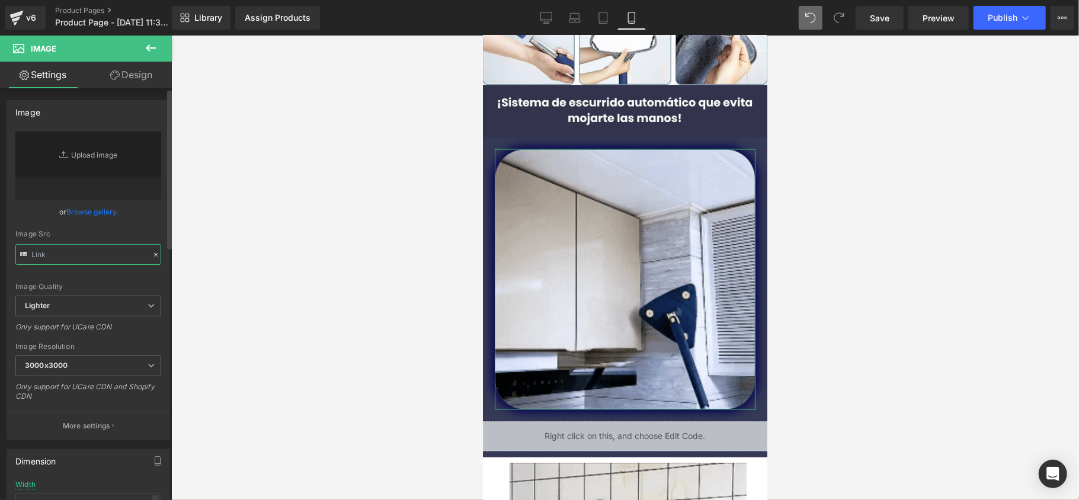
paste input "https://media0.giphy.com/media/v1.Y2lkPTc5MGI3NjExbDVkZnNhdmhsZ3BuOTlmd3o1cmRke…"
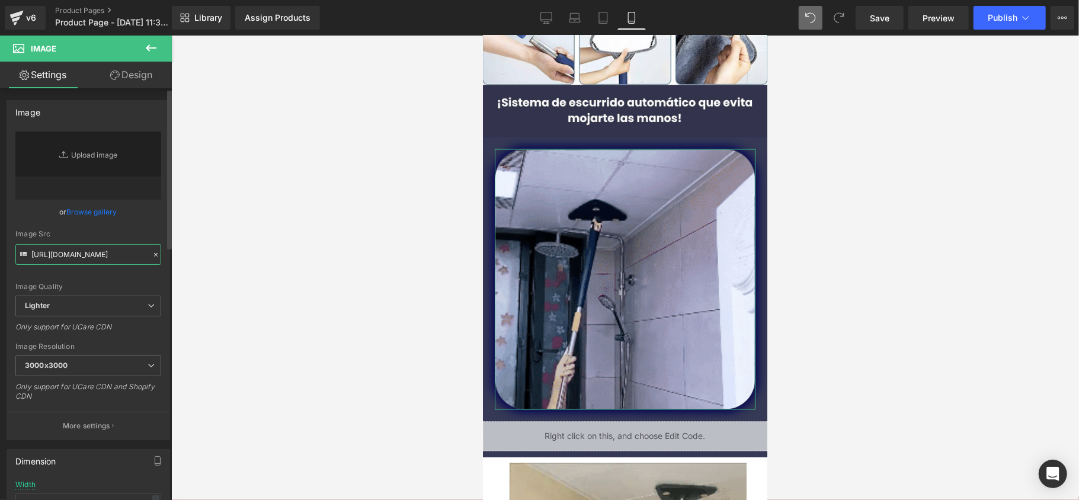
scroll to position [0, 616]
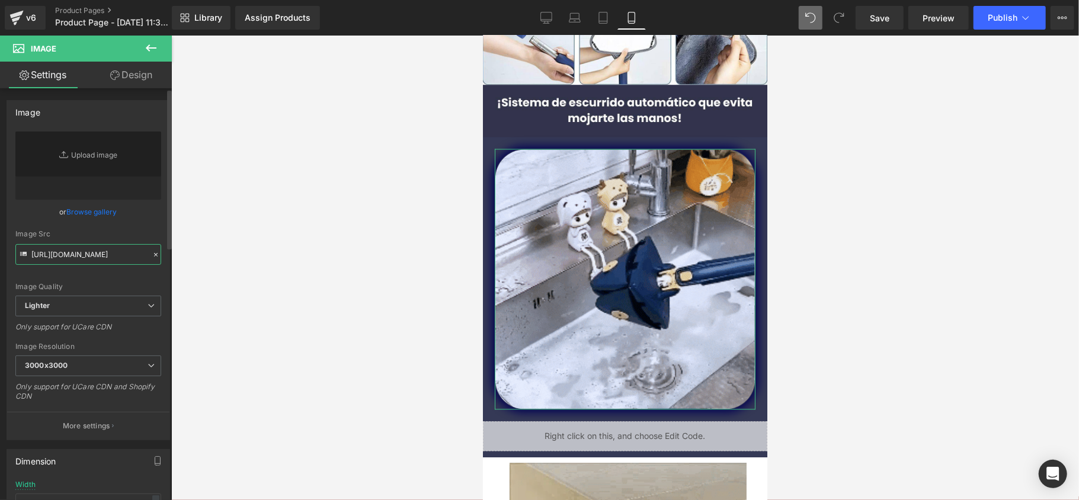
type input "https://media0.giphy.com/media/v1.Y2lkPTc5MGI3NjExbDVkZnNhdmhsZ3BuOTlmd3o1cmRke…"
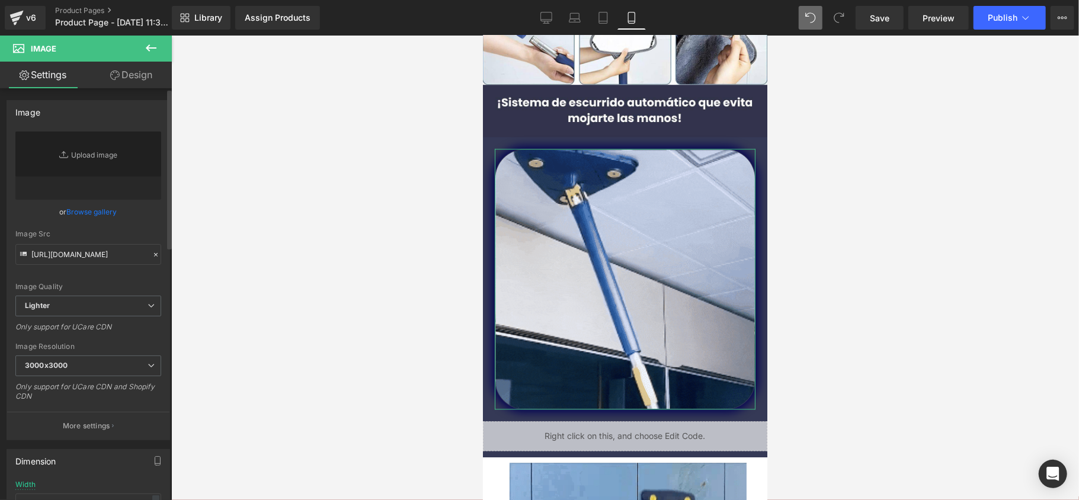
click at [86, 212] on link "Browse gallery" at bounding box center [92, 212] width 50 height 21
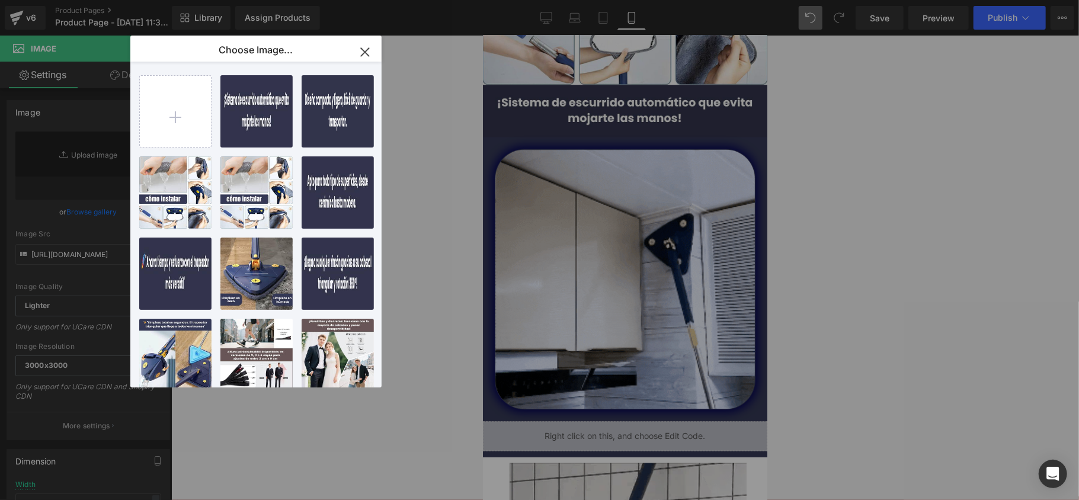
scroll to position [0, 0]
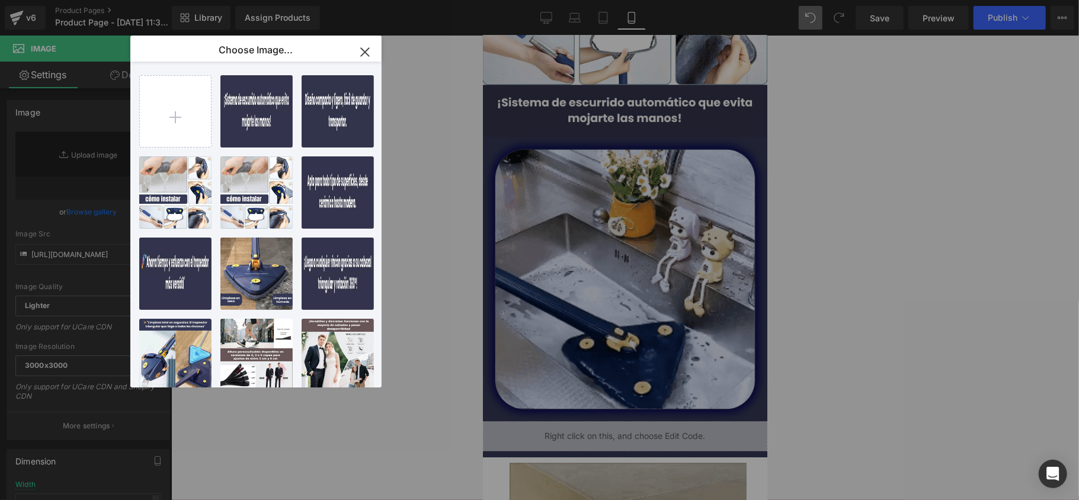
click at [402, 0] on div "Image You are previewing how the will restyle your page. You can not edit Eleme…" at bounding box center [539, 0] width 1079 height 0
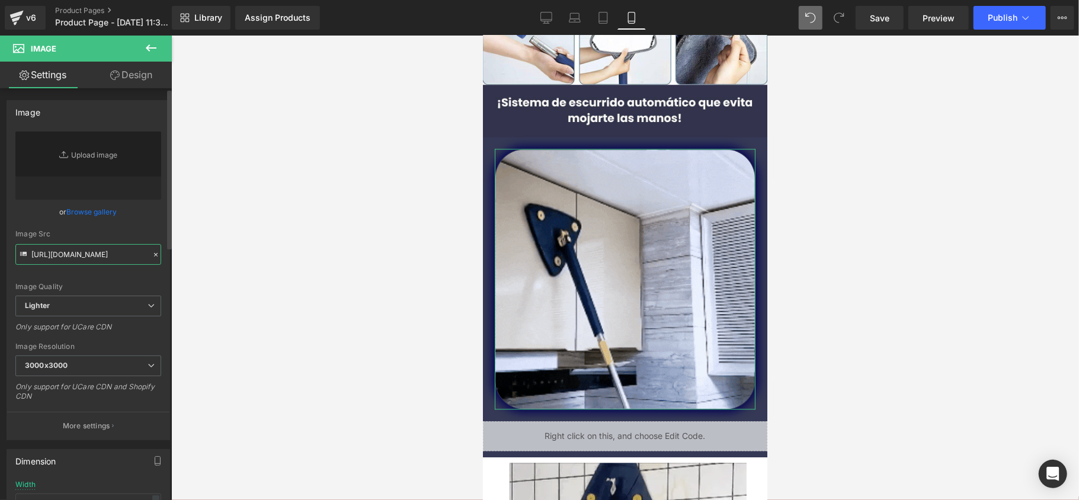
click at [114, 260] on input "https://media0.giphy.com/media/v1.Y2lkPTc5MGI3NjExbDVkZnNhdmhsZ3BuOTlmd3o1cmRke…" at bounding box center [88, 254] width 146 height 21
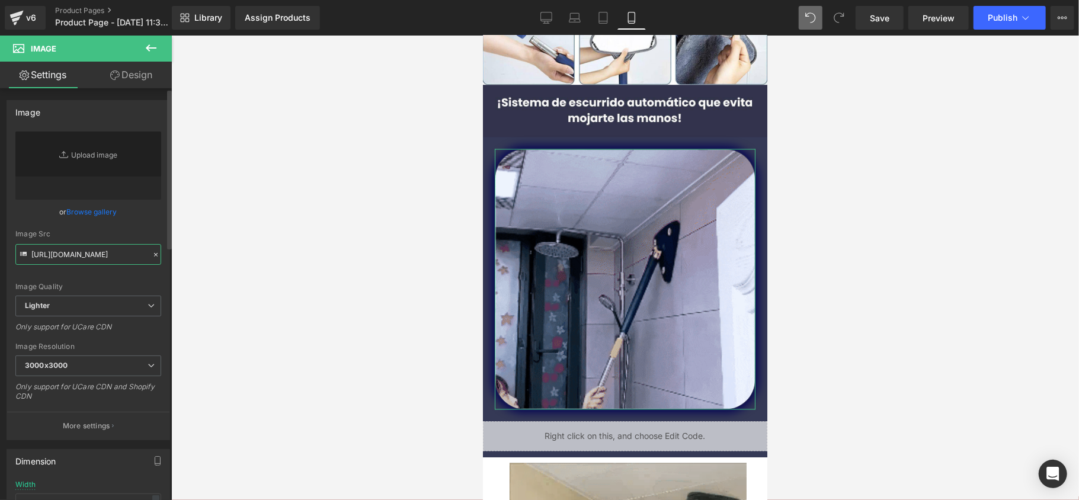
click at [114, 260] on input "https://media0.giphy.com/media/v1.Y2lkPTc5MGI3NjExbDVkZnNhdmhsZ3BuOTlmd3o1cmRke…" at bounding box center [88, 254] width 146 height 21
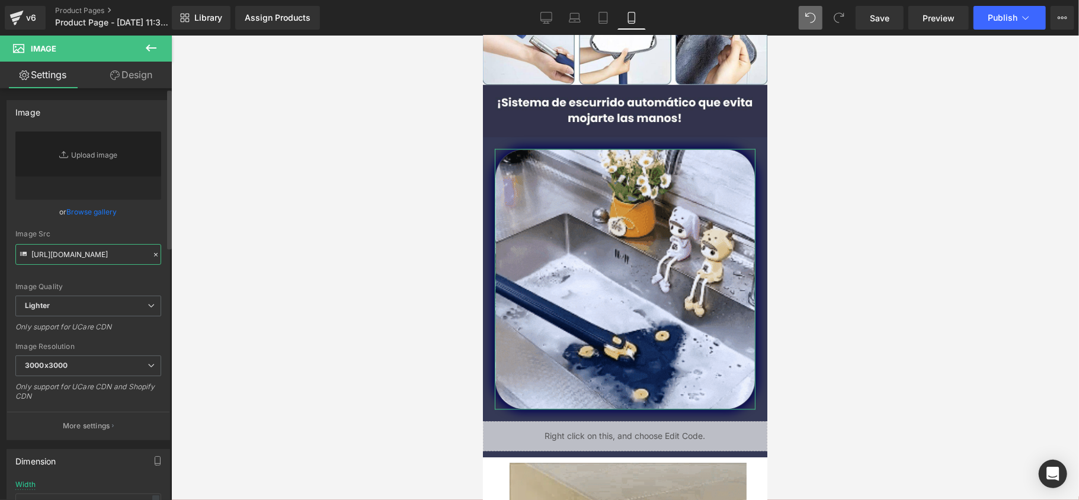
click at [114, 260] on input "https://media0.giphy.com/media/v1.Y2lkPTc5MGI3NjExbDVkZnNhdmhsZ3BuOTlmd3o1cmRke…" at bounding box center [88, 254] width 146 height 21
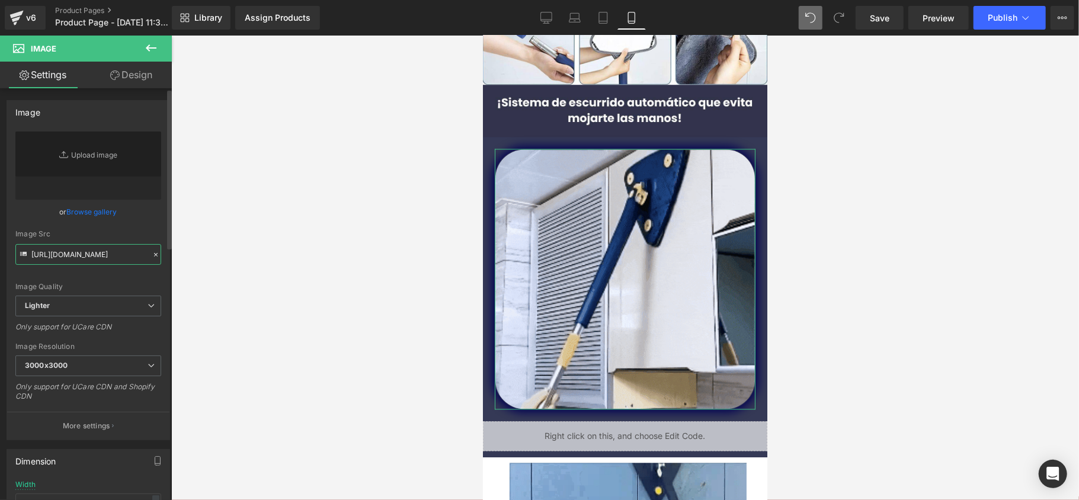
click at [114, 260] on input "https://media0.giphy.com/media/v1.Y2lkPTc5MGI3NjExbDVkZnNhdmhsZ3BuOTlmd3o1cmRke…" at bounding box center [88, 254] width 146 height 21
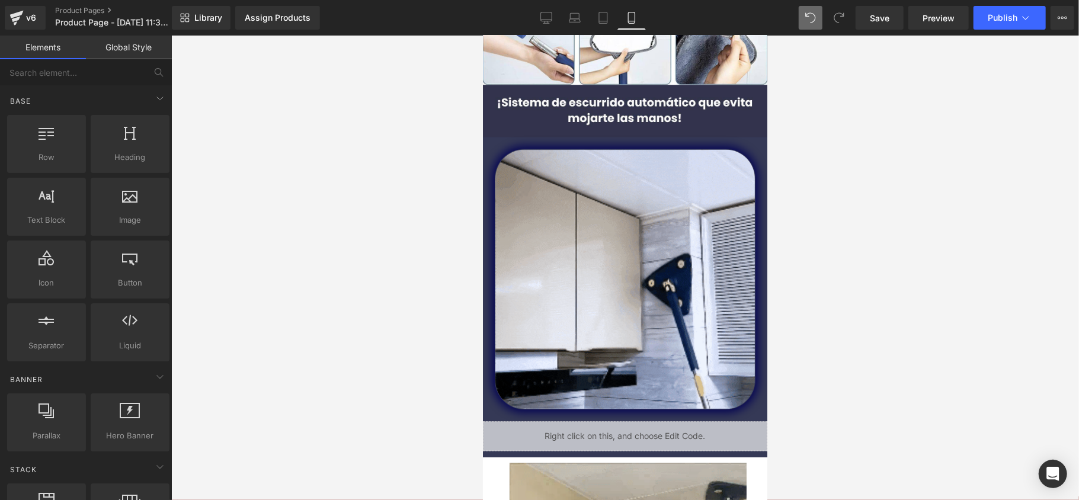
click at [270, 209] on div at bounding box center [625, 268] width 908 height 465
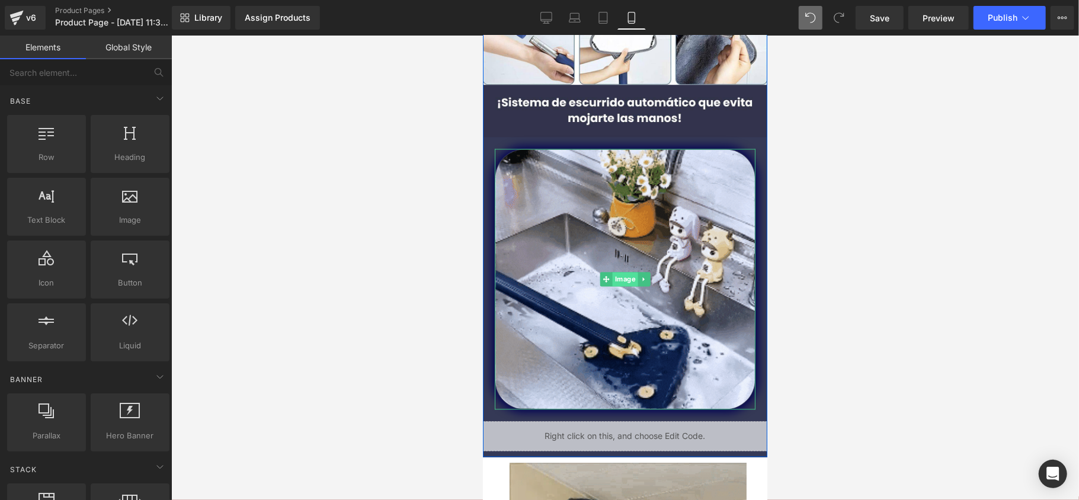
click at [621, 273] on span "Image" at bounding box center [624, 278] width 25 height 14
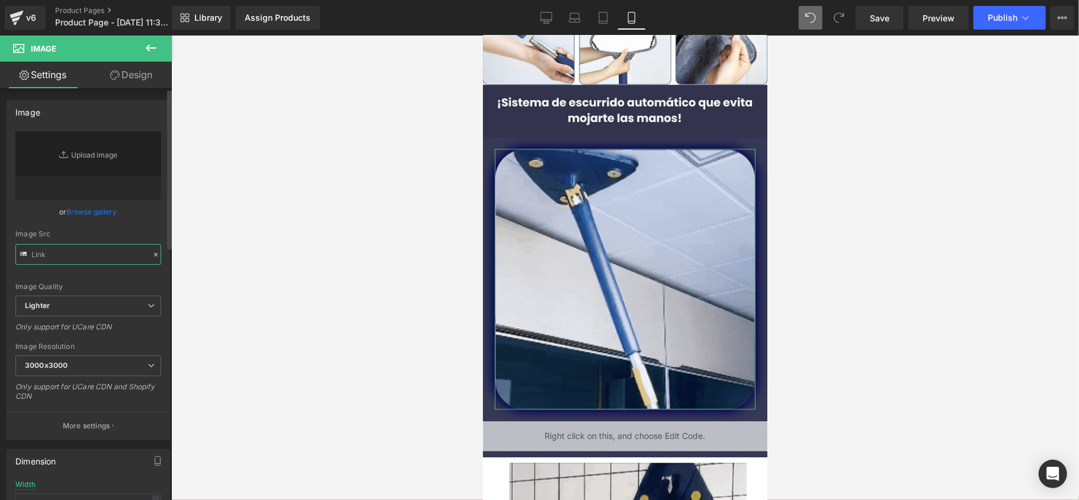
click at [129, 254] on input "text" at bounding box center [88, 254] width 146 height 21
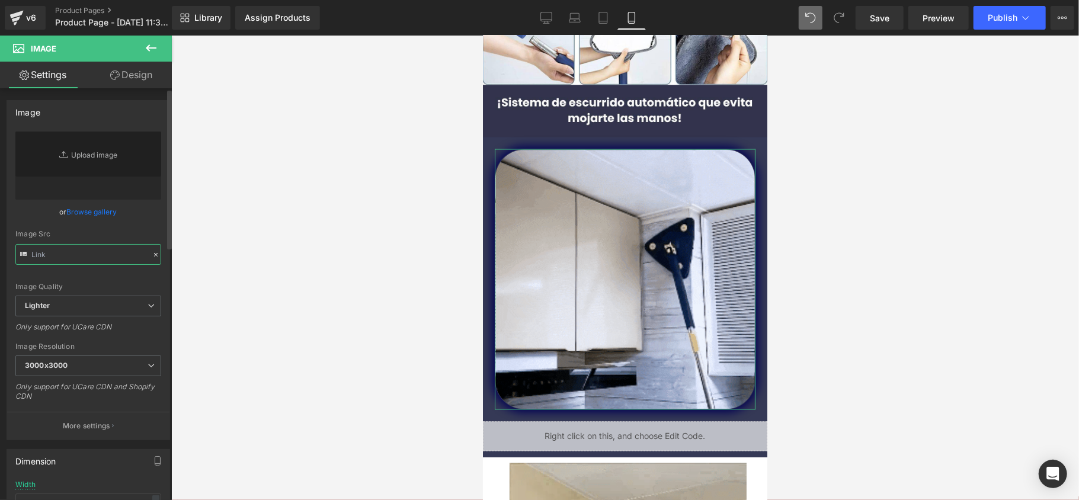
paste input "https://media0.giphy.com/media/v1.Y2lkPTc5MGI3NjExbDVkZnNhdmhsZ3BuOTlmd3o1cmRke…"
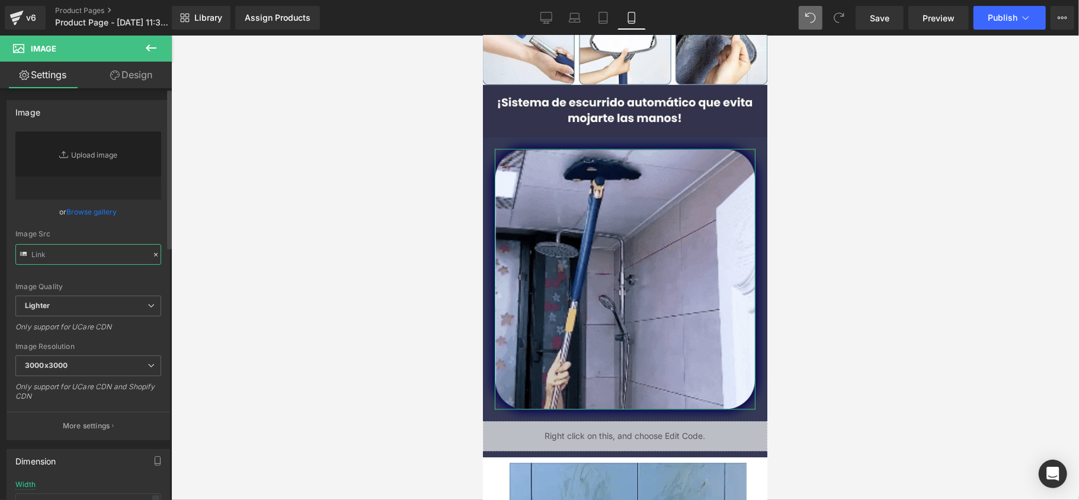
type input "https://media0.giphy.com/media/v1.Y2lkPTc5MGI3NjExbDVkZnNhdmhsZ3BuOTlmd3o1cmRke…"
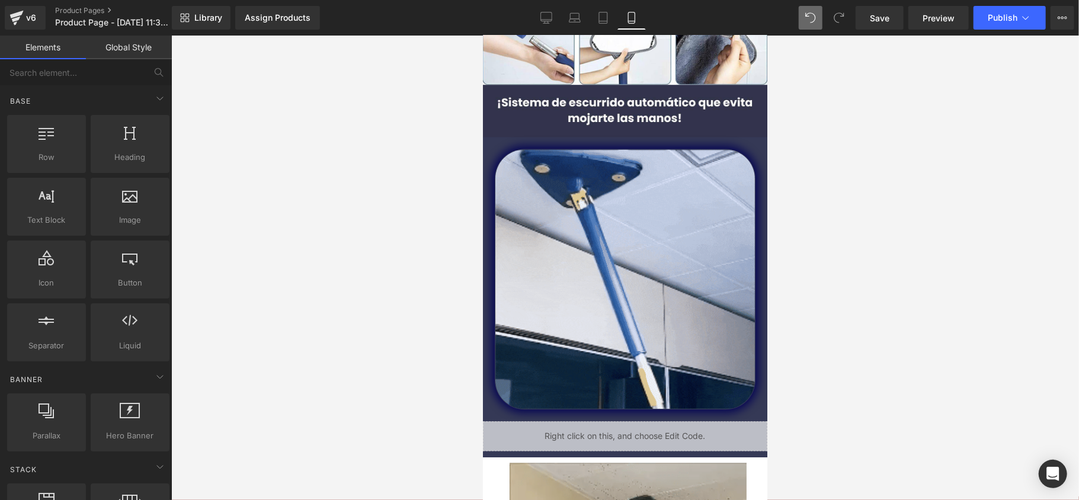
click at [204, 212] on div at bounding box center [625, 268] width 908 height 465
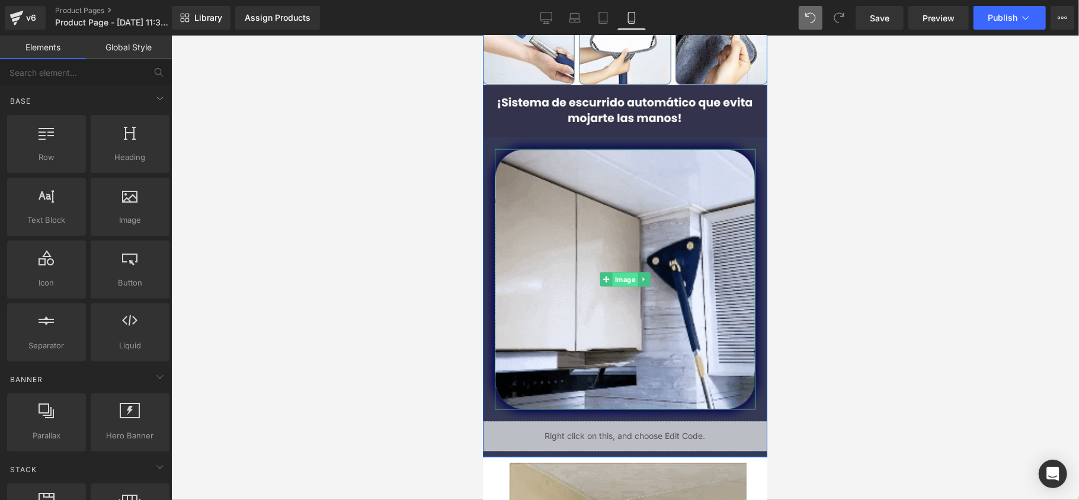
click at [613, 272] on span "Image" at bounding box center [624, 279] width 25 height 14
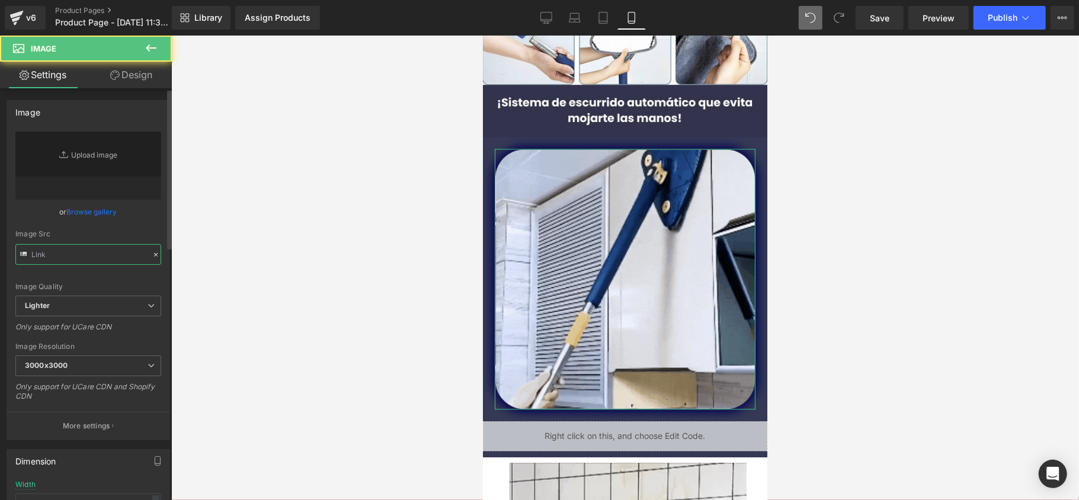
click at [98, 257] on input "text" at bounding box center [88, 254] width 146 height 21
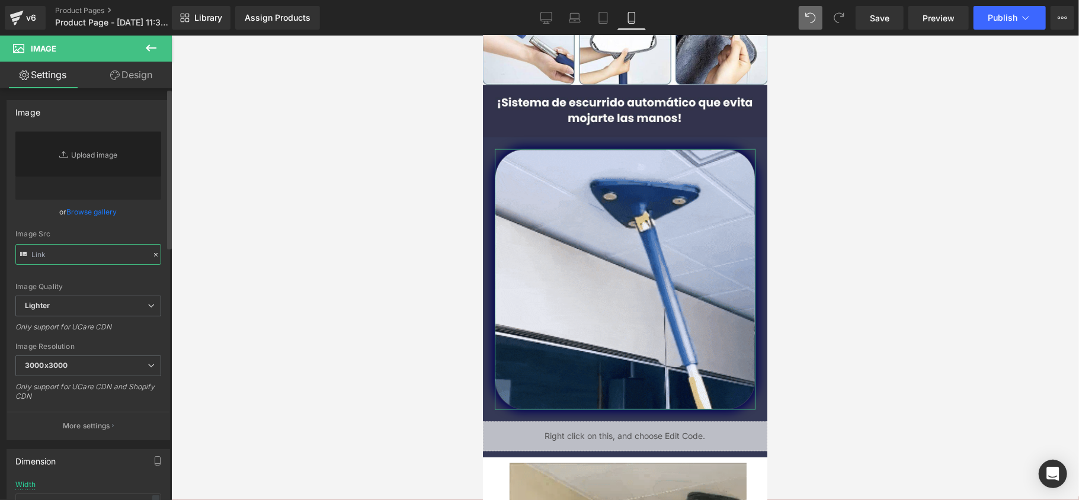
paste input "https://media0.giphy.com/media/v1.Y2lkPTc5MGI3NjExbDVkZnNhdmhsZ3BuOTlmd3o1cmRke…"
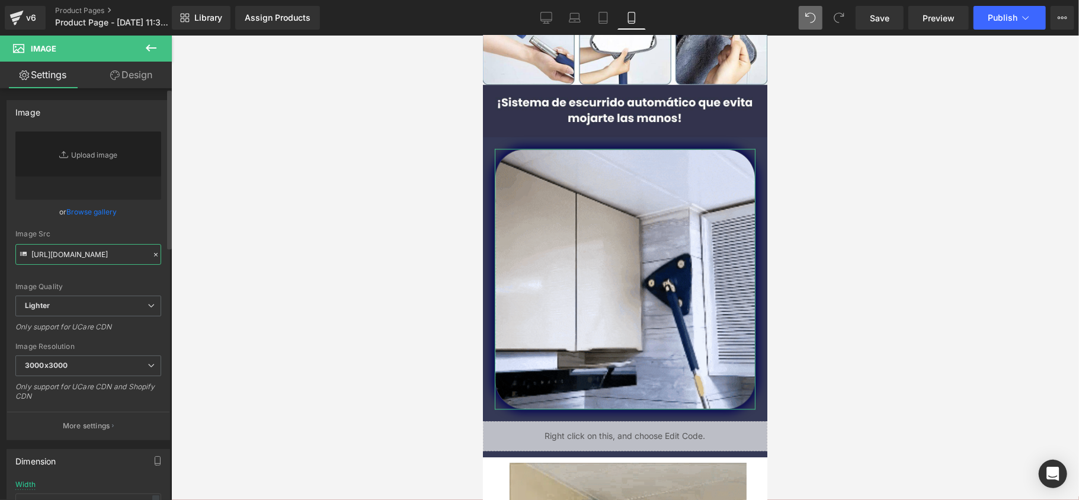
scroll to position [0, 616]
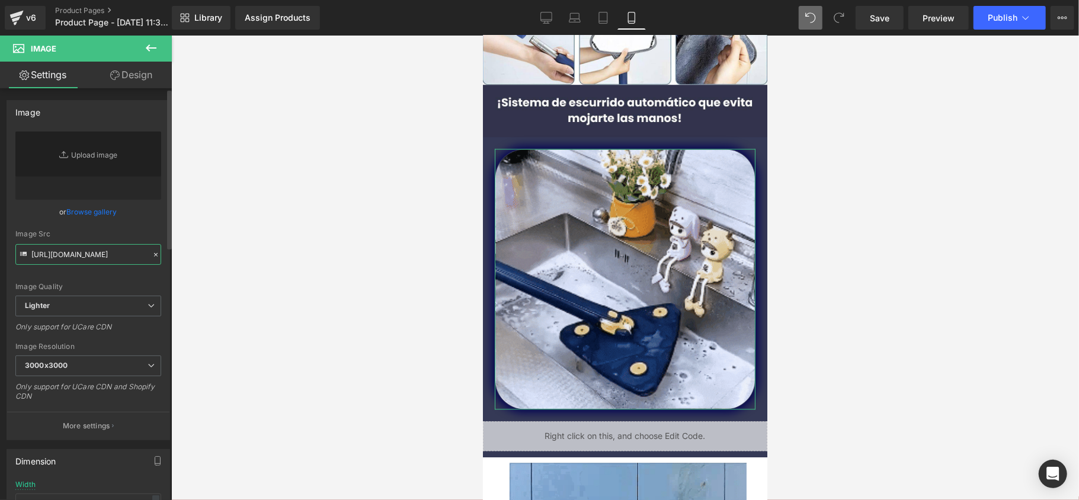
type input "https://media0.giphy.com/media/v1.Y2lkPTc5MGI3NjExbDVkZnNhdmhsZ3BuOTlmd3o1cmRke…"
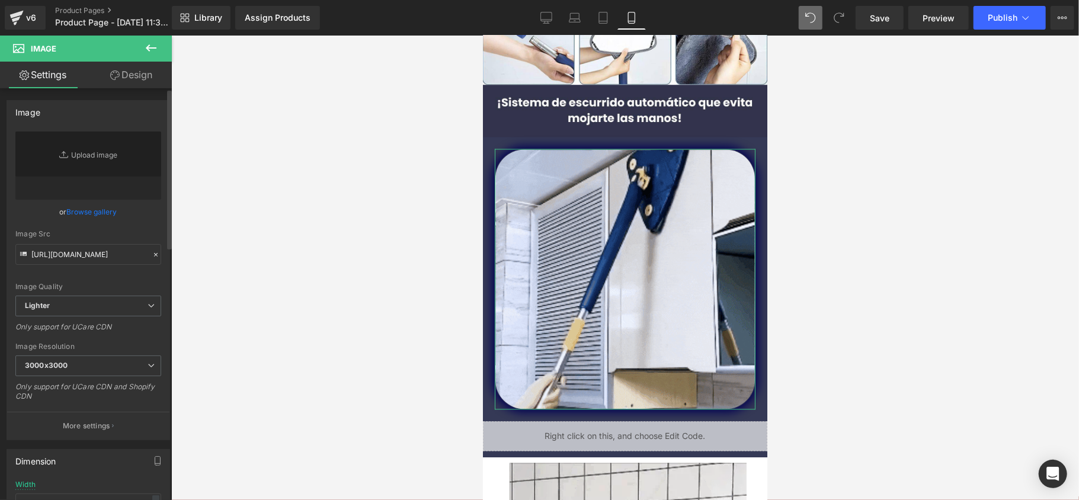
click at [96, 209] on link "Browse gallery" at bounding box center [92, 212] width 50 height 21
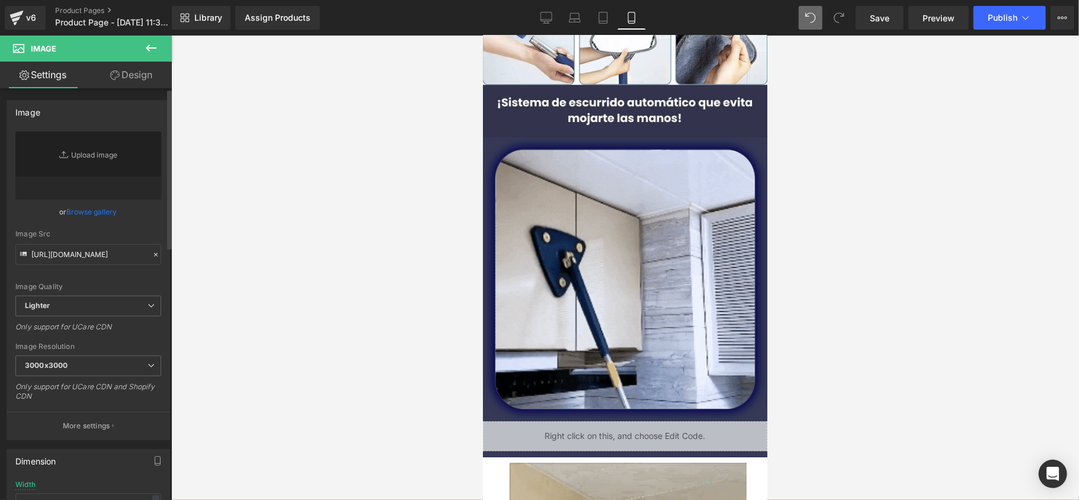
scroll to position [0, 0]
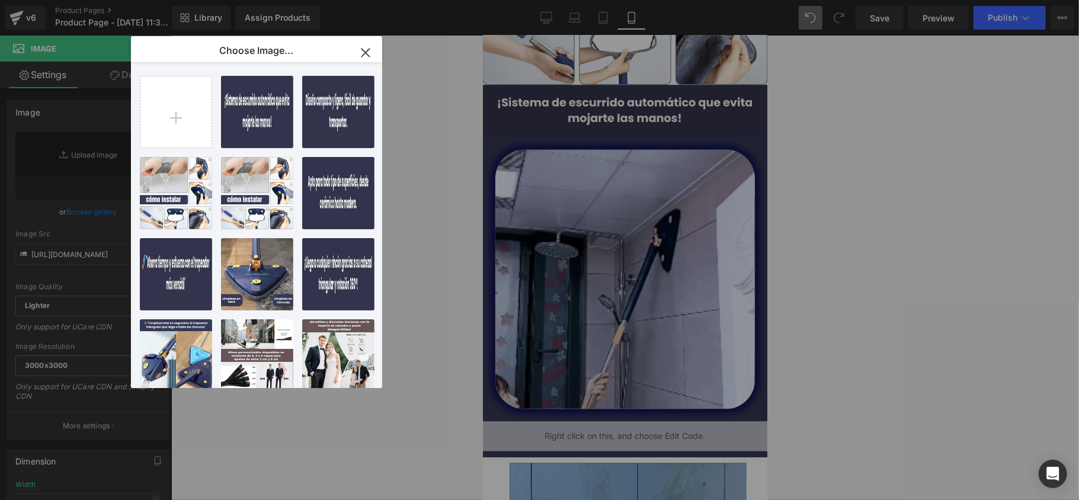
click at [370, 48] on icon "button" at bounding box center [365, 52] width 19 height 19
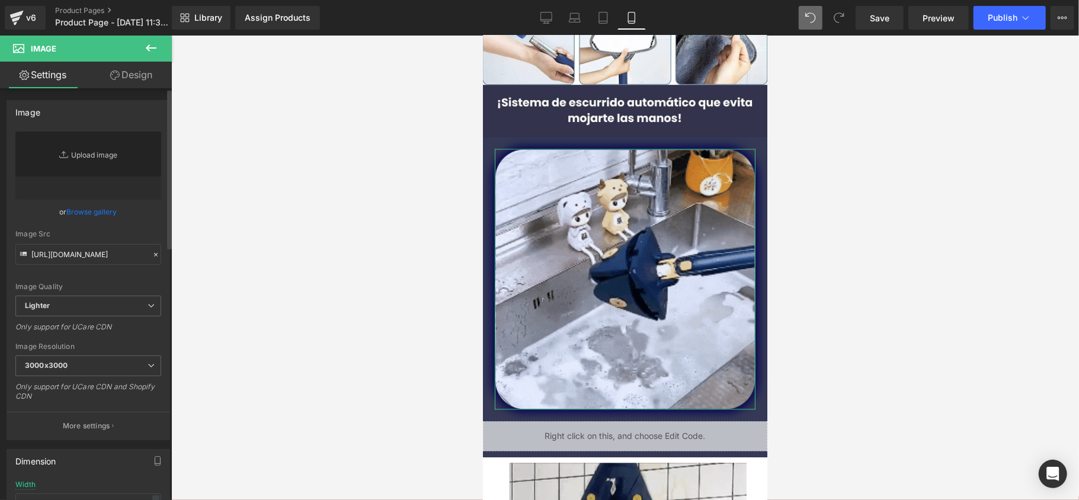
click at [105, 150] on link "Replace Image" at bounding box center [88, 166] width 146 height 68
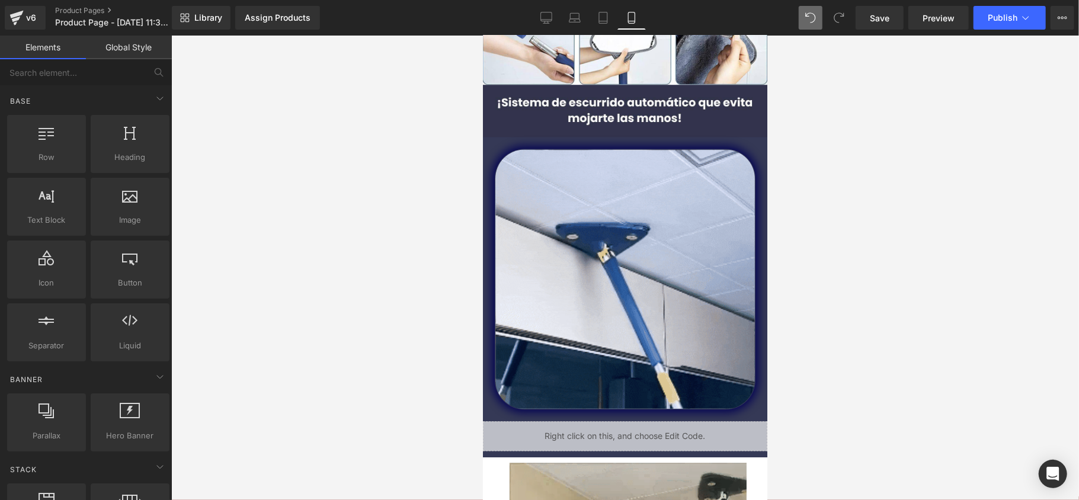
click at [332, 256] on div at bounding box center [625, 268] width 908 height 465
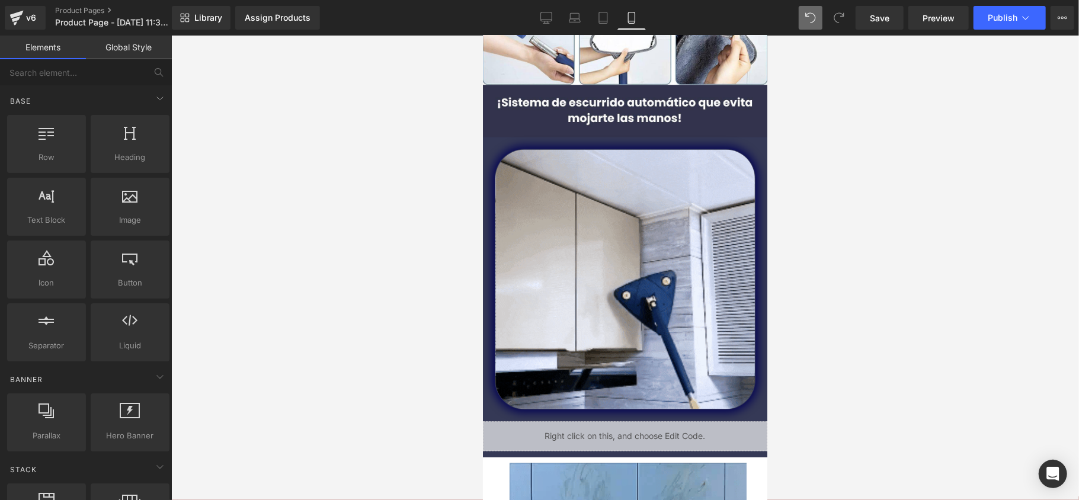
click at [332, 258] on div at bounding box center [625, 268] width 908 height 465
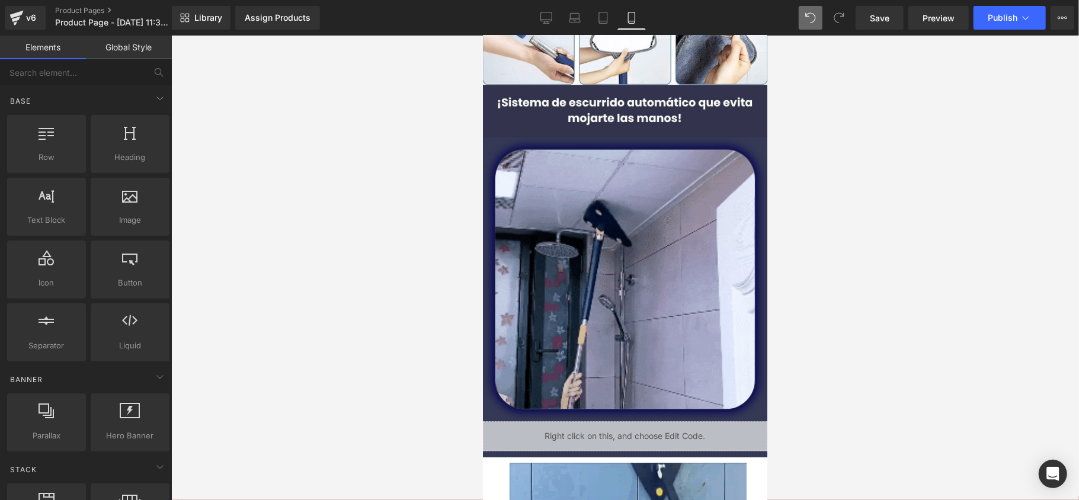
click at [332, 258] on div at bounding box center [625, 268] width 908 height 465
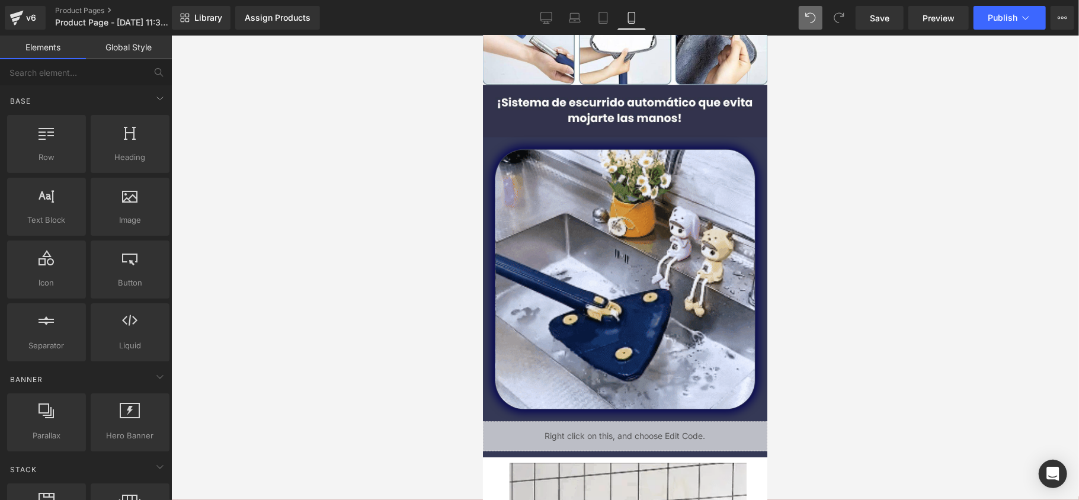
click at [332, 258] on div at bounding box center [625, 268] width 908 height 465
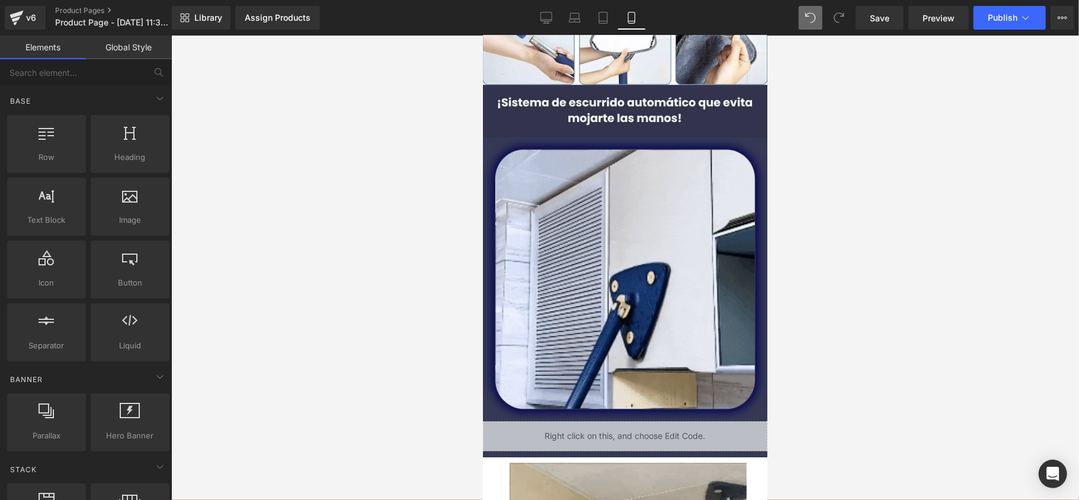
click at [332, 260] on div at bounding box center [625, 268] width 908 height 465
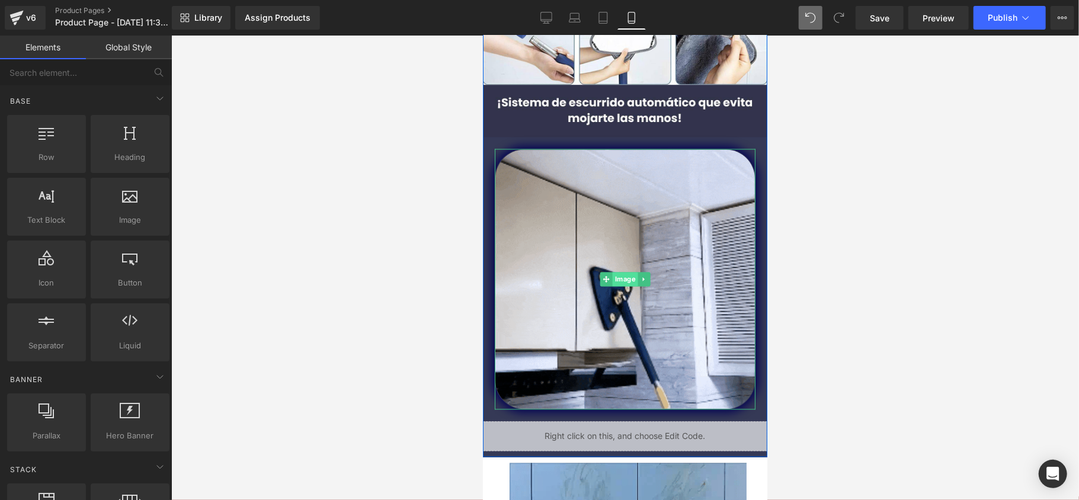
click at [623, 279] on span "Image" at bounding box center [624, 278] width 25 height 14
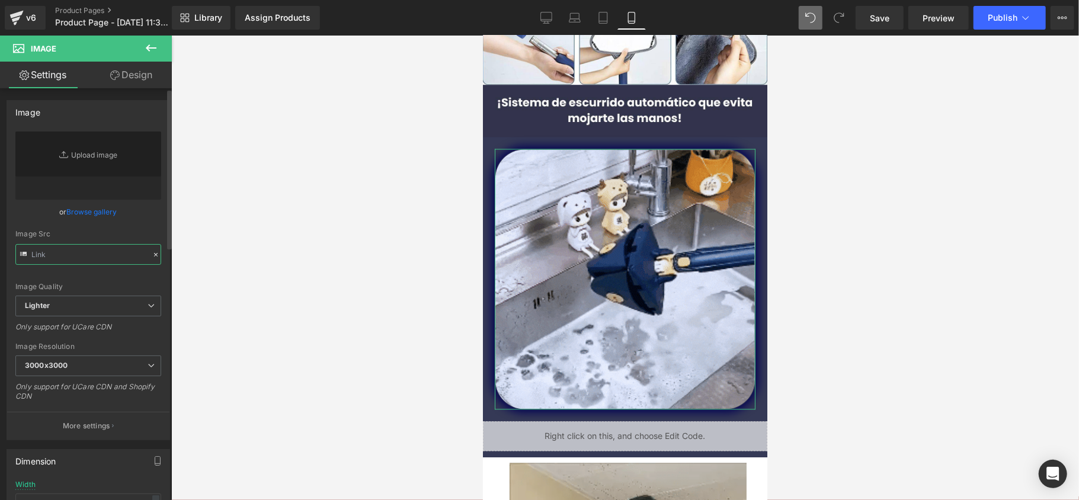
click at [115, 254] on input "text" at bounding box center [88, 254] width 146 height 21
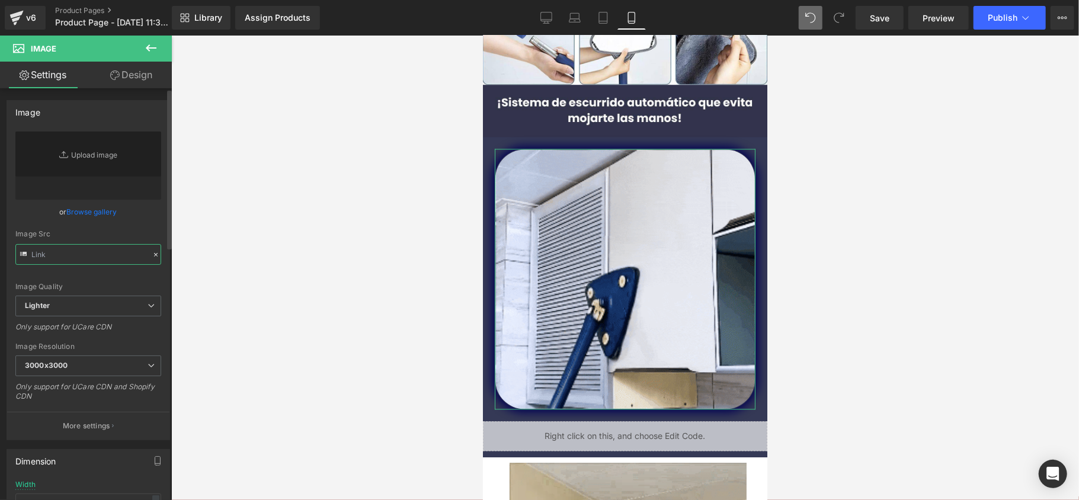
click at [115, 254] on input "text" at bounding box center [88, 254] width 146 height 21
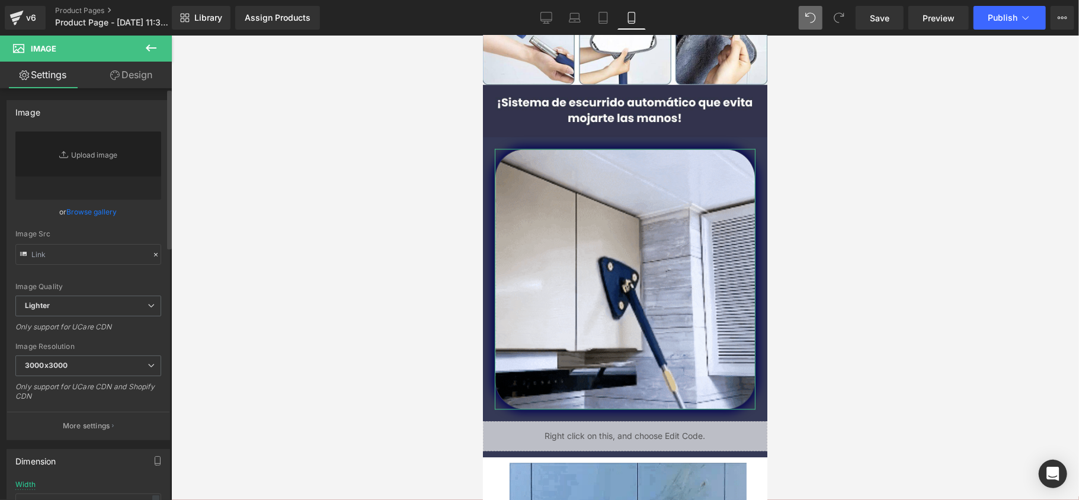
click at [152, 254] on icon at bounding box center [156, 255] width 8 height 8
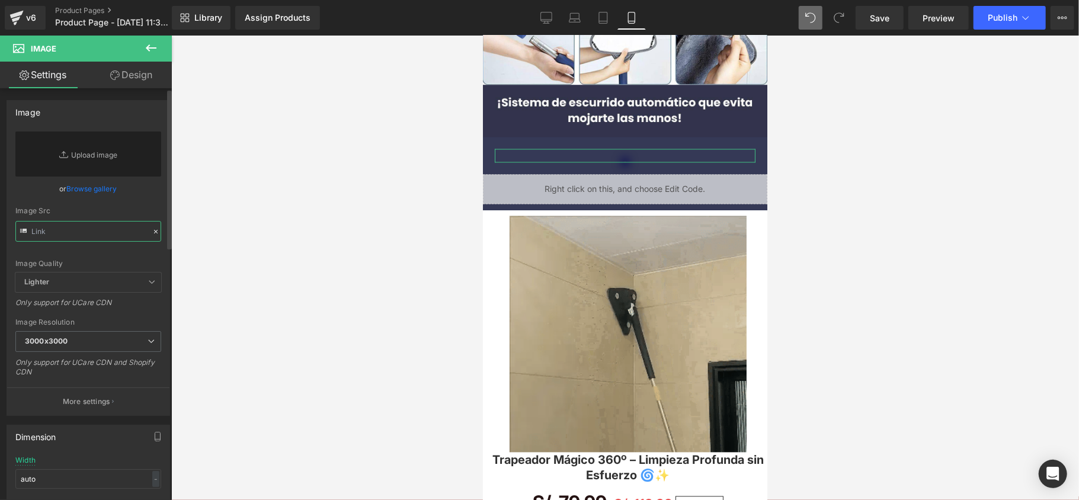
click at [121, 231] on input "text" at bounding box center [88, 231] width 146 height 21
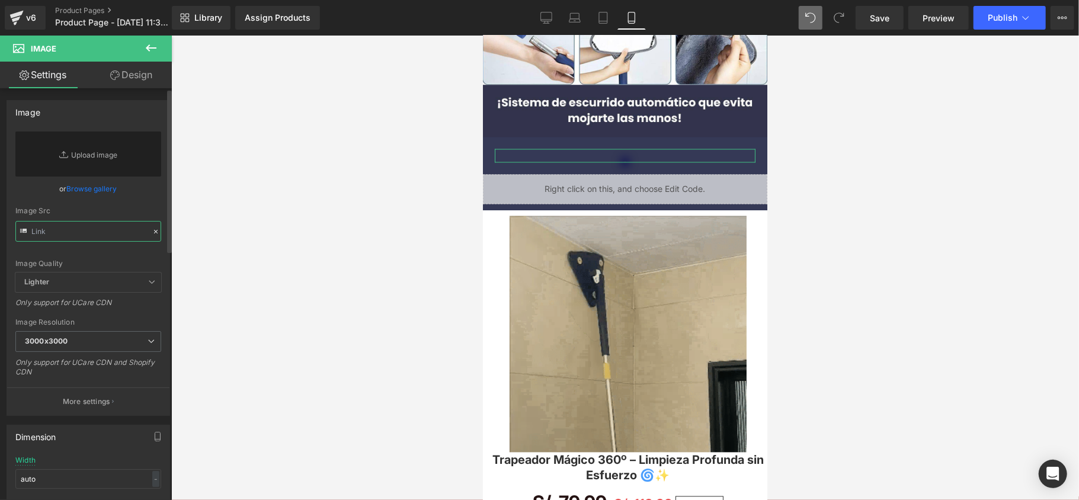
paste input "https://media0.giphy.com/media/v1.Y2lkPTc5MGI3NjExbDVkZnNhdmhsZ3BuOTlmd3o1cmRke…"
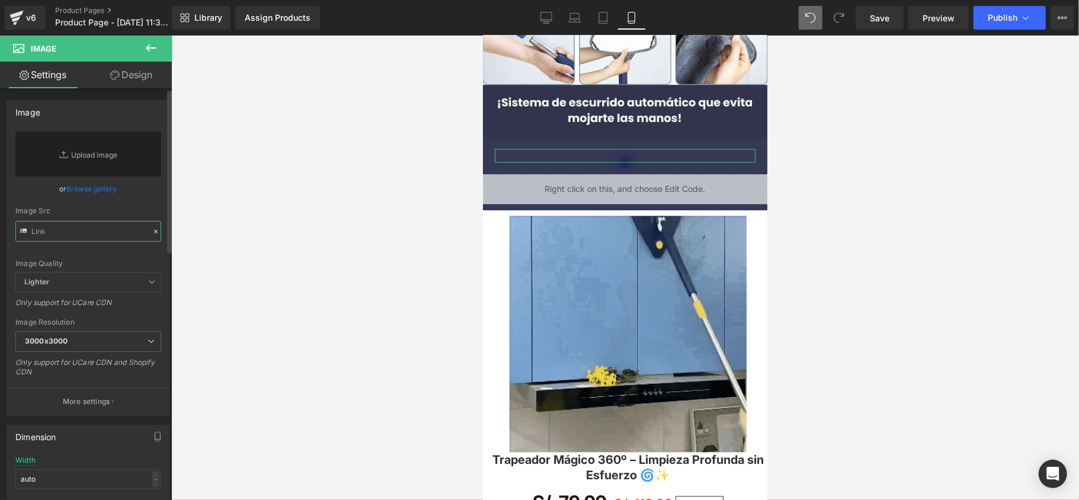
type input "https://media0.giphy.com/media/v1.Y2lkPTc5MGI3NjExbDVkZnNhdmhsZ3BuOTlmd3o1cmRke…"
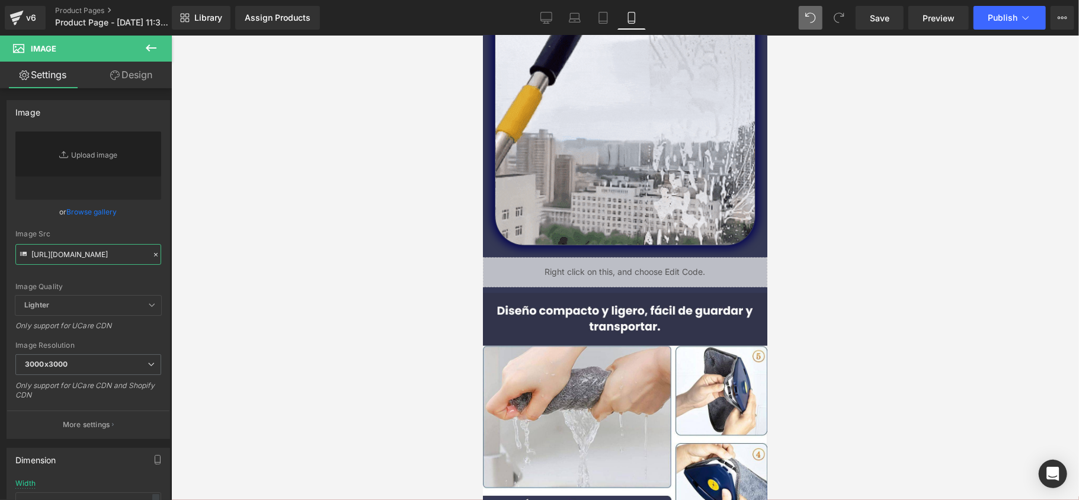
scroll to position [1102, 0]
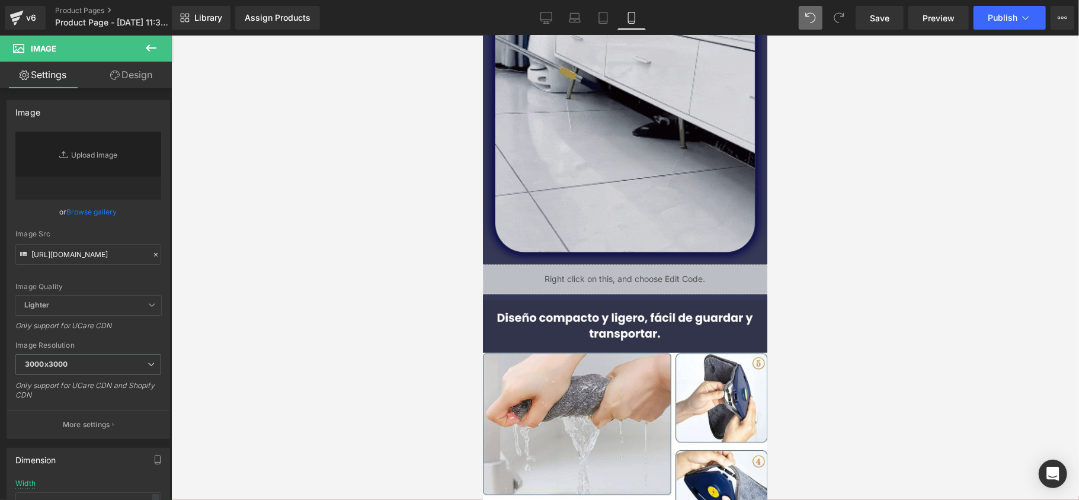
click at [618, 187] on img at bounding box center [624, 122] width 261 height 261
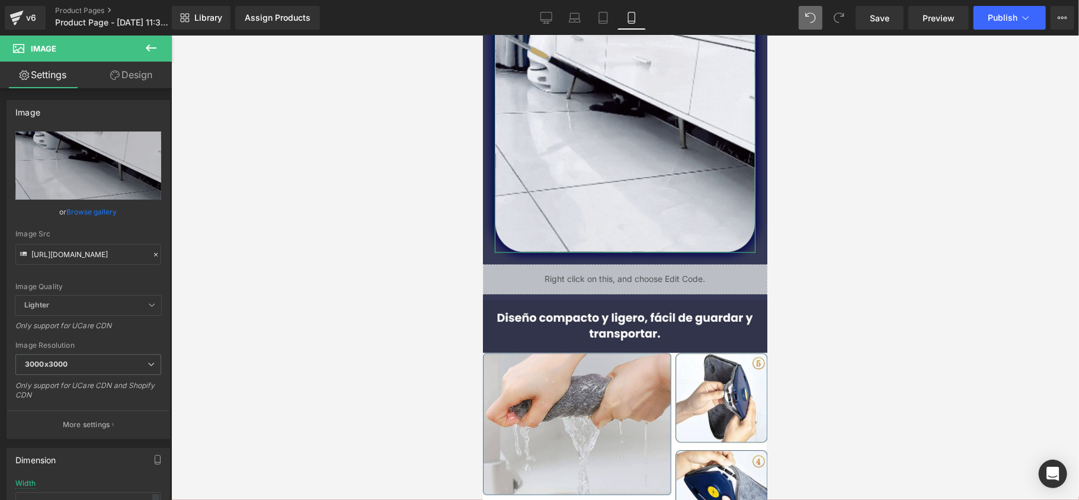
click at [122, 74] on link "Design" at bounding box center [131, 75] width 86 height 27
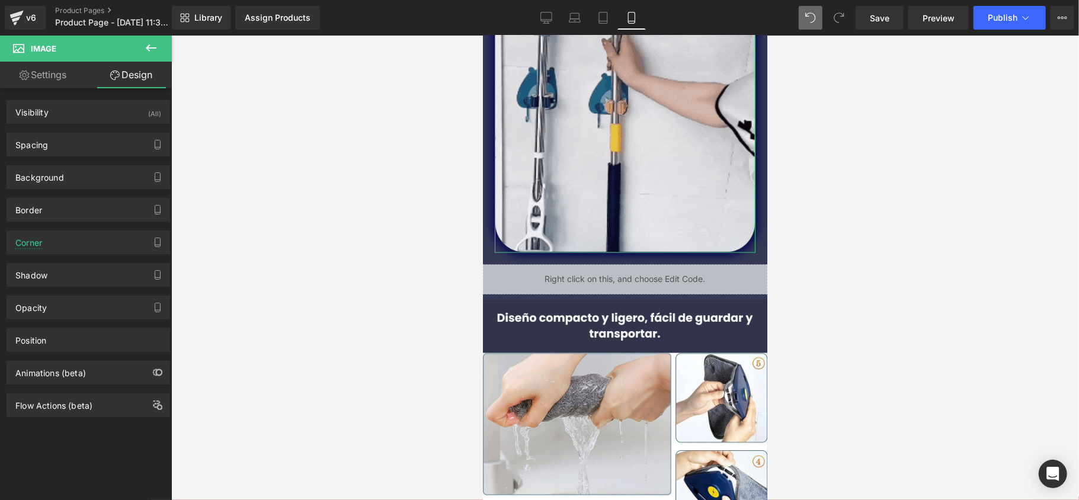
type input "#353956"
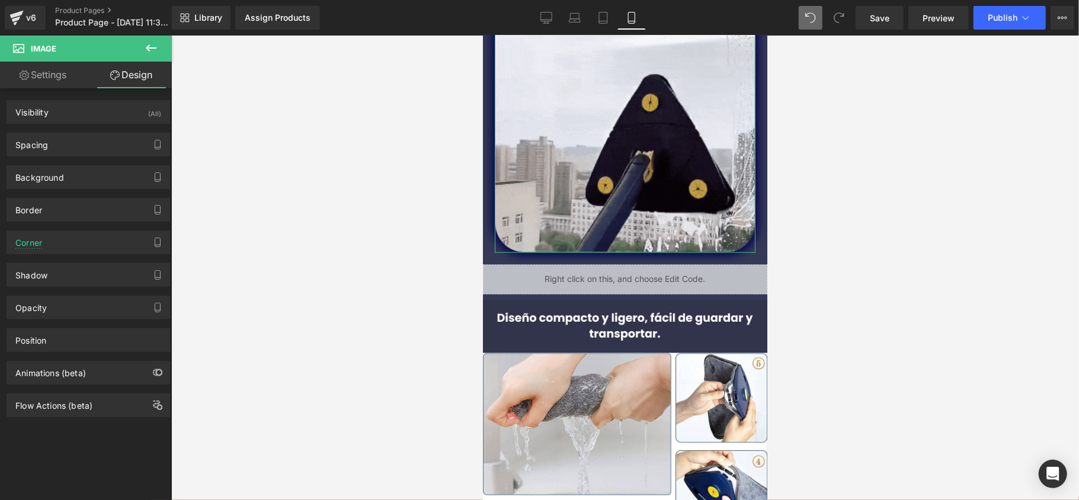
type input "100"
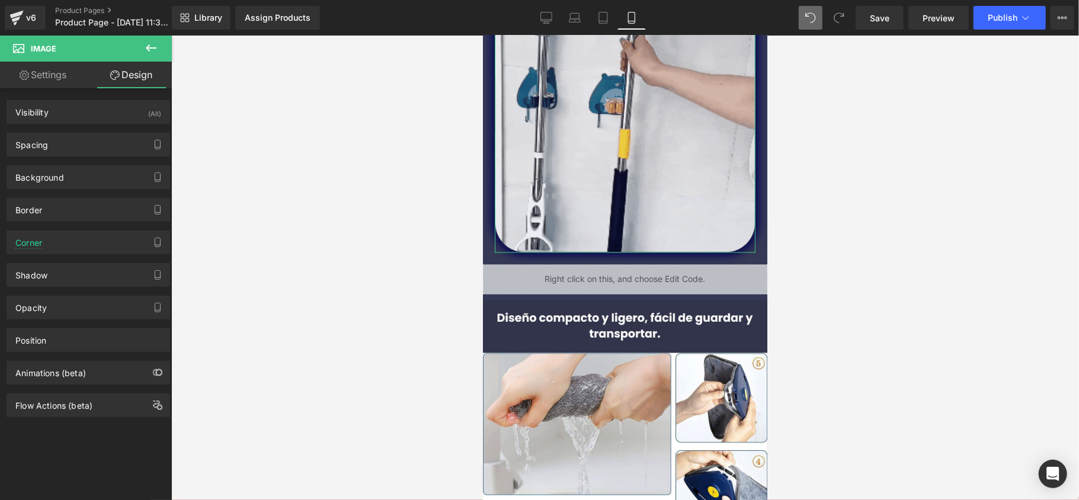
type input "0"
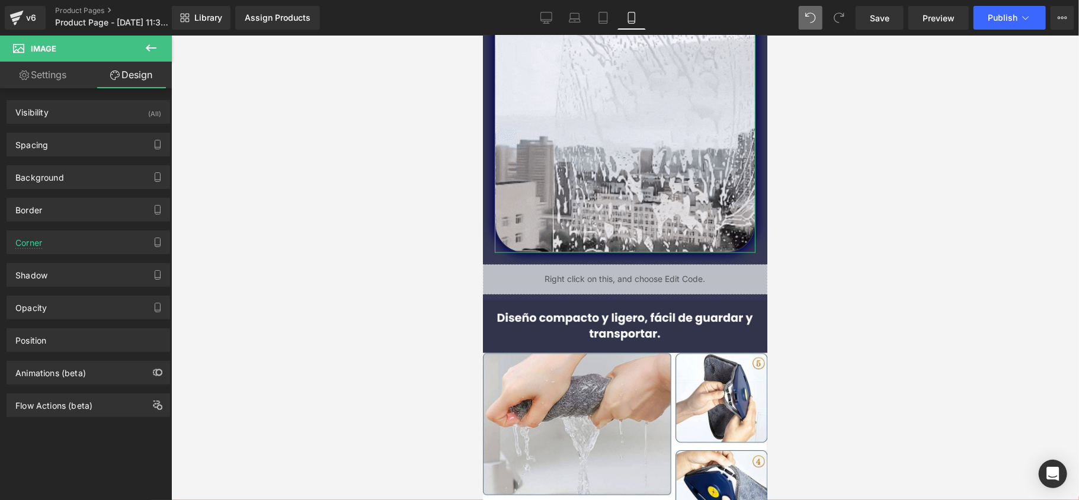
type input "50"
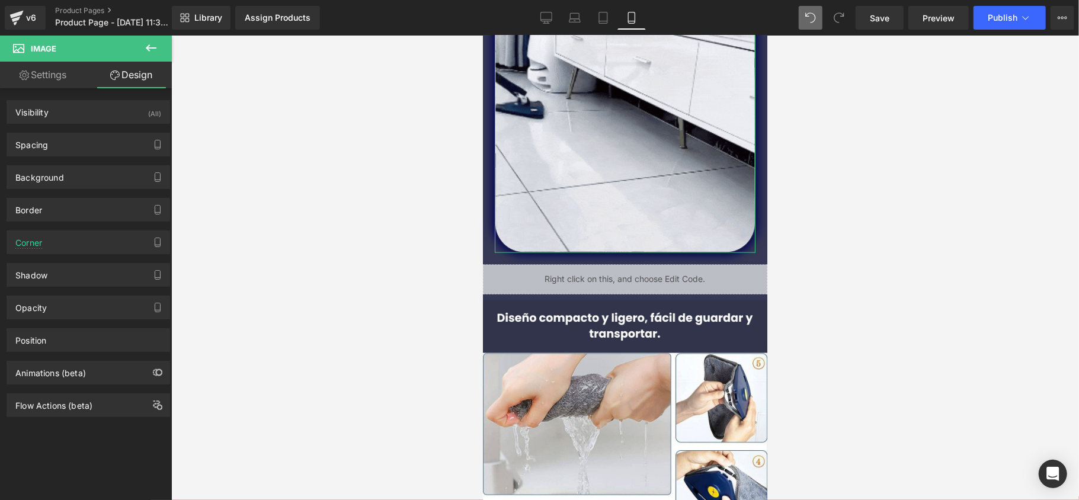
type input "50"
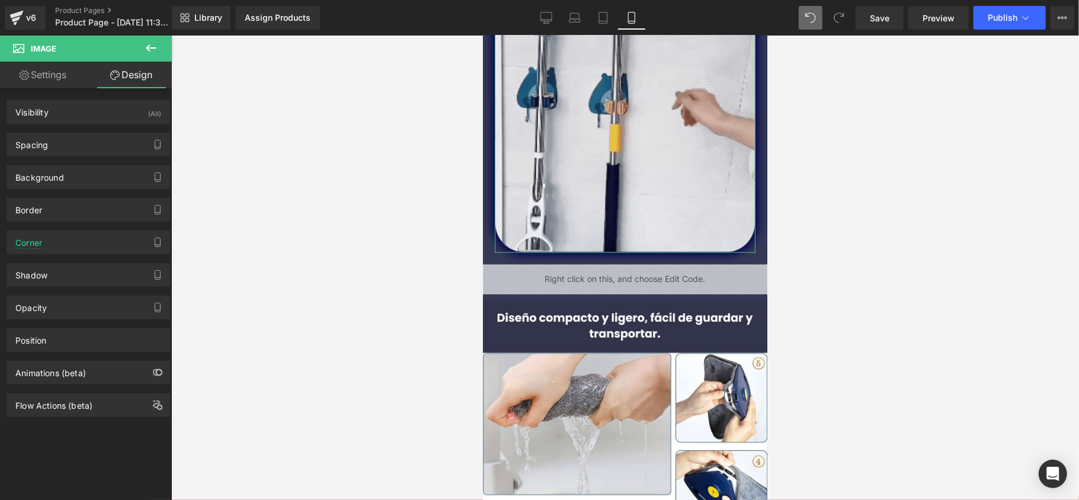
type input "50"
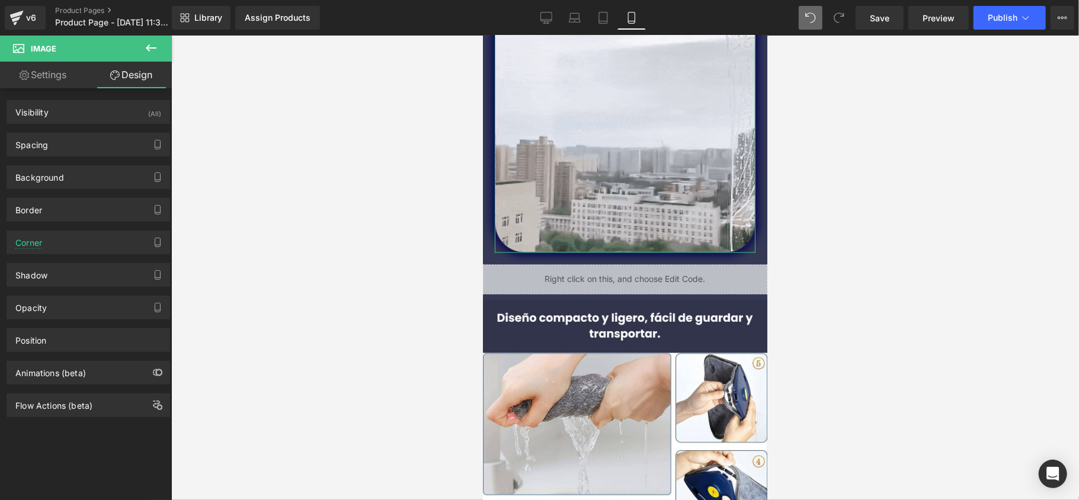
type input "50"
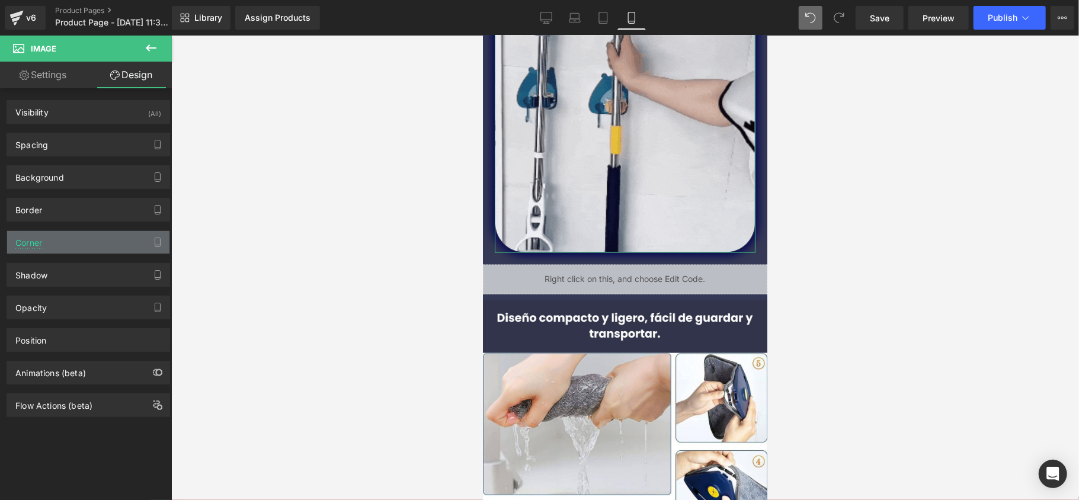
click at [79, 254] on div "Corner" at bounding box center [88, 242] width 162 height 23
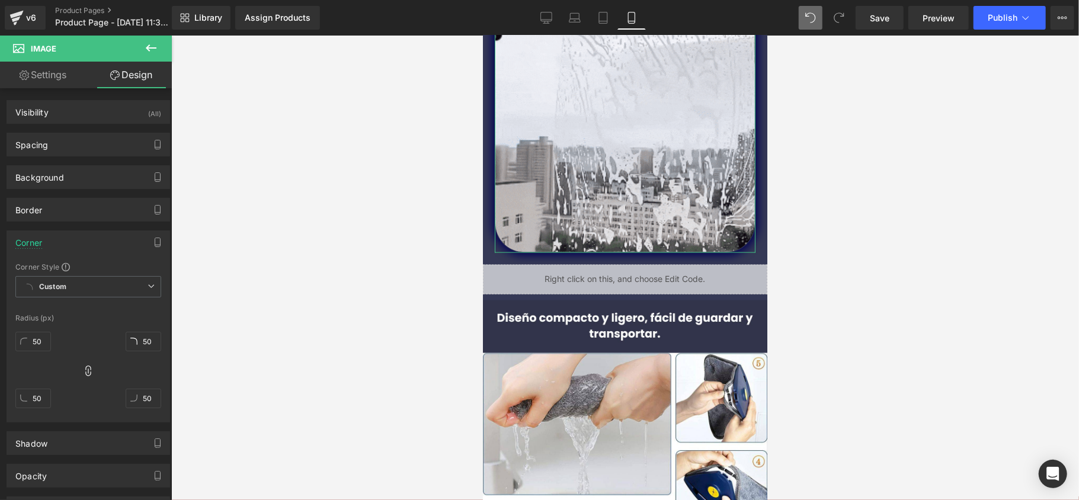
click at [84, 224] on div "Corner Corner Style Custom Custom Setup Global Style Custom Setup Global Style …" at bounding box center [88, 322] width 177 height 201
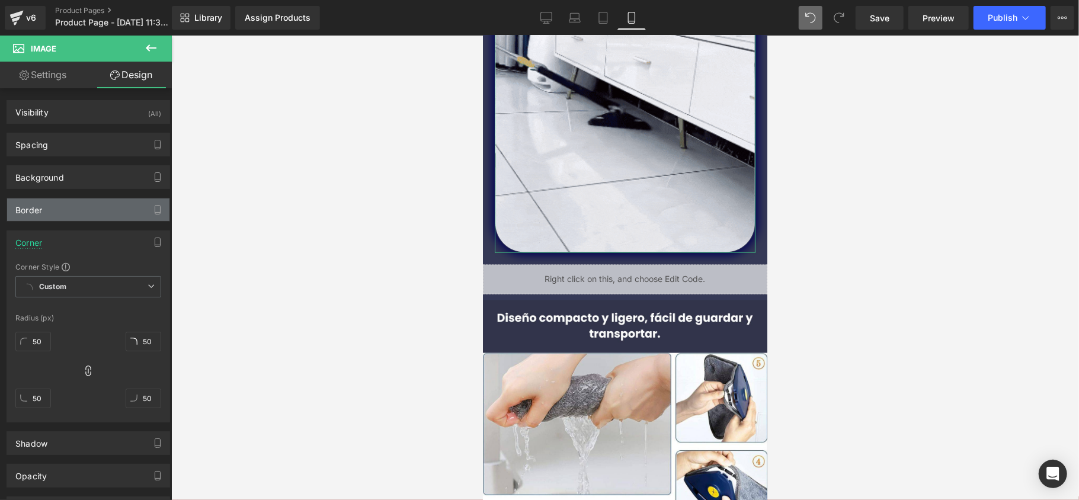
click at [85, 219] on div "Border" at bounding box center [88, 210] width 162 height 23
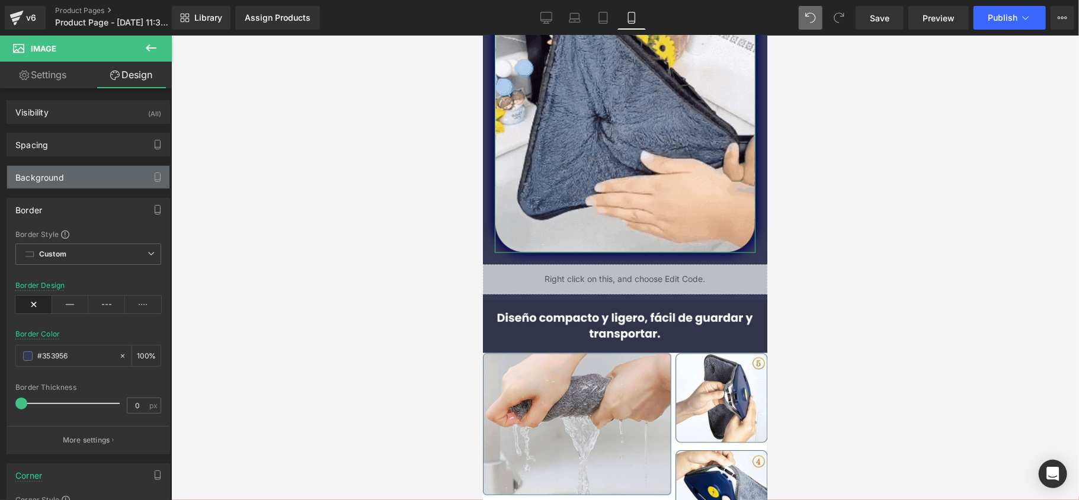
click at [86, 188] on div "Background" at bounding box center [88, 177] width 162 height 23
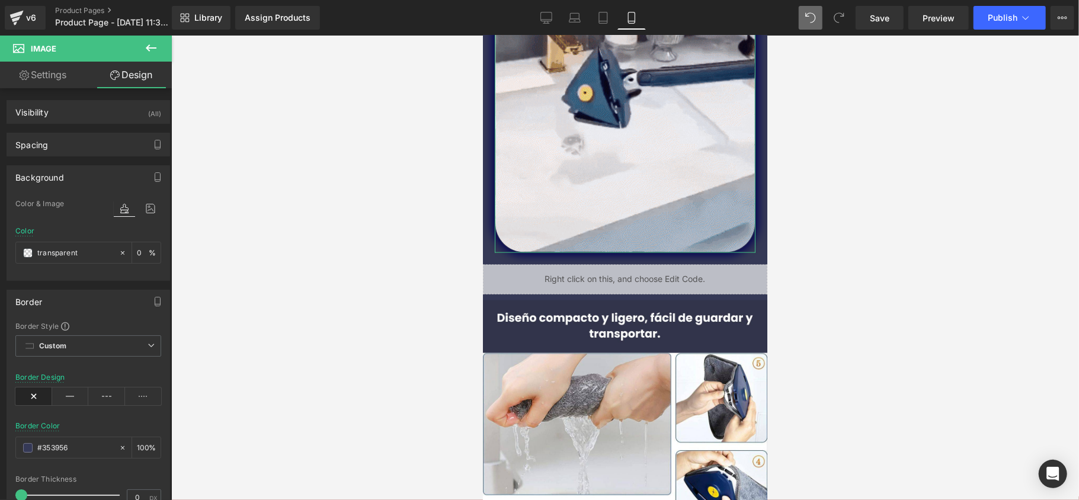
click at [114, 183] on div "Background" at bounding box center [88, 177] width 162 height 23
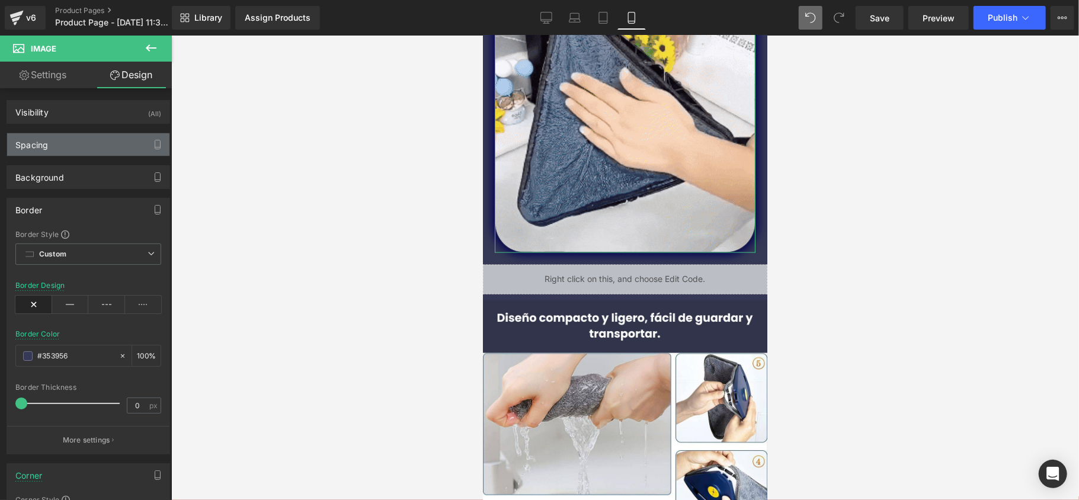
click at [91, 154] on div "Spacing" at bounding box center [88, 144] width 162 height 23
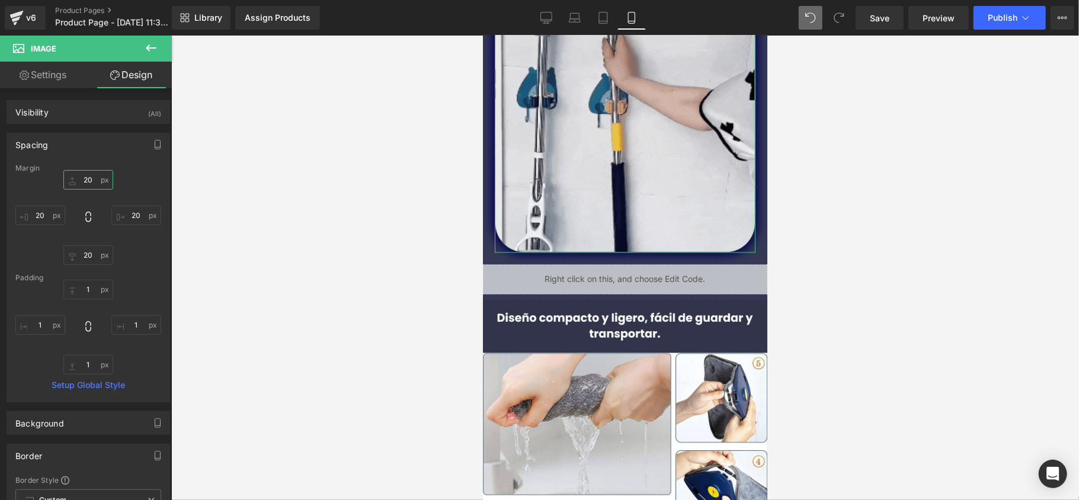
click at [84, 178] on input "20" at bounding box center [88, 180] width 50 height 20
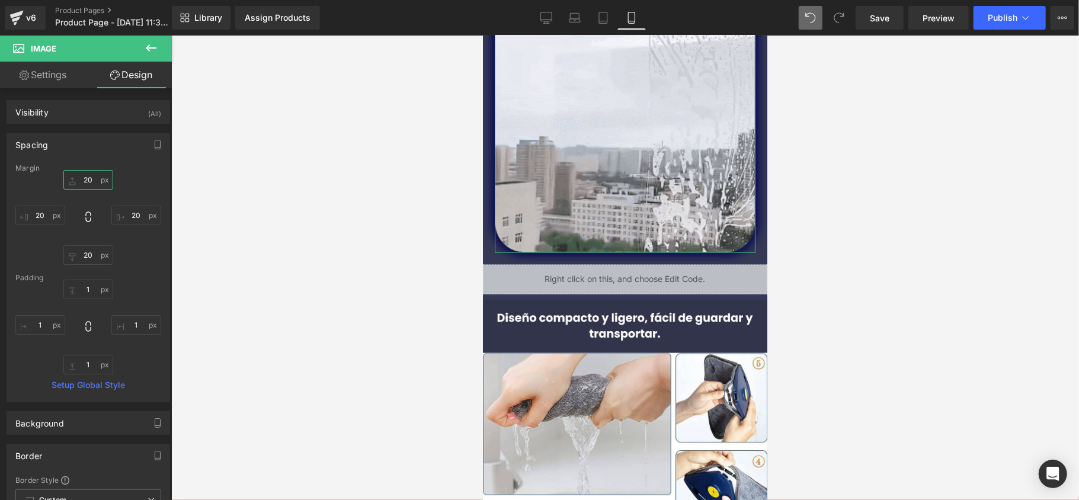
click at [84, 178] on input "20" at bounding box center [88, 180] width 50 height 20
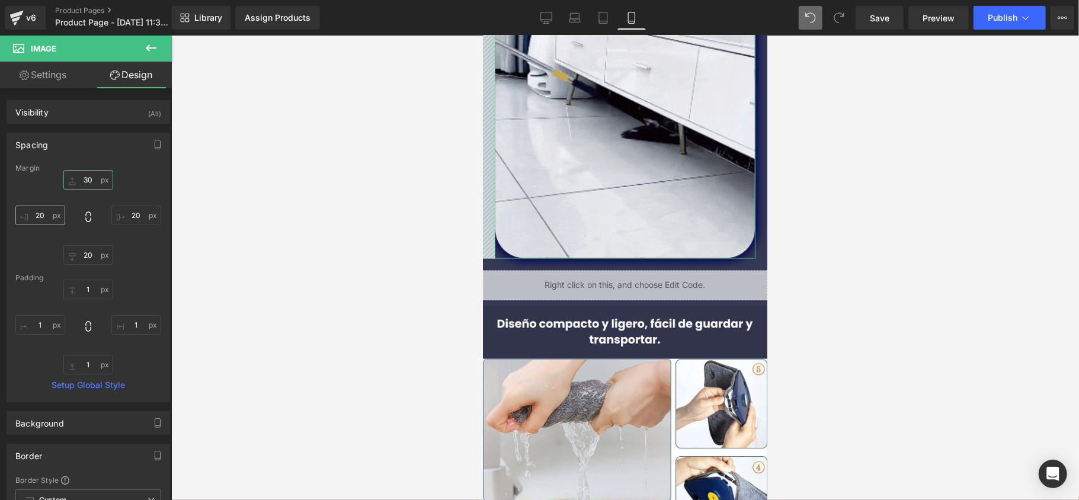
type input "30"
click at [37, 220] on input "20" at bounding box center [40, 216] width 50 height 20
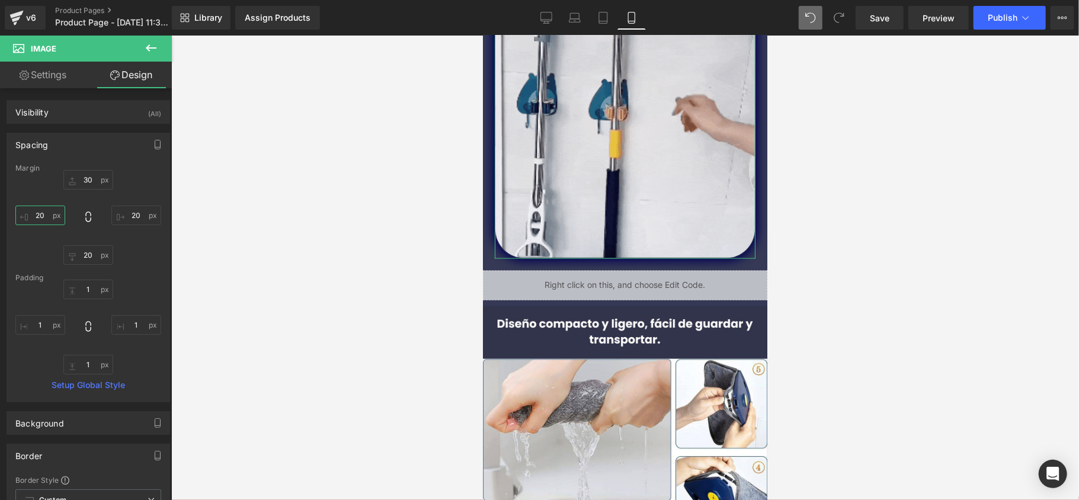
click at [37, 220] on input "20" at bounding box center [40, 216] width 50 height 20
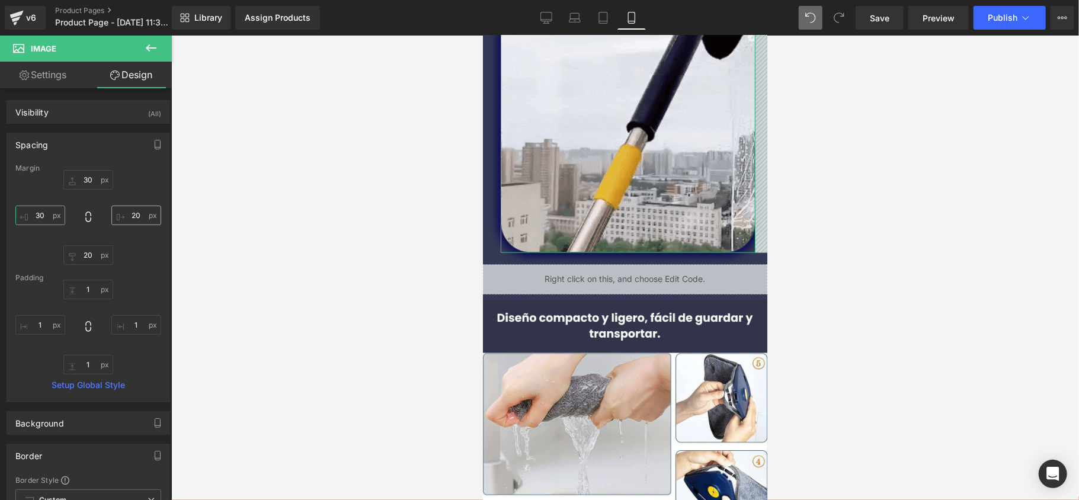
type input "30"
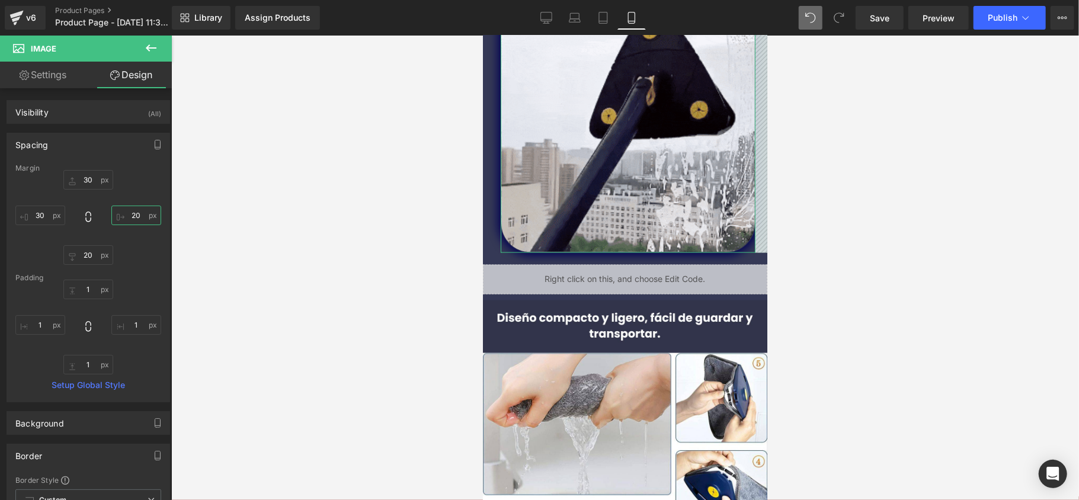
click at [129, 220] on input "20" at bounding box center [136, 216] width 50 height 20
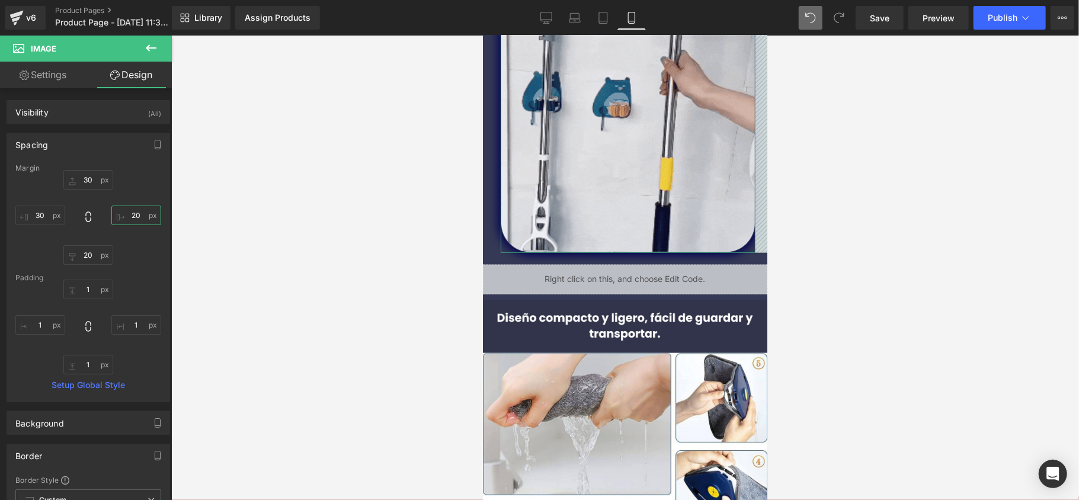
click at [129, 220] on input "20" at bounding box center [136, 216] width 50 height 20
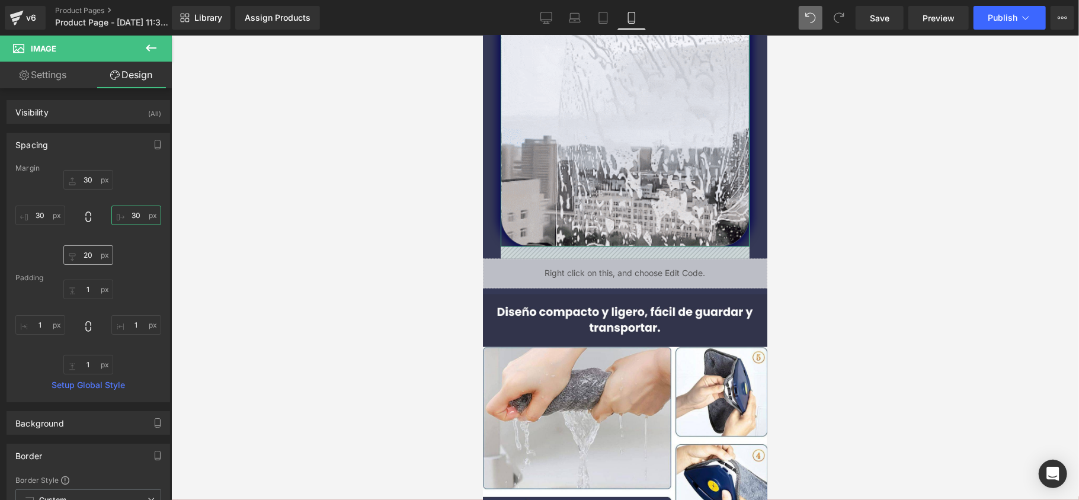
type input "30"
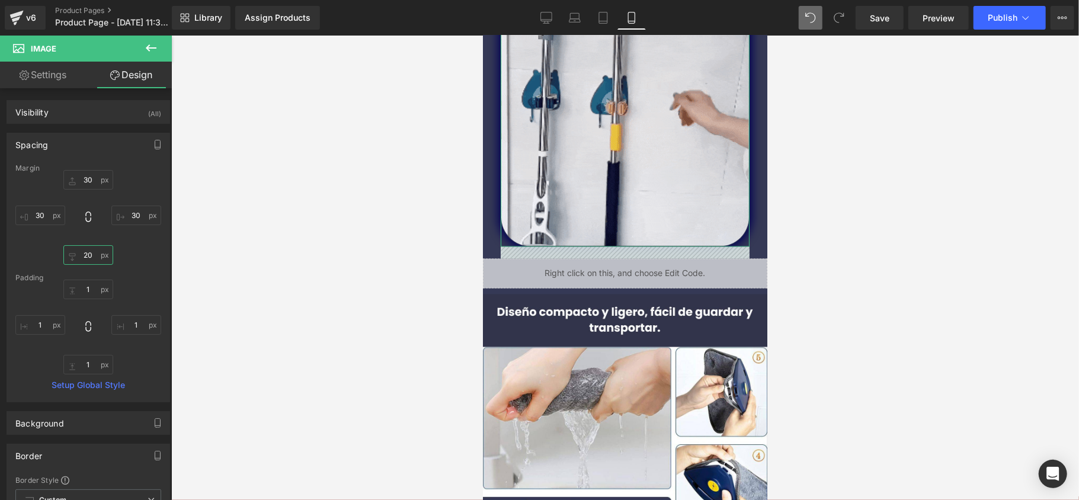
click at [84, 262] on input "20" at bounding box center [88, 255] width 50 height 20
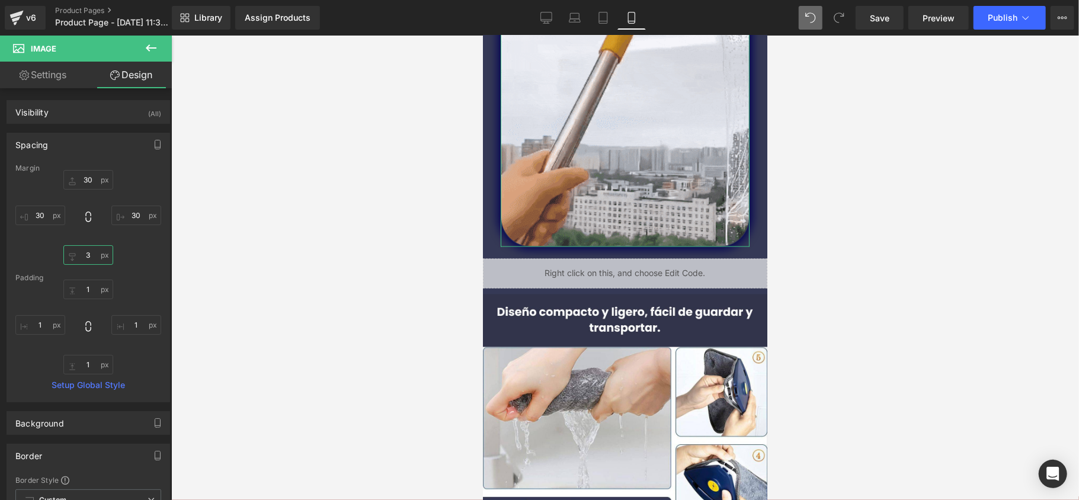
type input "30"
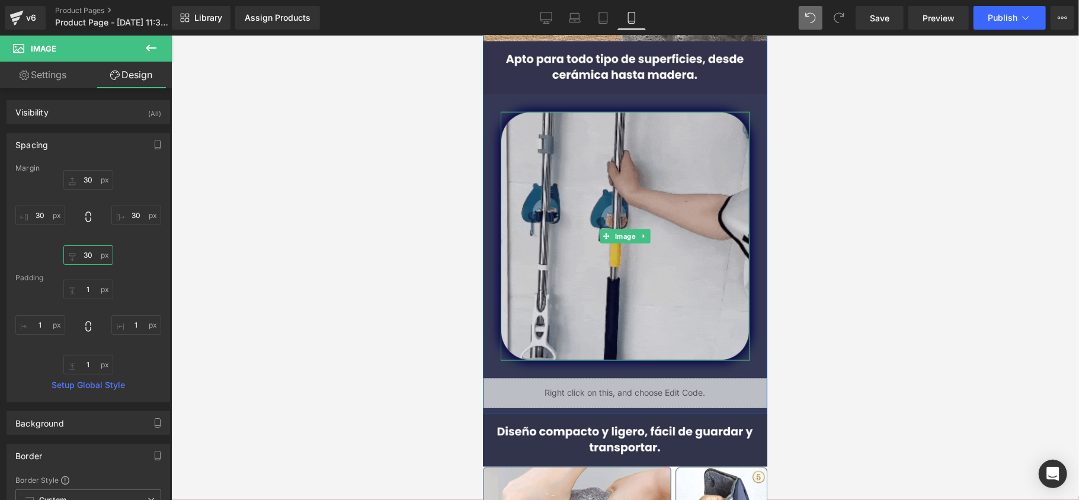
scroll to position [944, 0]
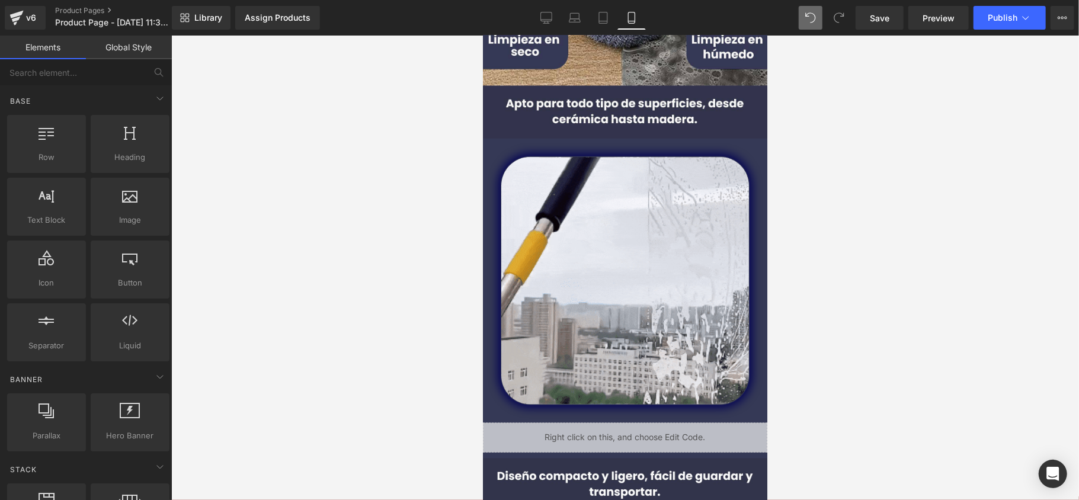
click at [239, 200] on div at bounding box center [625, 268] width 908 height 465
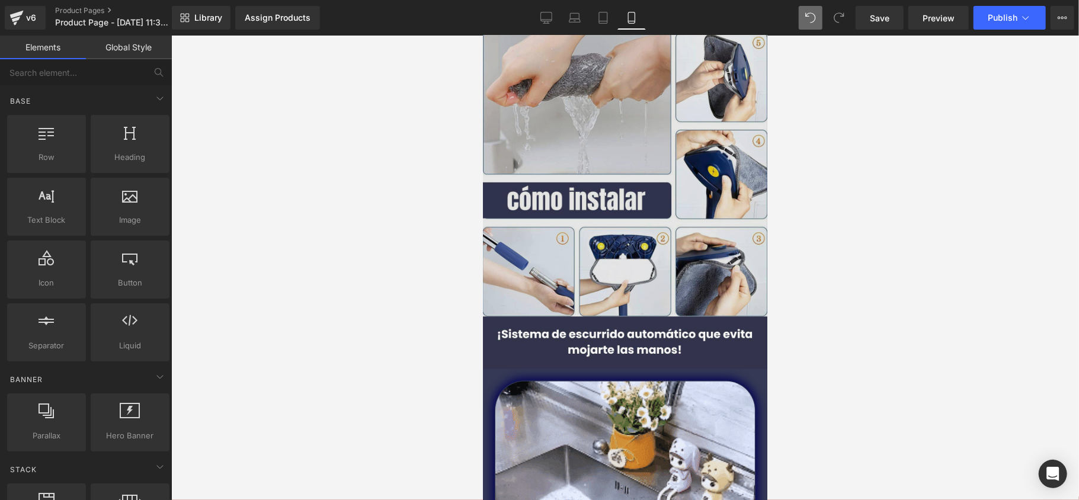
scroll to position [1576, 0]
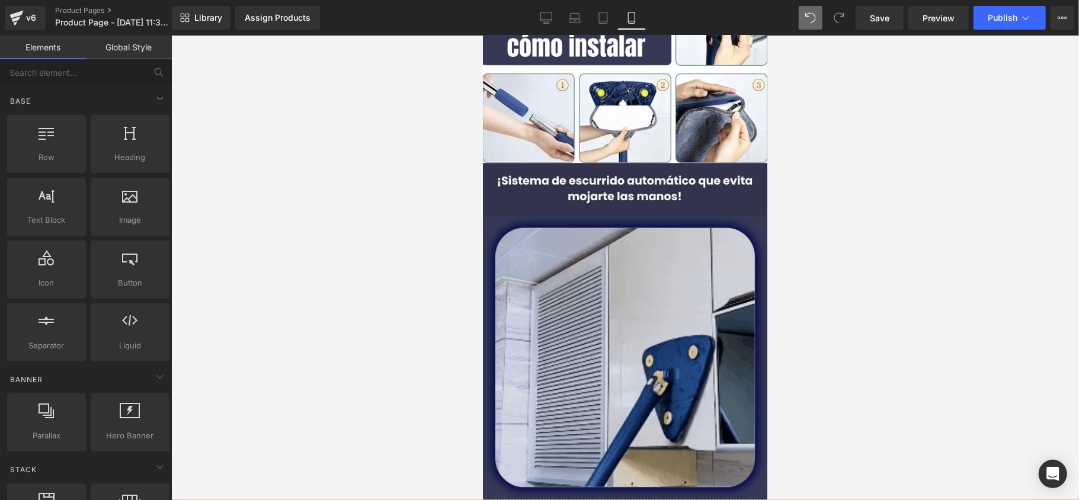
click at [605, 301] on img at bounding box center [624, 357] width 261 height 261
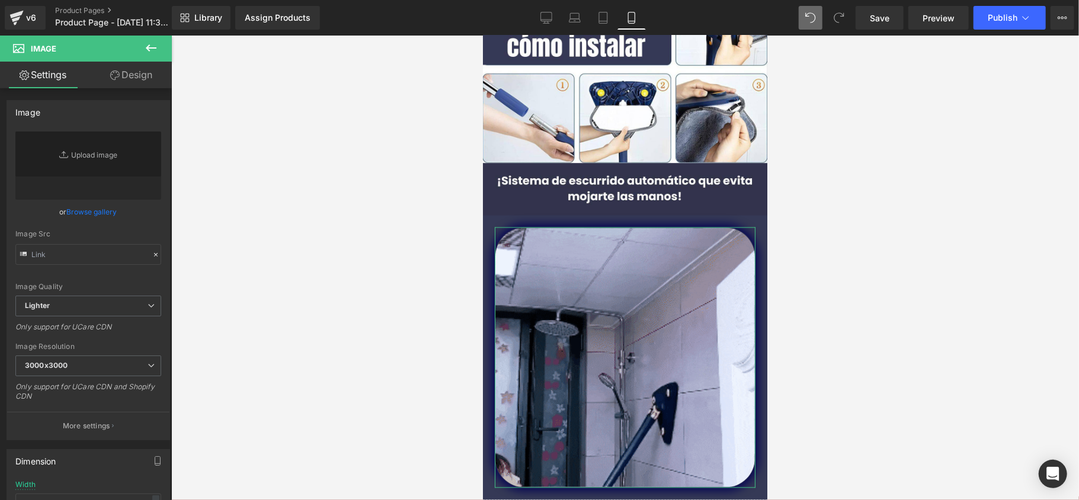
click at [128, 69] on link "Design" at bounding box center [131, 75] width 86 height 27
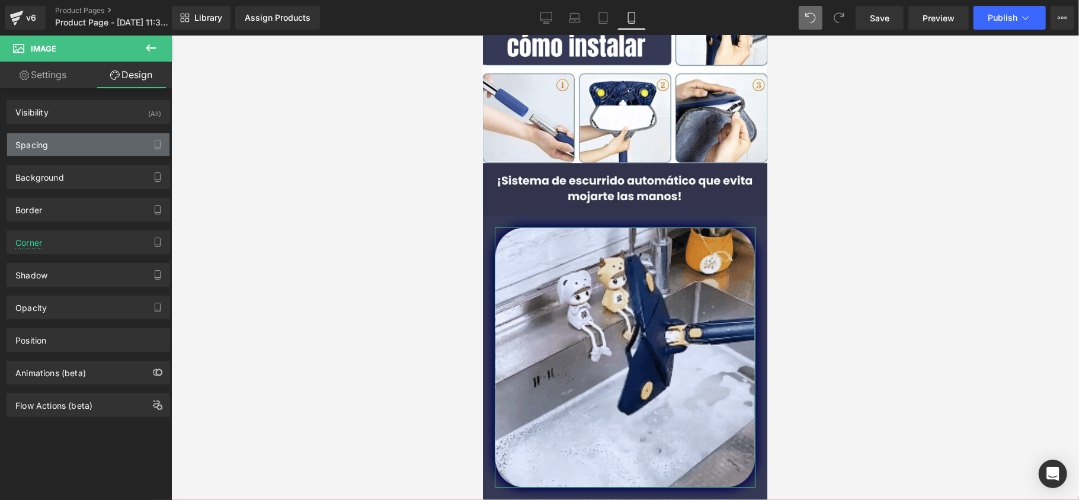
click at [81, 155] on div "Spacing" at bounding box center [88, 144] width 162 height 23
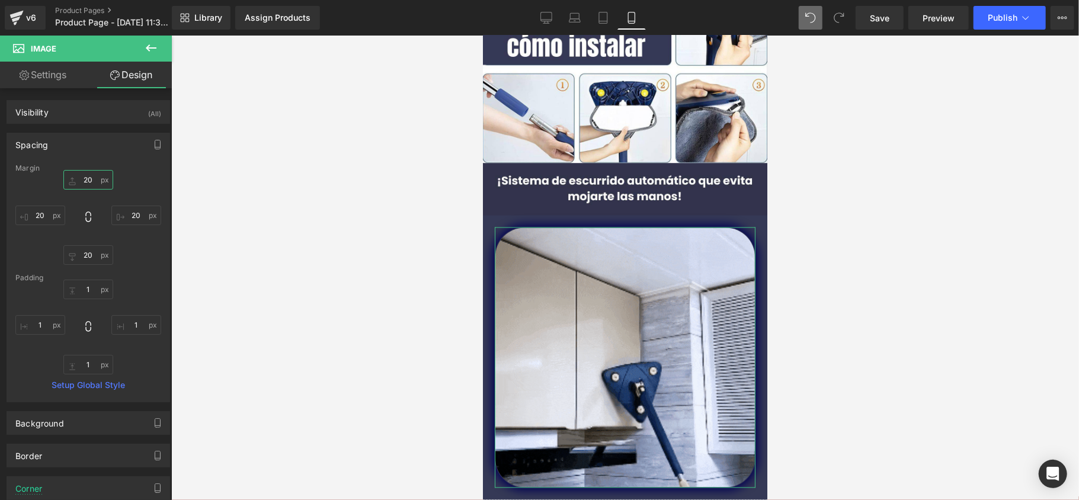
click at [91, 183] on input "20" at bounding box center [88, 180] width 50 height 20
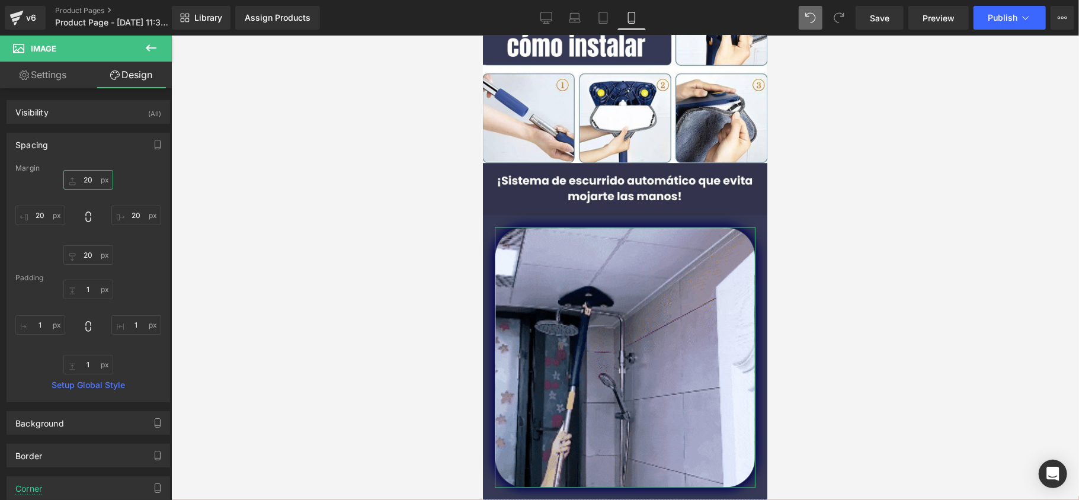
click at [91, 183] on input "20" at bounding box center [88, 180] width 50 height 20
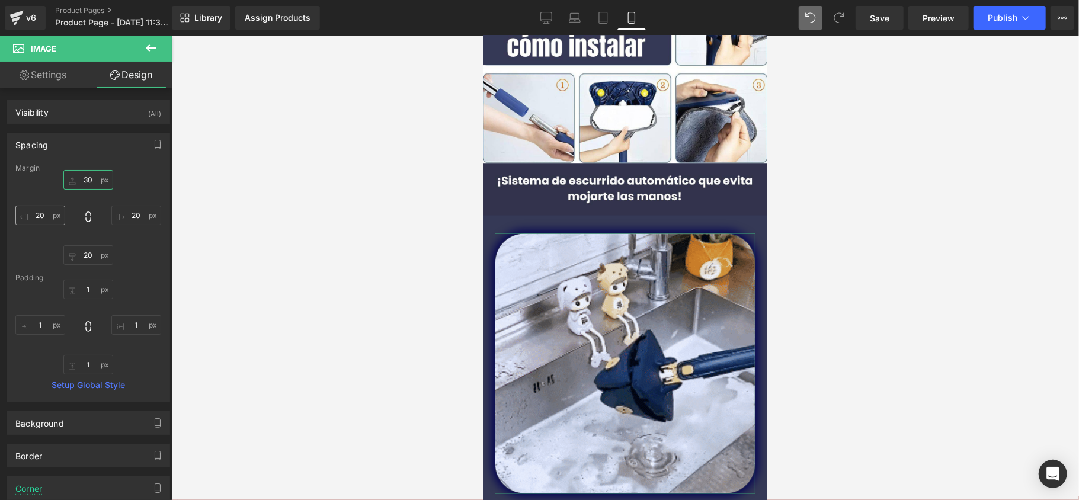
type input "30"
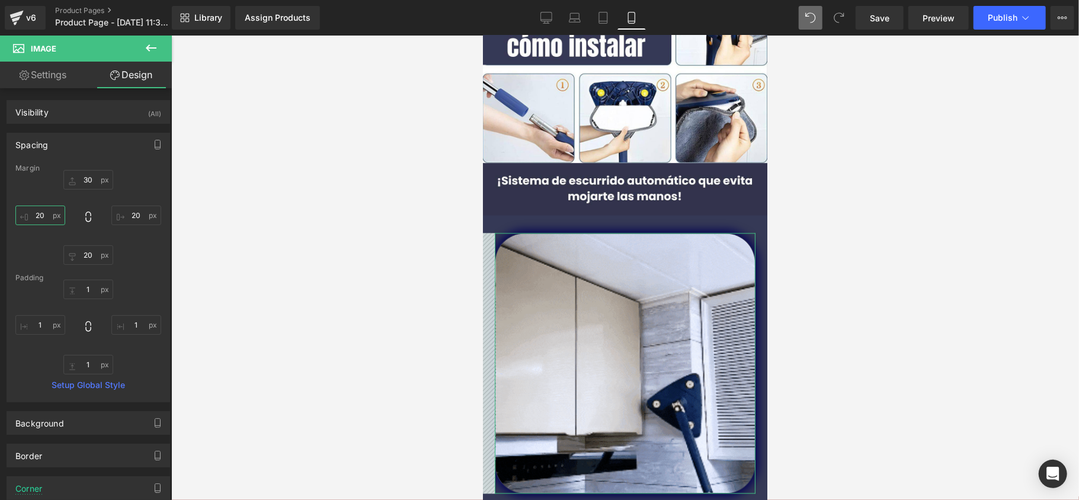
click at [44, 224] on input "20" at bounding box center [40, 216] width 50 height 20
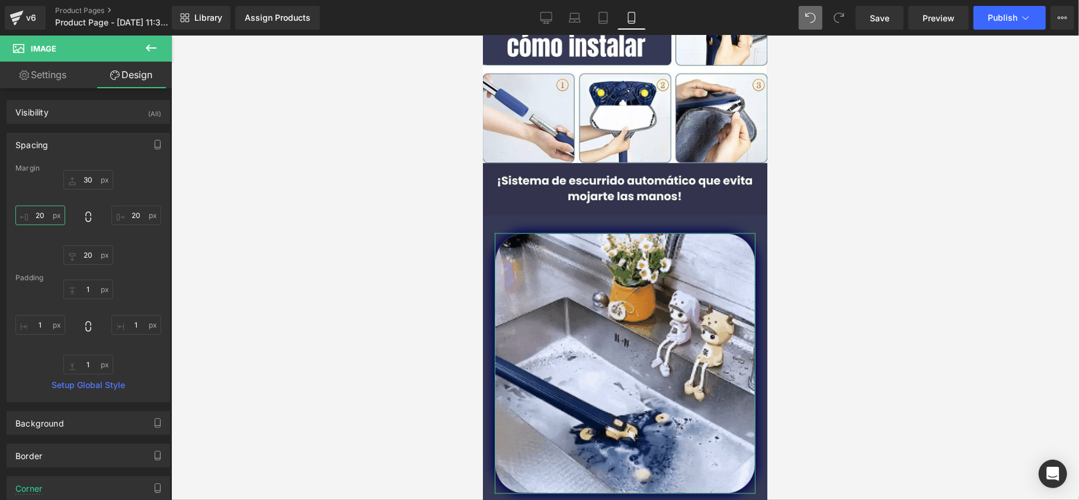
click at [44, 224] on input "20" at bounding box center [40, 216] width 50 height 20
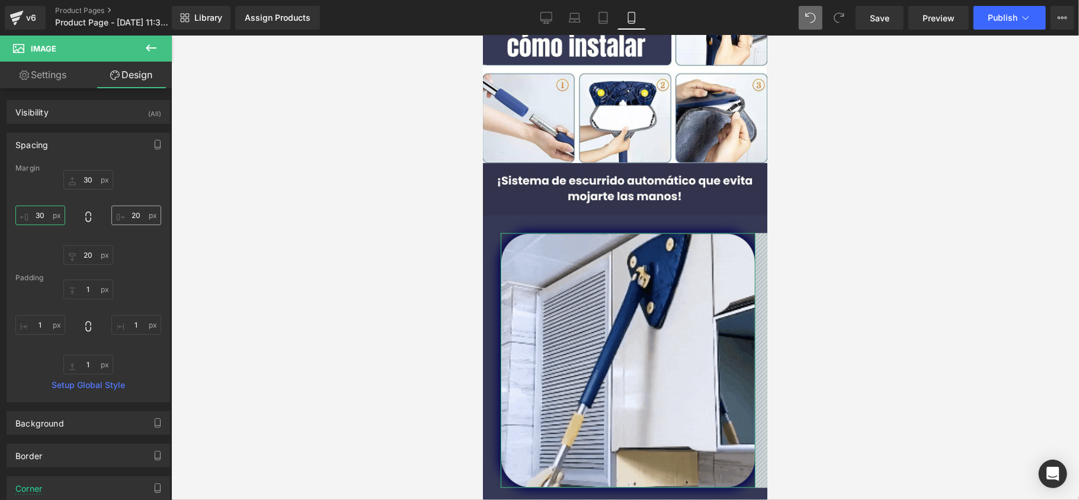
type input "30"
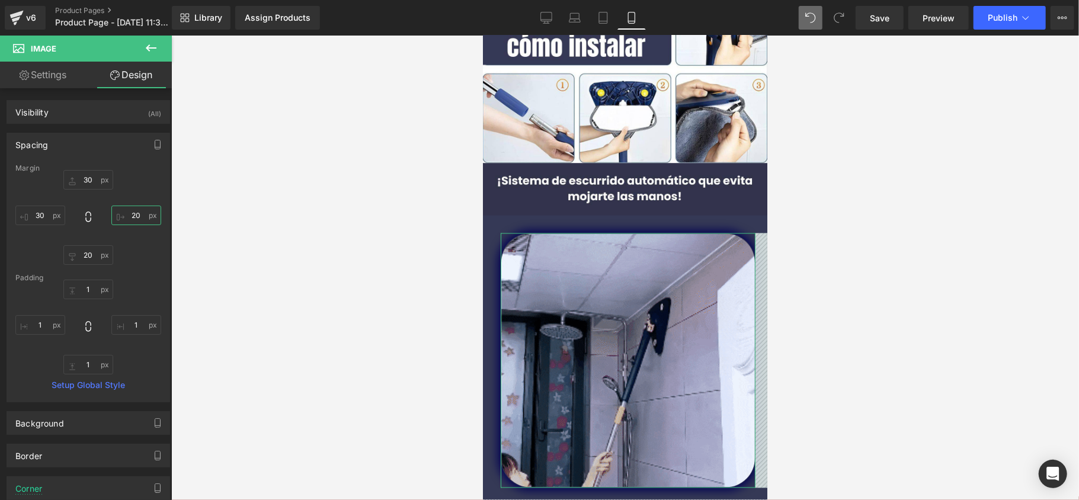
click at [124, 216] on input "20" at bounding box center [136, 216] width 50 height 20
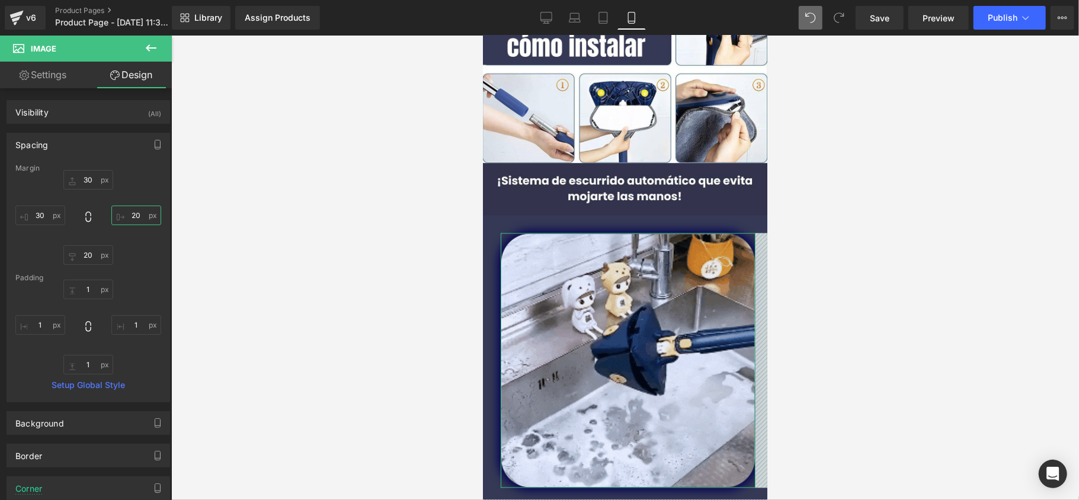
click at [124, 216] on input "20" at bounding box center [136, 216] width 50 height 20
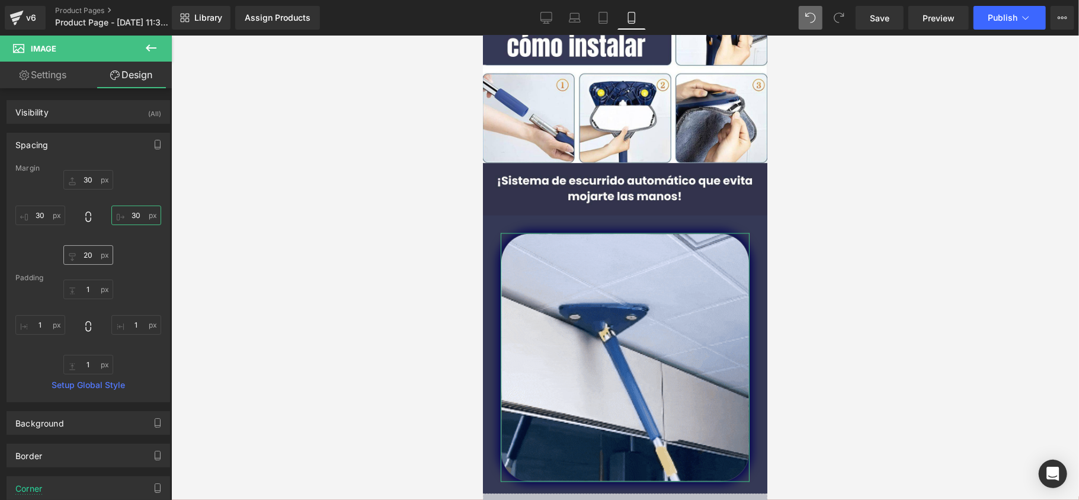
type input "30"
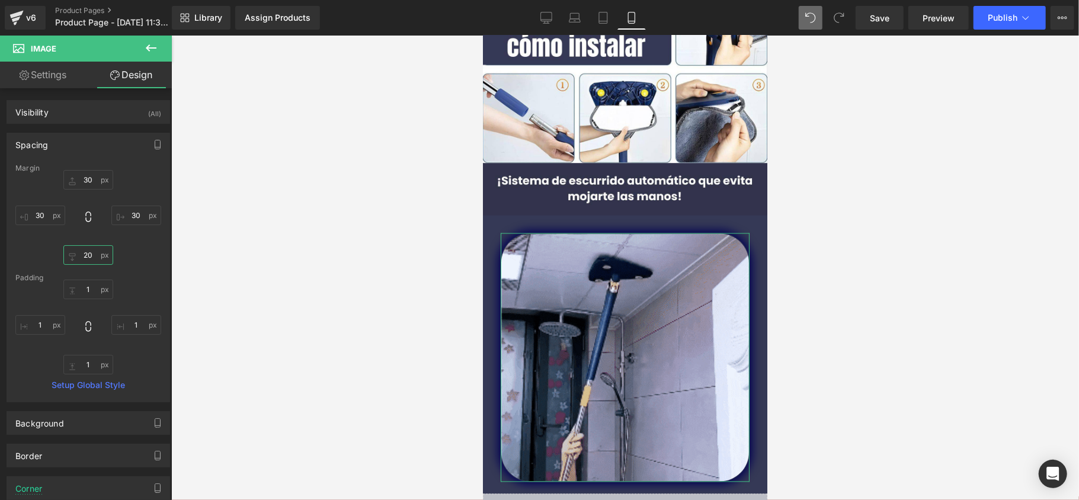
click at [93, 263] on input "20" at bounding box center [88, 255] width 50 height 20
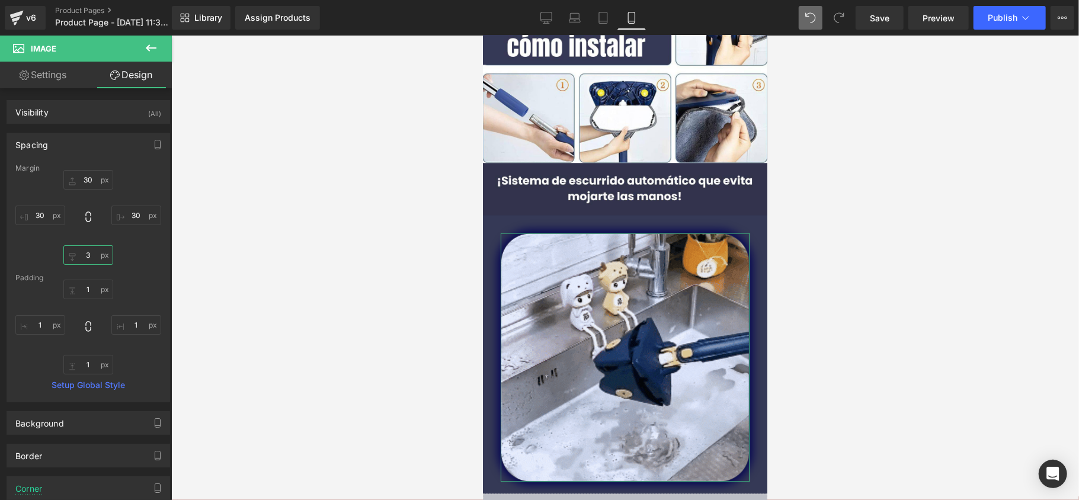
type input "30"
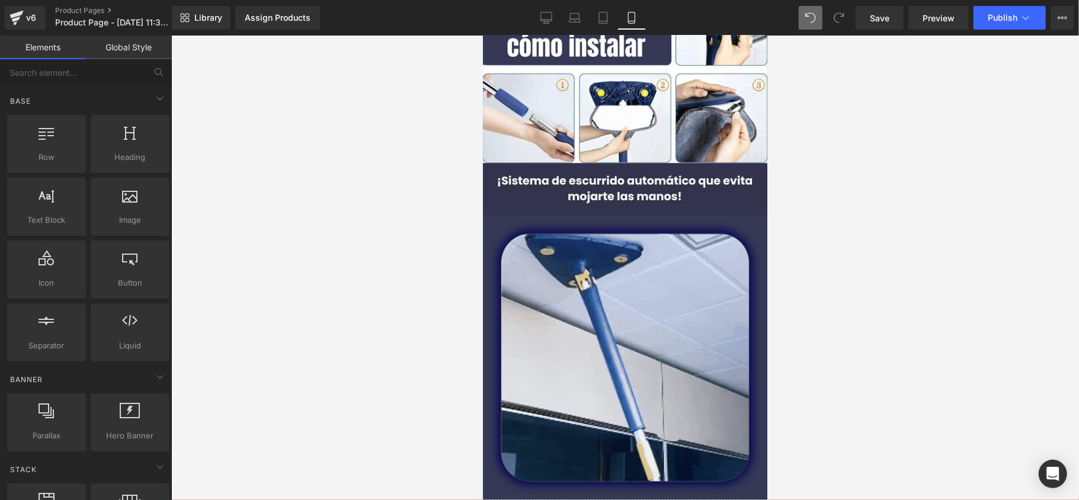
click at [389, 289] on div at bounding box center [625, 268] width 908 height 465
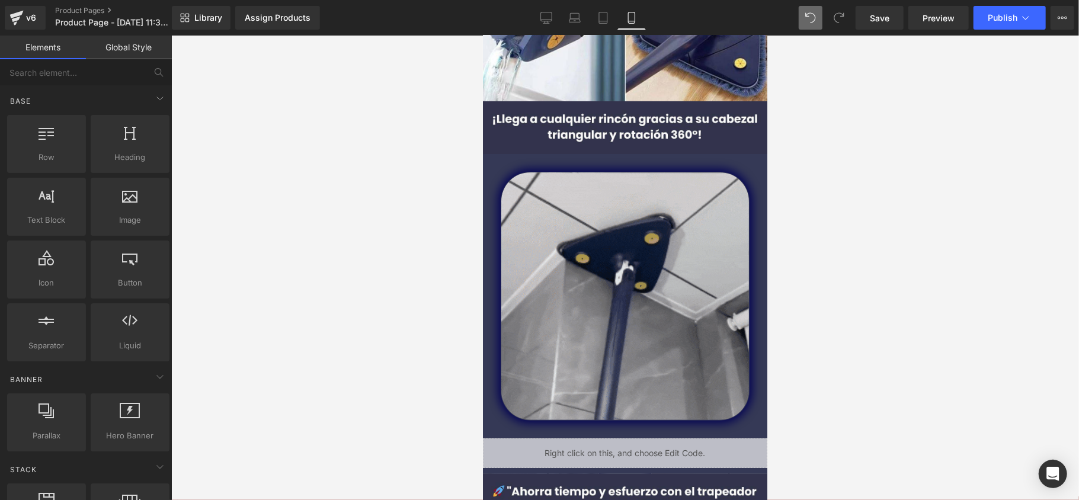
scroll to position [0, 0]
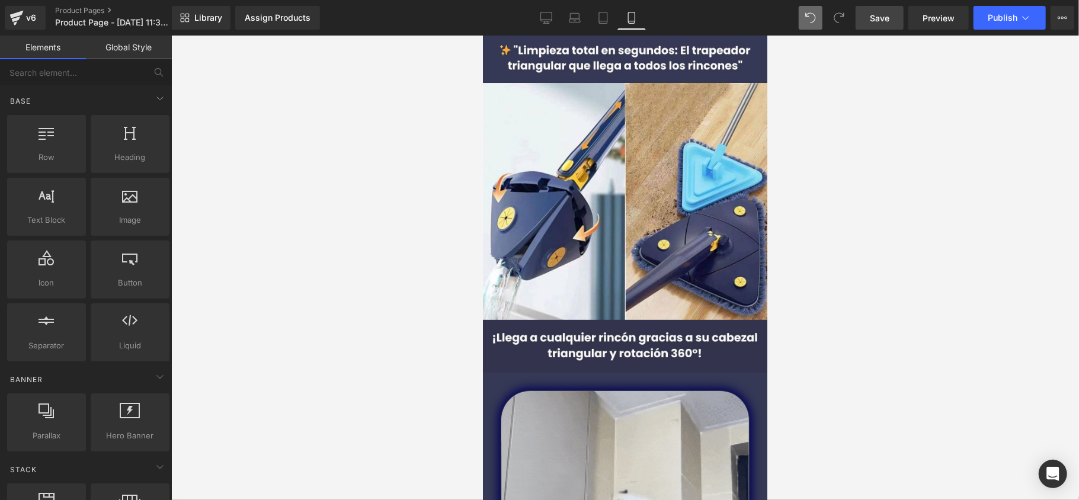
click at [882, 27] on link "Save" at bounding box center [880, 18] width 48 height 24
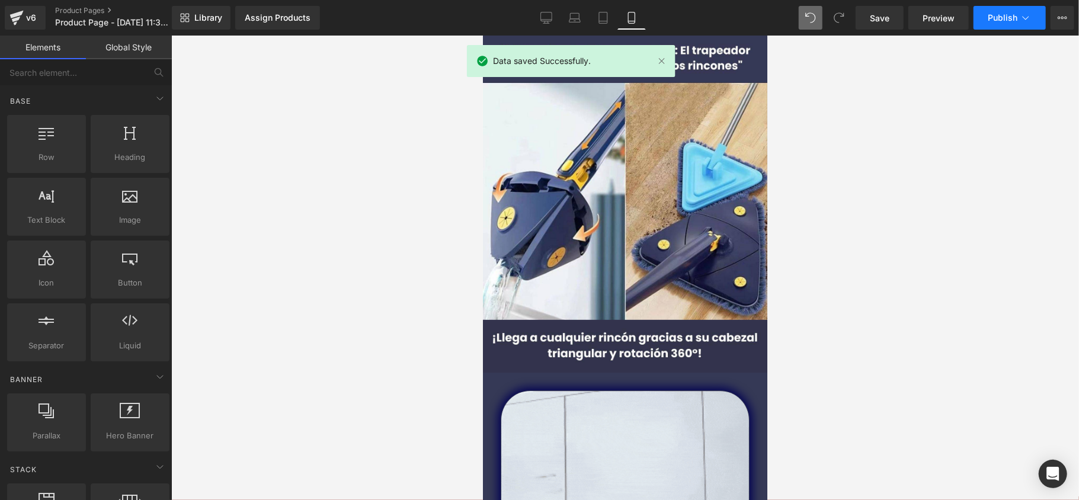
click at [996, 22] on span "Publish" at bounding box center [1003, 17] width 30 height 9
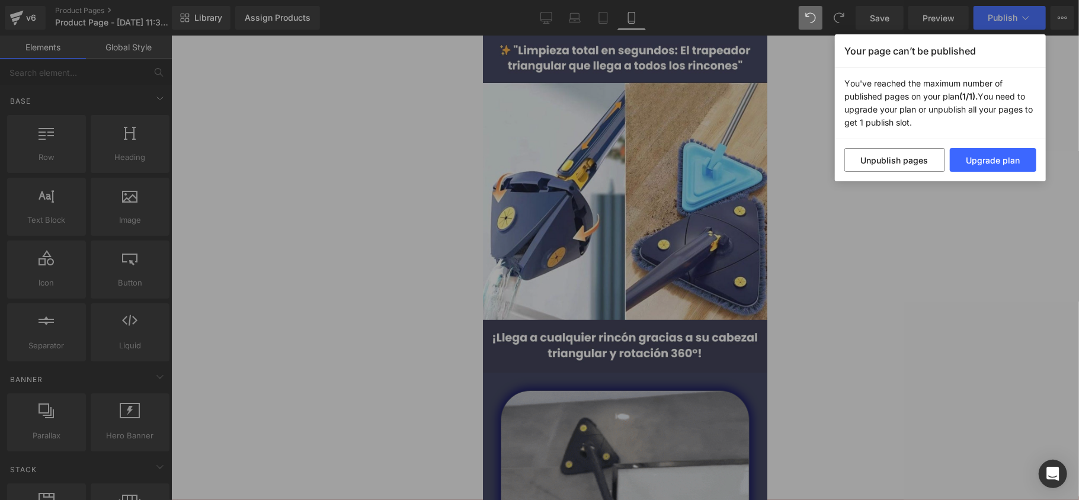
drag, startPoint x: 853, startPoint y: 65, endPoint x: 883, endPoint y: 82, distance: 34.3
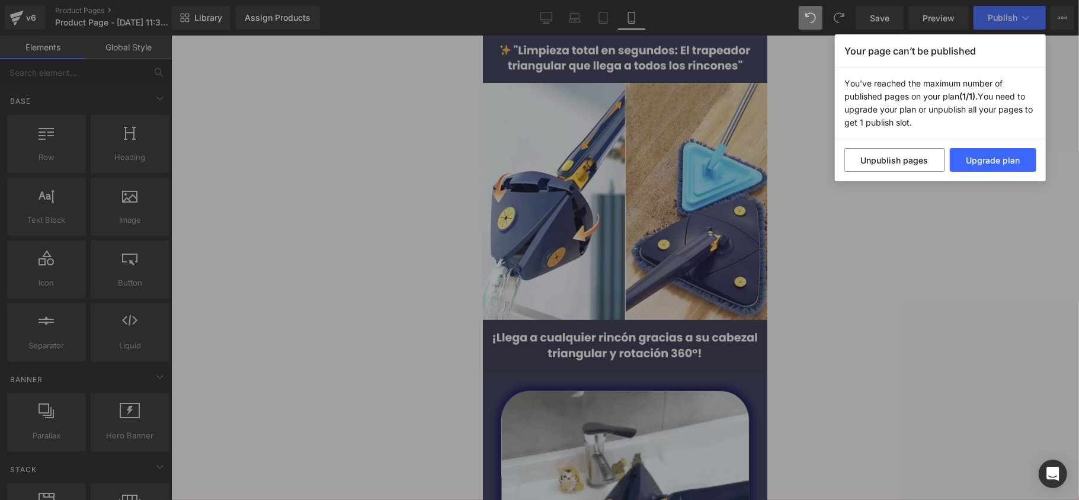
click at [883, 87] on p "You've reached the maximum number of published pages on your plan (1/1). You ne…" at bounding box center [940, 104] width 211 height 72
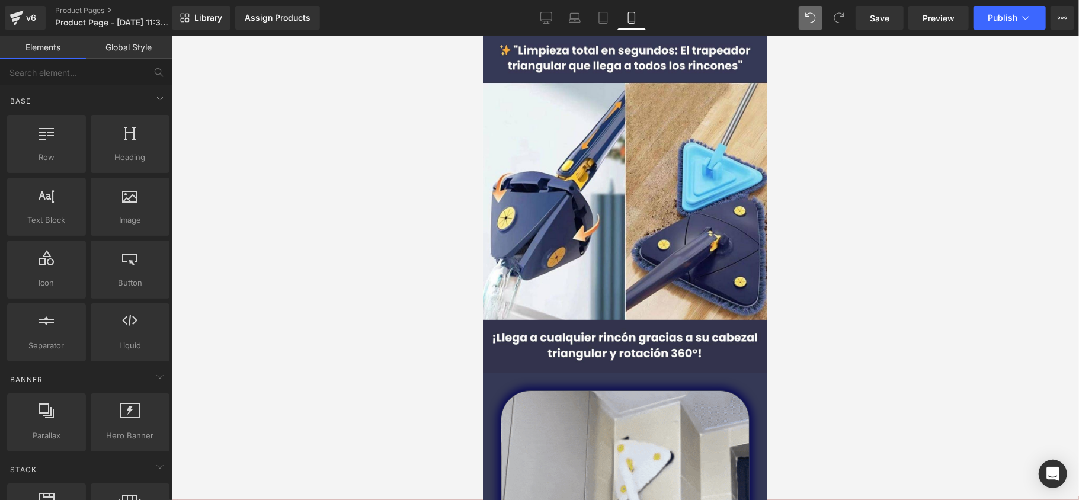
click at [994, 24] on button "Publish" at bounding box center [1010, 18] width 72 height 24
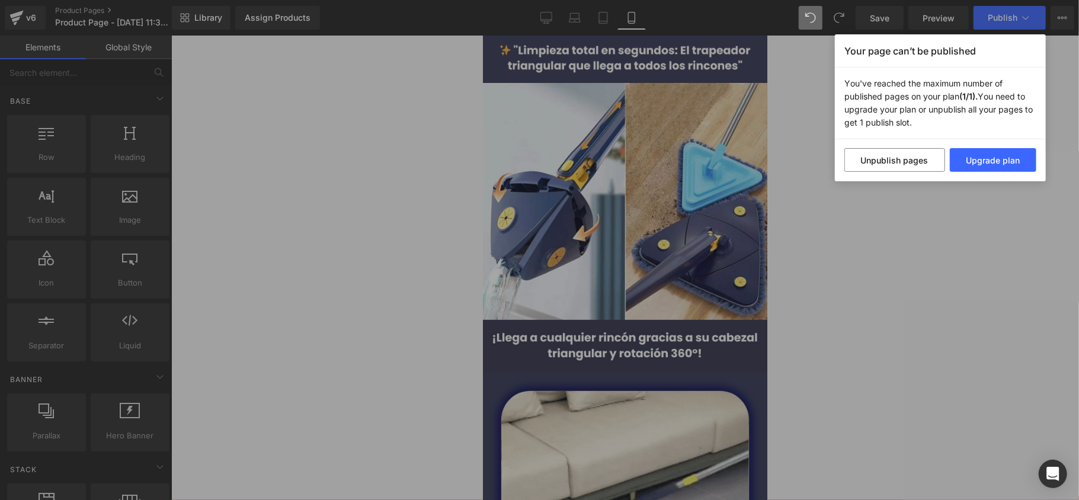
drag, startPoint x: 842, startPoint y: 50, endPoint x: 928, endPoint y: 122, distance: 112.3
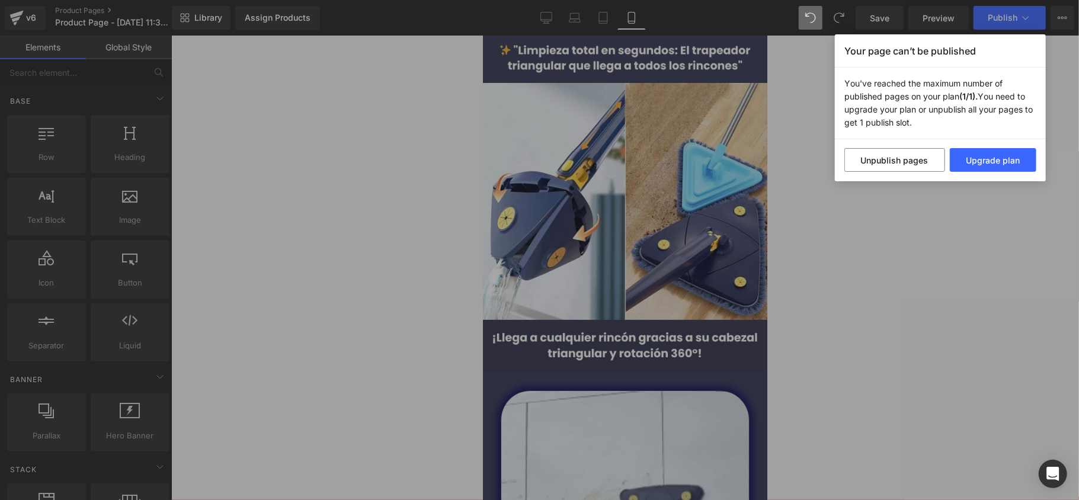
click at [928, 122] on div "Your page can’t be published You've reached the maximum number of published pag…" at bounding box center [940, 107] width 211 height 147
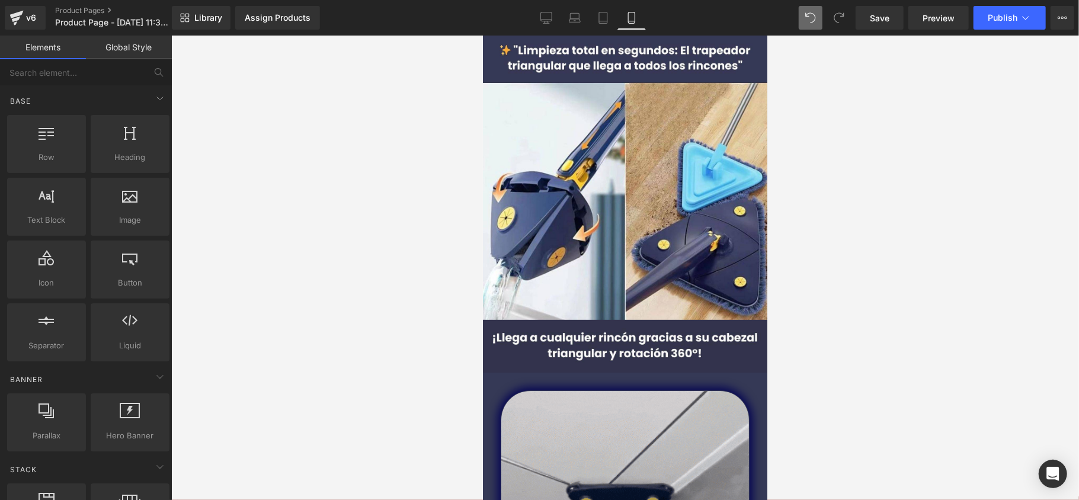
drag, startPoint x: 928, startPoint y: 123, endPoint x: 935, endPoint y: 90, distance: 33.9
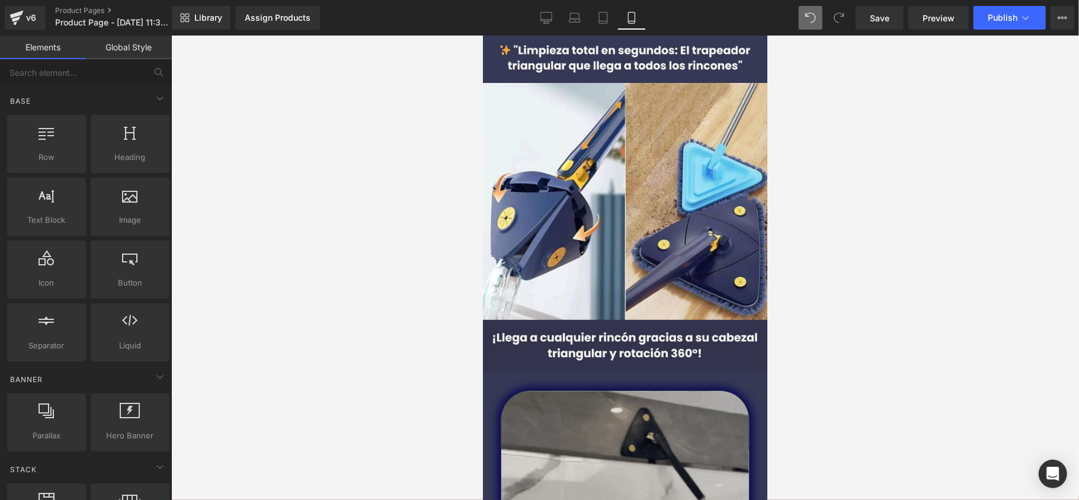
click at [935, 92] on div at bounding box center [625, 268] width 908 height 465
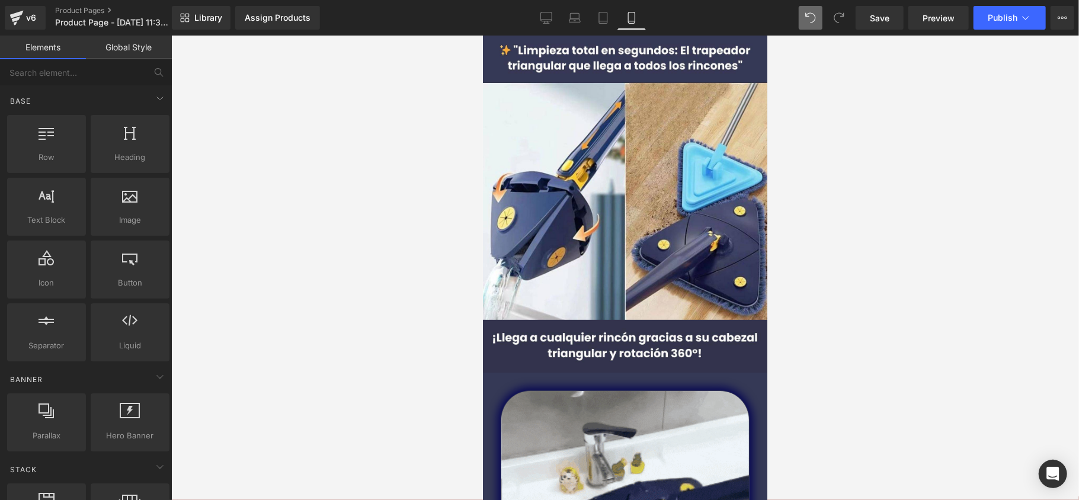
click at [985, 3] on div "Library Assign Products Product Preview No product match your search. Please tr…" at bounding box center [625, 18] width 907 height 36
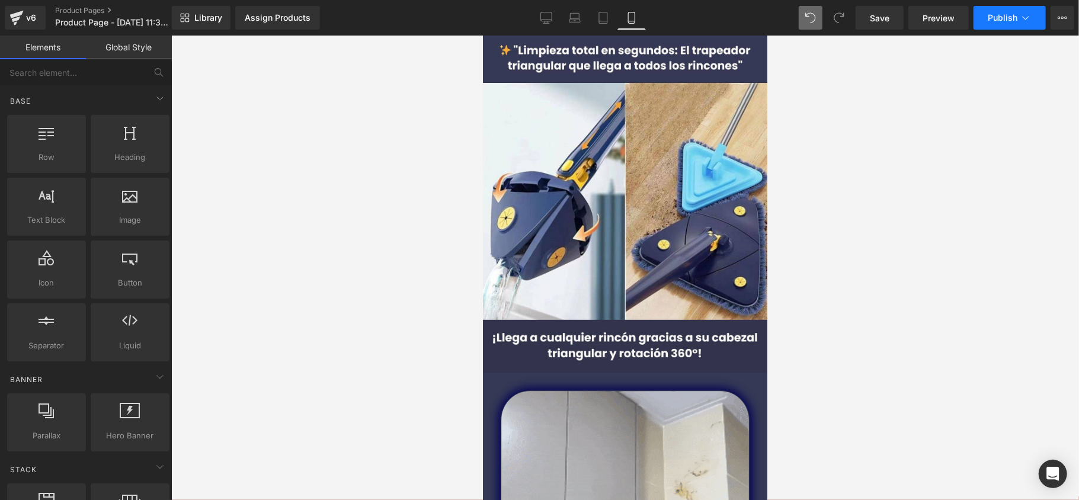
click at [989, 14] on span "Publish" at bounding box center [1003, 17] width 30 height 9
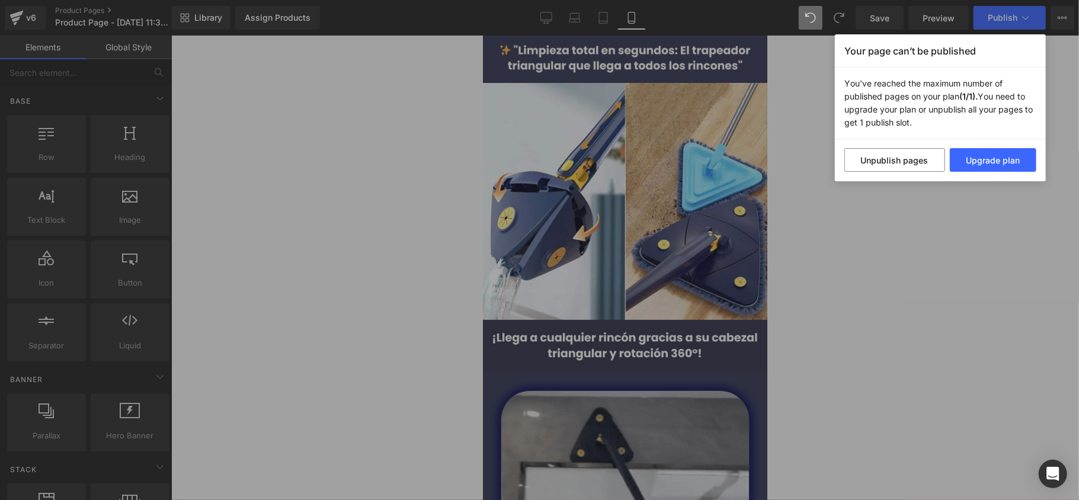
drag, startPoint x: 842, startPoint y: 48, endPoint x: 916, endPoint y: 121, distance: 103.9
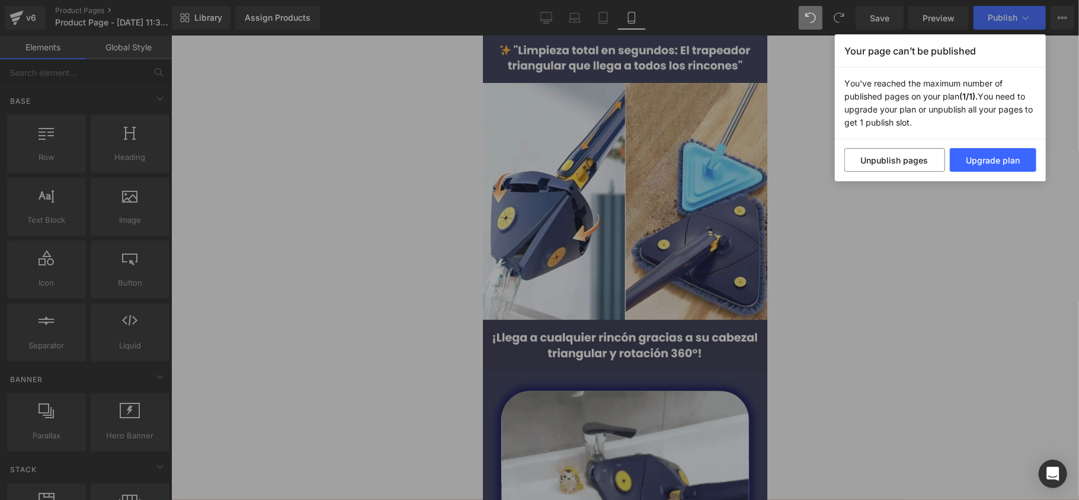
click at [913, 121] on div "Your page can’t be published You've reached the maximum number of published pag…" at bounding box center [940, 107] width 211 height 147
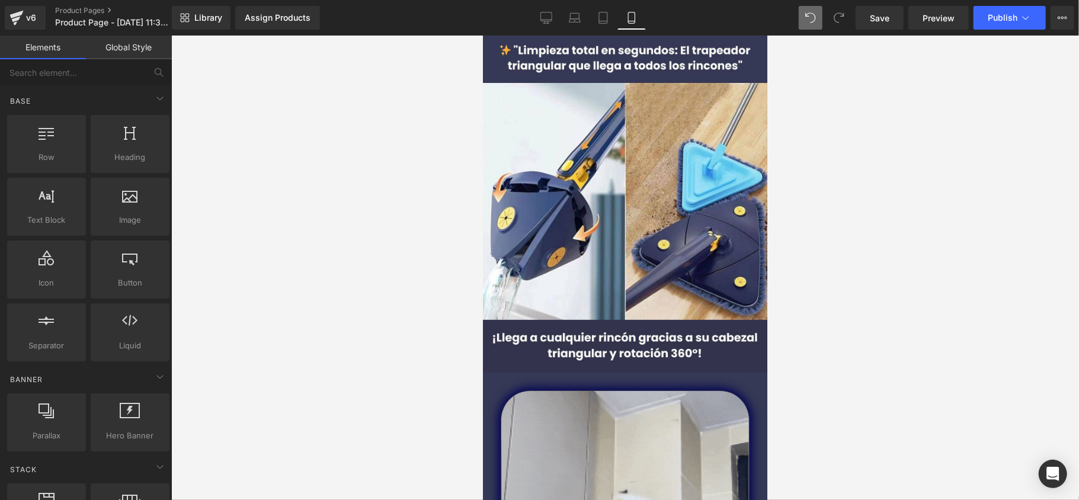
drag, startPoint x: 916, startPoint y: 121, endPoint x: 989, endPoint y: 25, distance: 120.6
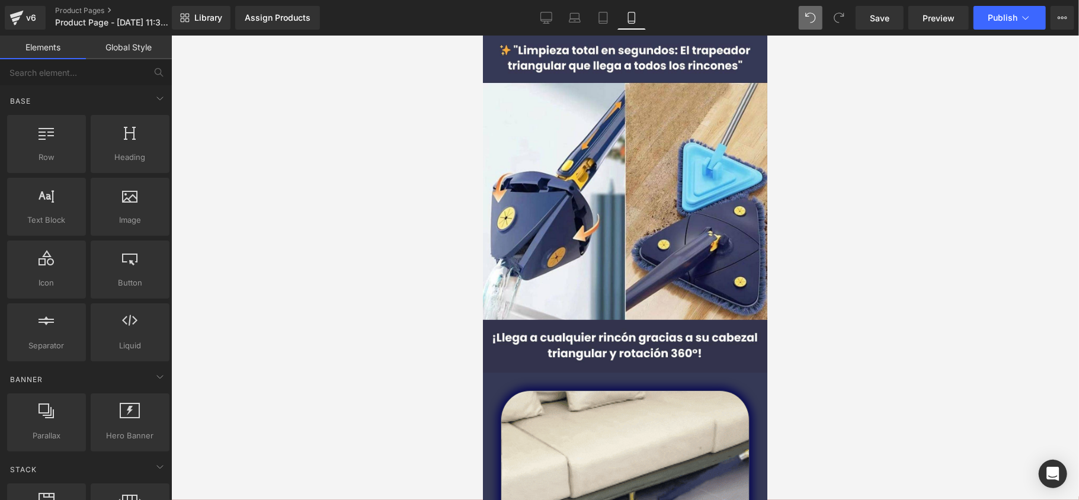
click at [989, 25] on button "Publish" at bounding box center [1010, 18] width 72 height 24
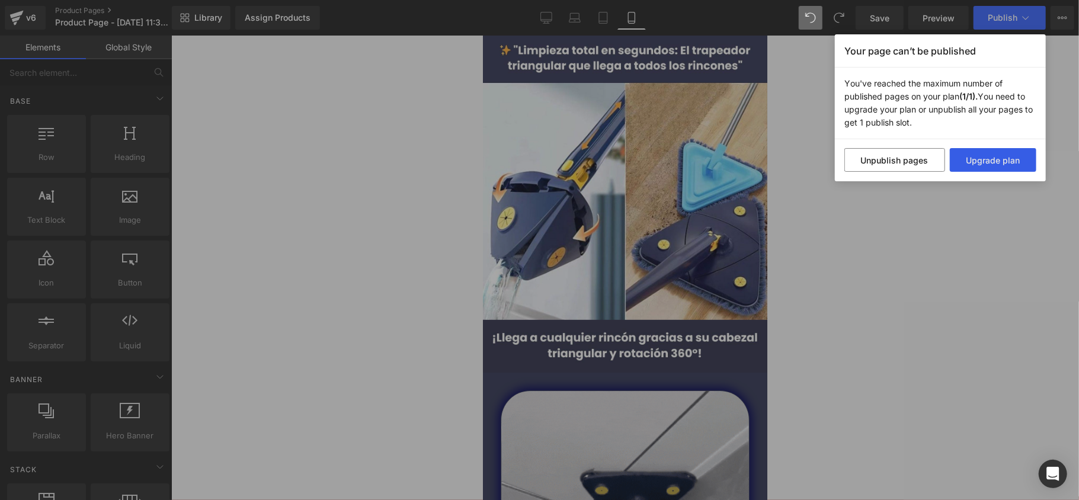
click at [970, 164] on button "Upgrade plan" at bounding box center [993, 160] width 87 height 24
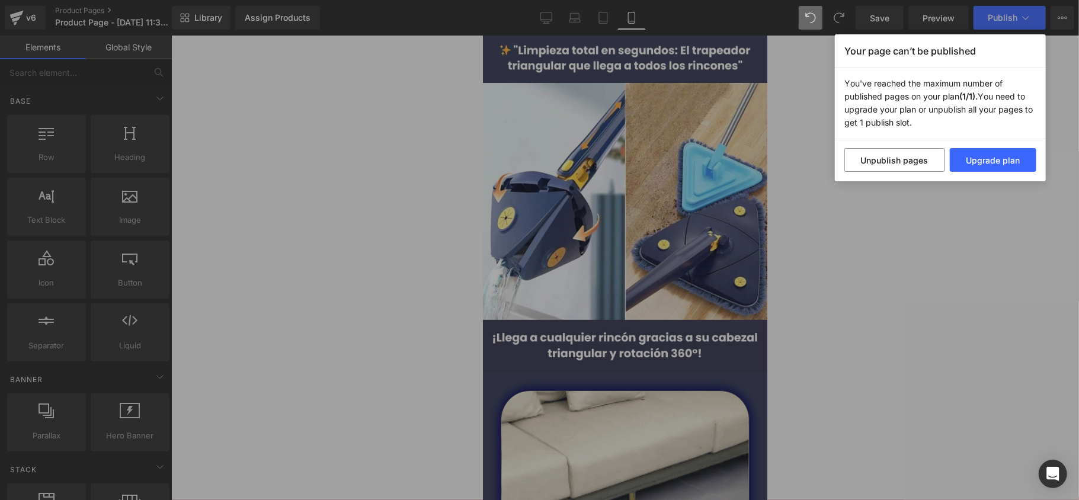
click at [927, 149] on button "Unpublish pages" at bounding box center [895, 160] width 101 height 24
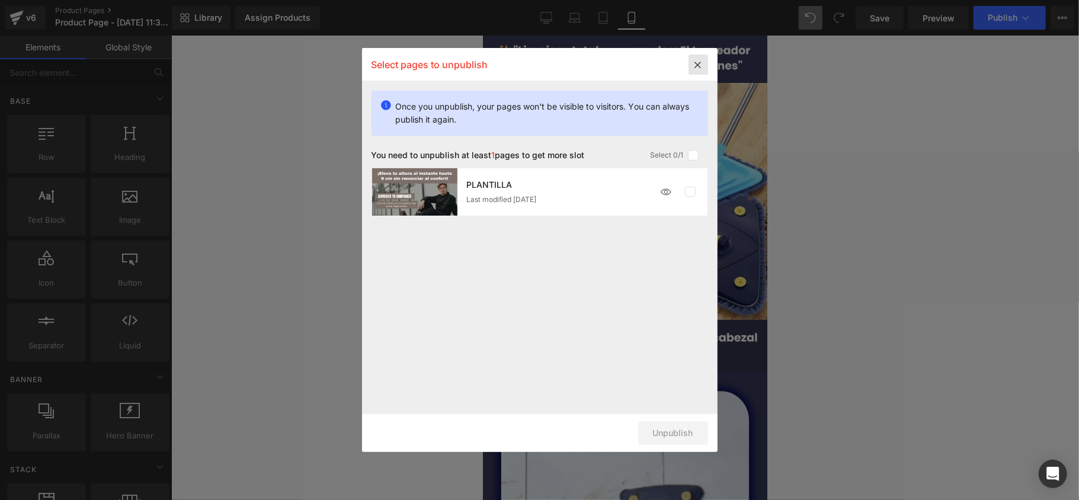
click at [700, 66] on icon at bounding box center [699, 65] width 20 height 20
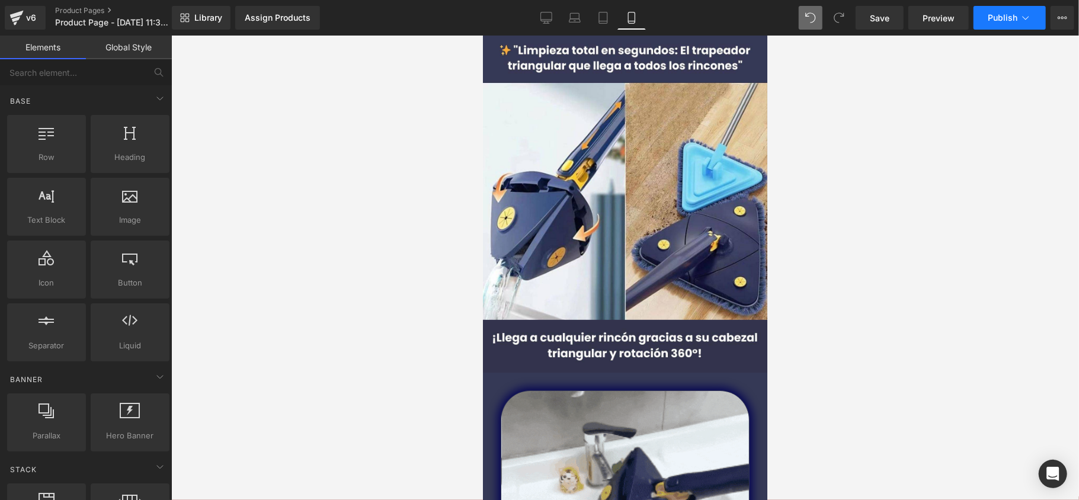
click at [1015, 13] on span "Publish" at bounding box center [1003, 17] width 30 height 9
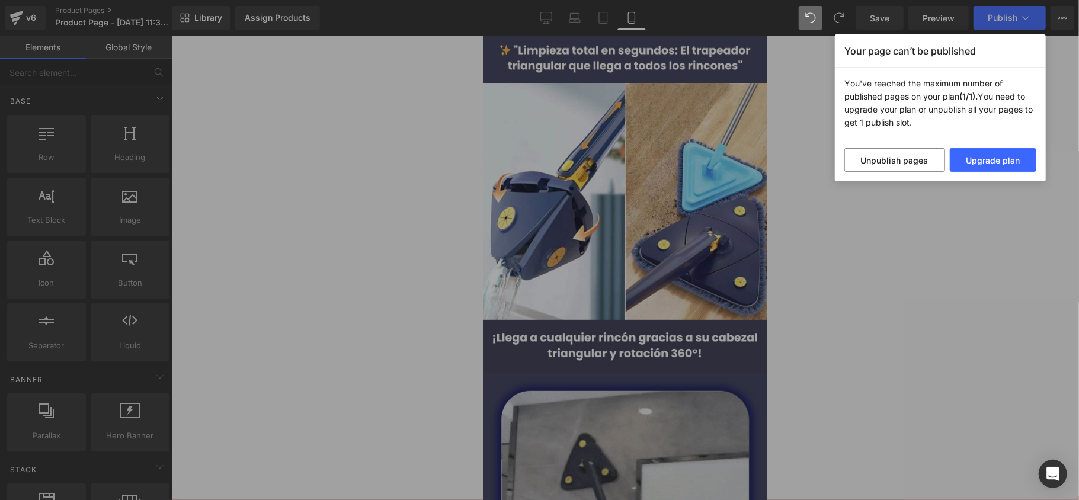
click at [890, 145] on div "Unpublish pages Upgrade plan" at bounding box center [940, 160] width 211 height 42
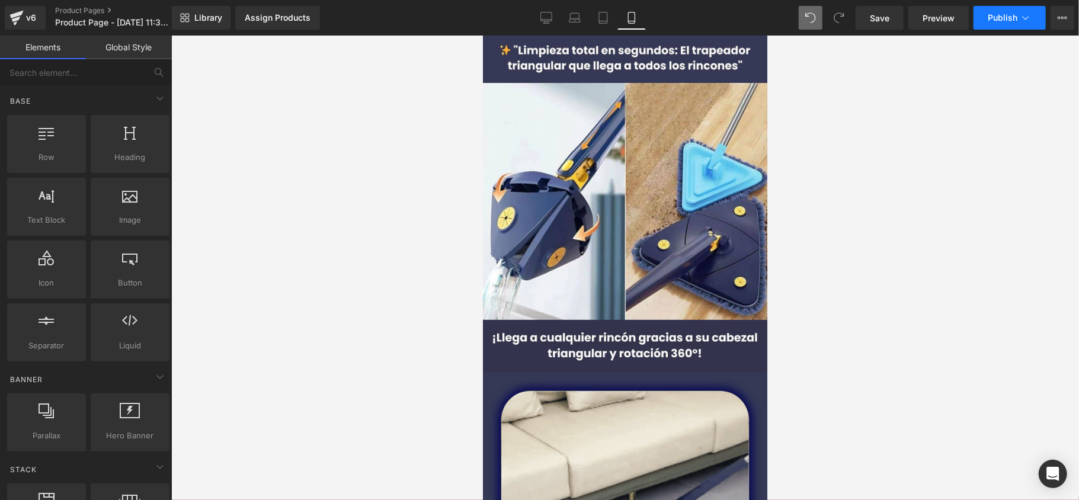
click at [996, 9] on button "Publish" at bounding box center [1010, 18] width 72 height 24
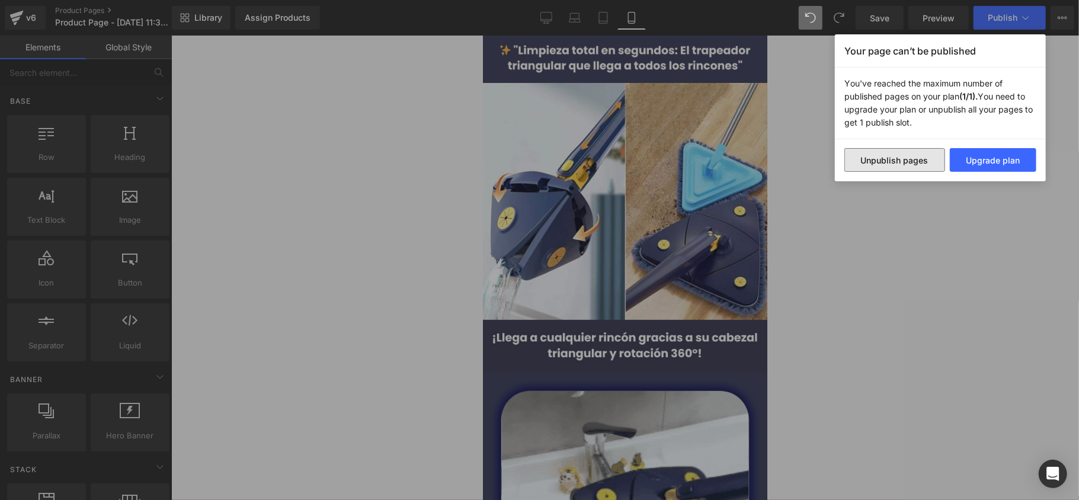
click at [896, 167] on button "Unpublish pages" at bounding box center [895, 160] width 101 height 24
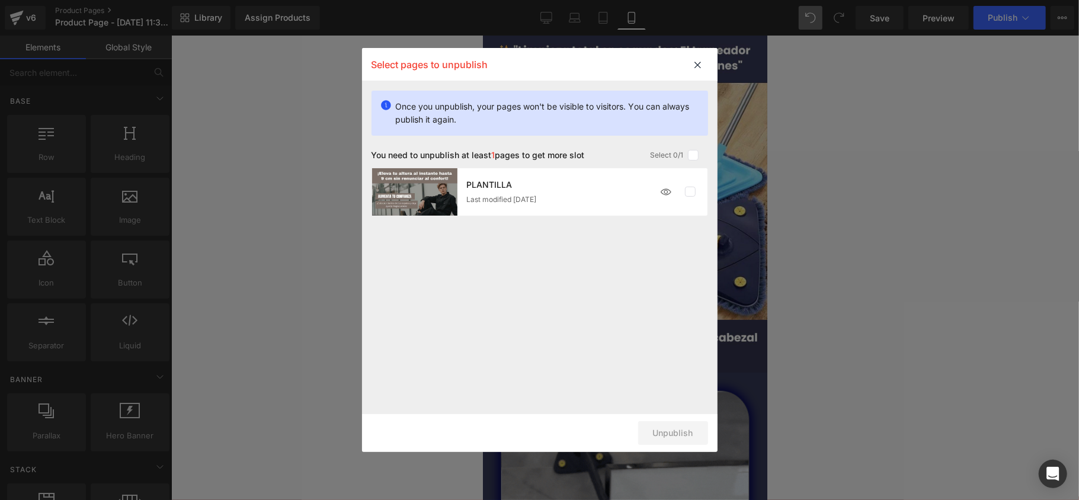
click at [688, 186] on div at bounding box center [678, 192] width 49 height 24
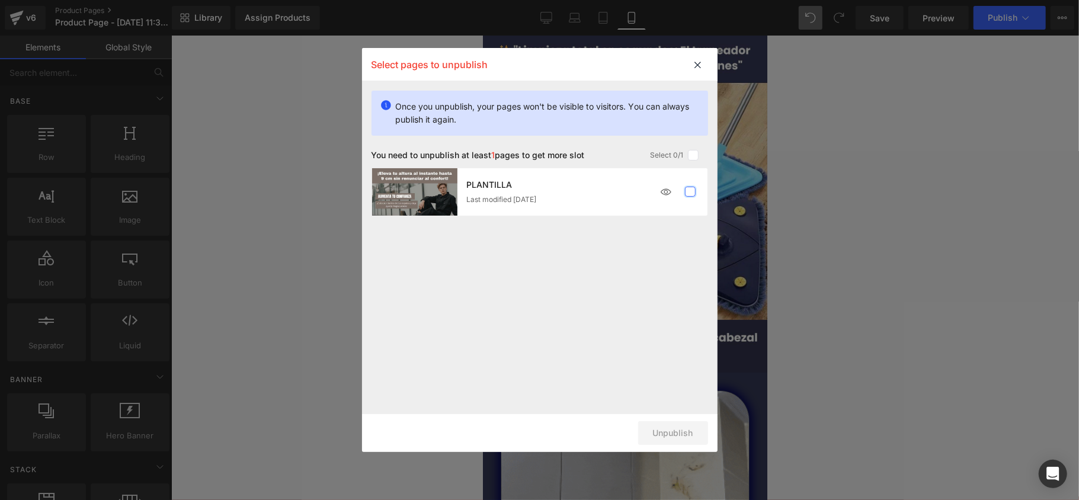
click at [690, 194] on label at bounding box center [690, 192] width 11 height 11
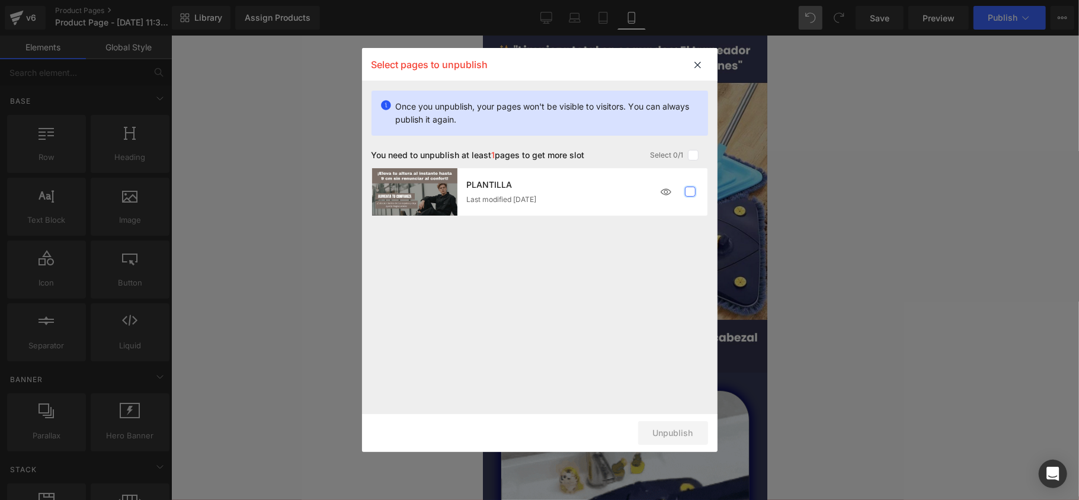
click at [690, 192] on input "checkbox" at bounding box center [690, 192] width 0 height 0
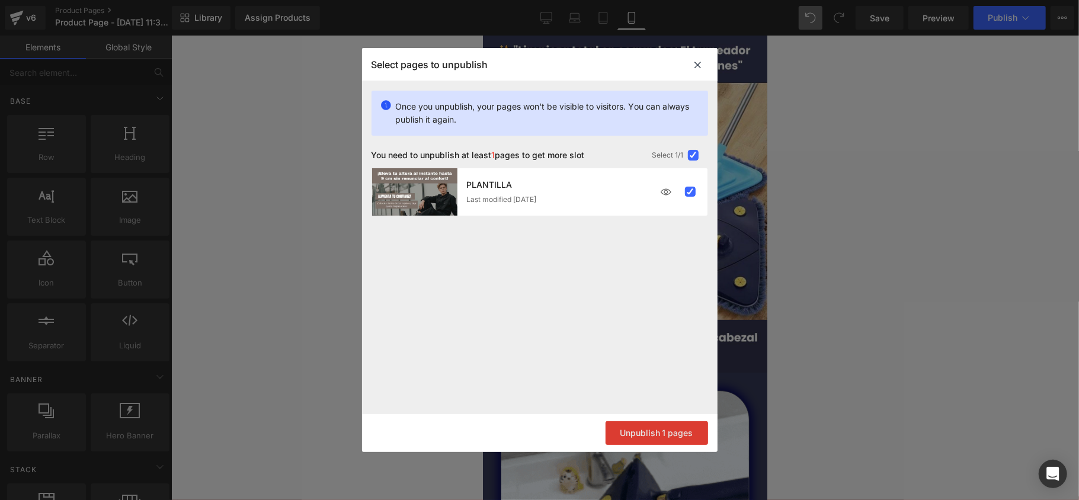
click at [673, 437] on button "Unpublish 1 pages" at bounding box center [657, 433] width 103 height 24
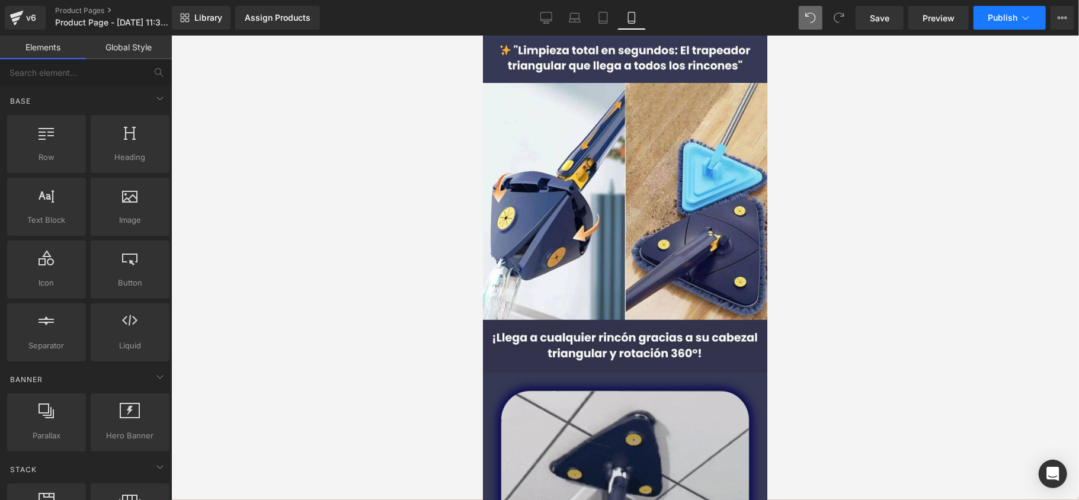
click at [1011, 21] on span "Publish" at bounding box center [1003, 17] width 30 height 9
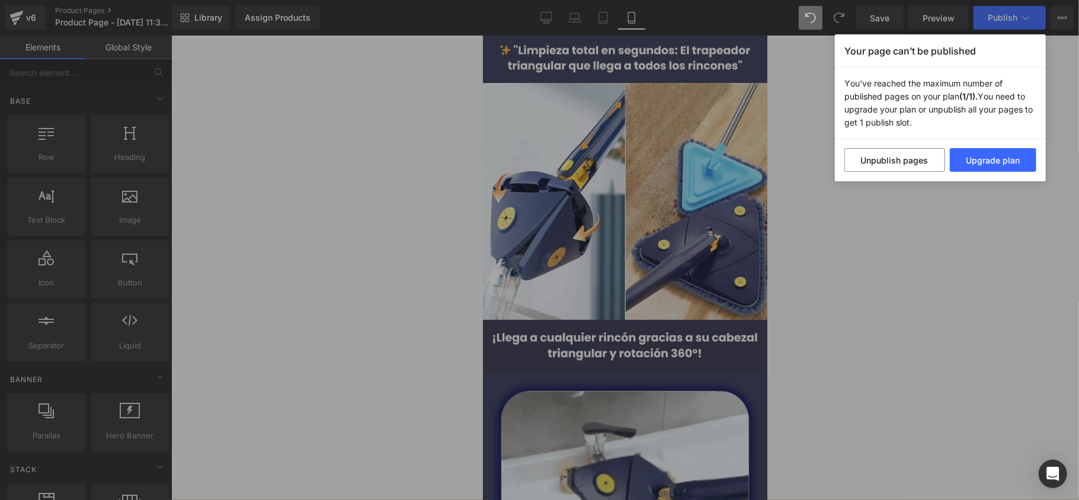
click at [913, 191] on div "Your page can’t be published You've reached the maximum number of published pag…" at bounding box center [539, 250] width 1079 height 500
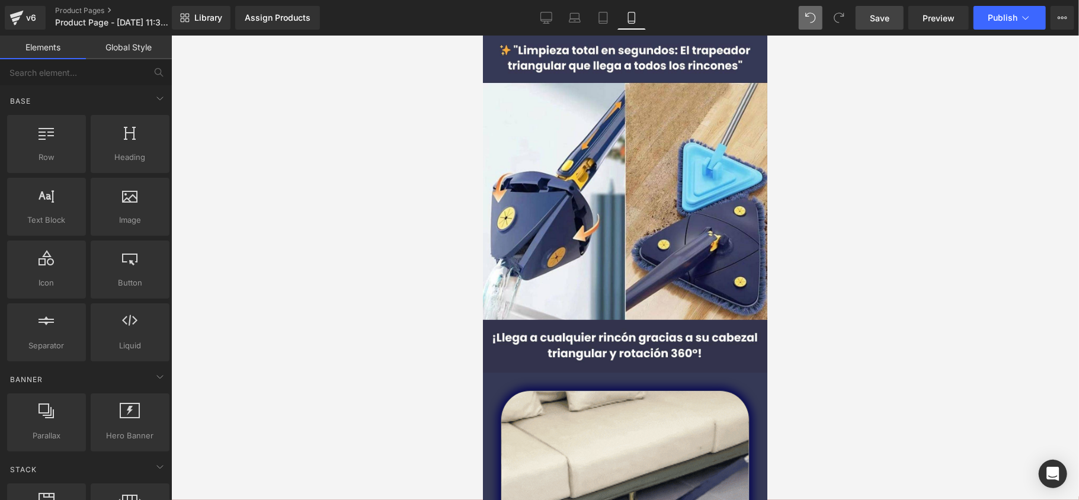
click at [888, 28] on link "Save" at bounding box center [880, 18] width 48 height 24
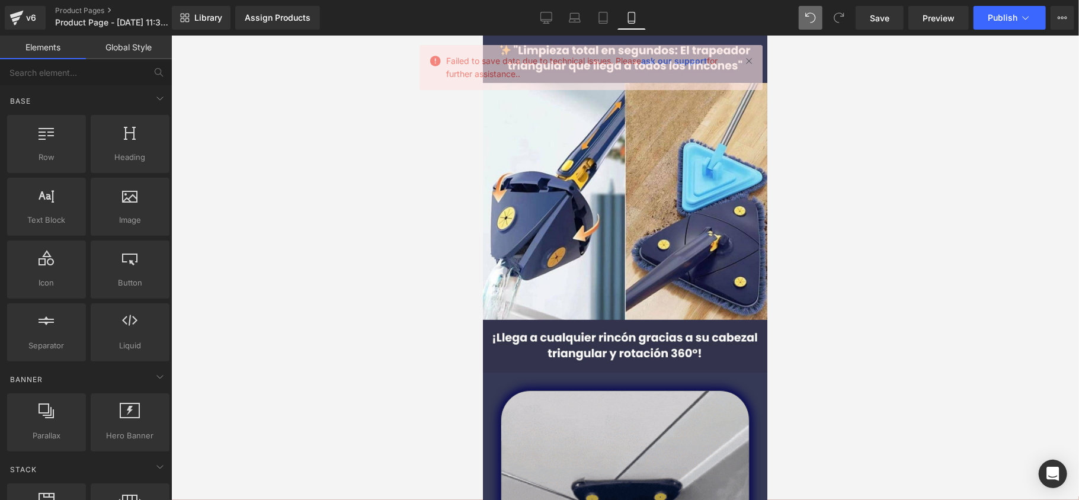
drag, startPoint x: 527, startPoint y: 75, endPoint x: 444, endPoint y: 58, distance: 84.6
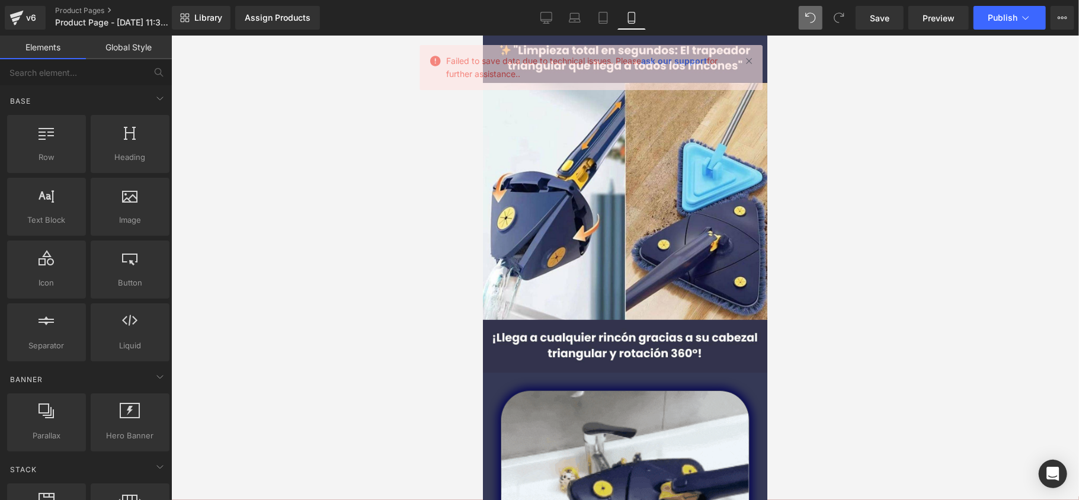
click at [444, 58] on div "Failed to save data due to technical issues. Please ask our support for further…" at bounding box center [591, 67] width 343 height 45
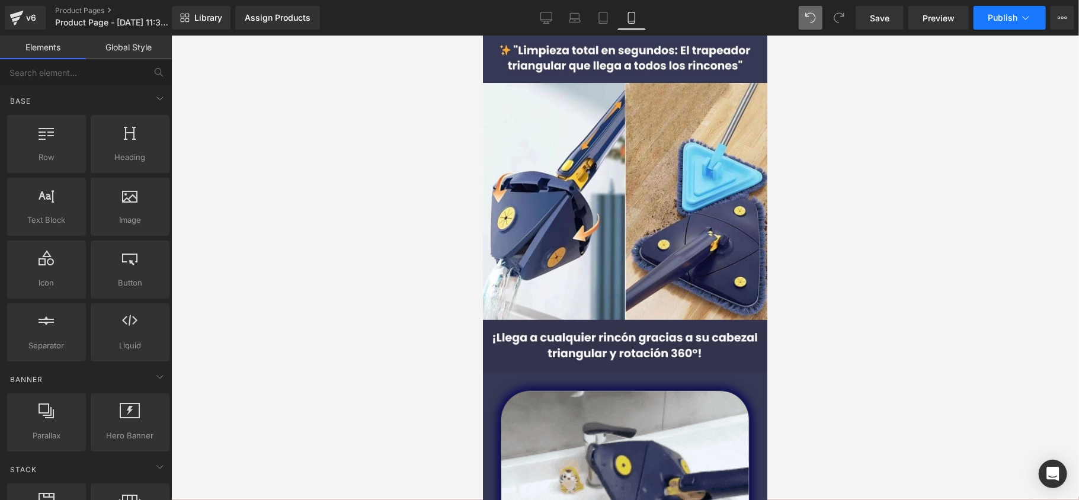
click at [996, 17] on span "Publish" at bounding box center [1003, 17] width 30 height 9
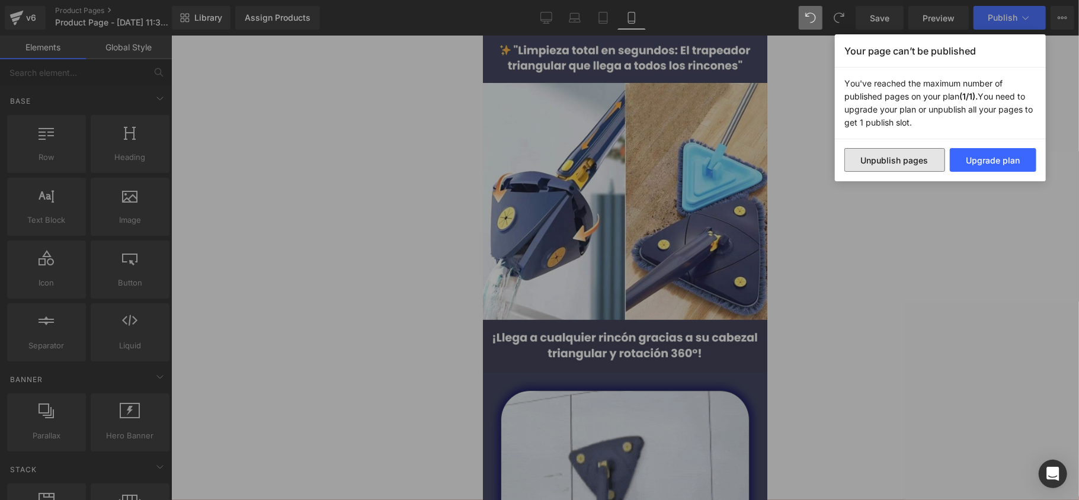
click at [923, 167] on button "Unpublish pages" at bounding box center [895, 160] width 101 height 24
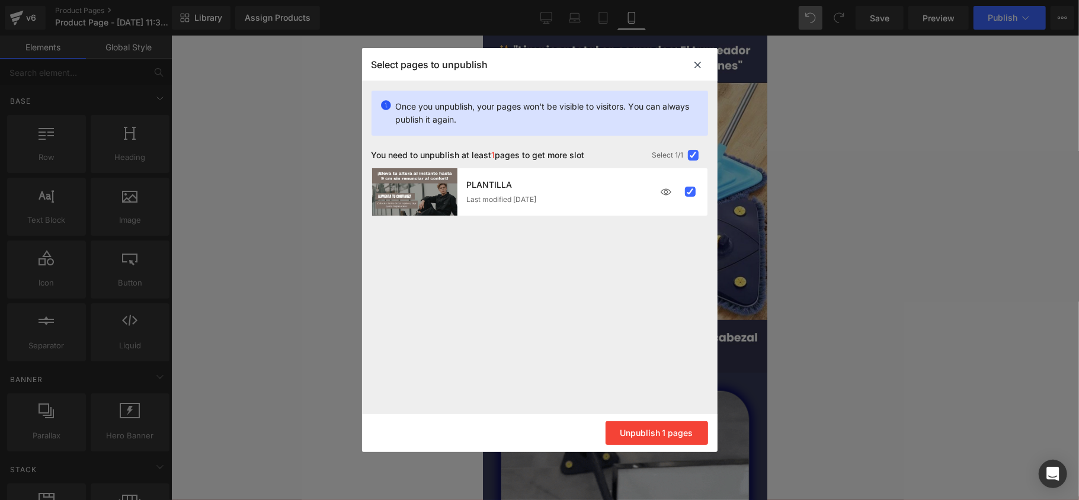
drag, startPoint x: 468, startPoint y: 120, endPoint x: 394, endPoint y: 110, distance: 74.1
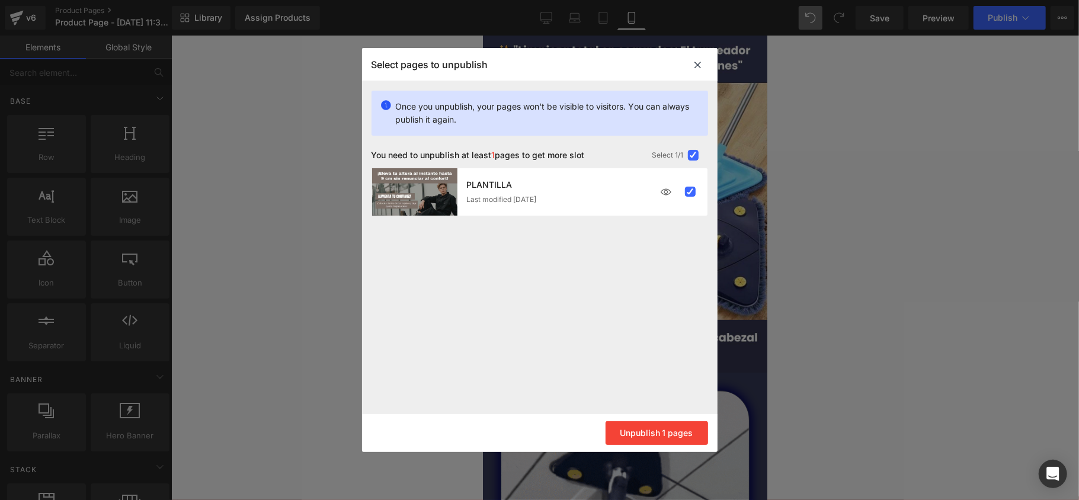
click at [394, 110] on div "Once you unpublish, your pages won't be visible to visitors. You can always pub…" at bounding box center [540, 113] width 337 height 45
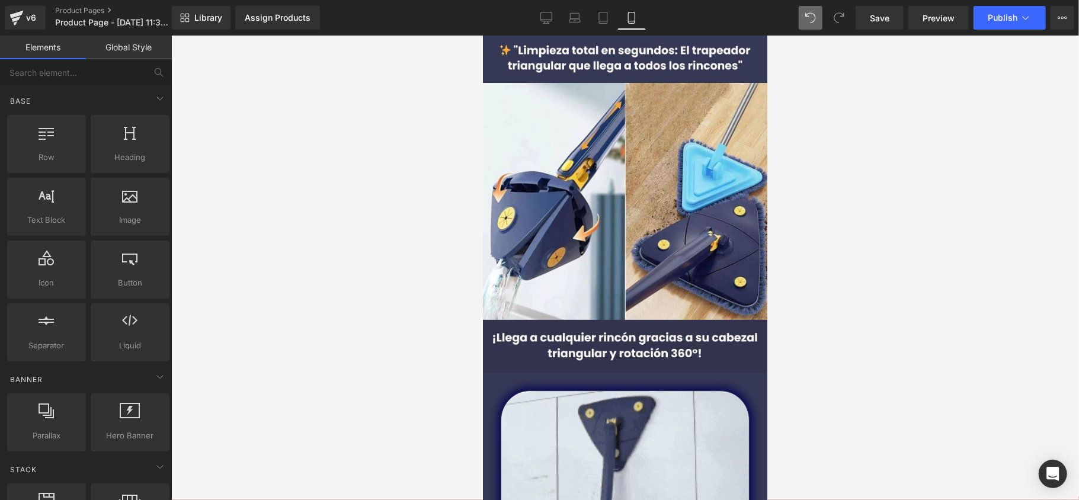
click at [862, 132] on div at bounding box center [625, 268] width 908 height 465
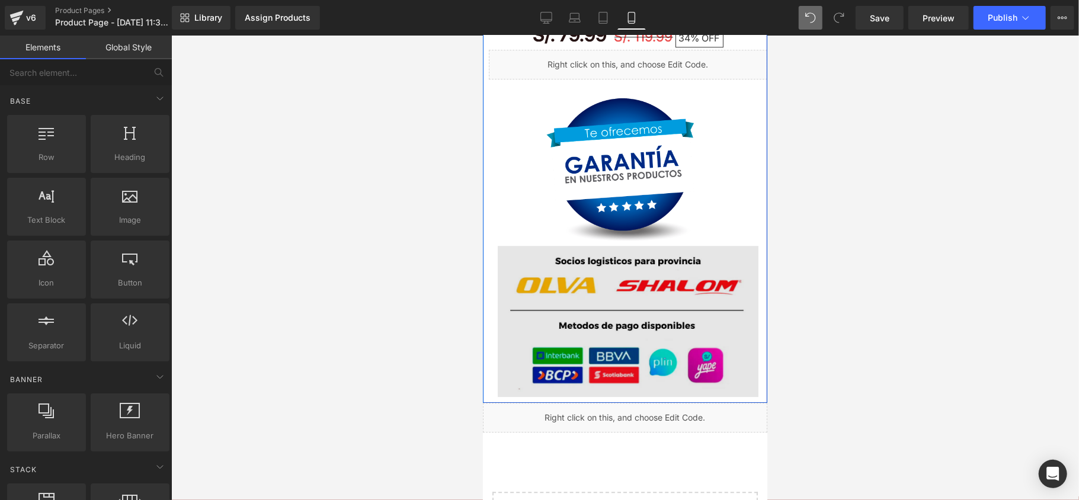
scroll to position [2054, 0]
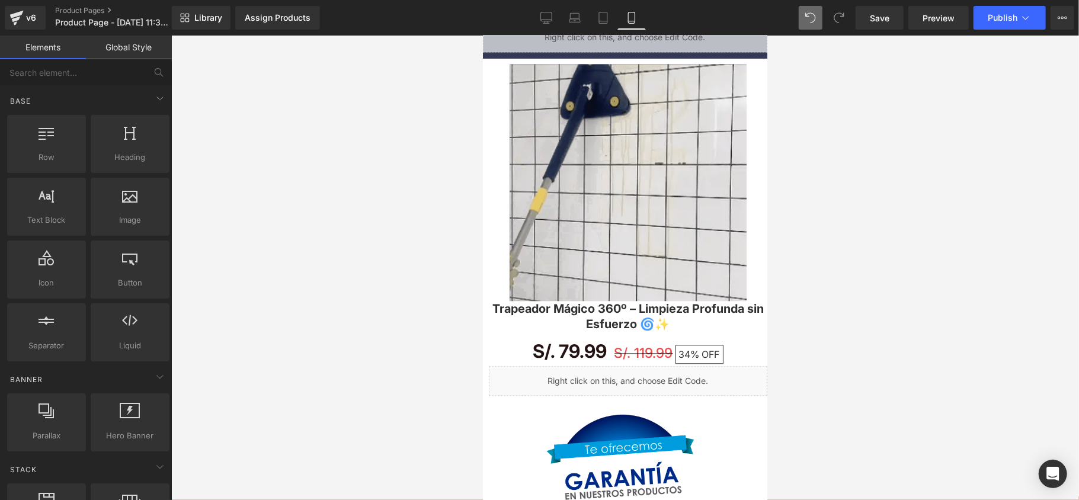
click at [849, 138] on div at bounding box center [625, 268] width 908 height 465
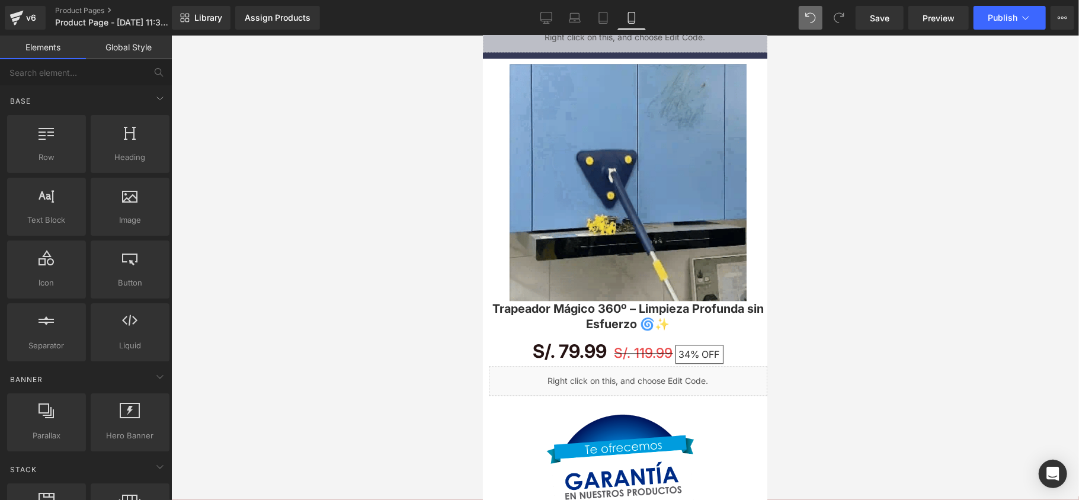
click at [963, 494] on div at bounding box center [625, 268] width 908 height 465
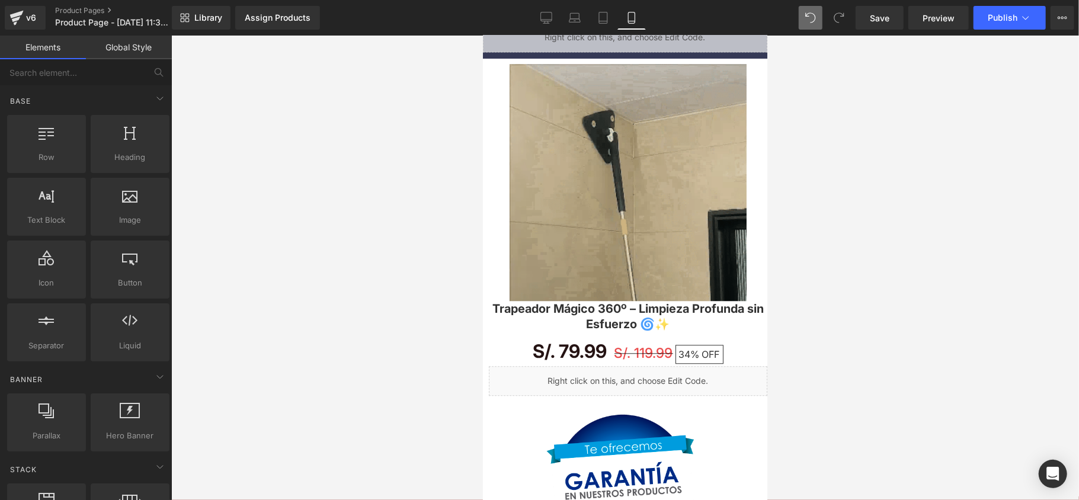
click at [894, 130] on div at bounding box center [625, 268] width 908 height 465
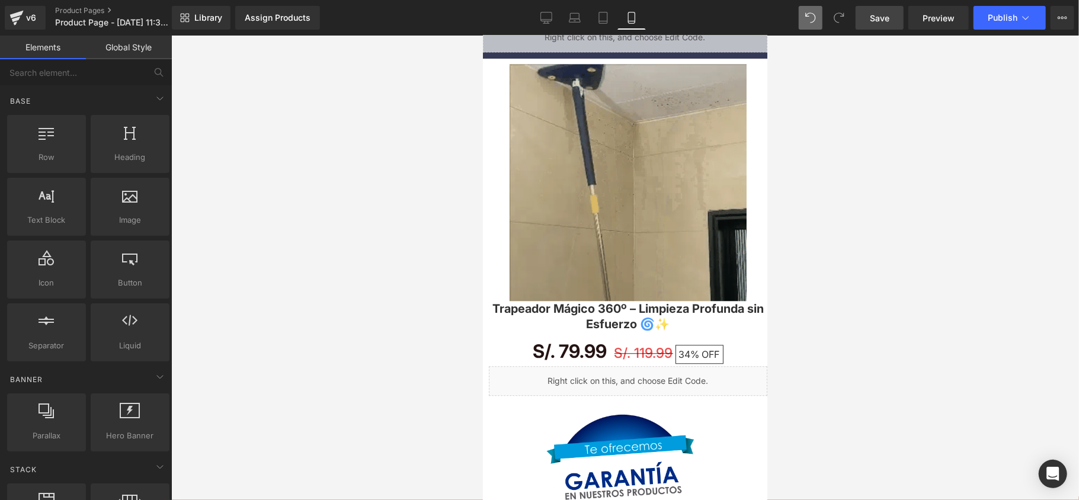
click at [887, 25] on link "Save" at bounding box center [880, 18] width 48 height 24
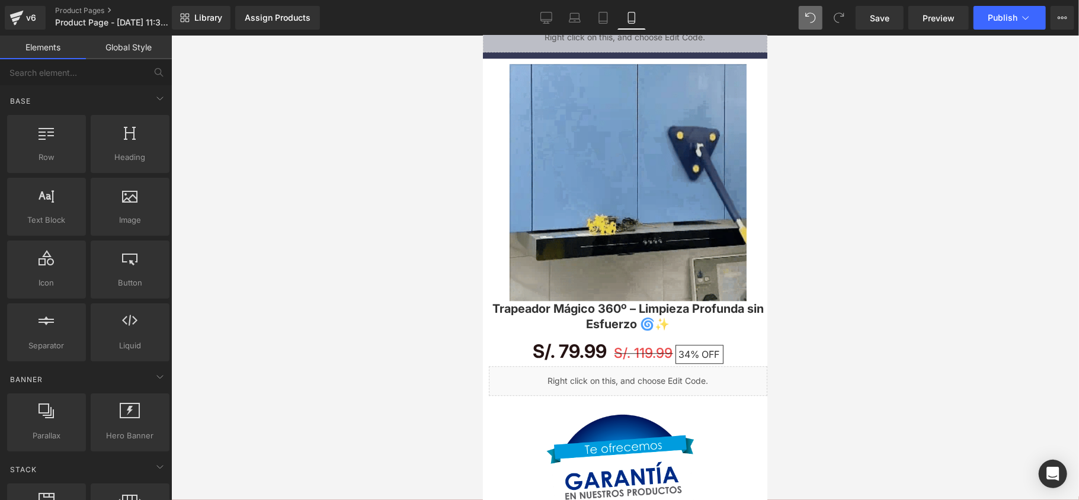
click at [908, 134] on div at bounding box center [625, 268] width 908 height 465
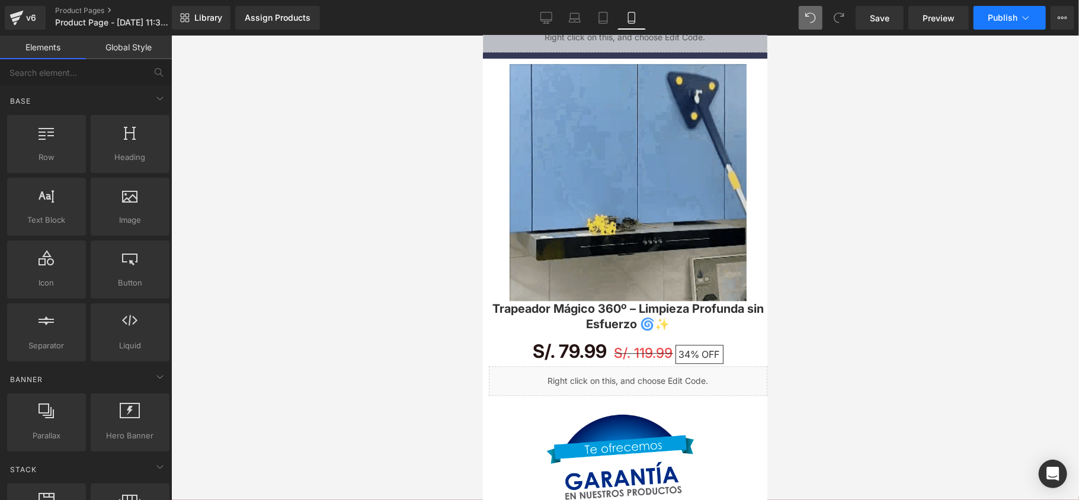
click at [993, 17] on span "Publish" at bounding box center [1003, 17] width 30 height 9
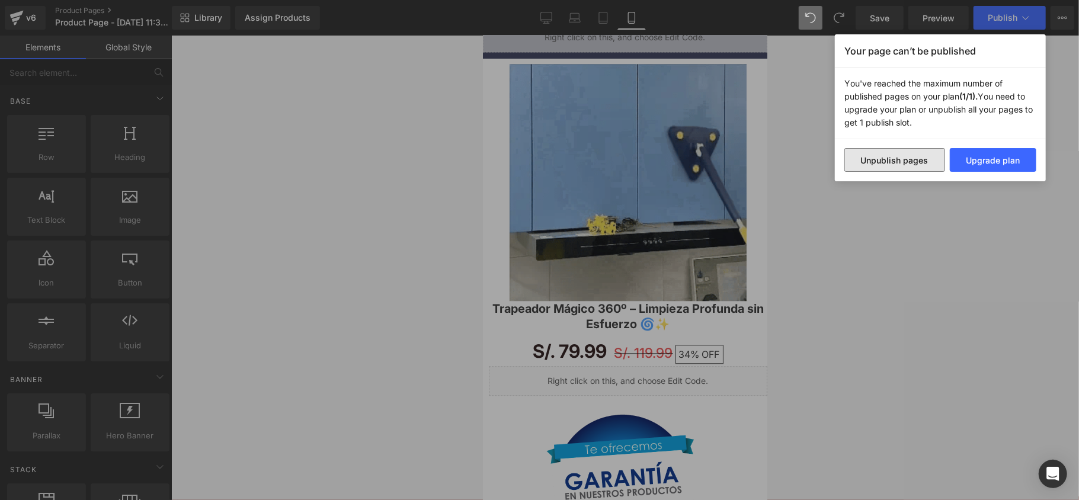
click at [935, 164] on button "Unpublish pages" at bounding box center [895, 160] width 101 height 24
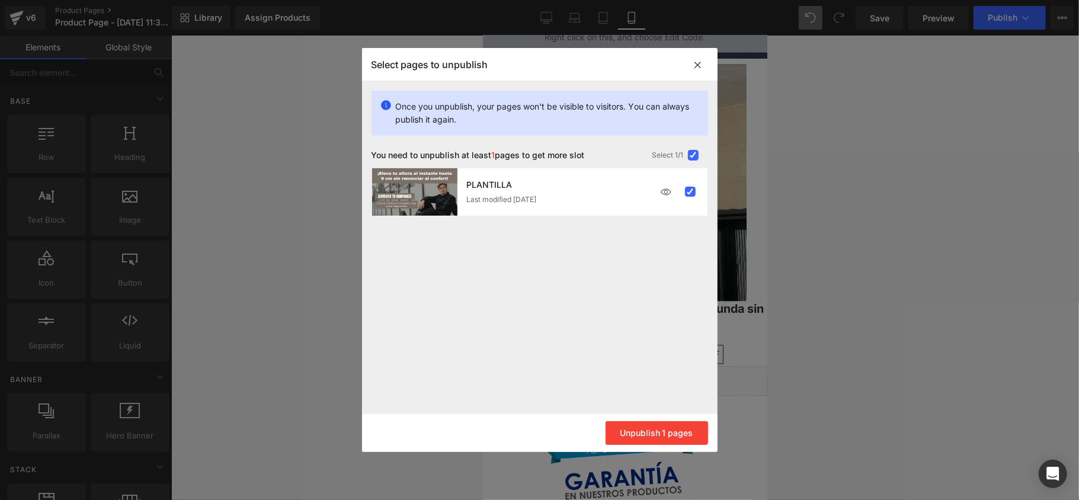
drag, startPoint x: 485, startPoint y: 120, endPoint x: 385, endPoint y: 115, distance: 100.3
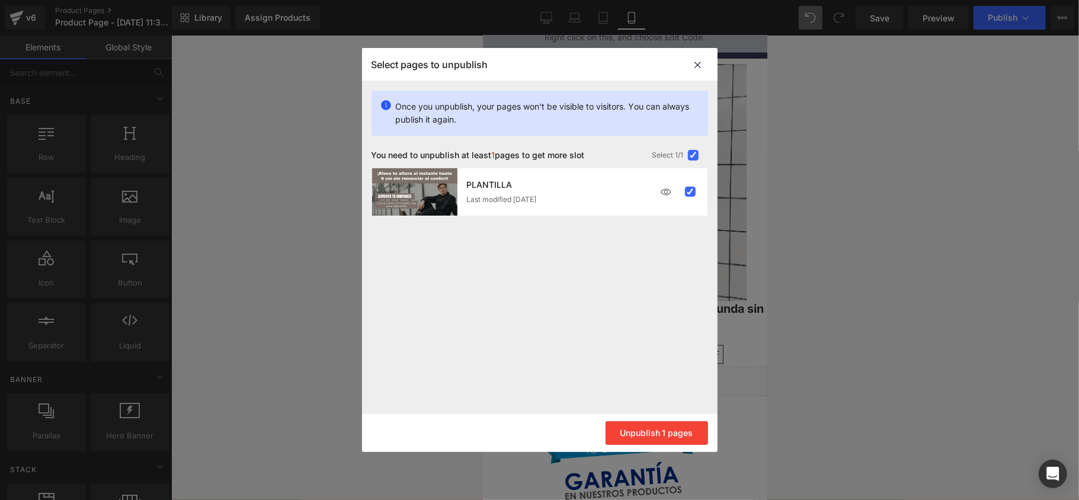
click at [385, 115] on div "Once you unpublish, your pages won't be visible to visitors. You can always pub…" at bounding box center [540, 113] width 337 height 45
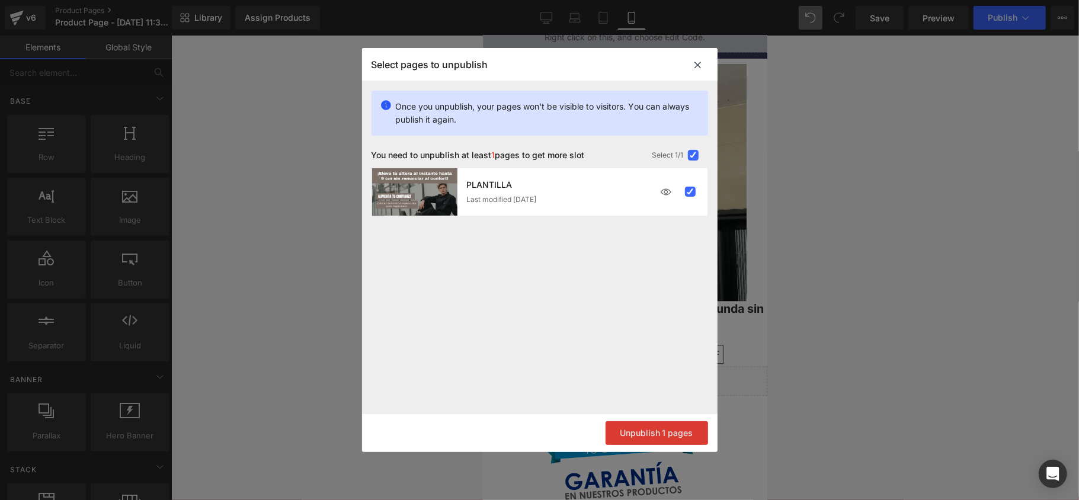
click at [664, 439] on button "Unpublish 1 pages" at bounding box center [657, 433] width 103 height 24
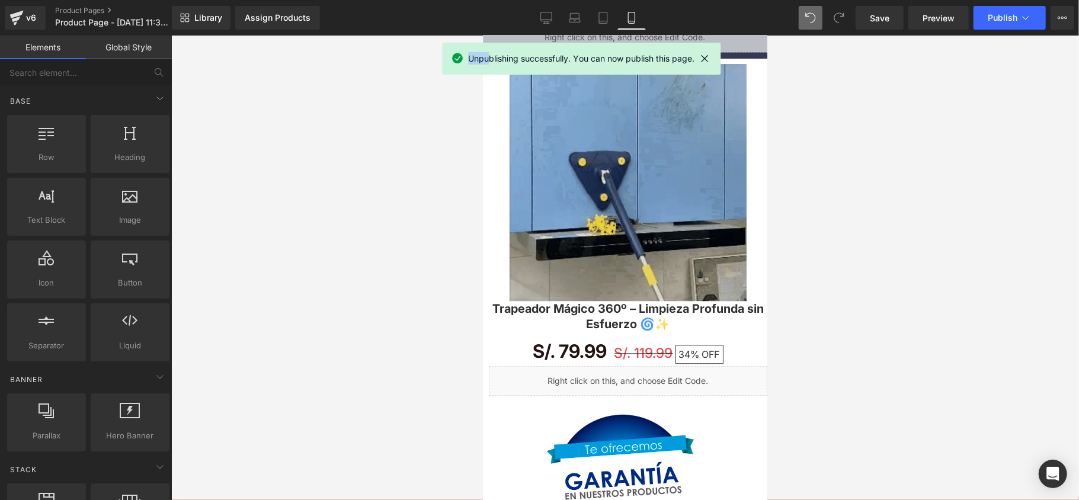
drag, startPoint x: 603, startPoint y: 56, endPoint x: 487, endPoint y: 65, distance: 115.9
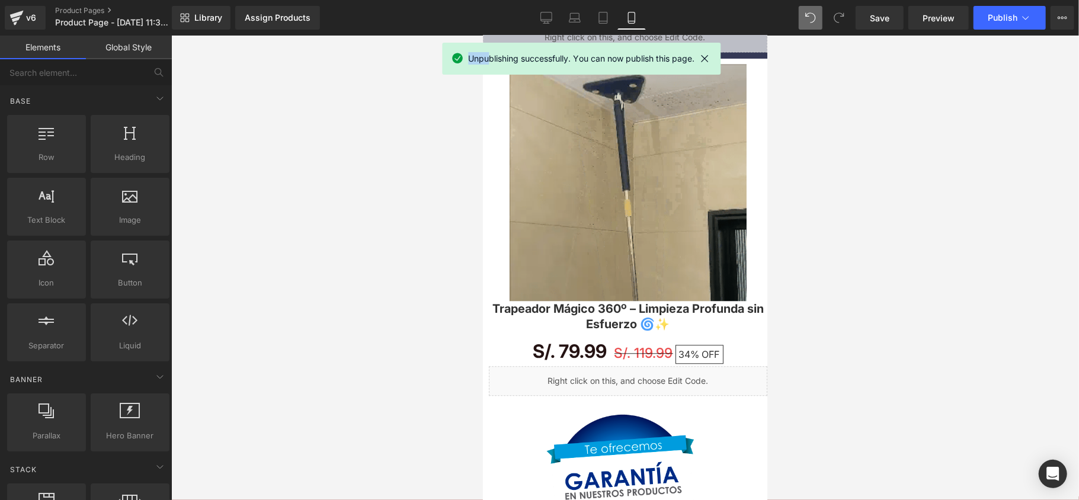
click at [487, 65] on div "Unpublishing successfully. You can now publish this page." at bounding box center [581, 58] width 226 height 13
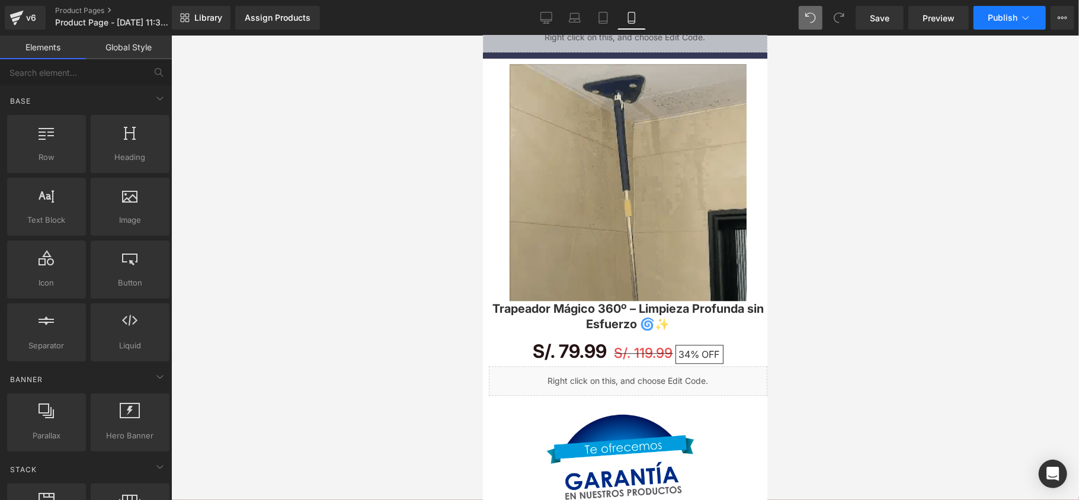
click at [992, 20] on span "Publish" at bounding box center [1003, 17] width 30 height 9
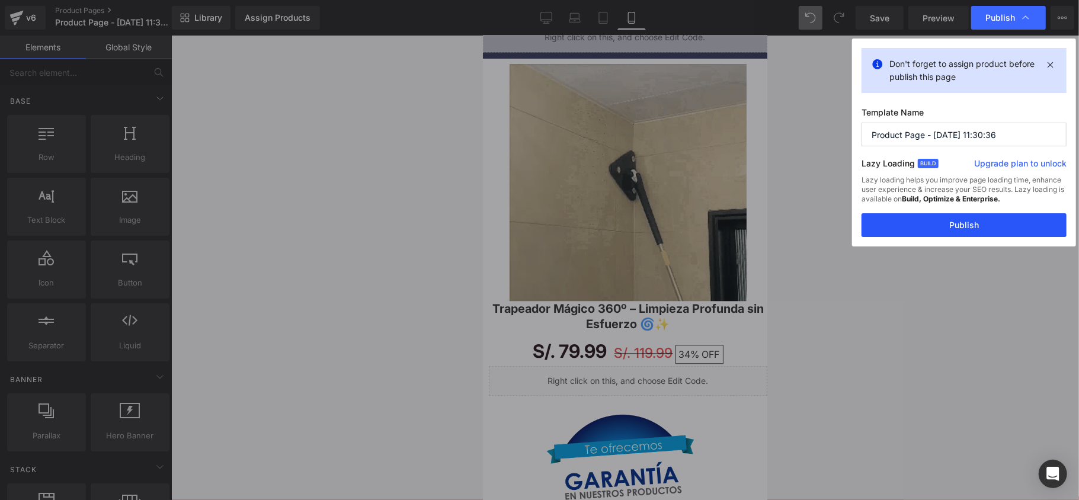
click at [968, 228] on button "Publish" at bounding box center [964, 225] width 205 height 24
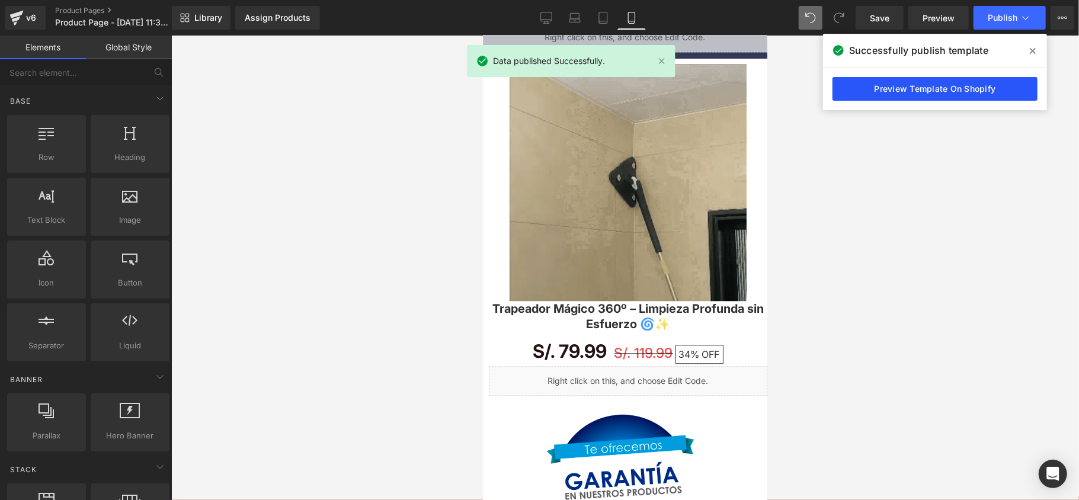
click at [949, 95] on link "Preview Template On Shopify" at bounding box center [935, 89] width 205 height 24
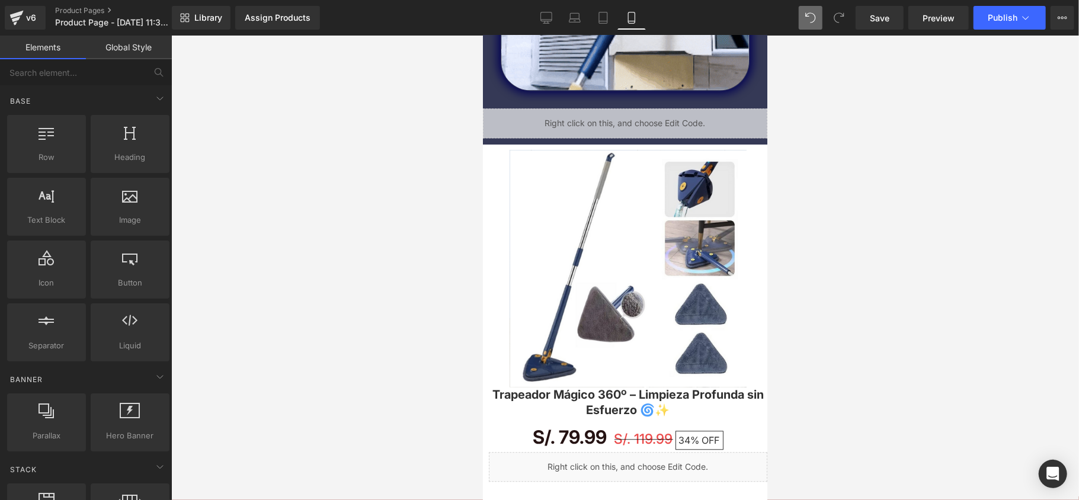
scroll to position [1975, 0]
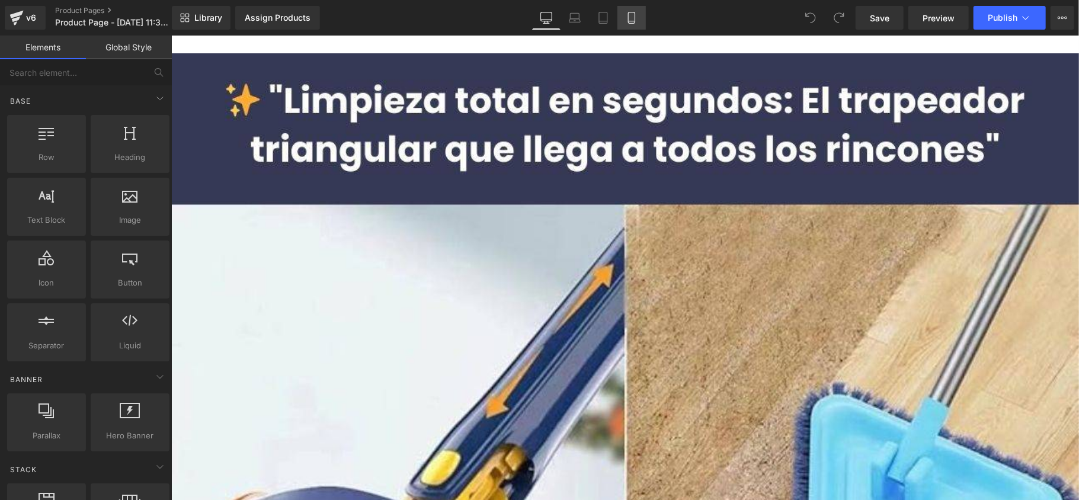
click at [635, 19] on icon at bounding box center [632, 18] width 12 height 12
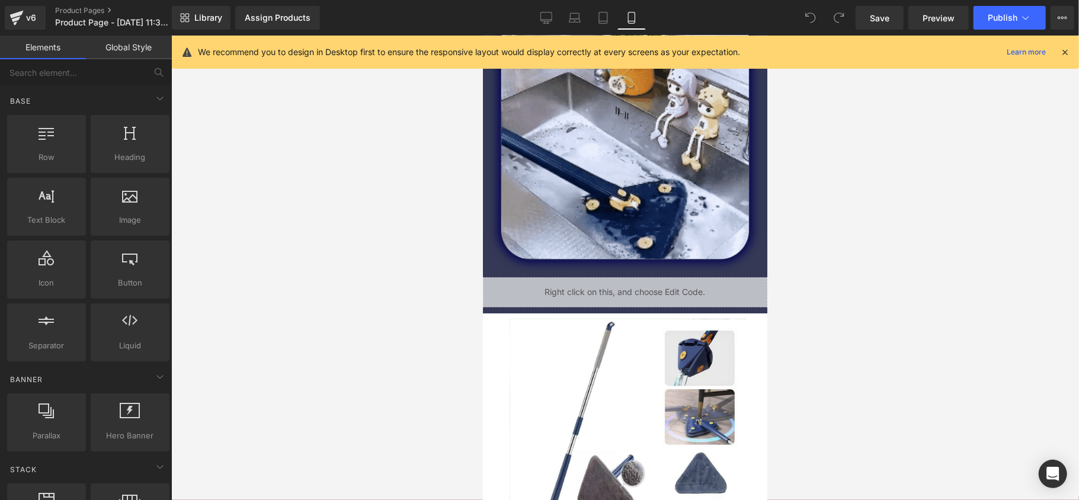
scroll to position [1878, 0]
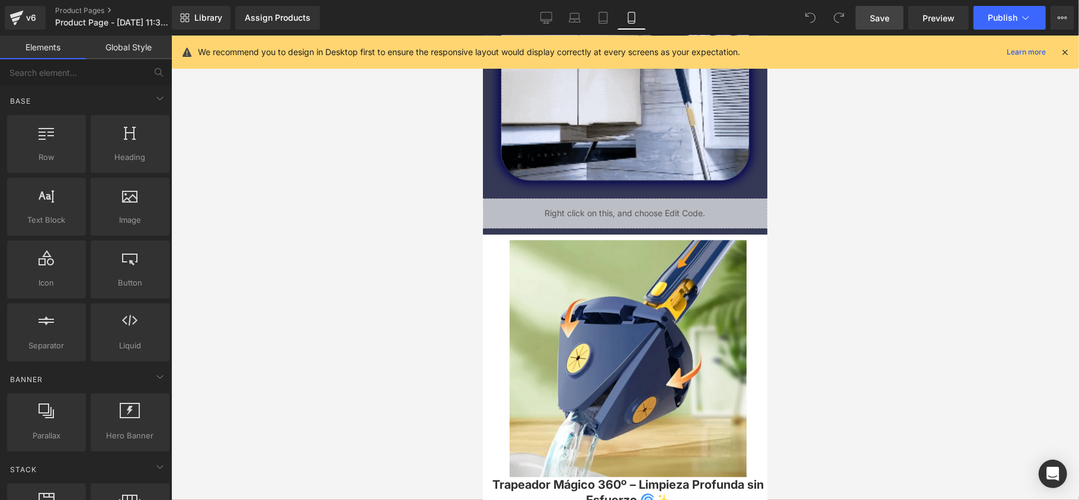
click at [875, 24] on link "Save" at bounding box center [880, 18] width 48 height 24
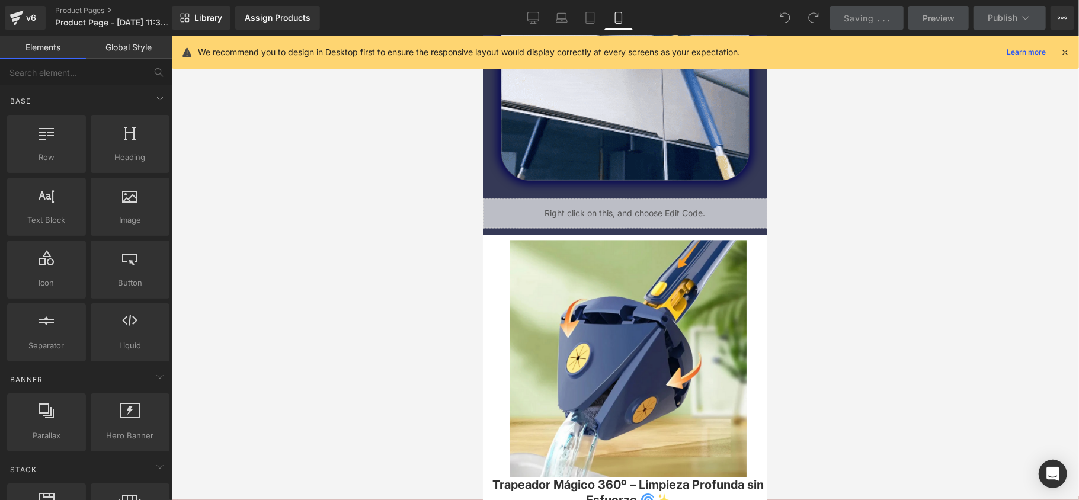
click at [1060, 55] on icon at bounding box center [1065, 52] width 11 height 11
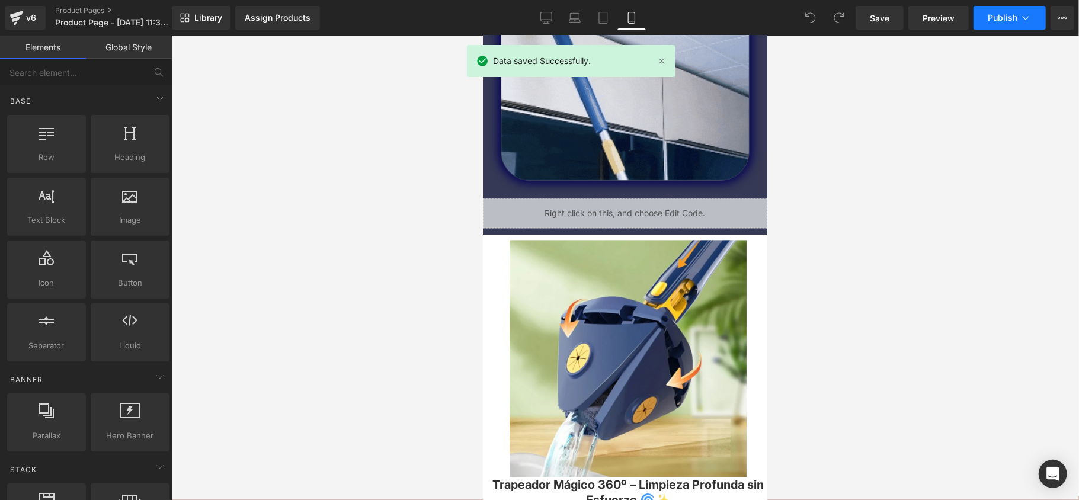
click at [1013, 22] on span "Publish" at bounding box center [1003, 17] width 30 height 9
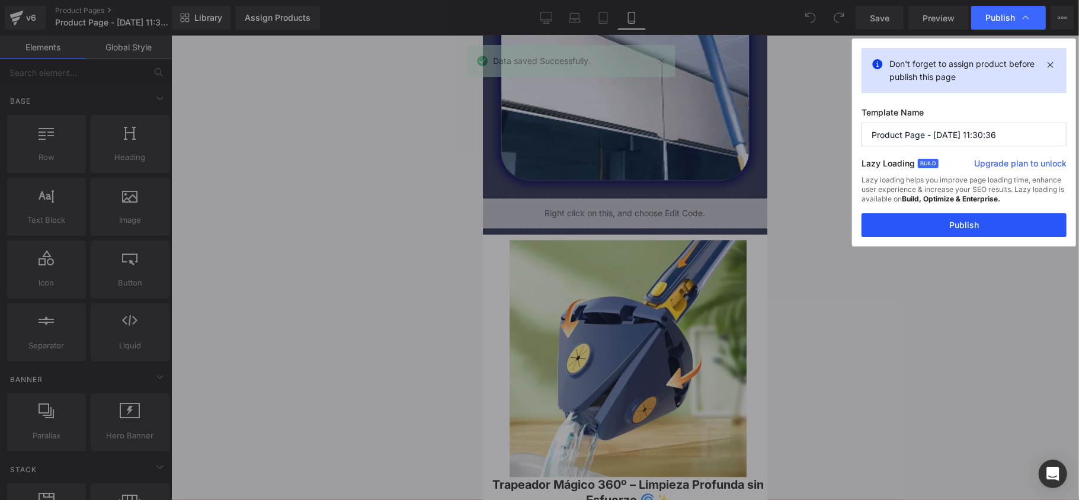
click at [980, 222] on button "Publish" at bounding box center [964, 225] width 205 height 24
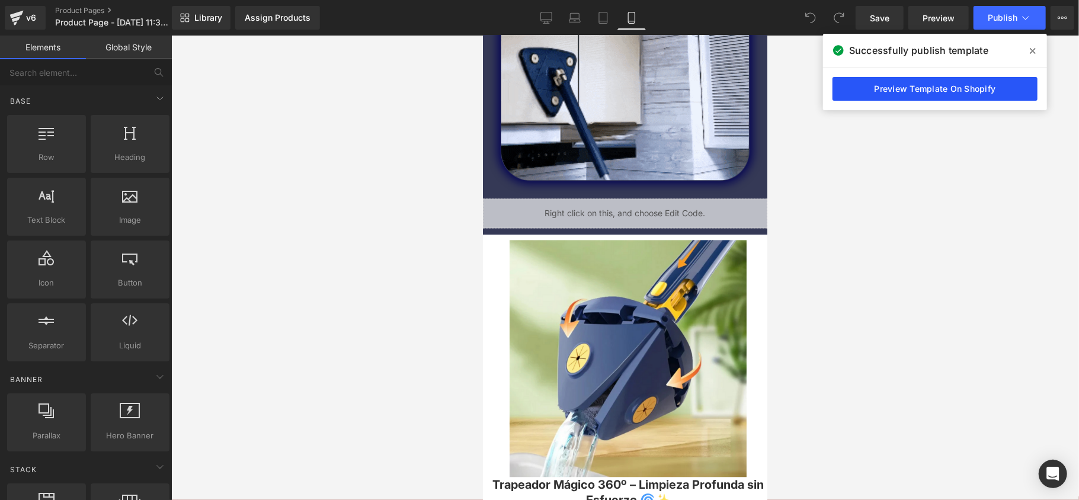
click at [922, 88] on link "Preview Template On Shopify" at bounding box center [935, 89] width 205 height 24
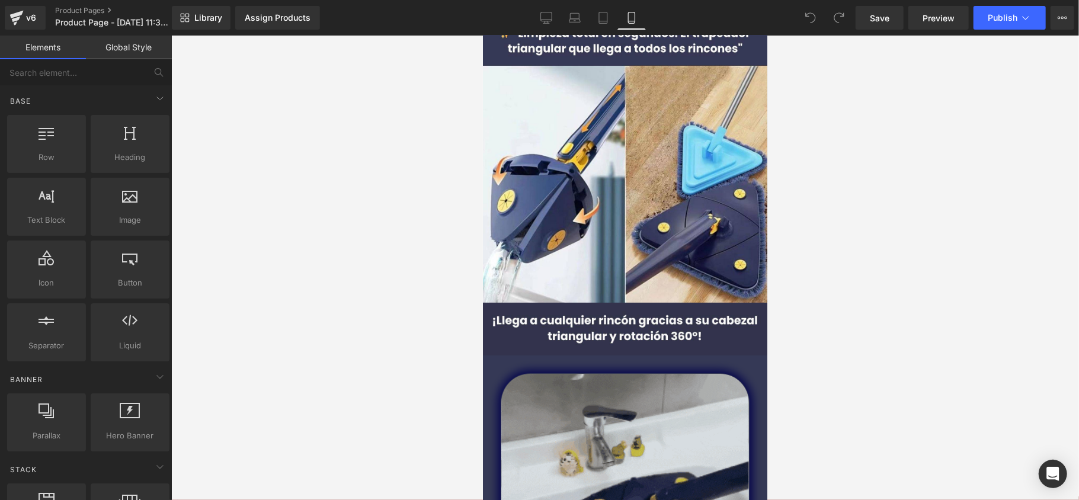
scroll to position [0, 0]
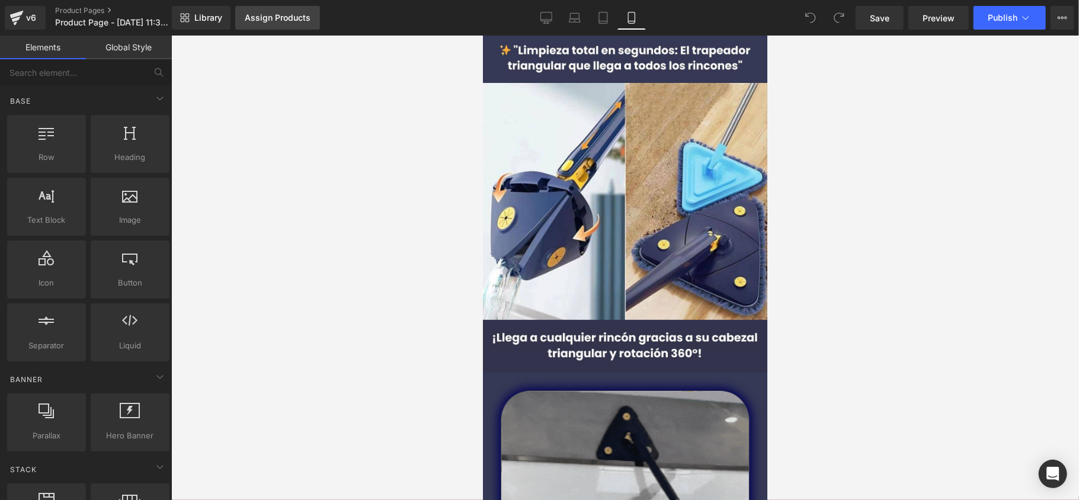
click at [284, 21] on div "Assign Products" at bounding box center [278, 17] width 66 height 9
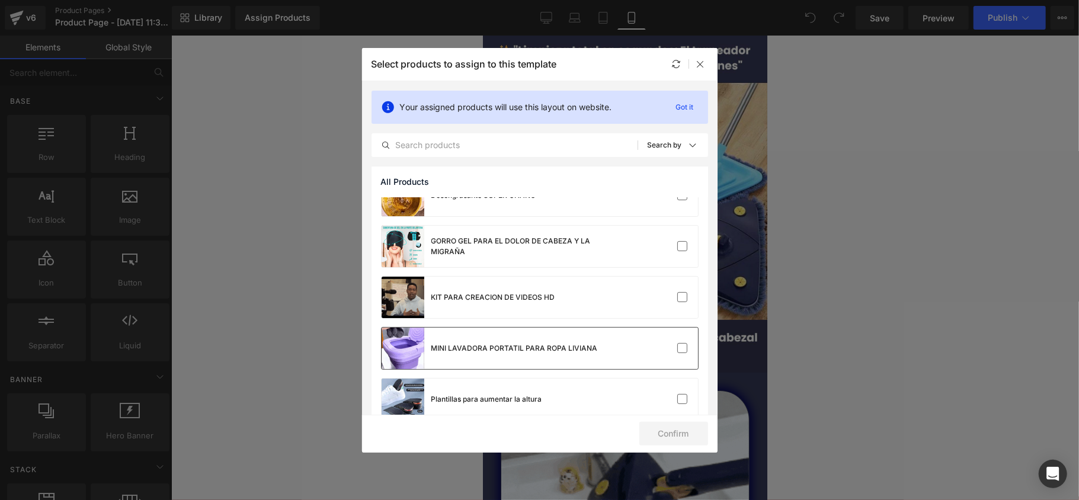
scroll to position [147, 0]
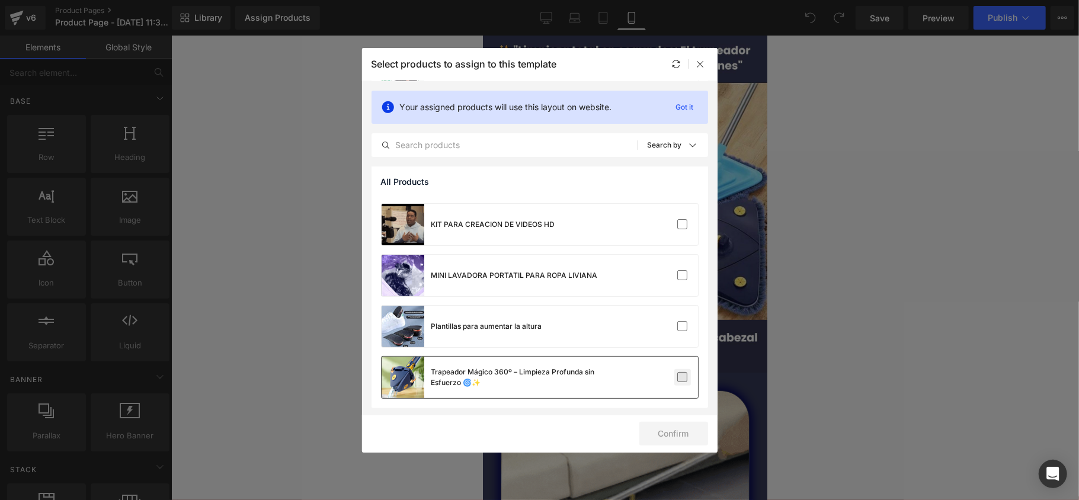
click at [681, 373] on label at bounding box center [682, 377] width 11 height 11
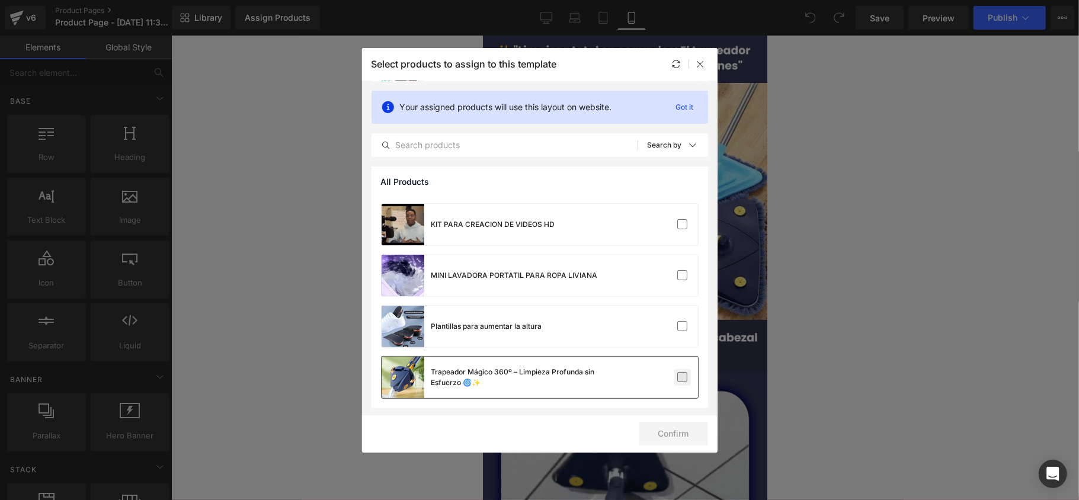
click at [683, 378] on input "checkbox" at bounding box center [683, 378] width 0 height 0
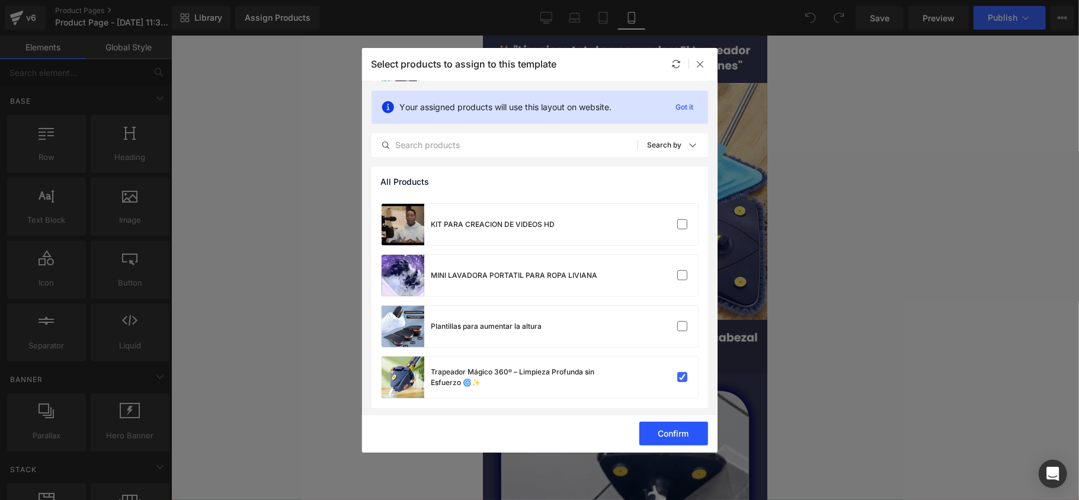
click at [676, 432] on button "Confirm" at bounding box center [673, 434] width 69 height 24
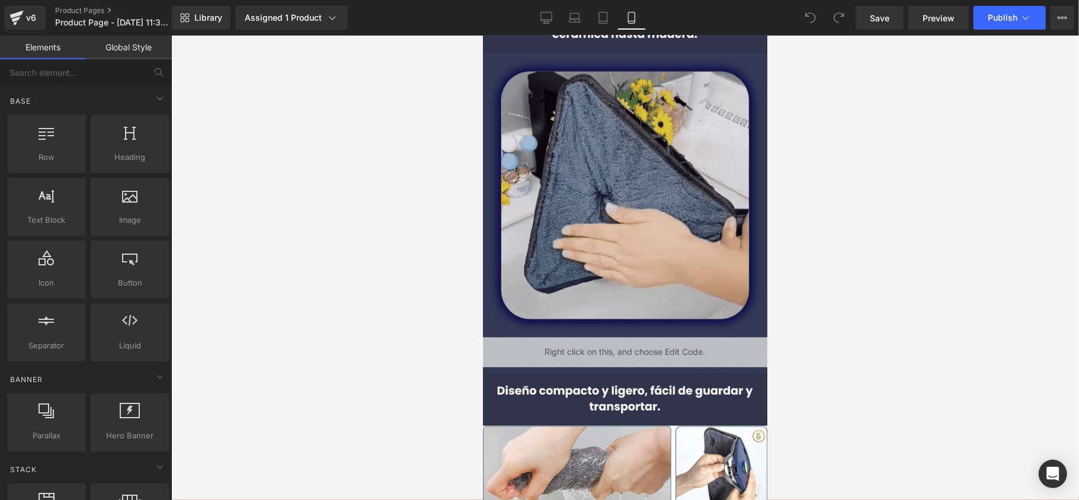
scroll to position [1185, 0]
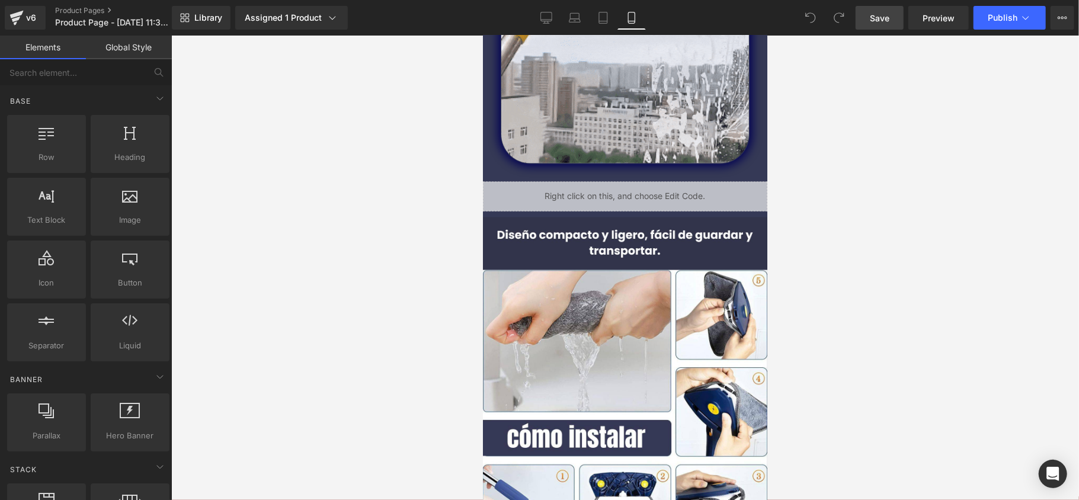
click at [875, 17] on span "Save" at bounding box center [880, 18] width 20 height 12
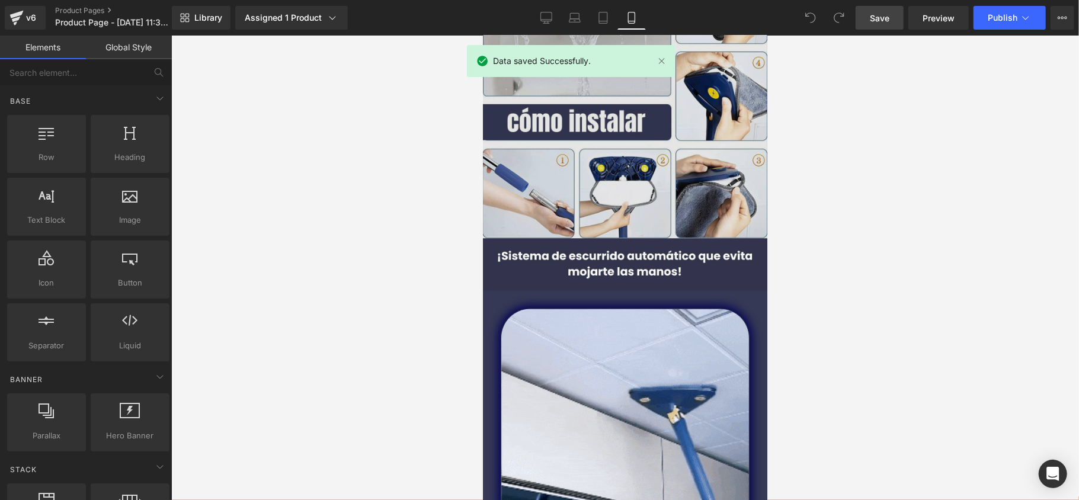
scroll to position [1817, 0]
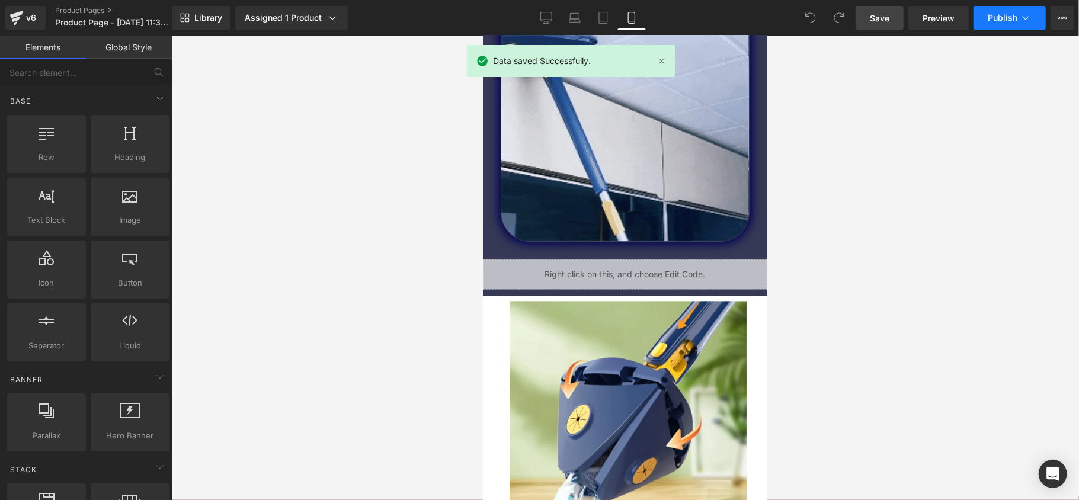
click at [981, 17] on button "Publish" at bounding box center [1010, 18] width 72 height 24
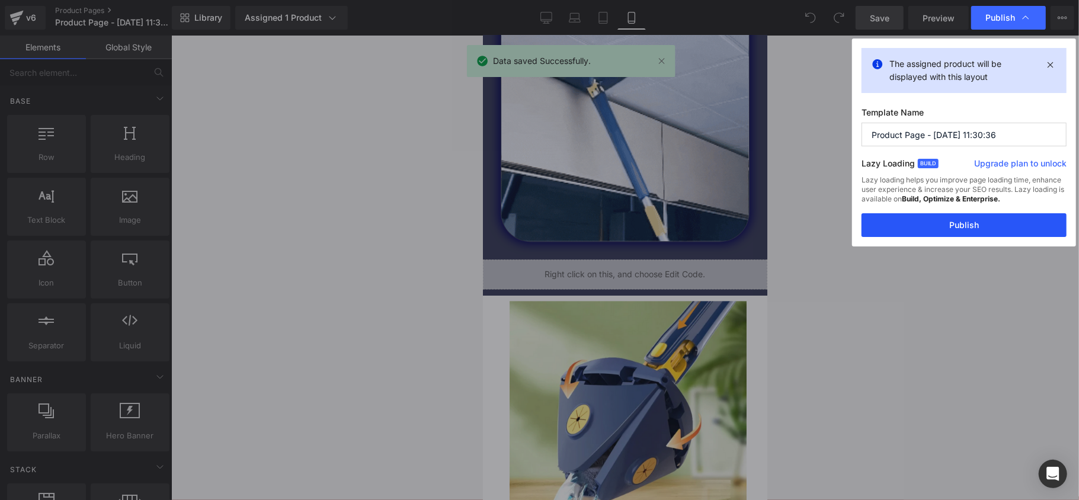
click at [949, 218] on button "Publish" at bounding box center [964, 225] width 205 height 24
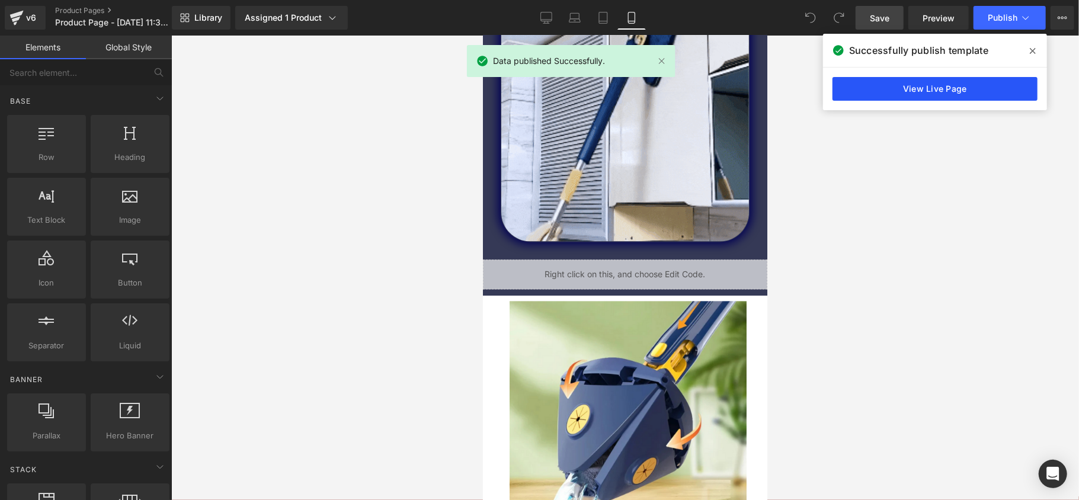
click at [962, 88] on link "View Live Page" at bounding box center [935, 89] width 205 height 24
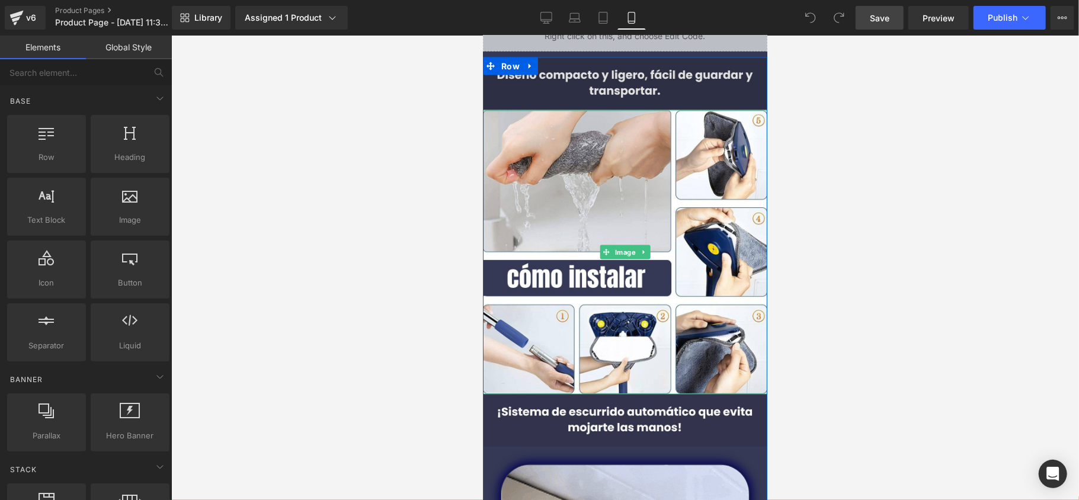
scroll to position [1185, 0]
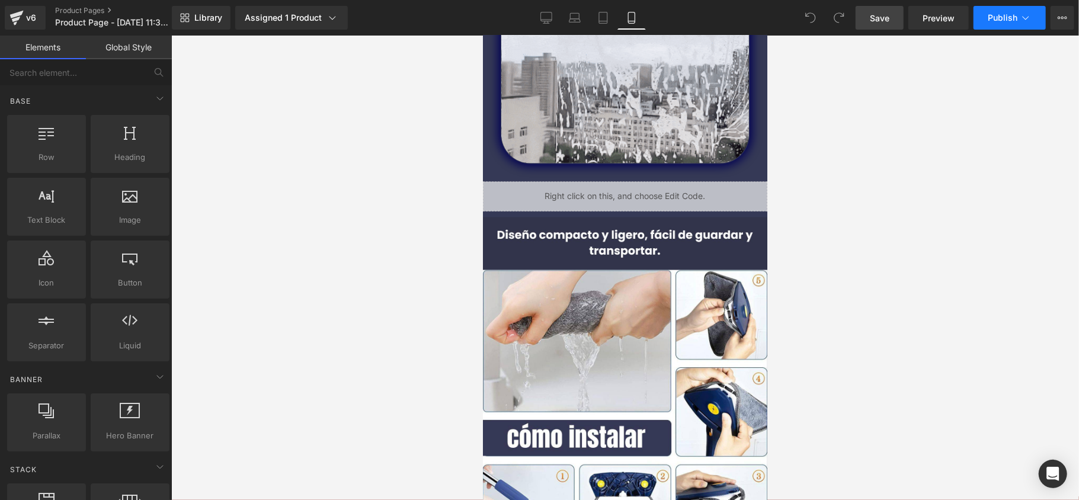
click at [996, 27] on button "Publish" at bounding box center [1010, 18] width 72 height 24
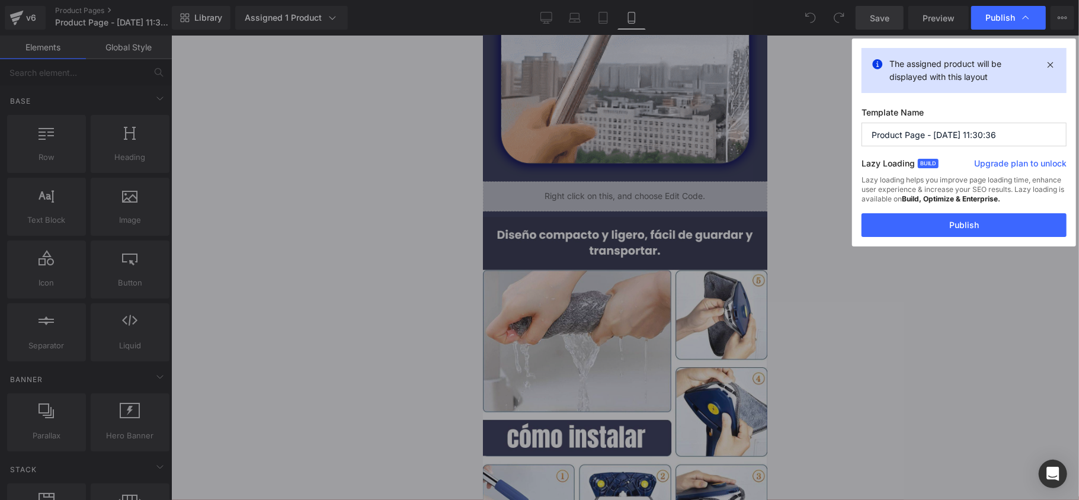
click at [966, 238] on div "The assigned product will be displayed with this layout Template Name Product P…" at bounding box center [964, 143] width 224 height 208
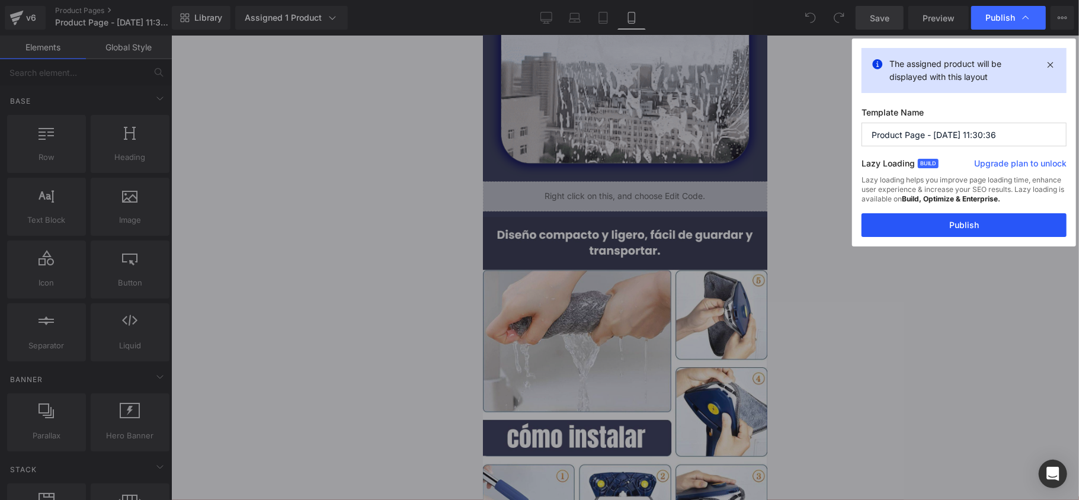
click at [965, 236] on button "Publish" at bounding box center [964, 225] width 205 height 24
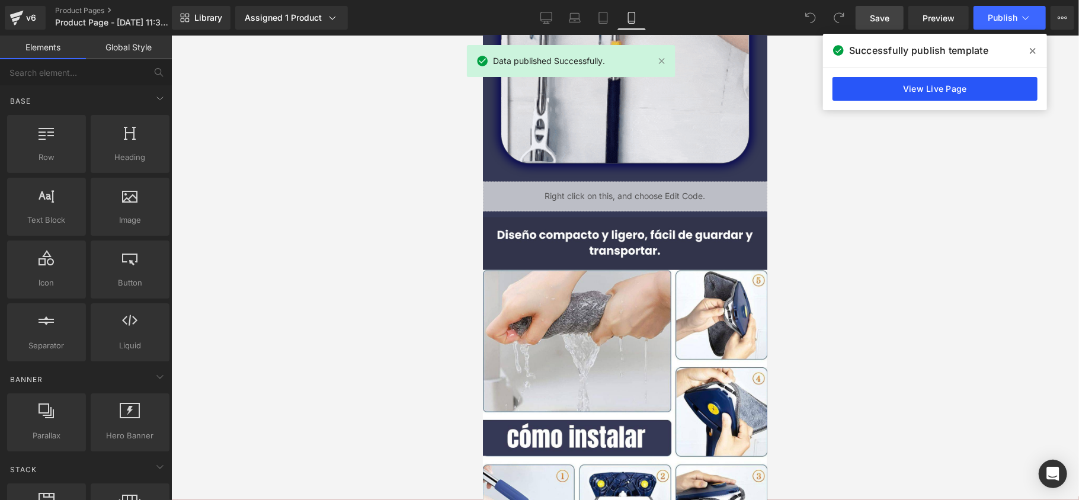
click at [941, 89] on link "View Live Page" at bounding box center [935, 89] width 205 height 24
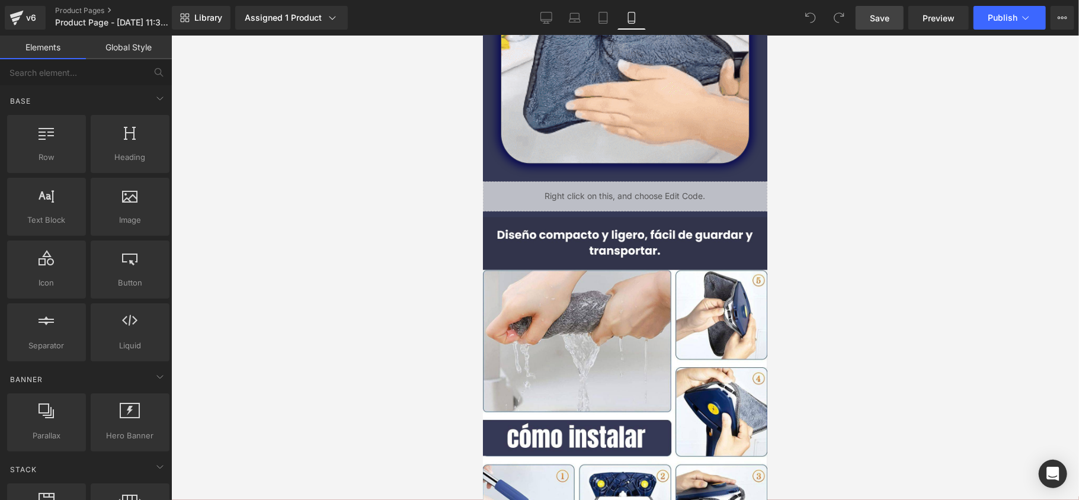
click at [0, 14] on div "v6 Product Pages Product Page - Aug 15, 11:30:36" at bounding box center [86, 18] width 172 height 36
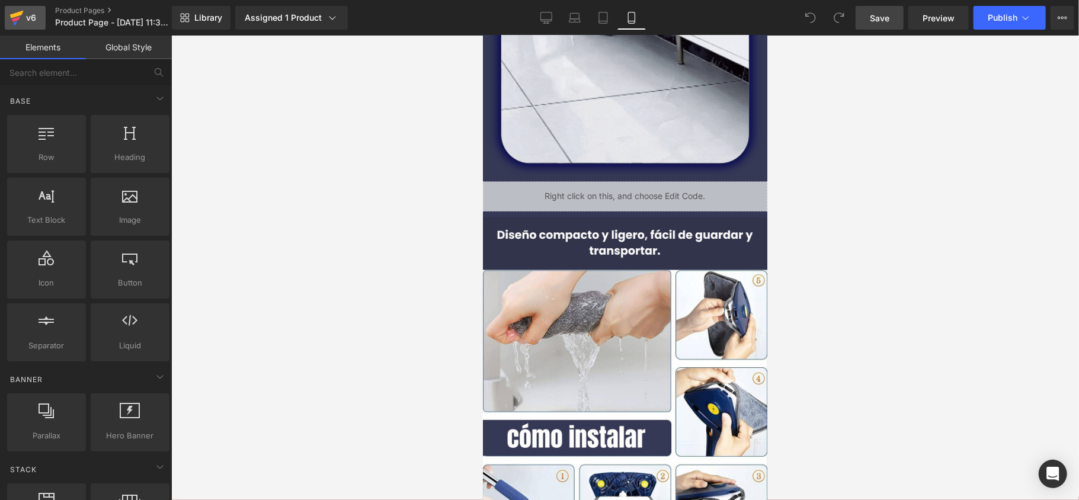
click at [31, 23] on div "v6" at bounding box center [31, 17] width 15 height 15
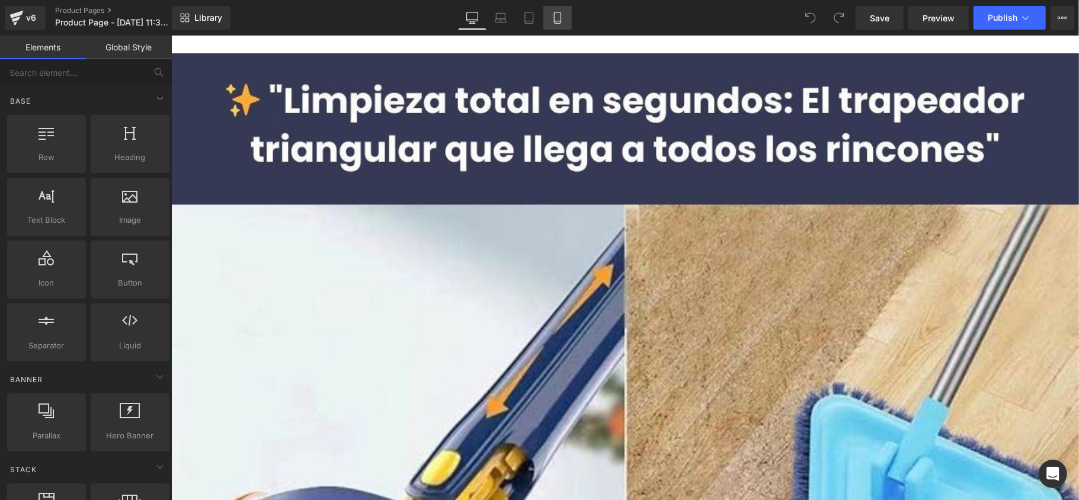
click at [559, 27] on link "Mobile" at bounding box center [557, 18] width 28 height 24
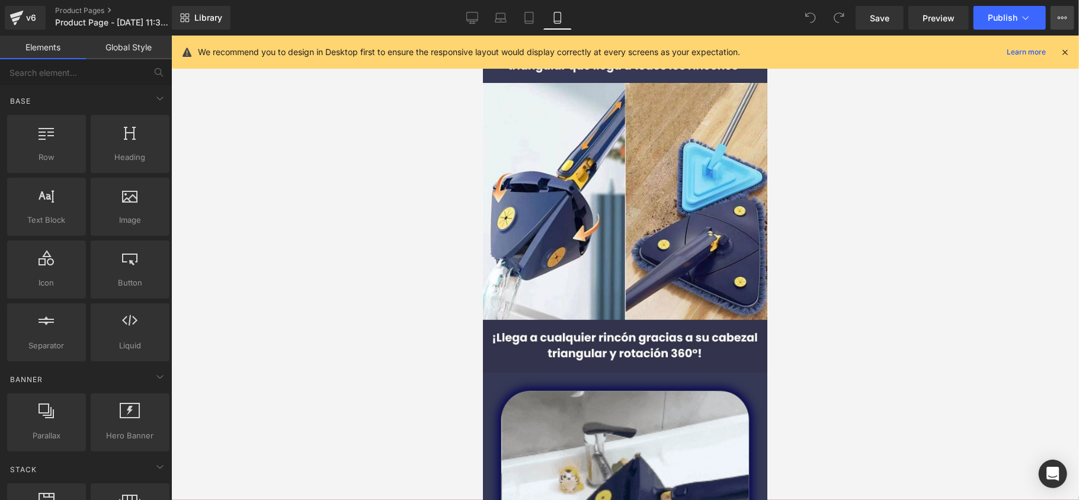
click at [1060, 21] on icon at bounding box center [1062, 17] width 9 height 9
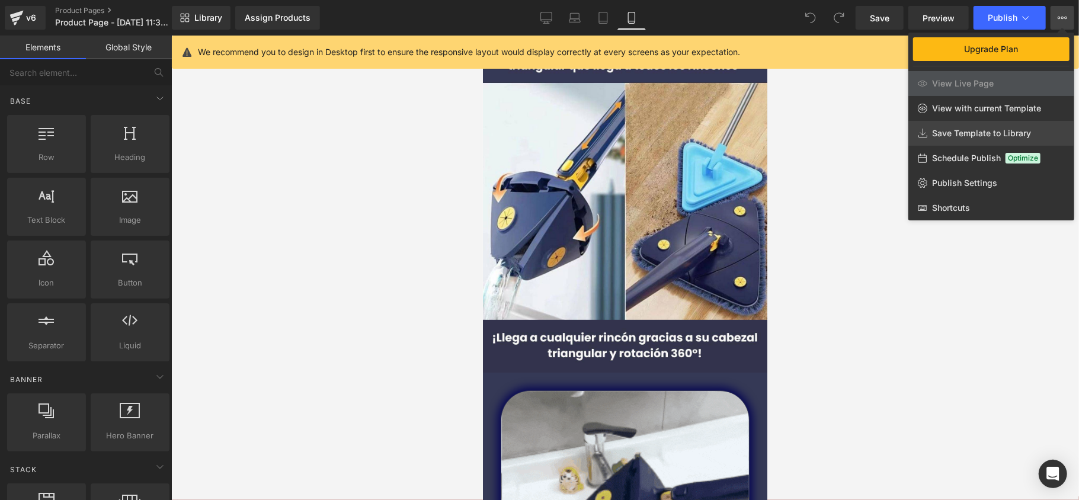
click at [1018, 128] on span "Save Template to Library" at bounding box center [981, 133] width 99 height 11
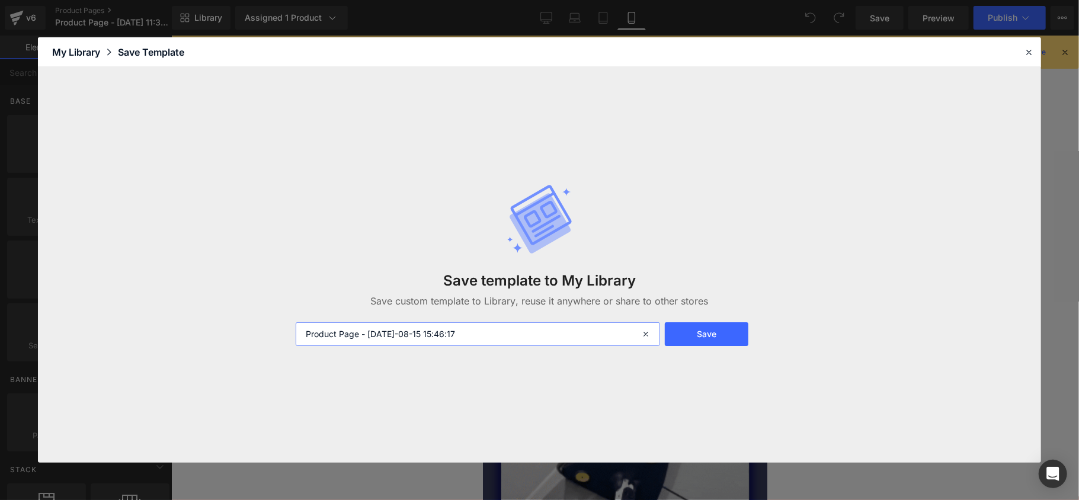
drag, startPoint x: 520, startPoint y: 334, endPoint x: 274, endPoint y: 338, distance: 246.0
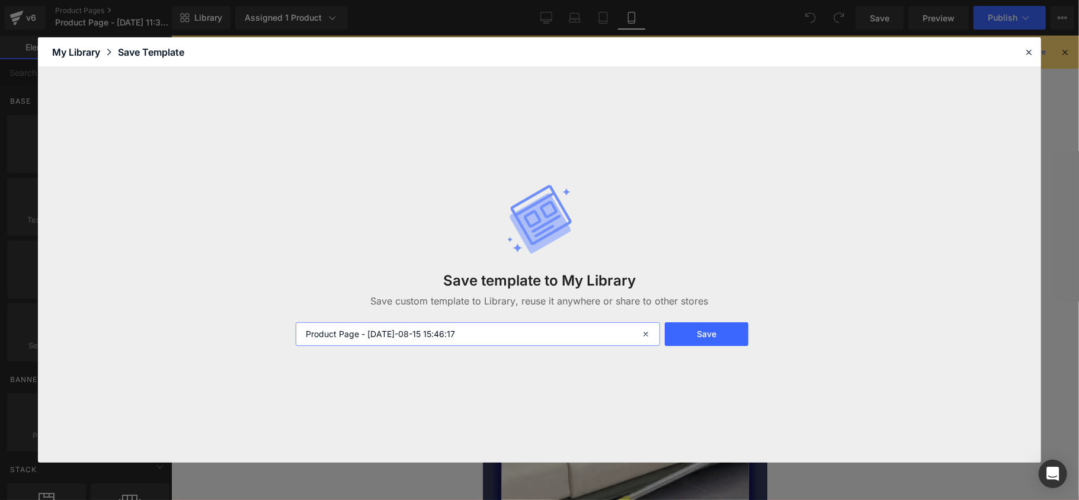
click at [274, 338] on div "Save template to My Library Save custom template to Library, reuse it anywhere …" at bounding box center [539, 264] width 1003 height 395
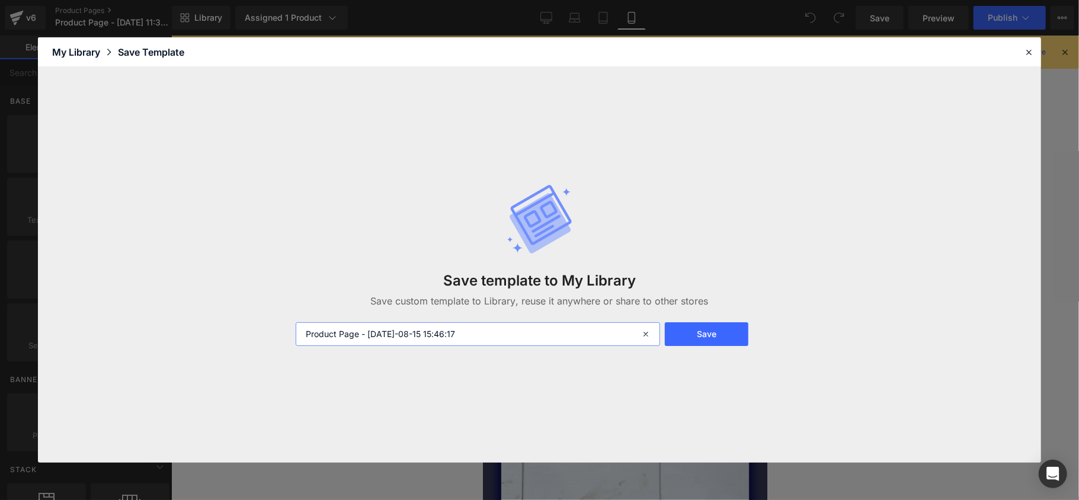
type input "P"
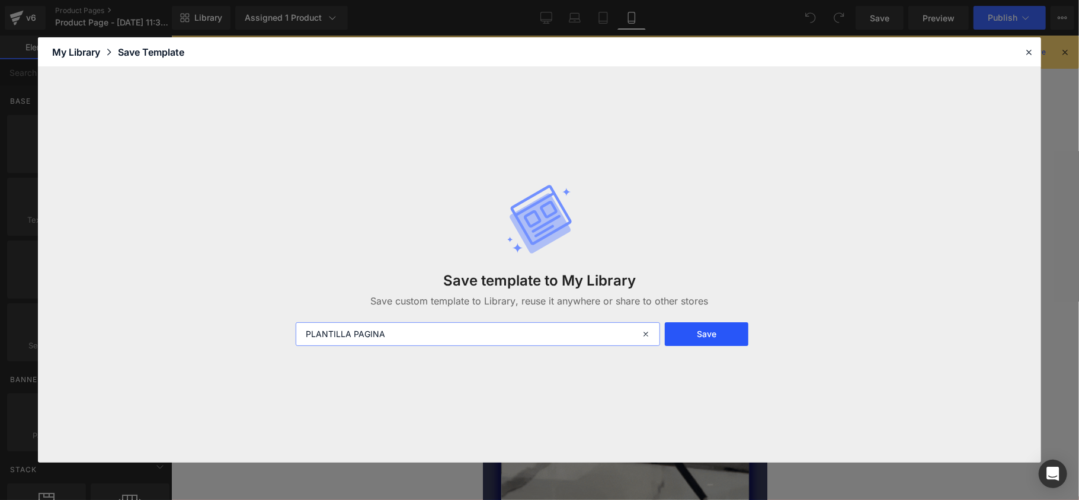
type input "PLANTILLA PAGINA"
click at [696, 342] on button "Save" at bounding box center [707, 334] width 84 height 24
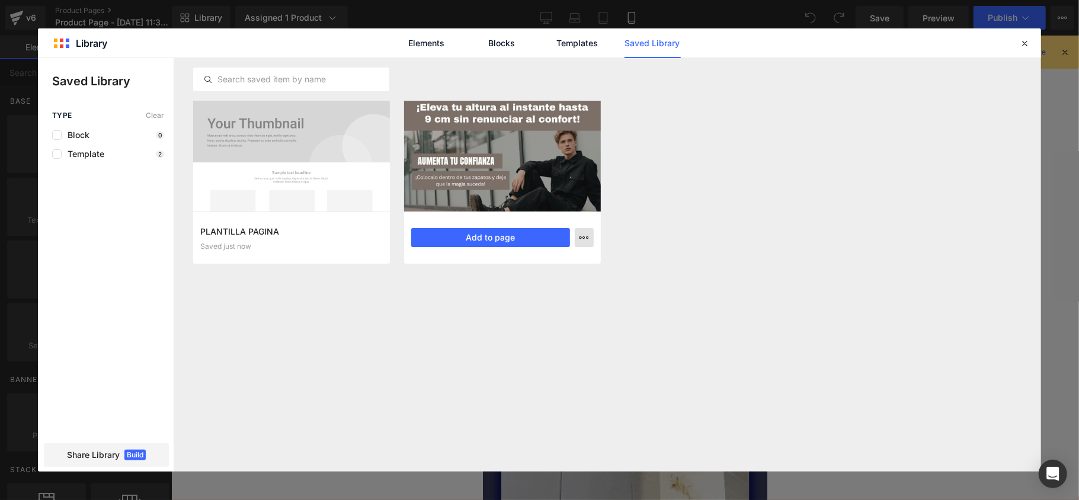
click at [0, 0] on icon "button" at bounding box center [0, 0] width 0 height 0
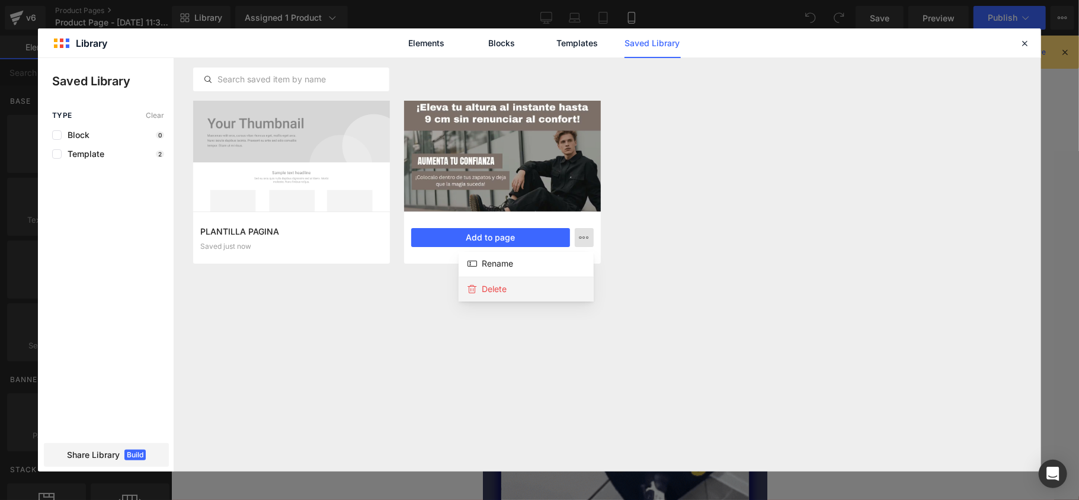
click at [0, 0] on div "Delete" at bounding box center [0, 0] width 0 height 0
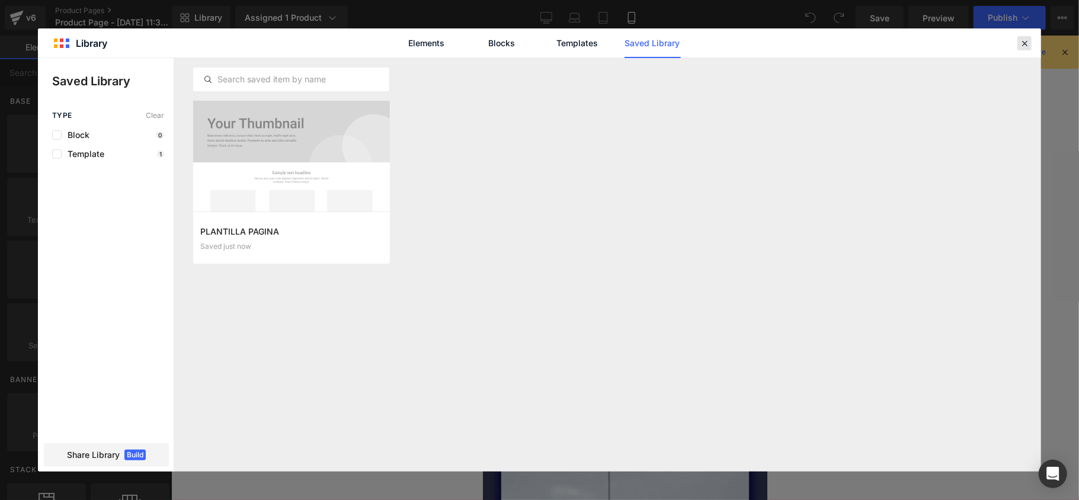
click at [0, 0] on div at bounding box center [0, 0] width 0 height 0
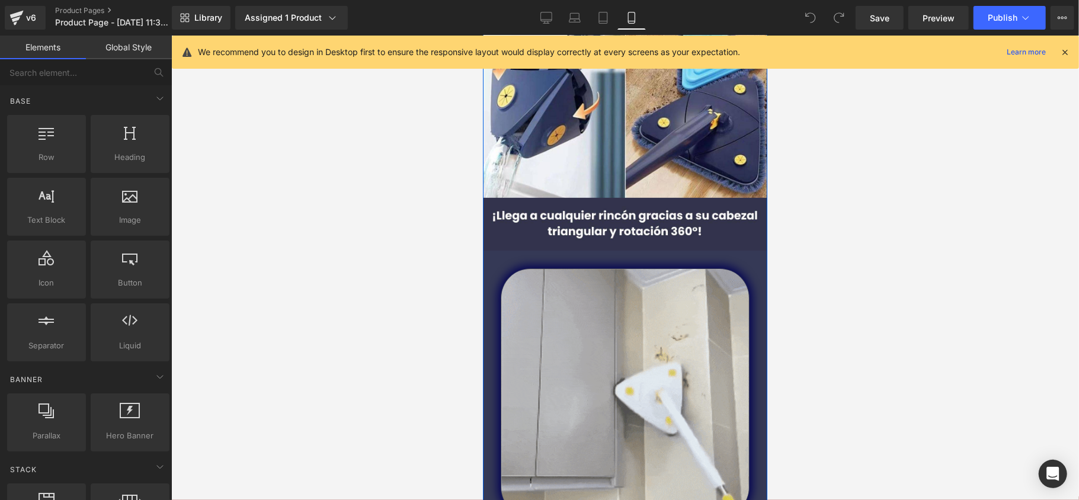
scroll to position [316, 0]
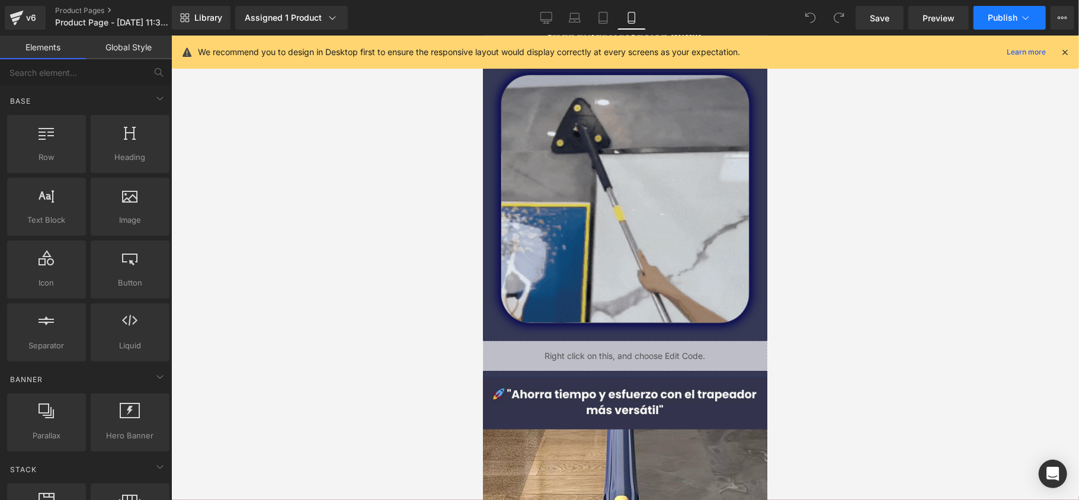
click at [1004, 24] on button "Publish" at bounding box center [1010, 18] width 72 height 24
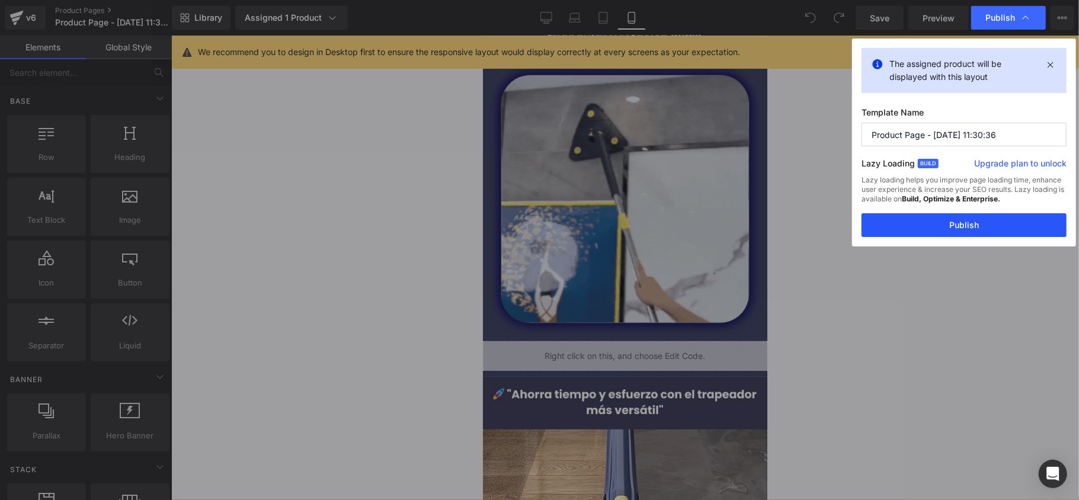
click at [942, 221] on button "Publish" at bounding box center [964, 225] width 205 height 24
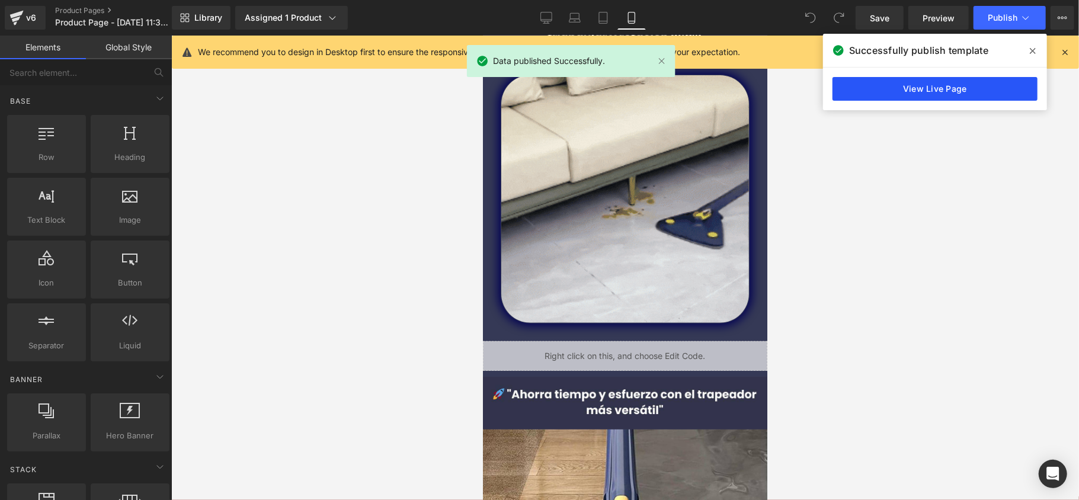
click at [904, 78] on link "View Live Page" at bounding box center [935, 89] width 205 height 24
